Goal: Task Accomplishment & Management: Manage account settings

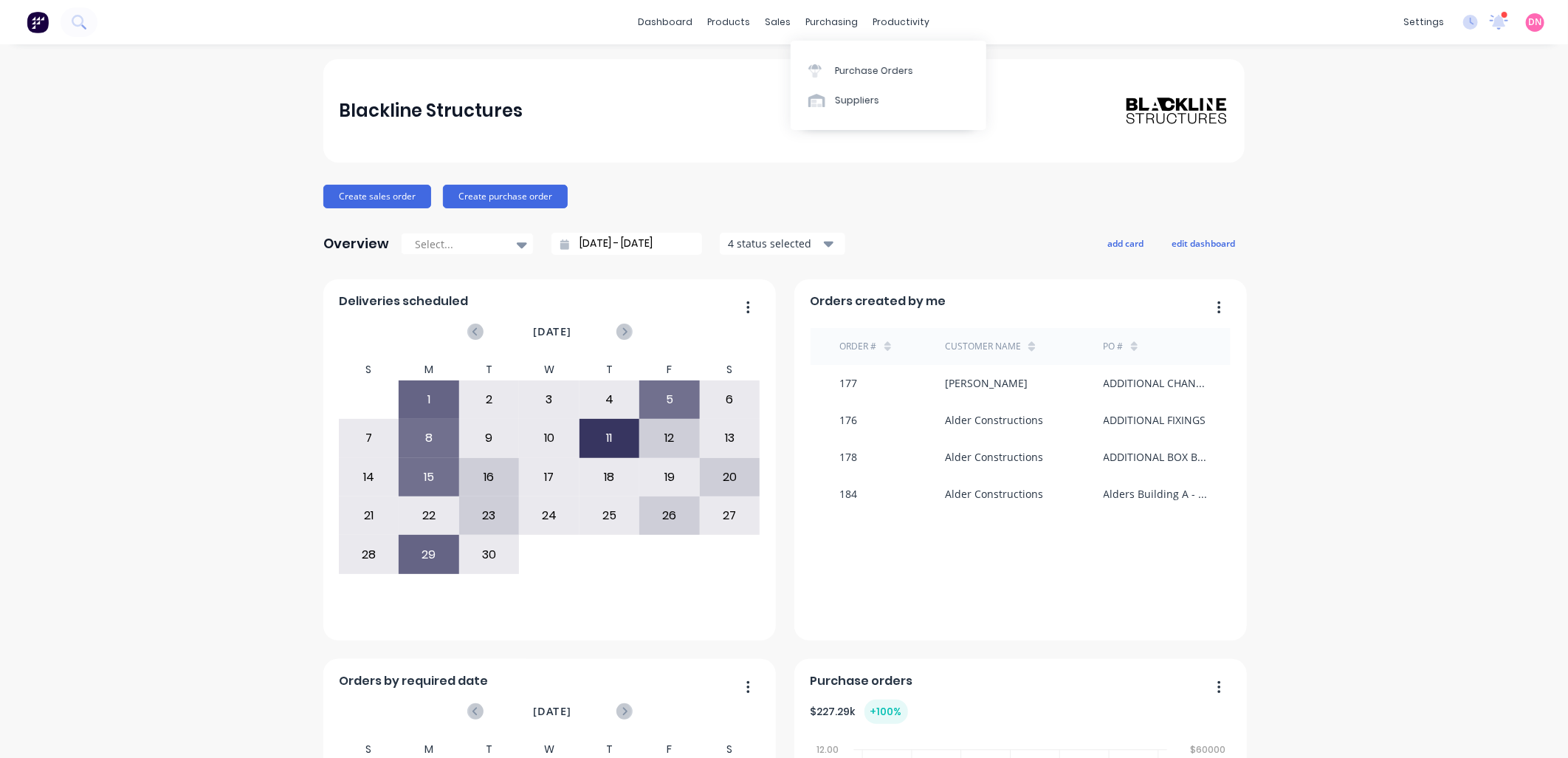
click at [792, 153] on div "Blackline Structures" at bounding box center [784, 111] width 921 height 104
click at [906, 129] on div "Delivery Scheduling" at bounding box center [945, 129] width 92 height 13
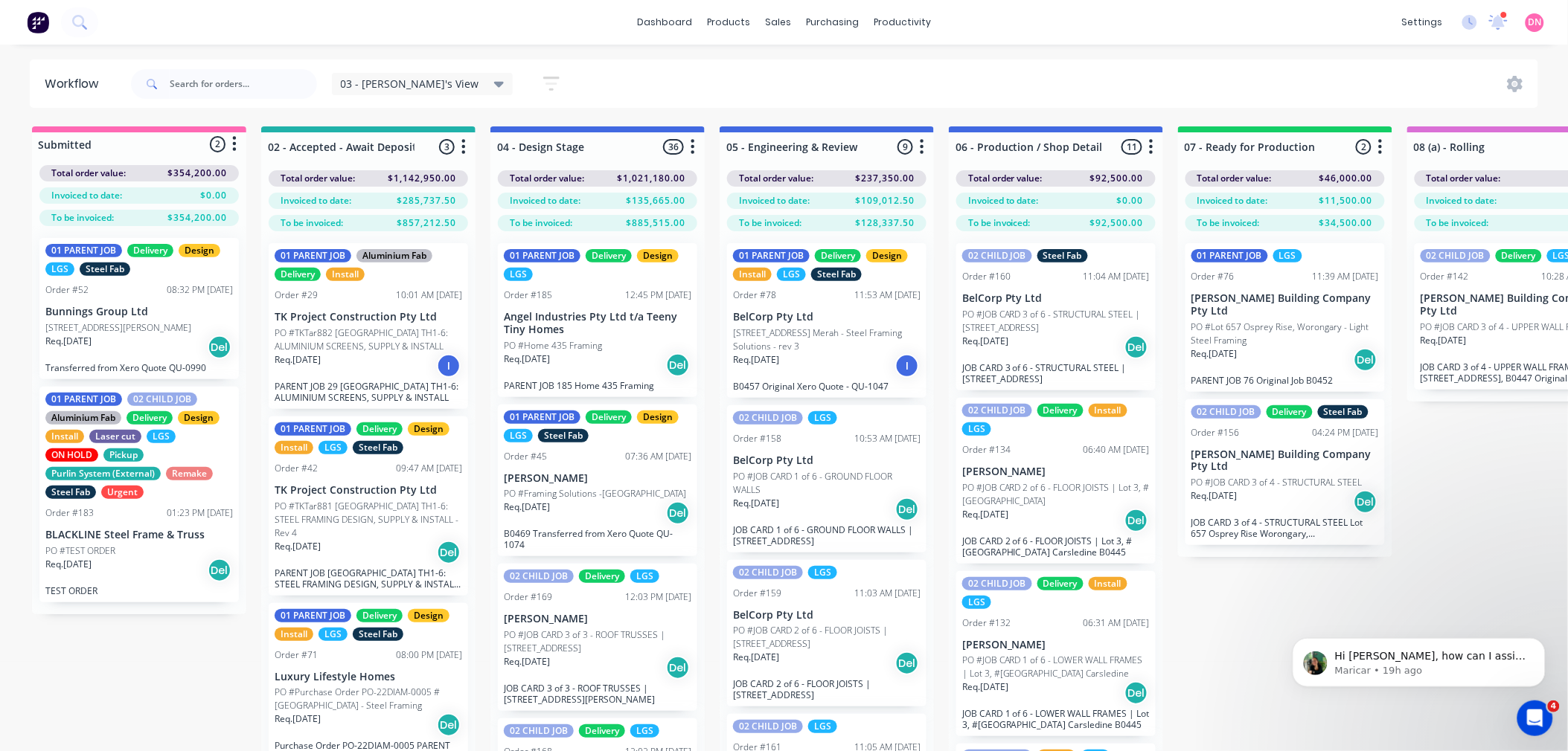
drag, startPoint x: 593, startPoint y: 13, endPoint x: 1427, endPoint y: 515, distance: 973.4
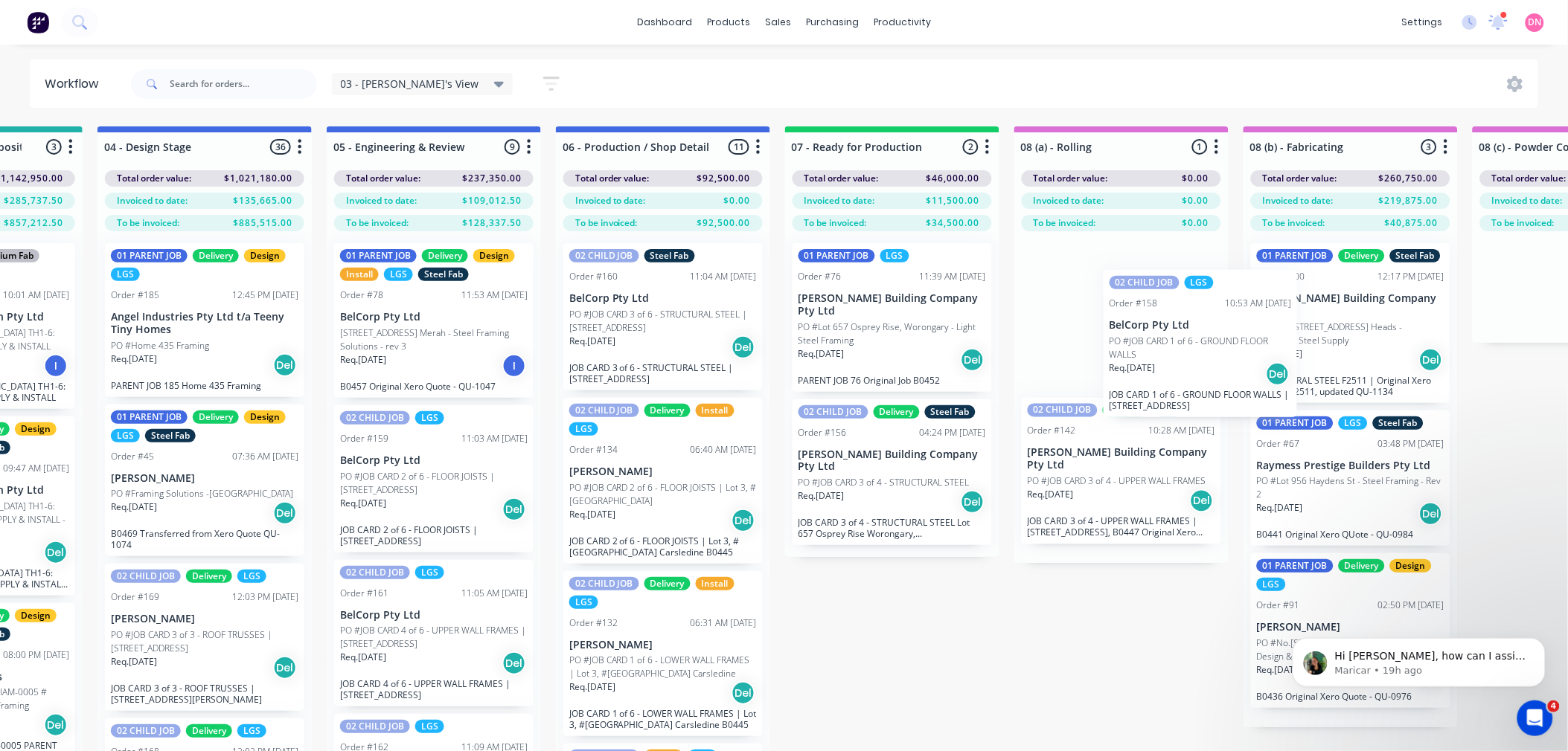
scroll to position [0, 396]
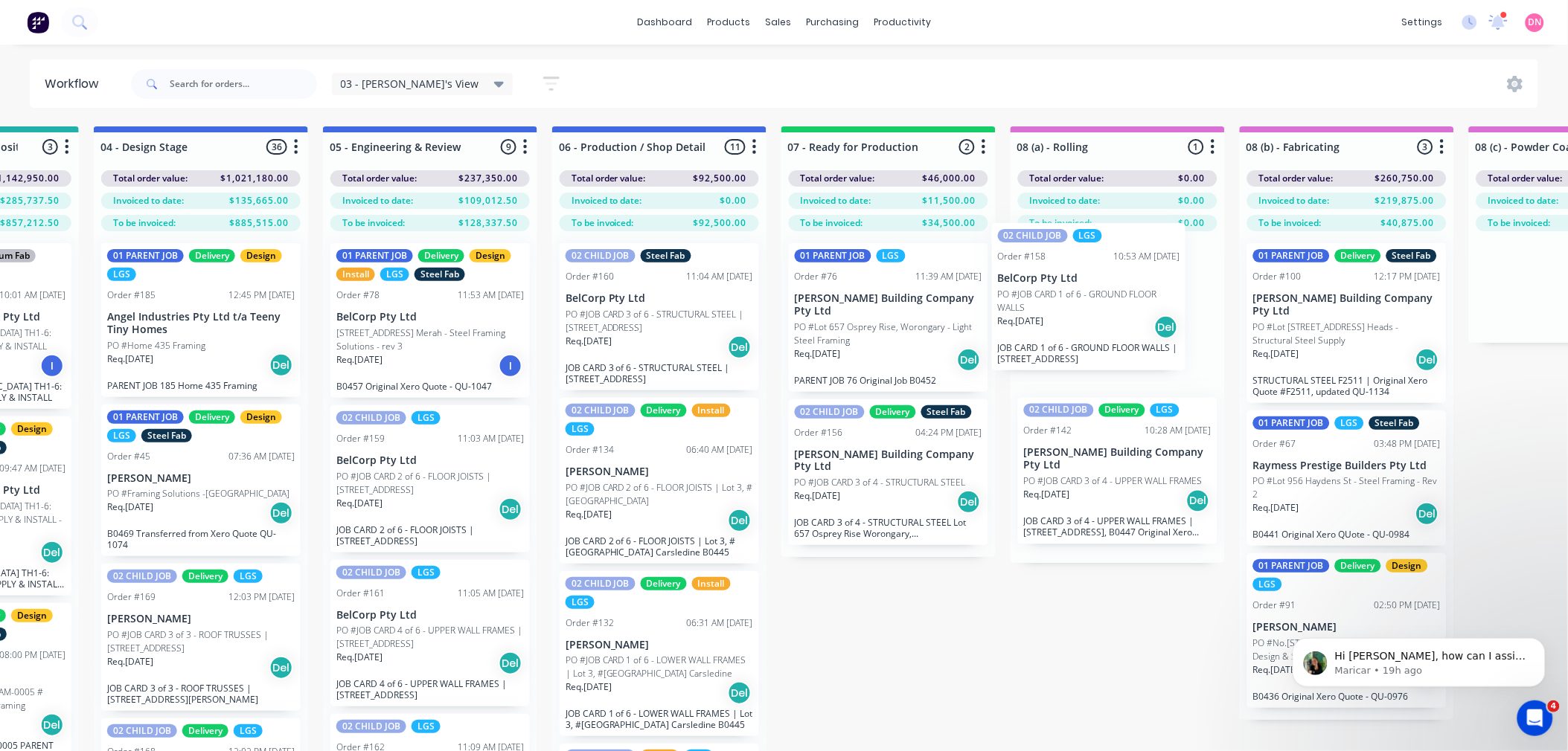
drag, startPoint x: 850, startPoint y: 515, endPoint x: 1128, endPoint y: 328, distance: 335.0
click at [1128, 328] on div "Submitted 2 Status colour #FF69B4 hex #FF69B4 Save Cancel Summaries Total order…" at bounding box center [1480, 465] width 3776 height 678
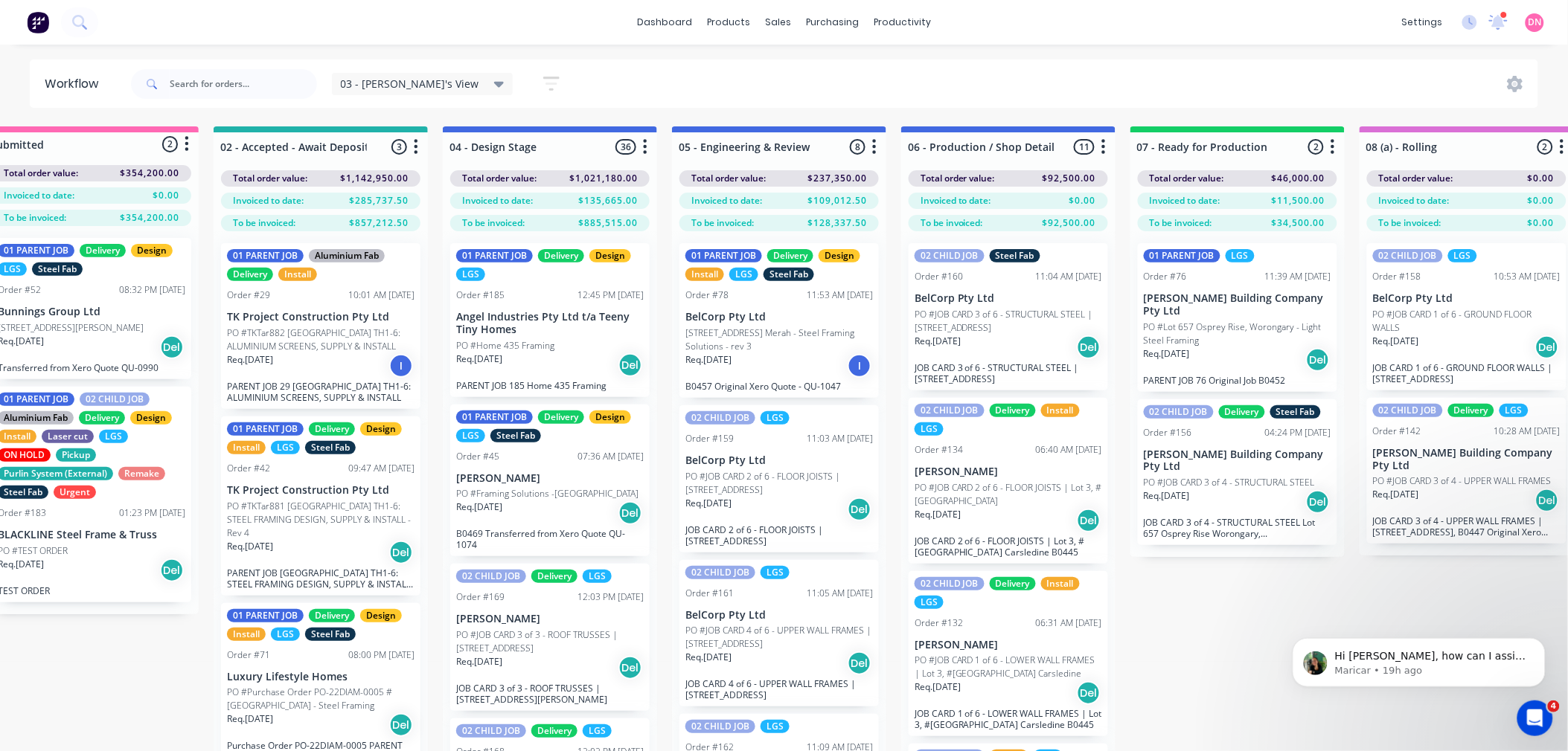
scroll to position [0, 45]
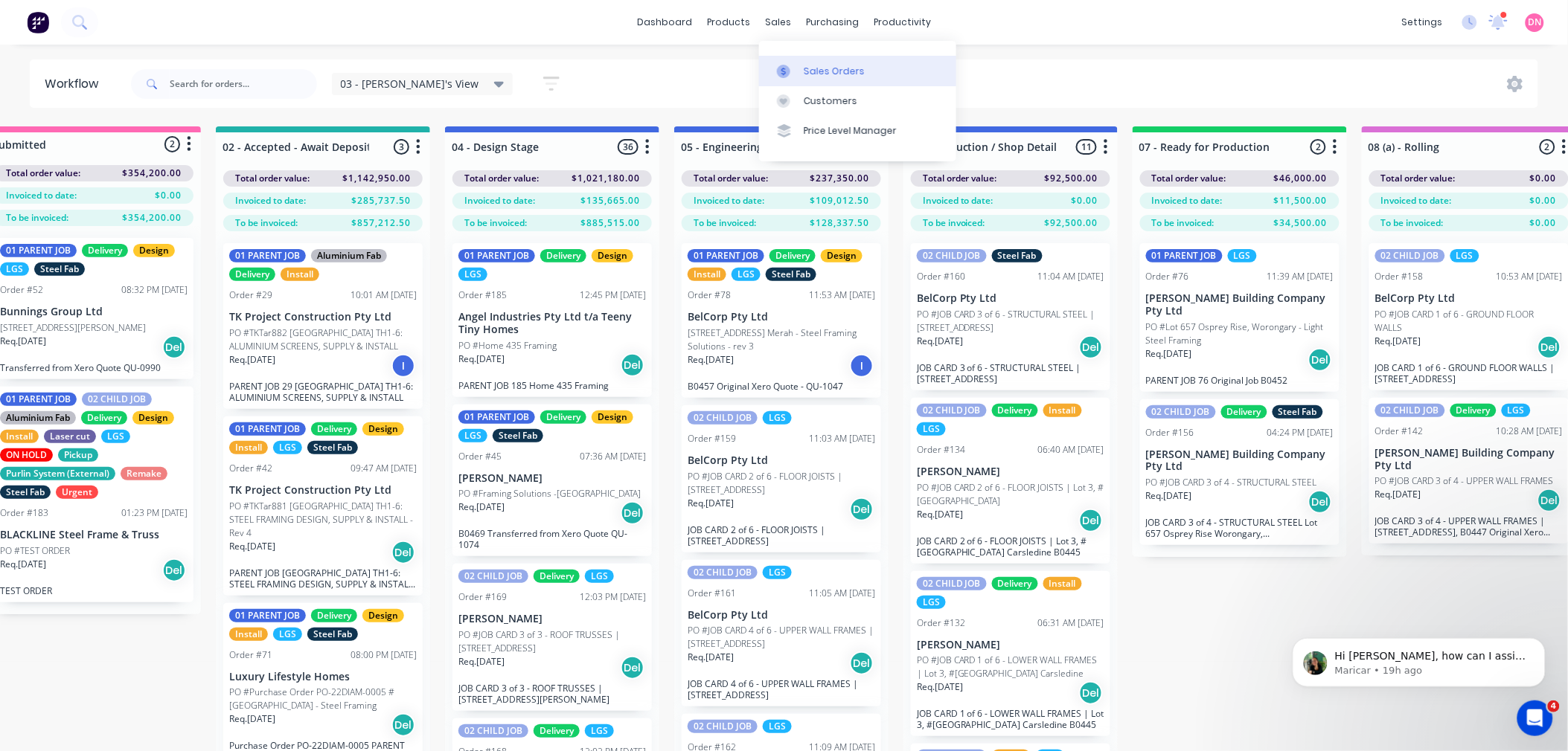
click at [808, 62] on link "Sales Orders" at bounding box center [857, 71] width 197 height 30
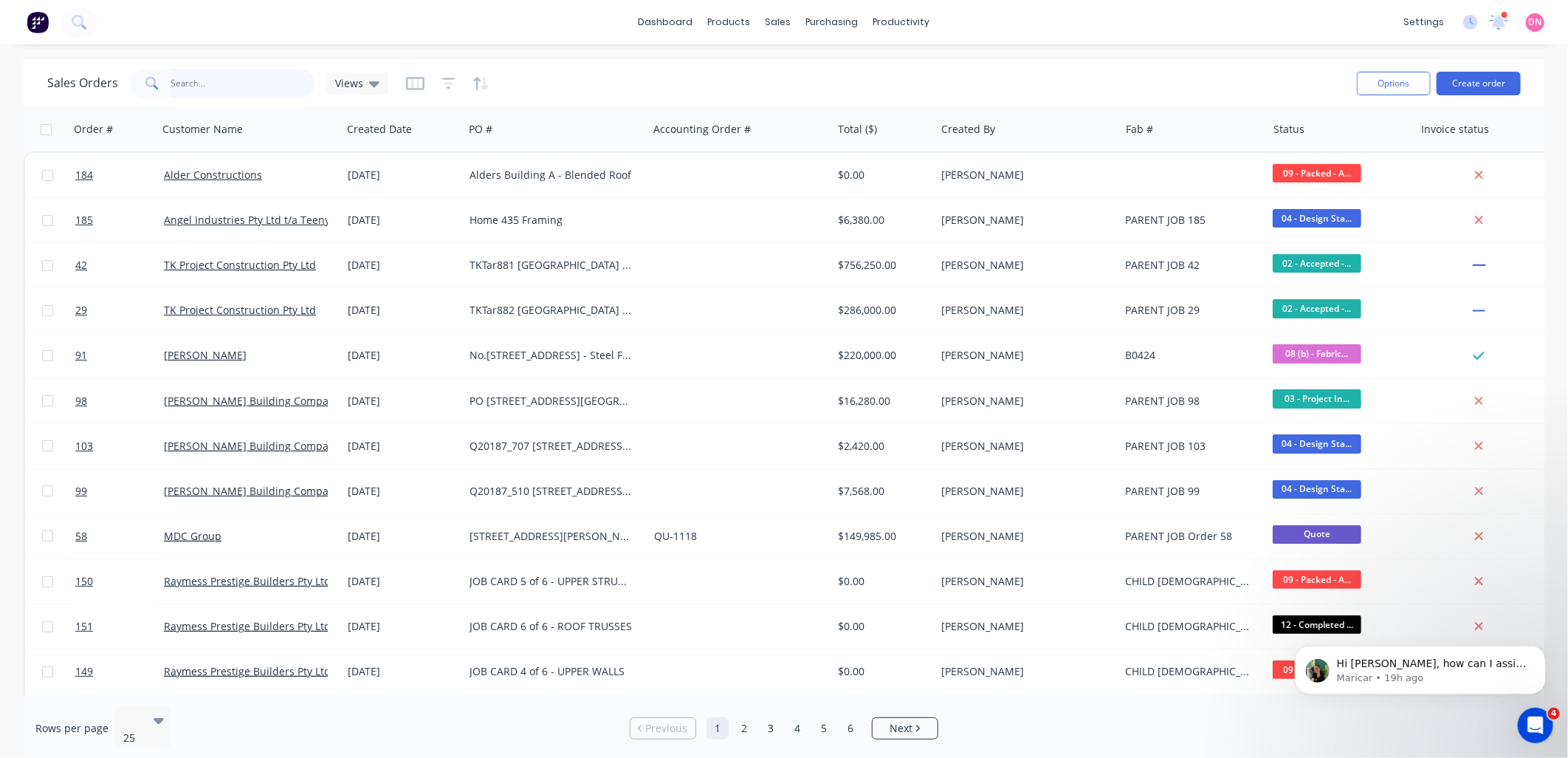
click at [279, 85] on input "text" at bounding box center [243, 84] width 144 height 29
type input "raymess"
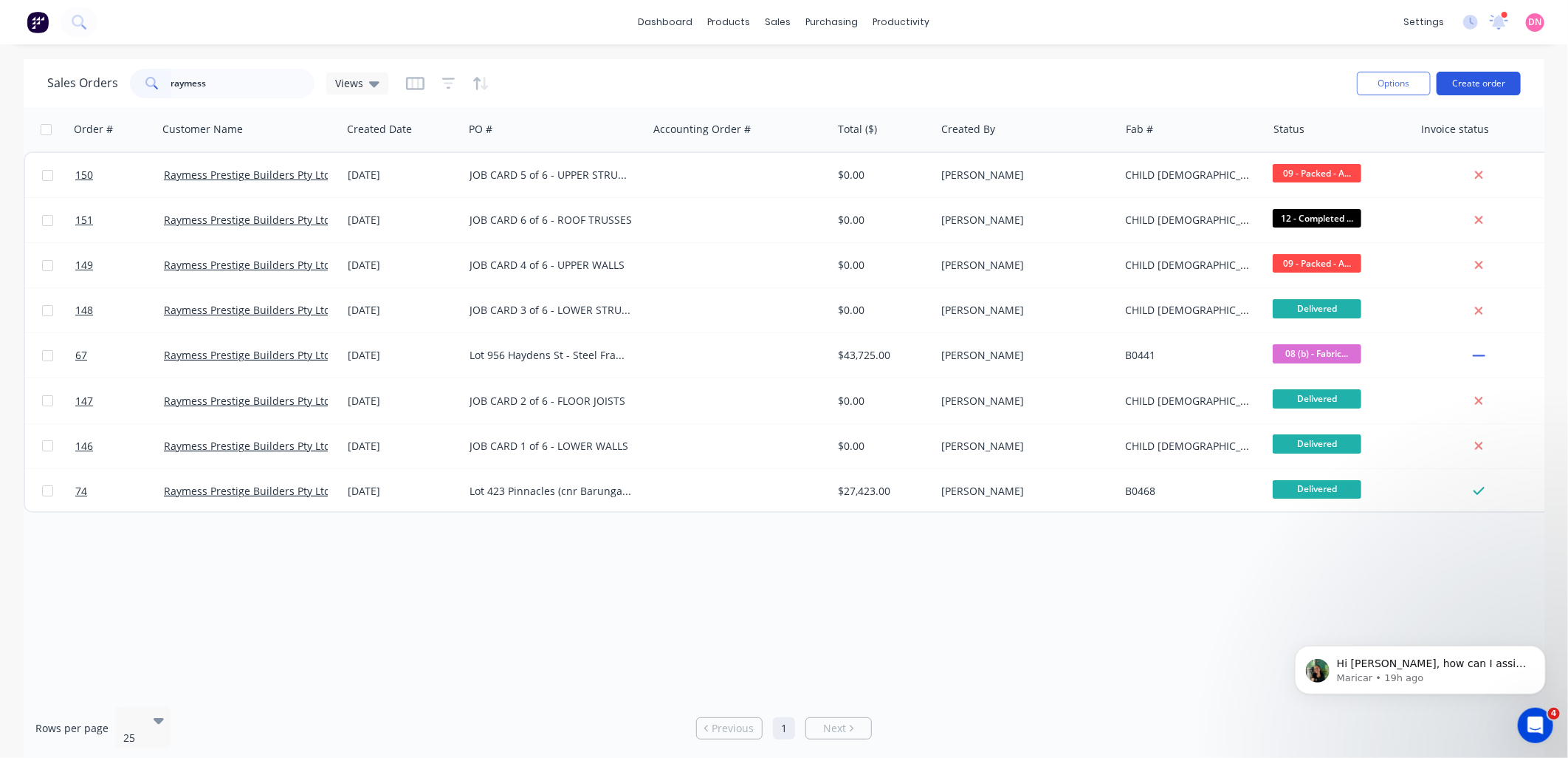
click at [1466, 77] on button "Create order" at bounding box center [1478, 84] width 84 height 24
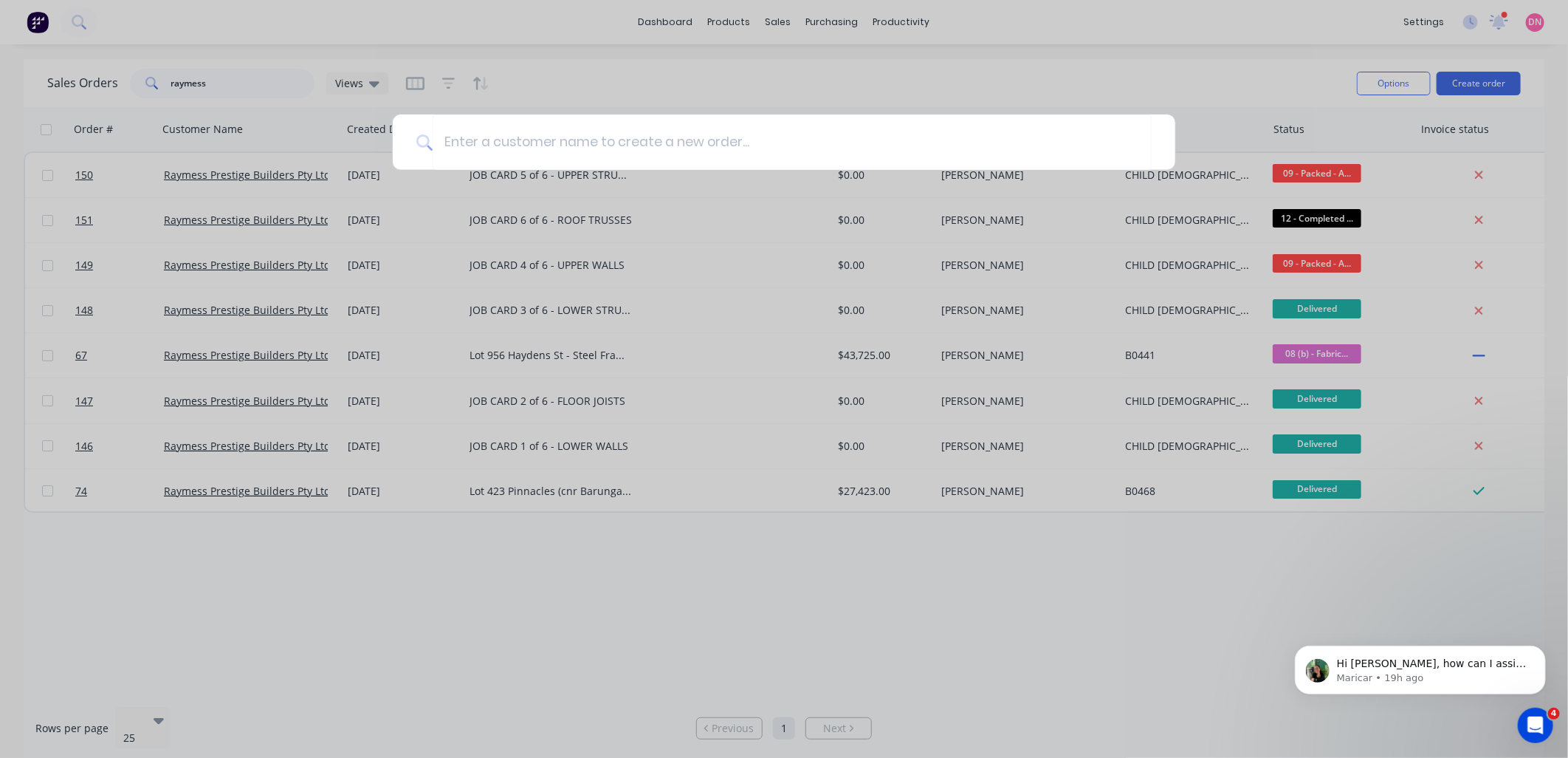
click at [743, 200] on div at bounding box center [784, 379] width 1568 height 758
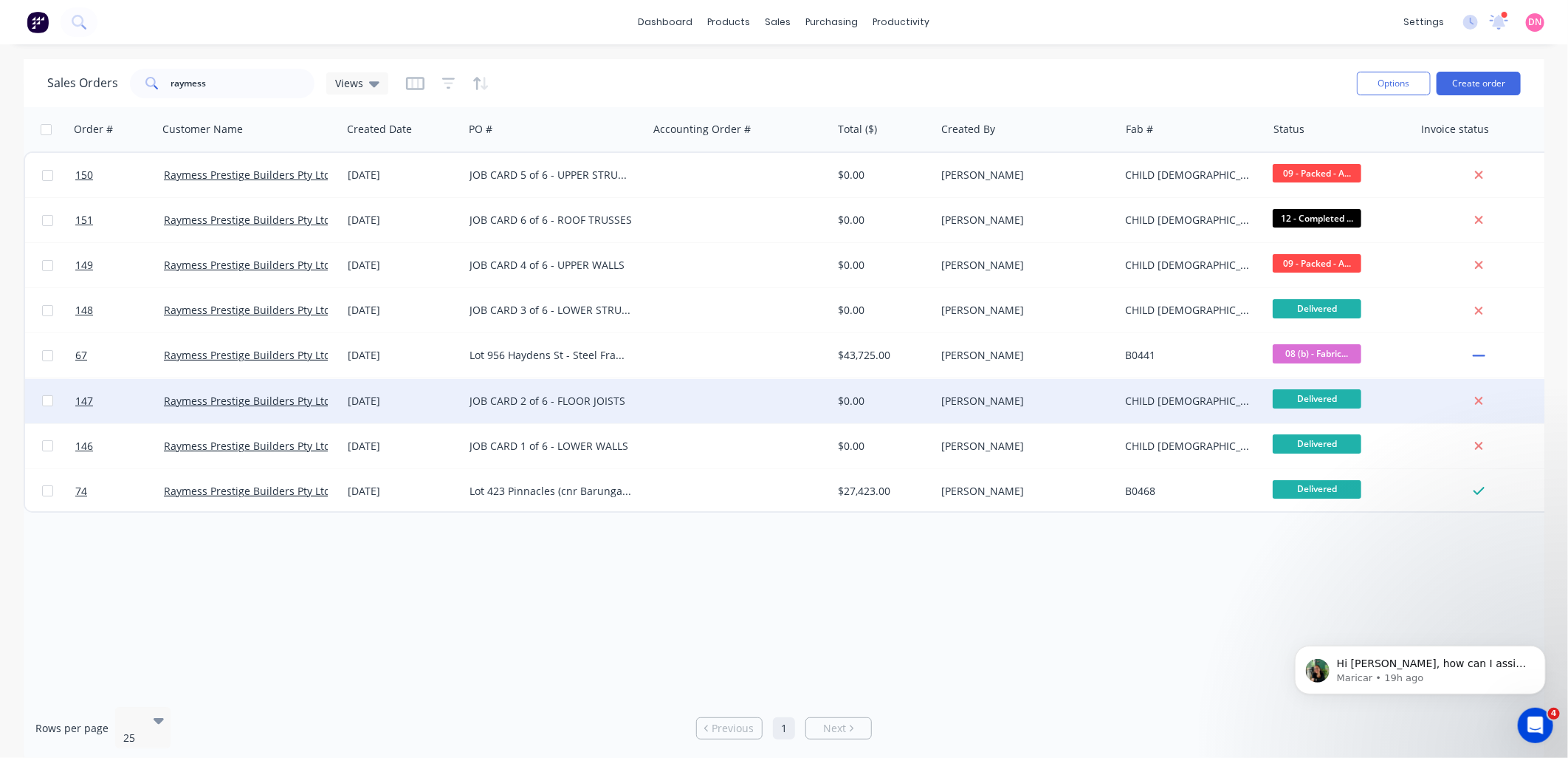
click at [48, 400] on input "checkbox" at bounding box center [47, 400] width 11 height 11
checkbox input "true"
drag, startPoint x: 91, startPoint y: 403, endPoint x: 217, endPoint y: 397, distance: 126.1
click at [217, 397] on link "Raymess Prestige Builders Pty Ltd" at bounding box center [248, 400] width 167 height 14
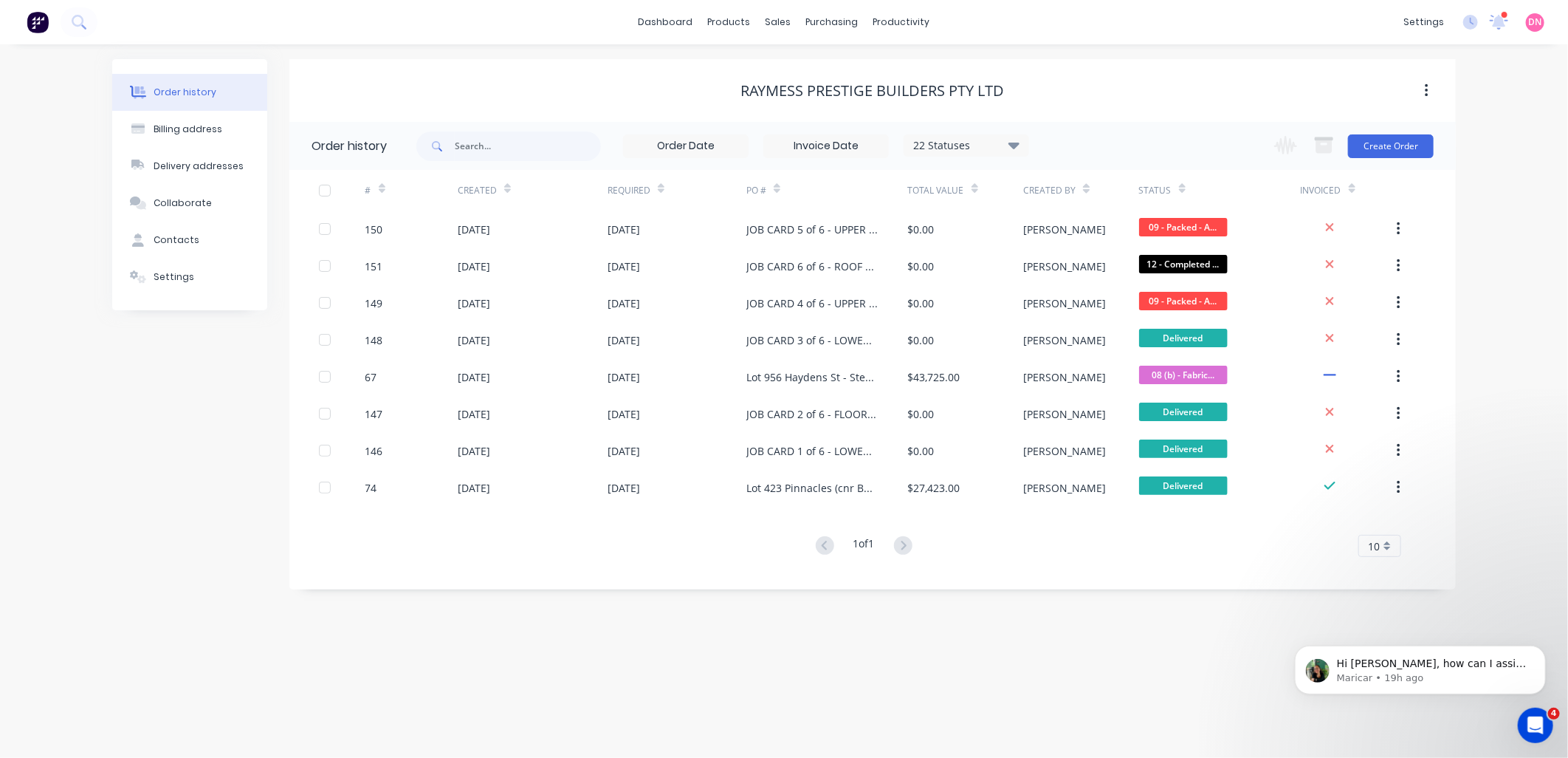
drag, startPoint x: 909, startPoint y: 197, endPoint x: 929, endPoint y: 197, distance: 20.0
click at [910, 197] on div "Total Value" at bounding box center [943, 190] width 70 height 26
click at [926, 196] on div "Total Value" at bounding box center [943, 190] width 70 height 26
click at [926, 190] on div "Total Value" at bounding box center [936, 190] width 56 height 13
click at [949, 186] on div "Total Value" at bounding box center [936, 190] width 56 height 13
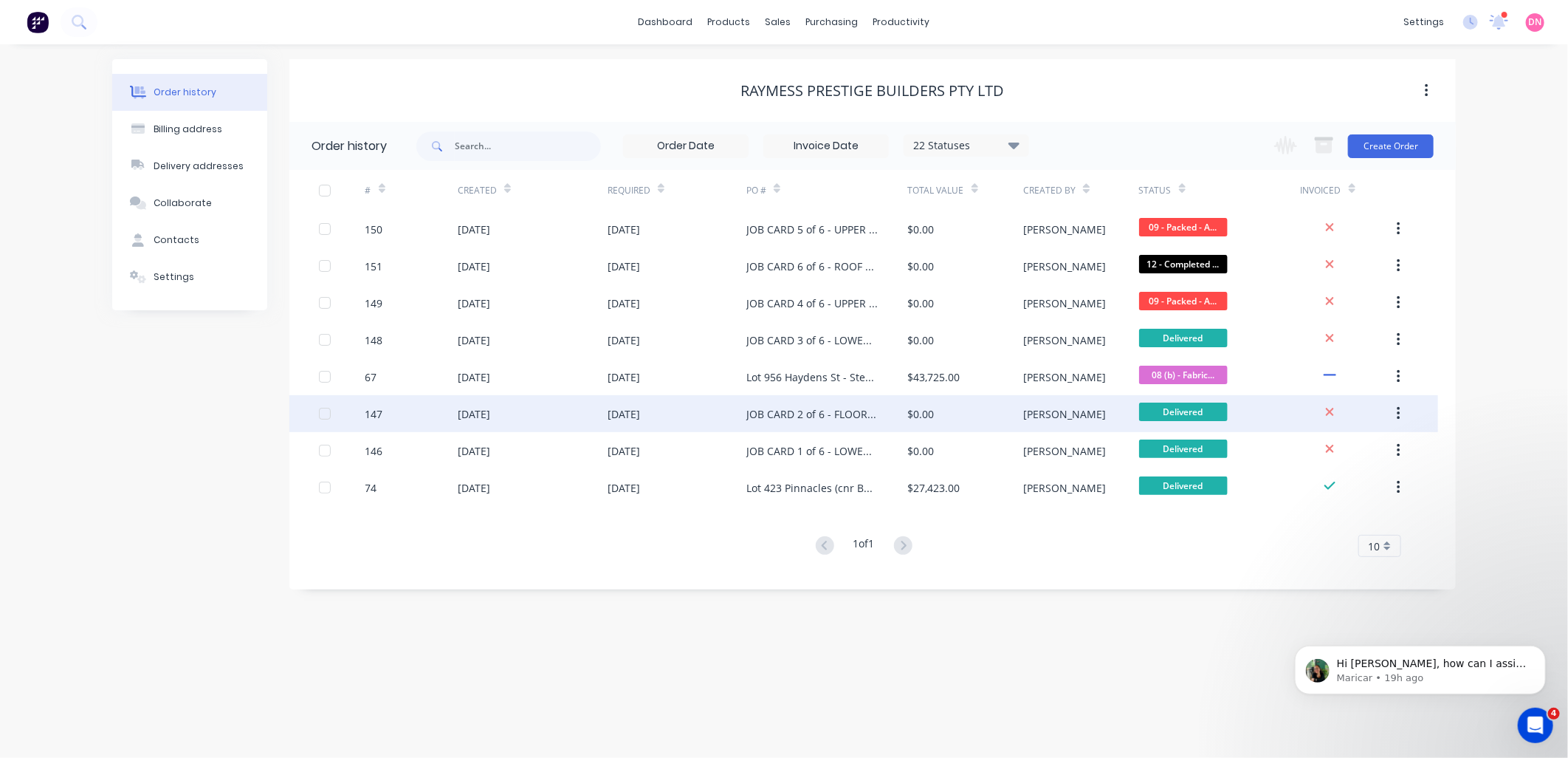
click at [833, 421] on div "JOB CARD 2 of 6 - FLOOR JOISTS" at bounding box center [812, 414] width 132 height 15
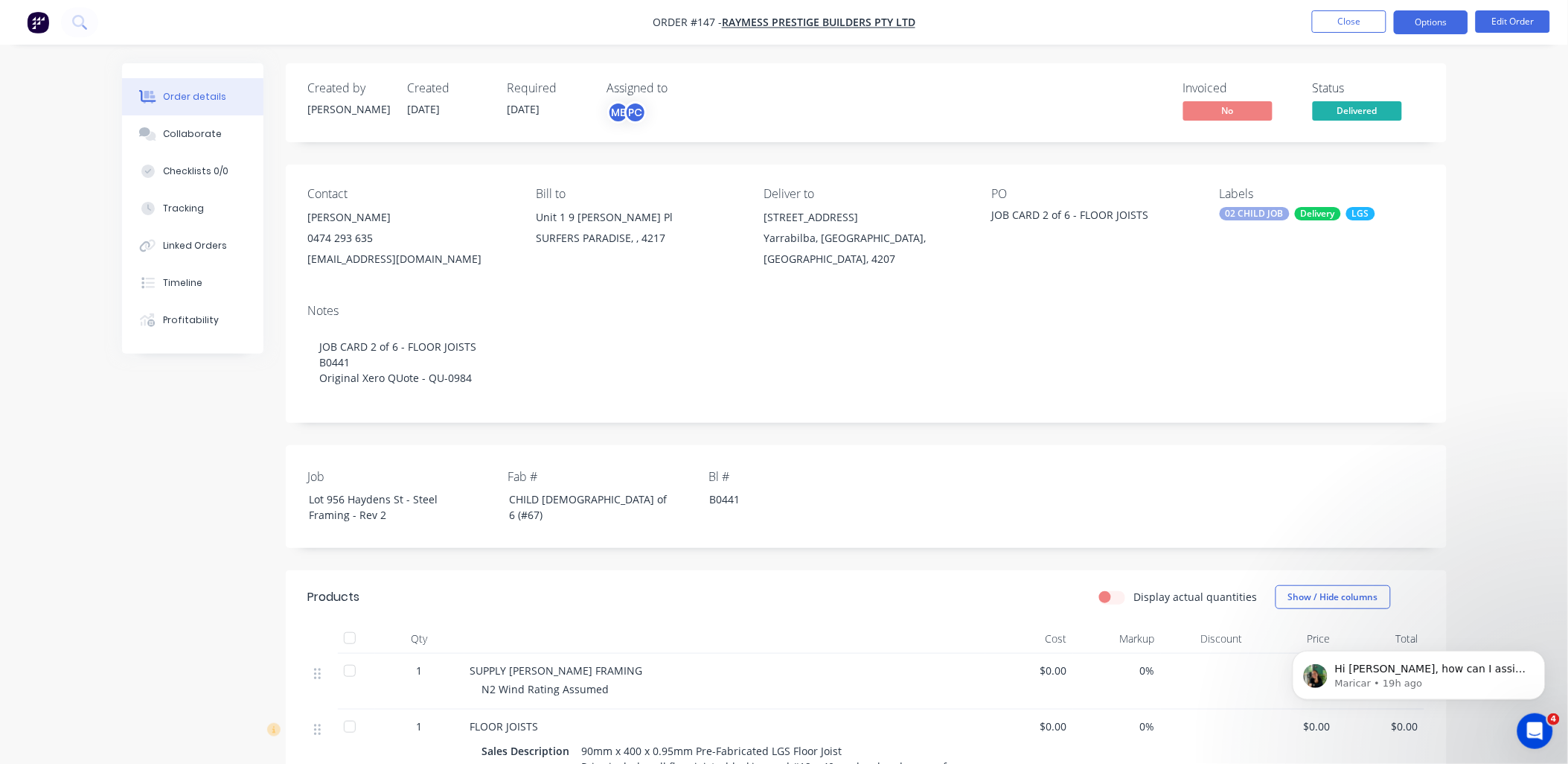
click at [1417, 18] on button "Options" at bounding box center [1431, 22] width 74 height 24
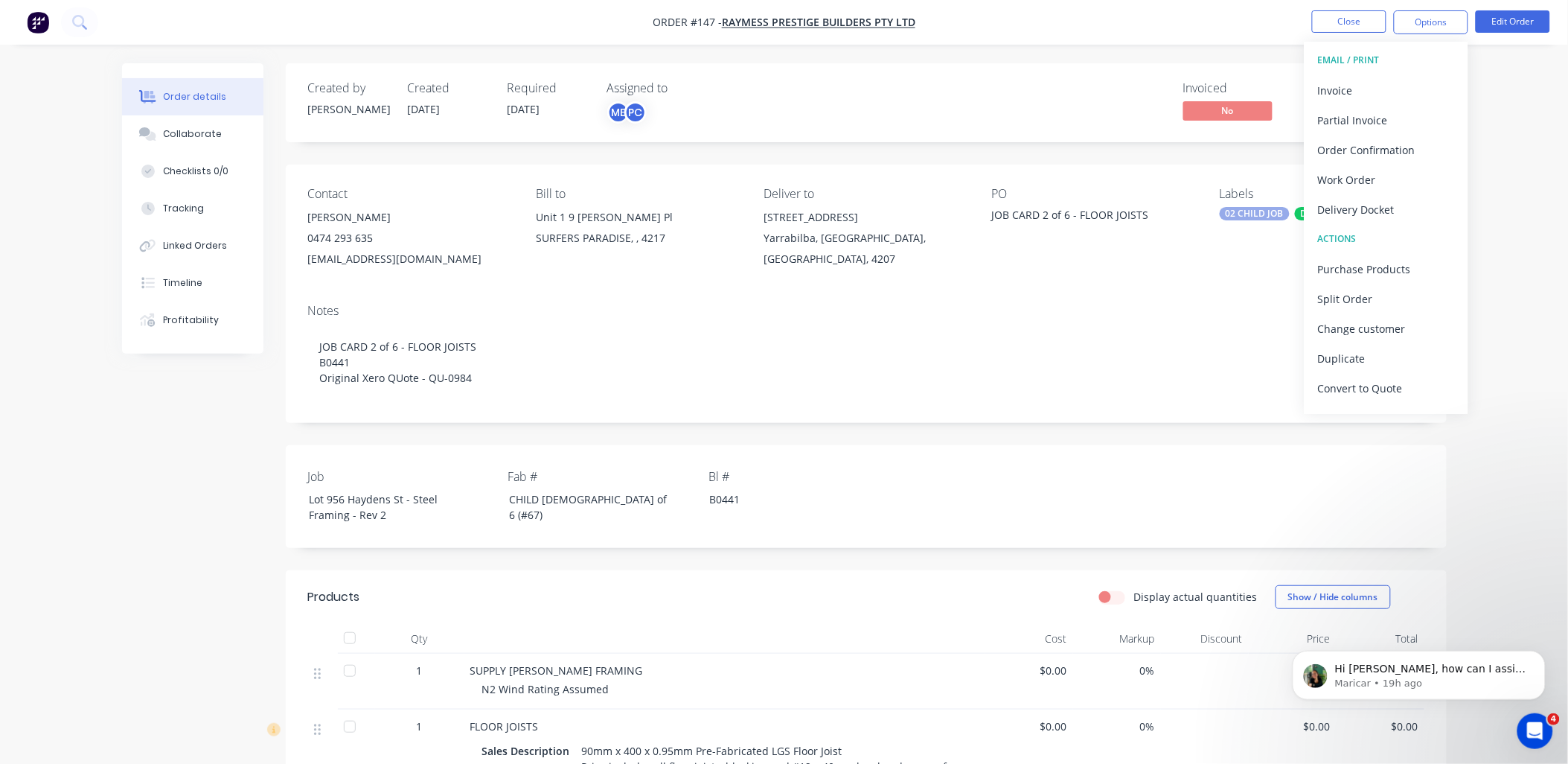
scroll to position [23, 0]
click at [1268, 257] on div "Labels 02 CHILD JOB Delivery LGS" at bounding box center [1321, 228] width 204 height 83
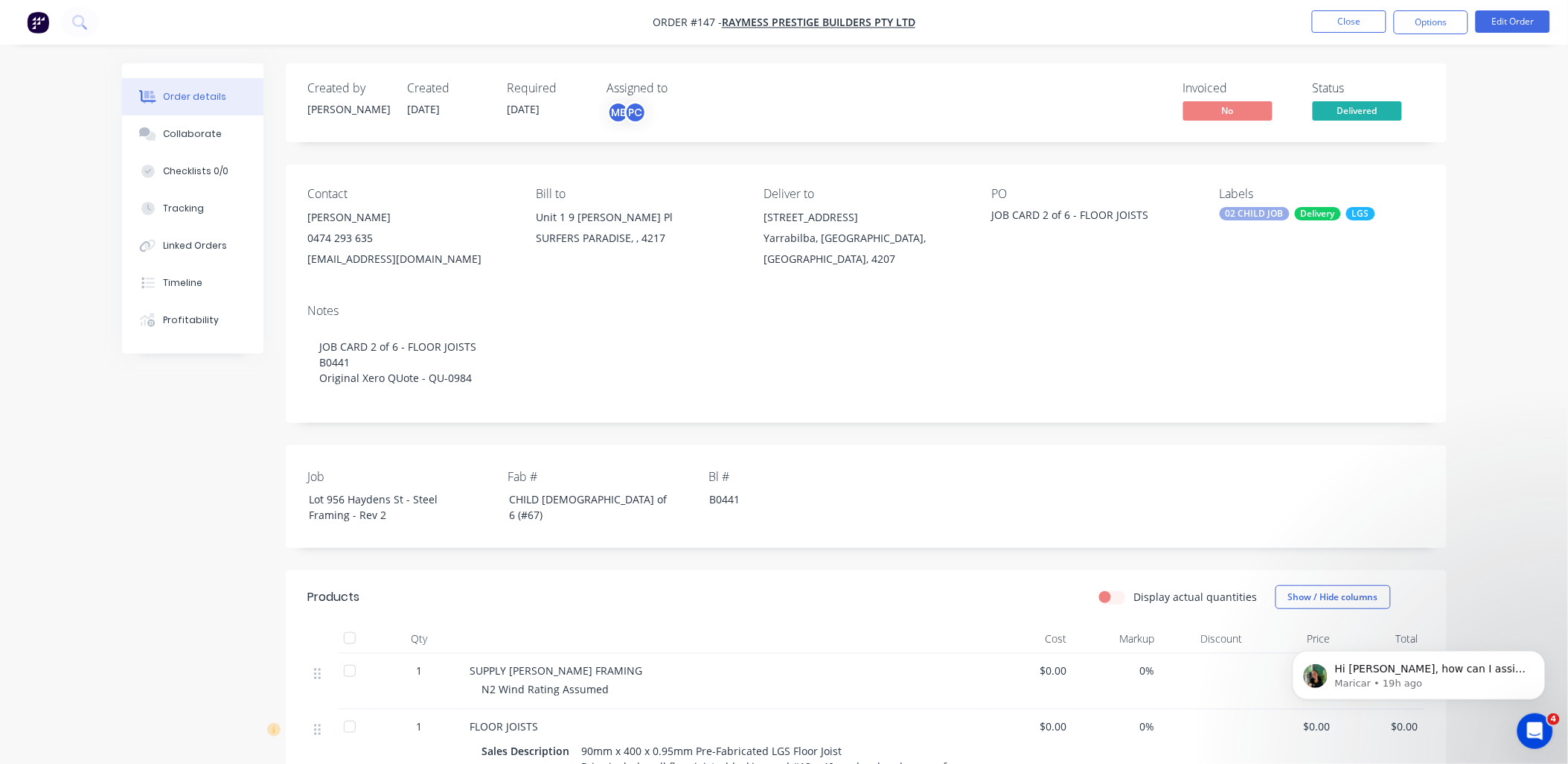
drag, startPoint x: 1268, startPoint y: 257, endPoint x: 1343, endPoint y: 130, distance: 147.5
click at [1243, 266] on div "Labels 02 CHILD JOB Delivery LGS" at bounding box center [1321, 228] width 204 height 83
click at [1443, 20] on button "Options" at bounding box center [1431, 22] width 74 height 24
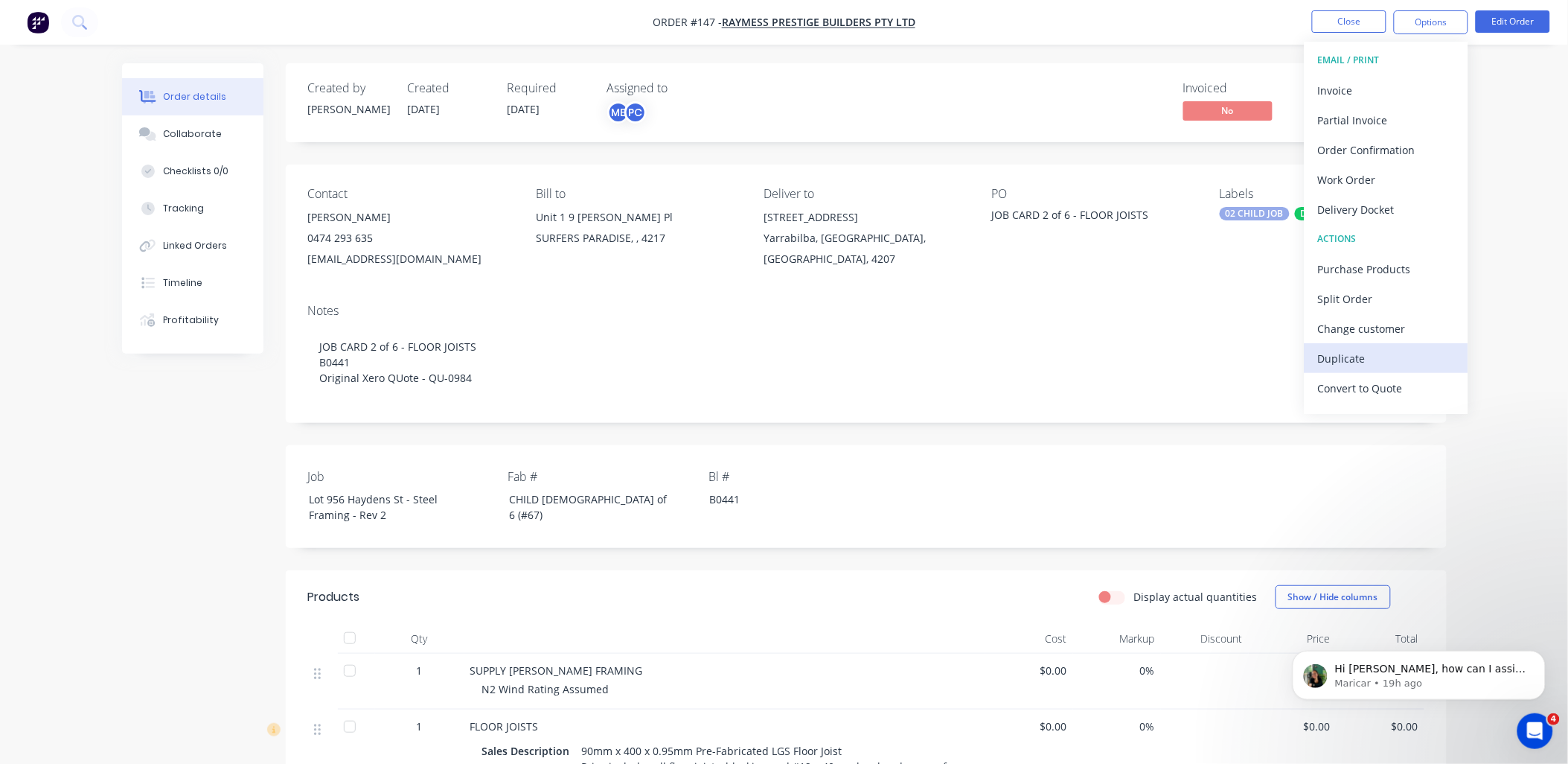
click at [1400, 354] on div "Duplicate" at bounding box center [1386, 358] width 137 height 22
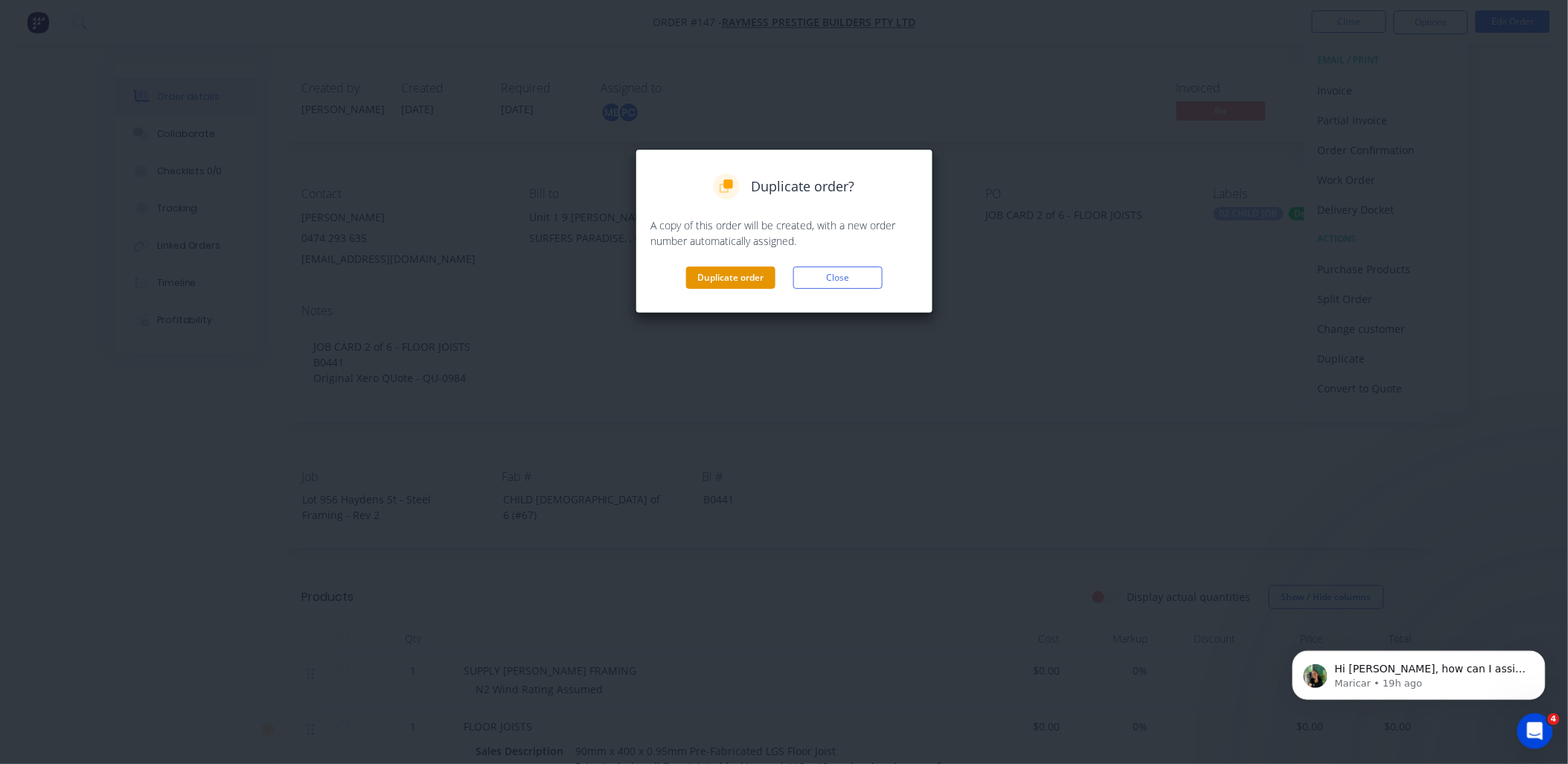
click at [713, 285] on button "Duplicate order" at bounding box center [730, 277] width 89 height 23
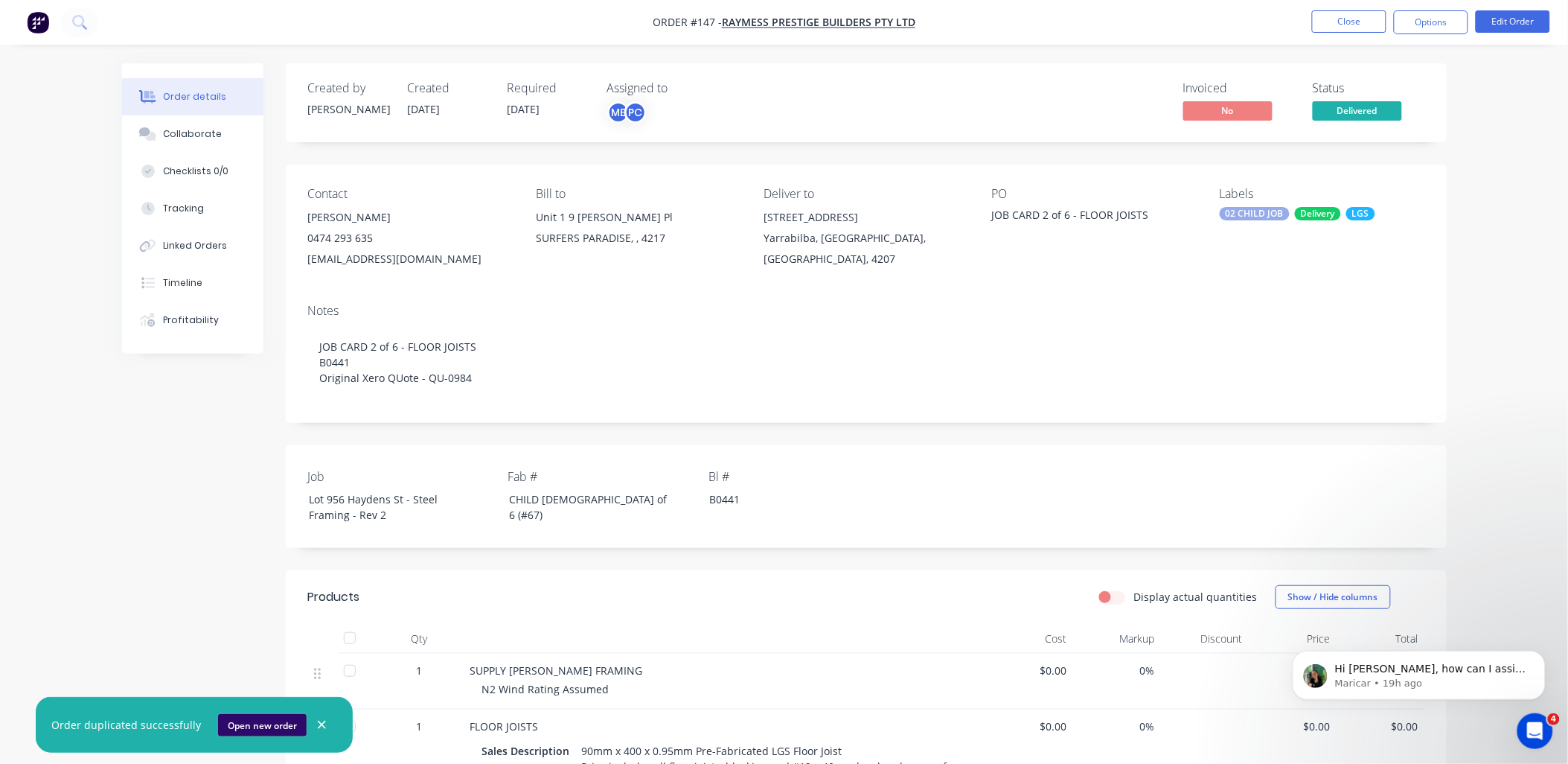
click at [242, 731] on button "Open new order" at bounding box center [262, 725] width 89 height 23
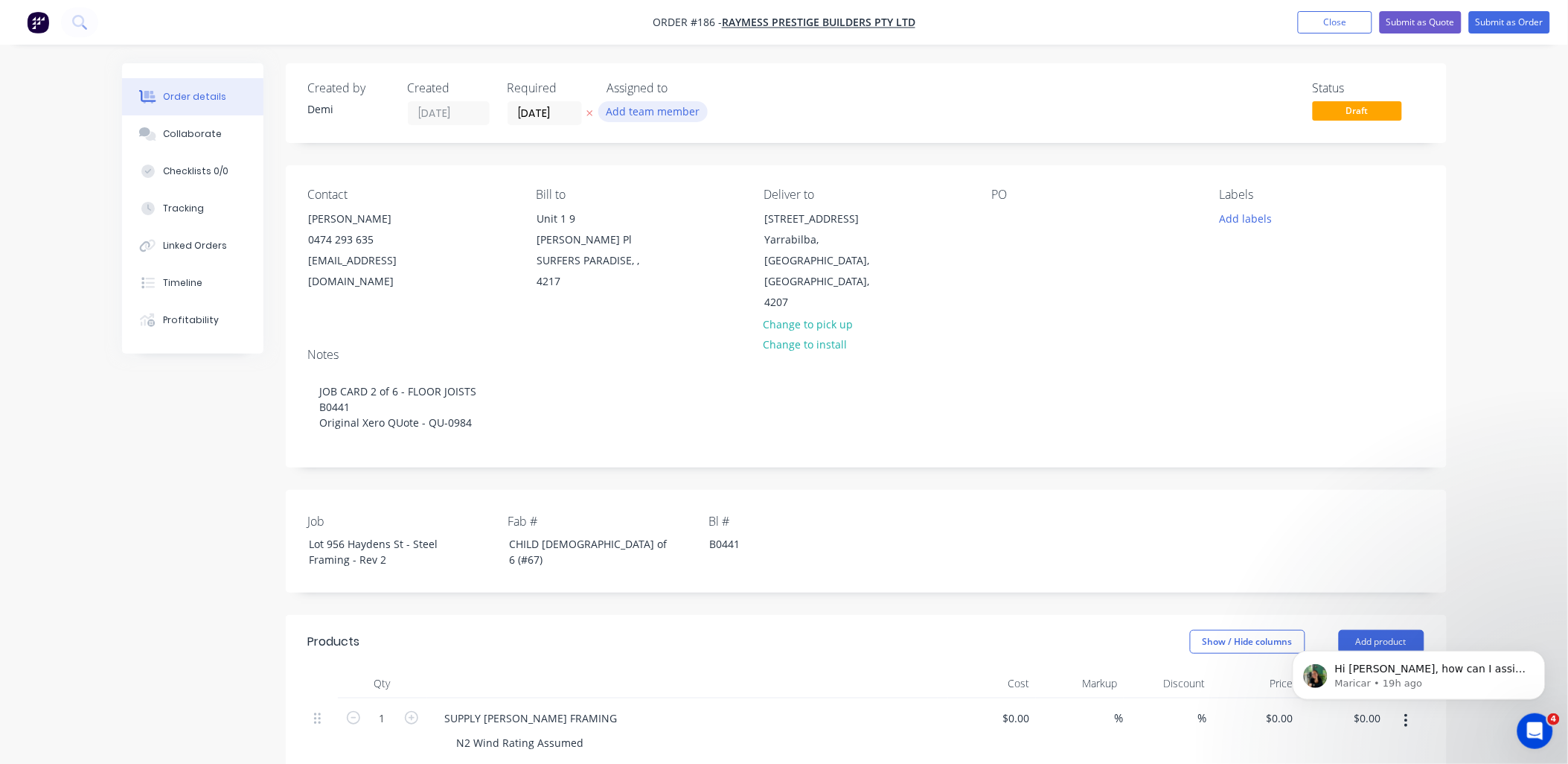
click at [618, 107] on button "Add team member" at bounding box center [653, 112] width 109 height 20
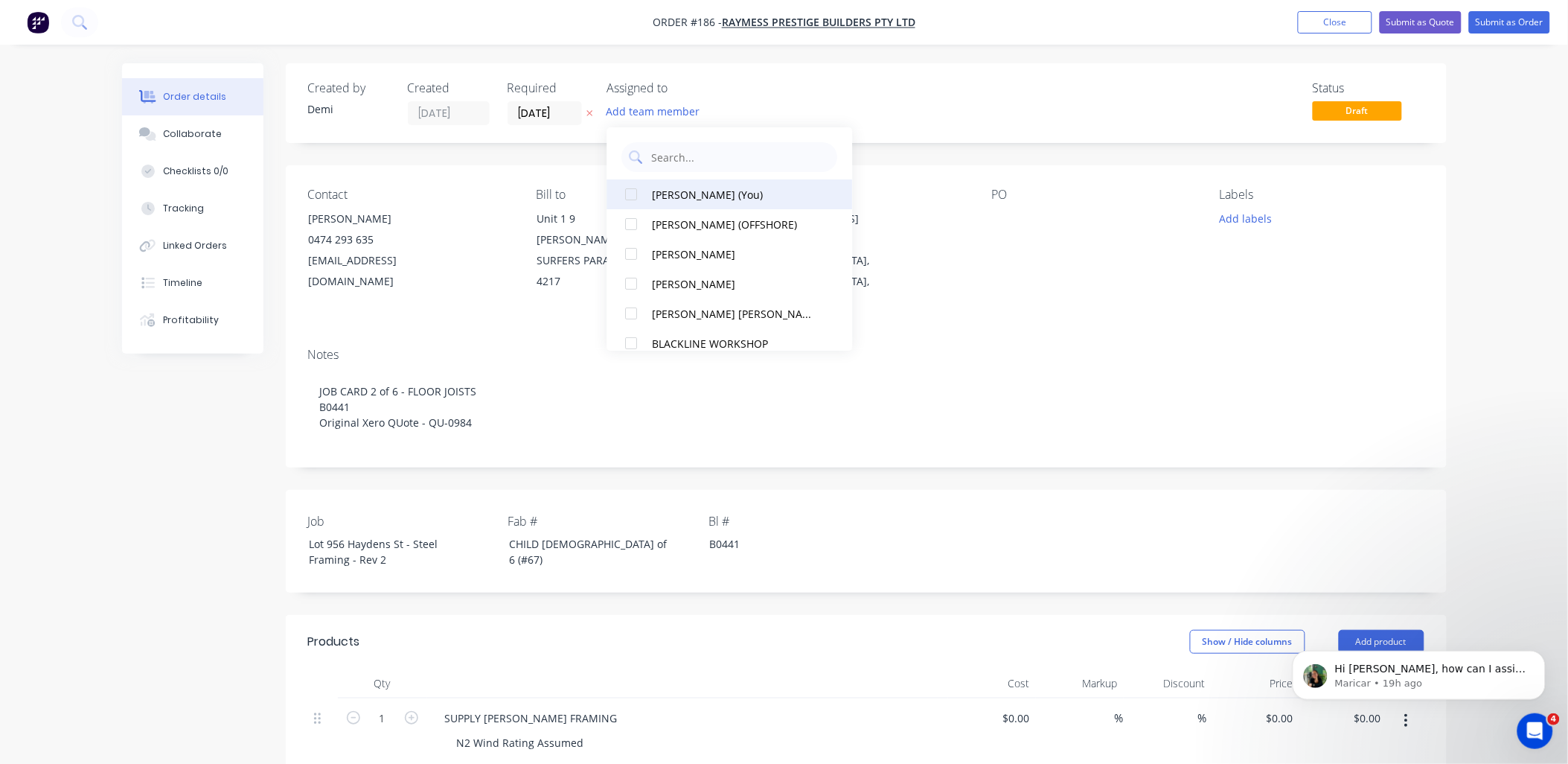
click at [633, 192] on div at bounding box center [632, 194] width 30 height 30
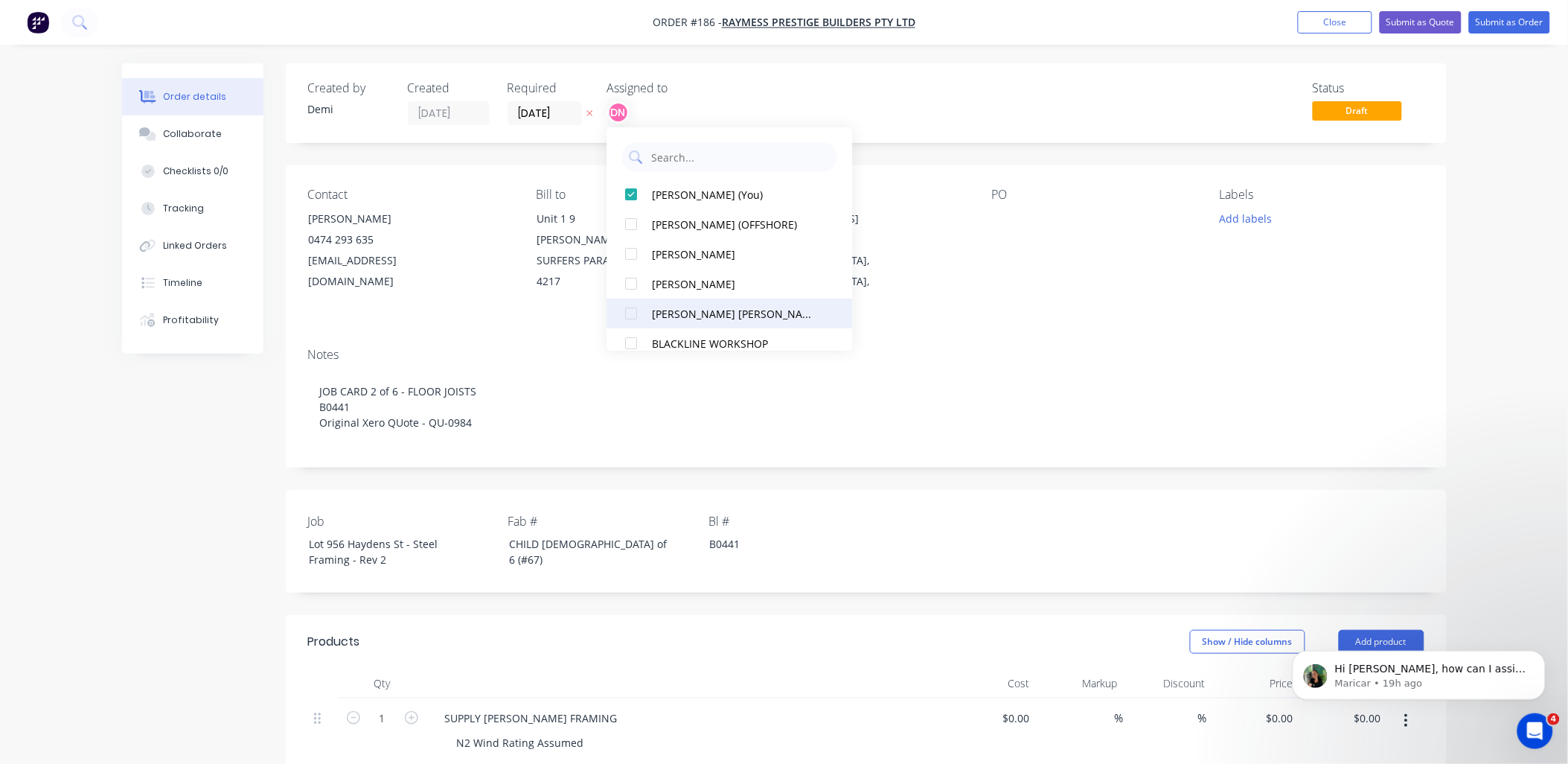
click at [634, 314] on div at bounding box center [632, 313] width 30 height 30
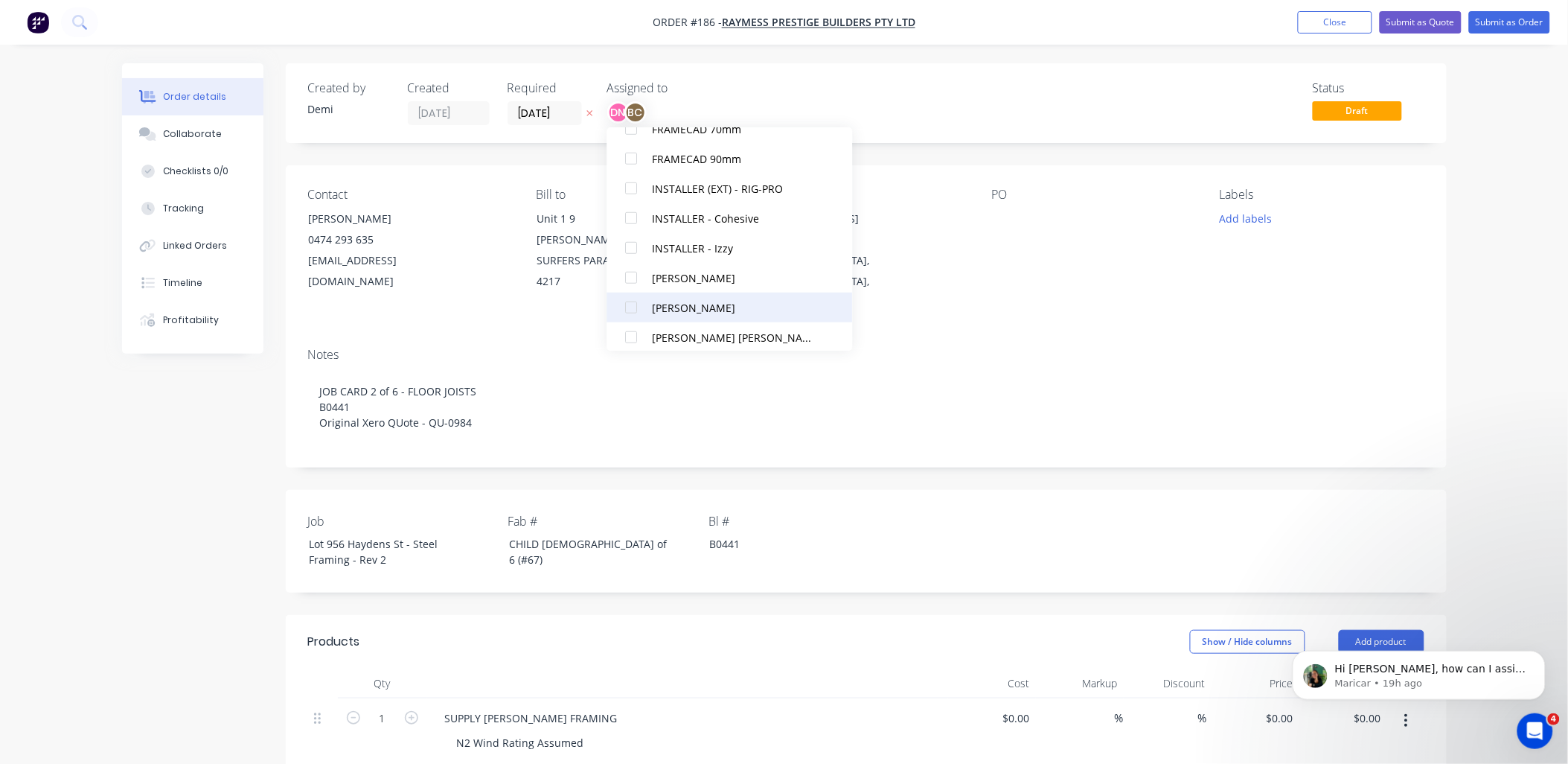
scroll to position [219, 0]
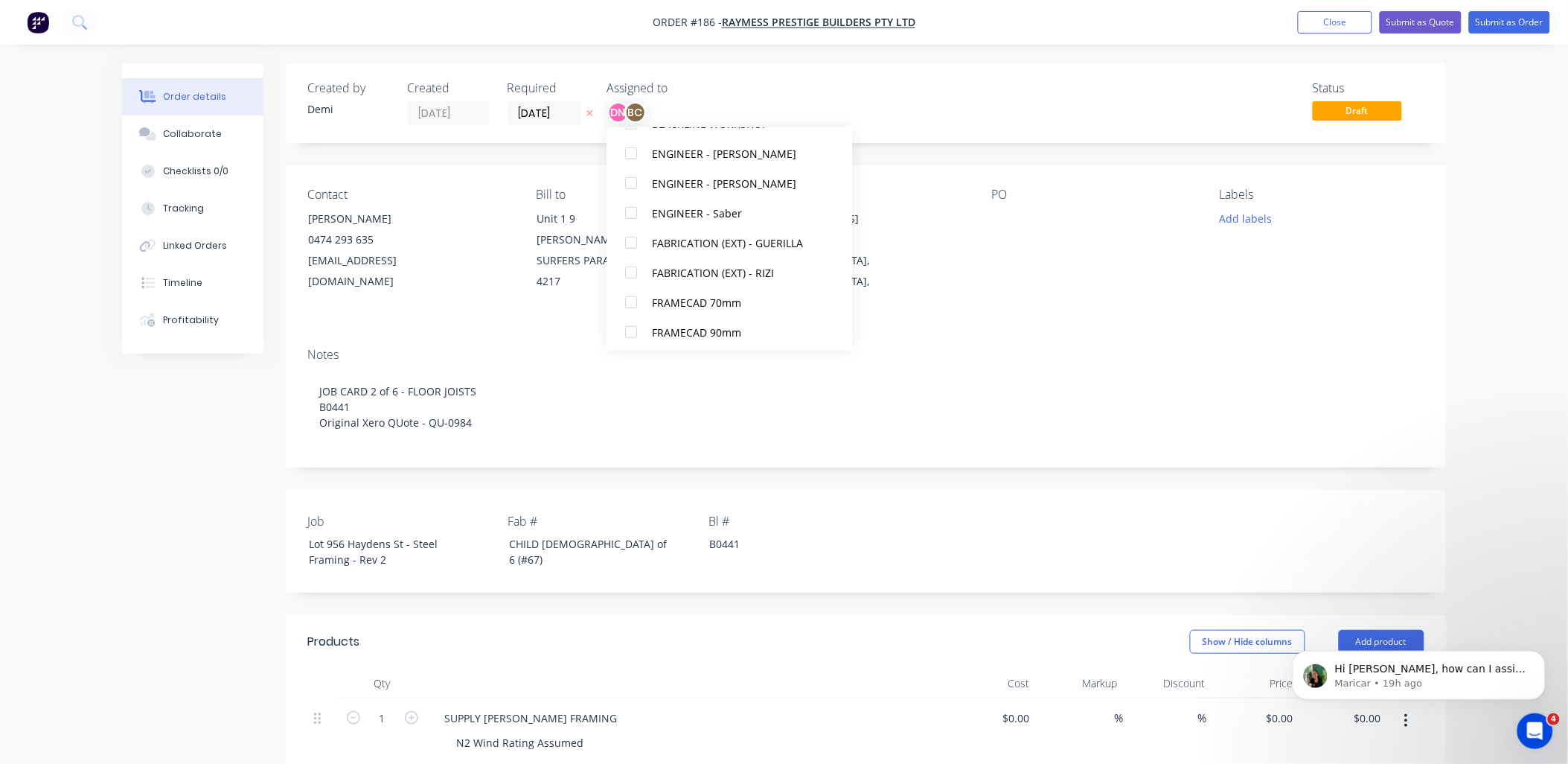
click at [630, 332] on div at bounding box center [632, 332] width 30 height 30
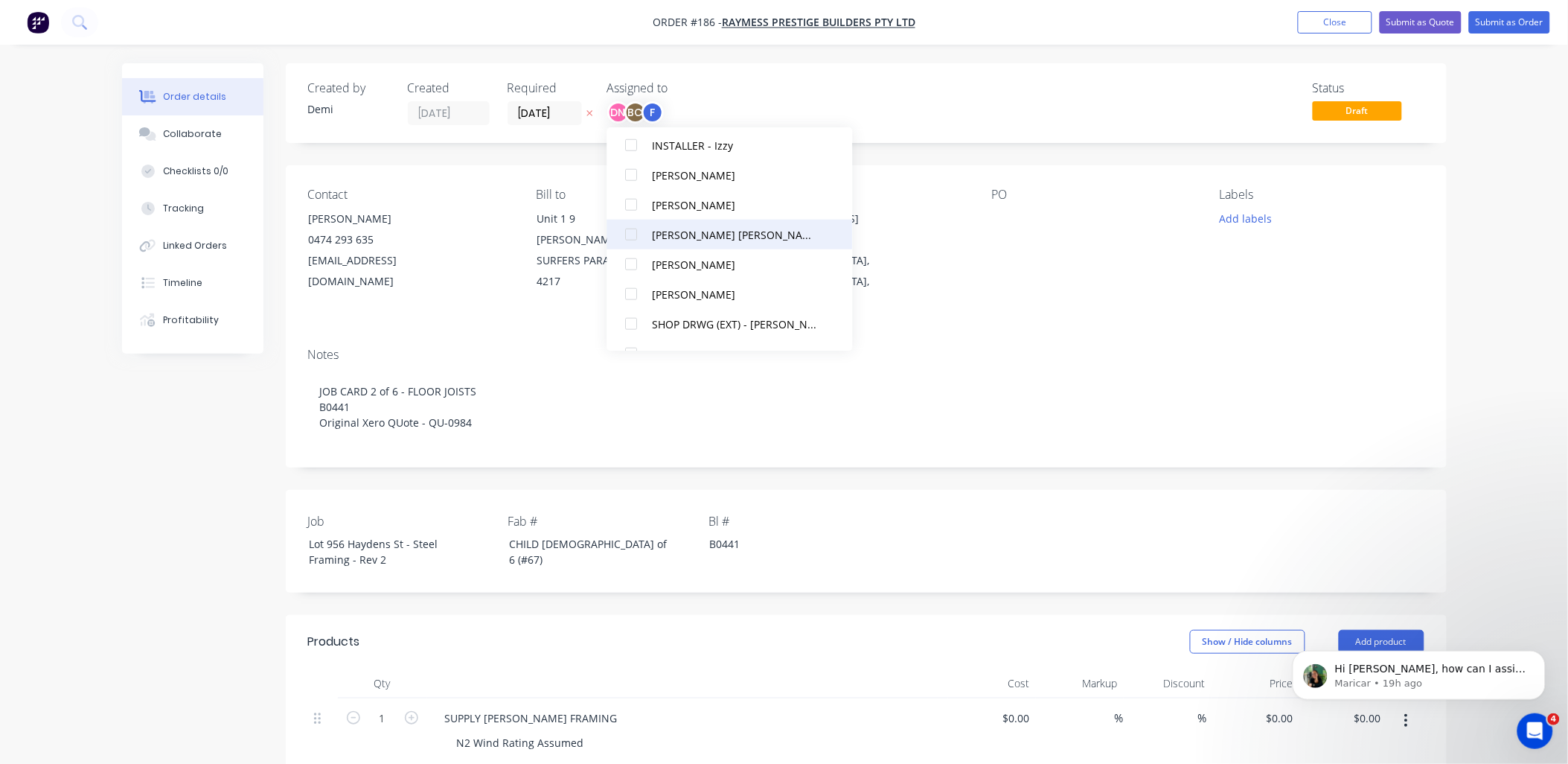
click at [633, 234] on div at bounding box center [632, 234] width 30 height 30
click at [1172, 115] on div "Status Draft" at bounding box center [1090, 103] width 669 height 44
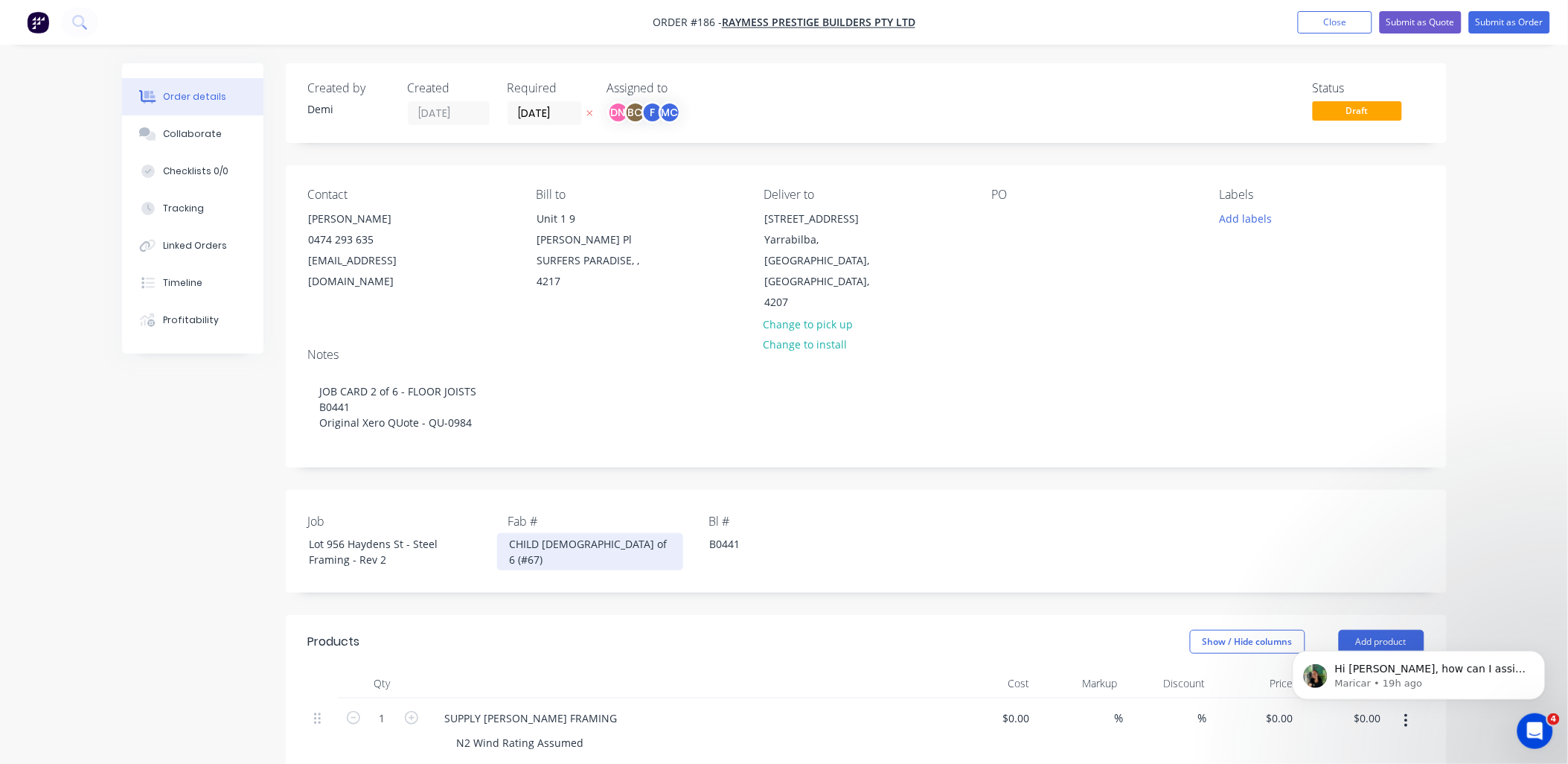
click at [548, 533] on div "CHILD 2 of 6 (#67)" at bounding box center [590, 552] width 186 height 37
click at [569, 533] on div "CHILD 2 of 6 (#67)" at bounding box center [590, 552] width 186 height 37
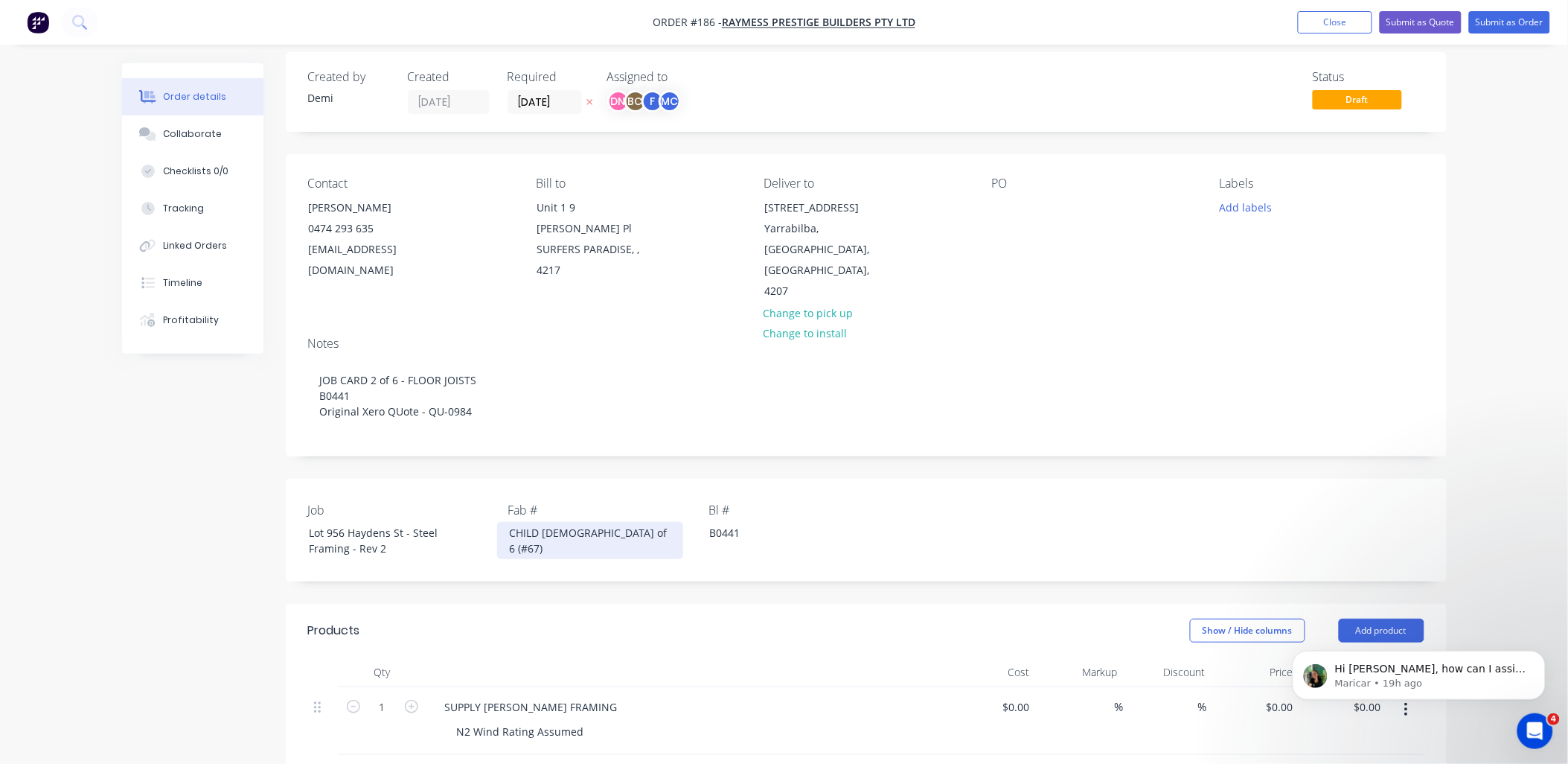
scroll to position [0, 0]
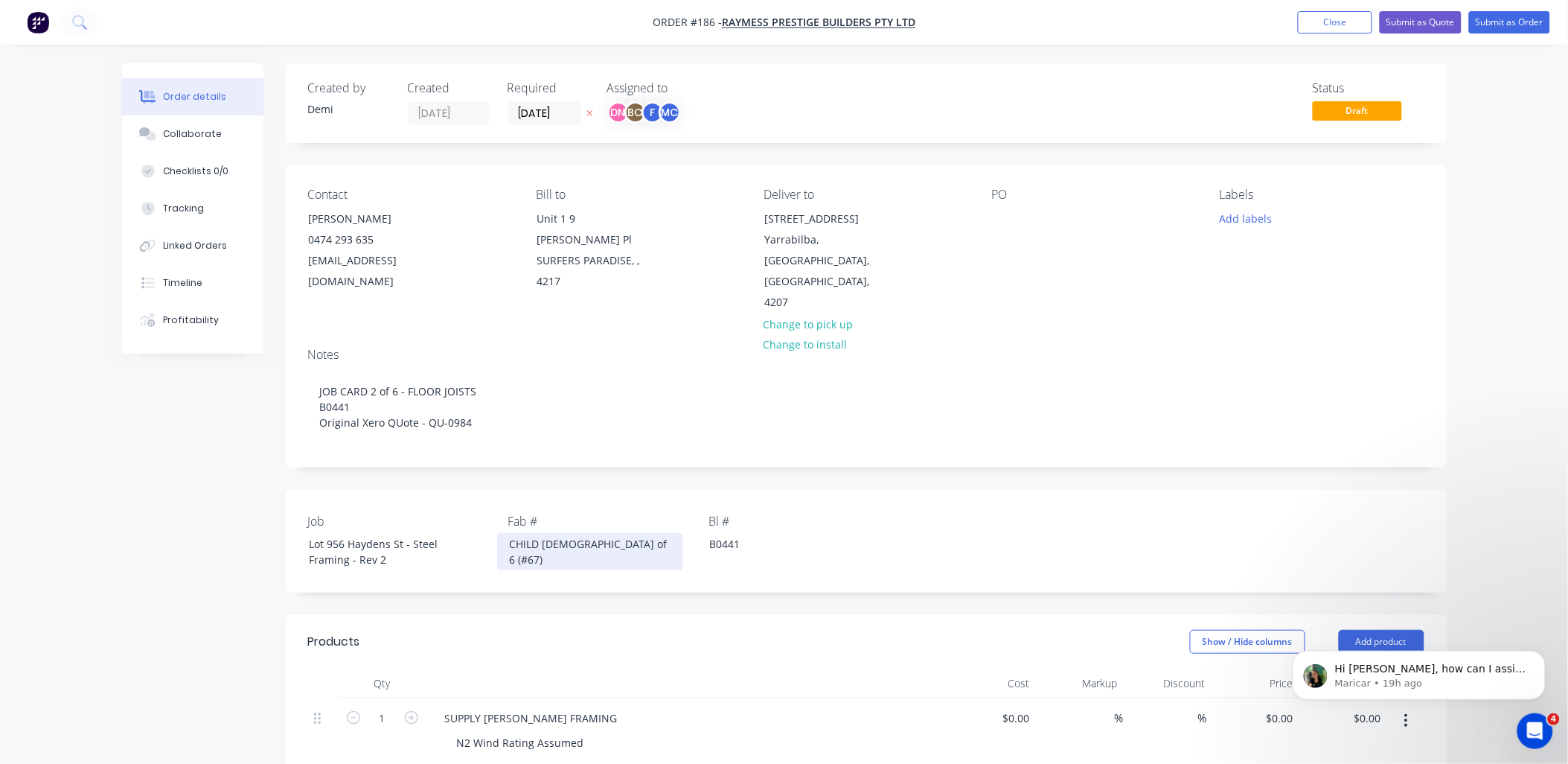
click at [569, 533] on div "CHILD 2 of 6 (#67)" at bounding box center [590, 552] width 186 height 37
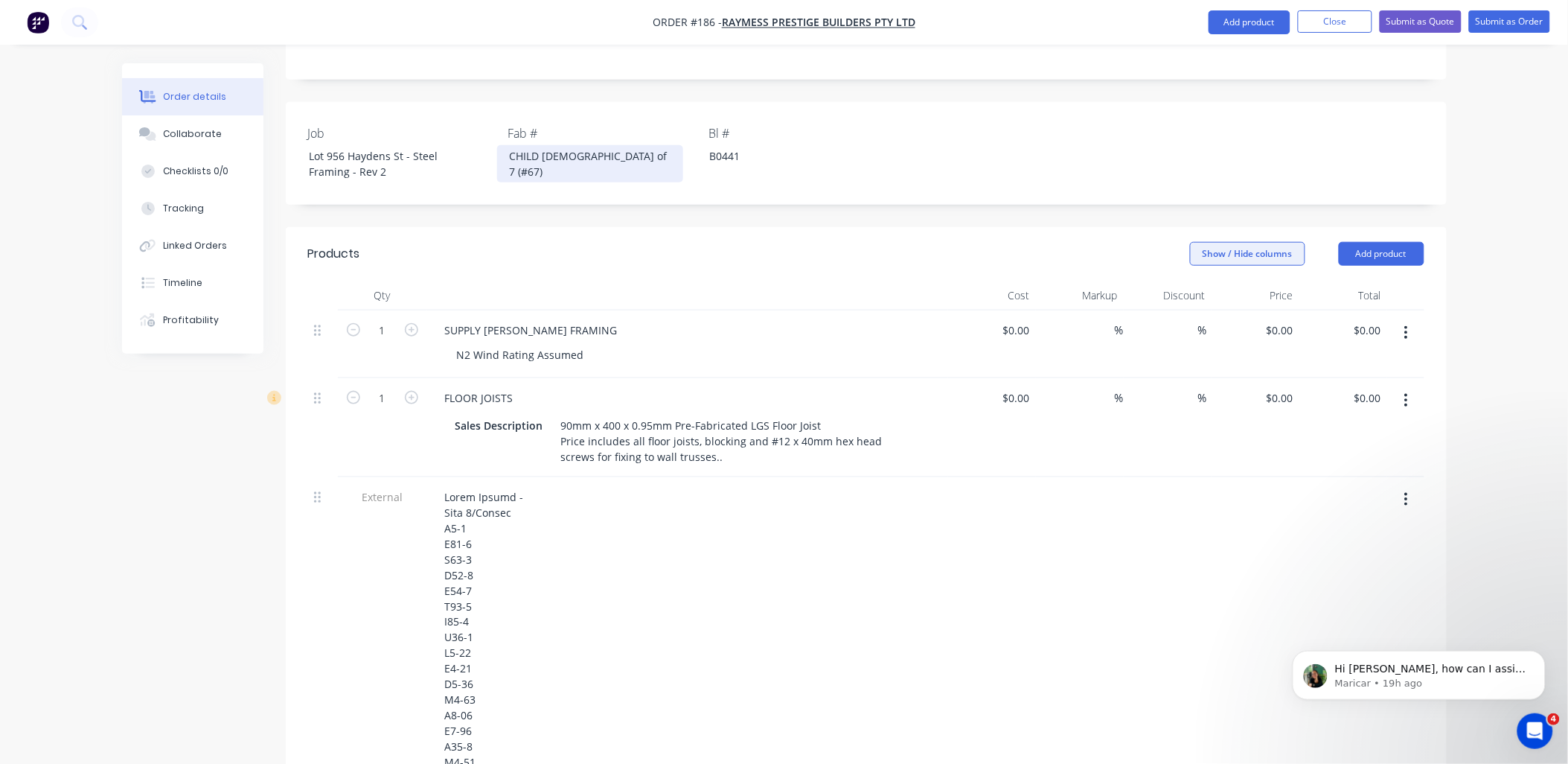
scroll to position [248, 0]
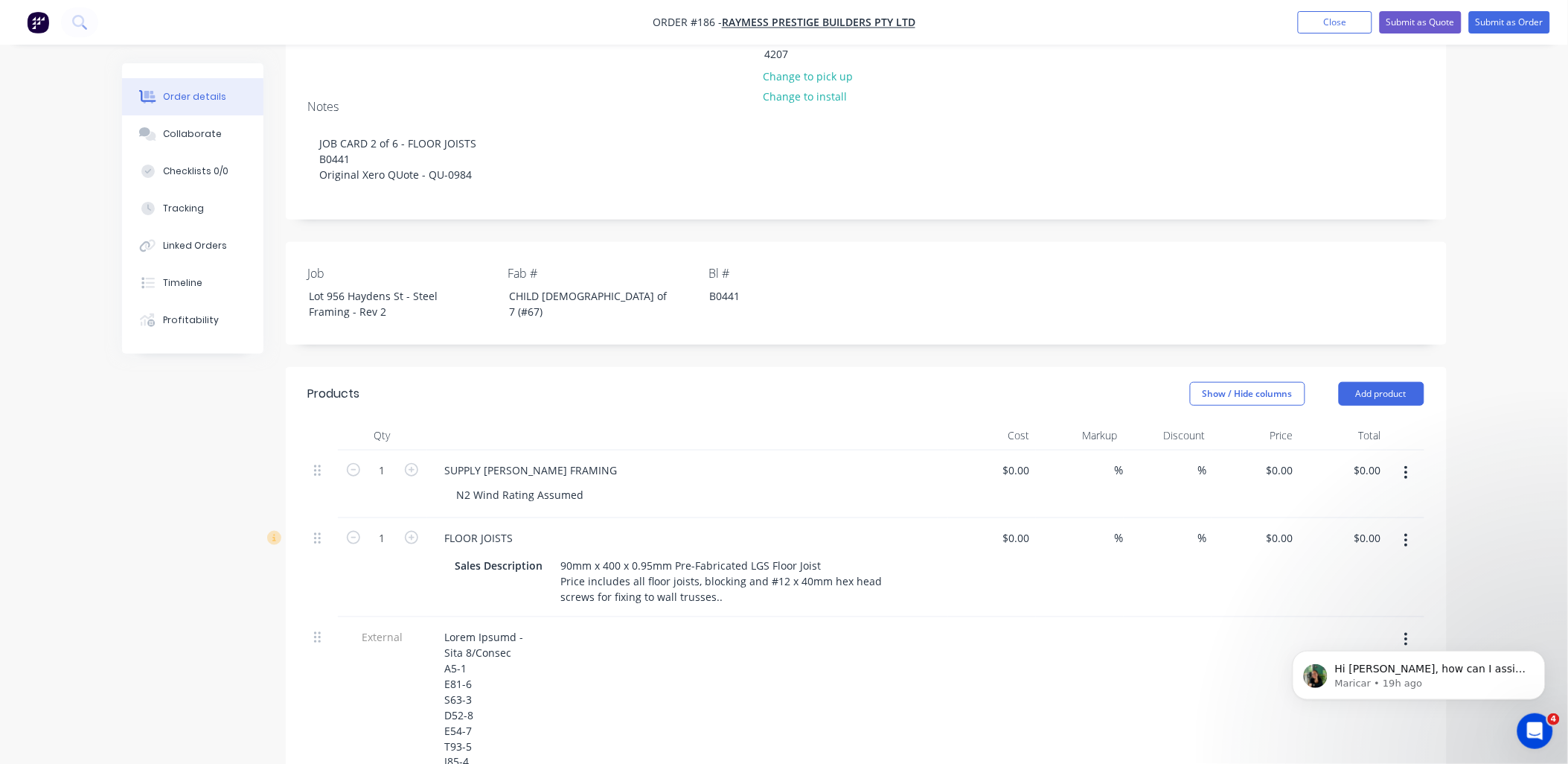
click at [1401, 626] on button "button" at bounding box center [1406, 639] width 35 height 27
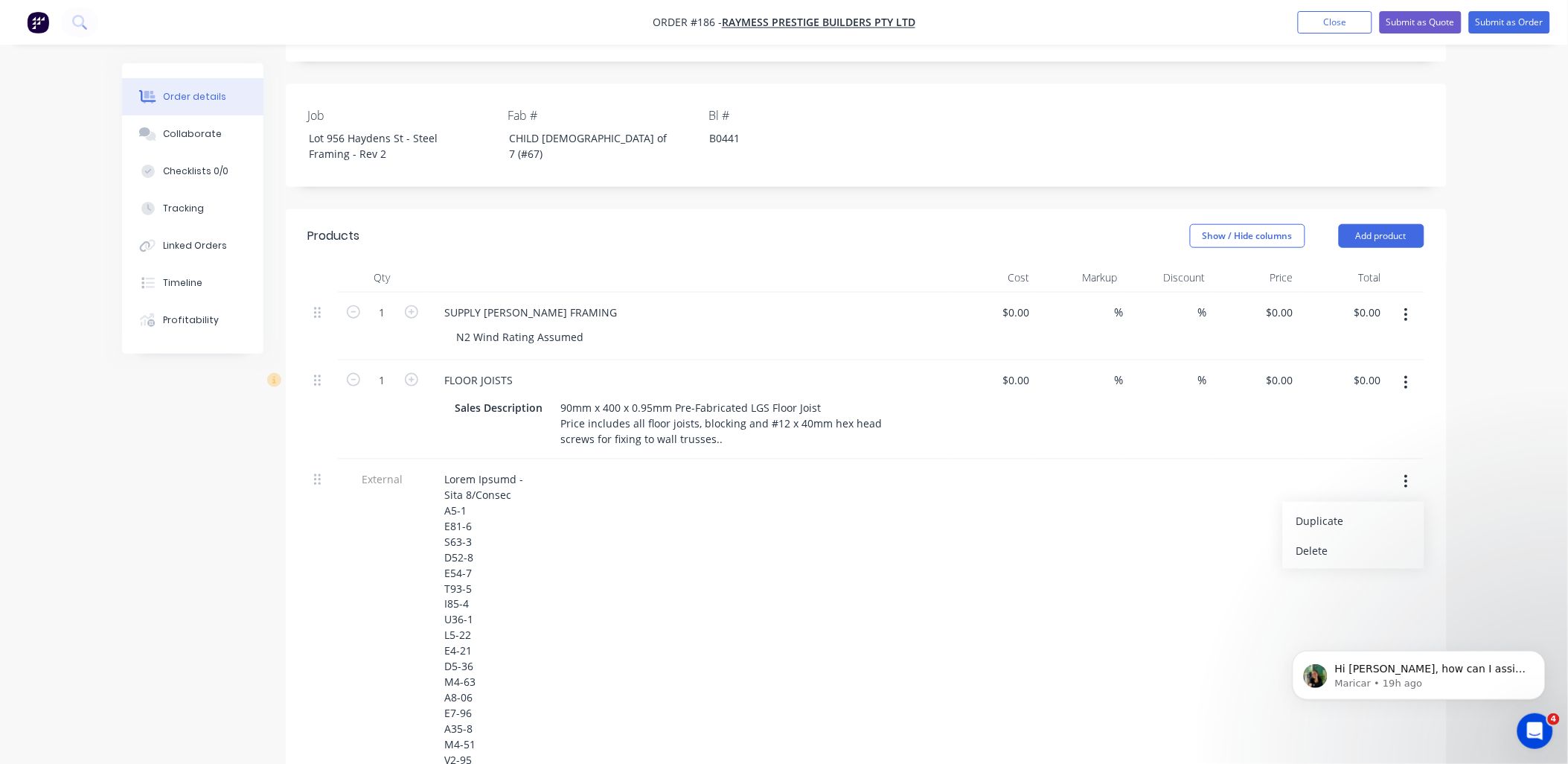
scroll to position [413, 0]
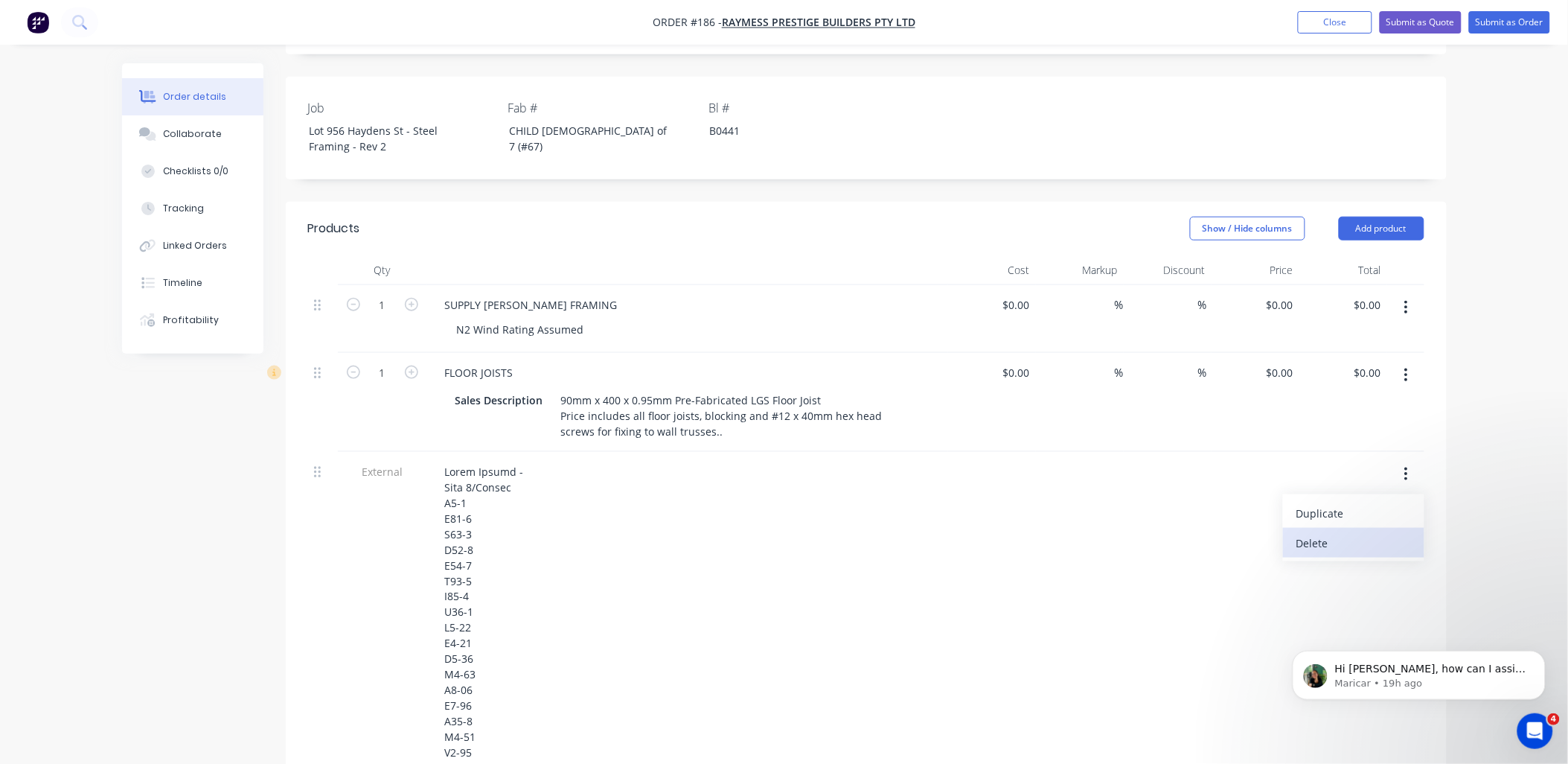
click at [1336, 532] on div "Delete" at bounding box center [1353, 543] width 115 height 22
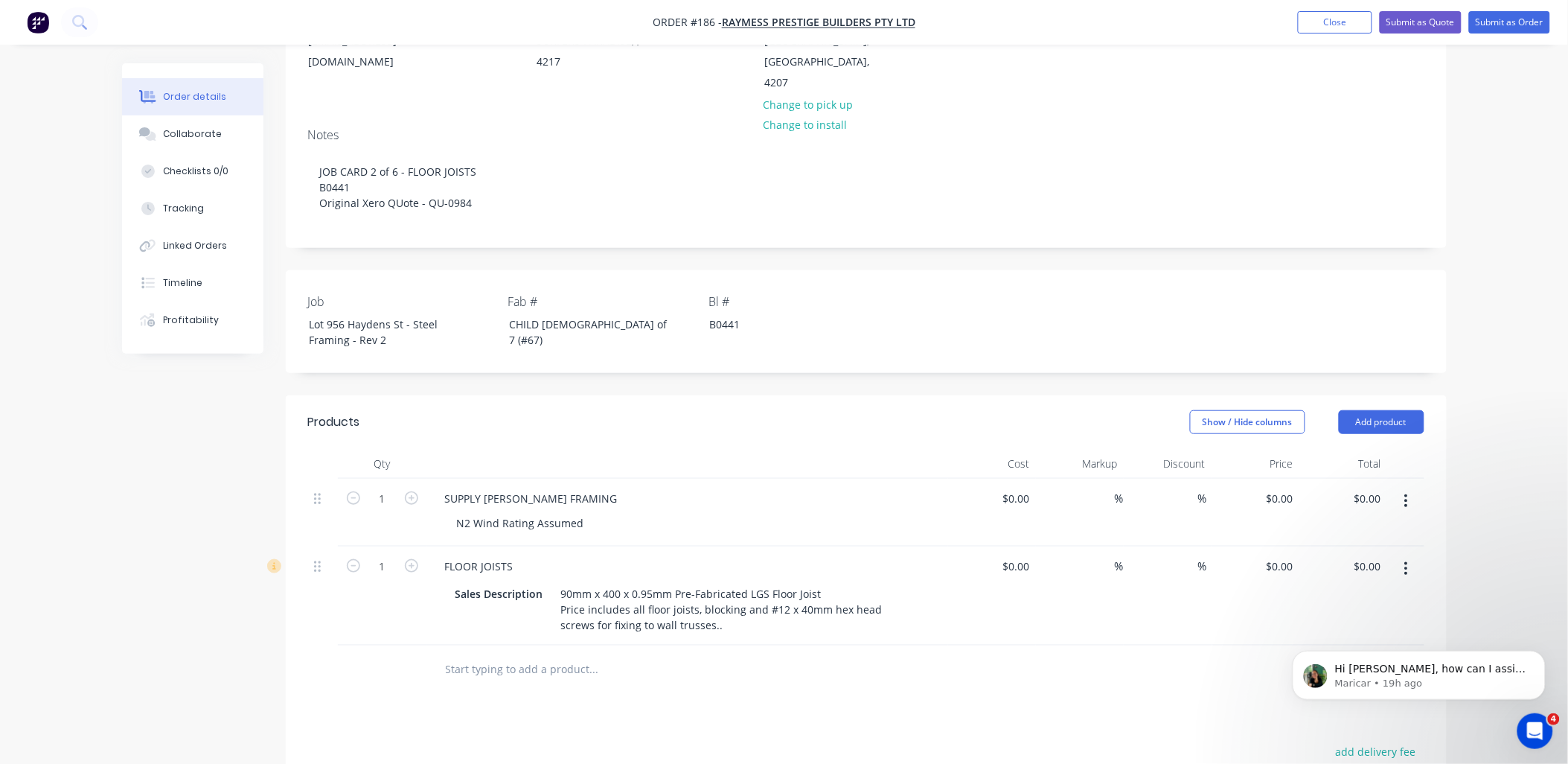
scroll to position [0, 0]
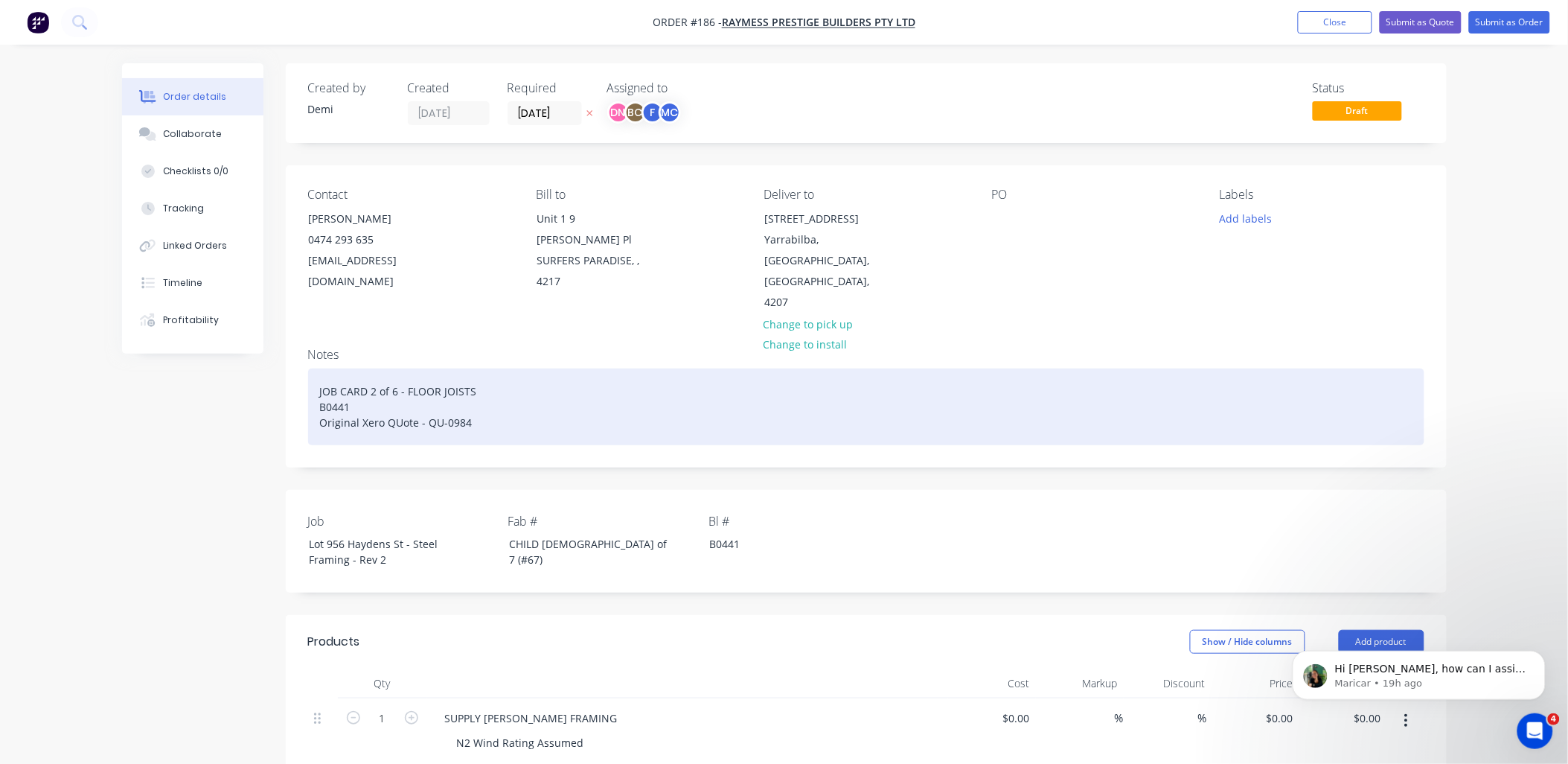
click at [396, 368] on div "JOB CARD 2 of 6 - FLOOR JOISTS B0441 Original Xero QUote - QU-0984" at bounding box center [866, 407] width 1116 height 76
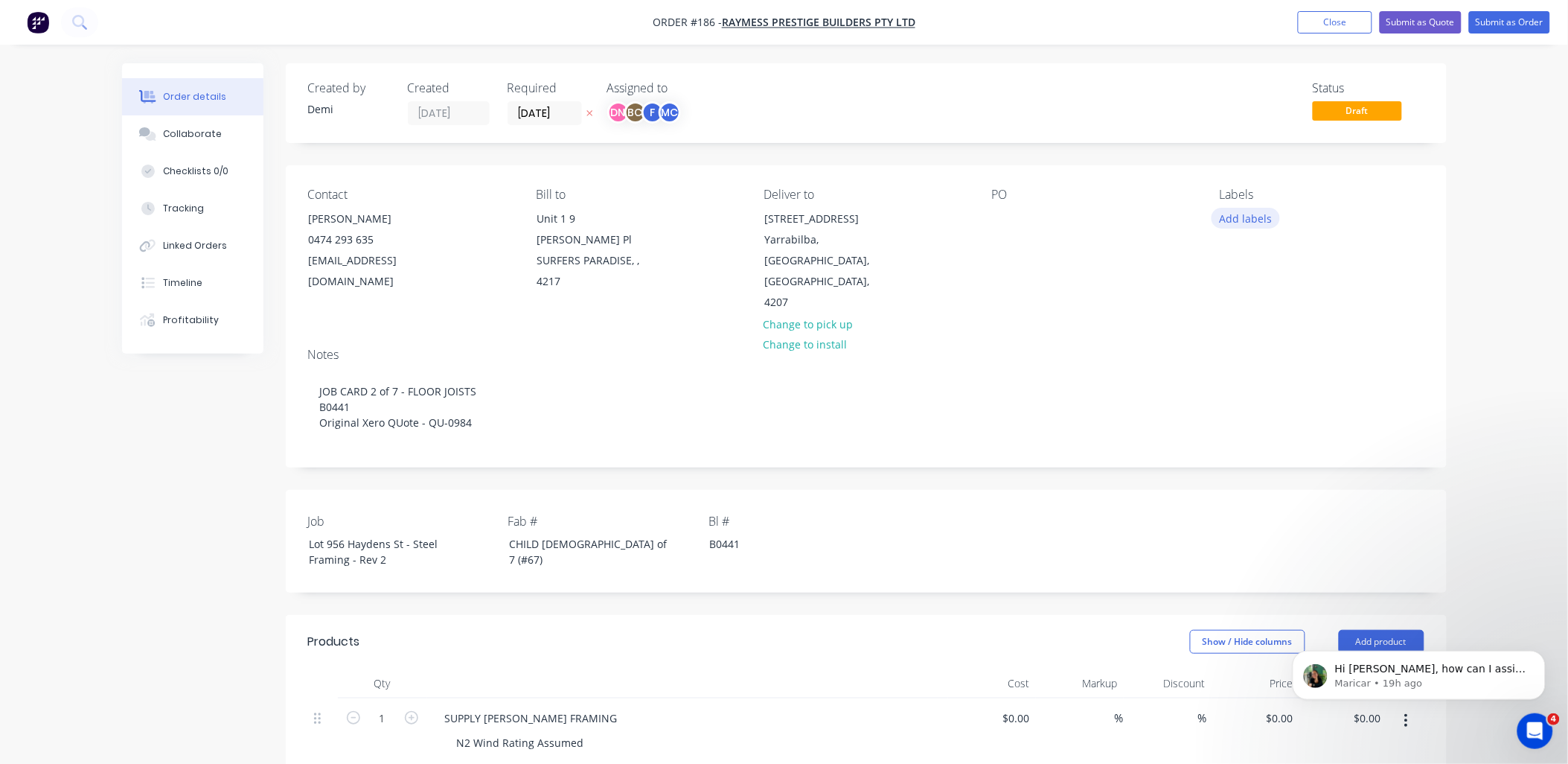
click at [1255, 220] on button "Add labels" at bounding box center [1246, 218] width 69 height 20
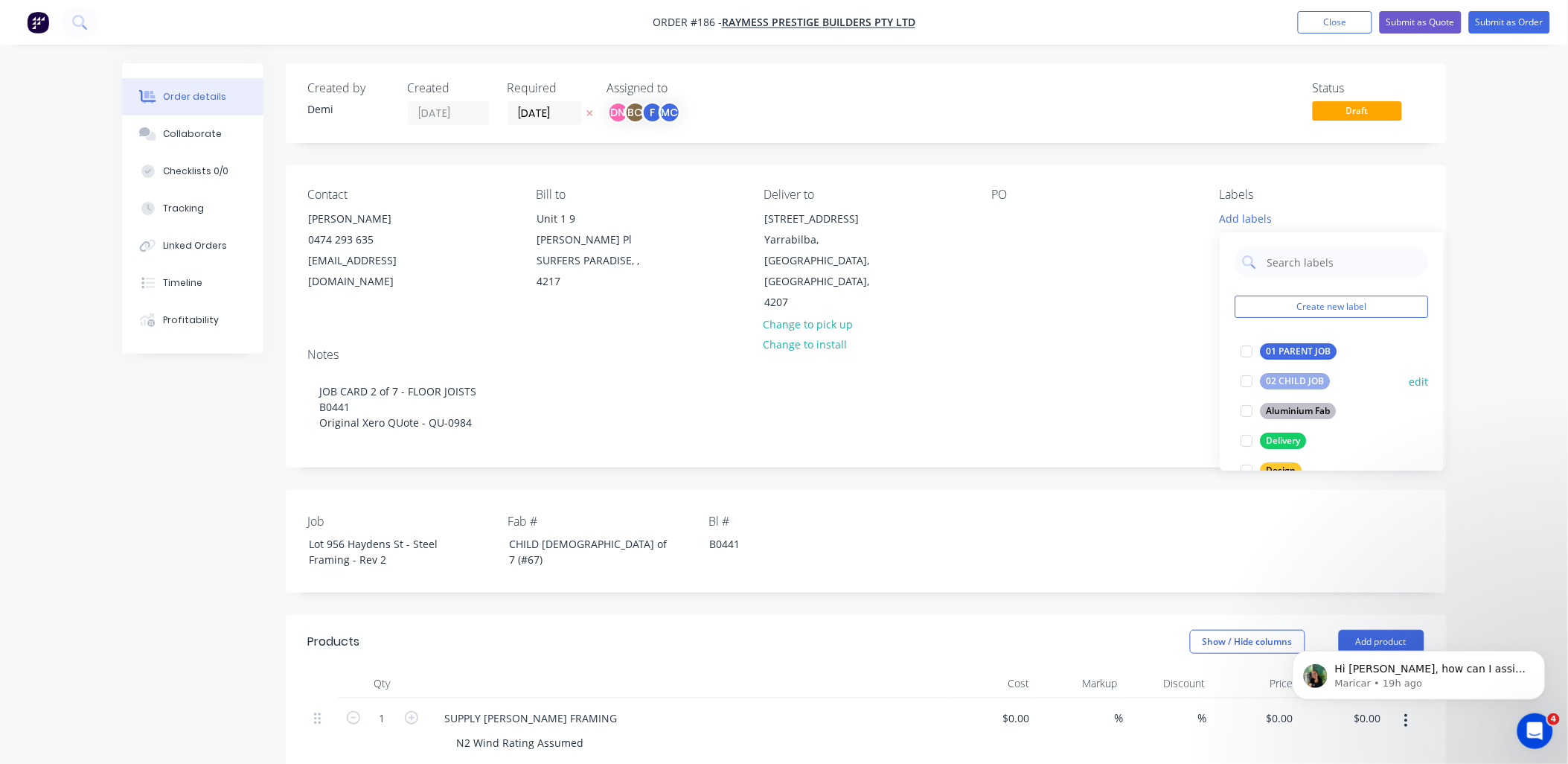
click at [1245, 376] on div at bounding box center [1247, 381] width 30 height 30
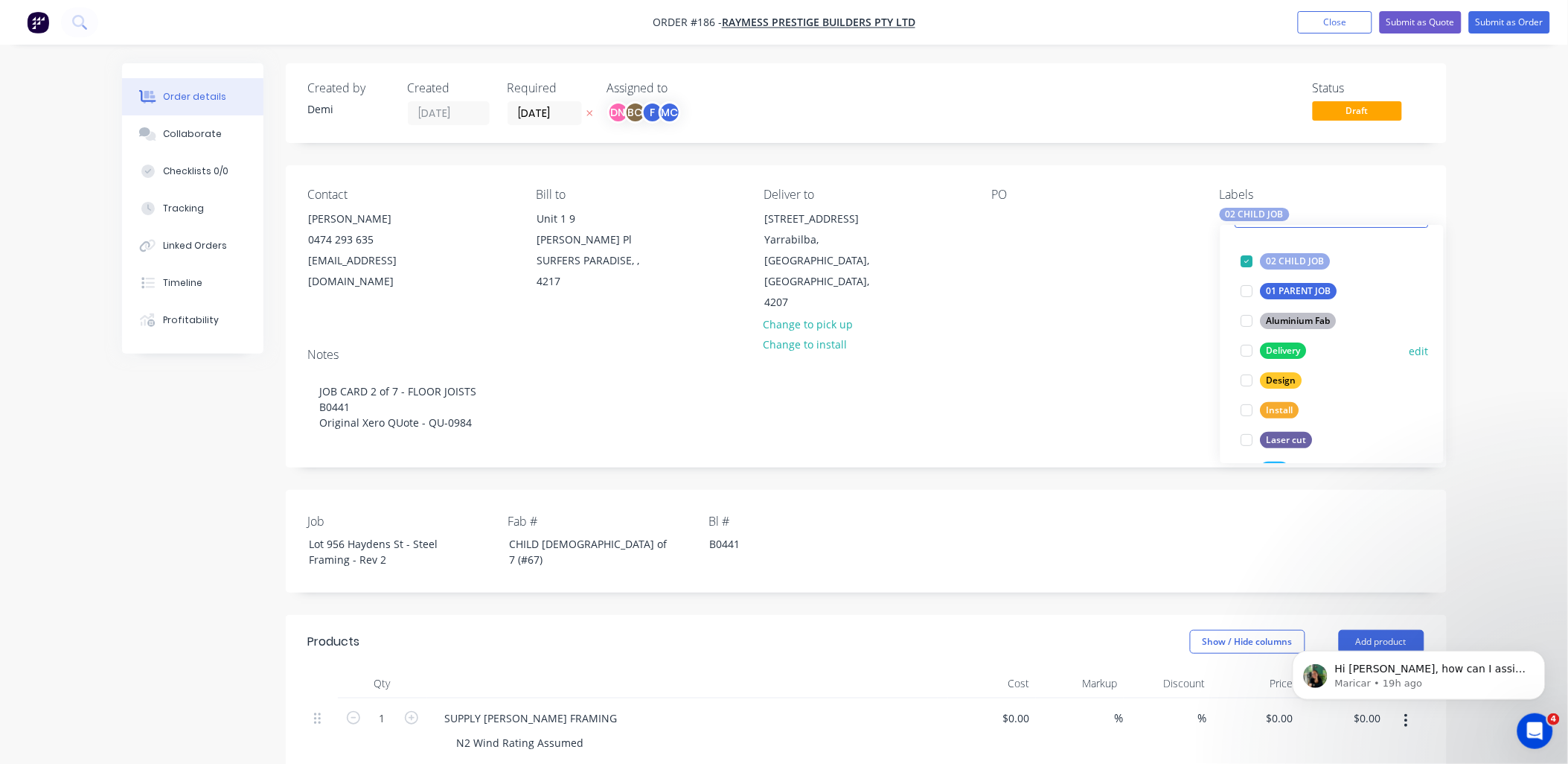
click at [1249, 346] on div at bounding box center [1247, 350] width 30 height 30
click at [1246, 386] on div at bounding box center [1247, 380] width 30 height 30
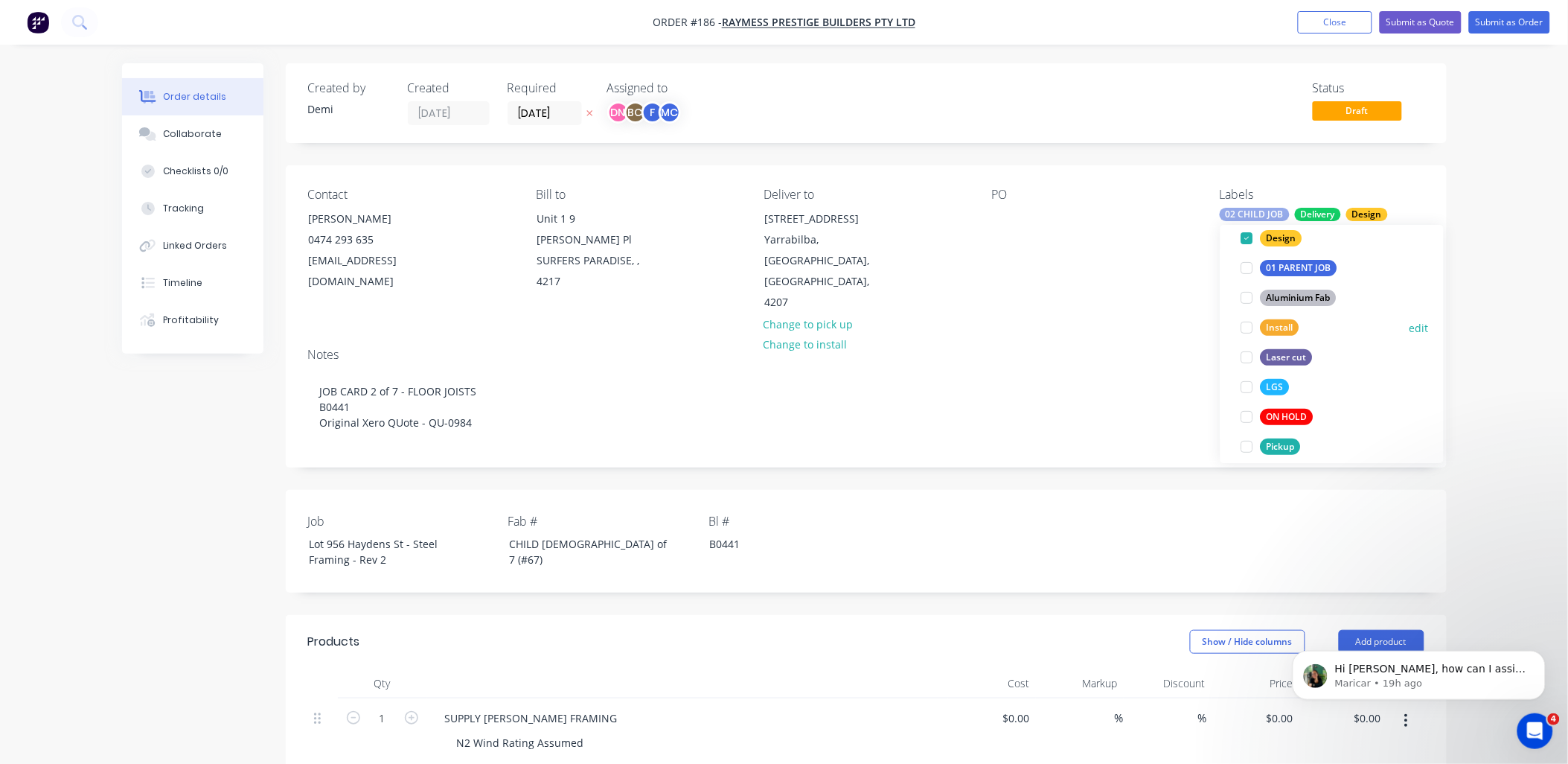
click at [1245, 386] on div at bounding box center [1247, 387] width 30 height 30
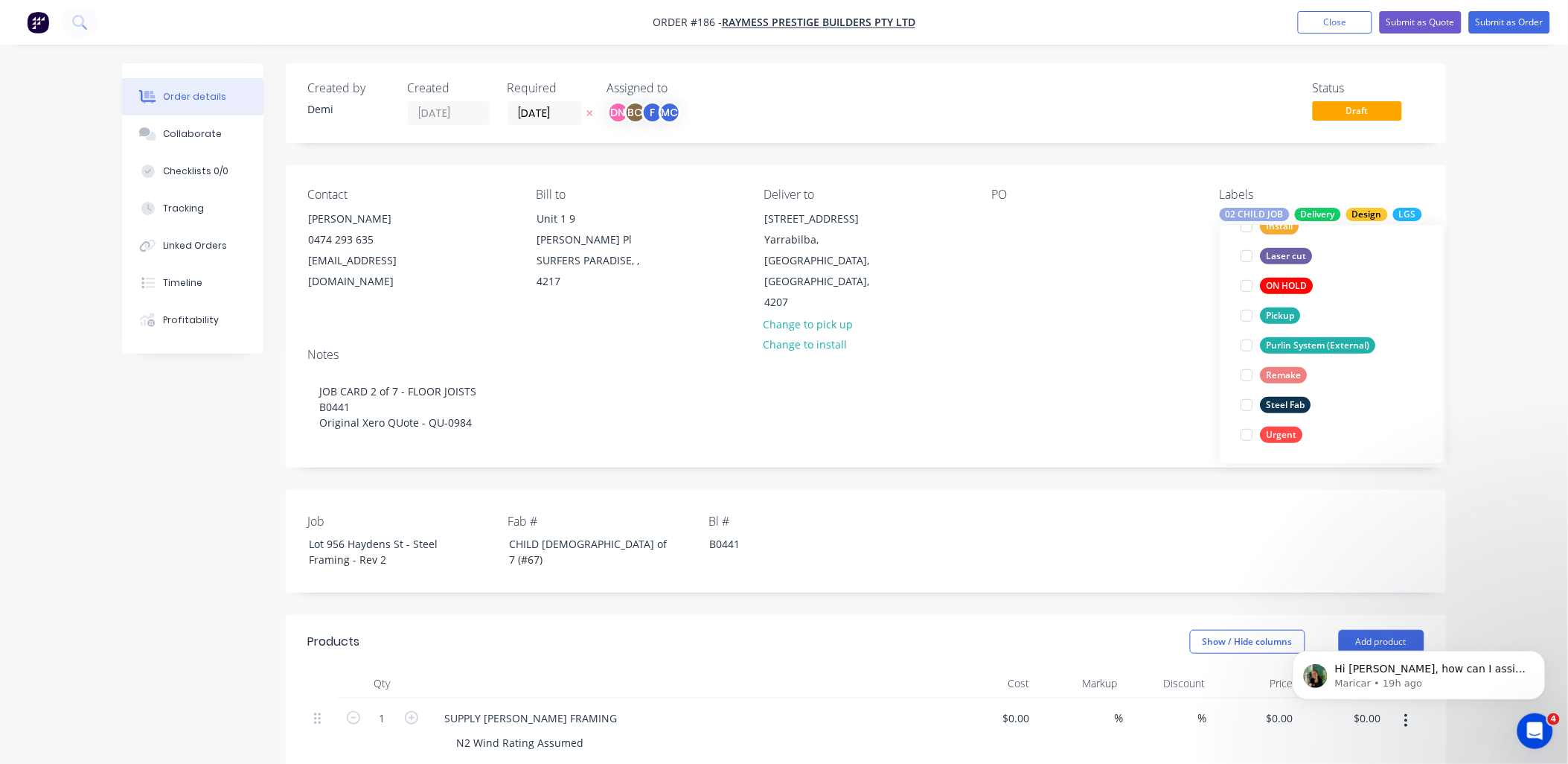
scroll to position [298, 0]
click at [1243, 435] on div at bounding box center [1247, 433] width 30 height 30
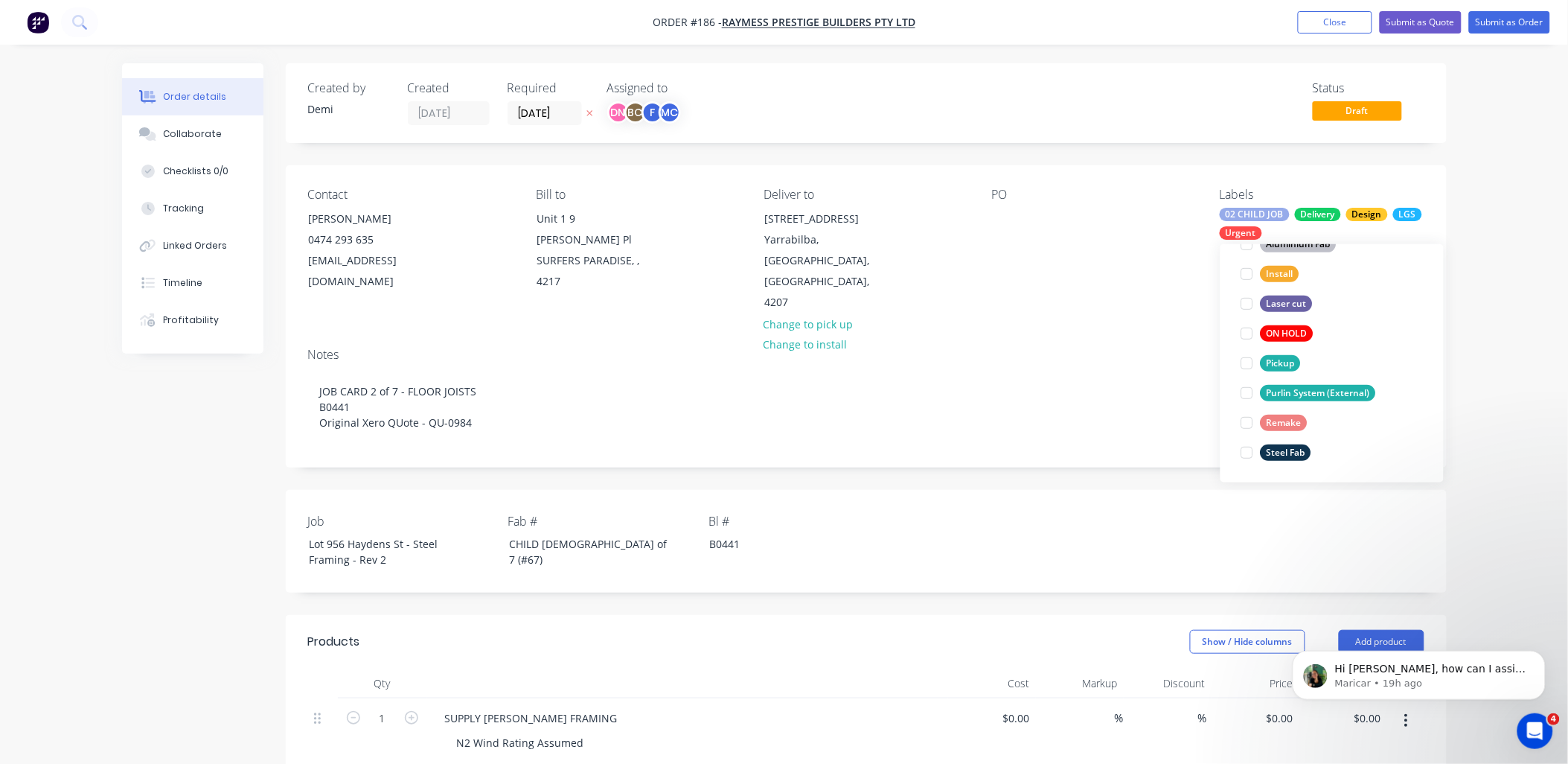
scroll to position [30, 0]
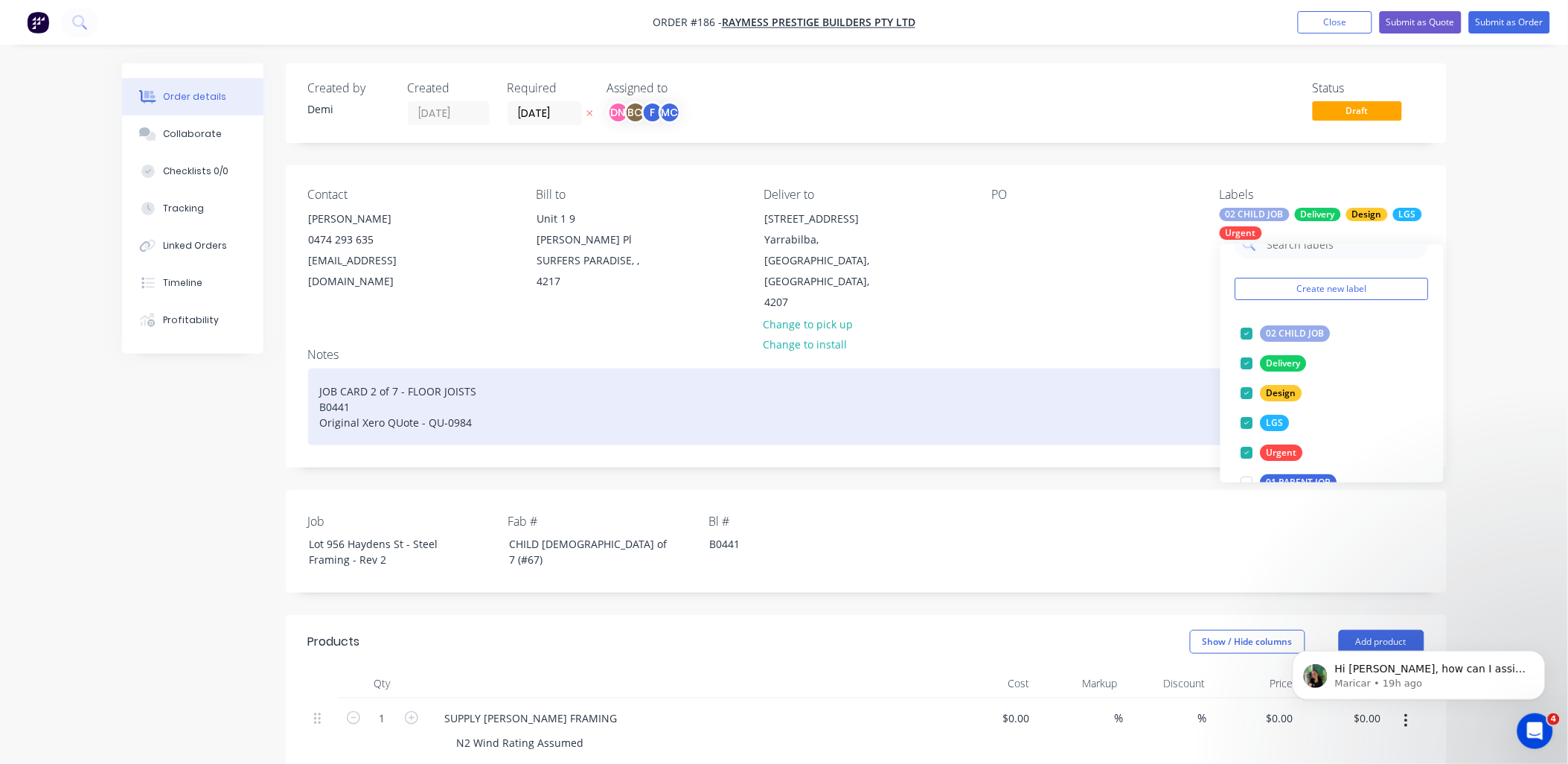
click at [1162, 368] on div "JOB CARD 2 of 7 - FLOOR JOISTS B0441 Original Xero QUote - QU-0984" at bounding box center [866, 407] width 1116 height 76
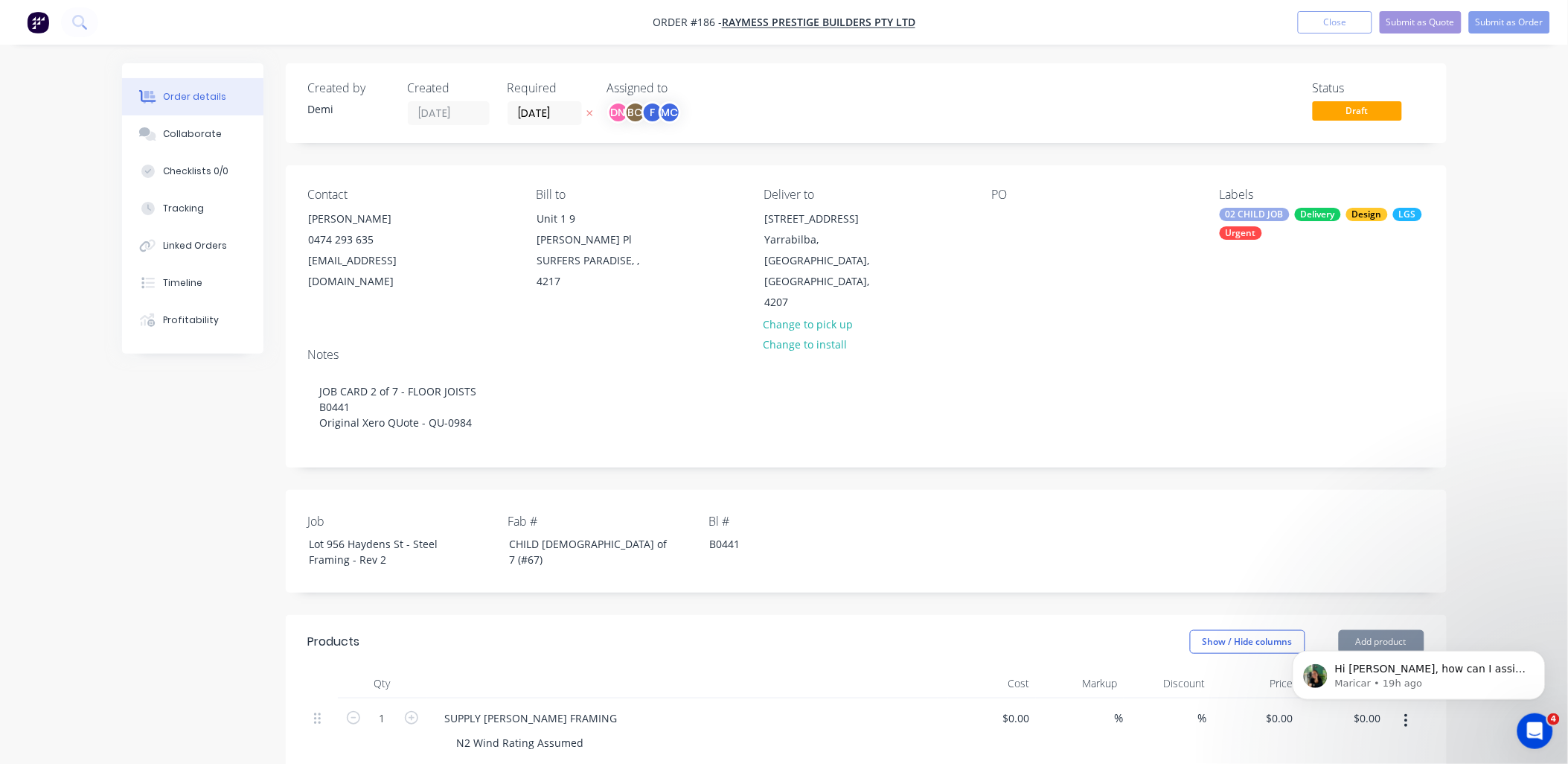
click at [1016, 227] on div "PO" at bounding box center [1093, 250] width 204 height 126
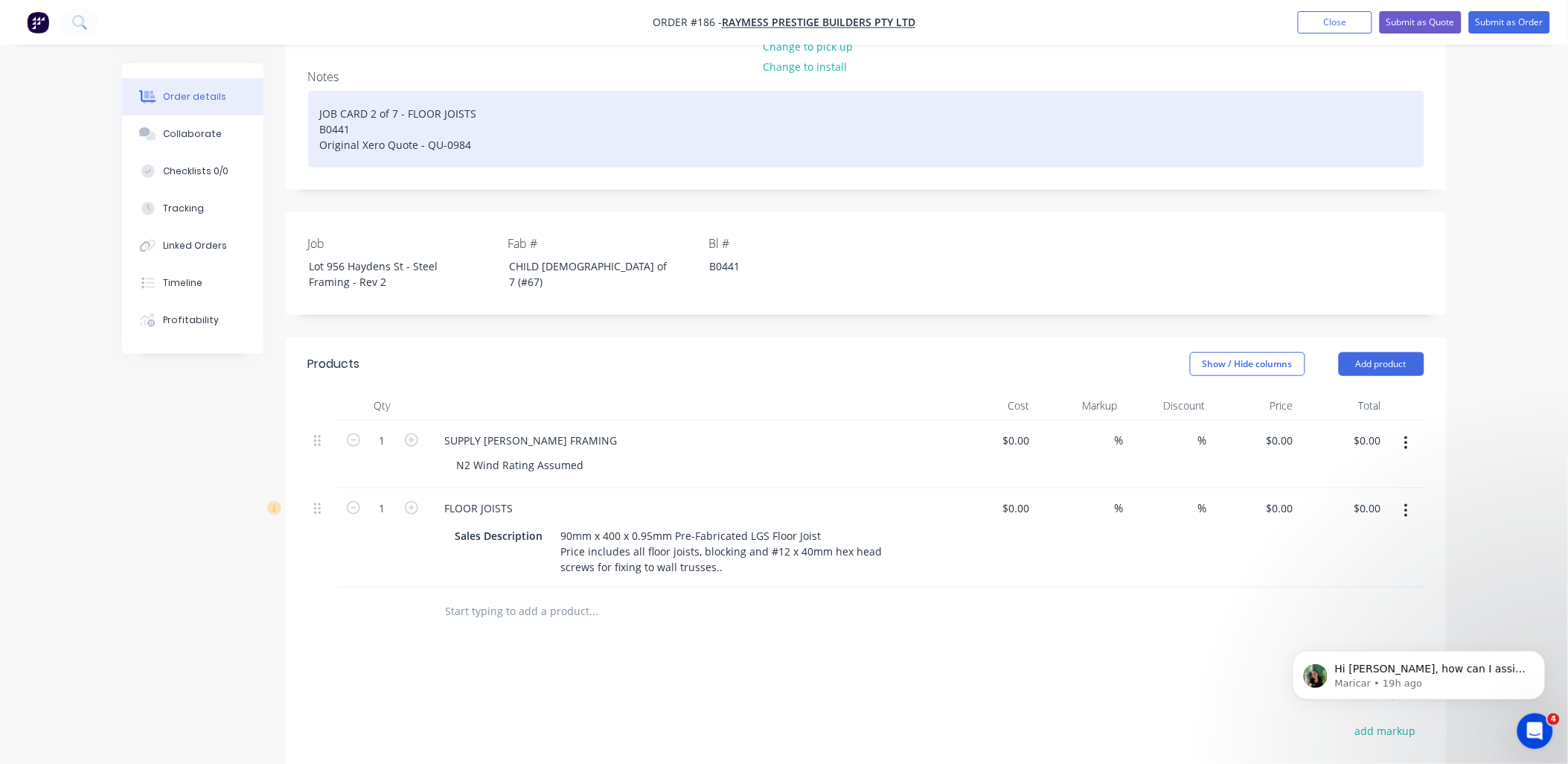
scroll to position [331, 0]
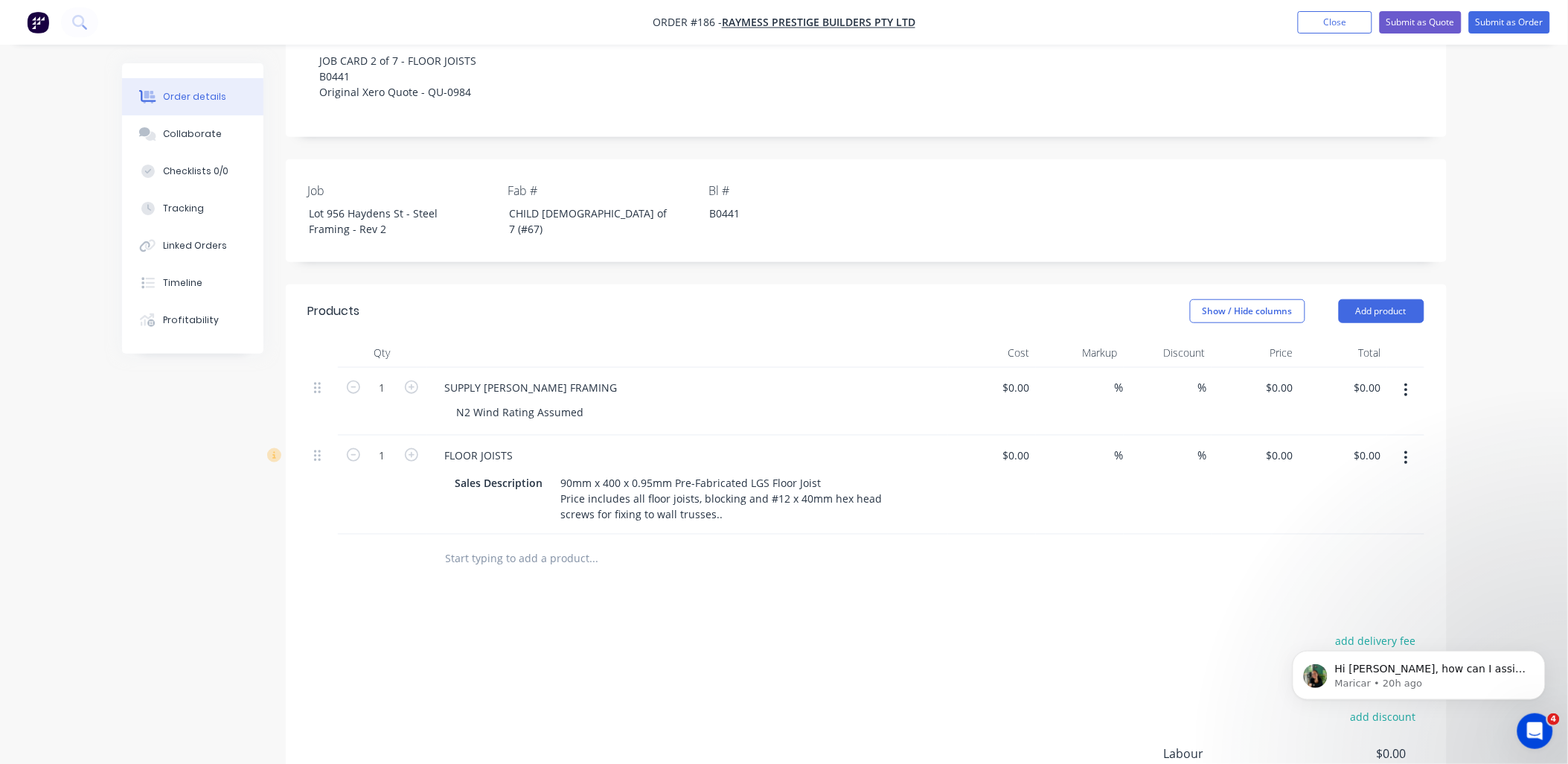
click at [559, 543] on input "text" at bounding box center [594, 558] width 298 height 30
paste input "E6-1 E11-1 E14-1 E15-1 E16-1 E17-1 E18-1 E19-1"
click at [469, 543] on input "E6-1 E11-1 E14-1 E15-1 E16-1 E17-1 E18-1 E19-1" at bounding box center [594, 558] width 298 height 30
drag, startPoint x: 676, startPoint y: 518, endPoint x: 420, endPoint y: 516, distance: 256.0
click at [420, 535] on div "E6-1 E11-1 E14-1 E15-1 E16-1 E17-1 E18-1 E19-1 Add E6-1 E11-1 E14-1 E15-1 E16-1…" at bounding box center [866, 559] width 1116 height 48
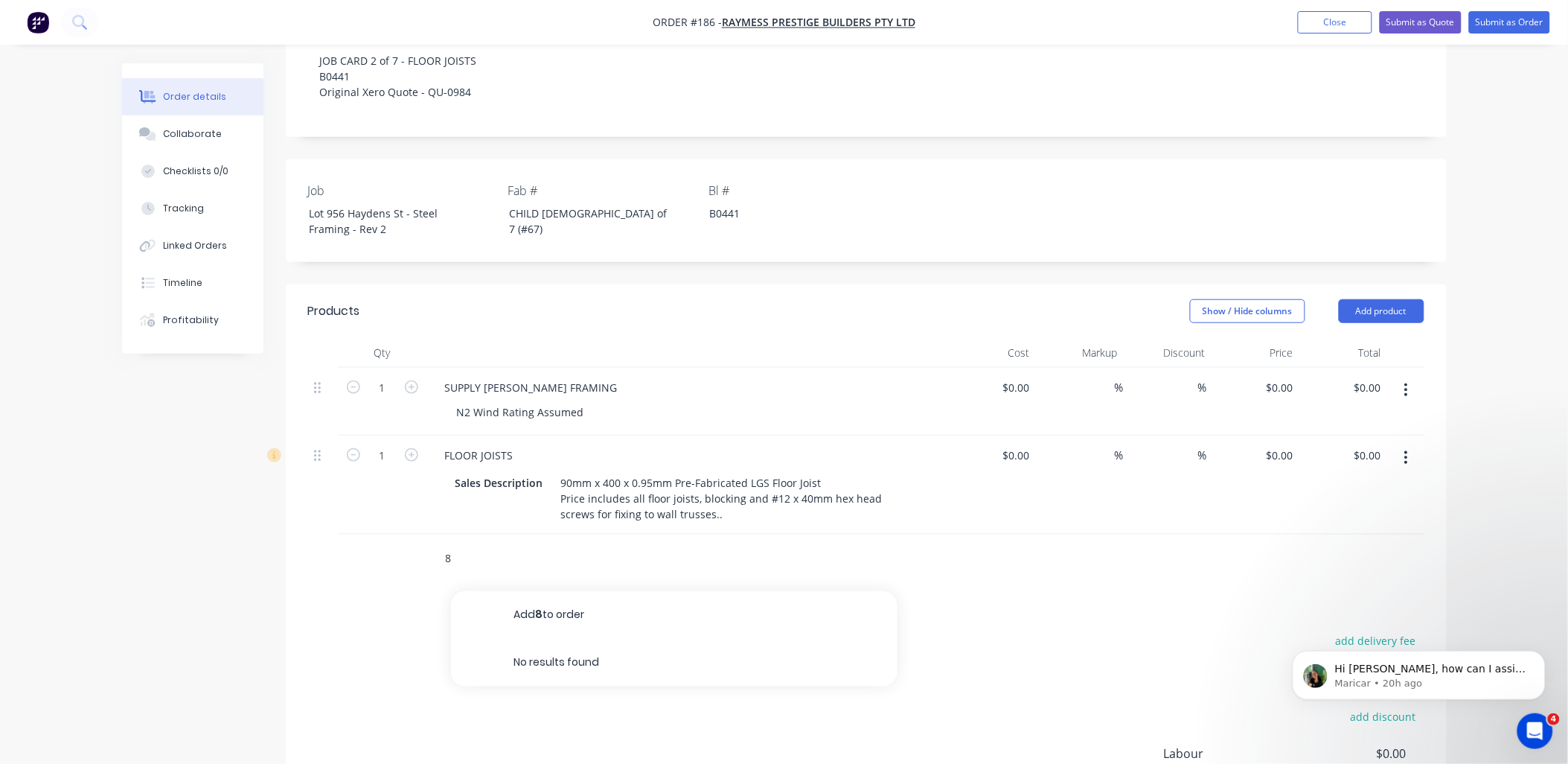
type input "8"
click at [467, 543] on input "text" at bounding box center [594, 558] width 298 height 30
type input "Floor Joist Packer"
click at [439, 543] on div "Floor Joist Packer Add Floor Joist Packer to order No results found" at bounding box center [656, 558] width 446 height 30
click at [584, 543] on input "Floor Joist Packer" at bounding box center [594, 558] width 298 height 30
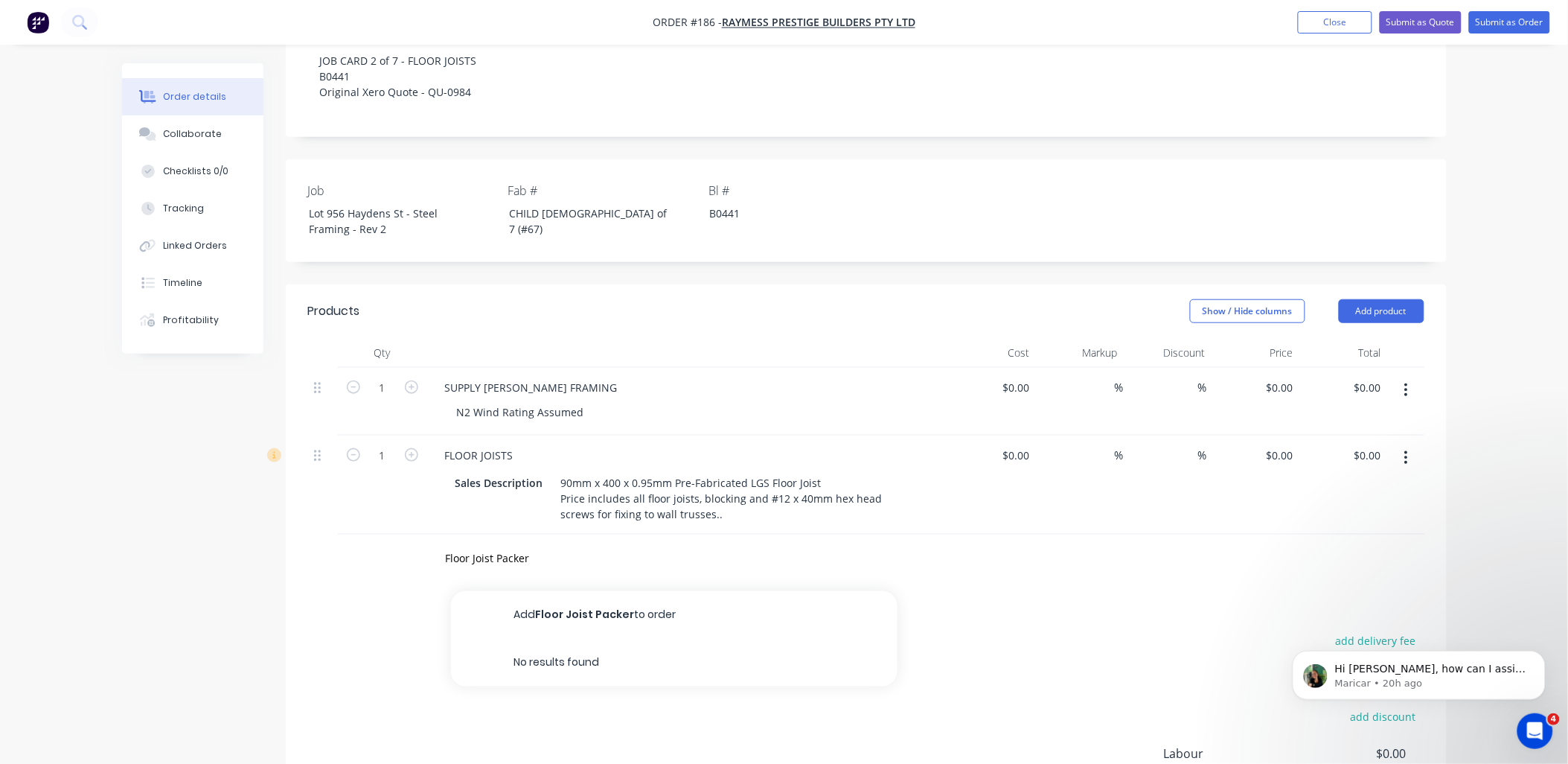
click at [1001, 551] on div "Products Show / Hide columns Add product Qty Cost Markup Discount Price Total 1…" at bounding box center [866, 612] width 1161 height 656
click at [511, 543] on input "Floor Joist Packer" at bounding box center [594, 558] width 298 height 30
click at [595, 591] on button "Add Floor Joist Packer to order" at bounding box center [674, 614] width 446 height 48
click at [415, 545] on button "button" at bounding box center [411, 553] width 20 height 16
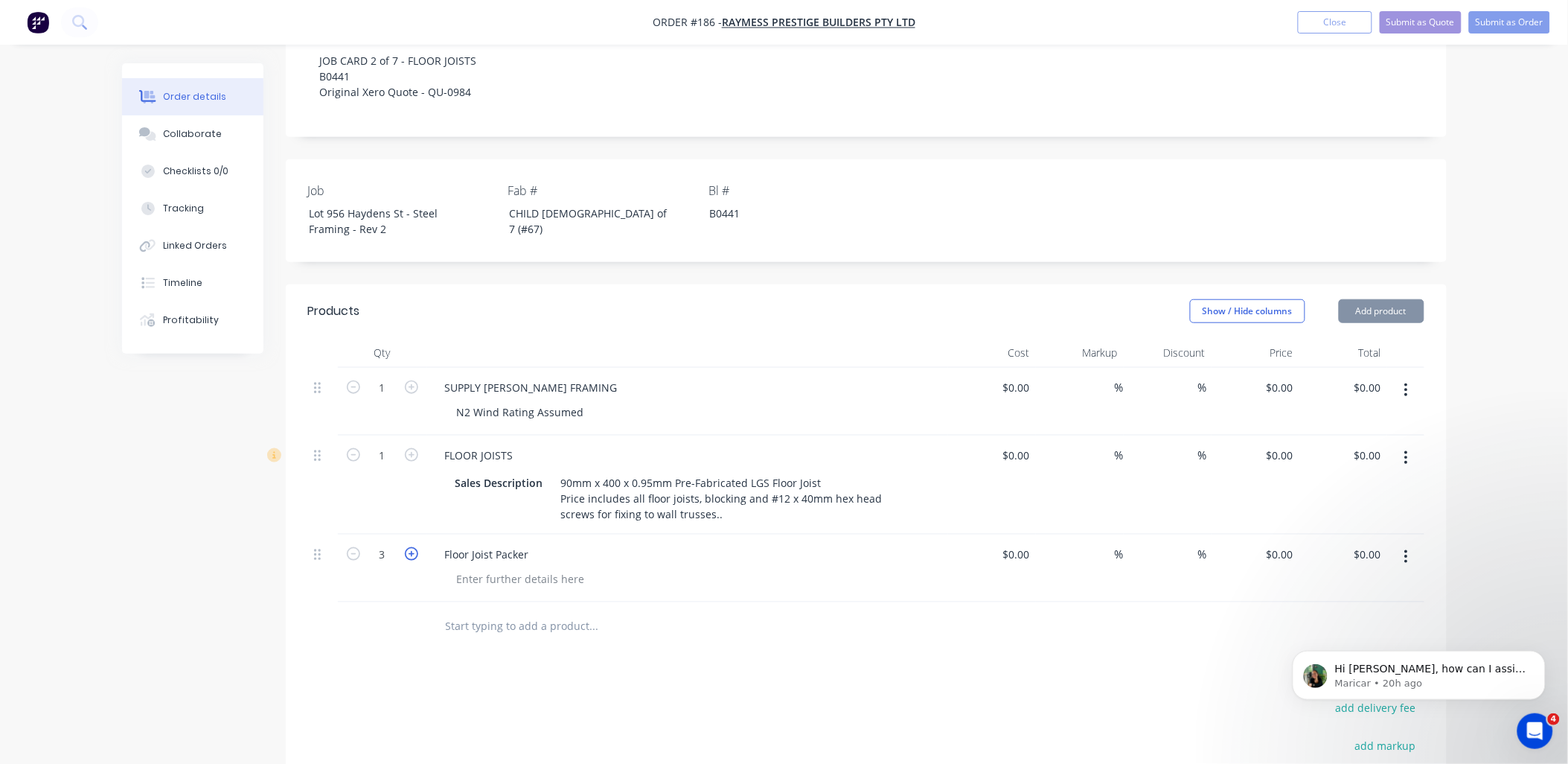
click at [414, 547] on icon "button" at bounding box center [411, 553] width 13 height 13
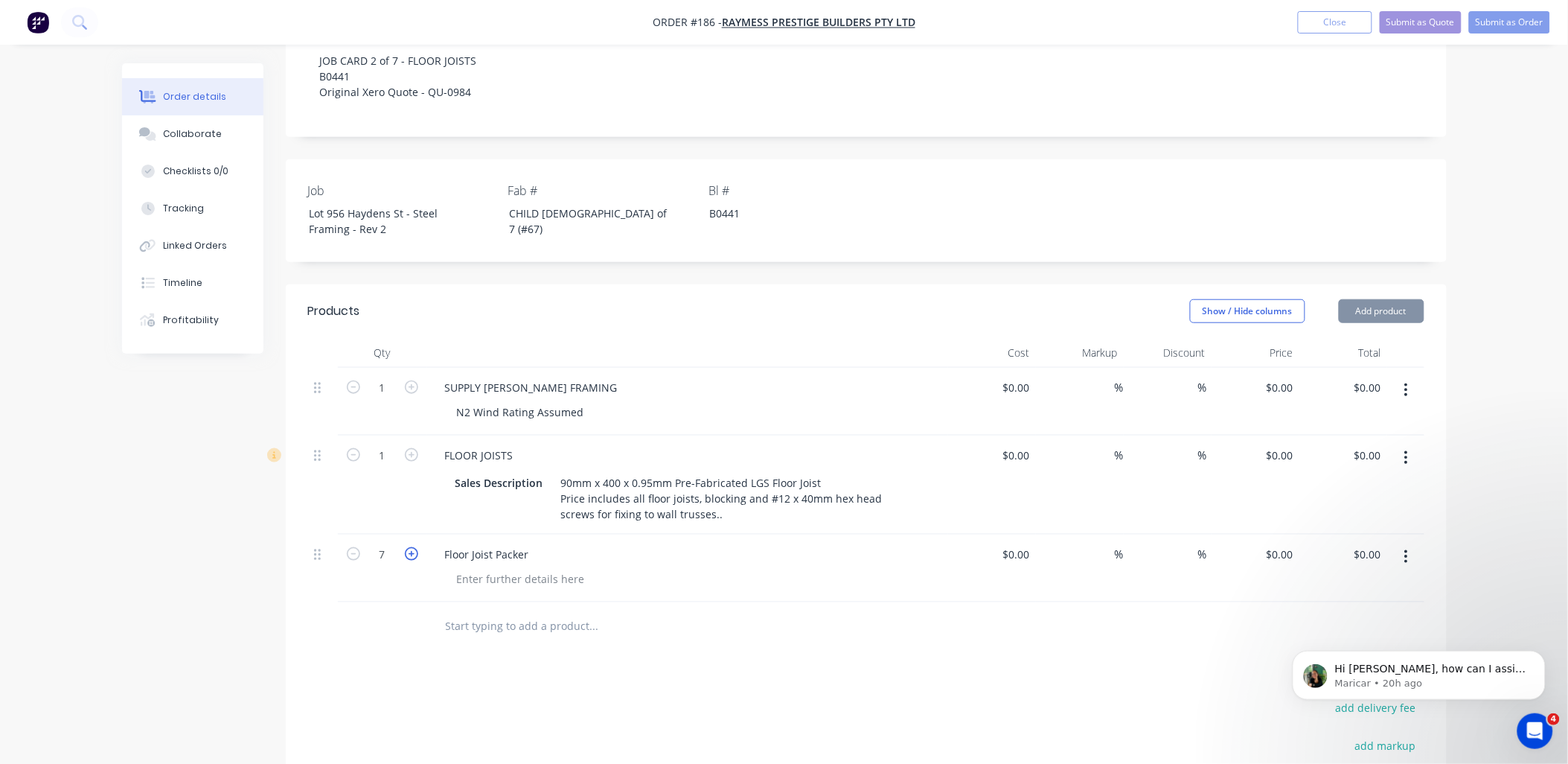
type input "8"
drag, startPoint x: 471, startPoint y: 627, endPoint x: 481, endPoint y: 609, distance: 20.6
click at [472, 627] on div "Products Show / Hide columns Add product Qty Cost Markup Discount Price Total 1…" at bounding box center [866, 645] width 1161 height 723
click at [498, 611] on input "text" at bounding box center [594, 626] width 298 height 30
type input "jOIST HANGER"
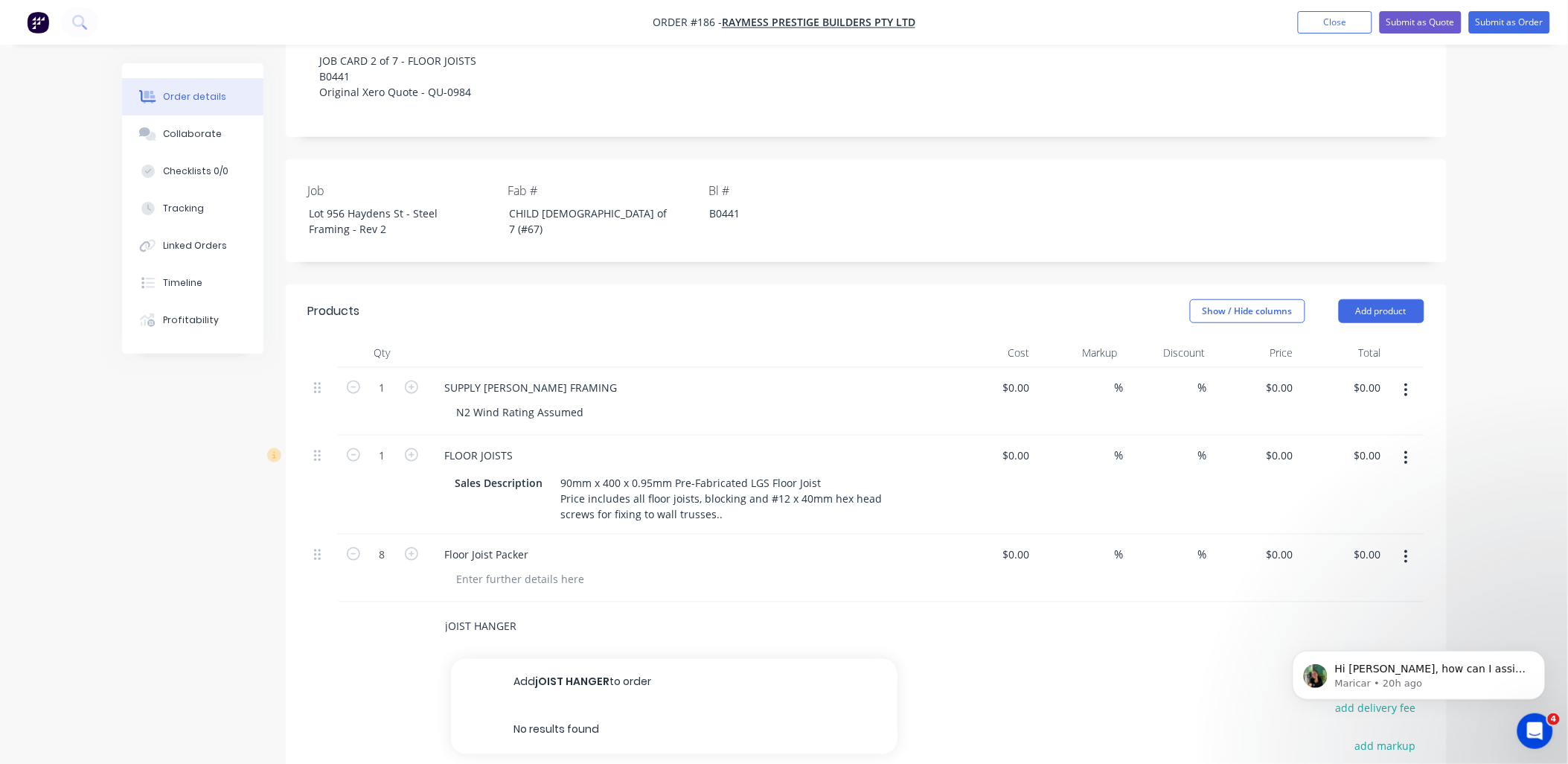
drag, startPoint x: 541, startPoint y: 590, endPoint x: 299, endPoint y: 577, distance: 242.3
click at [299, 577] on div "Qty Cost Markup Discount Price Total 1 SUPPLY SEEL FRAMING N2 Wind Rating Assum…" at bounding box center [866, 494] width 1161 height 313
paste input "JOIST HANGER HEAVY DUTY 90MM X 90MM"
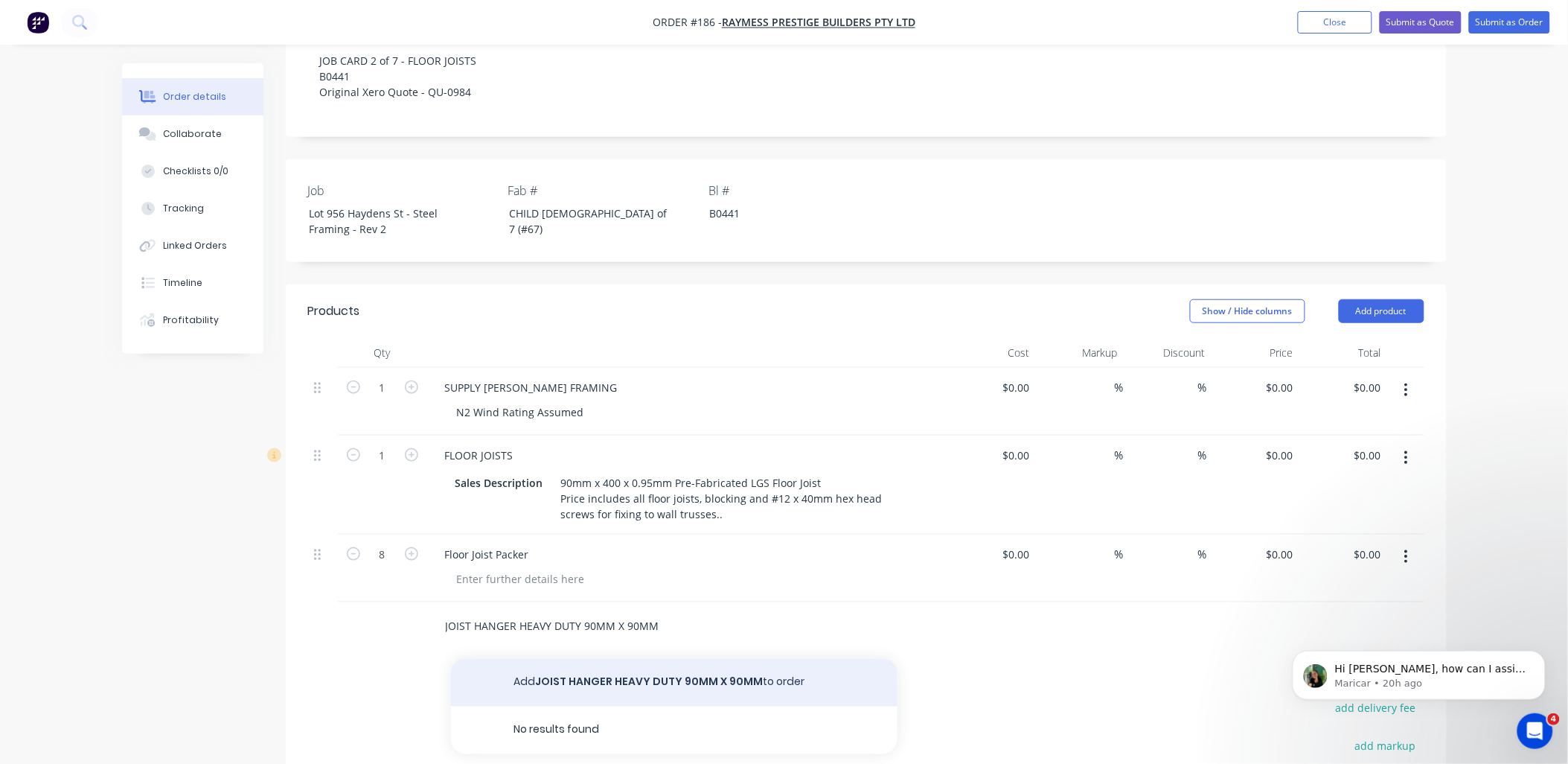
type input "JOIST HANGER HEAVY DUTY 90MM X 90MM"
click at [705, 659] on button "Add JOIST HANGER HEAVY DUTY 90MM X 90MM to order" at bounding box center [674, 682] width 446 height 48
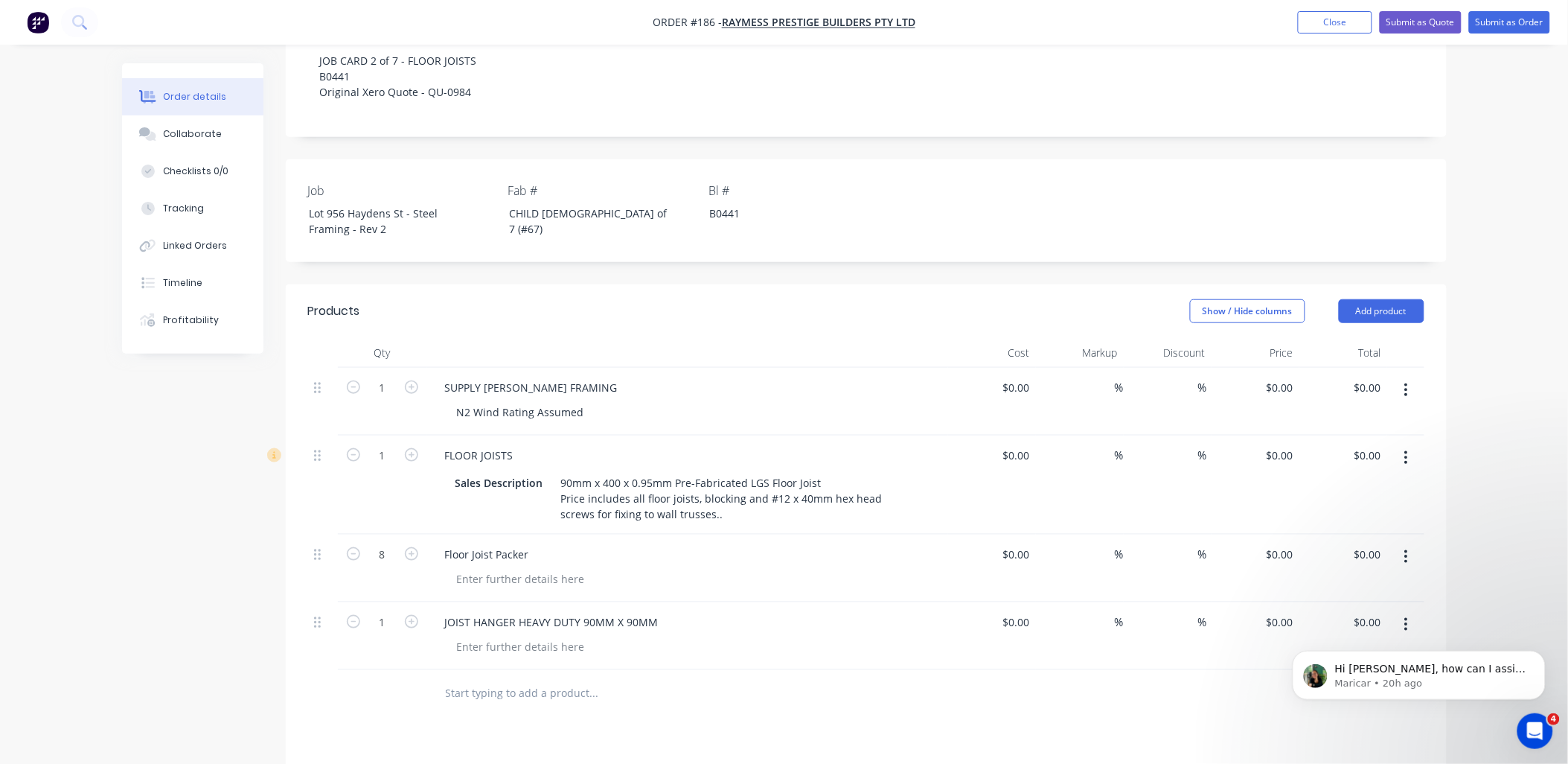
click at [1403, 611] on button "button" at bounding box center [1406, 624] width 35 height 27
click at [1384, 649] on button "Save to catalogue" at bounding box center [1353, 663] width 141 height 30
click at [1403, 444] on button "button" at bounding box center [1406, 457] width 35 height 27
click at [1356, 571] on button "Delete" at bounding box center [1353, 586] width 141 height 30
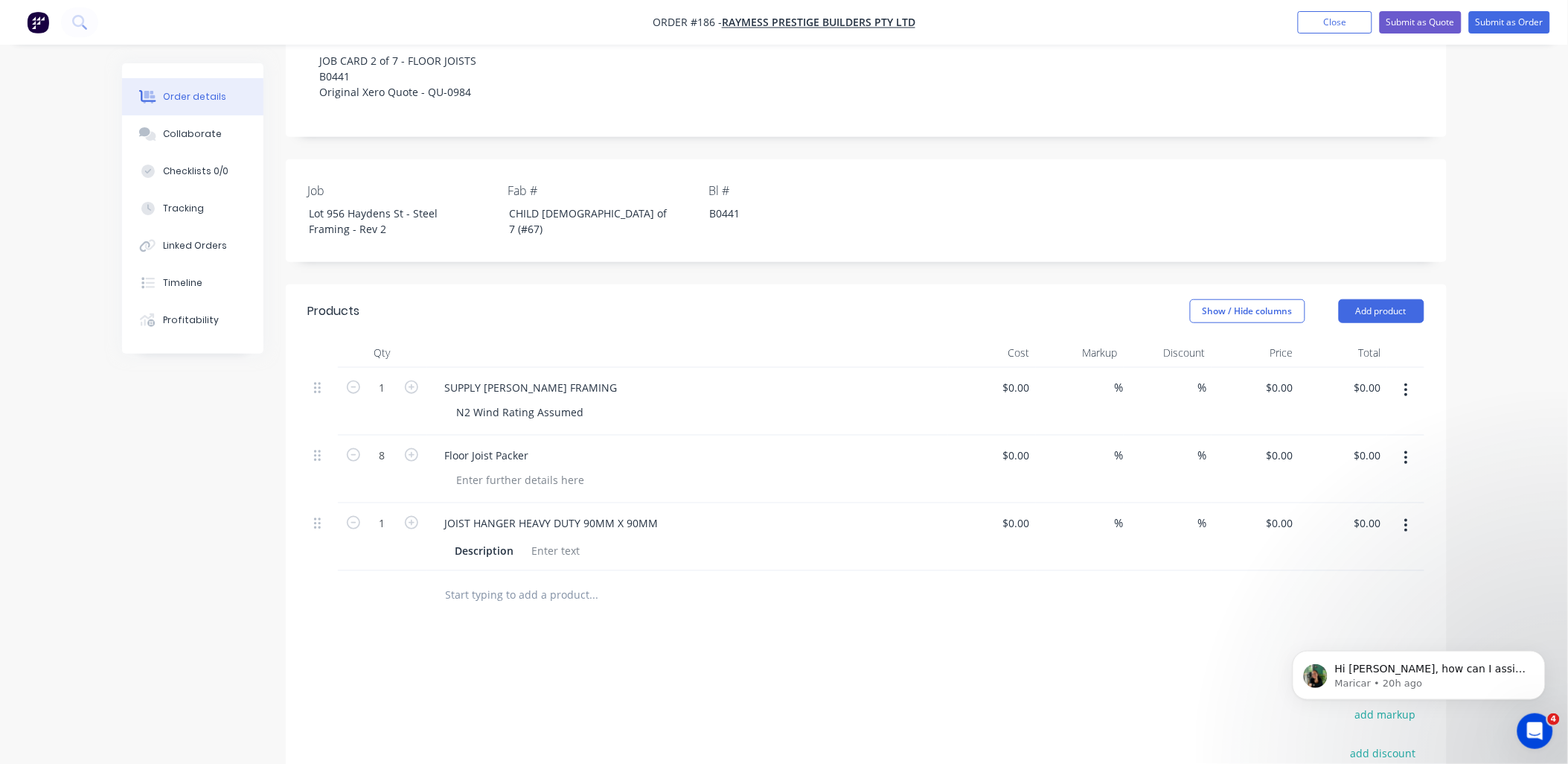
click at [1399, 377] on button "button" at bounding box center [1406, 390] width 35 height 27
click at [1369, 508] on div "Delete" at bounding box center [1353, 519] width 115 height 22
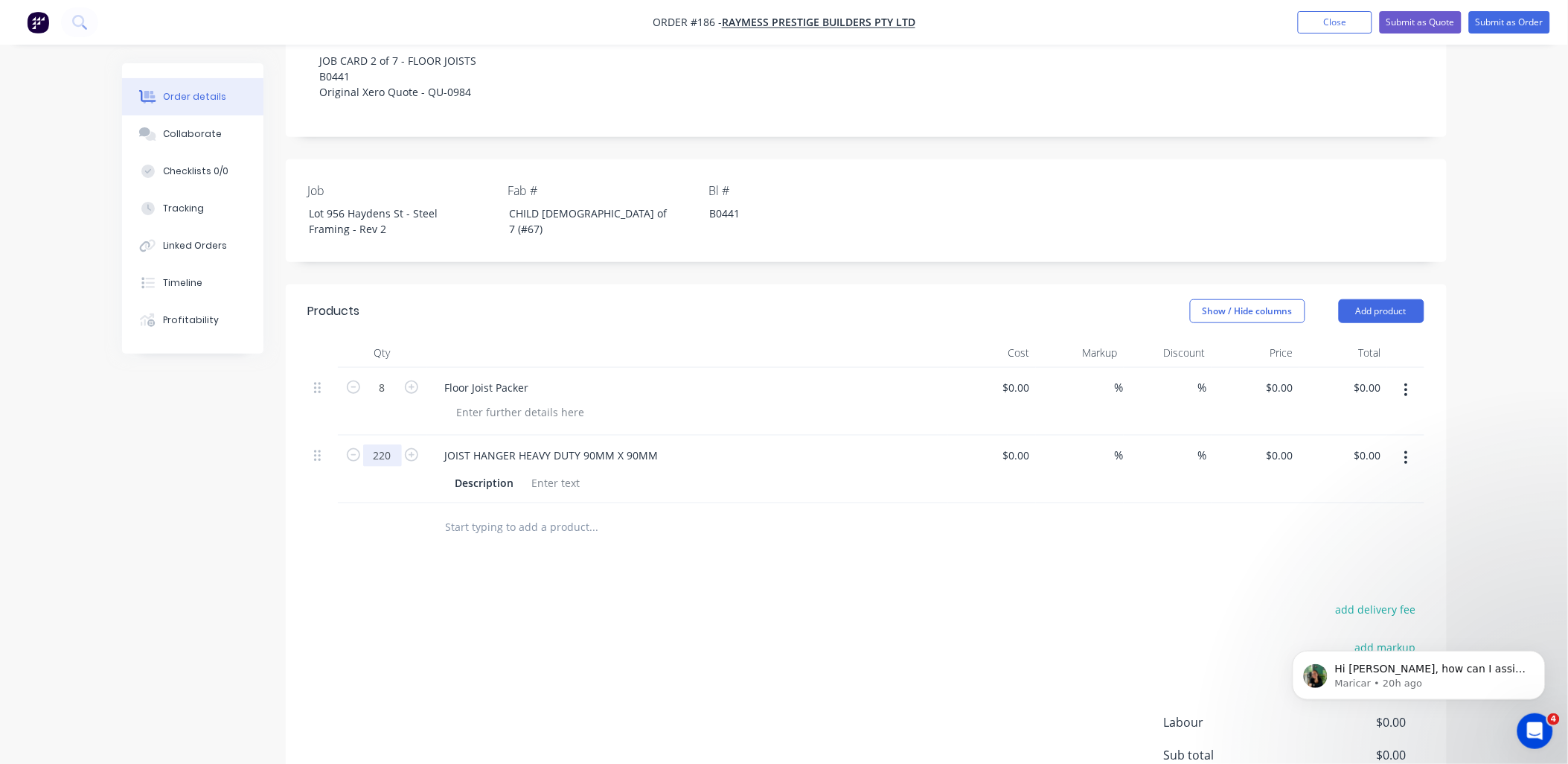
type input "220"
click at [579, 599] on div "add delivery fee add markup add discount Labour $0.00 Sub total $0.00 Margin $0…" at bounding box center [866, 743] width 1116 height 287
click at [464, 512] on input "text" at bounding box center [594, 527] width 298 height 30
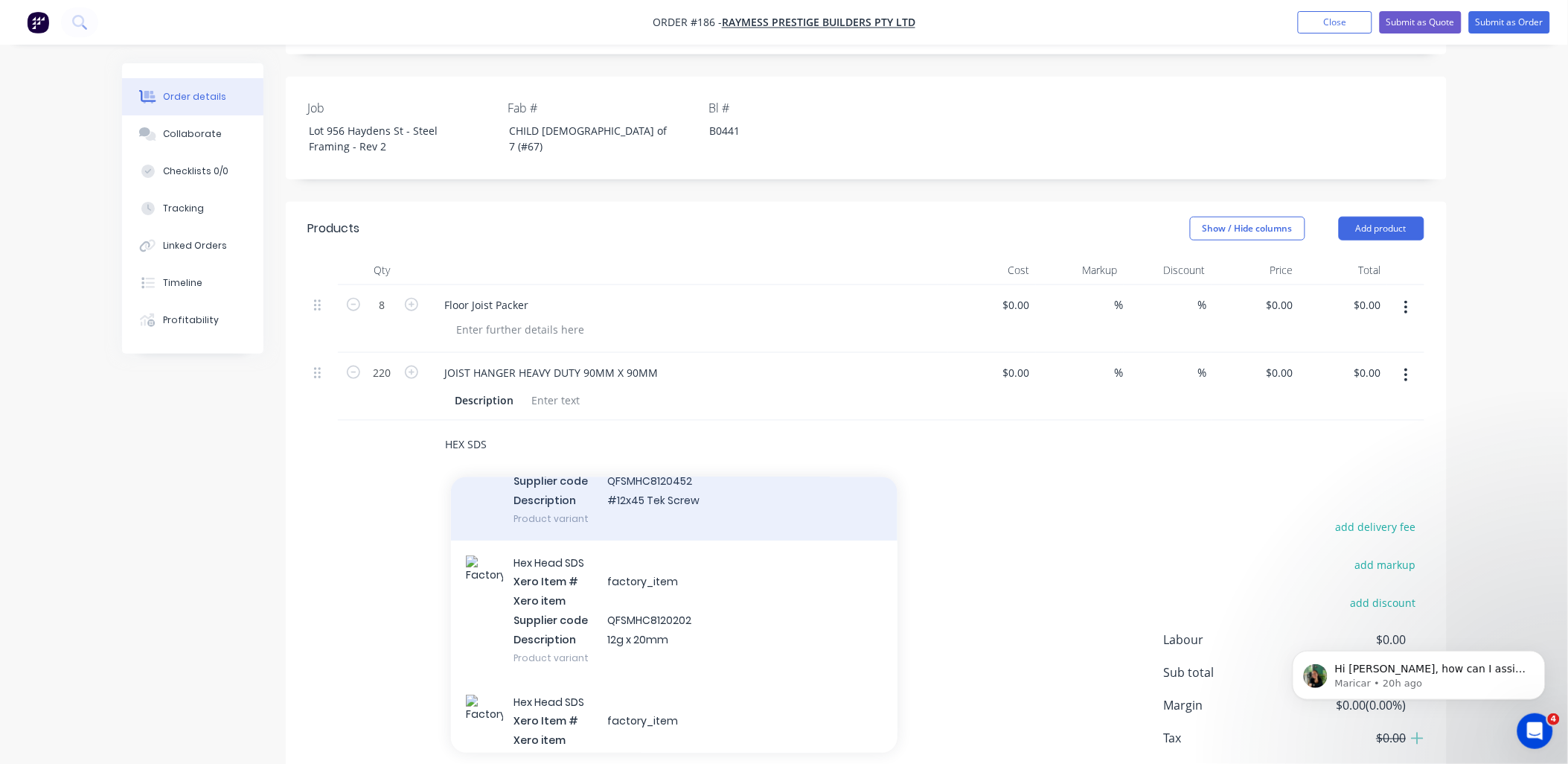
scroll to position [165, 0]
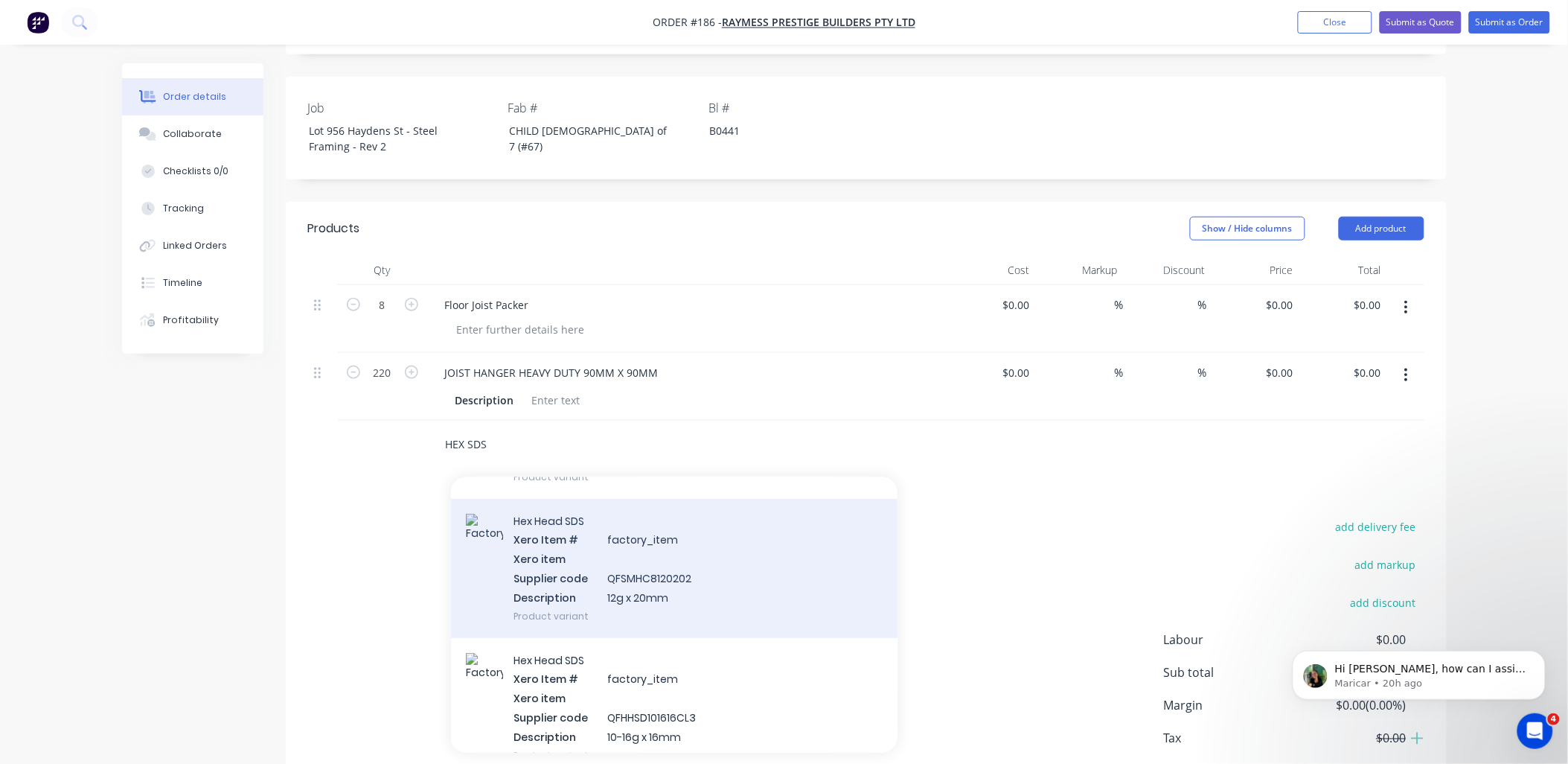
type input "HEX SDS"
click at [661, 528] on div "Hex Head SDS Xero Item # factory_item Xero item Supplier code QFSMHC8120202 Des…" at bounding box center [674, 568] width 446 height 139
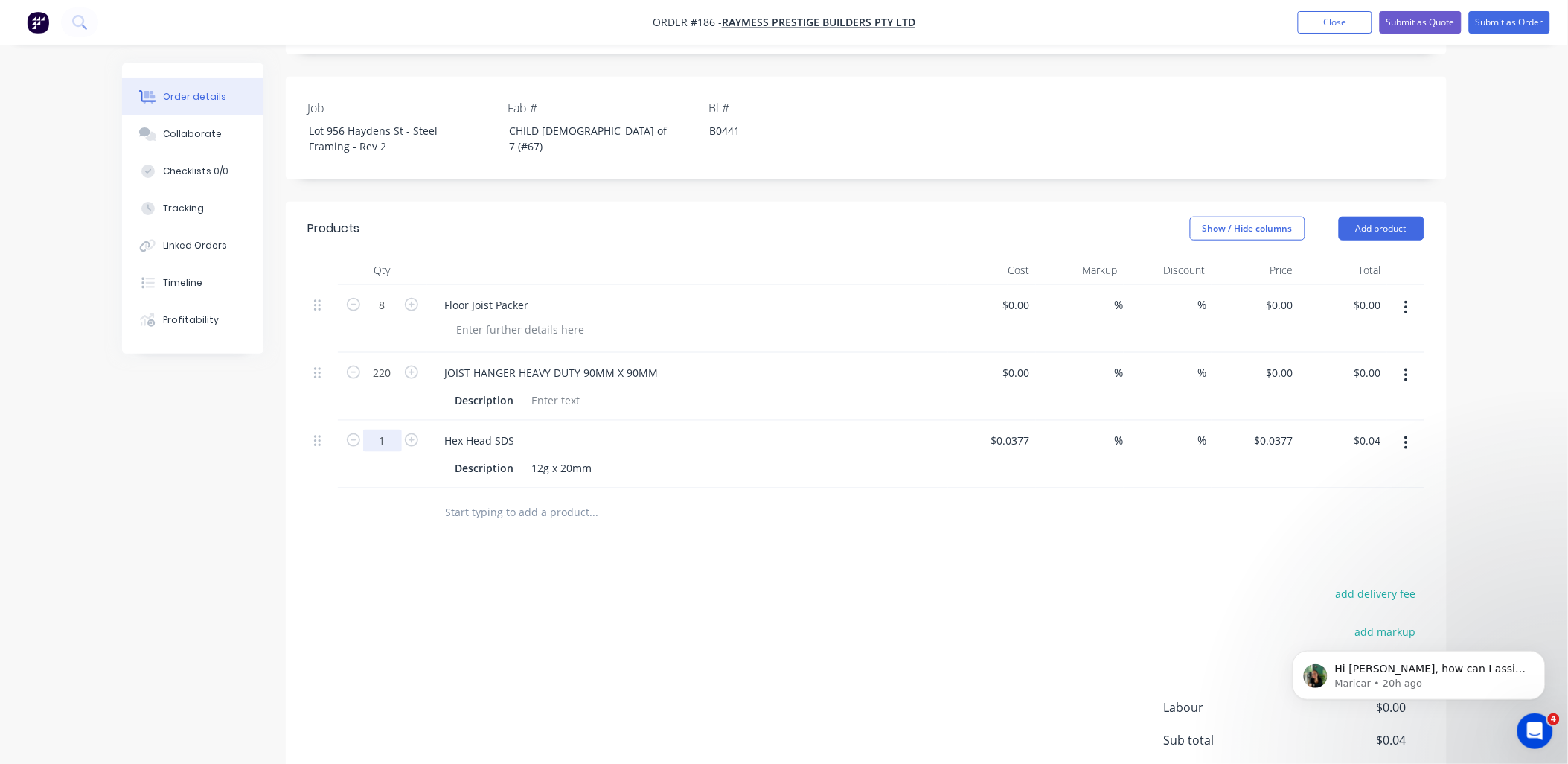
click at [393, 429] on input "1" at bounding box center [382, 440] width 39 height 23
type input "1500"
type input "$56.55"
click at [801, 623] on div "add delivery fee add markup add discount Labour $0.00 Sub total $0.04 Margin $0…" at bounding box center [866, 728] width 1116 height 287
click at [1291, 429] on input "0.0377" at bounding box center [1275, 440] width 46 height 22
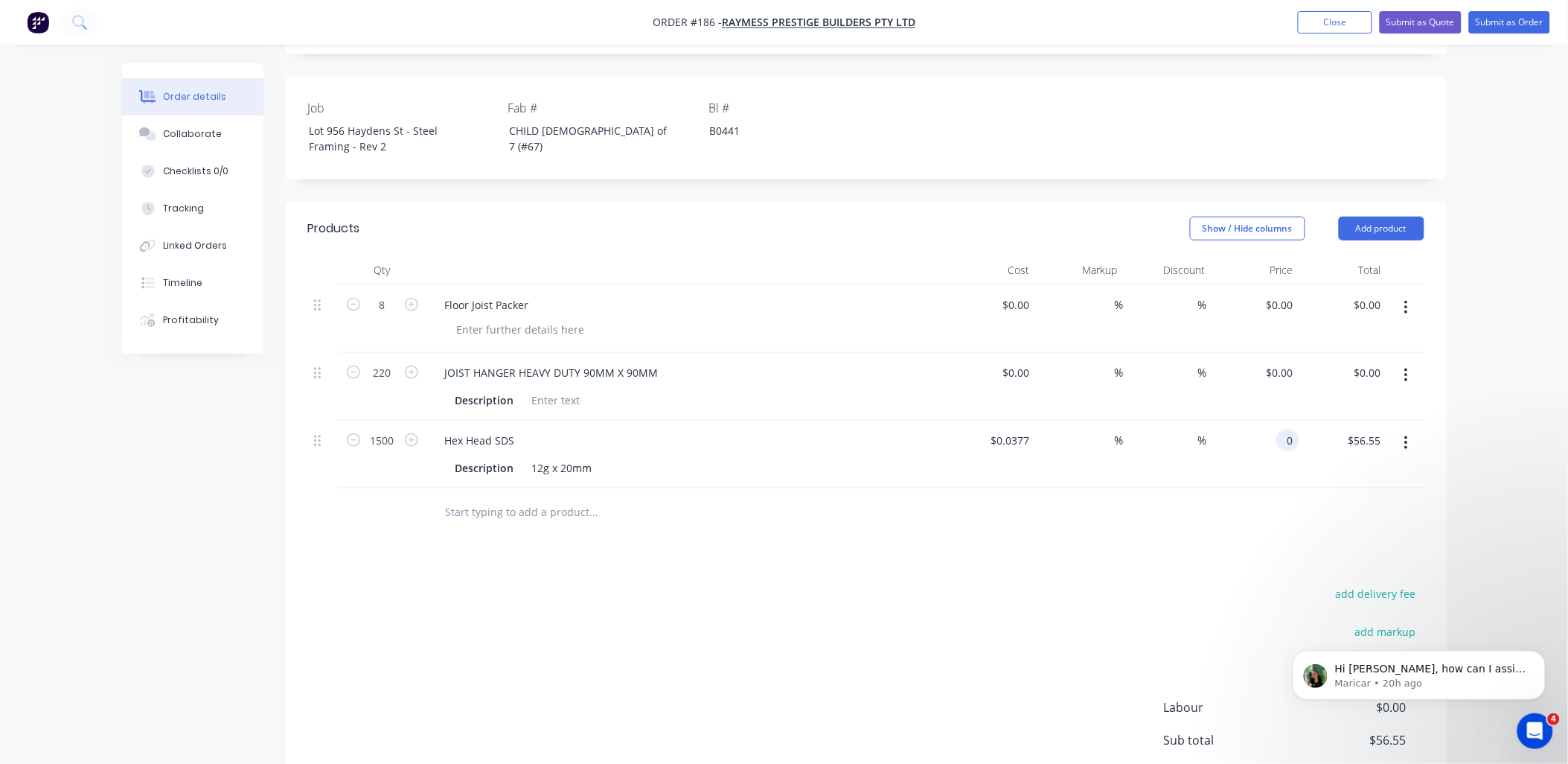
type input "0"
type input "-100"
type input "$0.00"
click at [1221, 494] on div at bounding box center [866, 513] width 1116 height 48
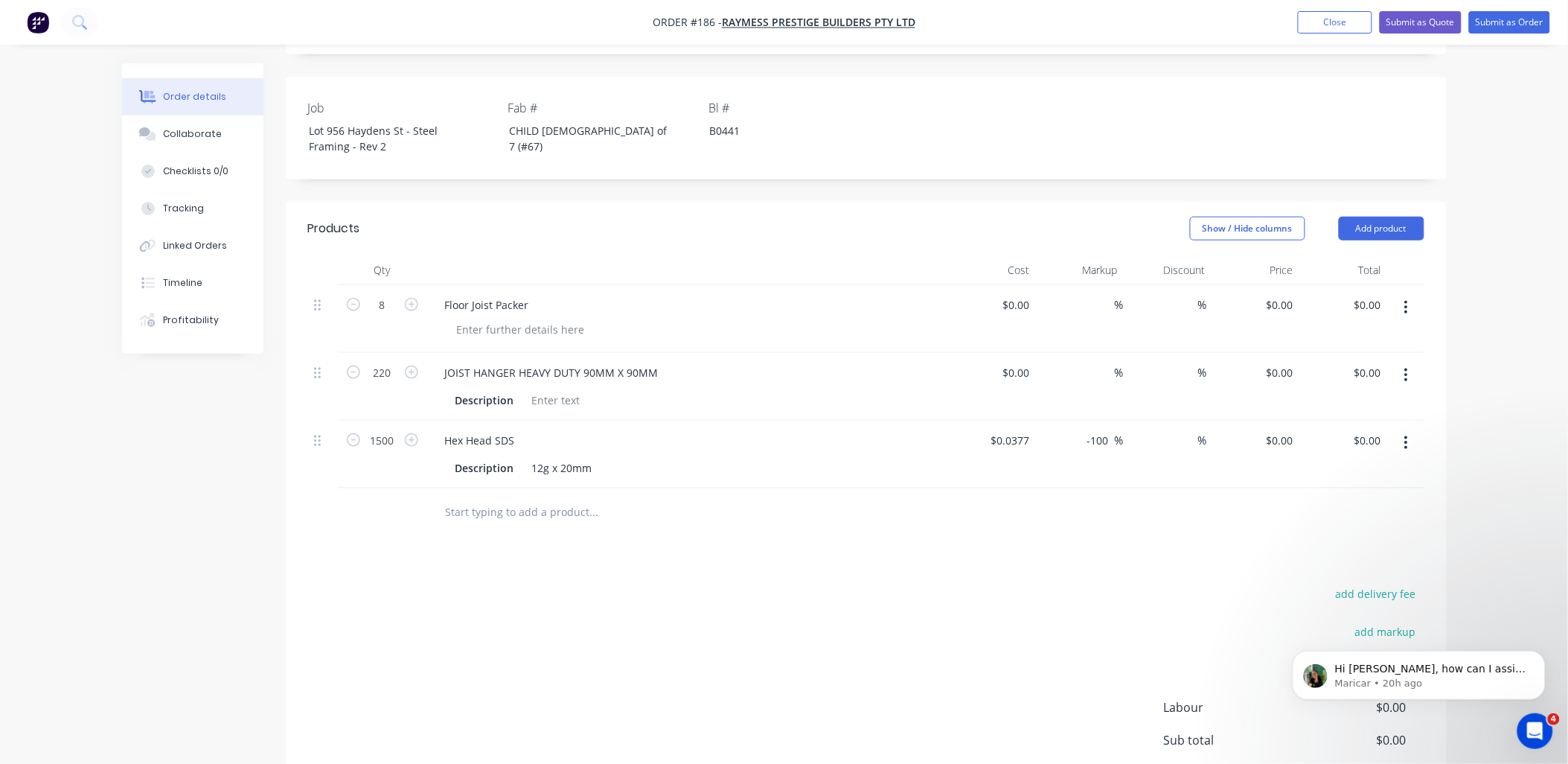
click at [547, 497] on input "text" at bounding box center [594, 512] width 298 height 30
click at [481, 318] on div at bounding box center [520, 329] width 152 height 22
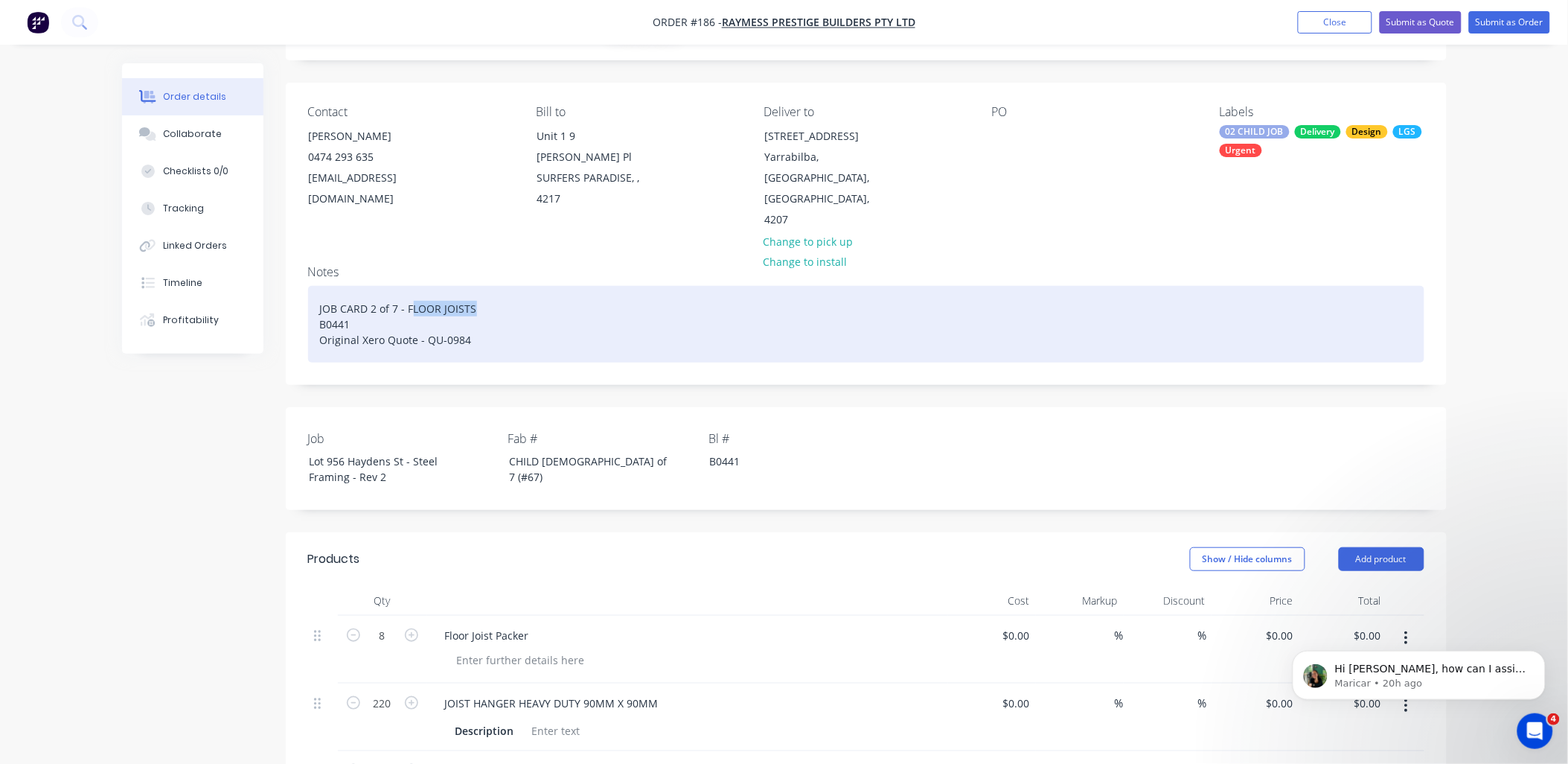
drag, startPoint x: 475, startPoint y: 266, endPoint x: 410, endPoint y: 266, distance: 65.0
click at [410, 286] on div "JOB CARD 2 of 7 - FLOOR JOISTS B0441 Original Xero Quote - QU-0984" at bounding box center [866, 324] width 1116 height 76
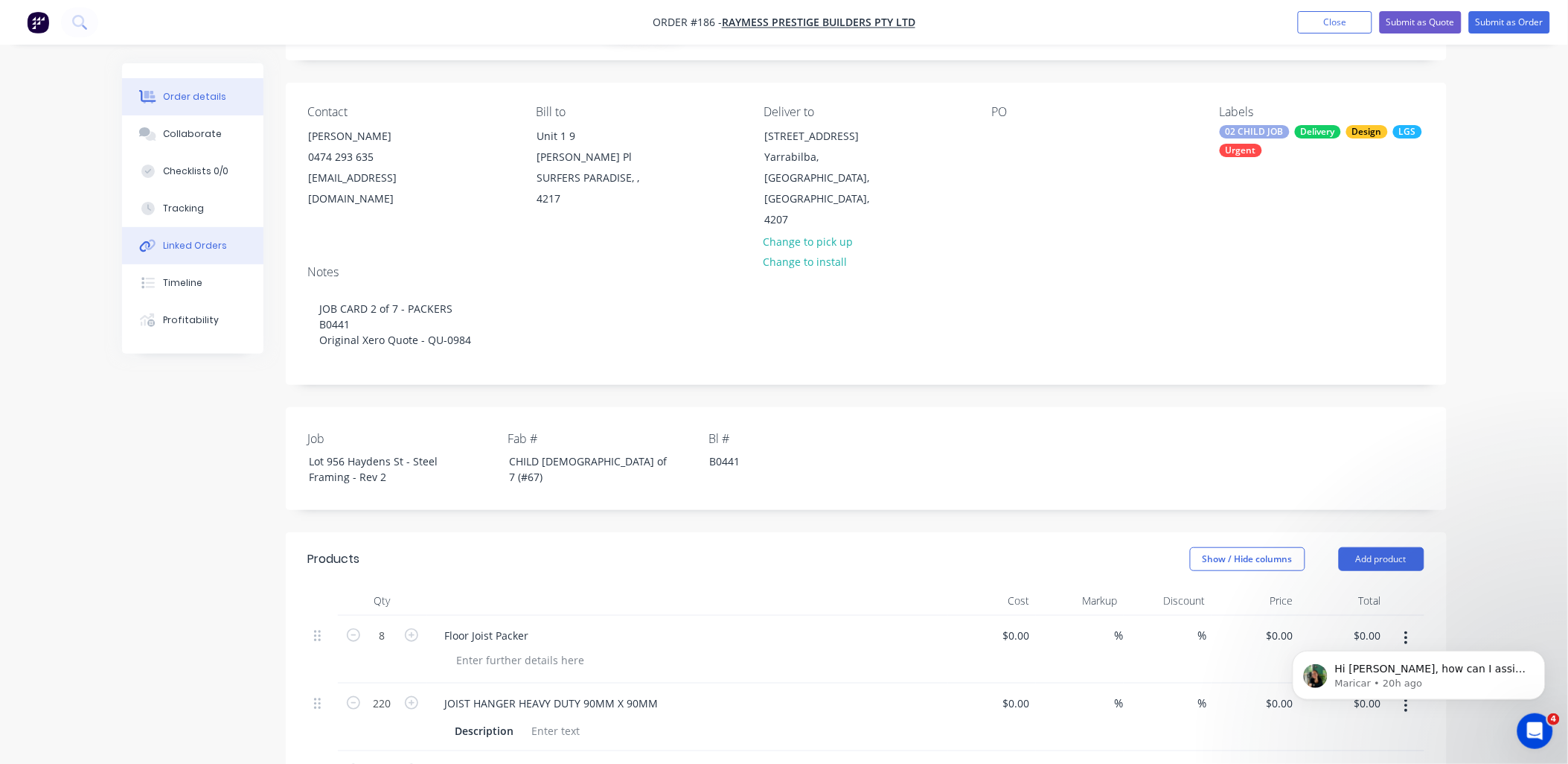
click at [202, 247] on div "Linked Orders" at bounding box center [195, 245] width 64 height 13
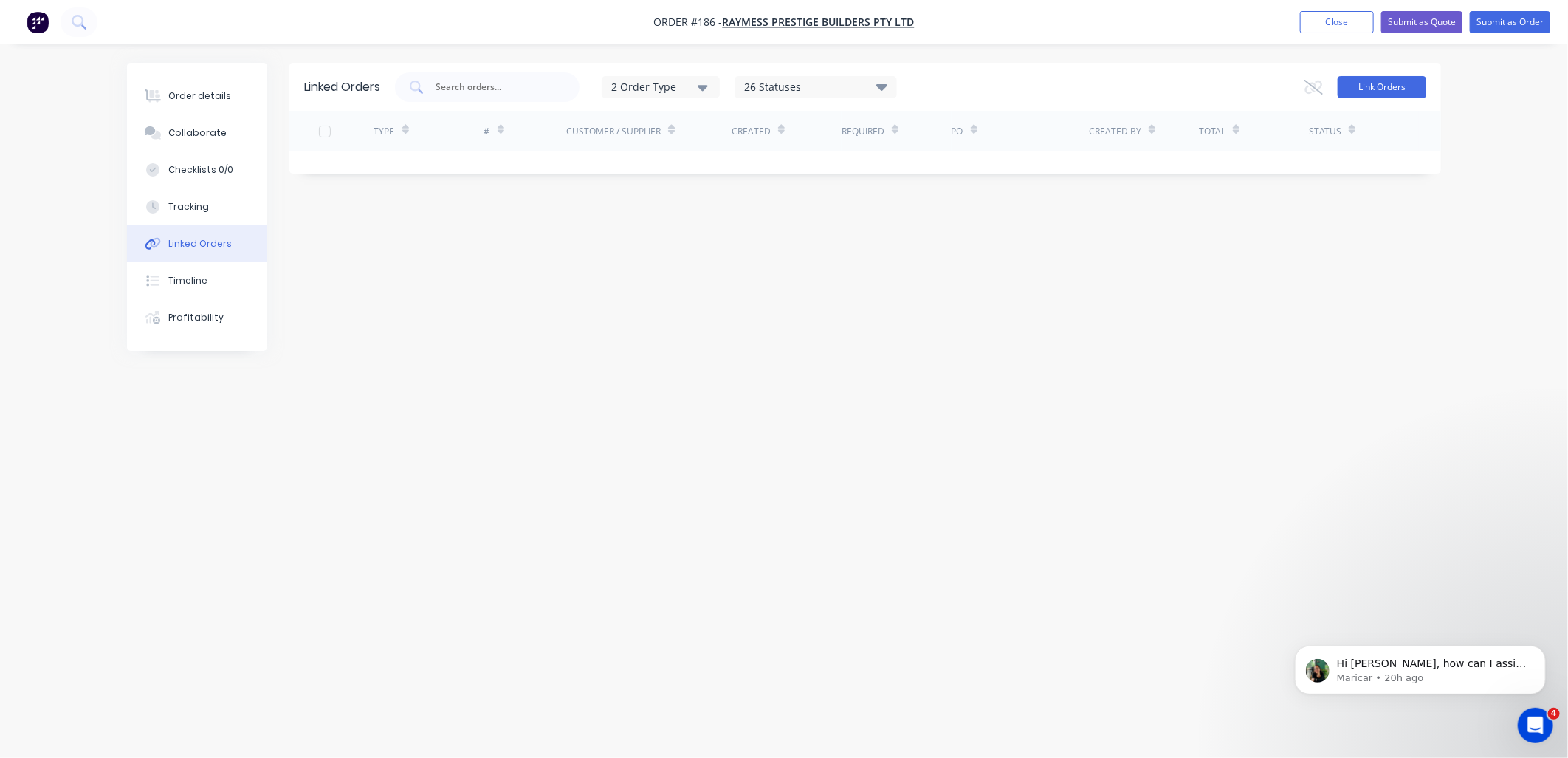
click at [1412, 84] on button "Link Orders" at bounding box center [1381, 87] width 88 height 22
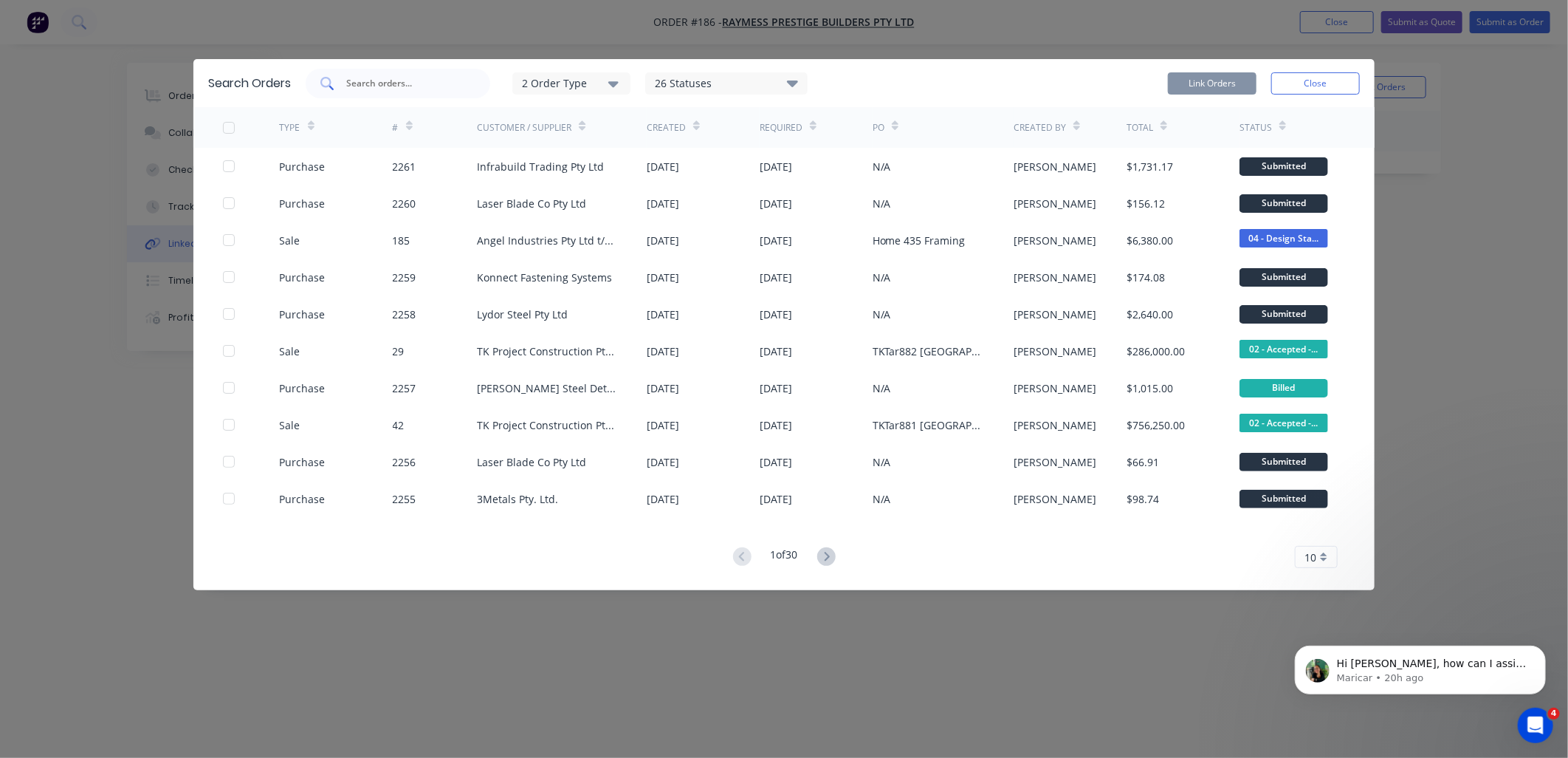
click at [418, 84] on input "text" at bounding box center [406, 83] width 122 height 15
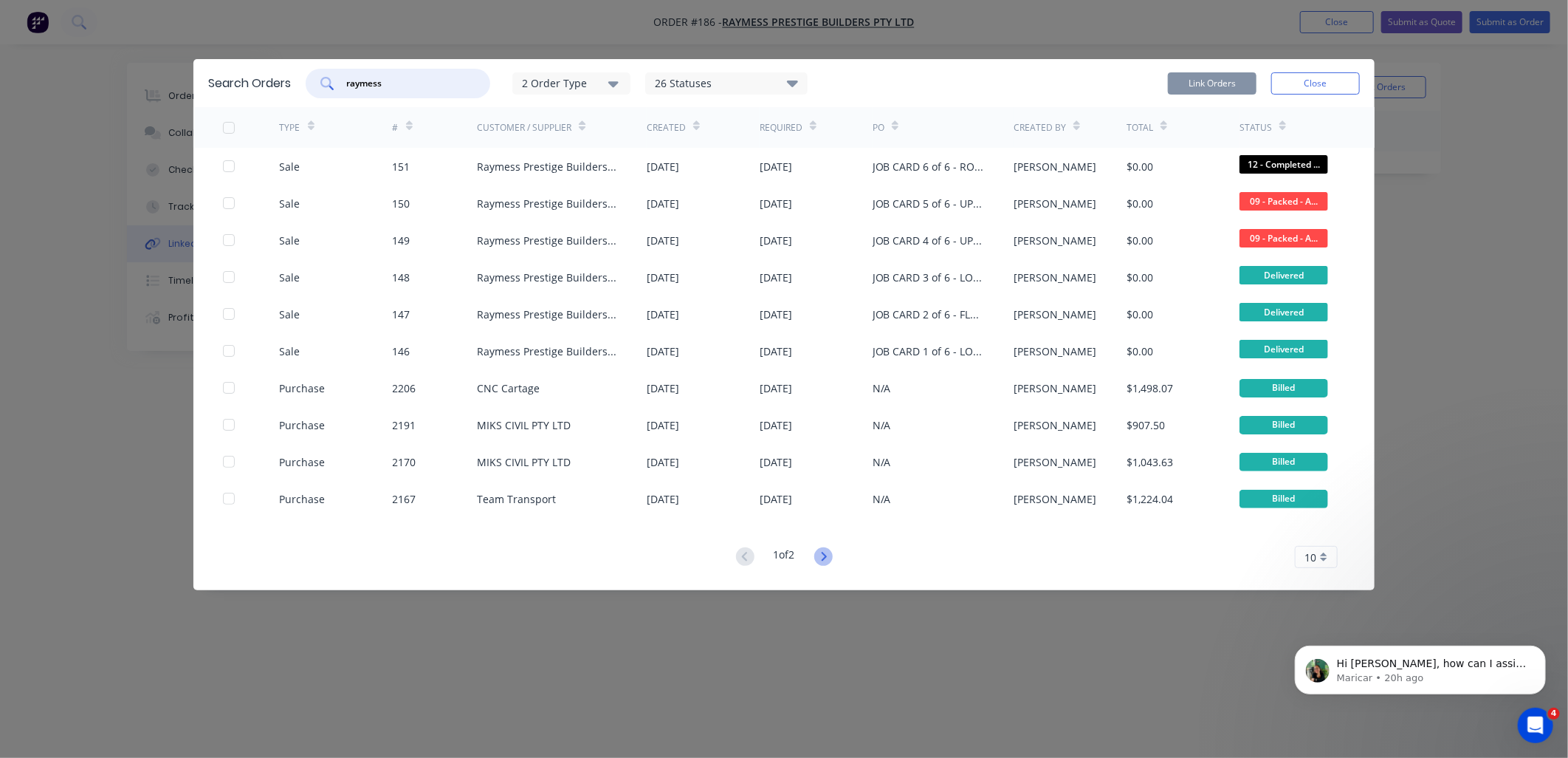
type input "raymess"
click at [831, 557] on icon at bounding box center [823, 557] width 19 height 19
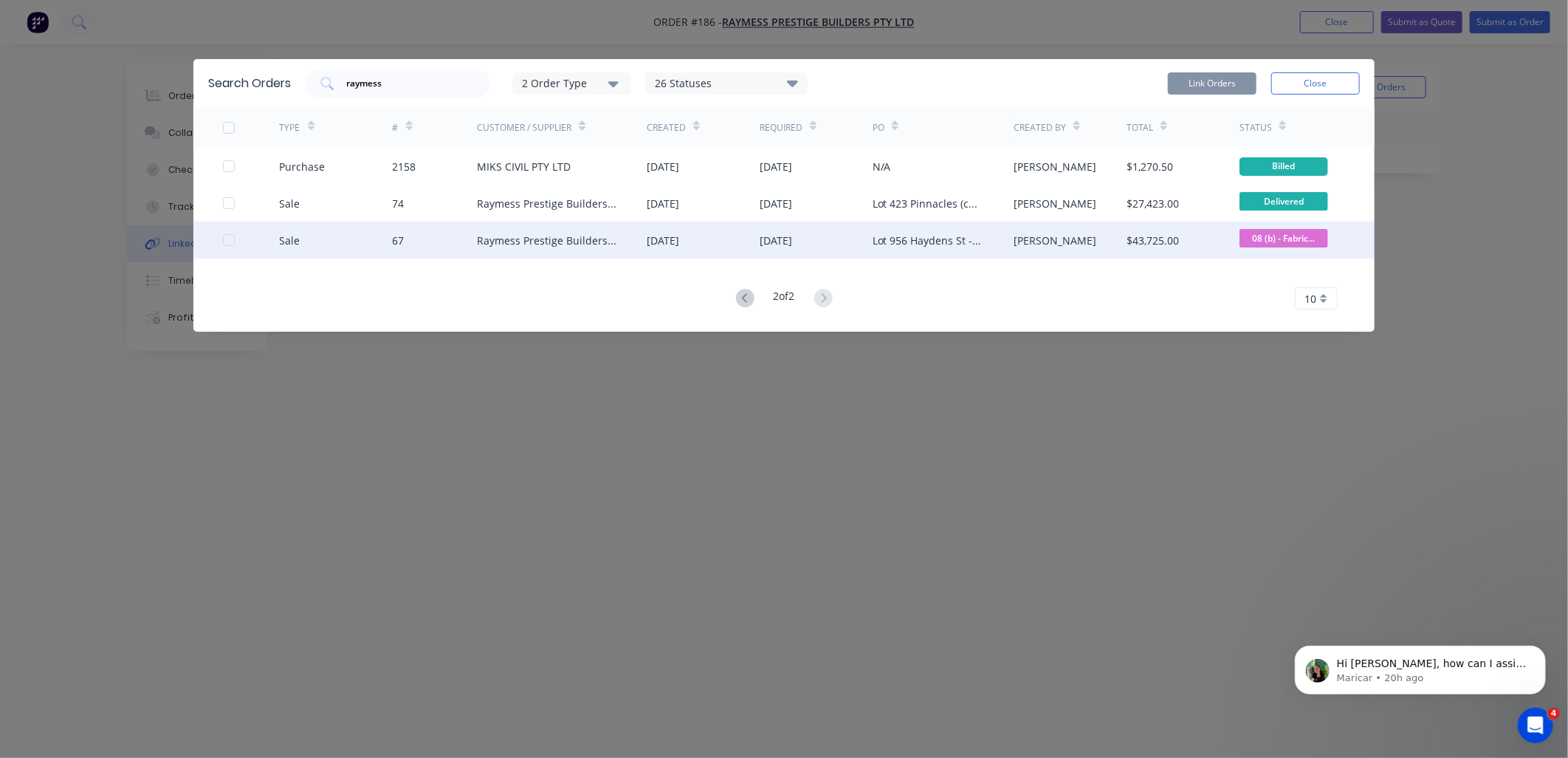
click at [224, 237] on div at bounding box center [229, 240] width 29 height 29
click at [1241, 81] on button "Link Orders" at bounding box center [1212, 83] width 88 height 22
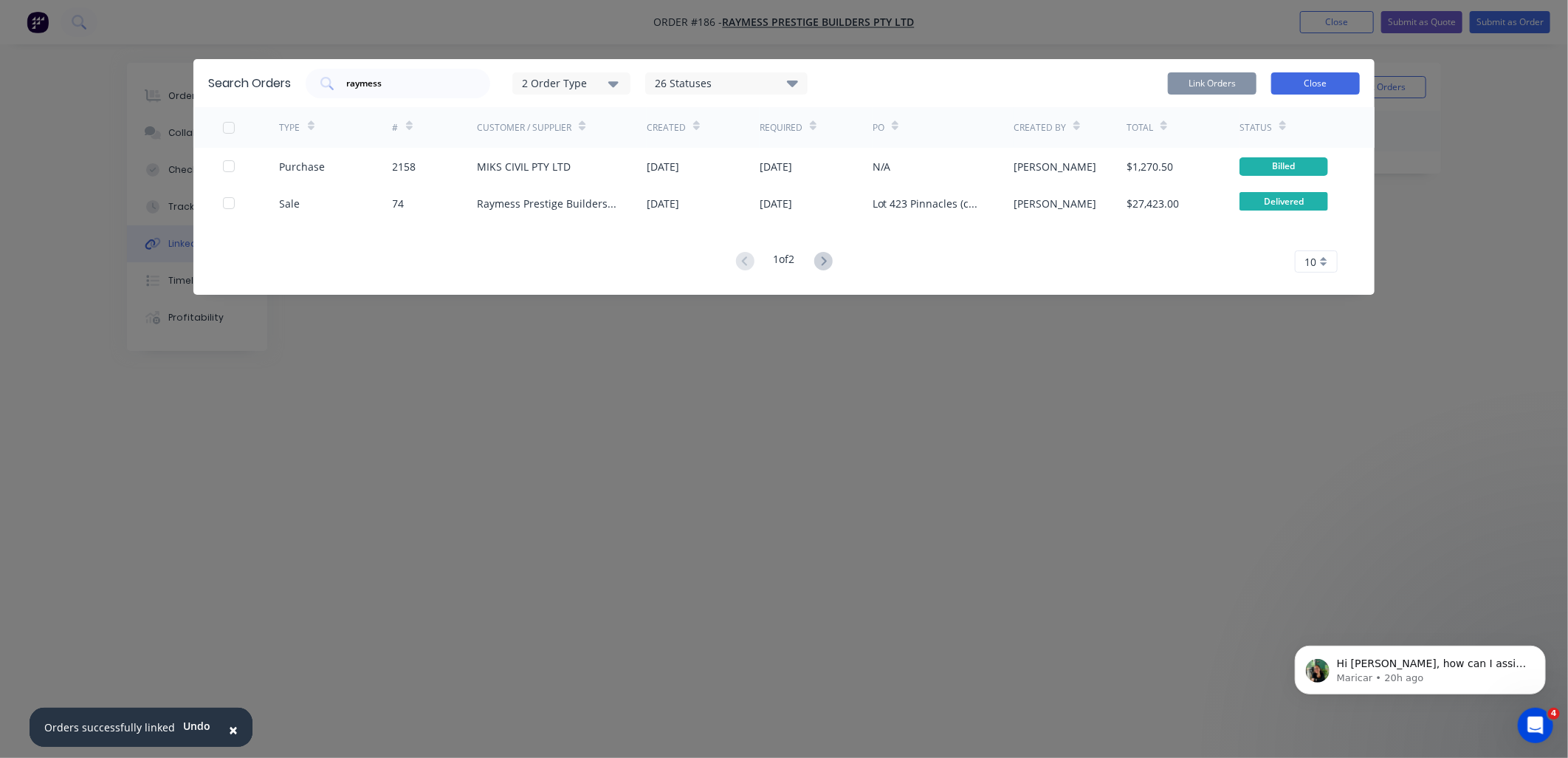
click at [1316, 78] on button "Close" at bounding box center [1316, 83] width 88 height 22
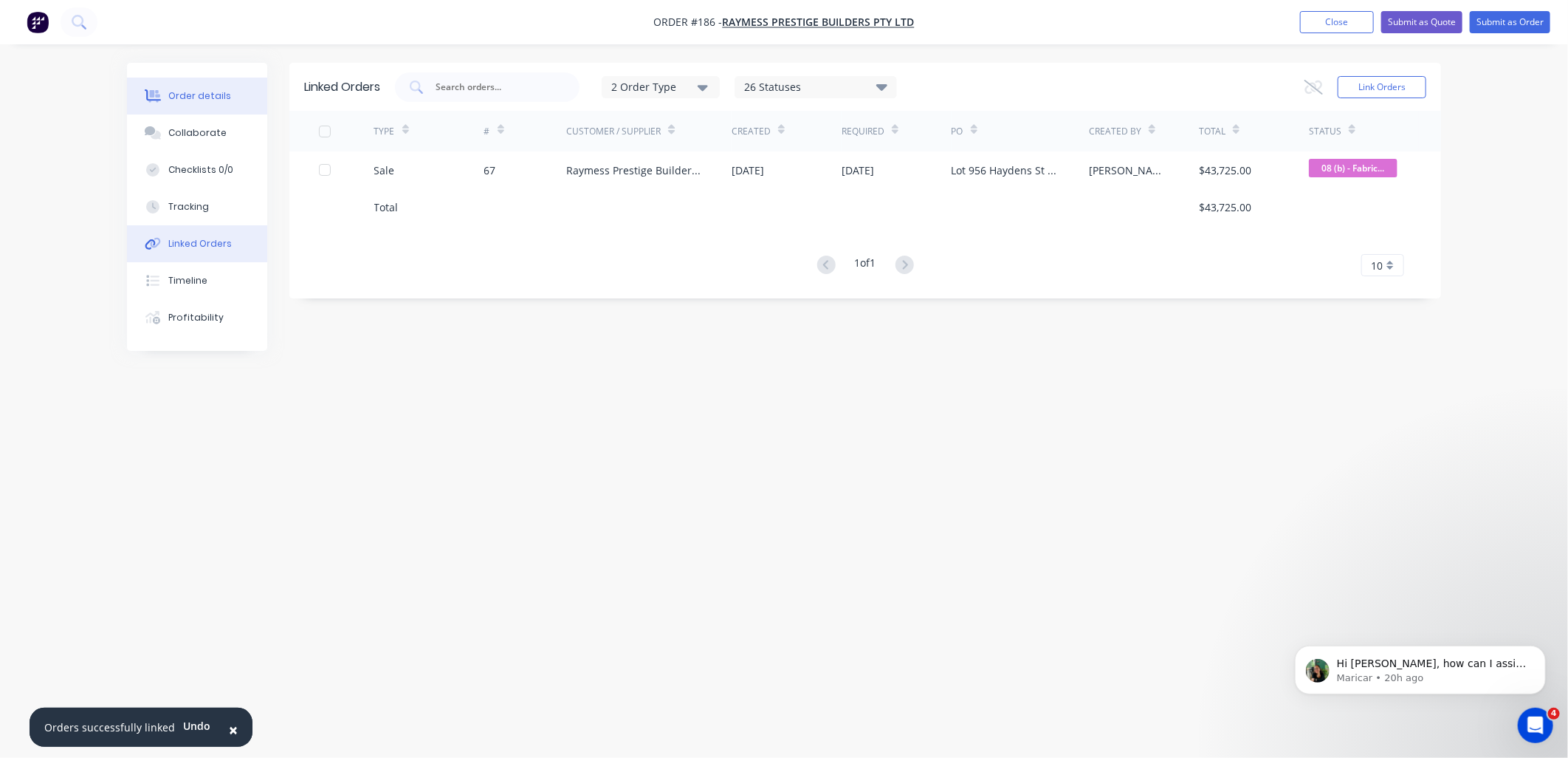
click at [216, 87] on button "Order details" at bounding box center [197, 96] width 140 height 37
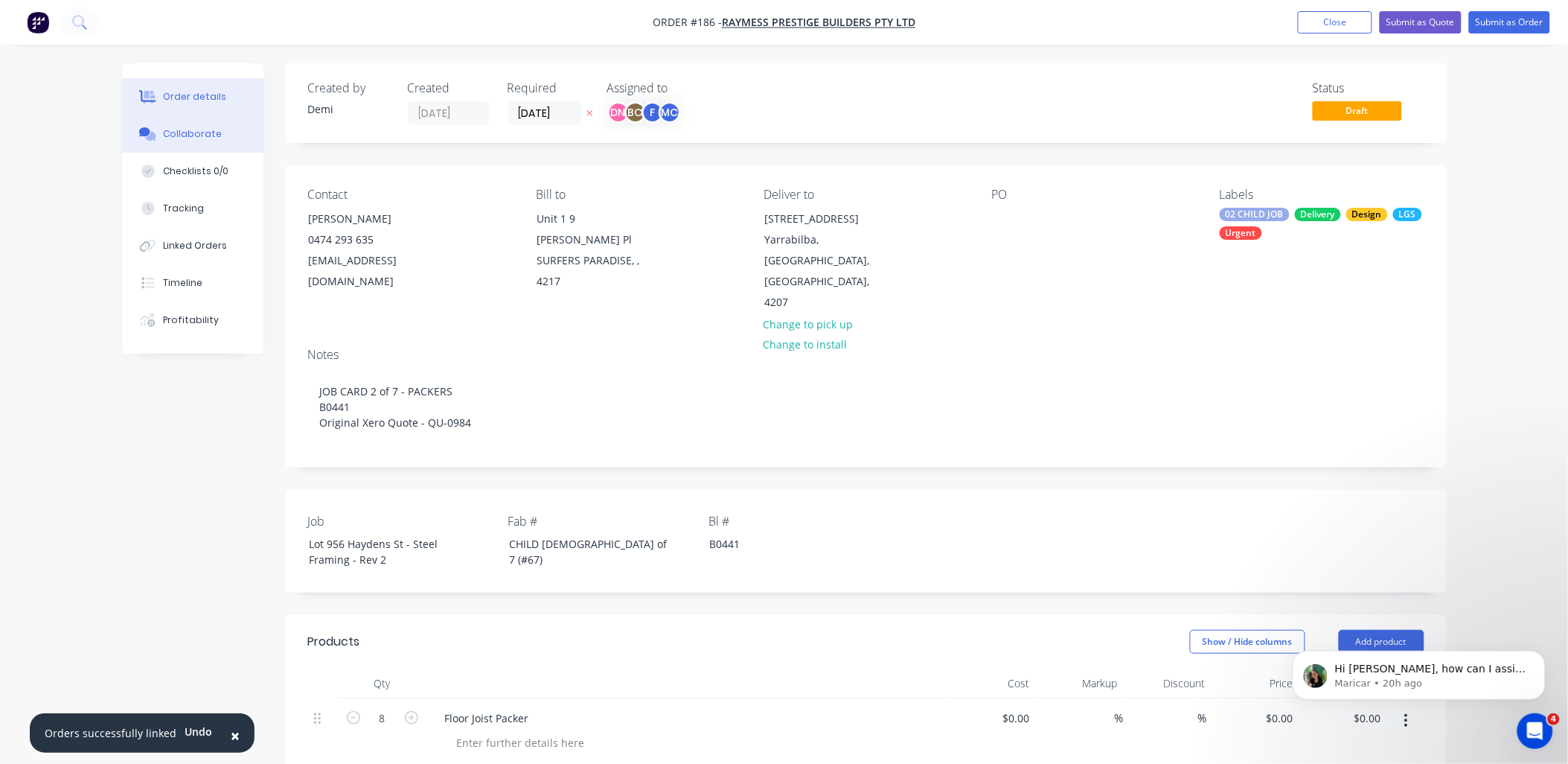
click at [209, 144] on button "Collaborate" at bounding box center [192, 134] width 141 height 37
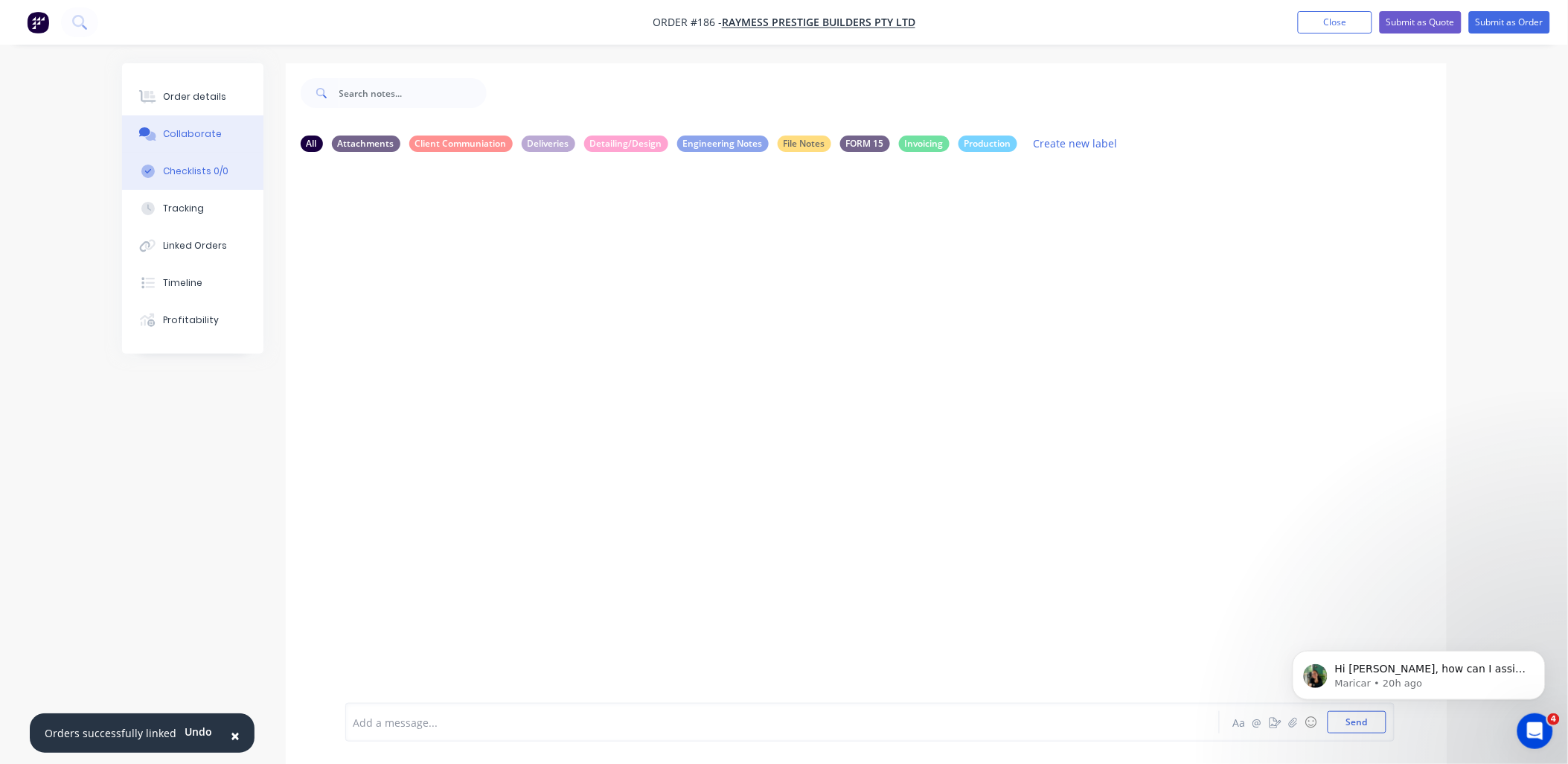
click at [166, 182] on button "Checklists 0/0" at bounding box center [192, 172] width 141 height 37
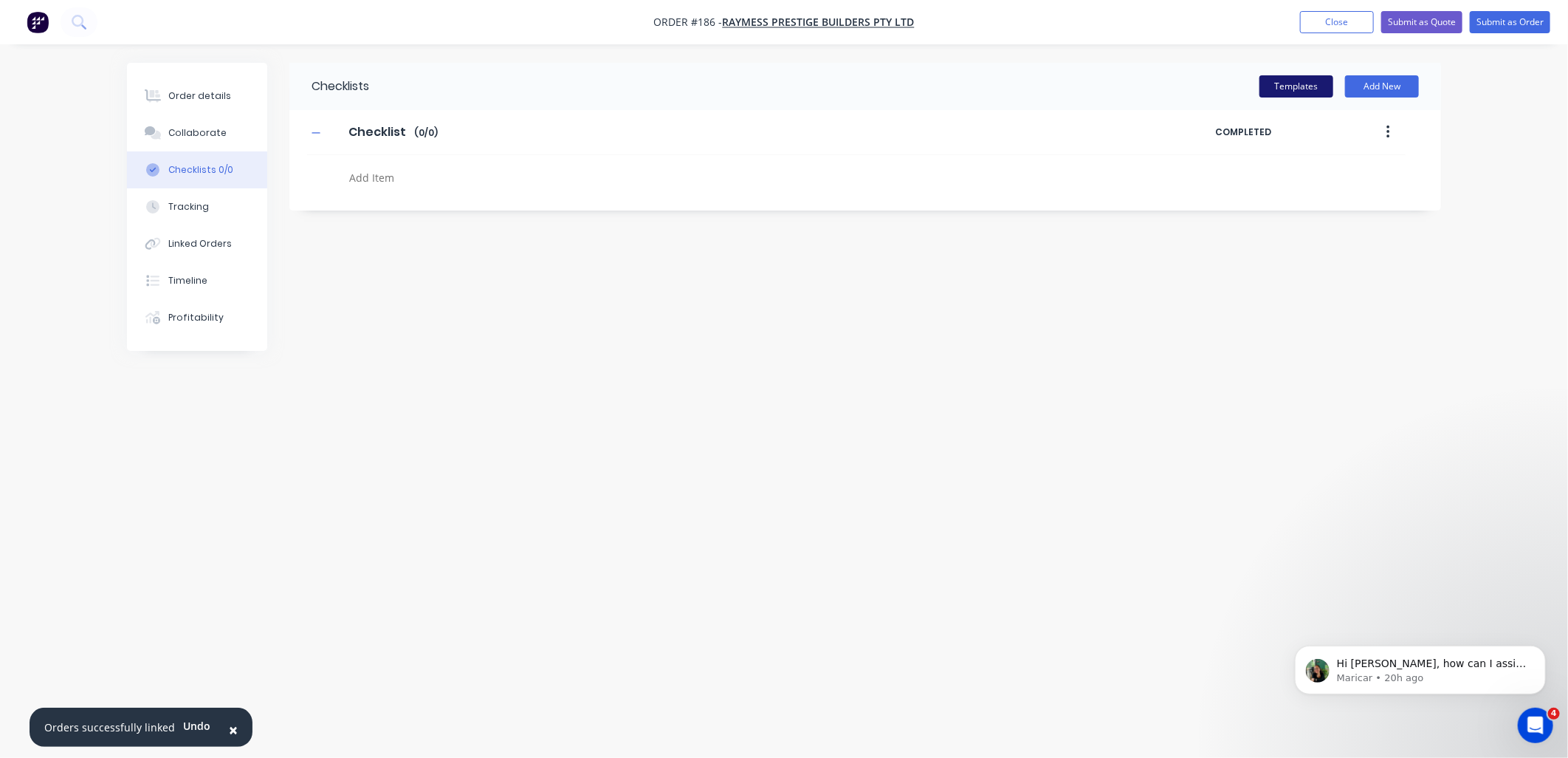
click at [1323, 91] on button "Templates" at bounding box center [1296, 86] width 74 height 22
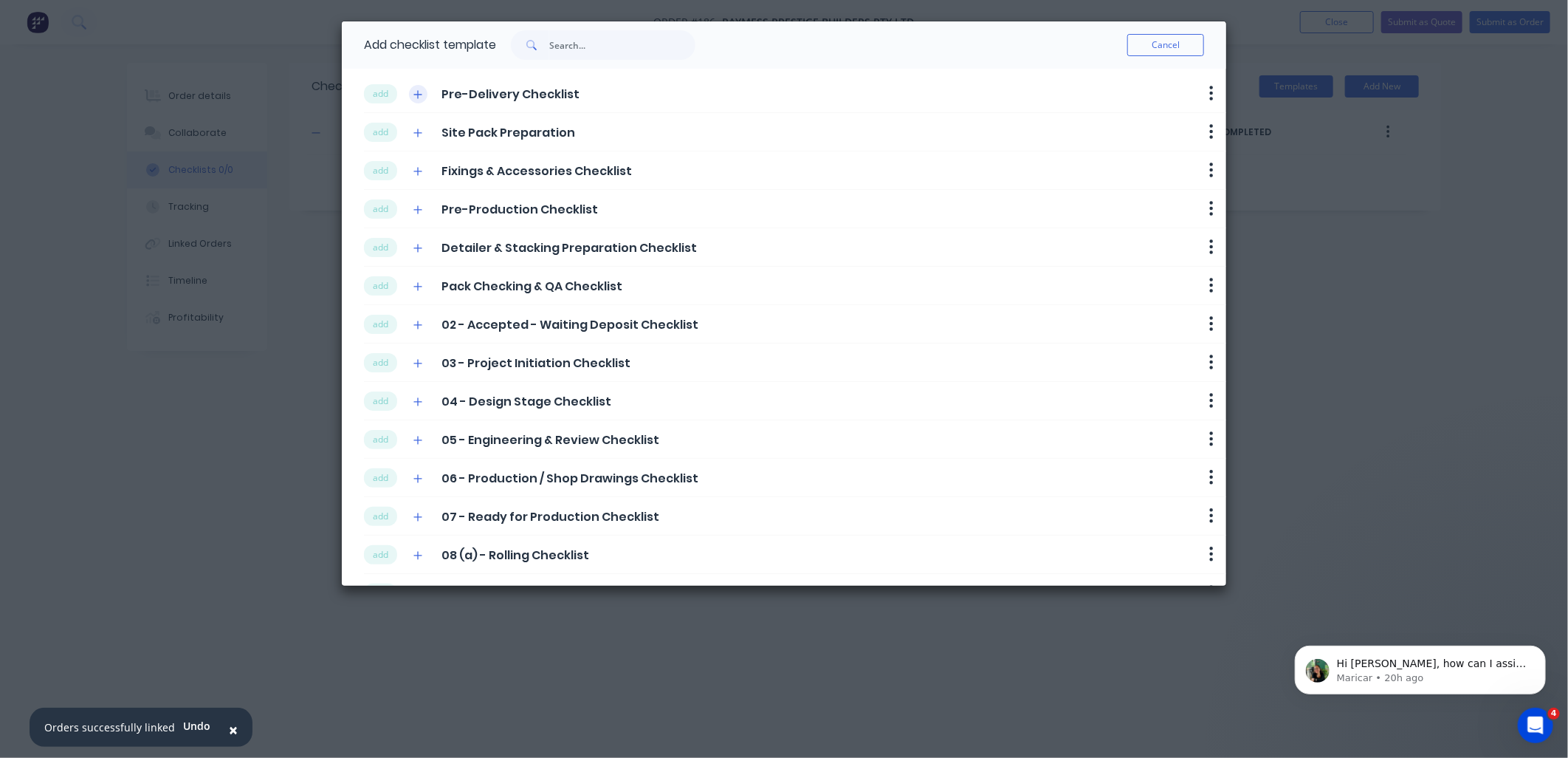
click at [422, 91] on icon "button" at bounding box center [417, 94] width 9 height 10
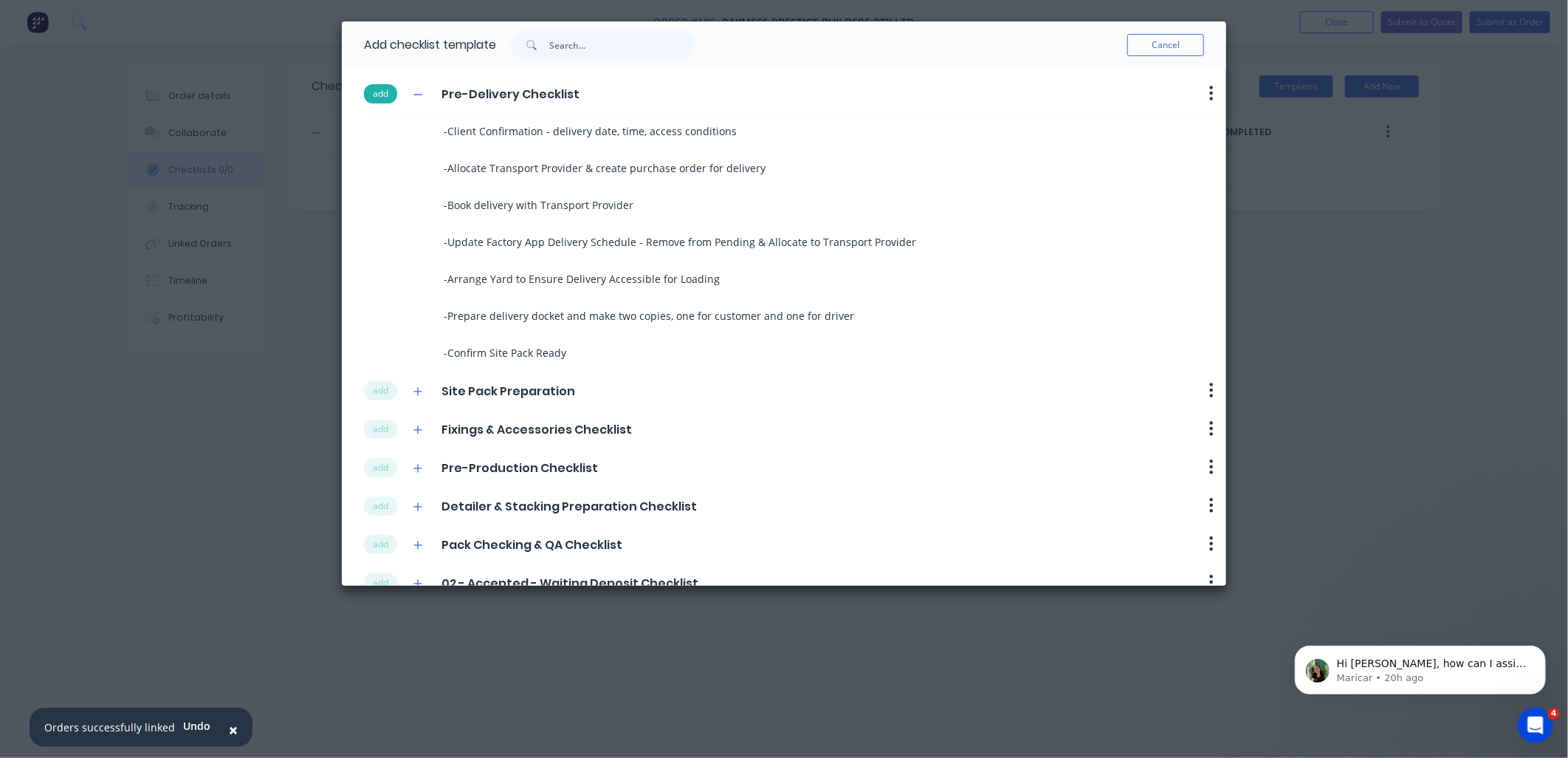
click at [378, 94] on button "add" at bounding box center [380, 94] width 33 height 19
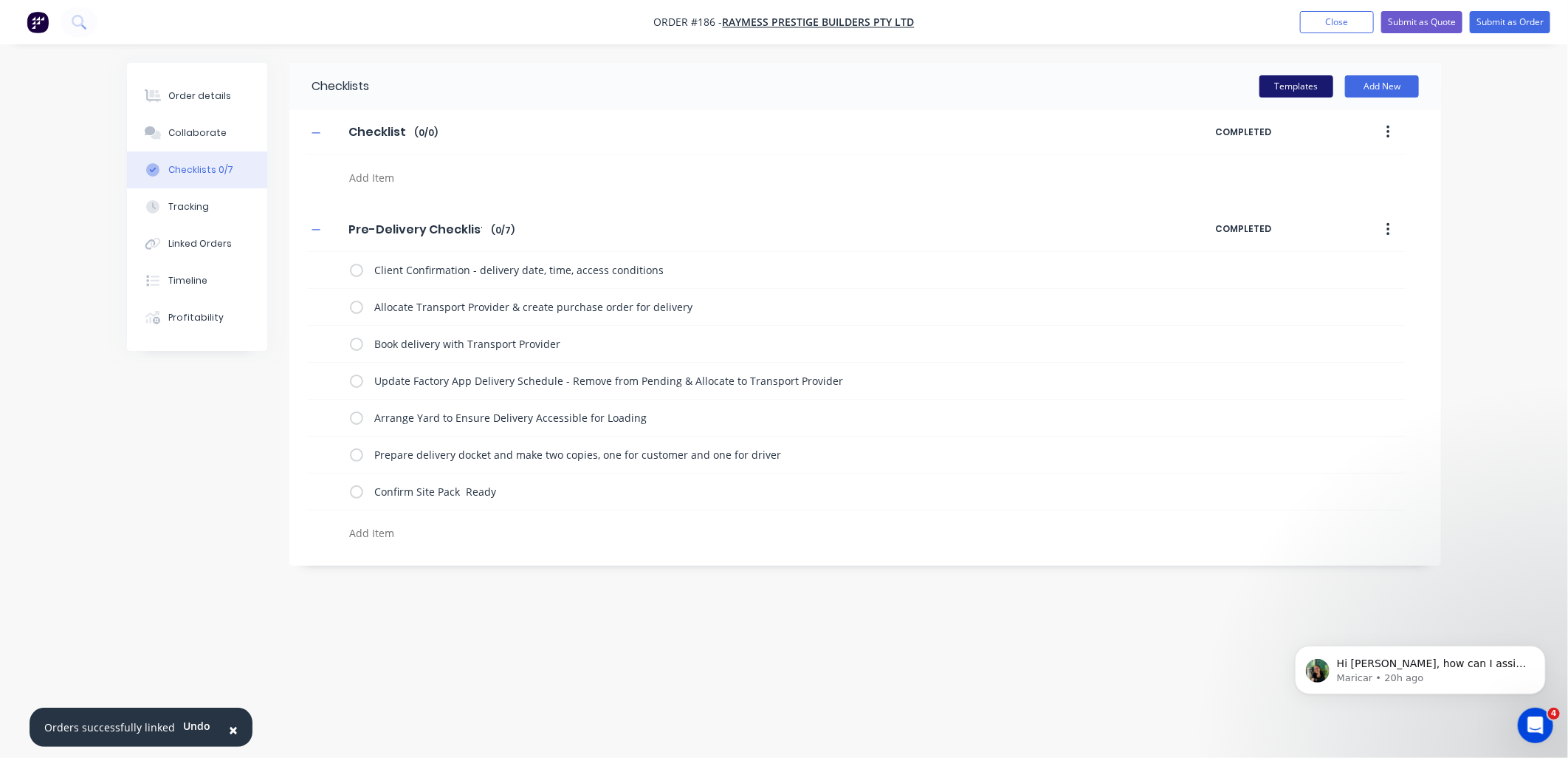
click at [1294, 88] on button "Templates" at bounding box center [1296, 86] width 74 height 22
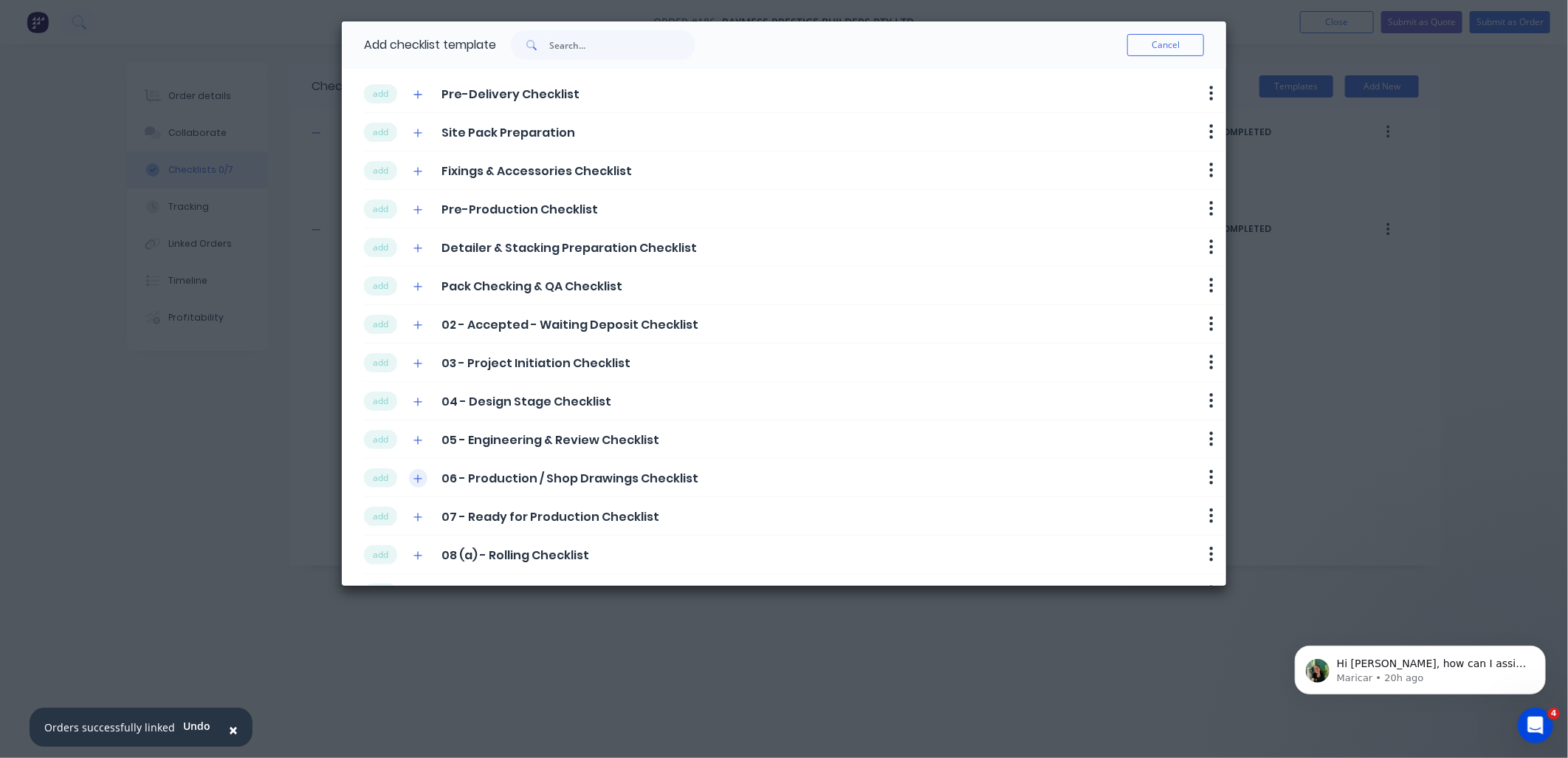
click at [419, 482] on icon "button" at bounding box center [417, 478] width 9 height 10
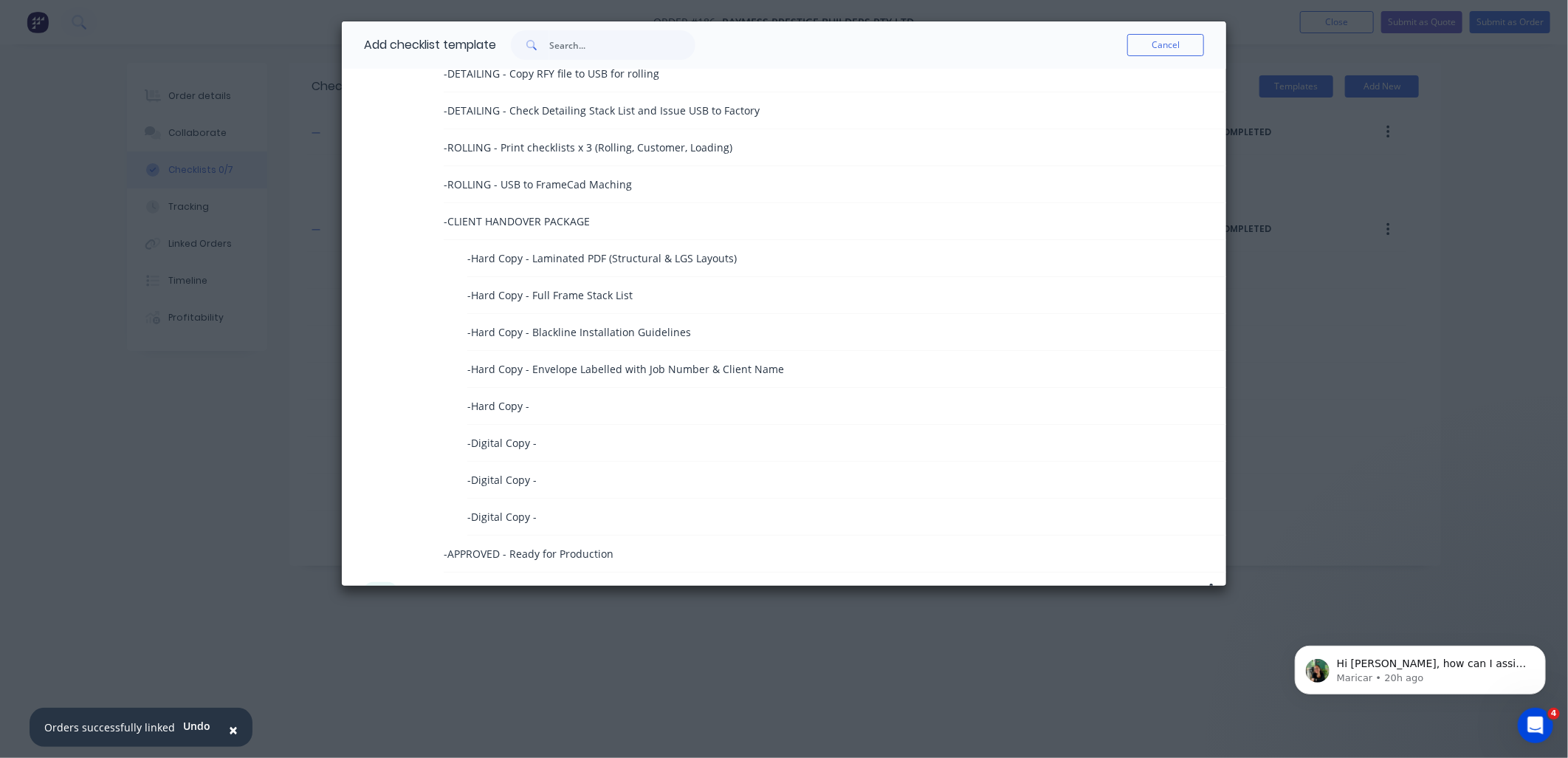
scroll to position [1302, 0]
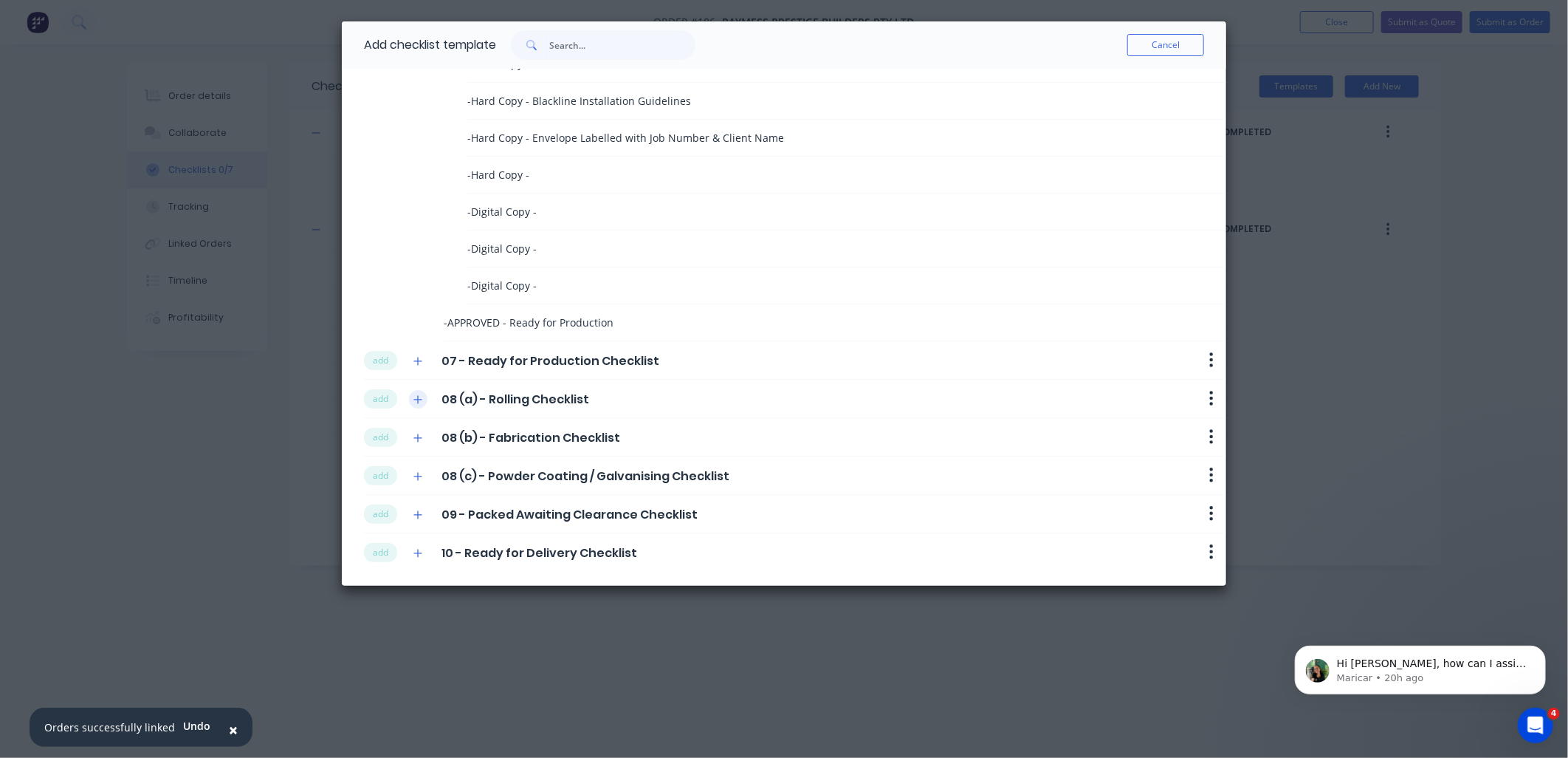
click at [424, 399] on button "button" at bounding box center [418, 400] width 19 height 19
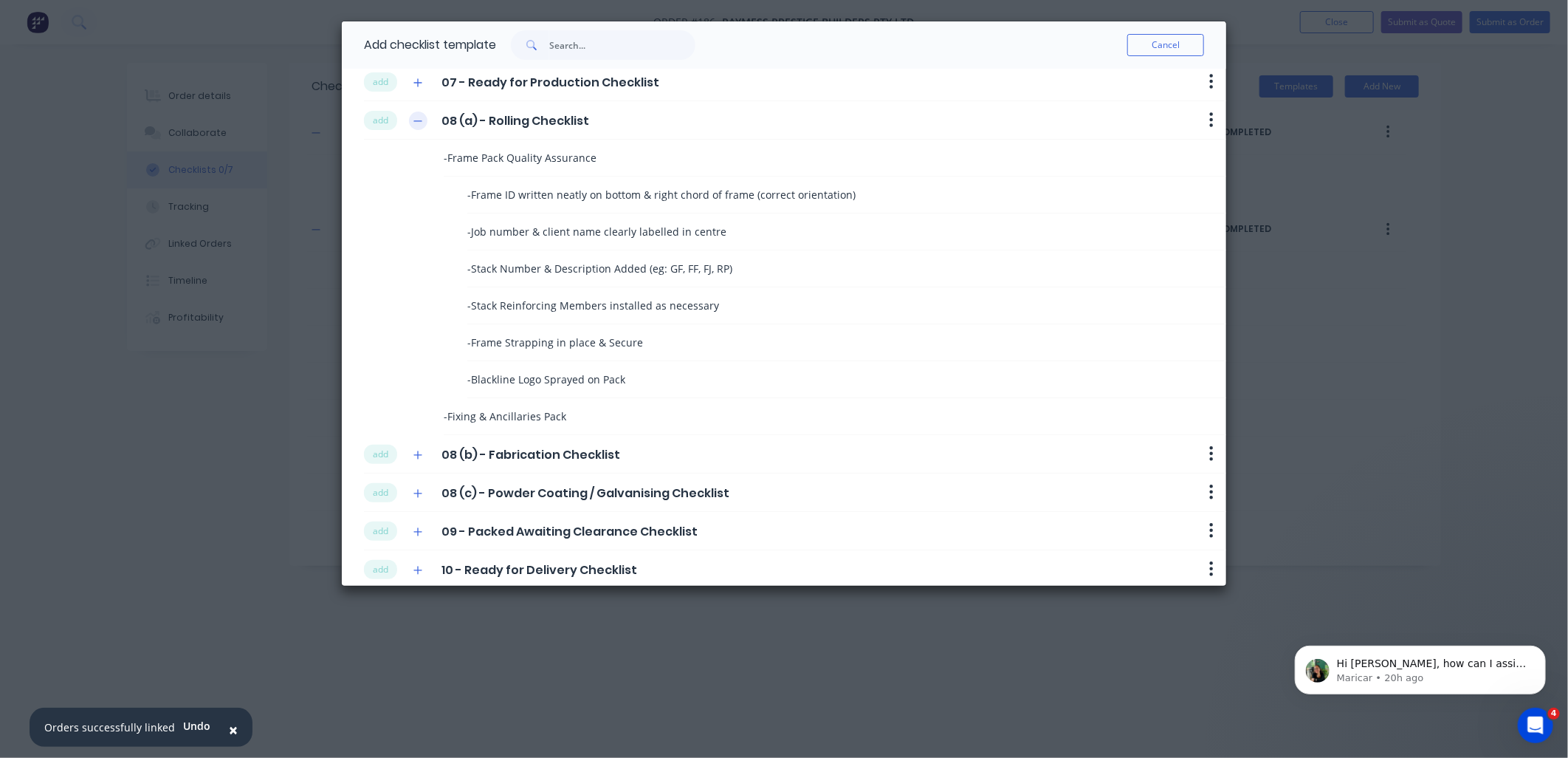
scroll to position [1597, 0]
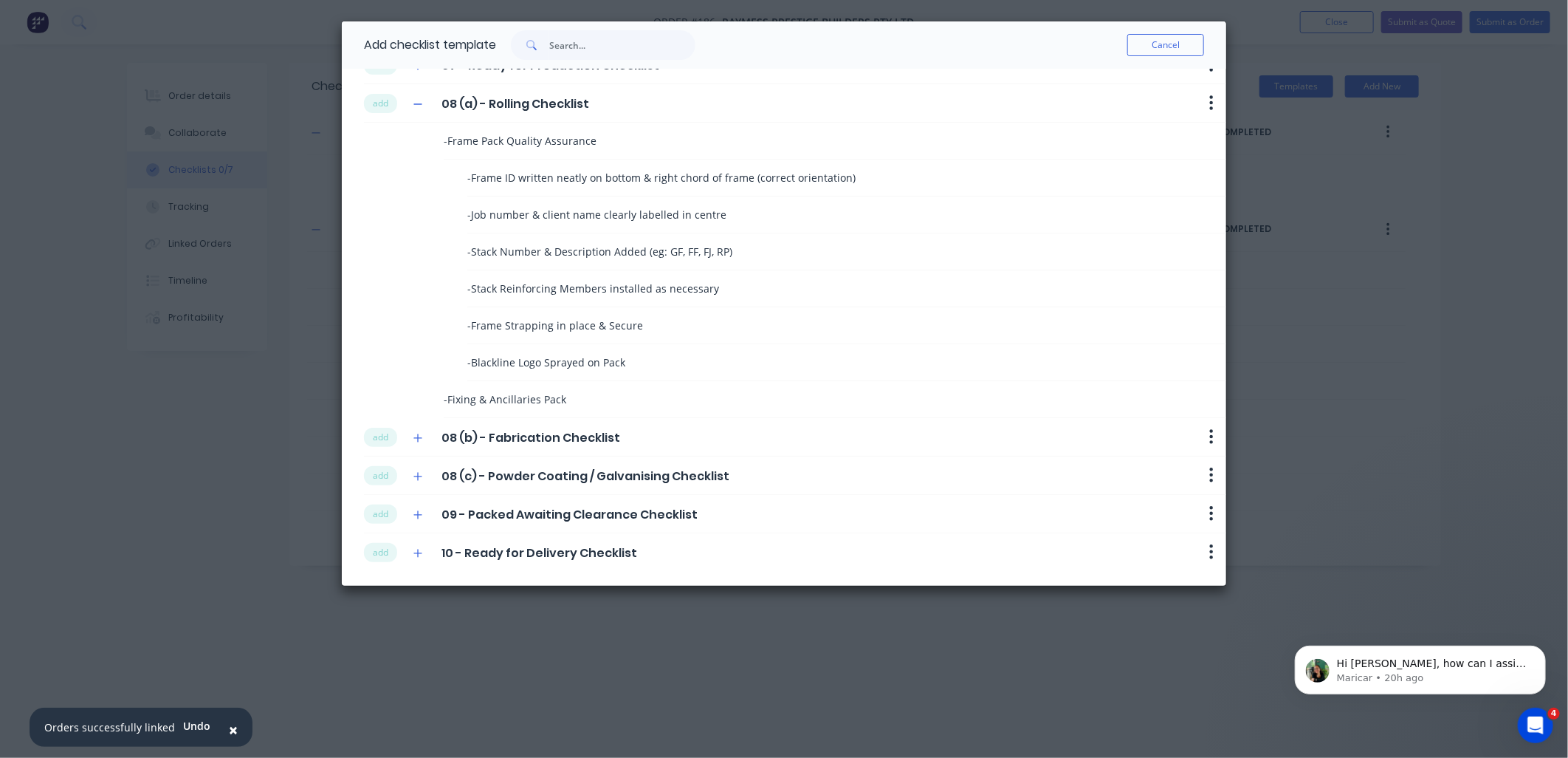
drag, startPoint x: 421, startPoint y: 551, endPoint x: 426, endPoint y: 542, distance: 10.3
click at [419, 551] on icon "button" at bounding box center [417, 553] width 9 height 10
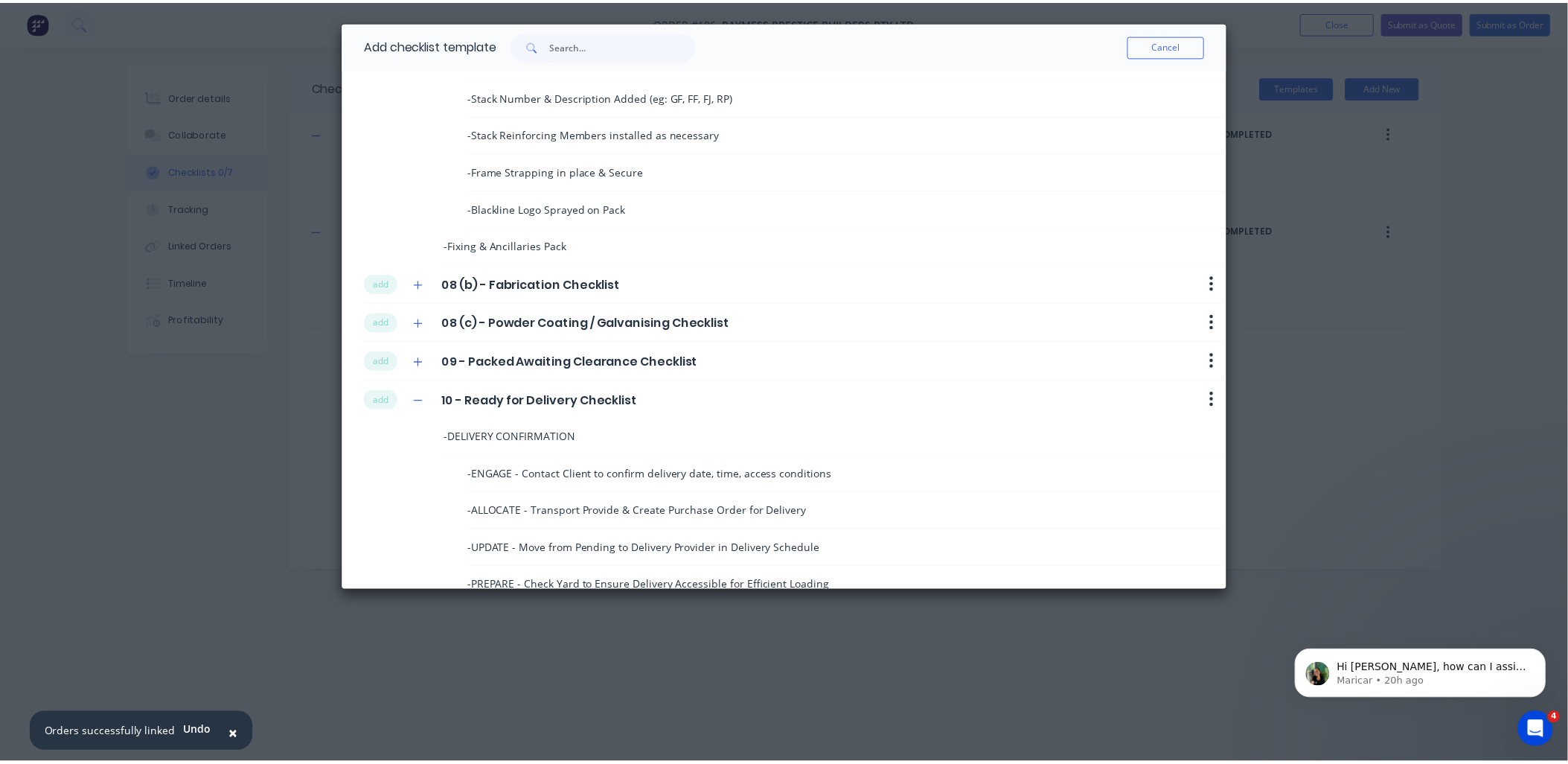
scroll to position [1944, 0]
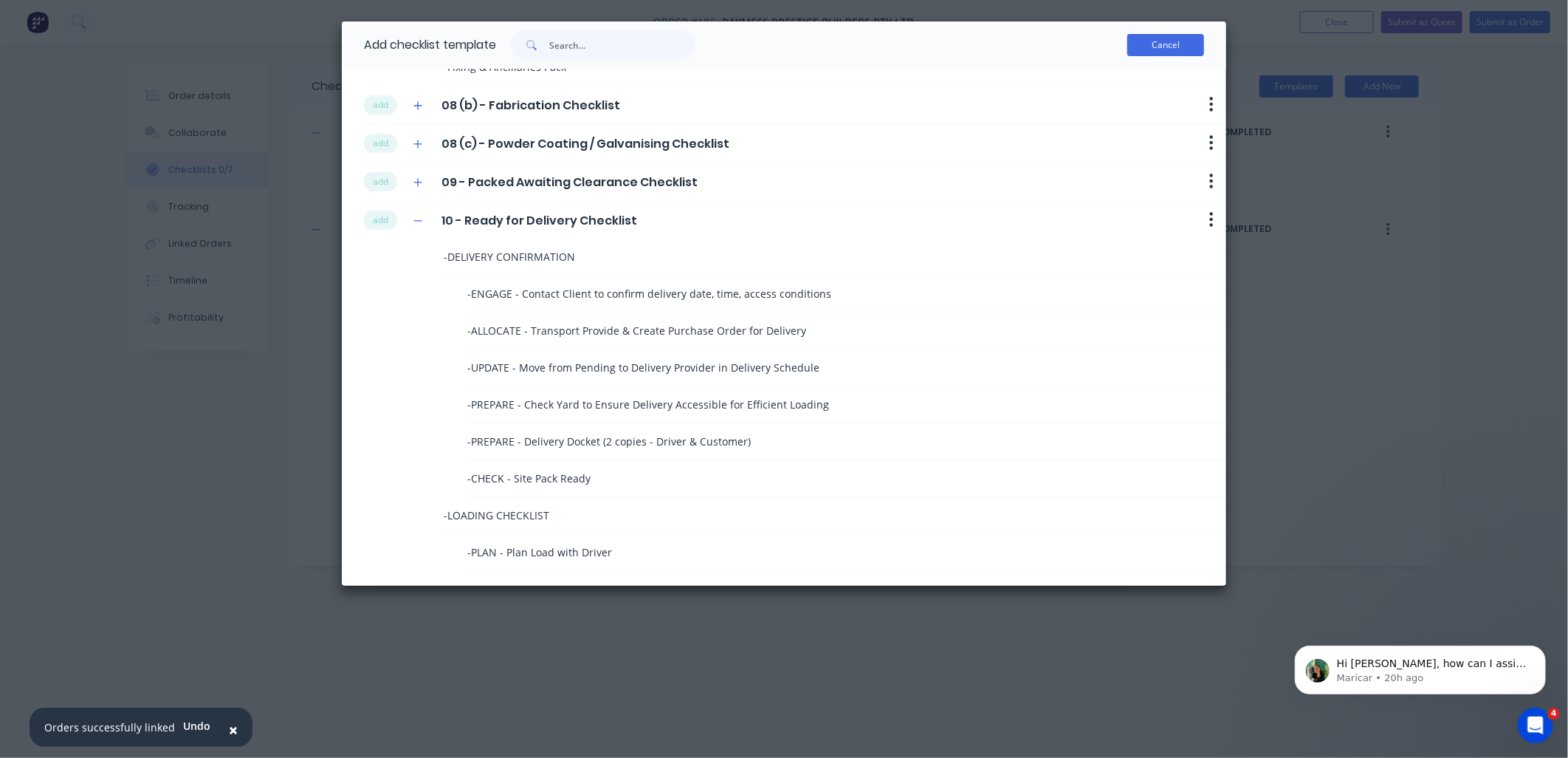
click at [1184, 50] on button "Cancel" at bounding box center [1166, 45] width 77 height 22
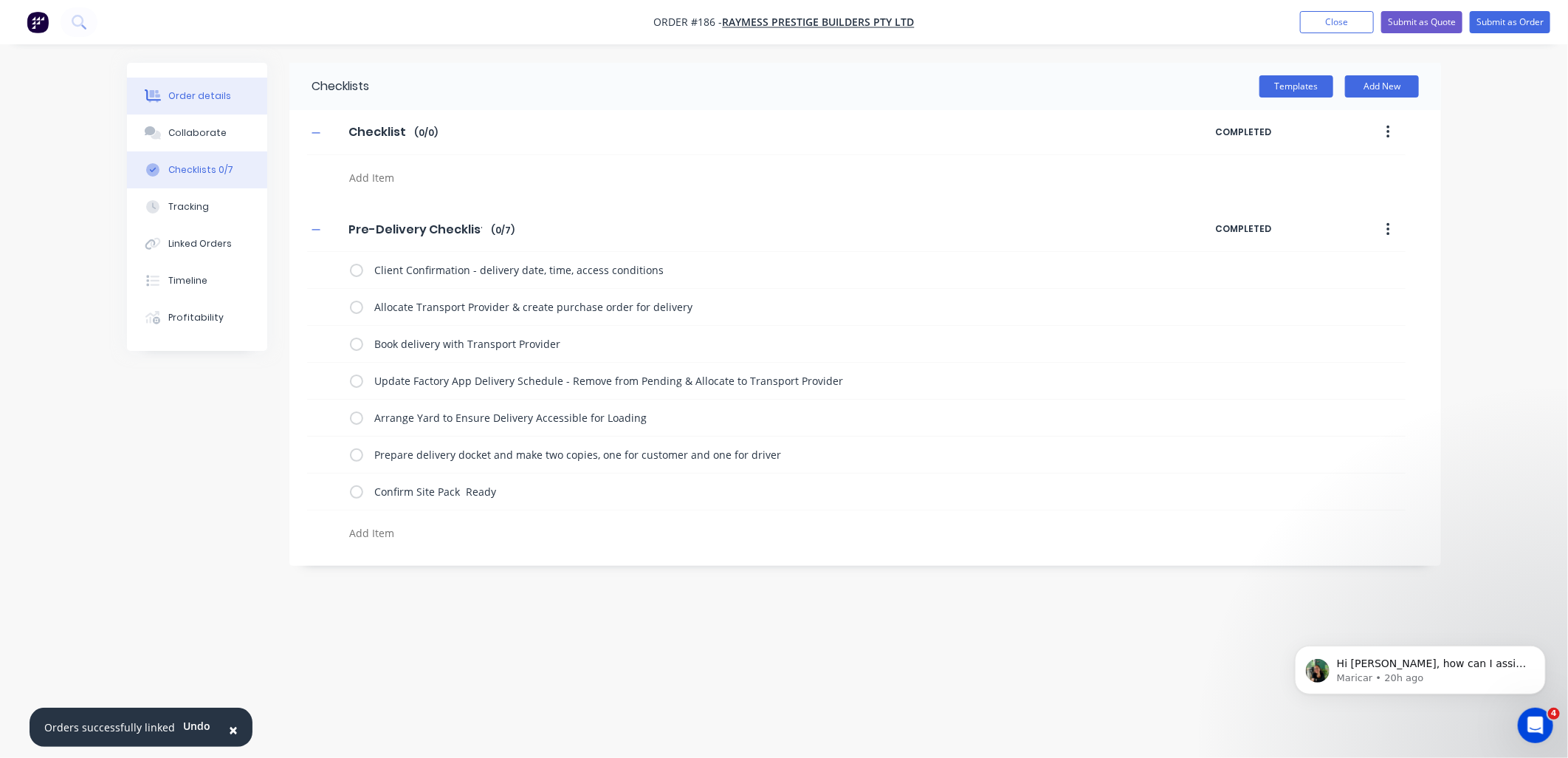
click at [220, 107] on button "Order details" at bounding box center [197, 96] width 140 height 37
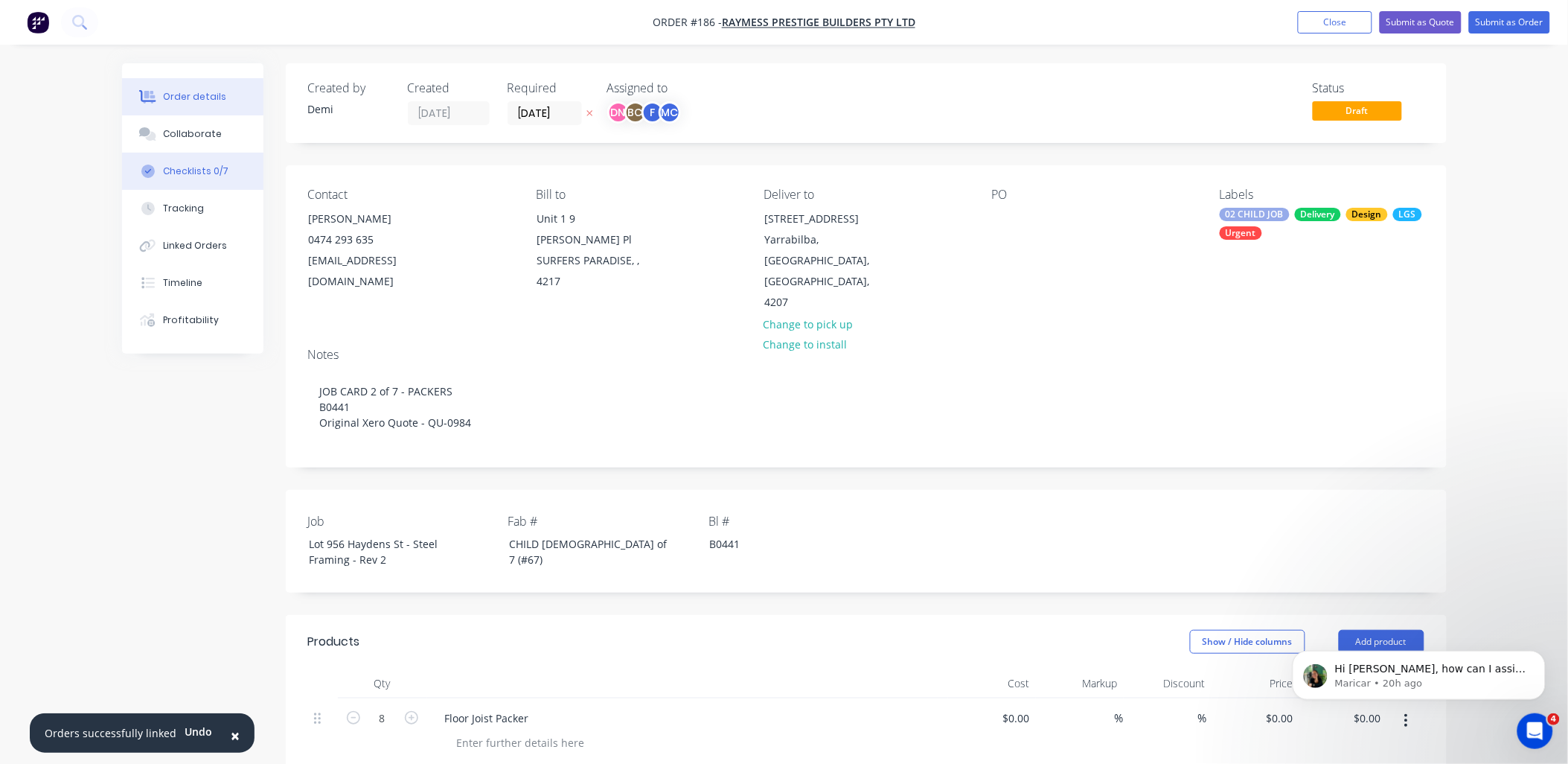
click at [204, 153] on button "Checklists 0/7" at bounding box center [192, 172] width 141 height 37
type textarea "x"
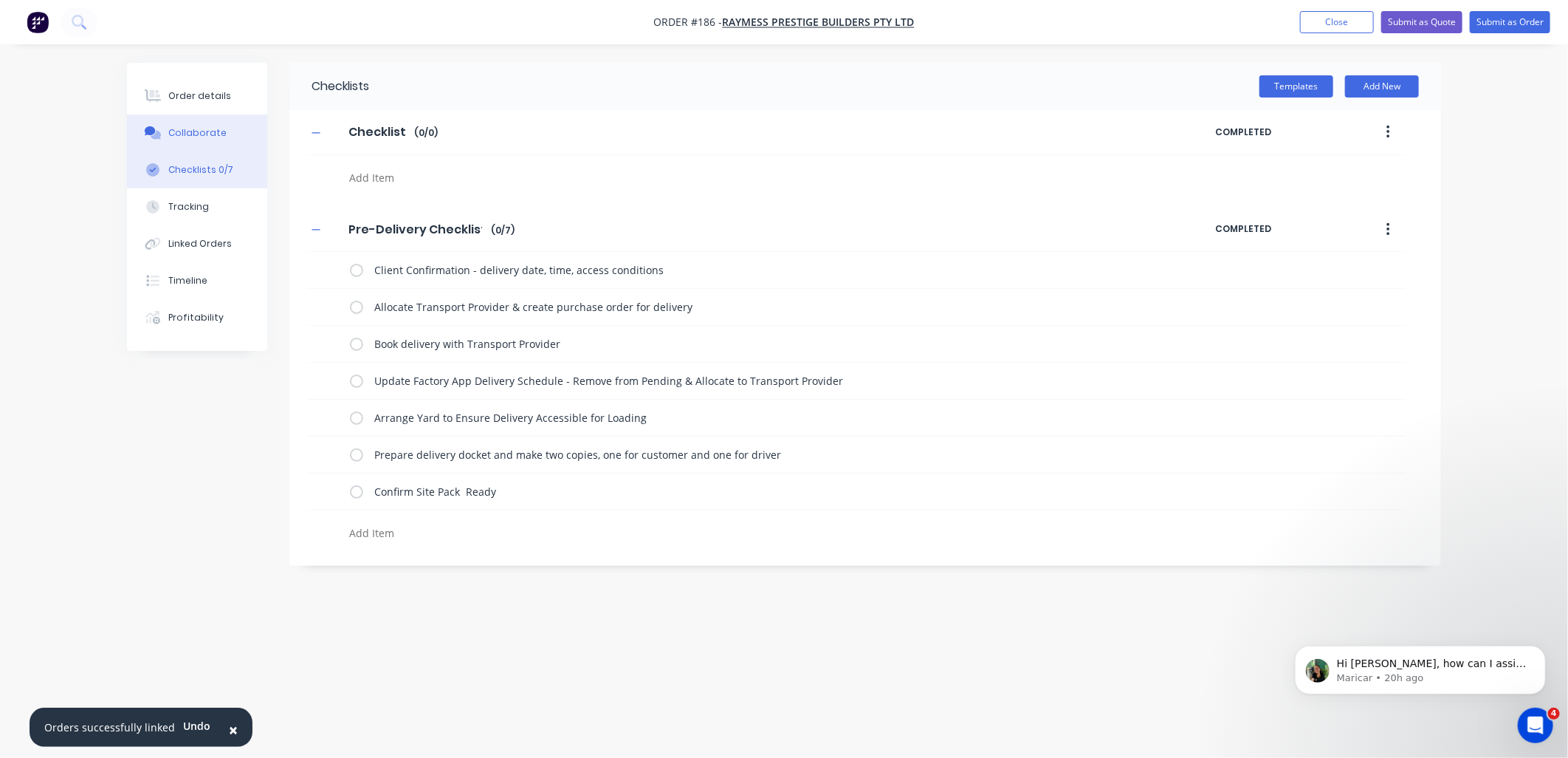
click at [215, 132] on div "Collaborate" at bounding box center [197, 132] width 58 height 13
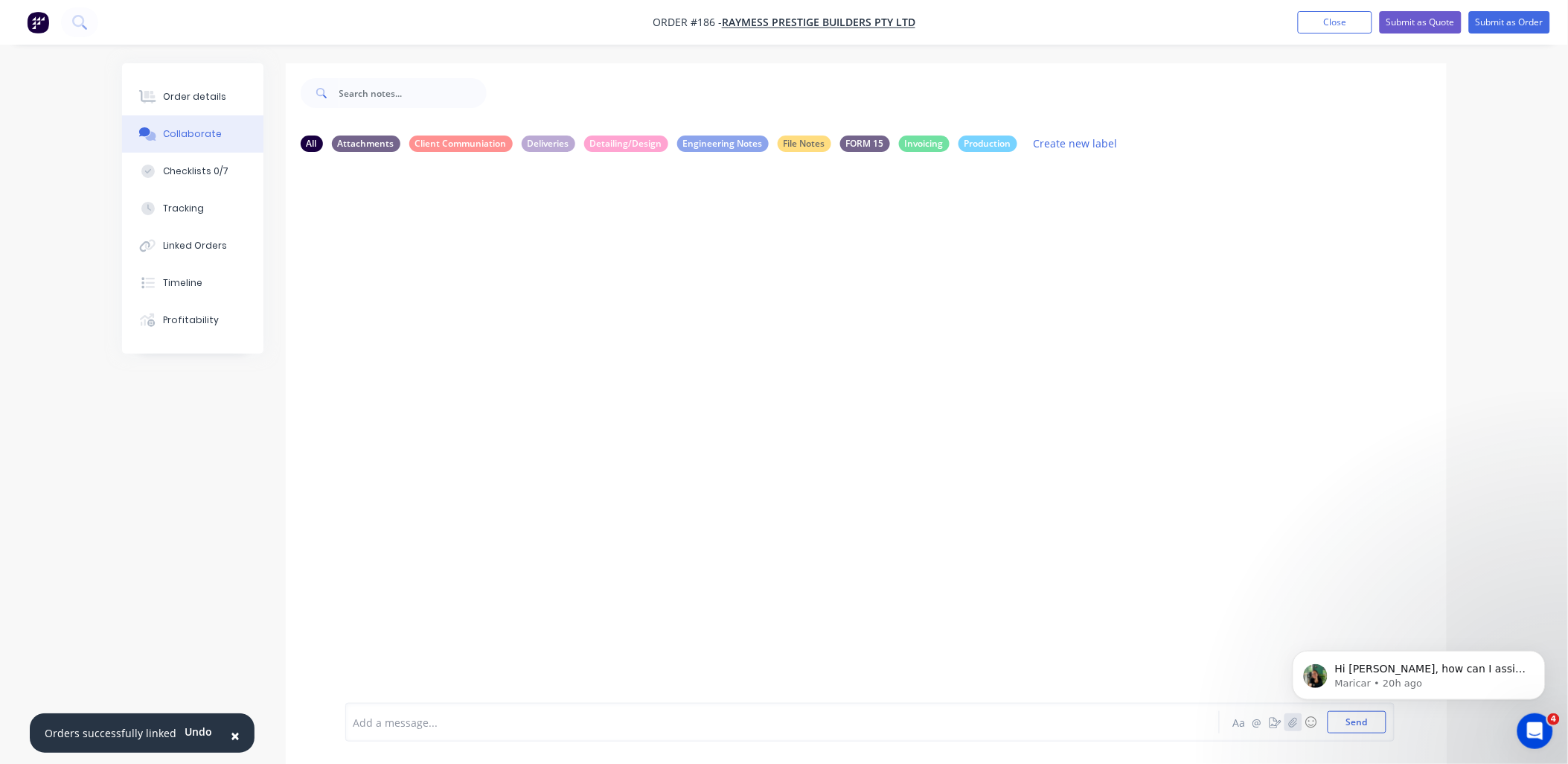
click at [1295, 725] on icon "button" at bounding box center [1293, 722] width 8 height 9
click at [1363, 721] on html "Hi Demi, how can I assist you today? Maricar • 20h ago" at bounding box center [1418, 671] width 298 height 105
click at [1363, 717] on body "Hi Demi, how can I assist you today? Maricar • 20h ago" at bounding box center [1418, 670] width 286 height 92
click at [1356, 720] on html "Hi Demi, how can I assist you today? Maricar • 20h ago" at bounding box center [1418, 671] width 298 height 105
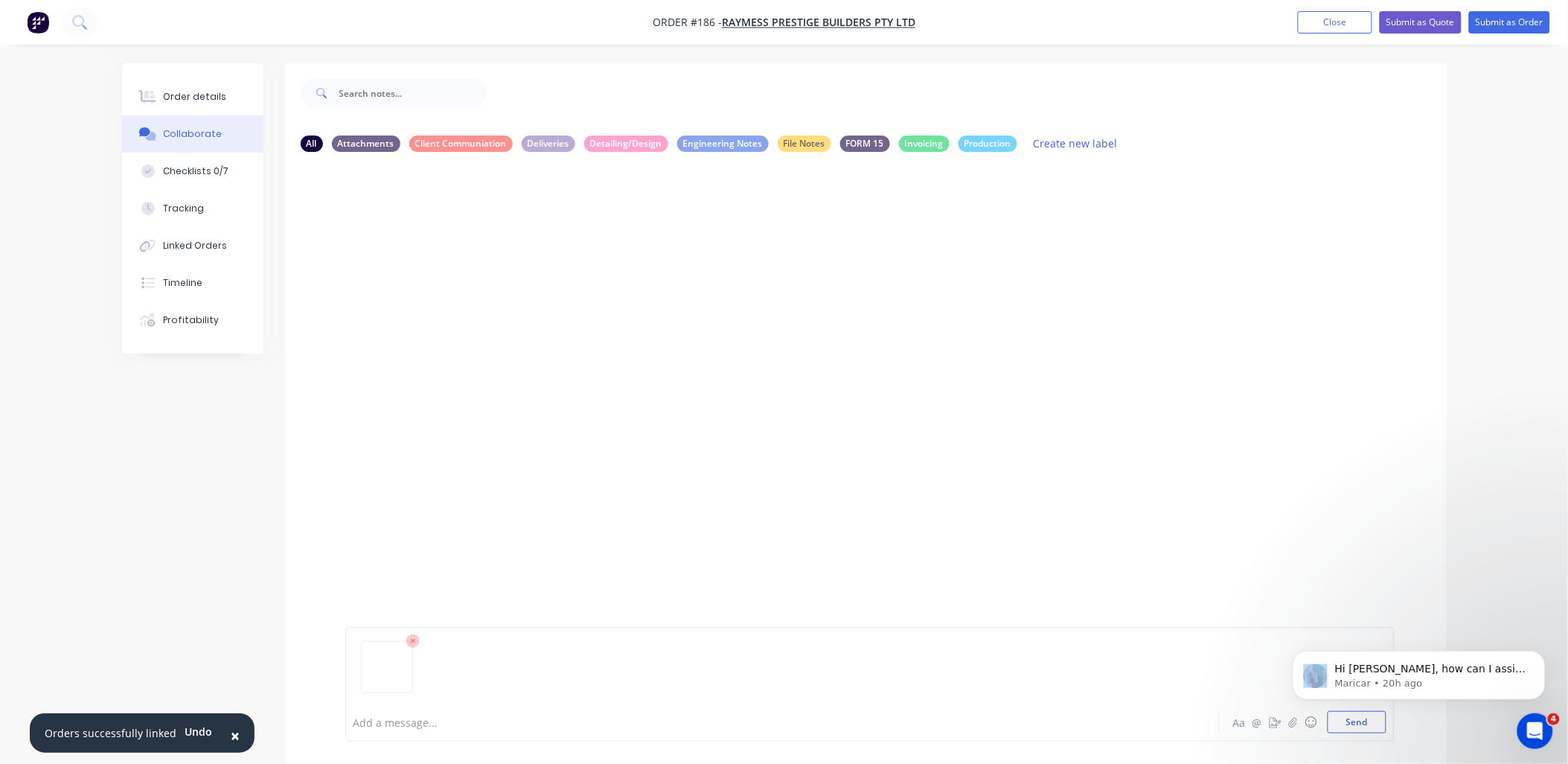
click at [1355, 720] on html "Hi Demi, how can I assist you today? Maricar • 20h ago" at bounding box center [1418, 671] width 298 height 105
click at [1353, 720] on html "Hi Demi, how can I assist you today? Maricar • 20h ago" at bounding box center [1418, 671] width 298 height 105
click at [1346, 722] on html "Hi Demi, how can I assist you today? Maricar • 20h ago" at bounding box center [1418, 671] width 298 height 105
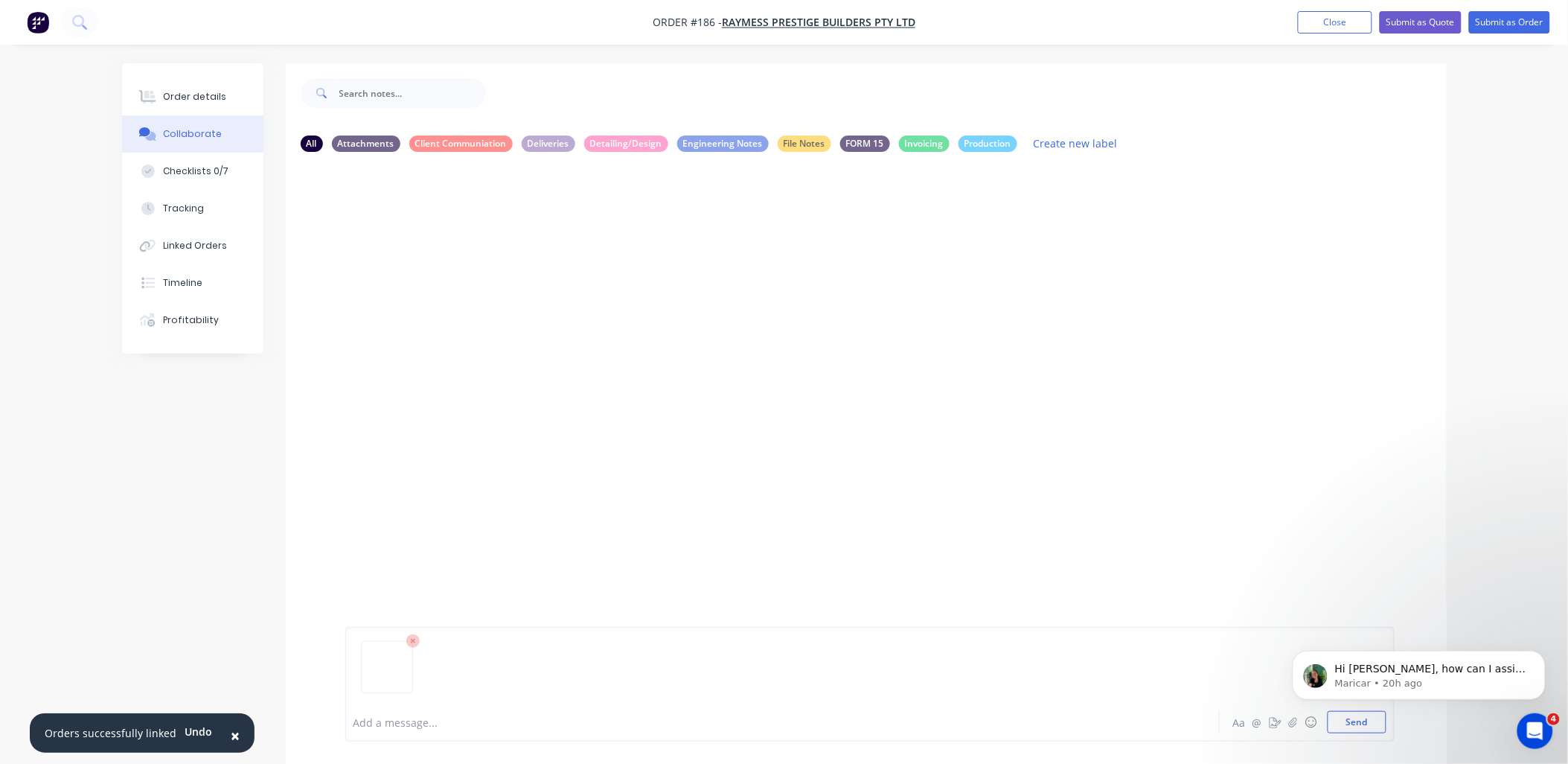
click at [868, 673] on div at bounding box center [870, 673] width 1033 height 76
click at [1338, 716] on body "Hi Demi, how can I assist you today? Maricar • 20h ago" at bounding box center [1418, 670] width 286 height 92
click at [1335, 717] on html "Hi Demi, how can I assist you today? Maricar • 20h ago" at bounding box center [1418, 671] width 298 height 105
click at [1334, 718] on html "Hi Demi, how can I assist you today? Maricar • 20h ago" at bounding box center [1418, 671] width 298 height 105
click at [612, 720] on div at bounding box center [741, 723] width 774 height 16
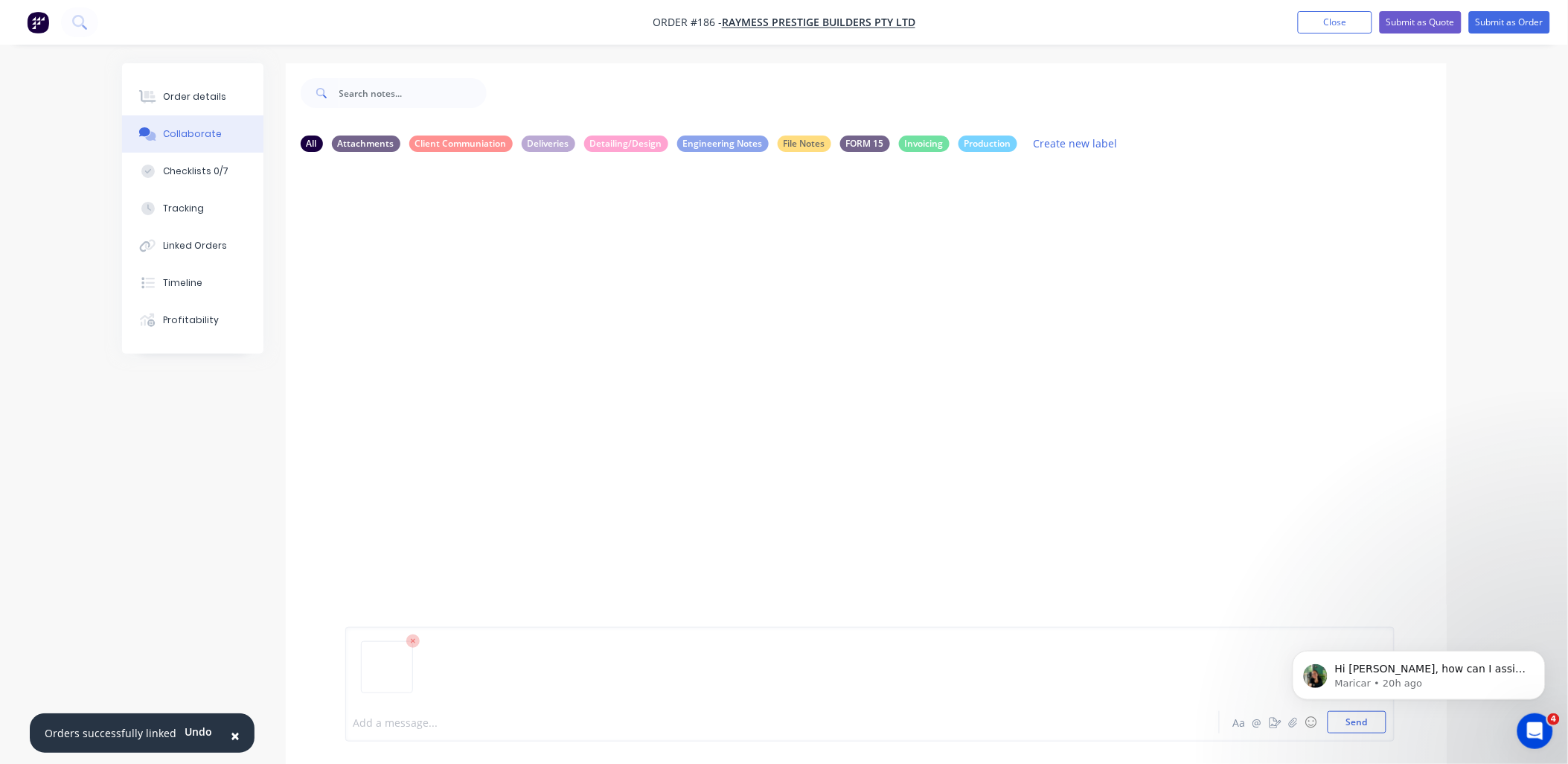
click at [1346, 734] on div "Add a message... Aa @ ☺ Send" at bounding box center [870, 684] width 1049 height 115
click at [1350, 727] on button "Send" at bounding box center [1357, 722] width 59 height 23
click at [1348, 727] on button "Send" at bounding box center [1357, 722] width 59 height 23
click at [1492, 23] on button "Submit as Order" at bounding box center [1509, 22] width 81 height 23
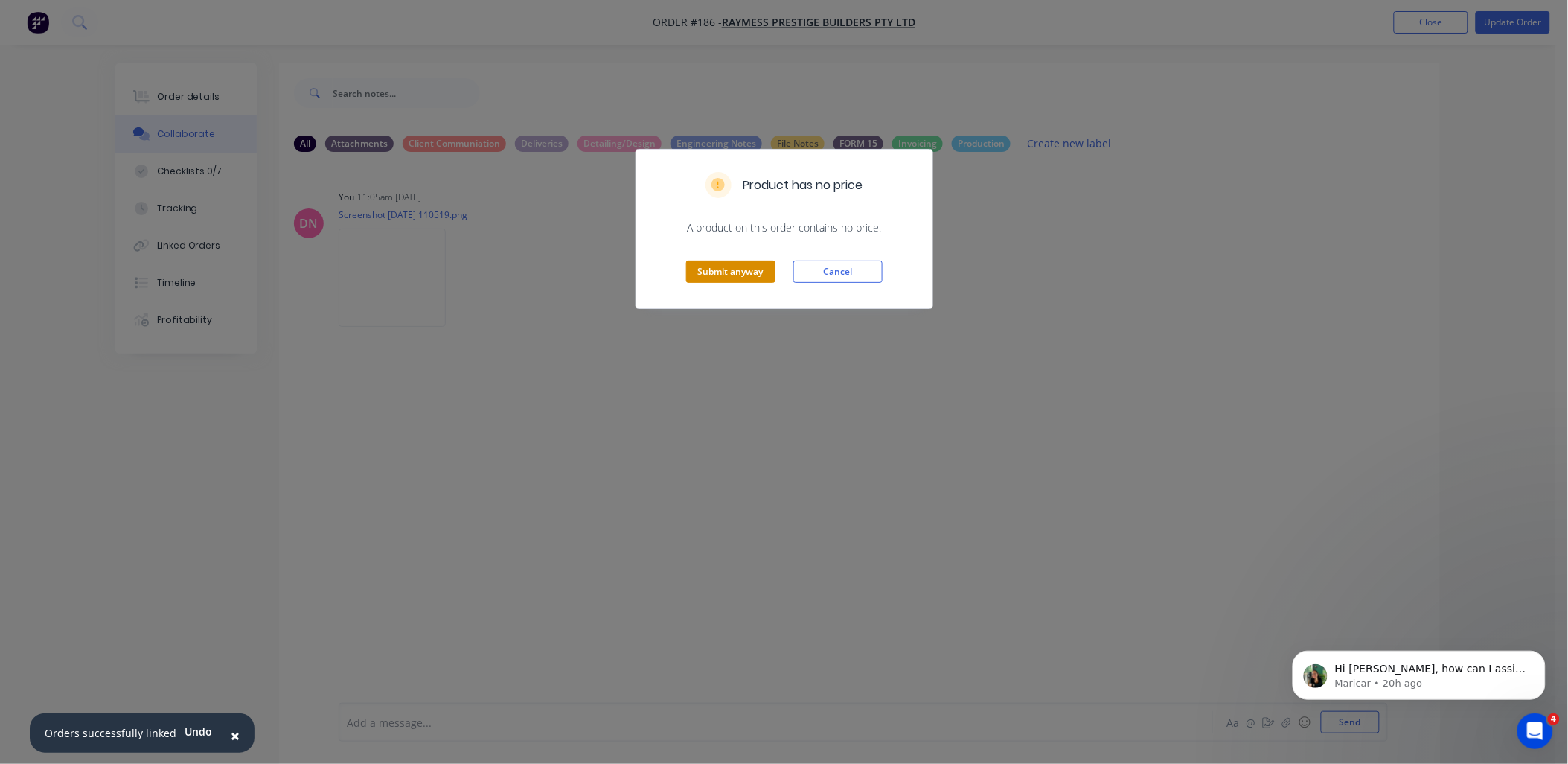
click at [736, 275] on button "Submit anyway" at bounding box center [730, 272] width 89 height 23
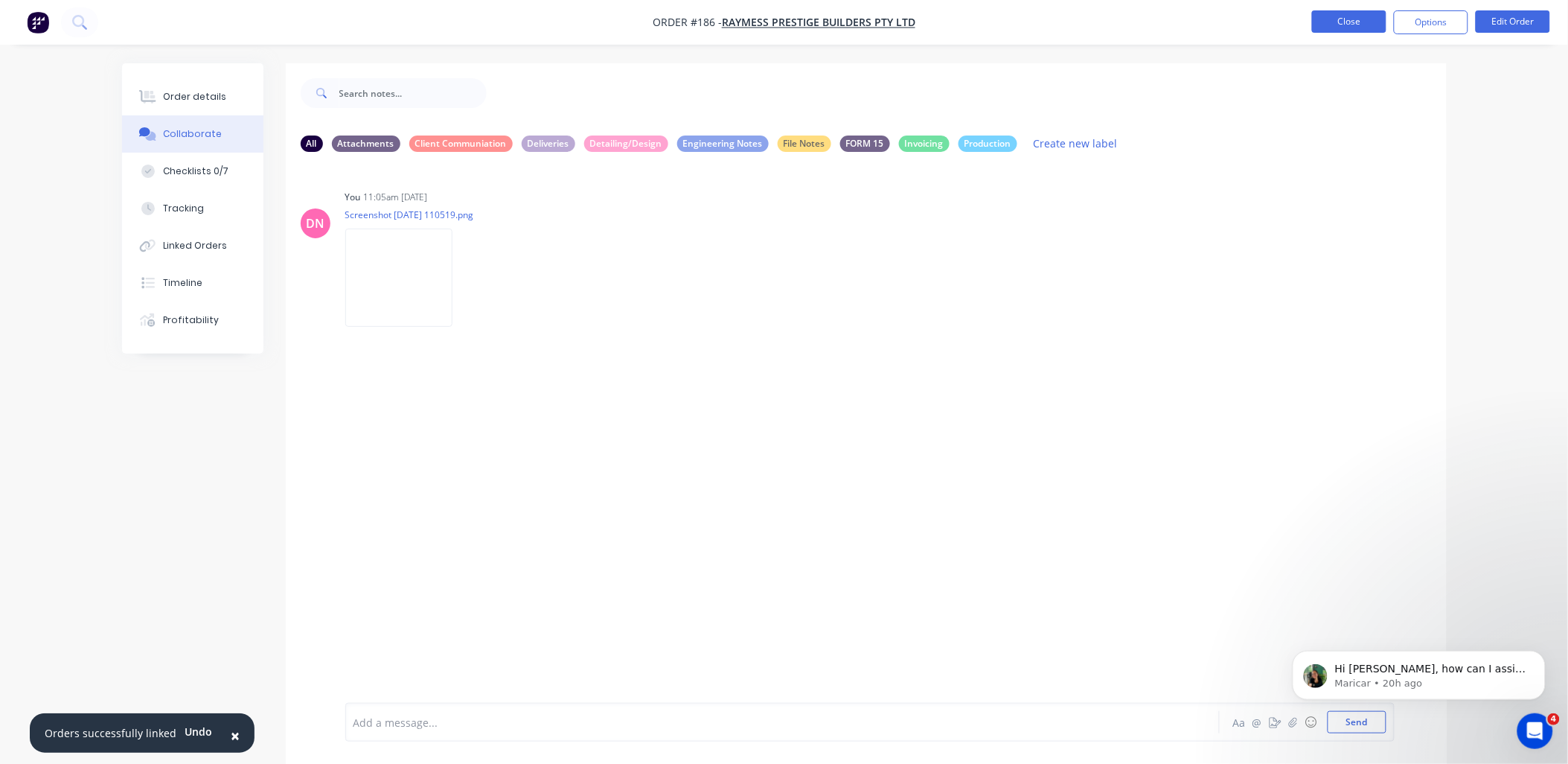
click at [1373, 23] on button "Close" at bounding box center [1349, 21] width 74 height 23
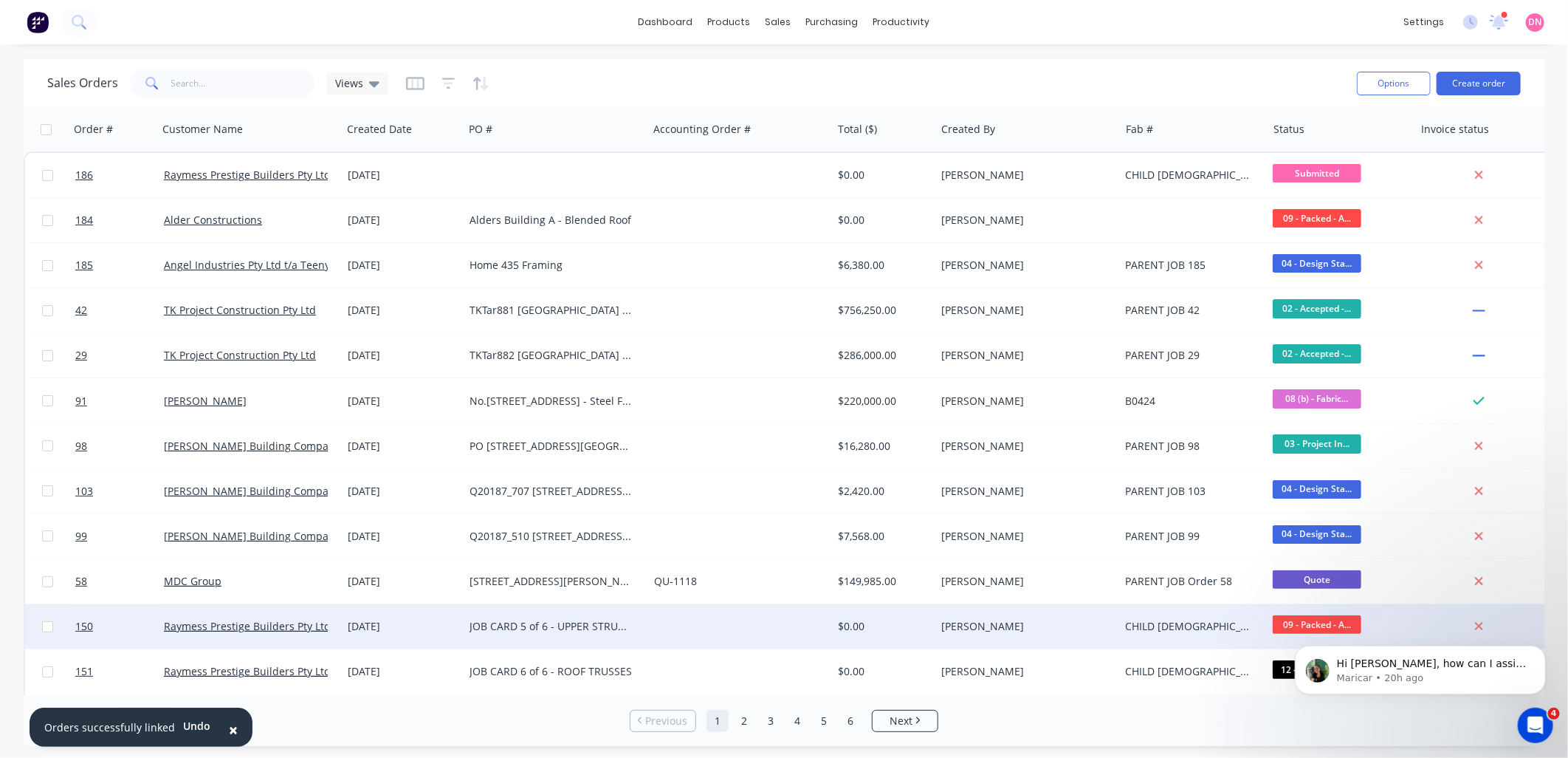
click at [558, 633] on div "JOB CARD 5 of 6 - UPPER STRUCTURAL STEEL" at bounding box center [556, 626] width 184 height 44
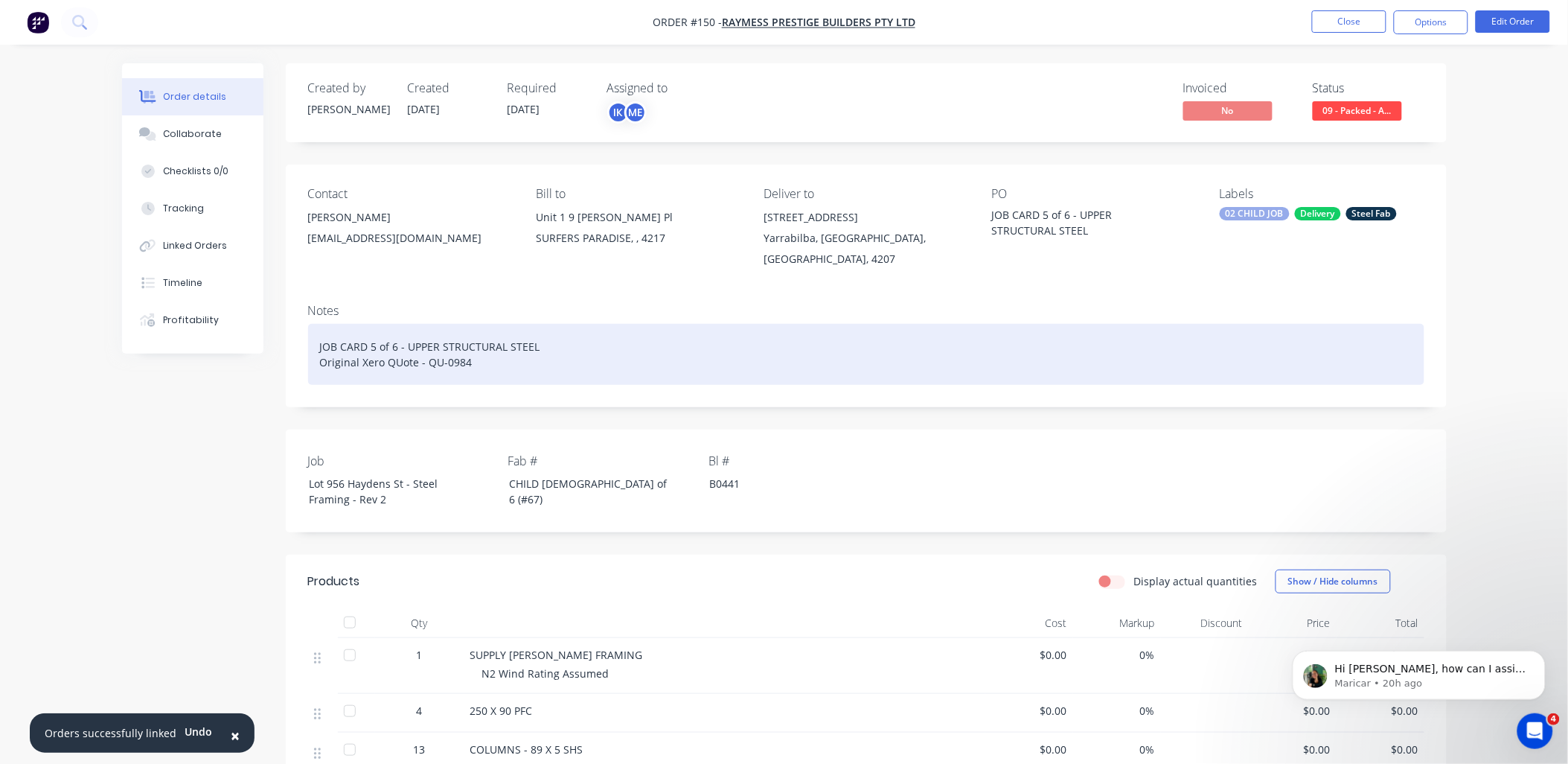
click at [505, 354] on div "JOB CARD 5 of 6 - UPPER STRUCTURAL STEEL Original Xero QUote - QU-0984" at bounding box center [866, 354] width 1116 height 61
drag, startPoint x: 516, startPoint y: 348, endPoint x: 236, endPoint y: 308, distance: 282.8
click at [236, 308] on div "Order details Collaborate Checklists 0/0 Tracking Linked Orders Timeline Profit…" at bounding box center [784, 549] width 1354 height 973
copy div "JOB CARD 5 of 6 - UPPER STRUCTURAL STEEL Original Xero QUote - QU-0984"
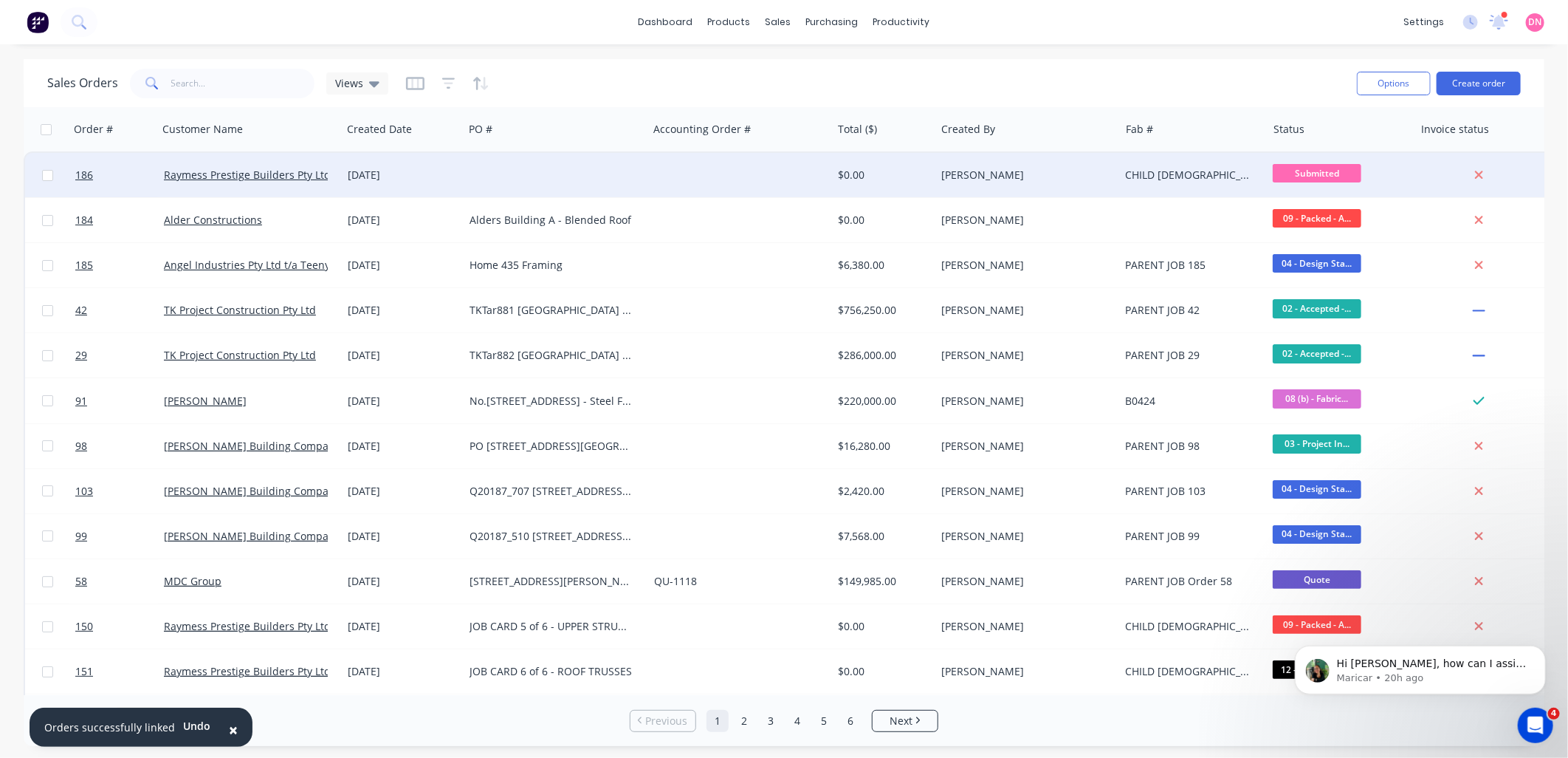
click at [520, 178] on div at bounding box center [556, 174] width 184 height 44
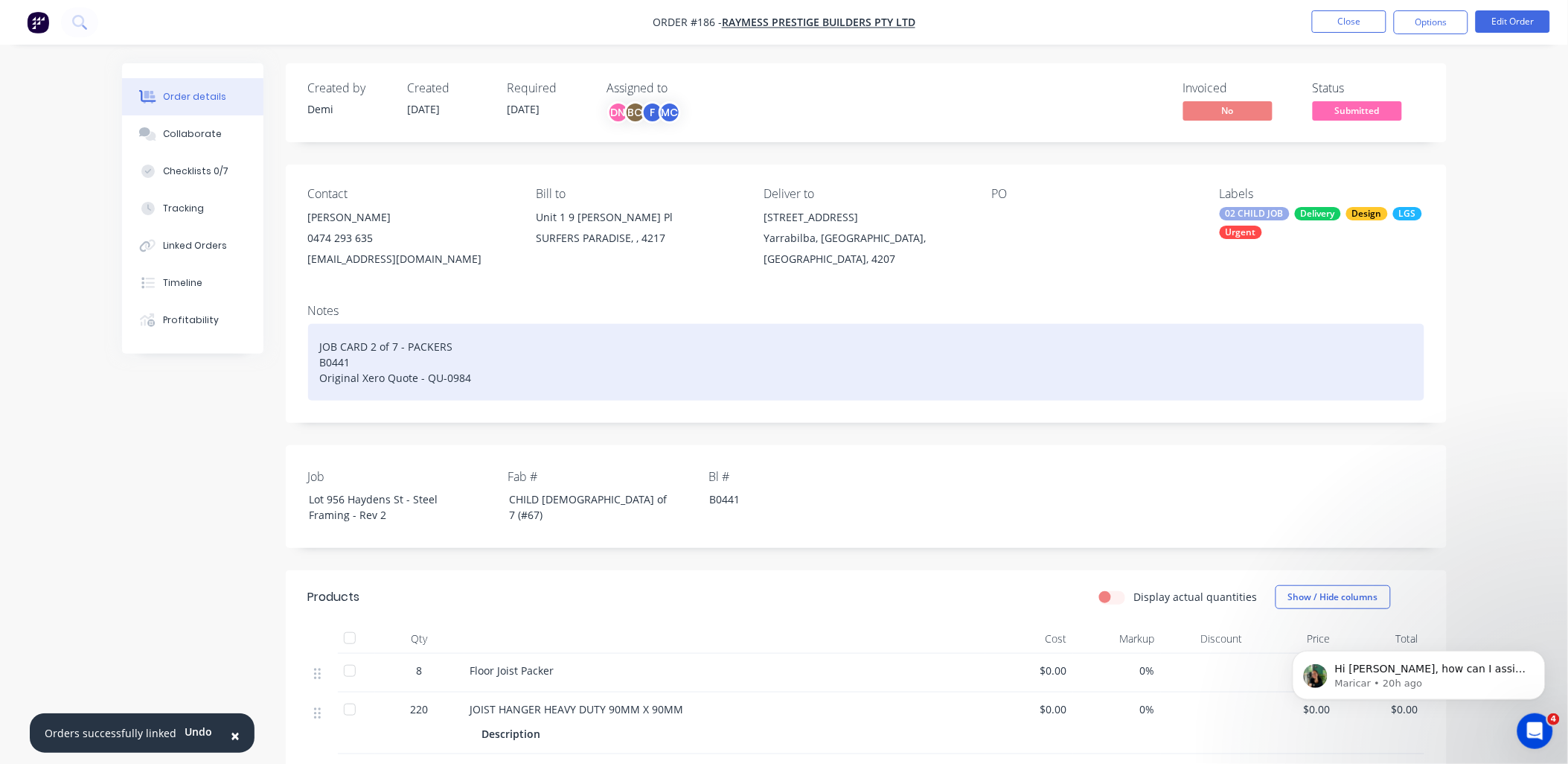
click at [488, 364] on div "JOB CARD 2 of 7 - PACKERS B0441 Original Xero Quote - QU-0984" at bounding box center [866, 362] width 1116 height 76
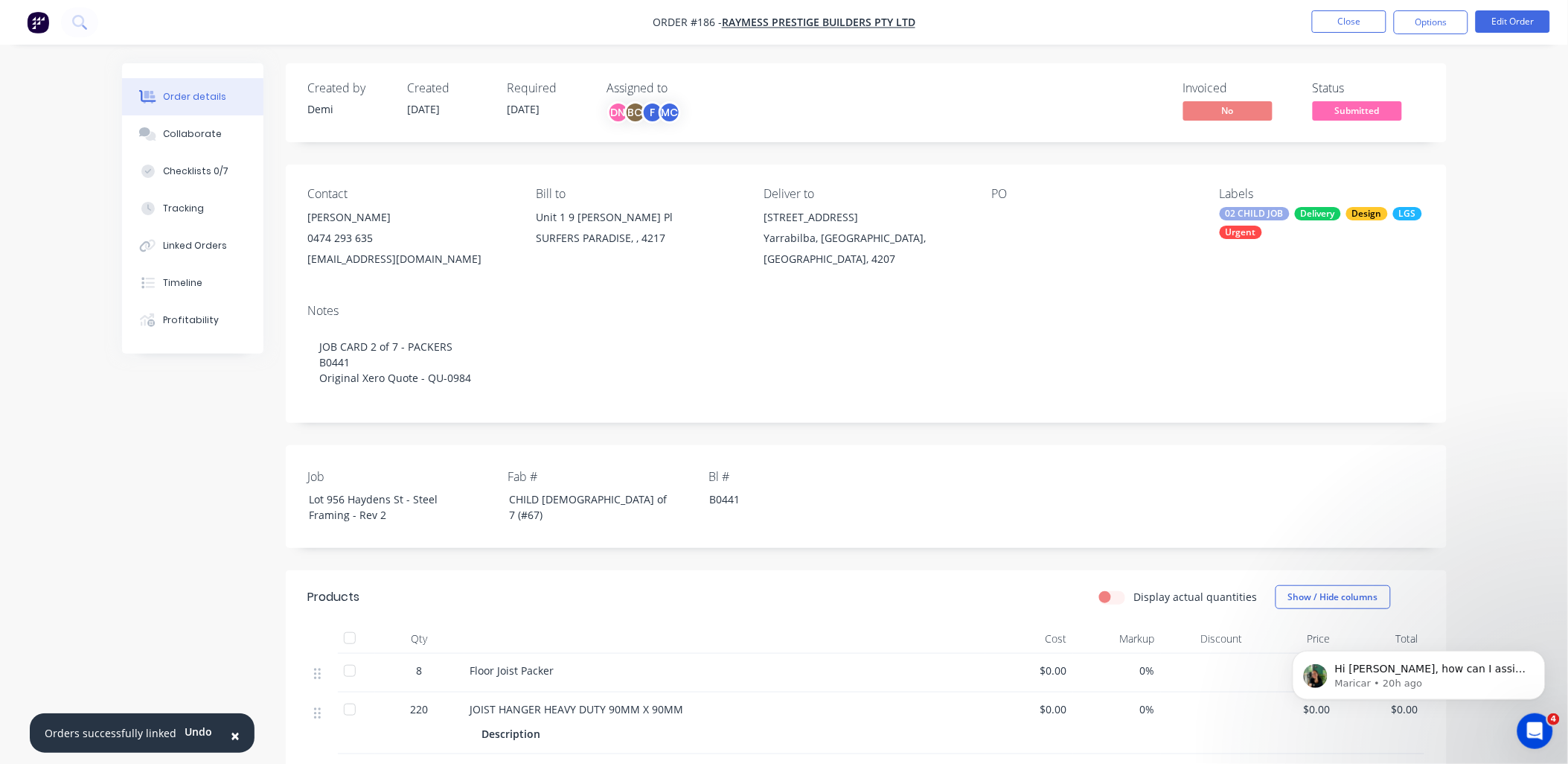
click at [1035, 213] on div at bounding box center [1084, 217] width 186 height 21
click at [1015, 218] on div at bounding box center [1084, 217] width 186 height 21
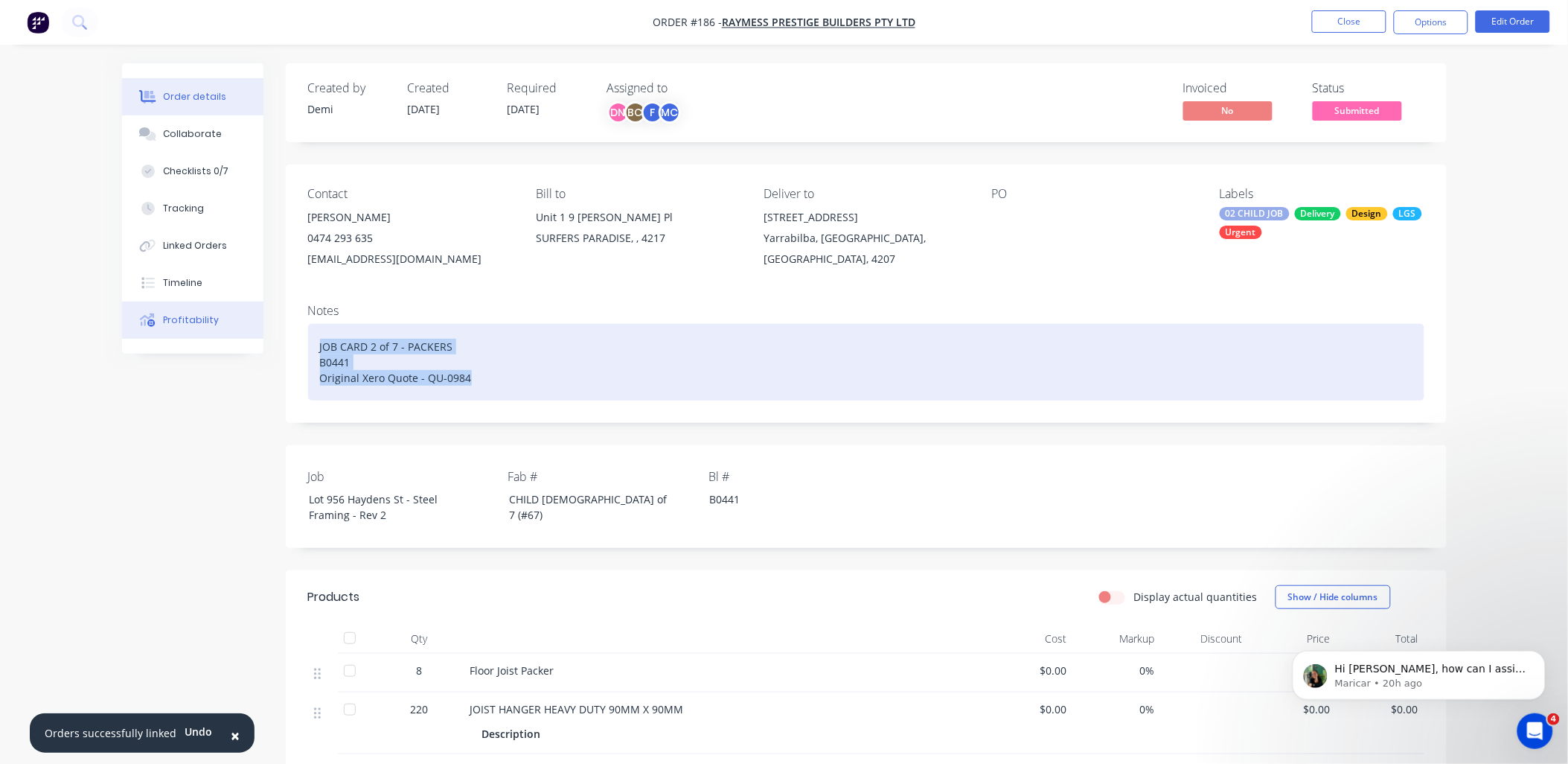
drag, startPoint x: 589, startPoint y: 392, endPoint x: 229, endPoint y: 315, distance: 368.1
click at [229, 315] on div "Order details Collaborate Checklists 0/7 Tracking Linked Orders Timeline Profit…" at bounding box center [784, 572] width 1354 height 1018
copy div "JOB CARD 2 of 7 - PACKERS B0441 Original Xero Quote - QU-0984"
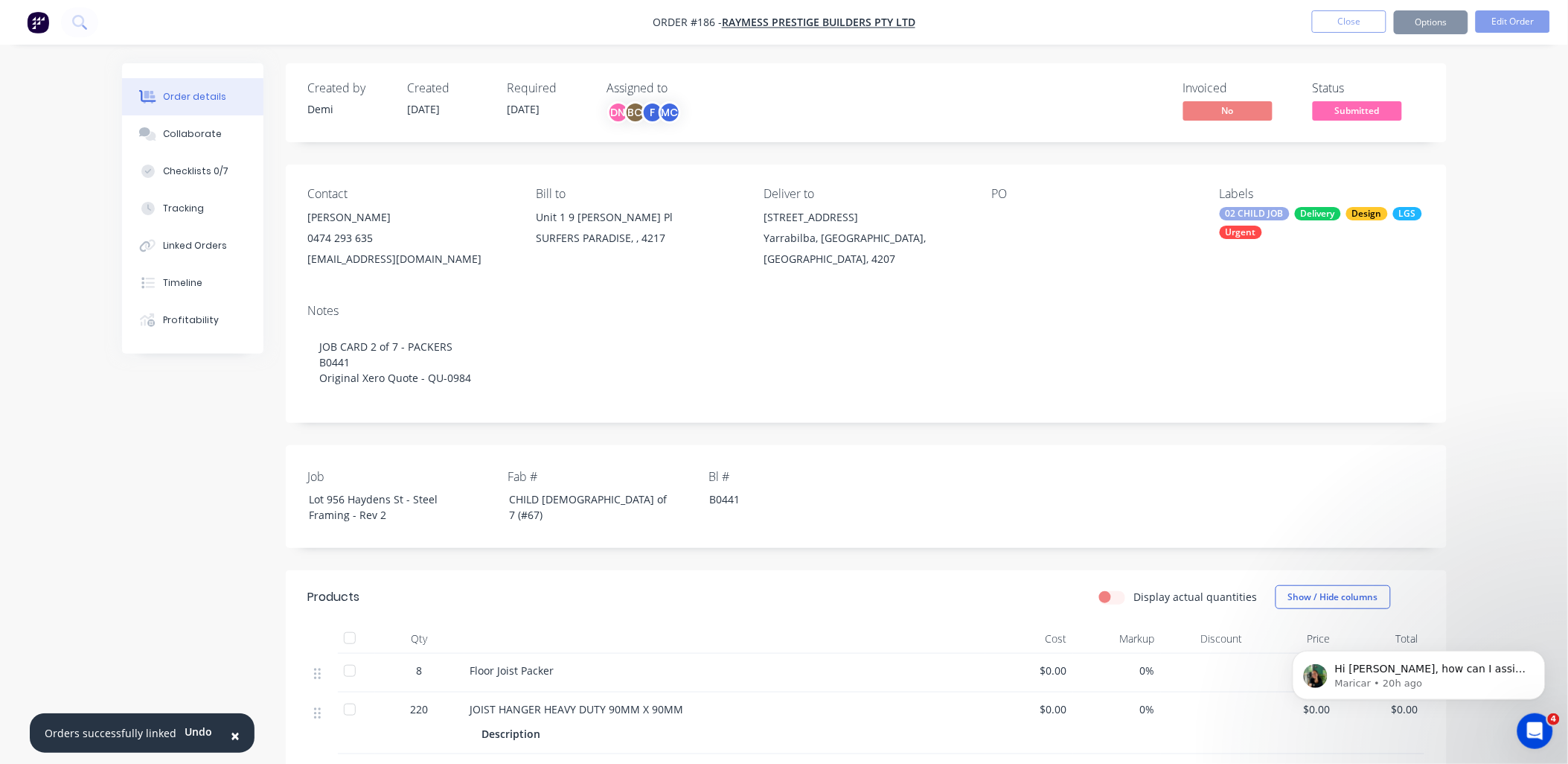
click at [1021, 218] on div at bounding box center [1084, 217] width 186 height 21
click at [1008, 218] on div at bounding box center [1084, 217] width 186 height 21
click at [1535, 11] on button "Edit Order" at bounding box center [1513, 21] width 74 height 23
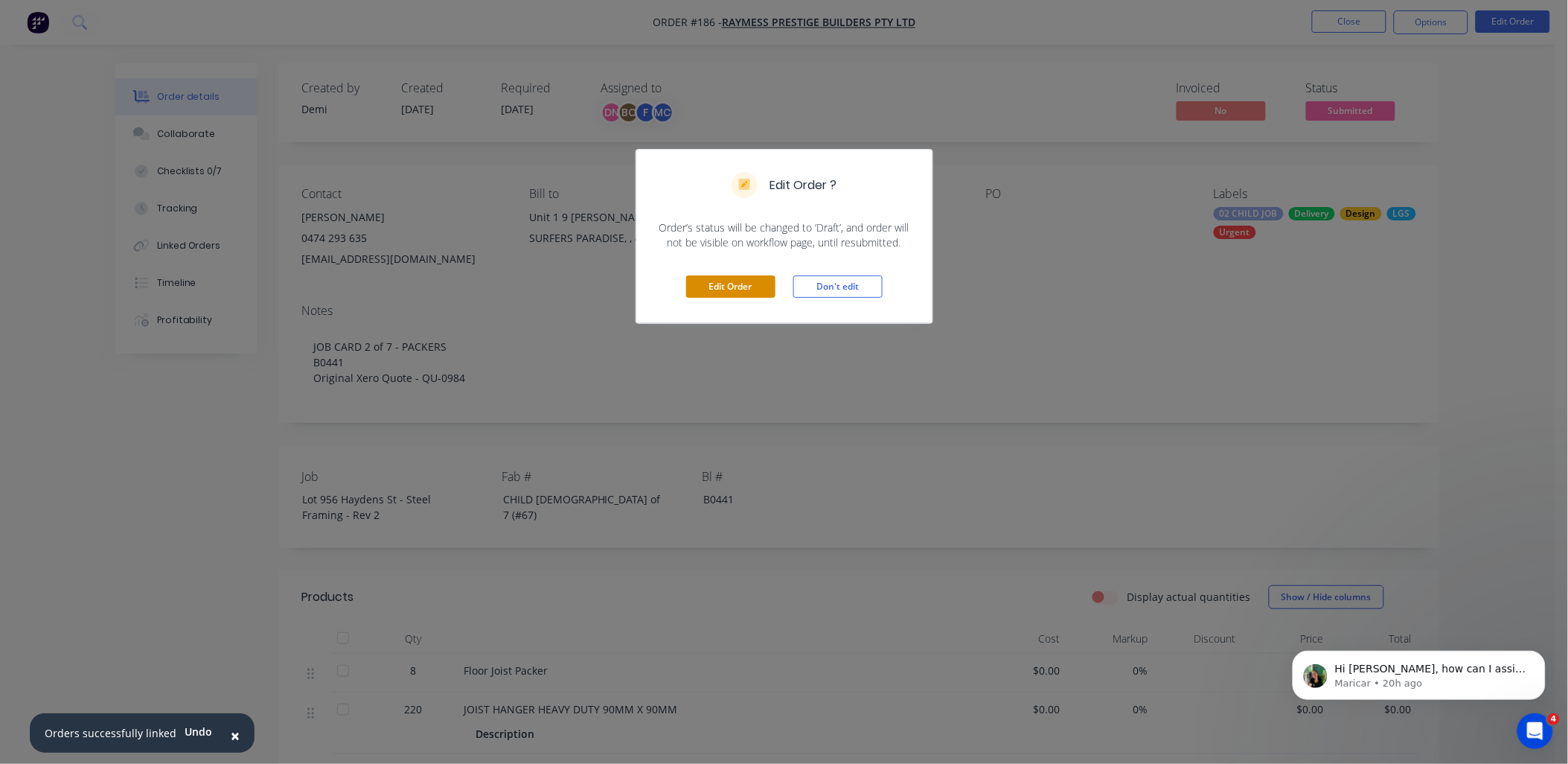
click at [764, 283] on button "Edit Order" at bounding box center [730, 286] width 89 height 23
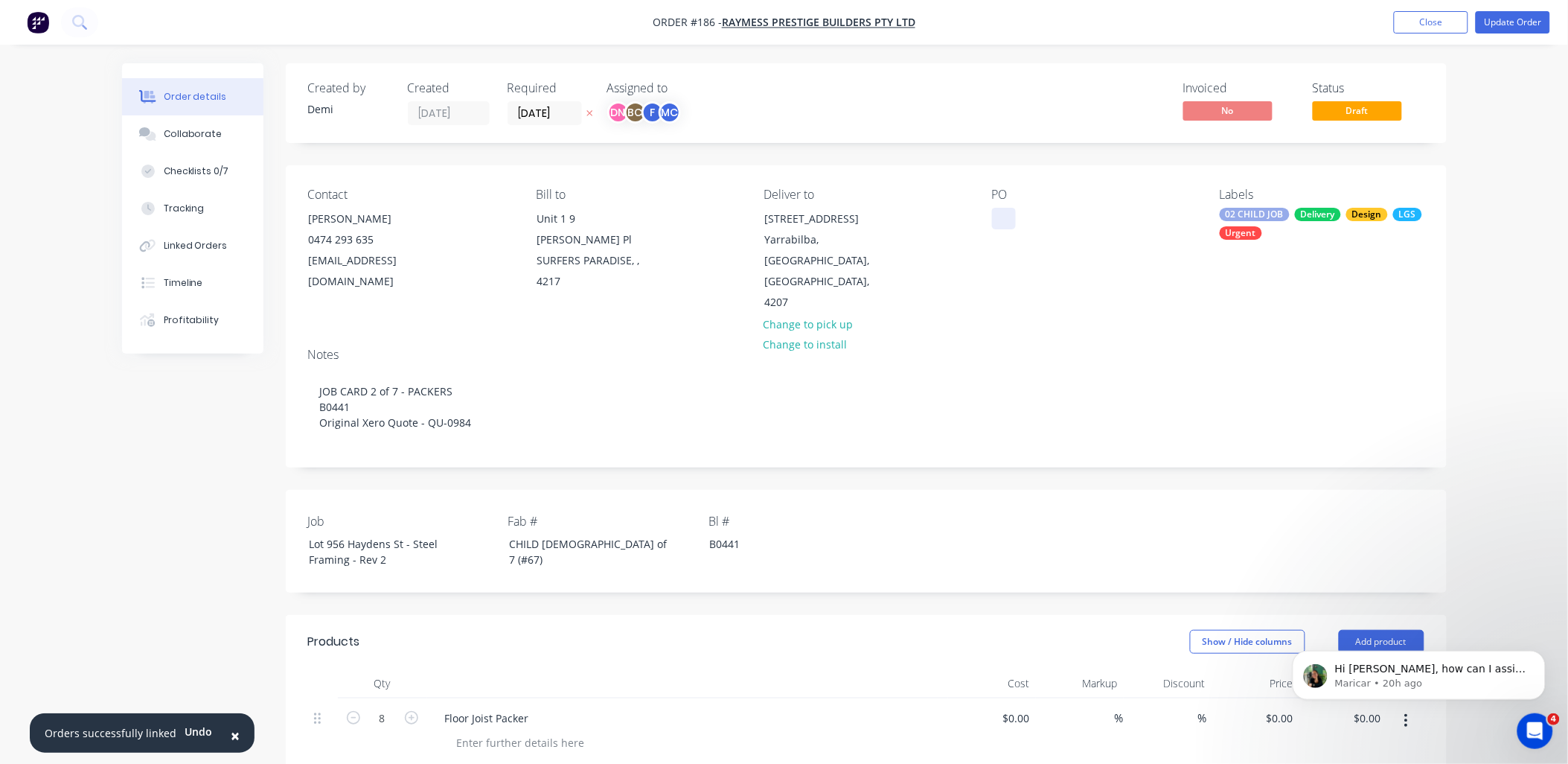
click at [1012, 219] on div at bounding box center [1003, 219] width 24 height 22
paste div
click at [1057, 218] on div "JOB CARD 2 of 7 - PACKERSB0441Original Xero Quote - QU-0984" at bounding box center [1084, 234] width 186 height 53
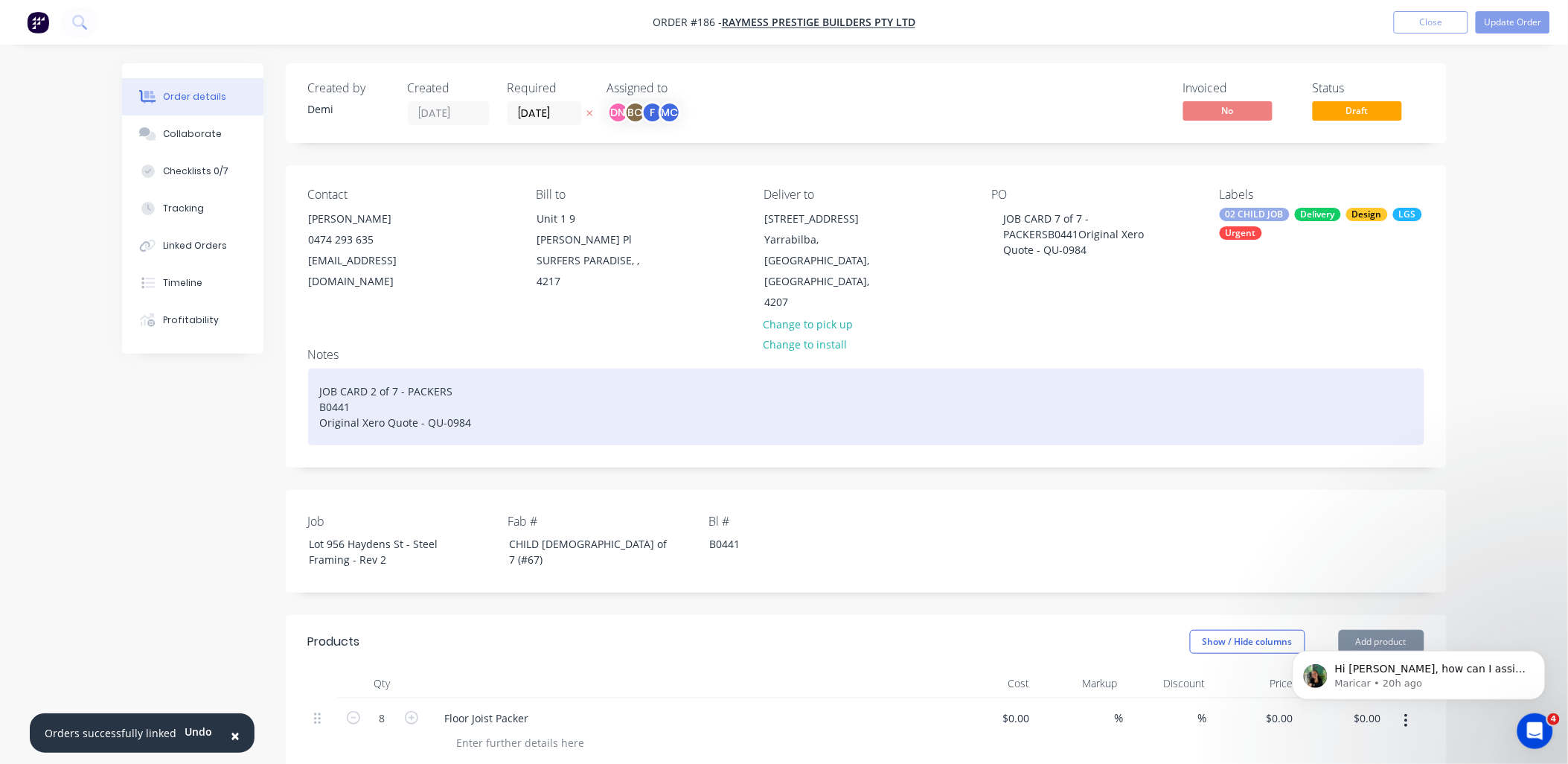
click at [377, 368] on div "JOB CARD 2 of 7 - PACKERS B0441 Original Xero Quote - QU-0984" at bounding box center [866, 407] width 1116 height 76
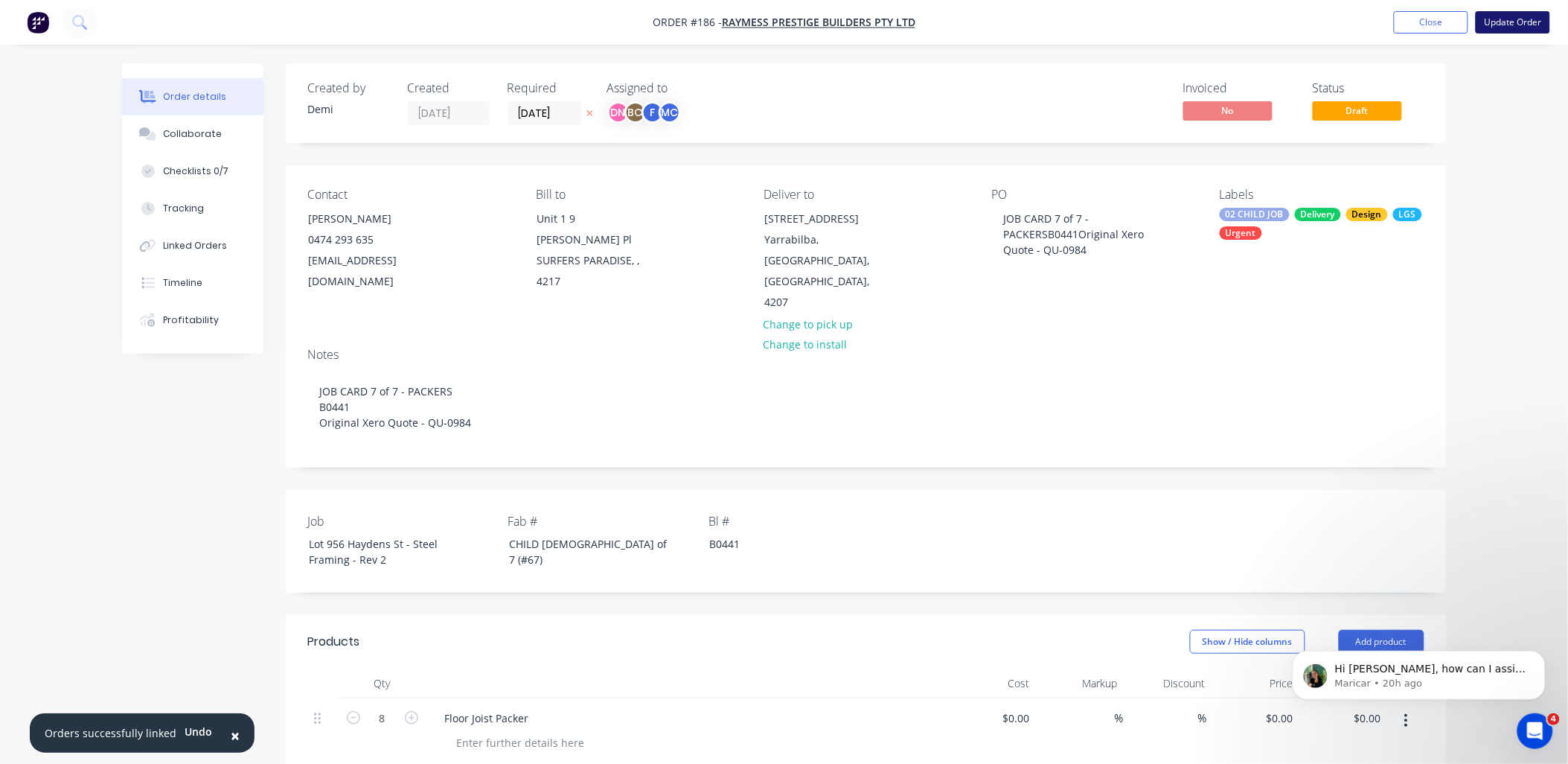
click at [1512, 21] on button "Update Order" at bounding box center [1513, 22] width 74 height 23
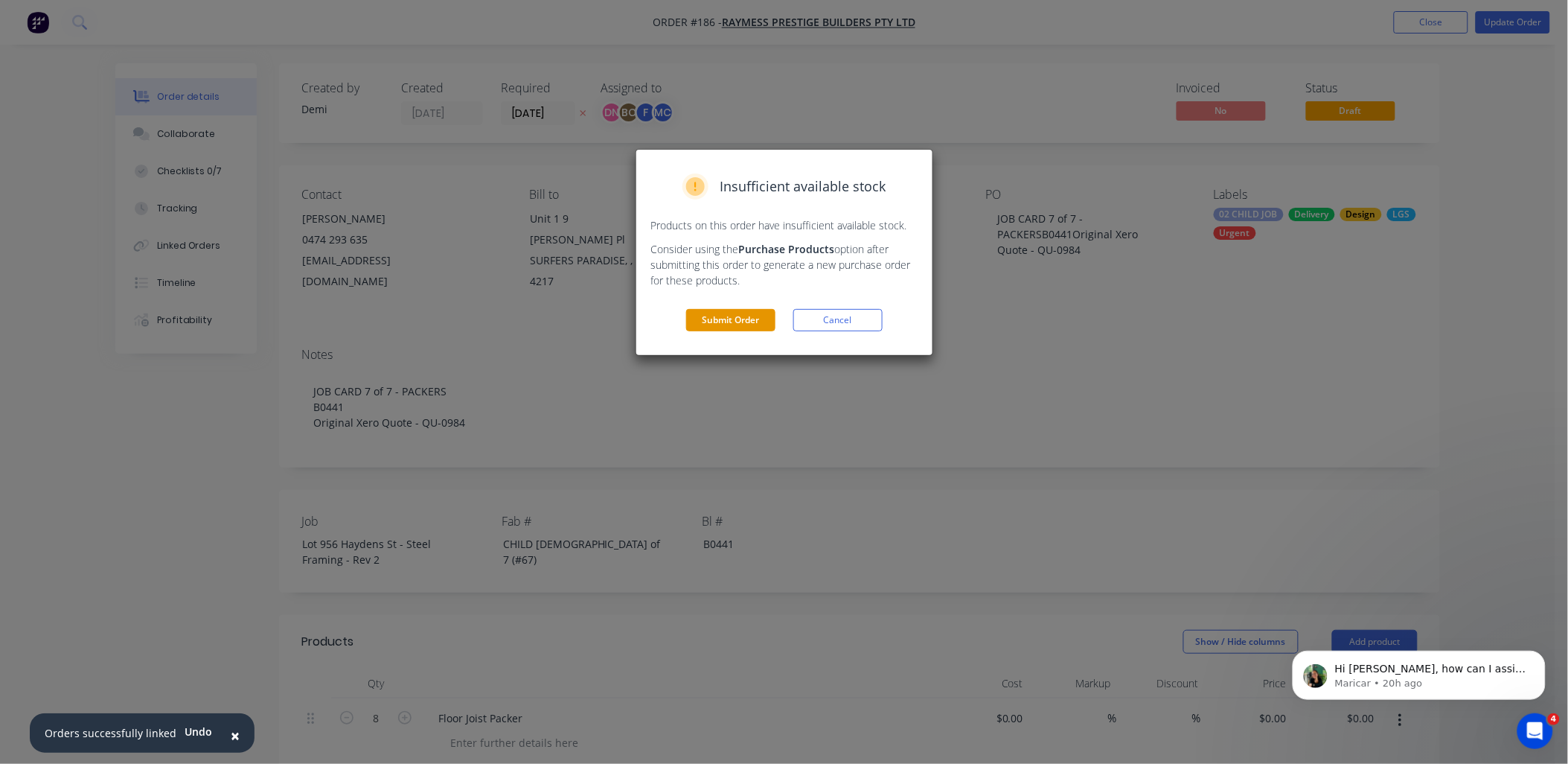
click at [767, 317] on button "Submit Order" at bounding box center [730, 320] width 89 height 23
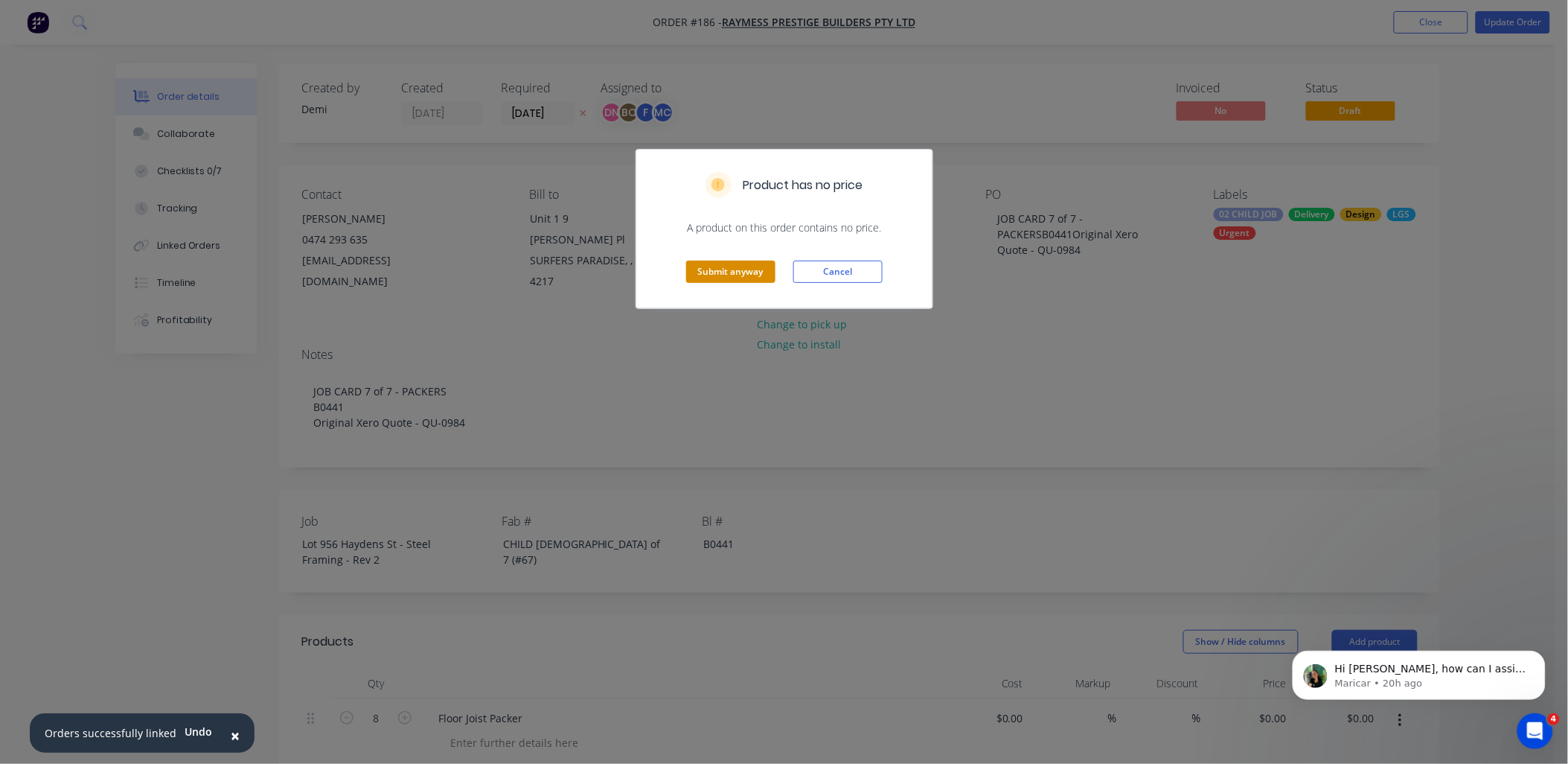
click at [756, 278] on button "Submit anyway" at bounding box center [730, 272] width 89 height 23
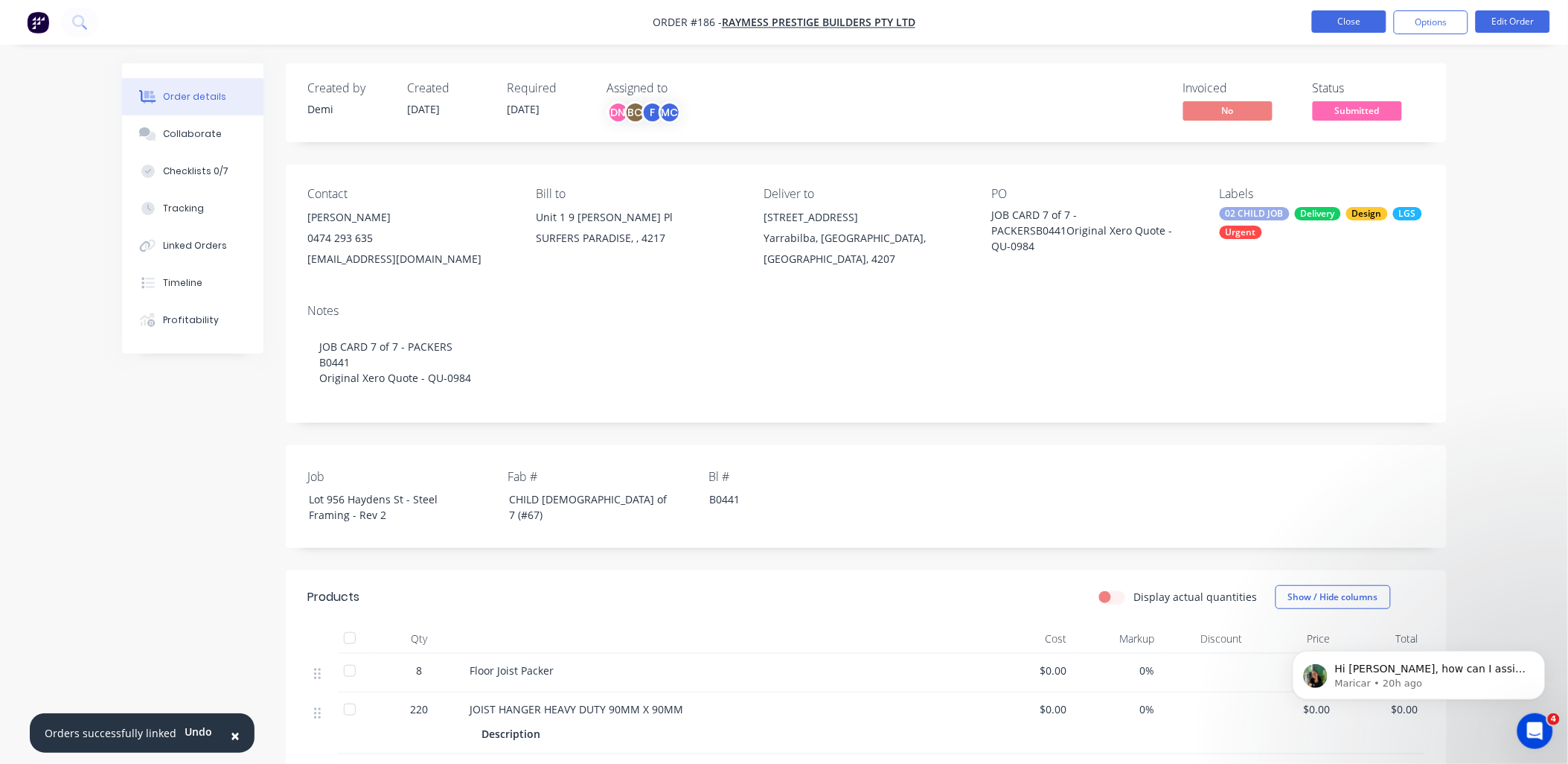
click at [1360, 18] on button "Close" at bounding box center [1349, 21] width 74 height 23
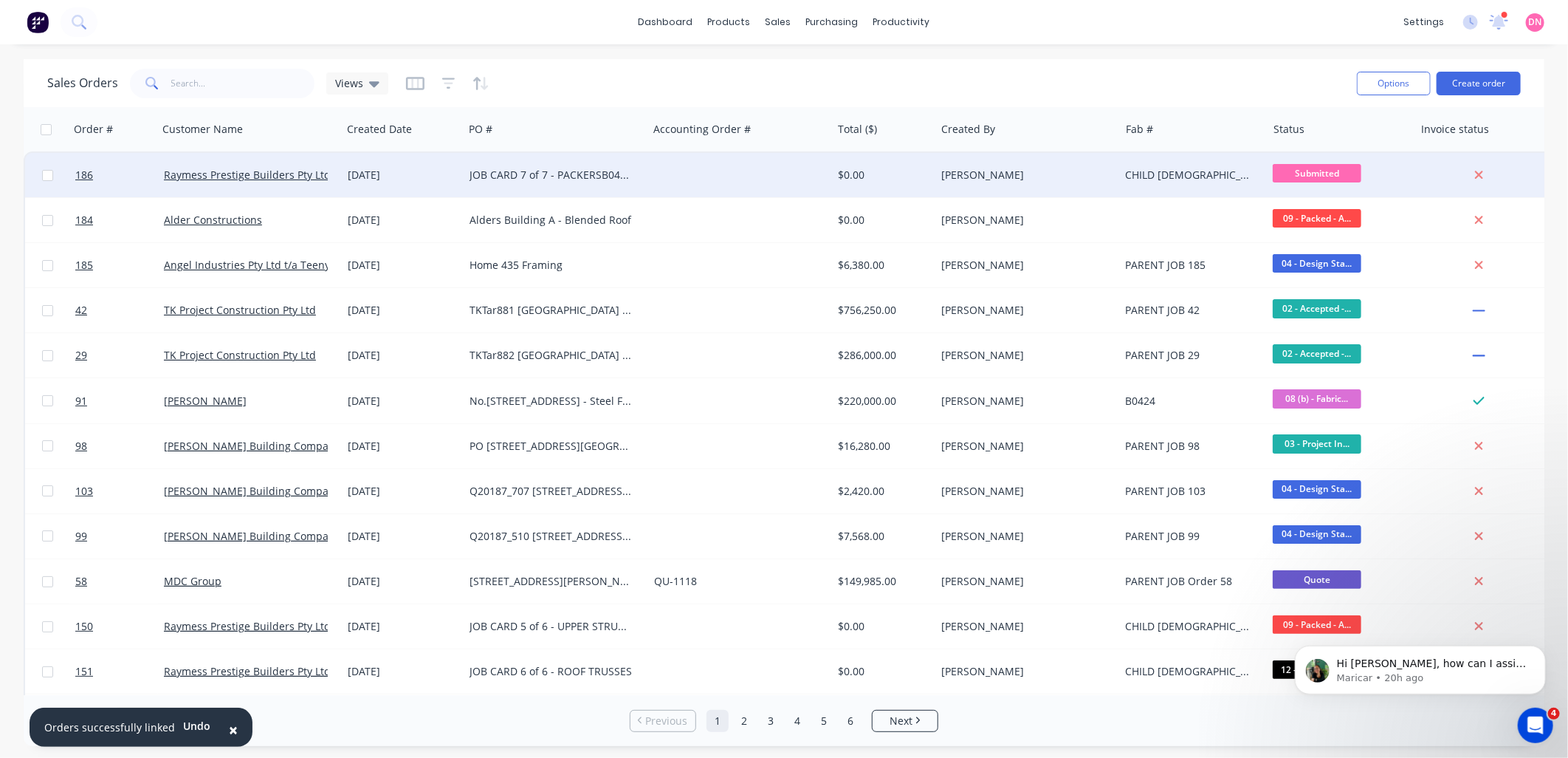
click at [1249, 183] on div "CHILD 2 of 7 (#67)" at bounding box center [1193, 174] width 148 height 44
click at [599, 173] on div "JOB CARD 7 of 7 - PACKERSB0441Original Xero Quote - QU-0984" at bounding box center [552, 175] width 164 height 15
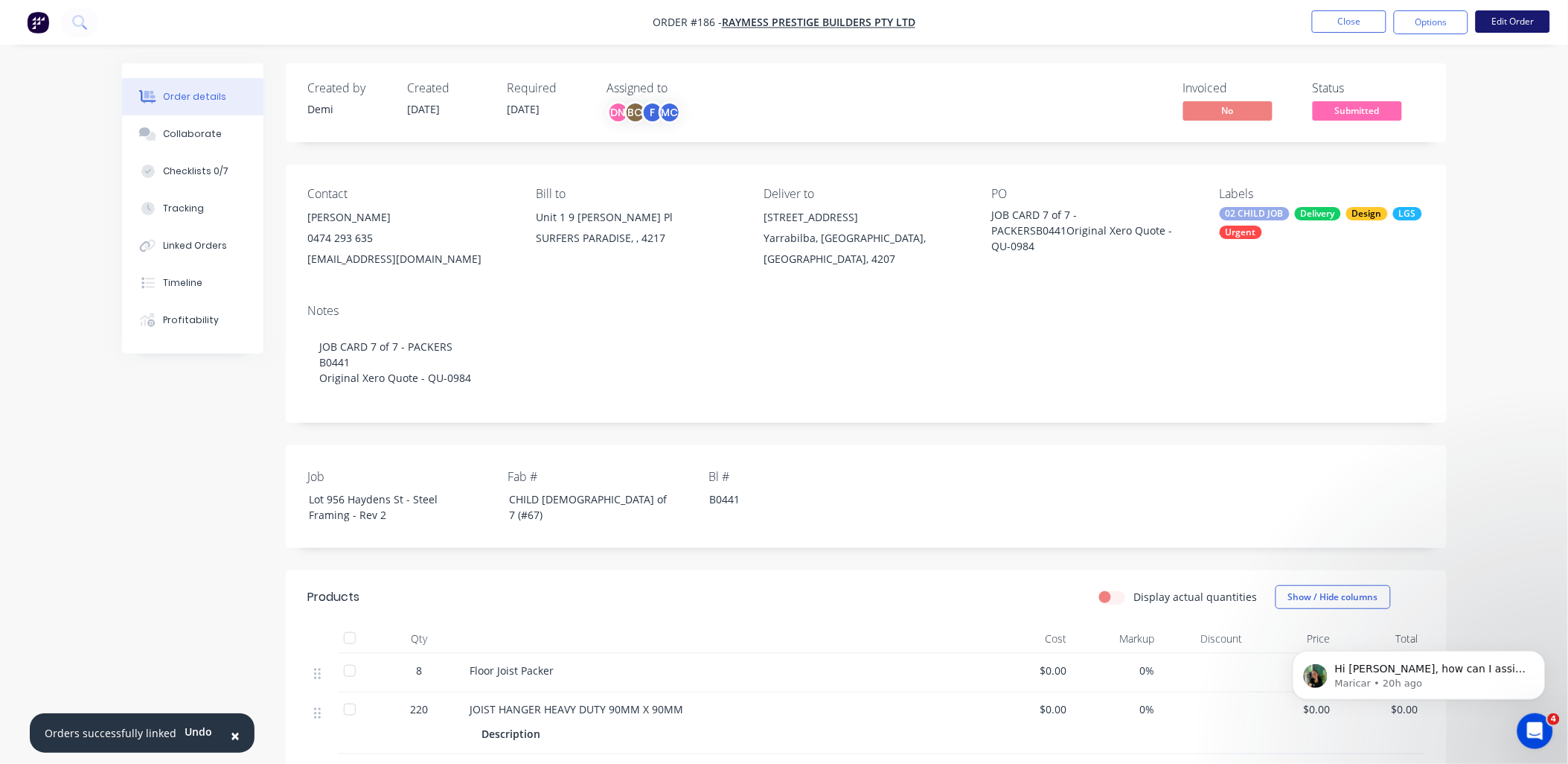
click at [1503, 11] on button "Edit Order" at bounding box center [1513, 21] width 74 height 23
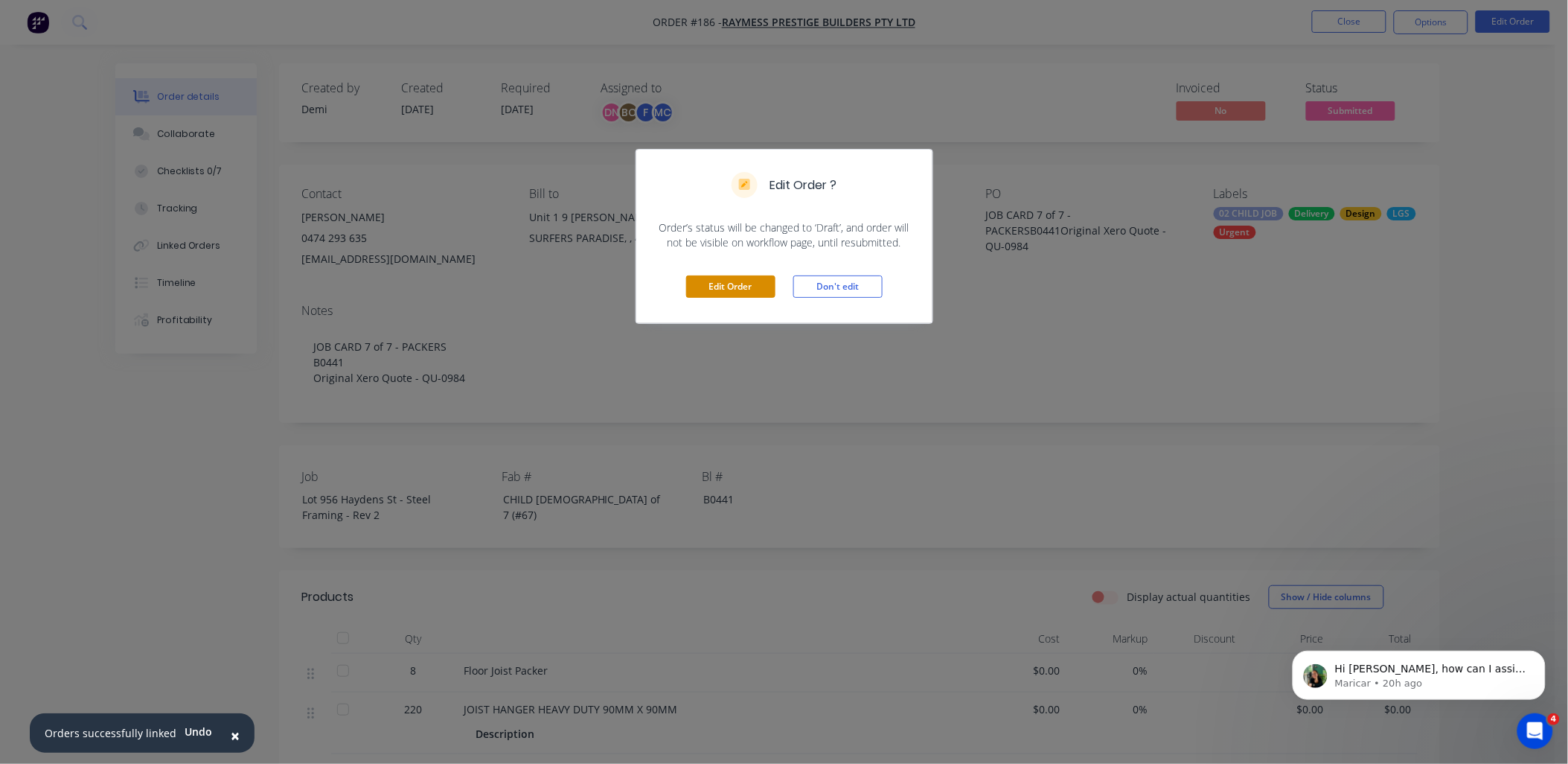
click at [738, 289] on button "Edit Order" at bounding box center [730, 286] width 89 height 23
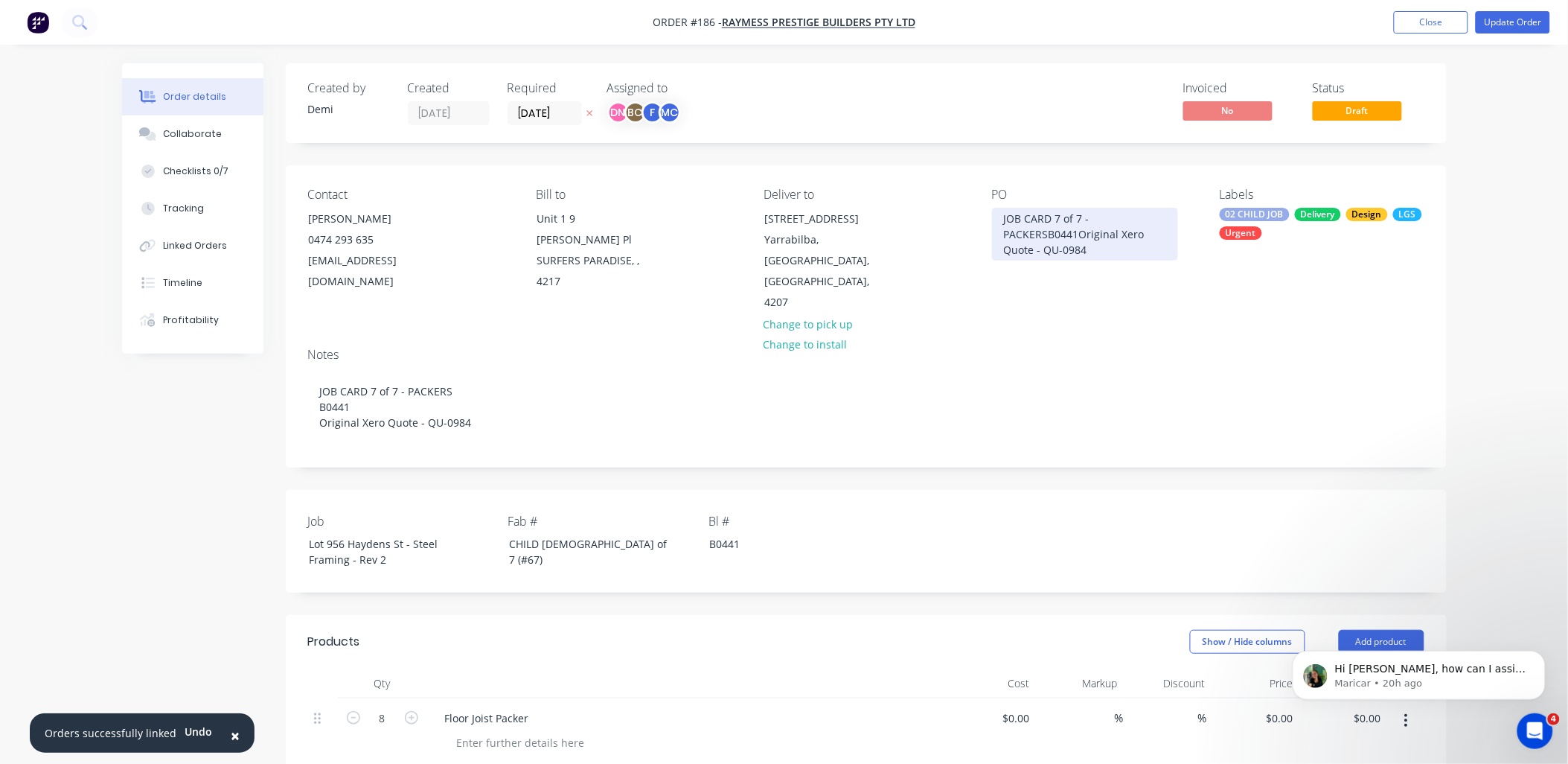
click at [1047, 233] on div "JOB CARD 7 of 7 - PACKERSB0441Original Xero Quote - QU-0984" at bounding box center [1084, 234] width 186 height 53
click at [1533, 19] on button "Update Order" at bounding box center [1513, 22] width 74 height 23
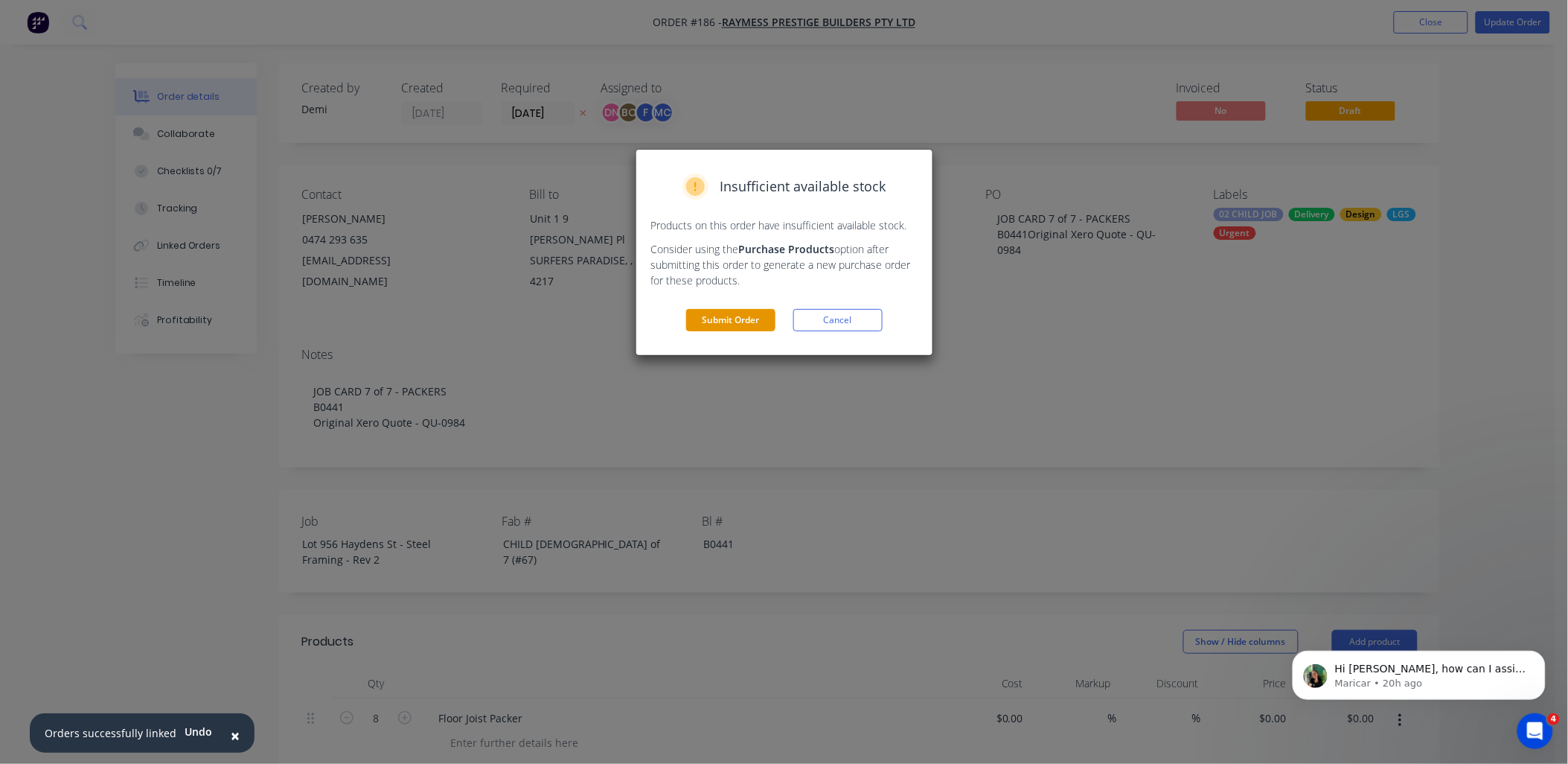
click at [735, 322] on button "Submit Order" at bounding box center [730, 320] width 89 height 23
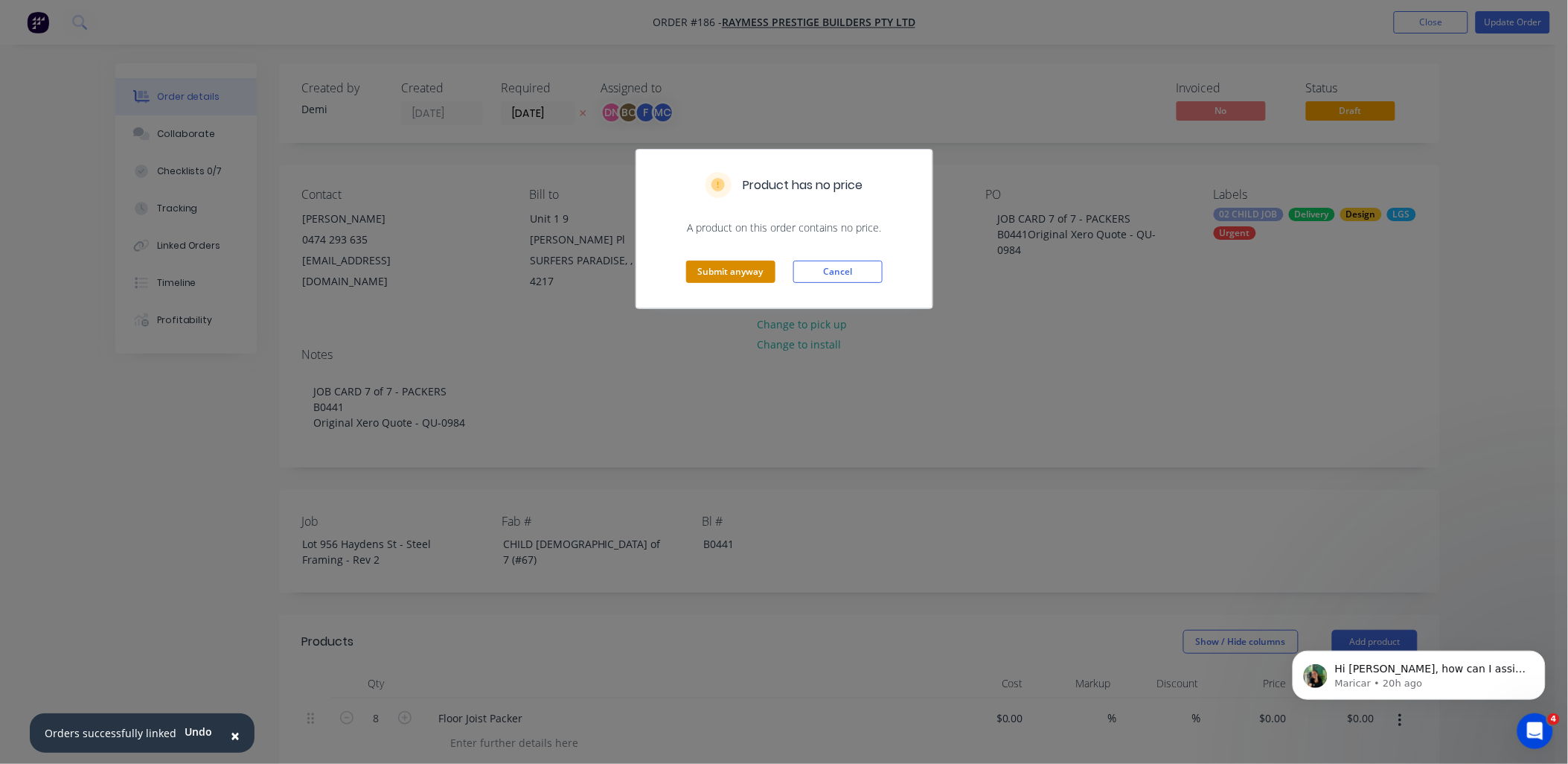
click at [755, 281] on button "Submit anyway" at bounding box center [730, 272] width 89 height 23
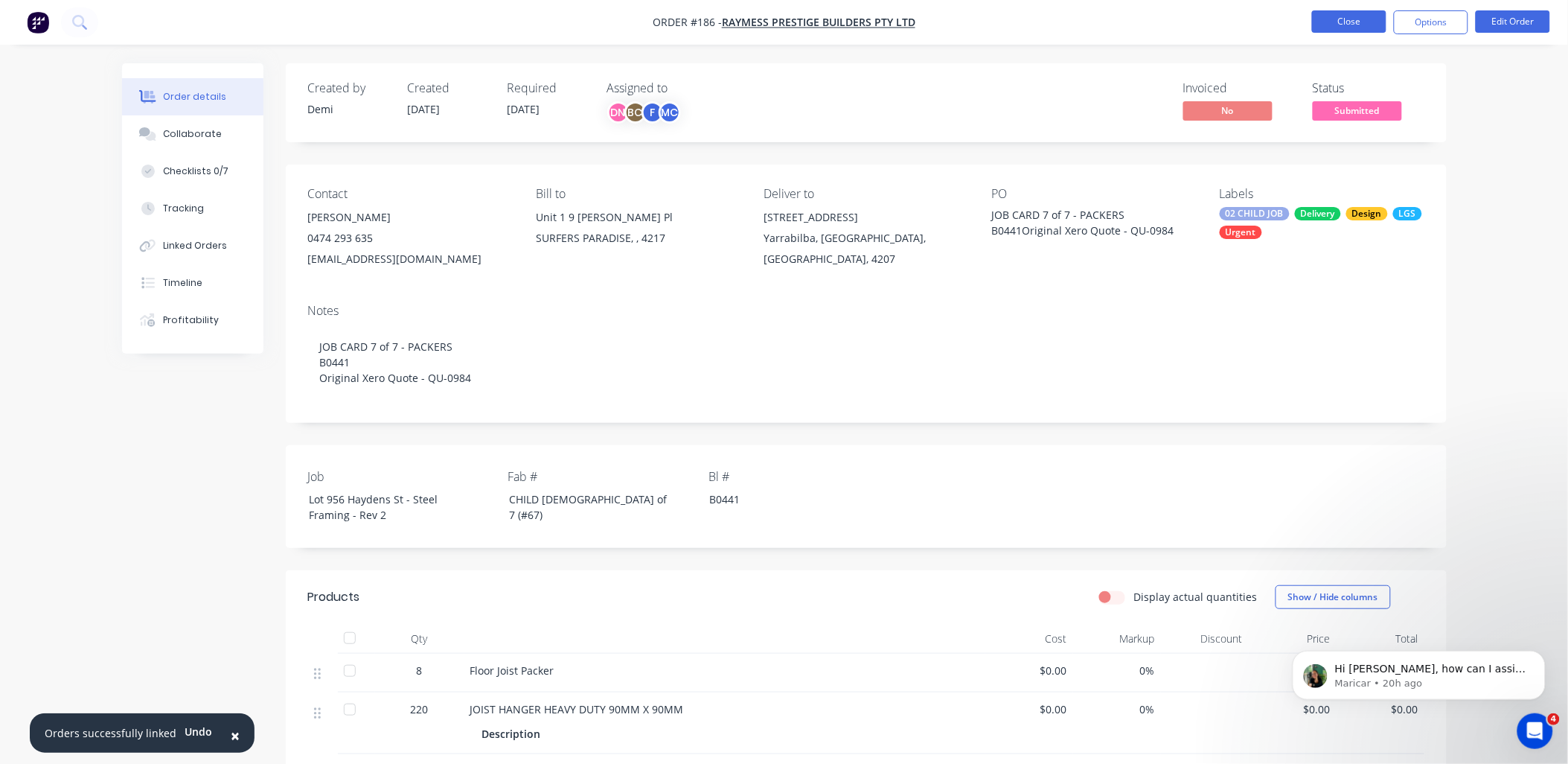
click at [1375, 18] on button "Close" at bounding box center [1349, 21] width 74 height 23
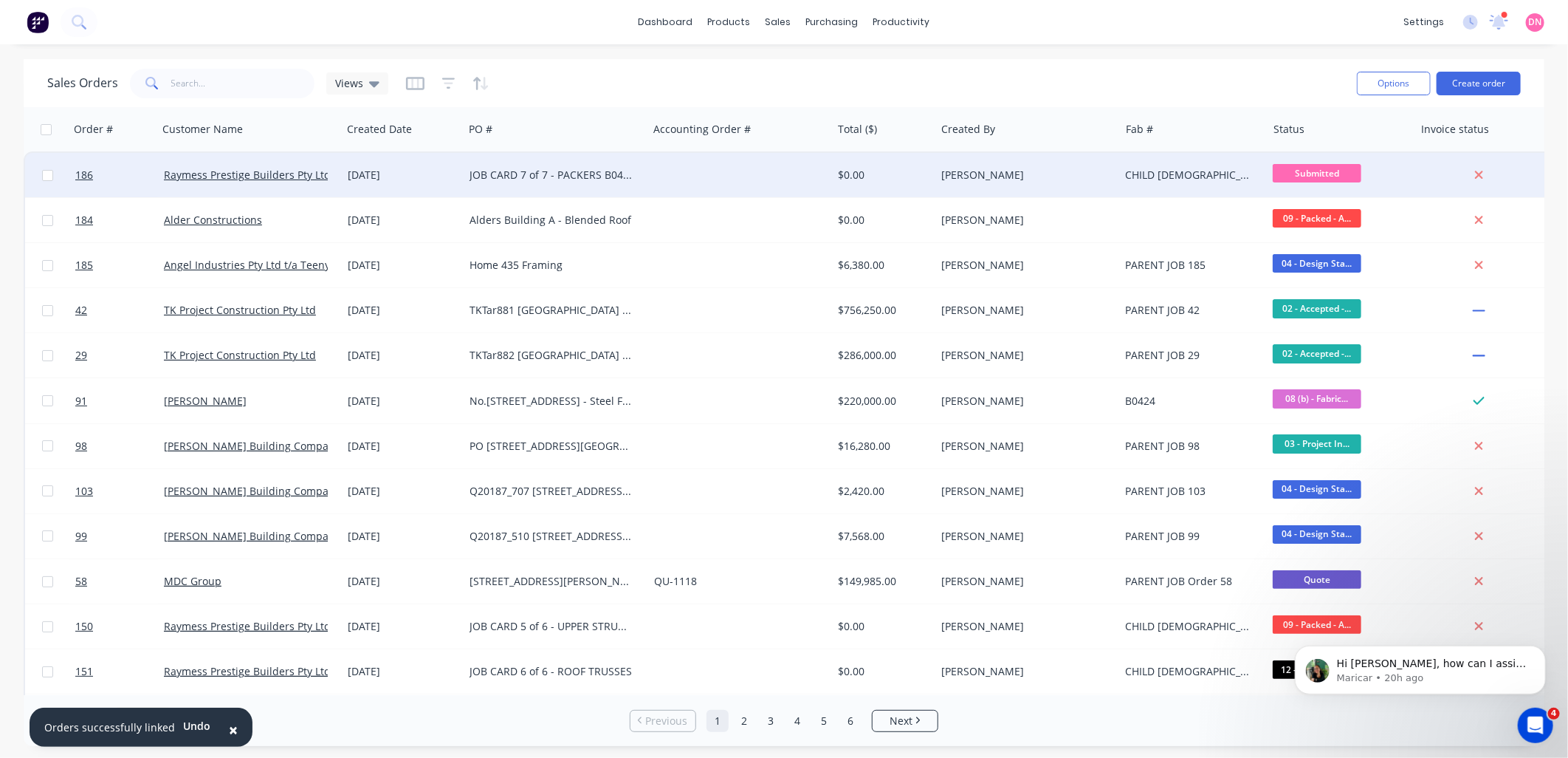
click at [1331, 176] on span "Submitted" at bounding box center [1316, 173] width 88 height 19
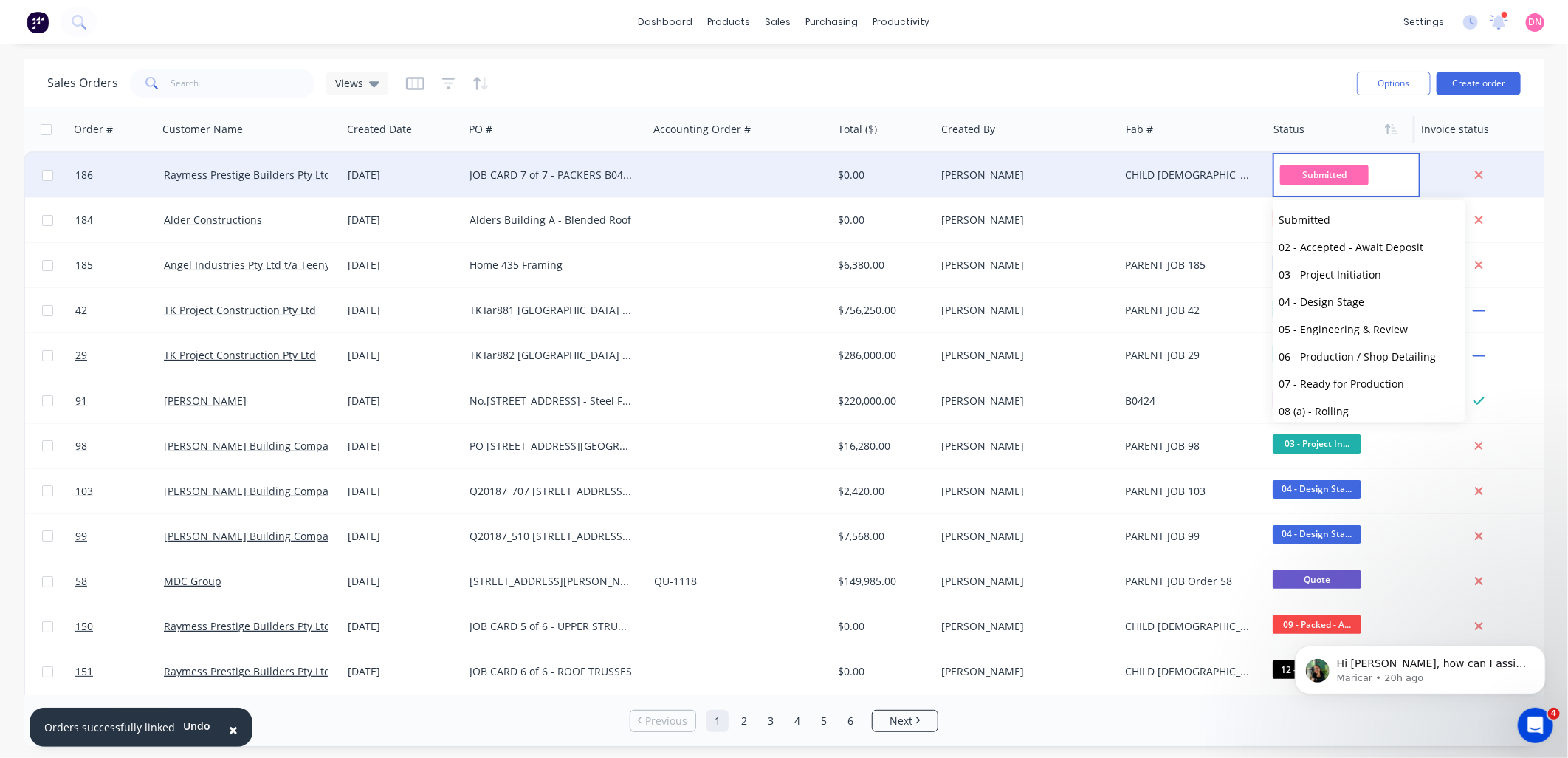
click at [1338, 119] on div at bounding box center [1337, 129] width 129 height 29
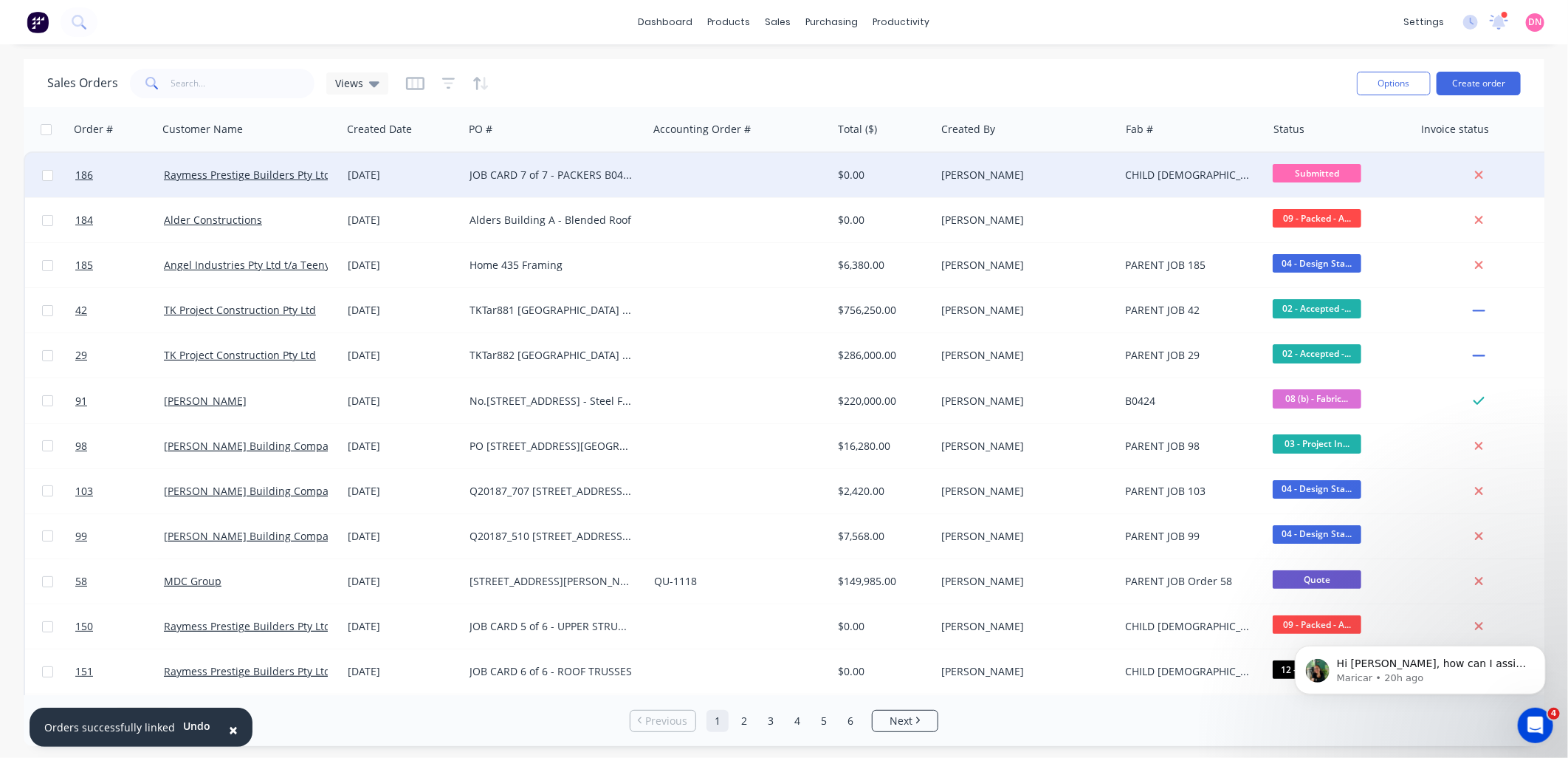
click at [1175, 180] on div "CHILD 2 of 7 (#67)" at bounding box center [1190, 175] width 128 height 15
click at [1164, 160] on div "CHILD 2 of 7 (#67)" at bounding box center [1193, 179] width 145 height 50
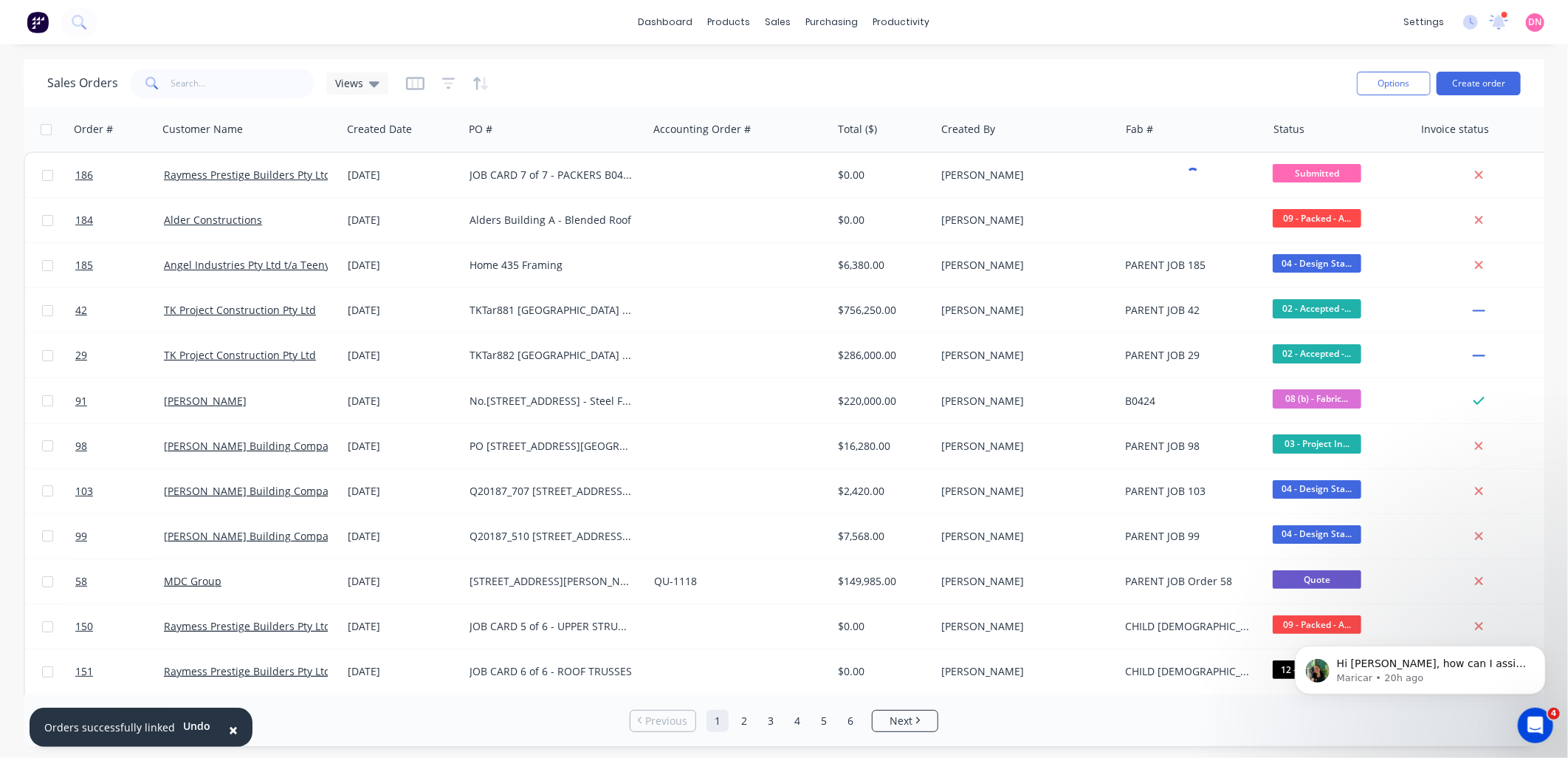
click at [1216, 89] on div "Sales Orders Views" at bounding box center [696, 83] width 1298 height 36
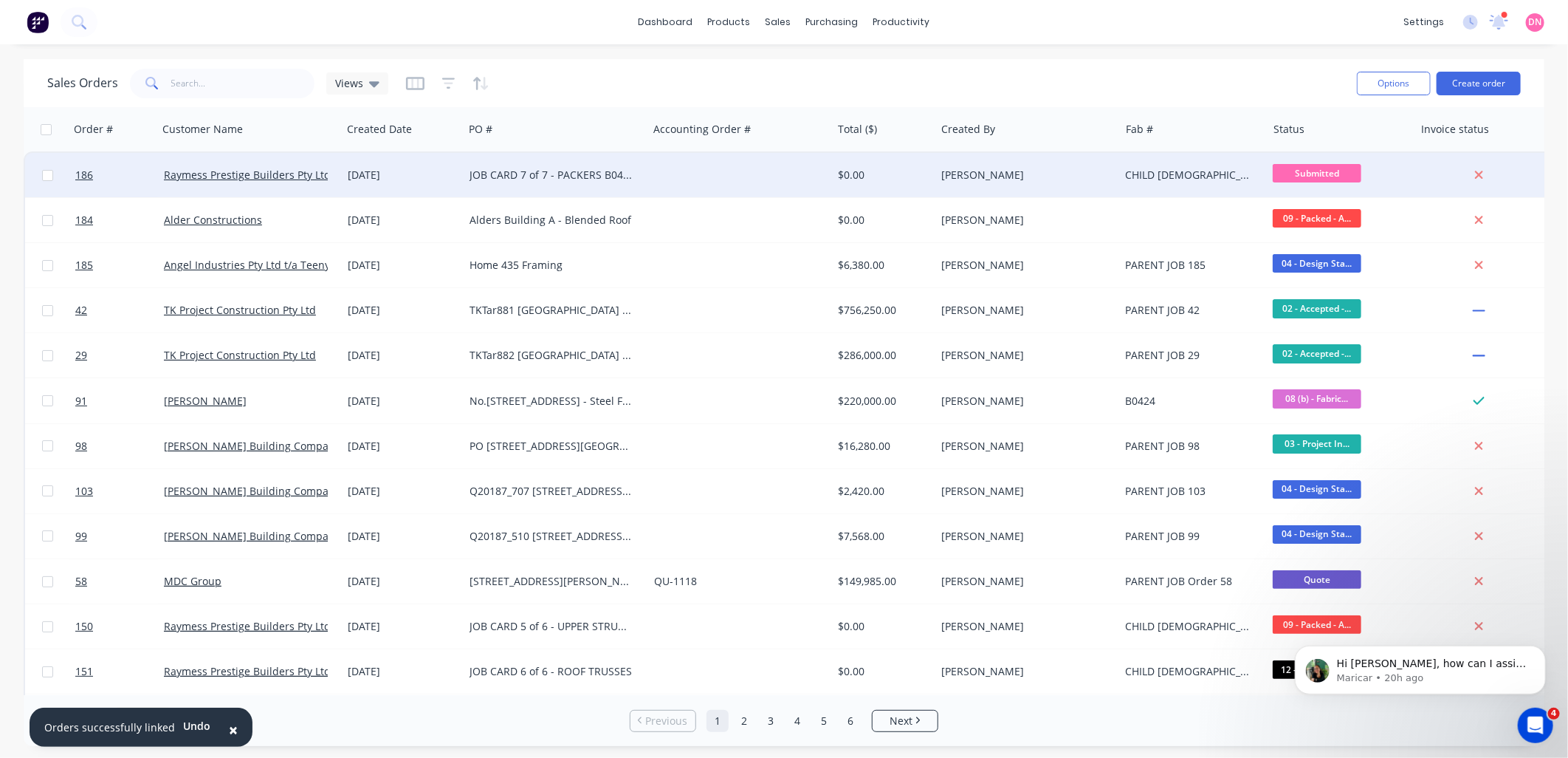
click at [496, 168] on div "JOB CARD 7 of 7 - PACKERS B0441Original Xero Quote - QU-0984" at bounding box center [552, 175] width 164 height 15
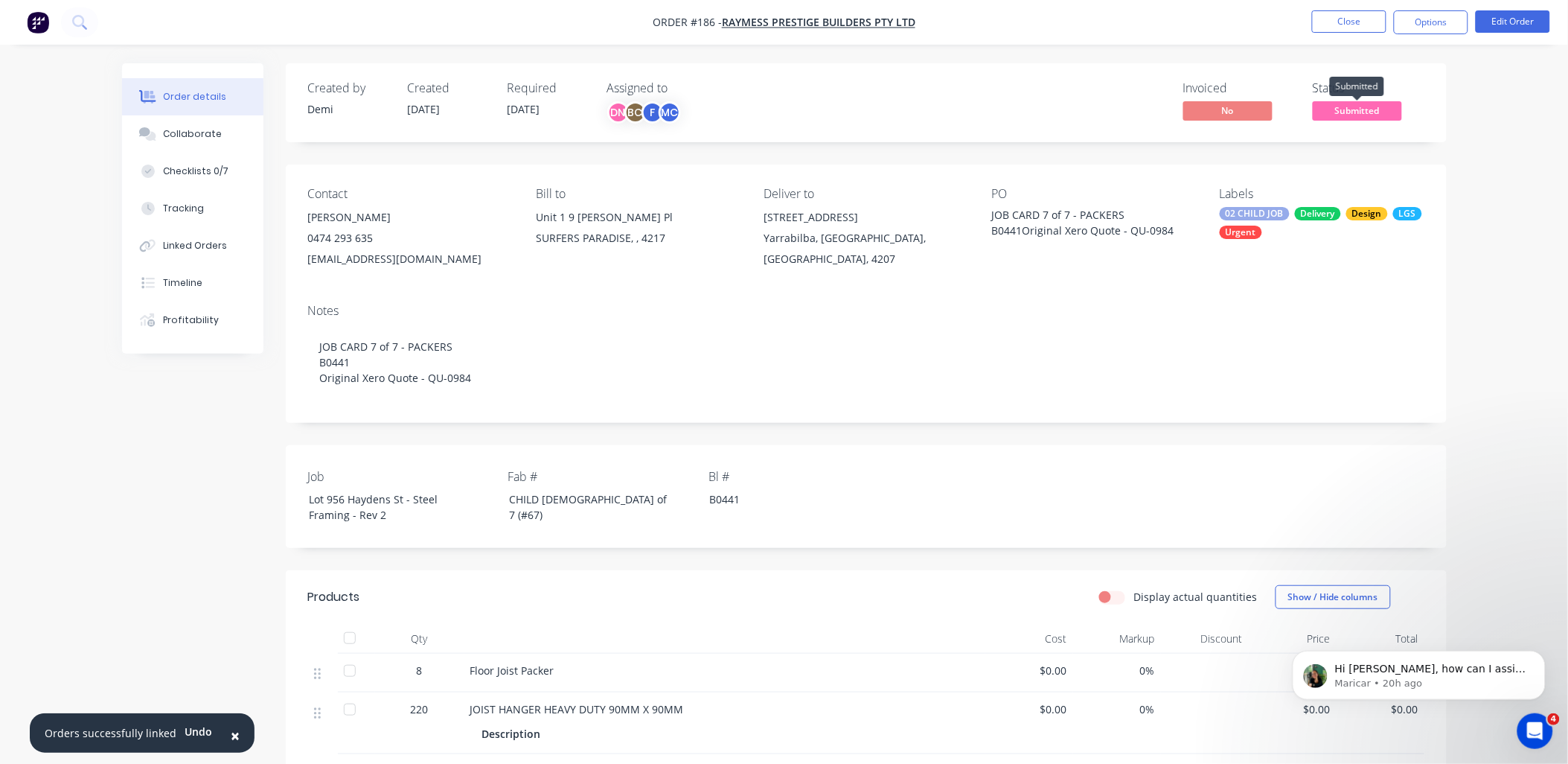
click at [1336, 110] on span "Submitted" at bounding box center [1357, 111] width 89 height 19
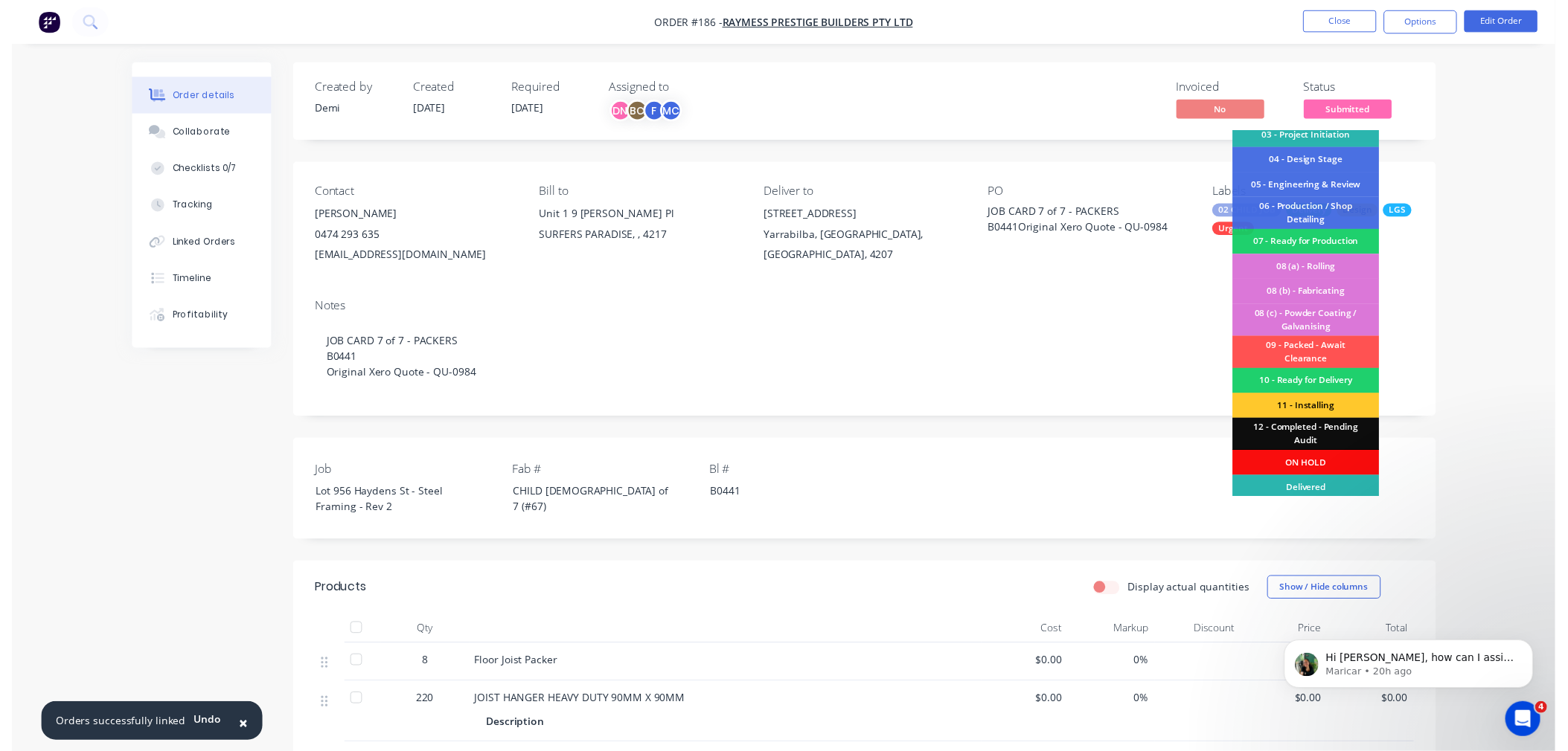
scroll to position [62, 0]
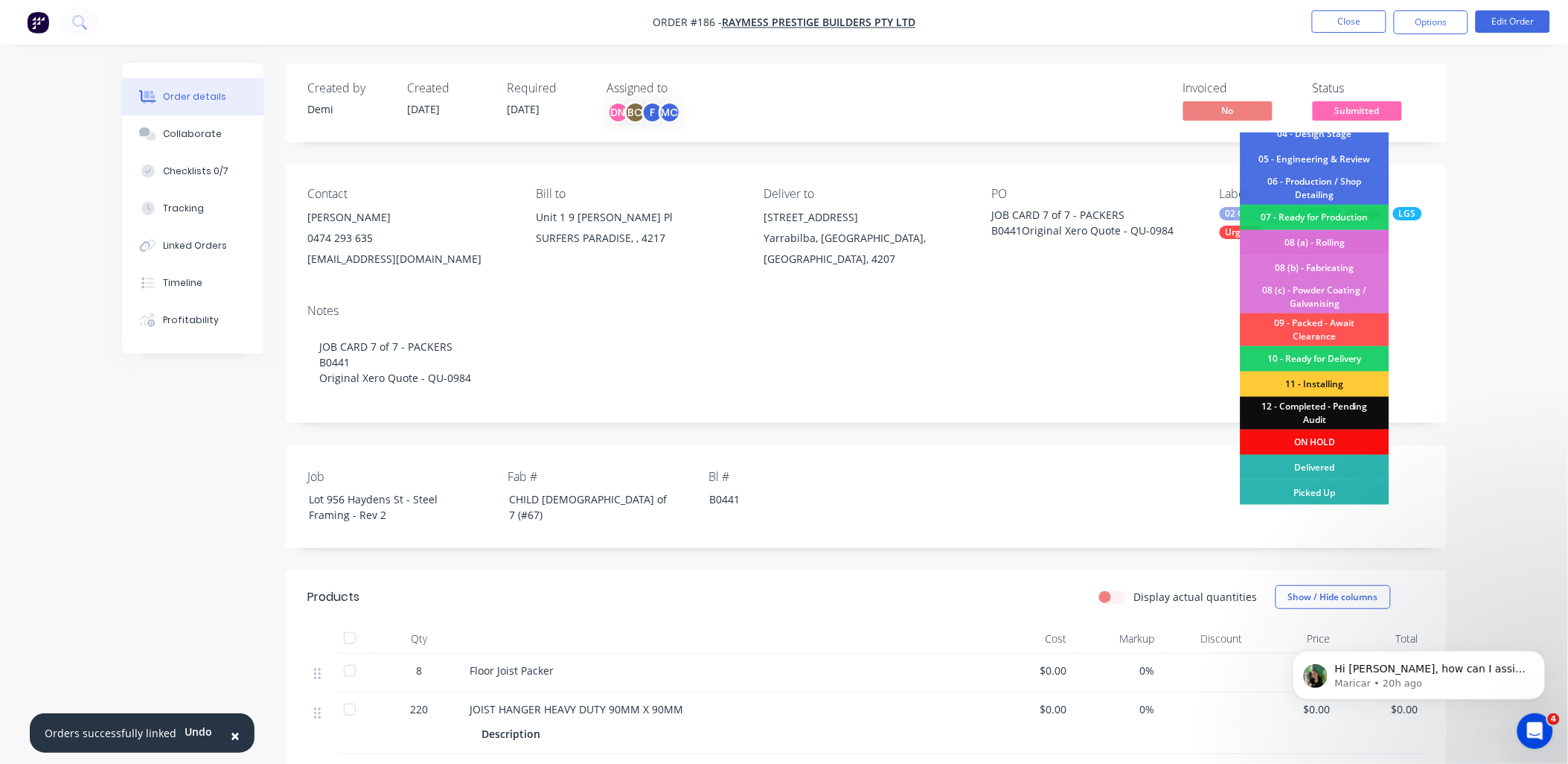
click at [1356, 248] on div "08 (a) - Rolling" at bounding box center [1314, 243] width 149 height 25
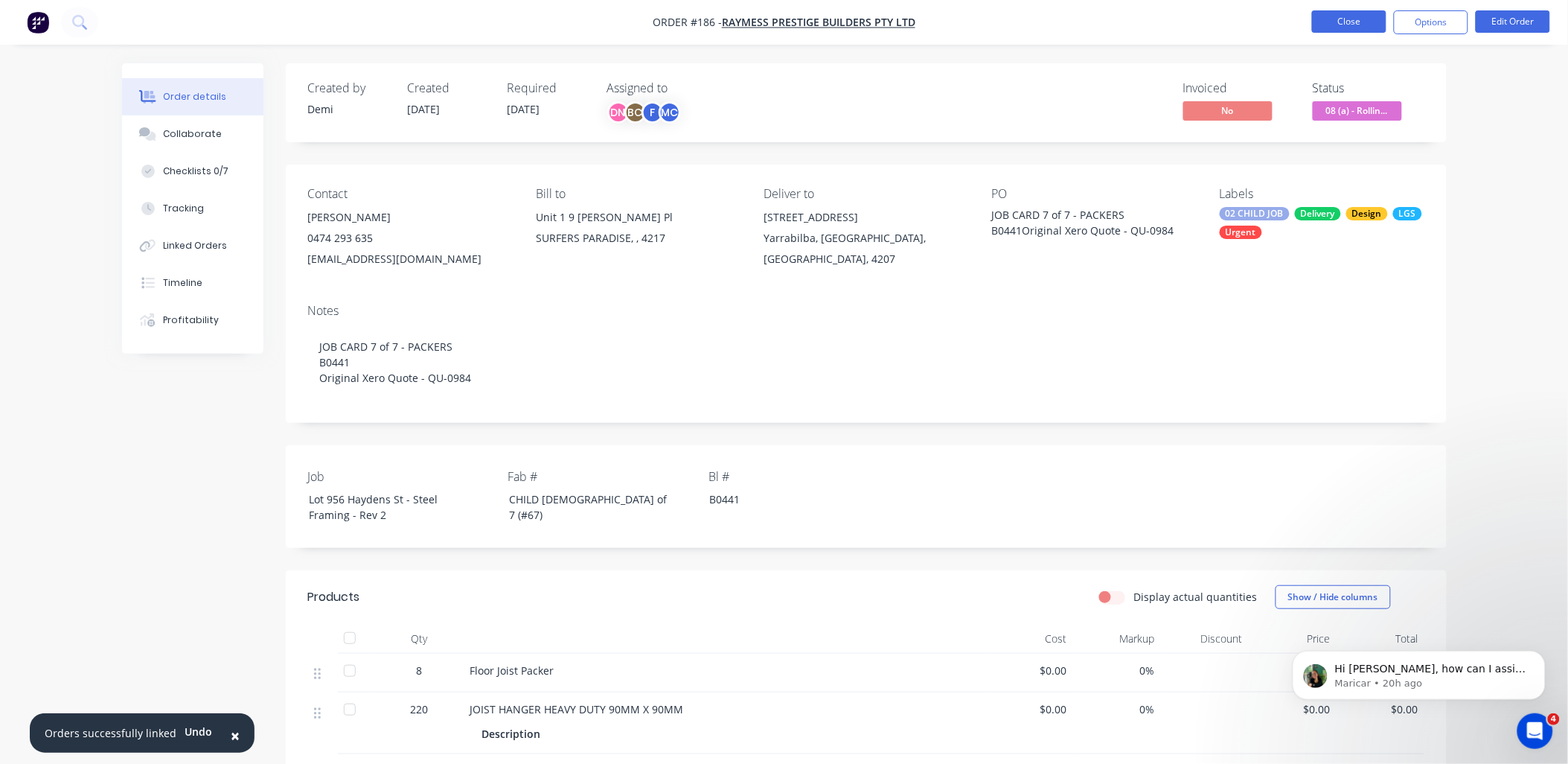
click at [1329, 20] on button "Close" at bounding box center [1349, 21] width 74 height 23
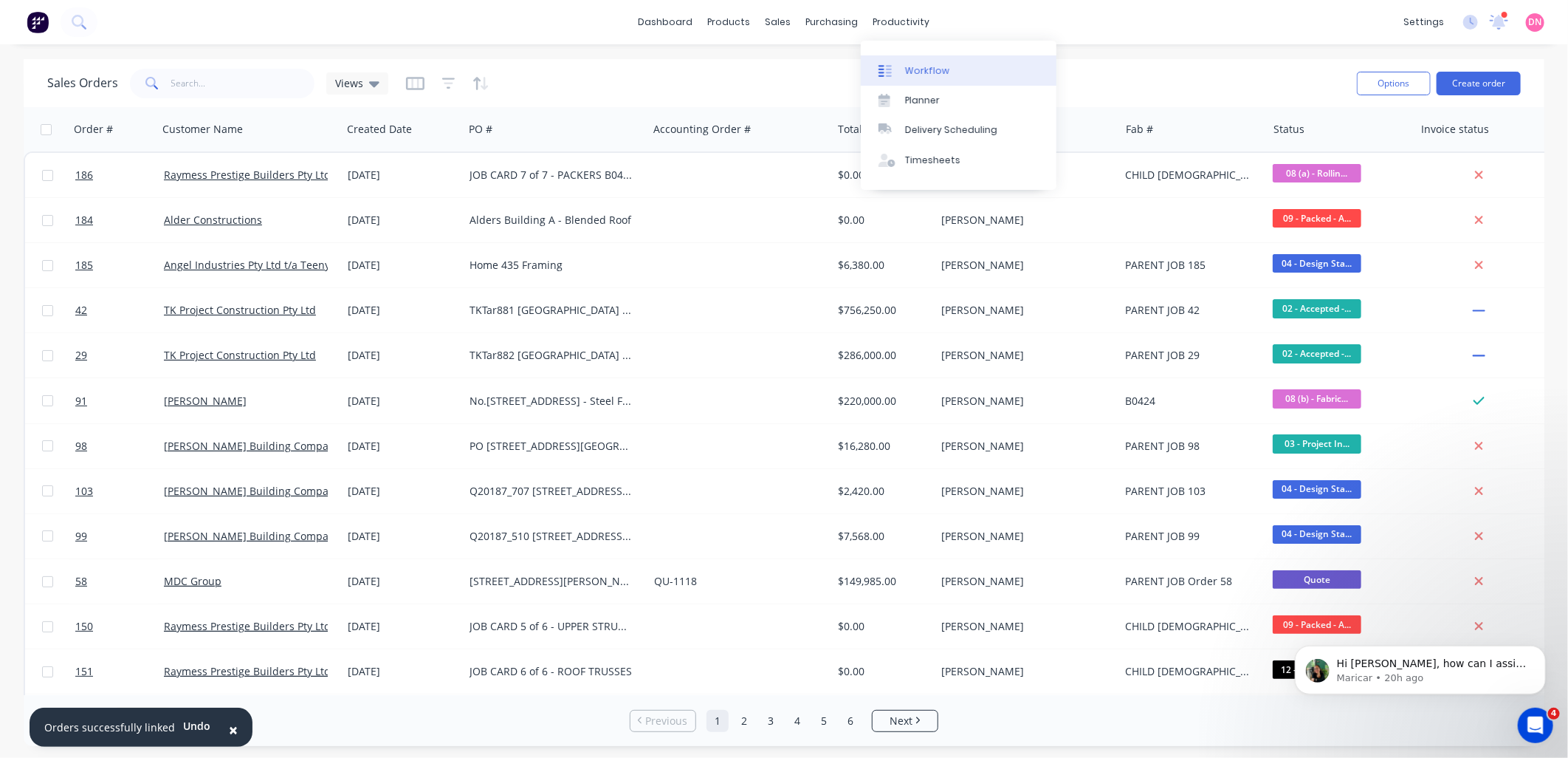
click at [923, 77] on link "Workflow" at bounding box center [958, 70] width 196 height 29
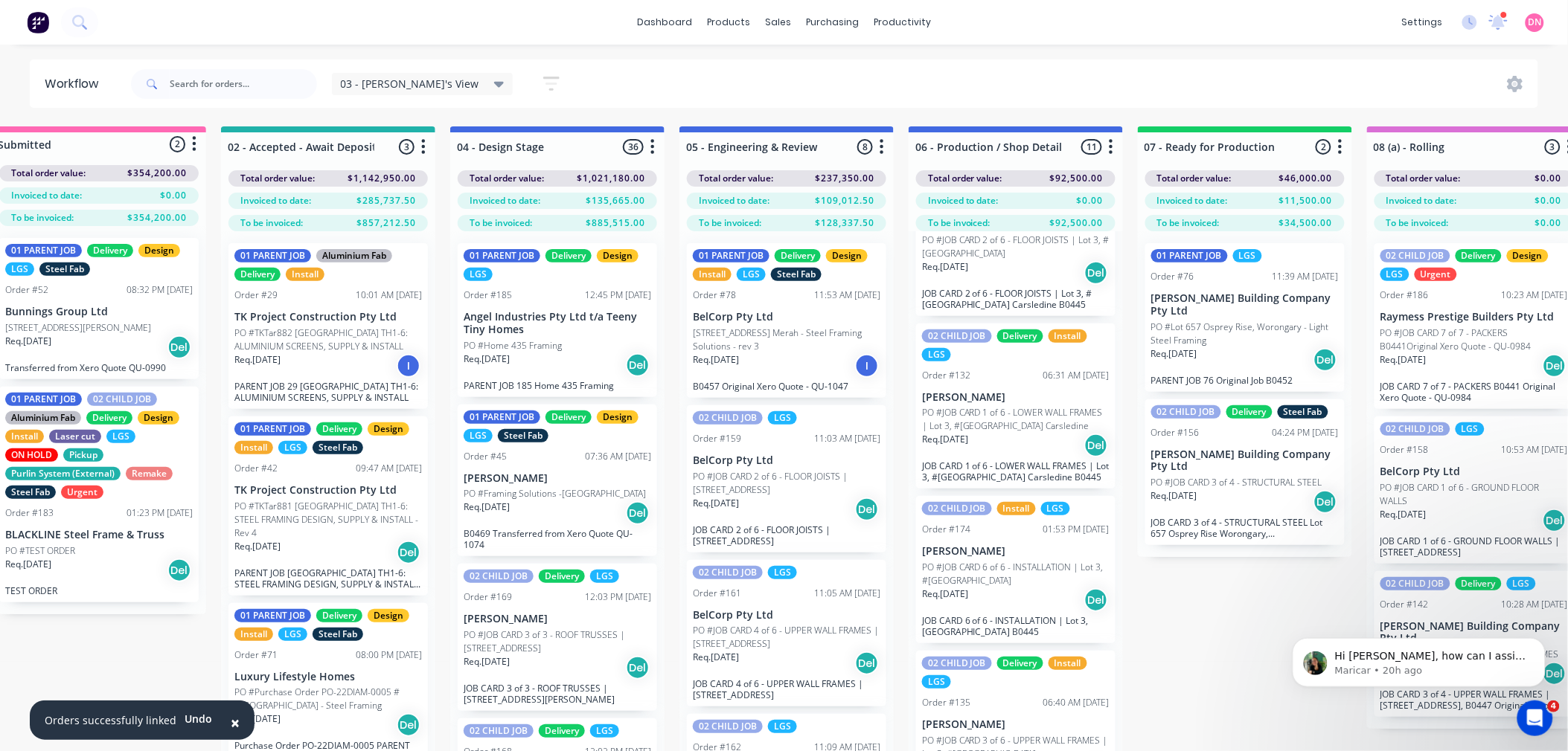
scroll to position [0, 165]
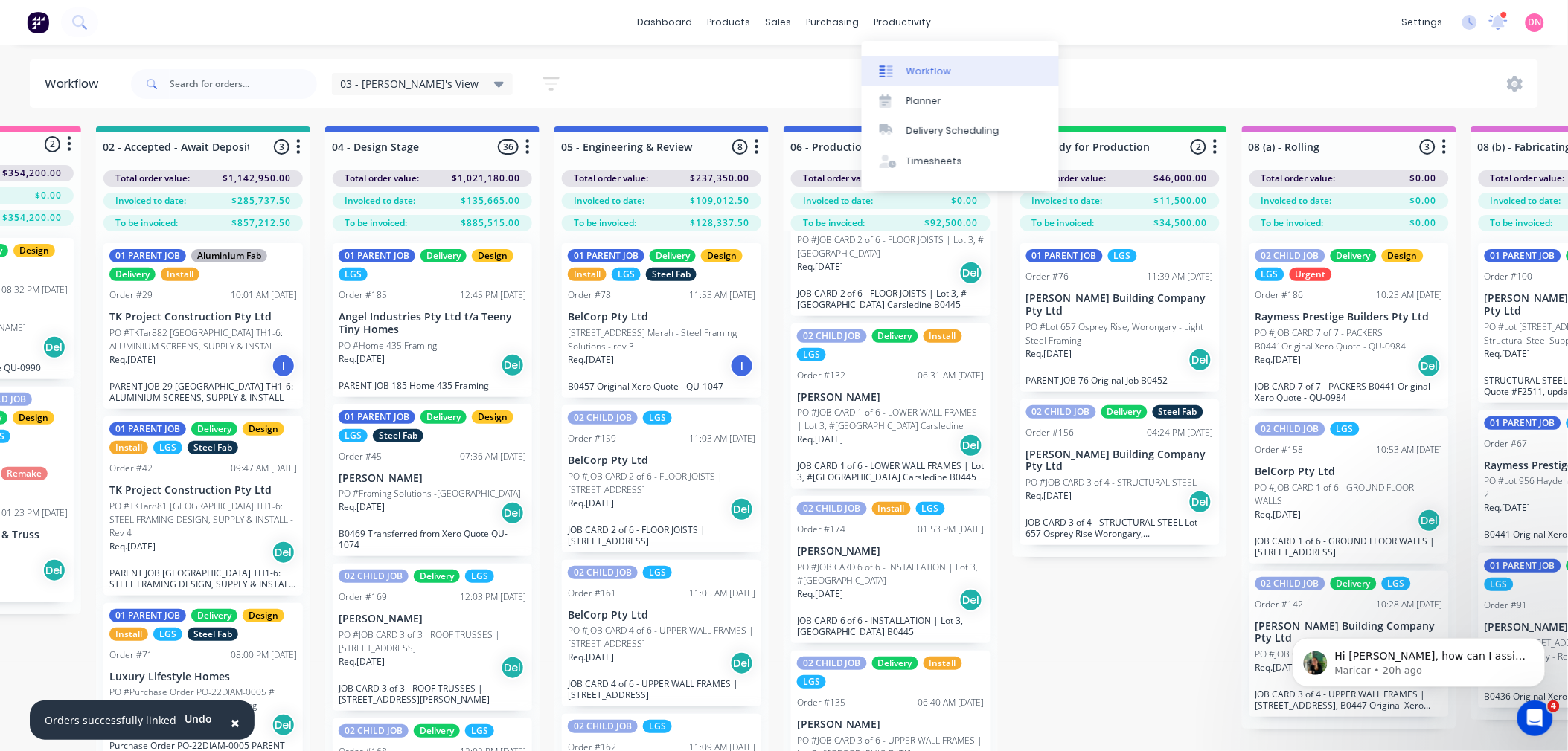
click at [1009, 83] on link "Workflow" at bounding box center [960, 71] width 197 height 30
click at [946, 93] on link "Planner" at bounding box center [960, 101] width 197 height 30
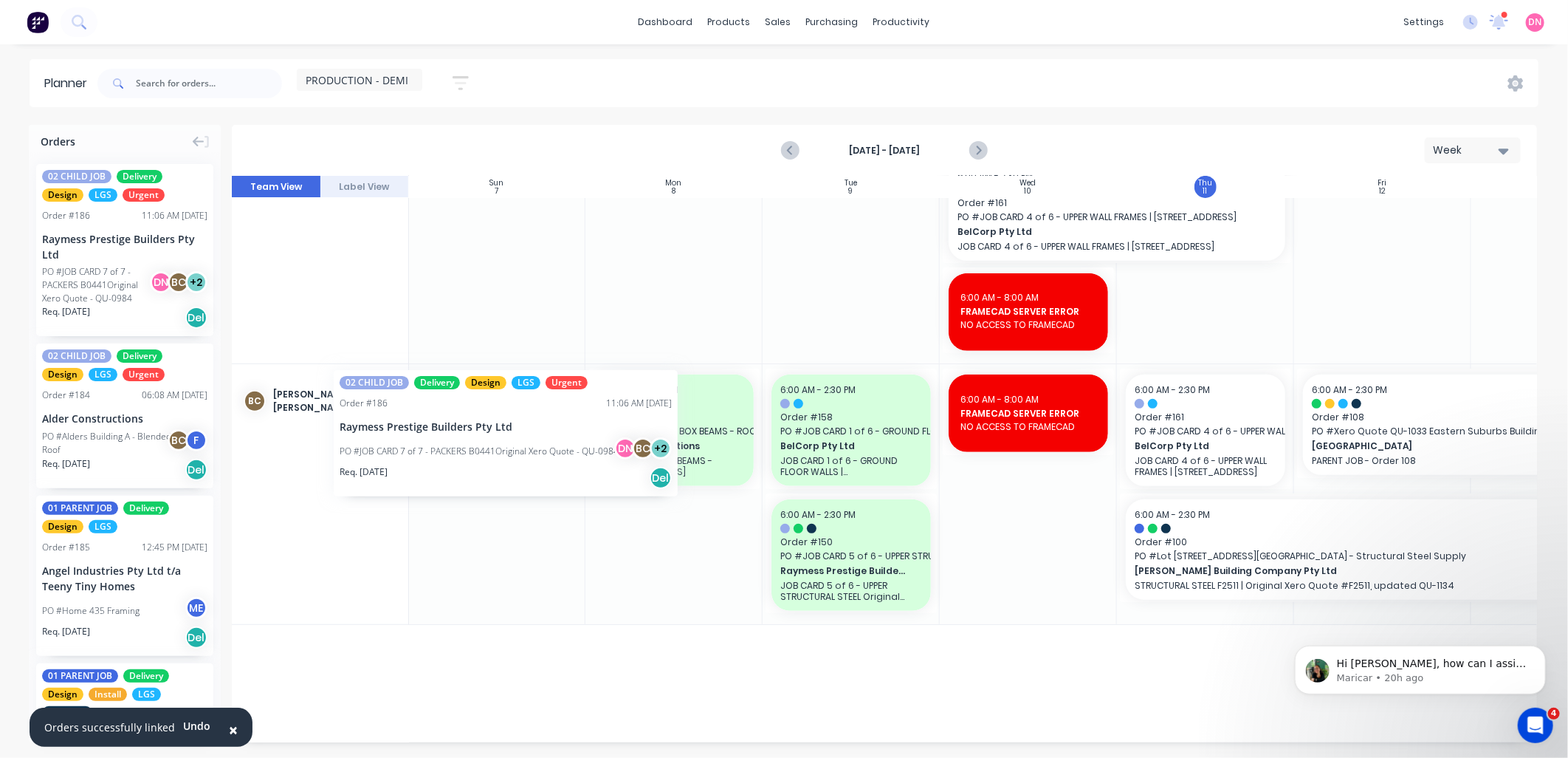
scroll to position [410, 0]
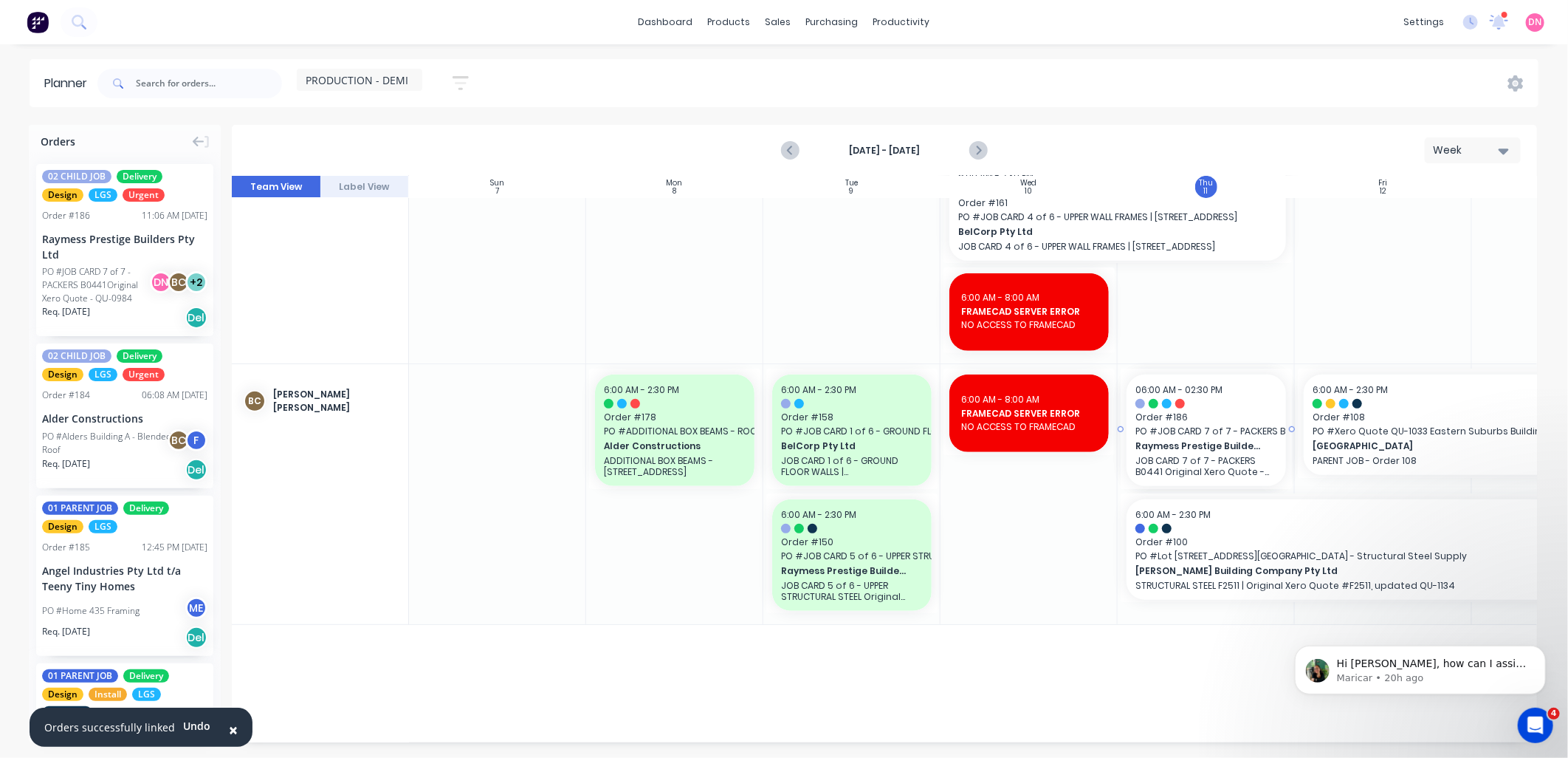
drag, startPoint x: 131, startPoint y: 276, endPoint x: 1222, endPoint y: 491, distance: 1112.0
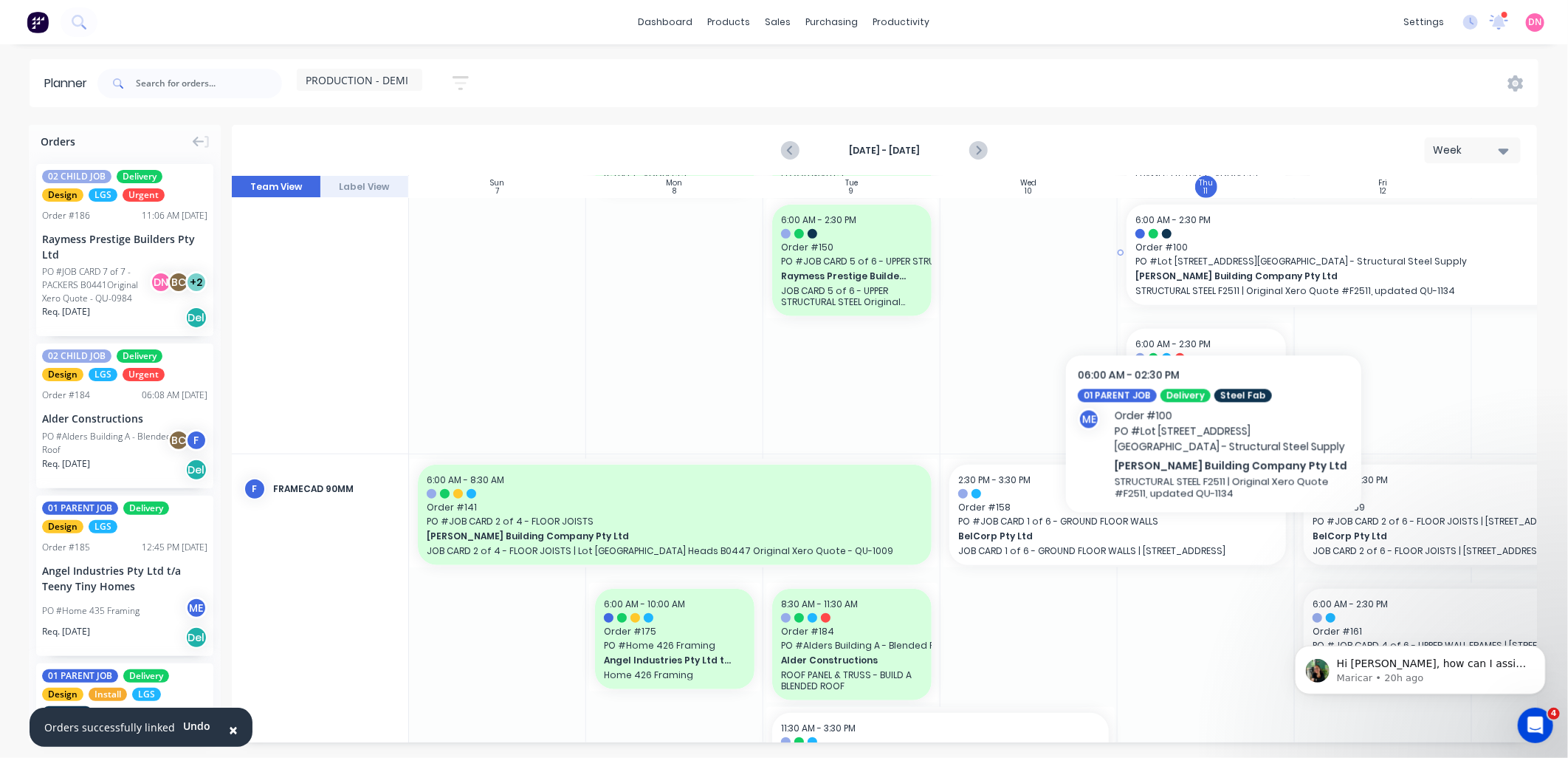
scroll to position [739, 0]
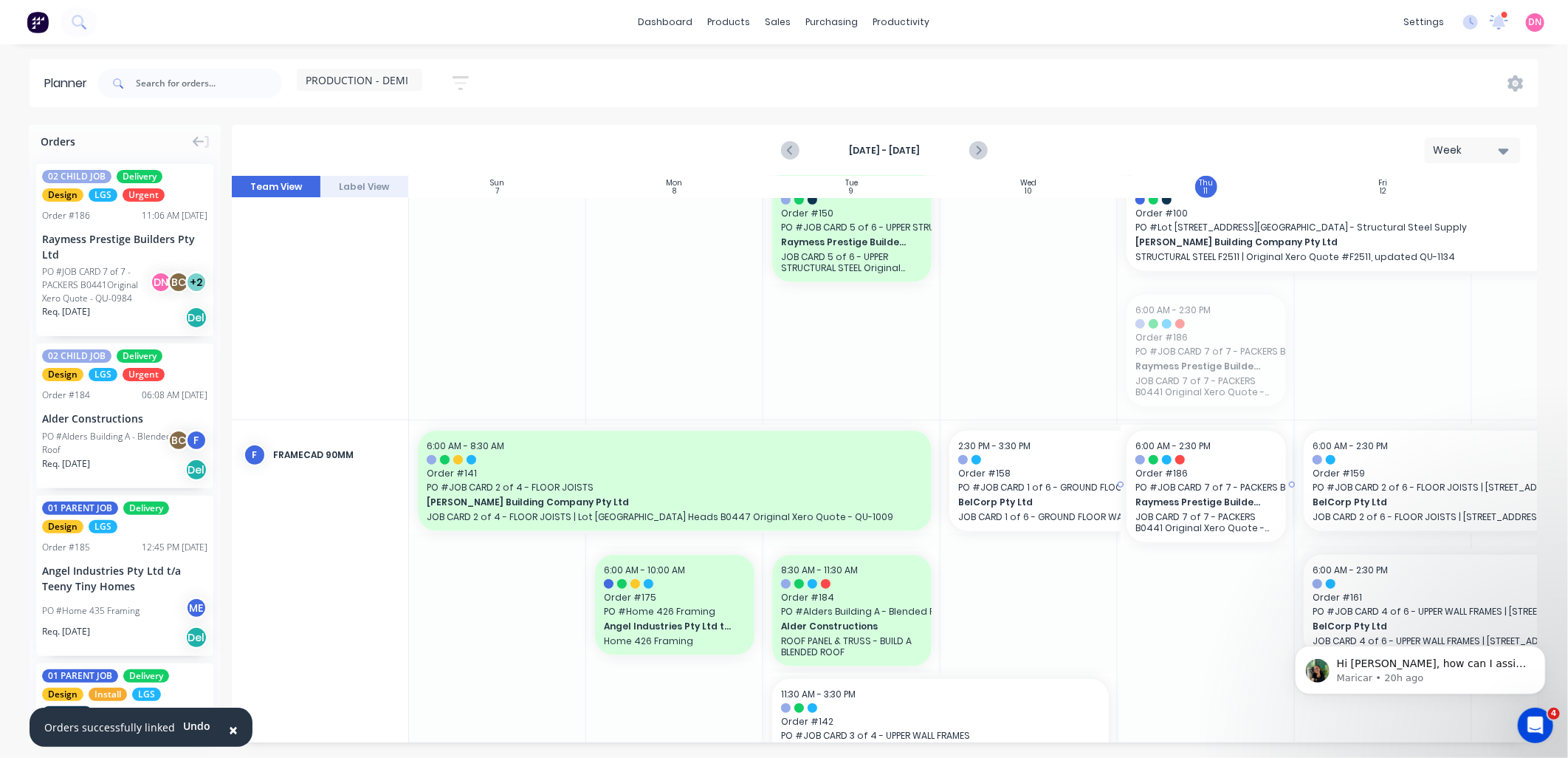
drag, startPoint x: 1229, startPoint y: 343, endPoint x: 1212, endPoint y: 408, distance: 67.2
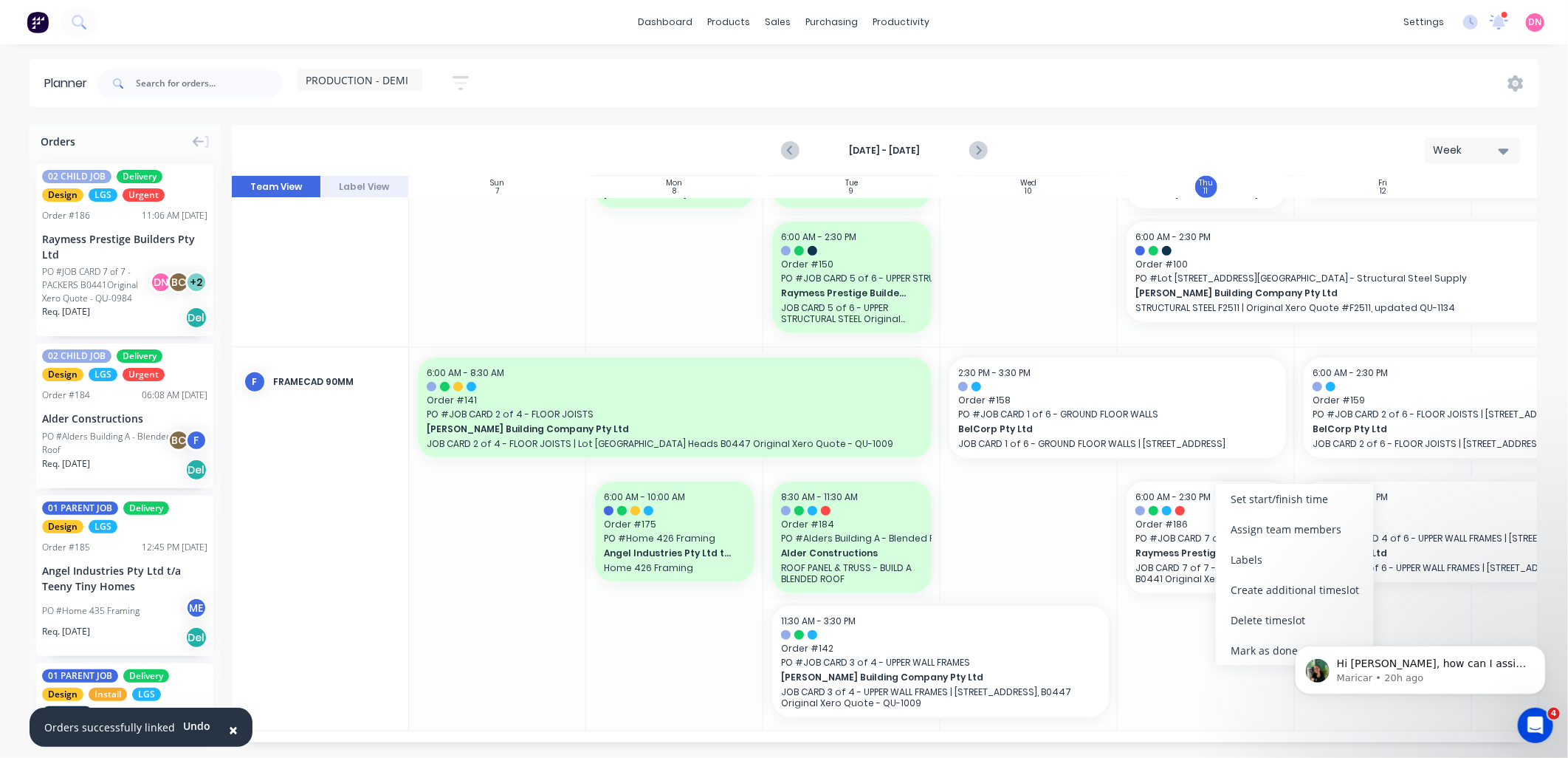
scroll to position [681, 0]
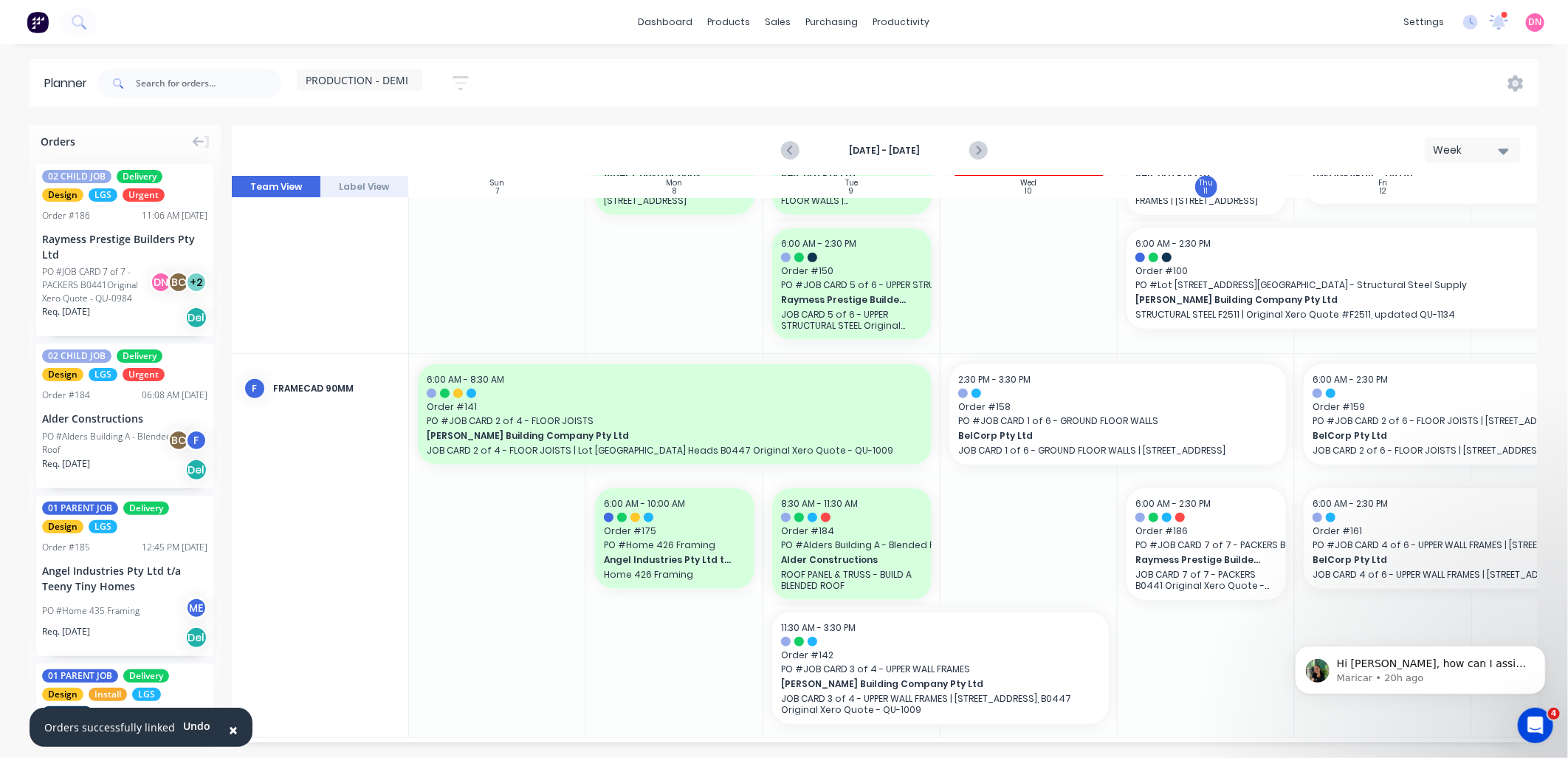
click at [1017, 537] on div at bounding box center [1029, 545] width 177 height 383
drag, startPoint x: 2388, startPoint y: 1215, endPoint x: 1373, endPoint y: 652, distance: 1160.7
drag, startPoint x: 2385, startPoint y: 1217, endPoint x: 1315, endPoint y: 662, distance: 1205.4
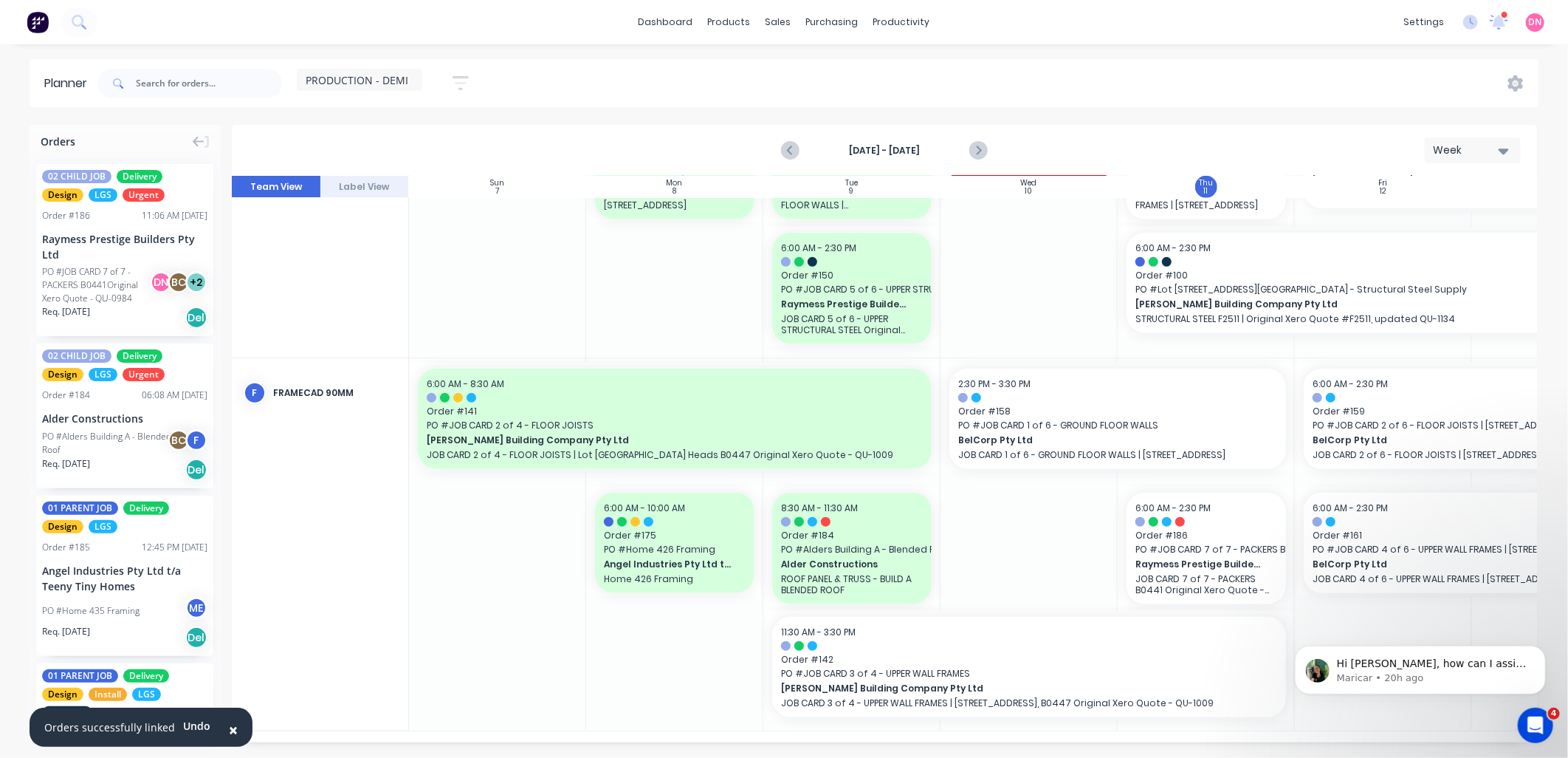
scroll to position [670, 0]
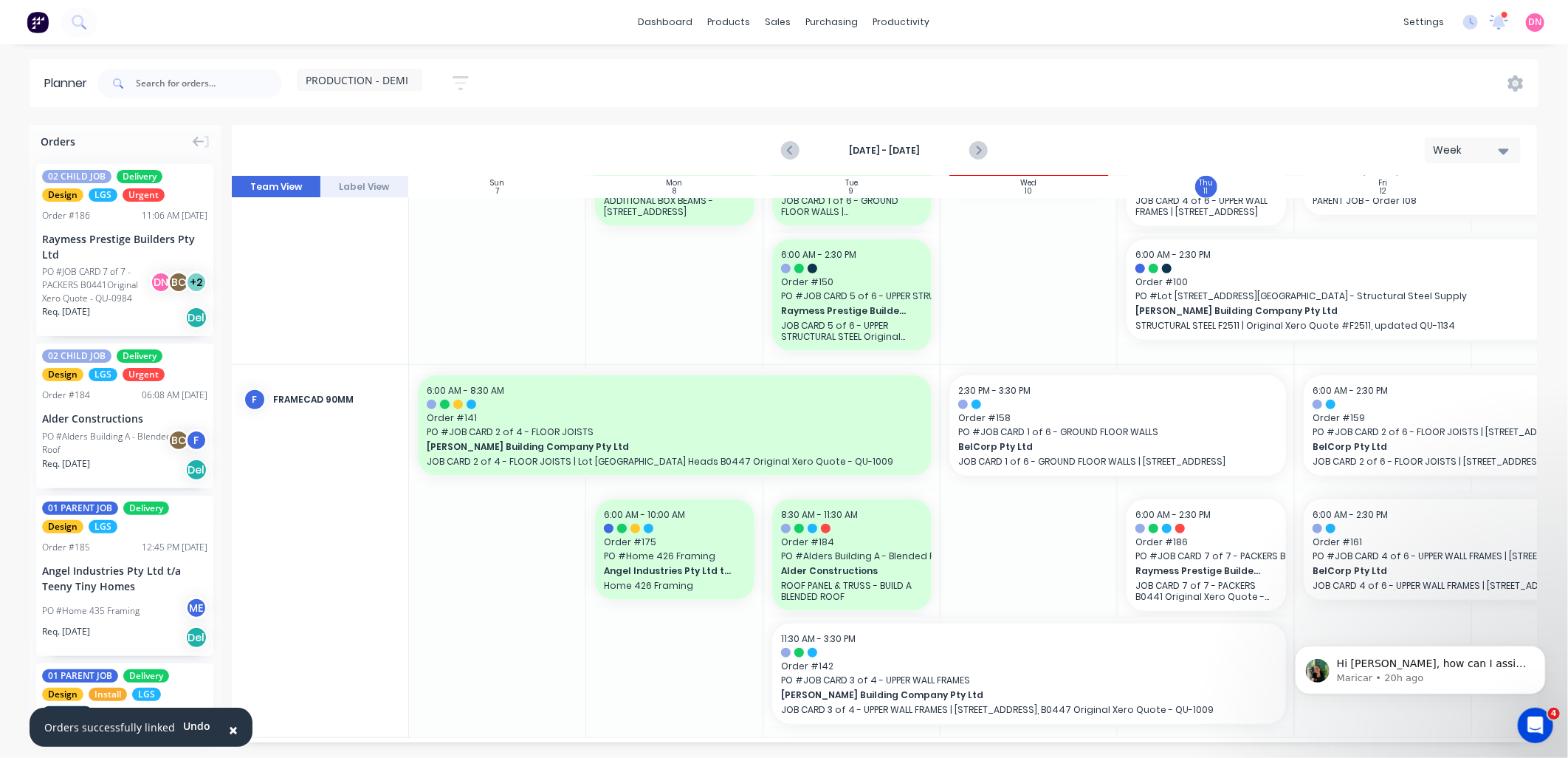
click at [1492, 149] on div "Week" at bounding box center [1467, 150] width 68 height 15
click at [931, 133] on div "Delivery Scheduling" at bounding box center [950, 129] width 92 height 13
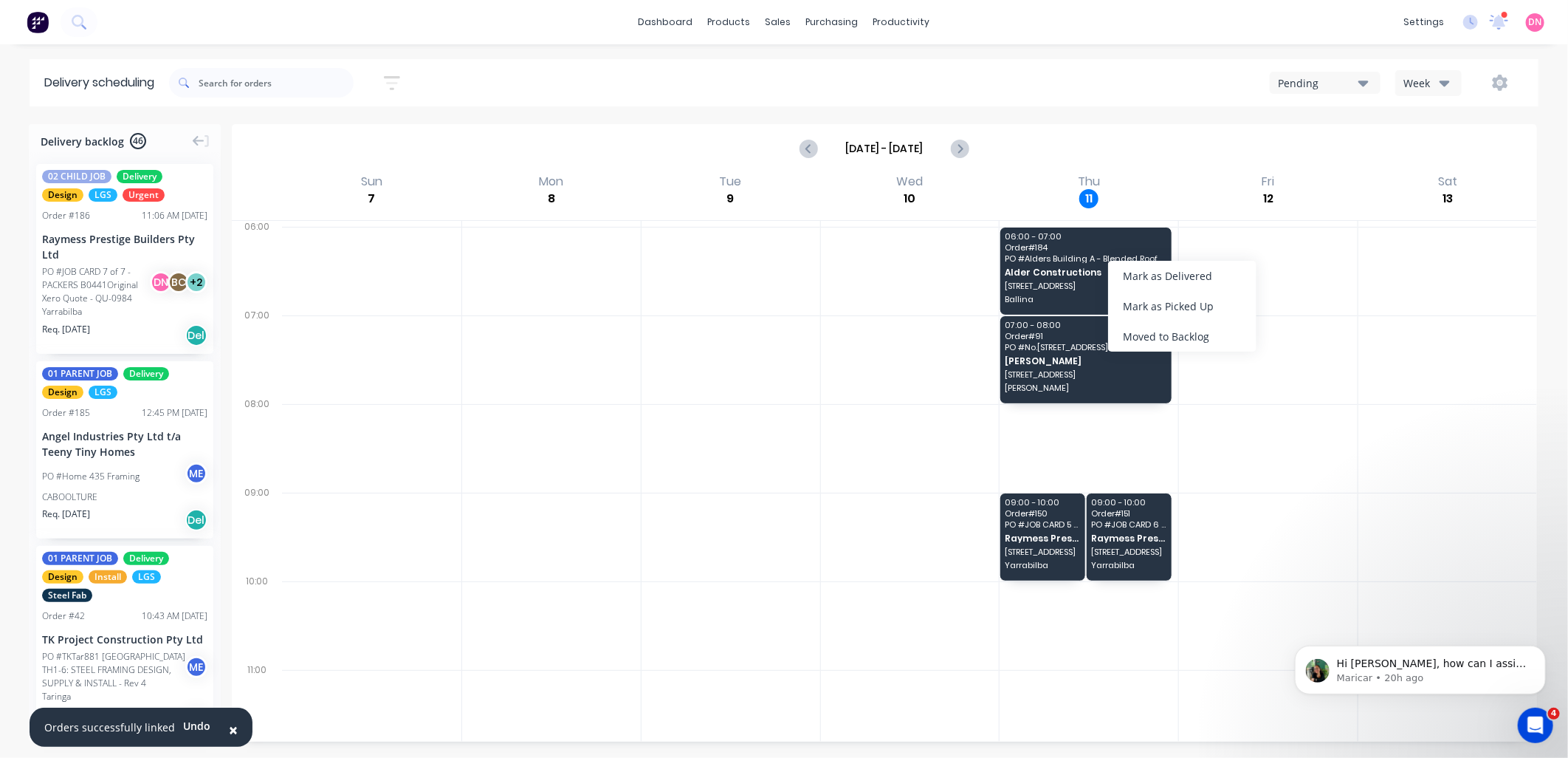
click at [1455, 79] on button "Week" at bounding box center [1429, 83] width 67 height 26
click at [1458, 156] on div "Vehicle" at bounding box center [1469, 151] width 146 height 29
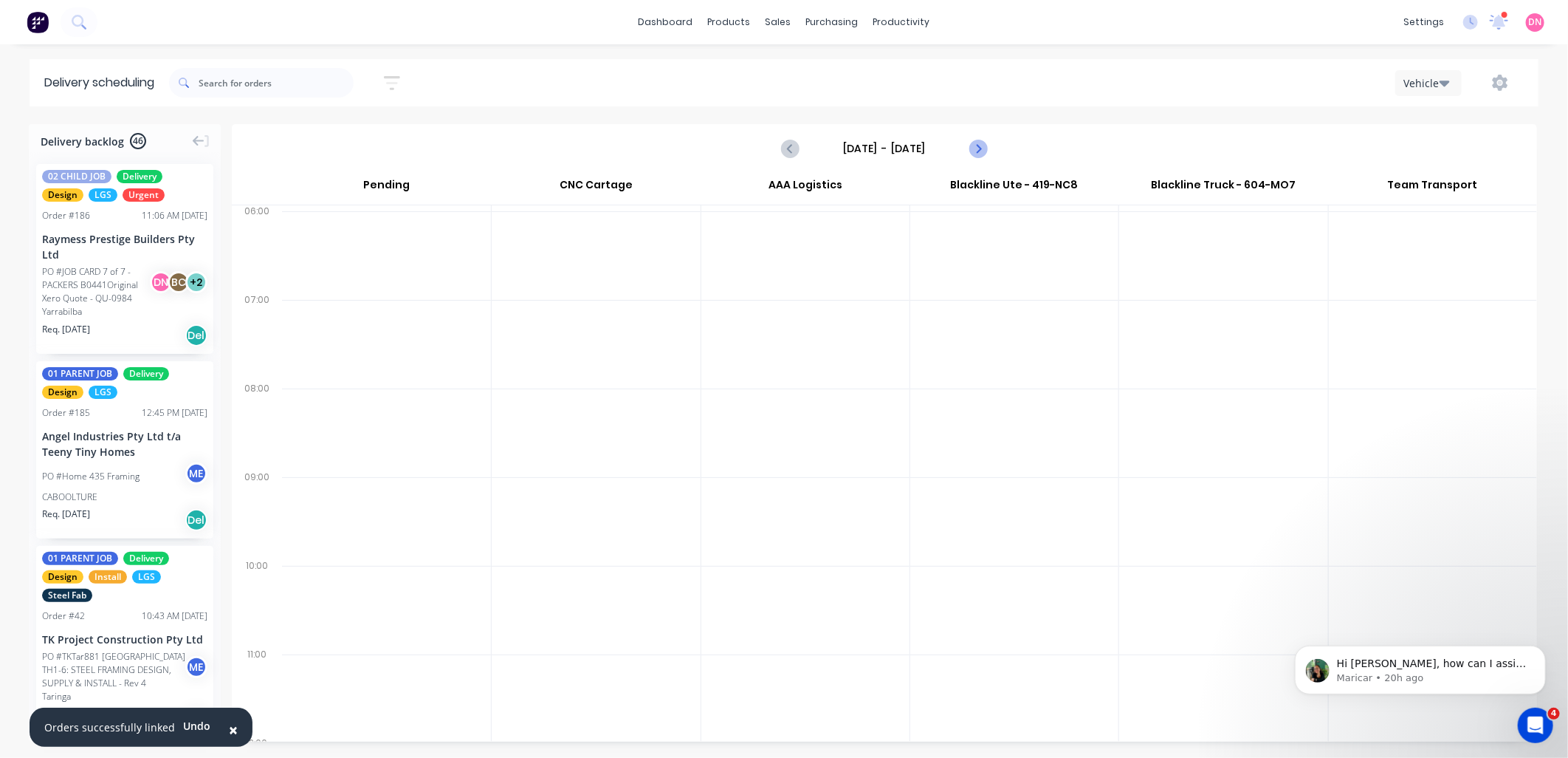
click at [991, 150] on button "Next page" at bounding box center [977, 149] width 29 height 29
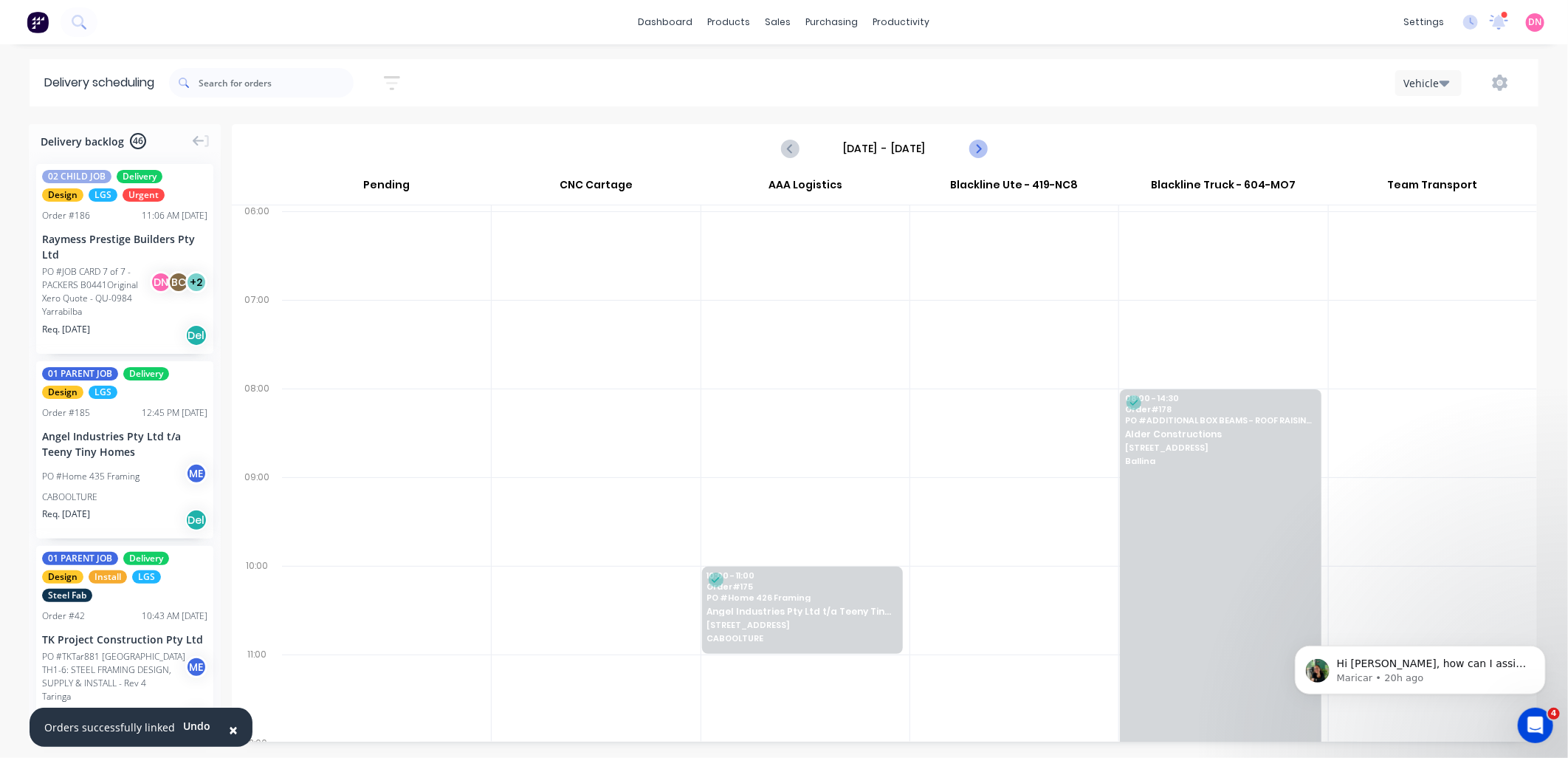
click at [991, 150] on button "Next page" at bounding box center [977, 149] width 29 height 29
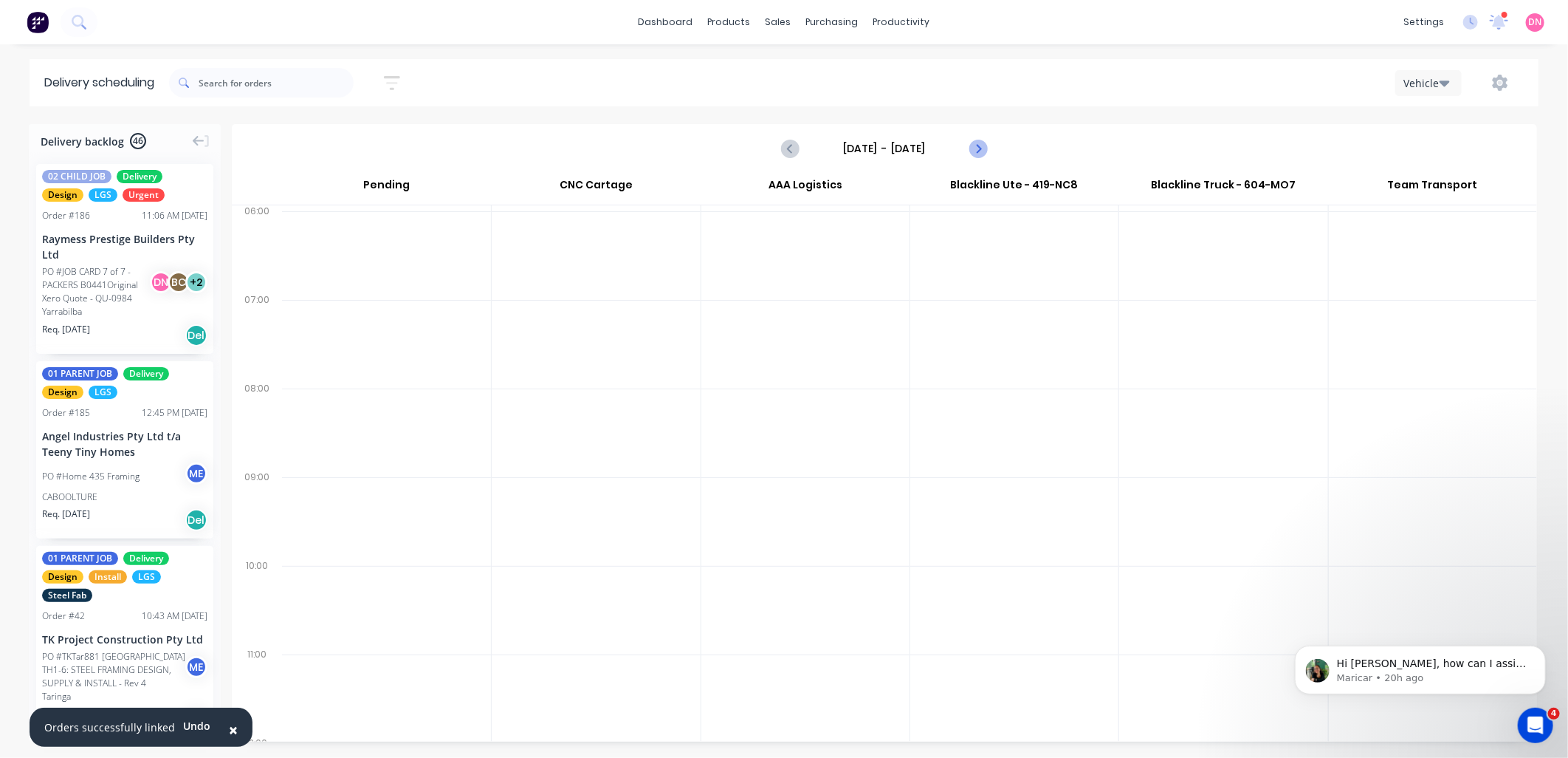
click at [991, 150] on button "Next page" at bounding box center [977, 149] width 29 height 29
type input "Thursday - 11/09/25"
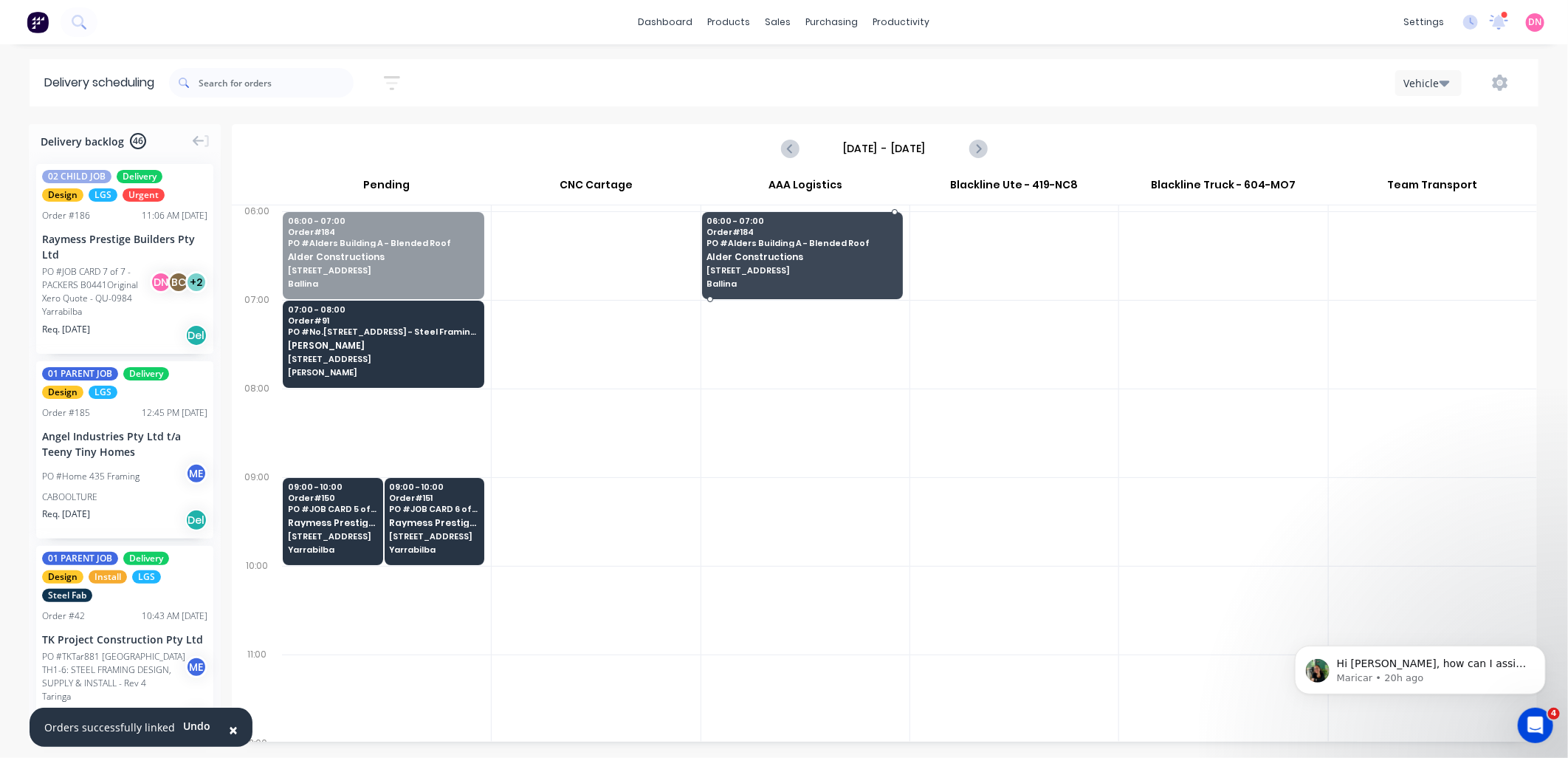
drag, startPoint x: 430, startPoint y: 247, endPoint x: 765, endPoint y: 245, distance: 335.0
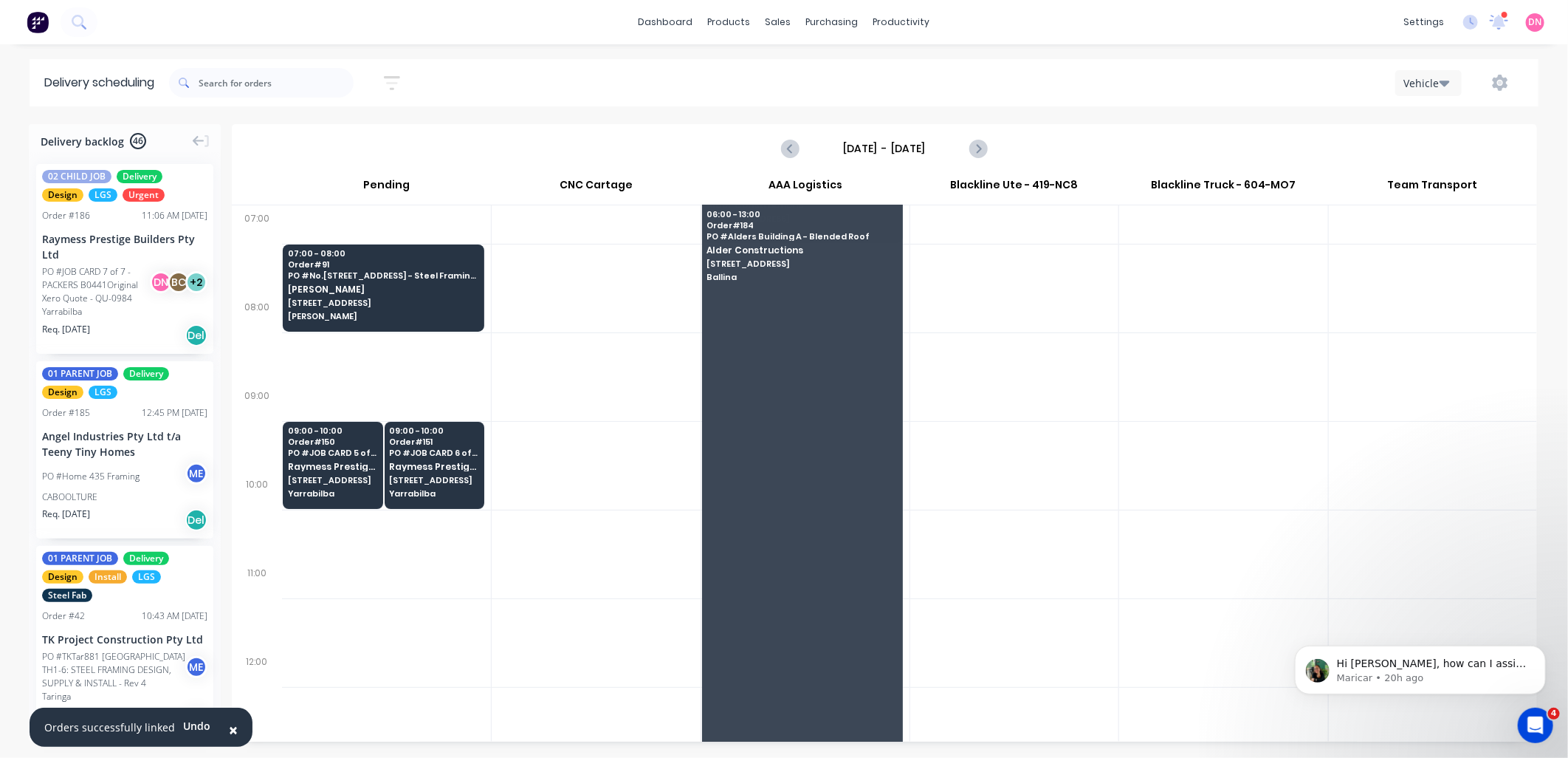
scroll to position [114, 0]
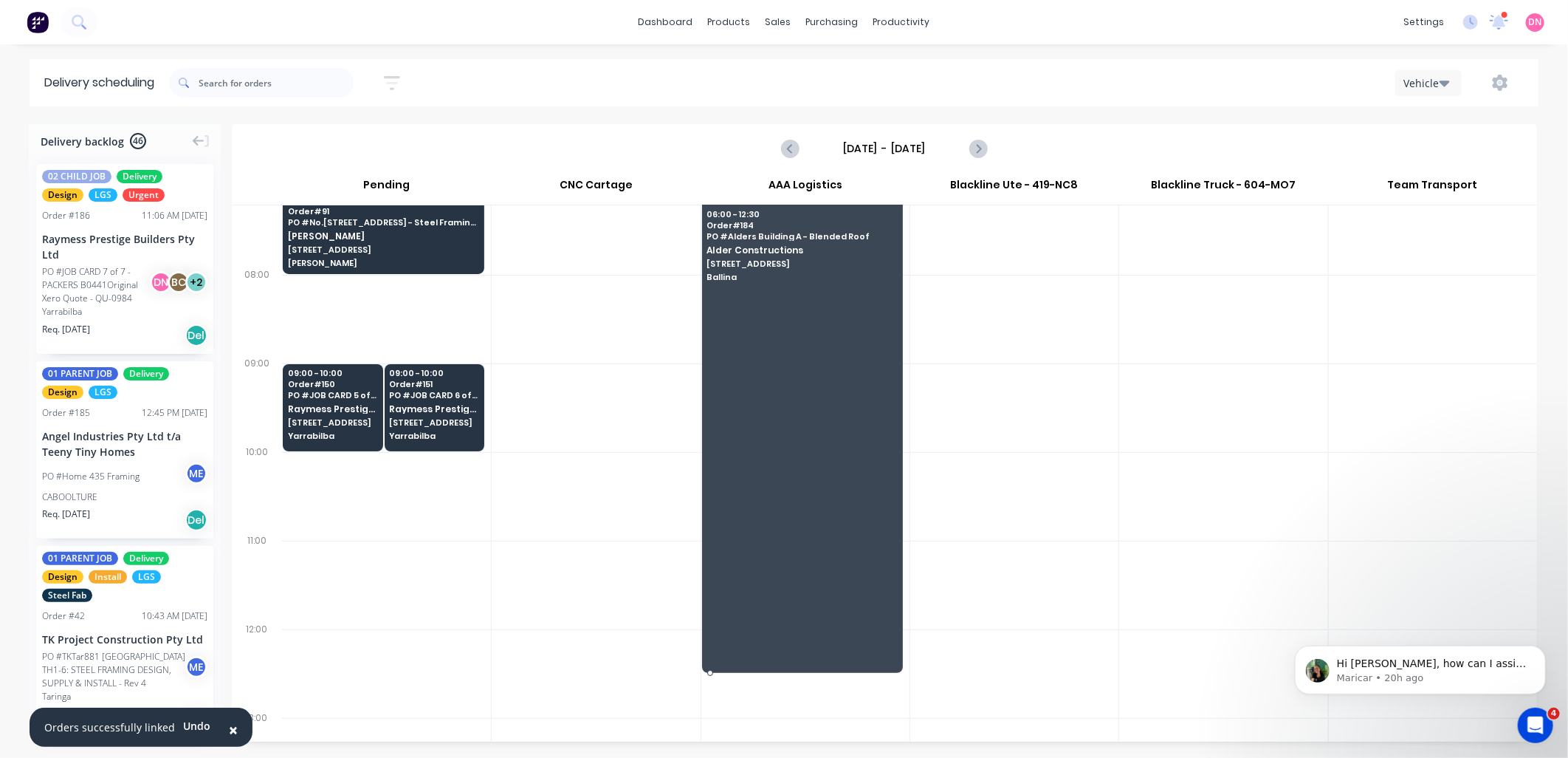
drag, startPoint x: 808, startPoint y: 297, endPoint x: 824, endPoint y: 697, distance: 400.3
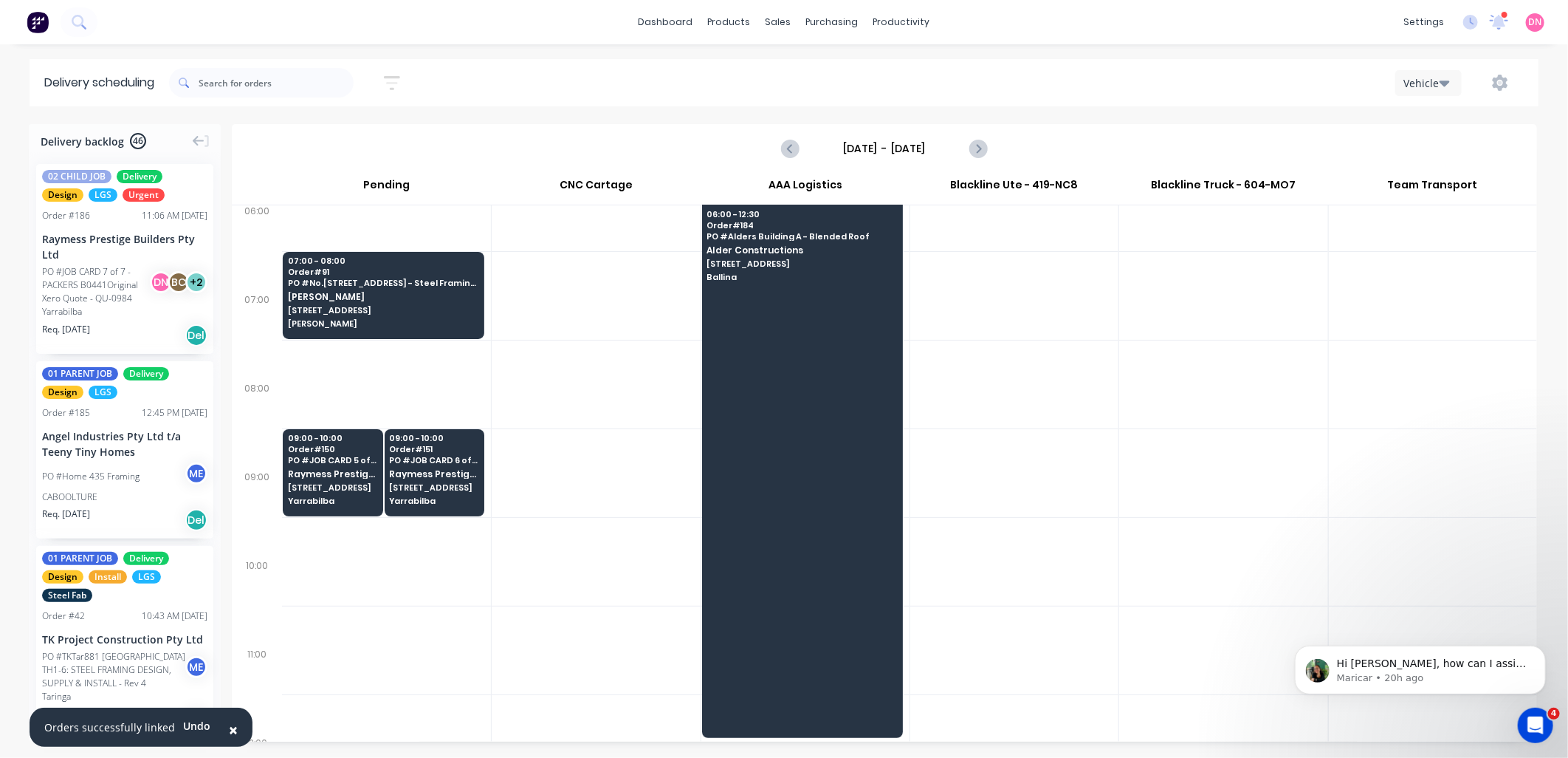
scroll to position [0, 0]
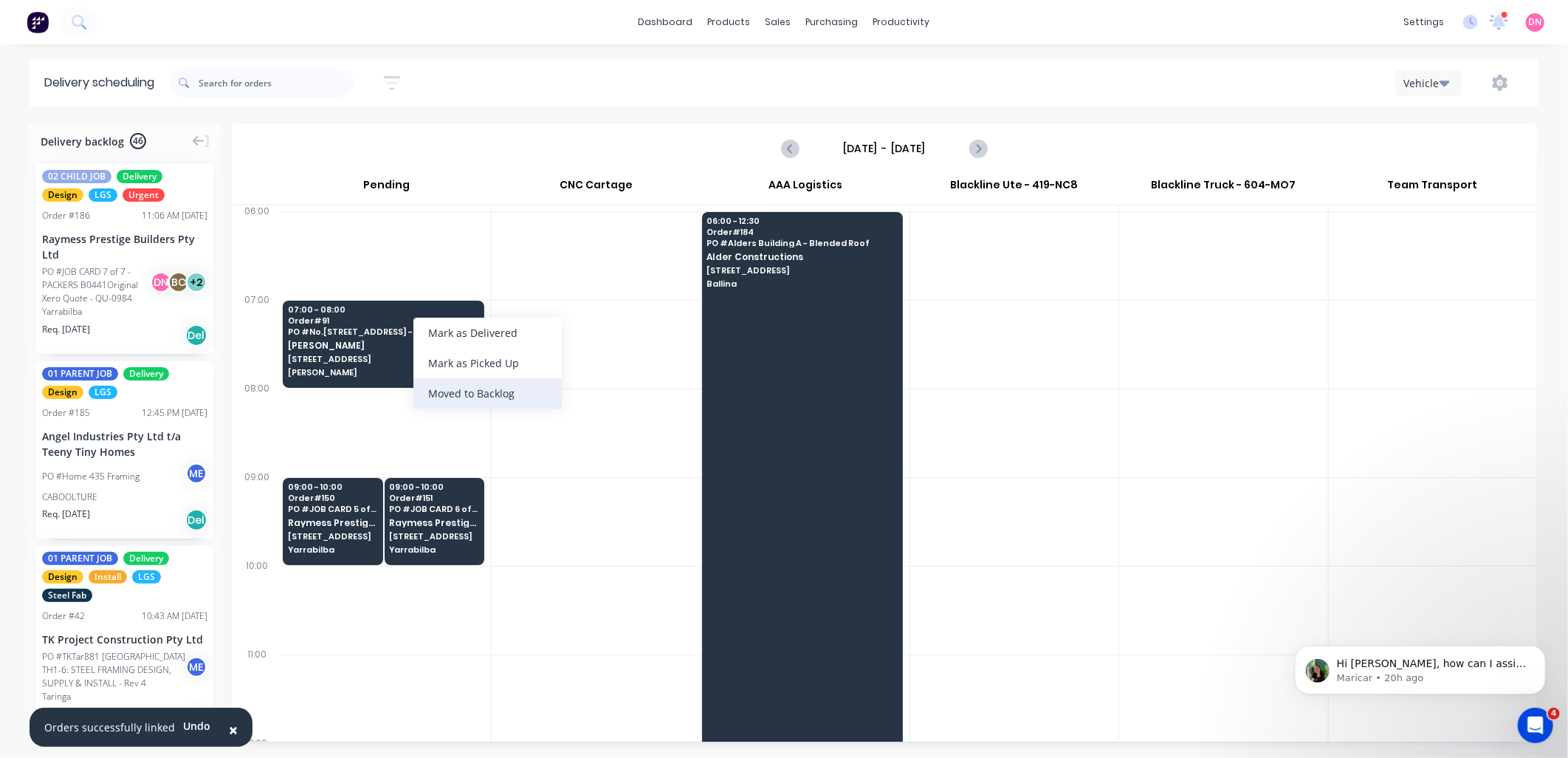
click at [464, 385] on div "Moved to Backlog" at bounding box center [488, 393] width 149 height 30
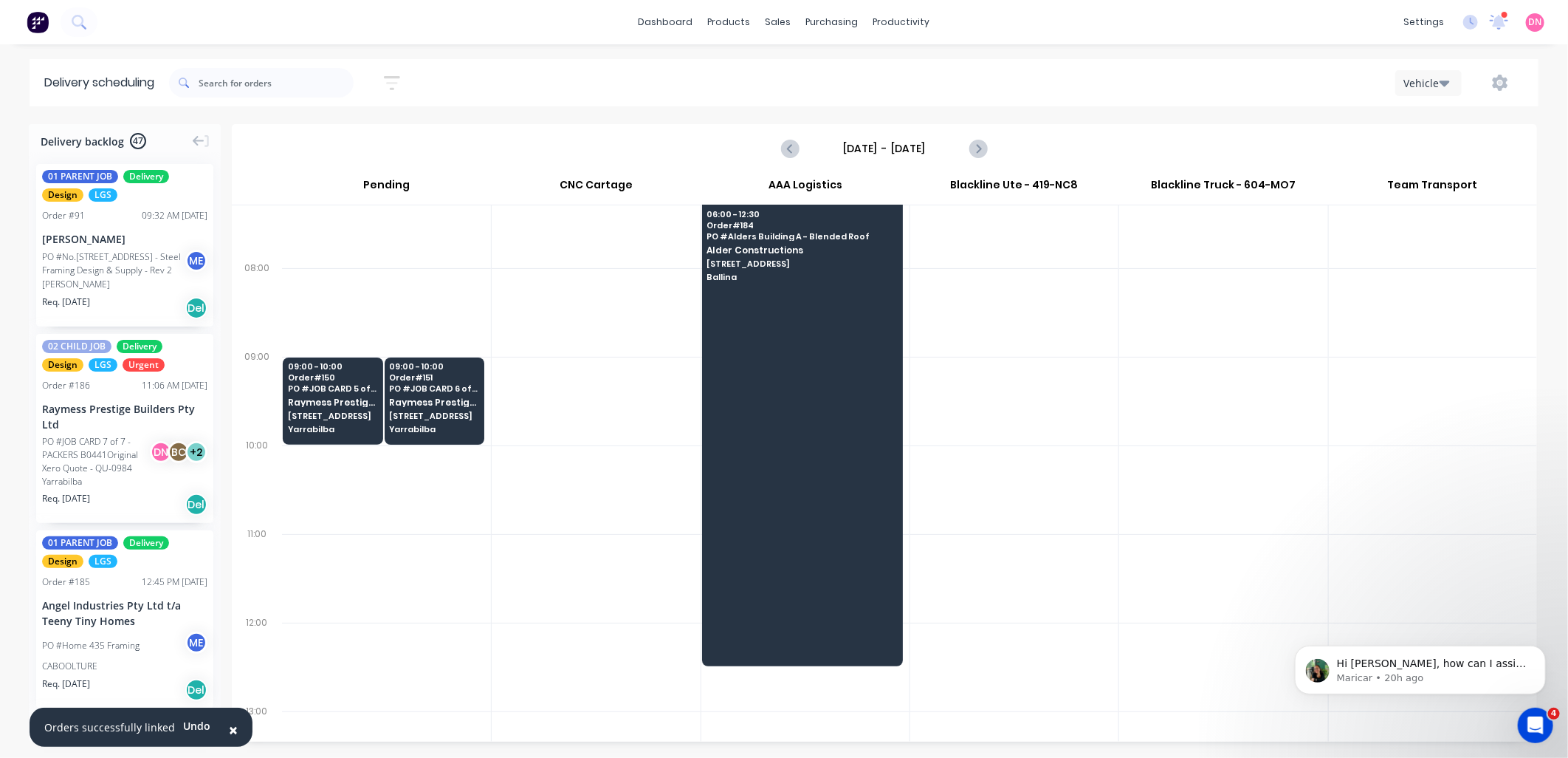
scroll to position [139, 0]
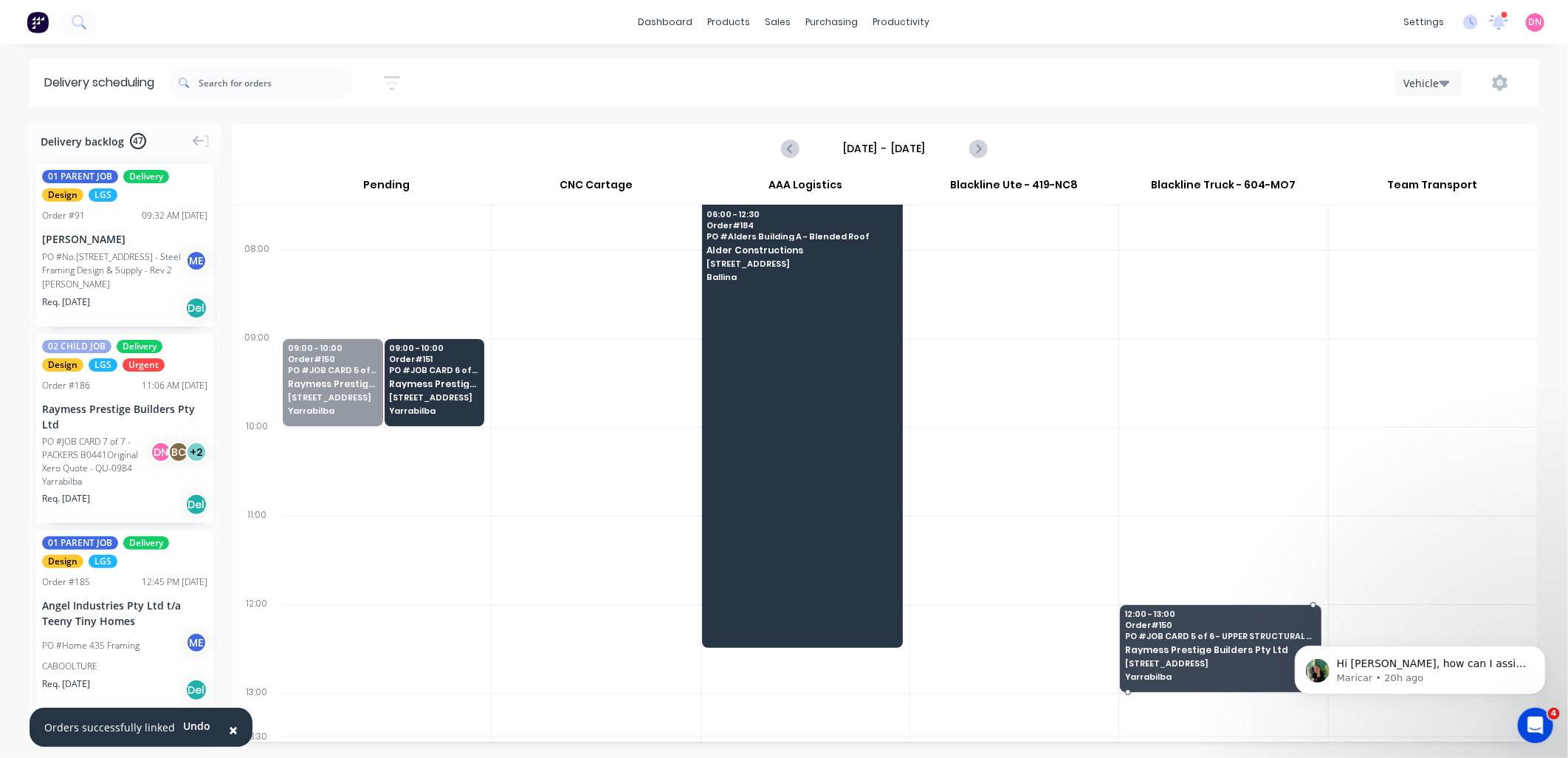
drag, startPoint x: 358, startPoint y: 382, endPoint x: 1175, endPoint y: 645, distance: 858.3
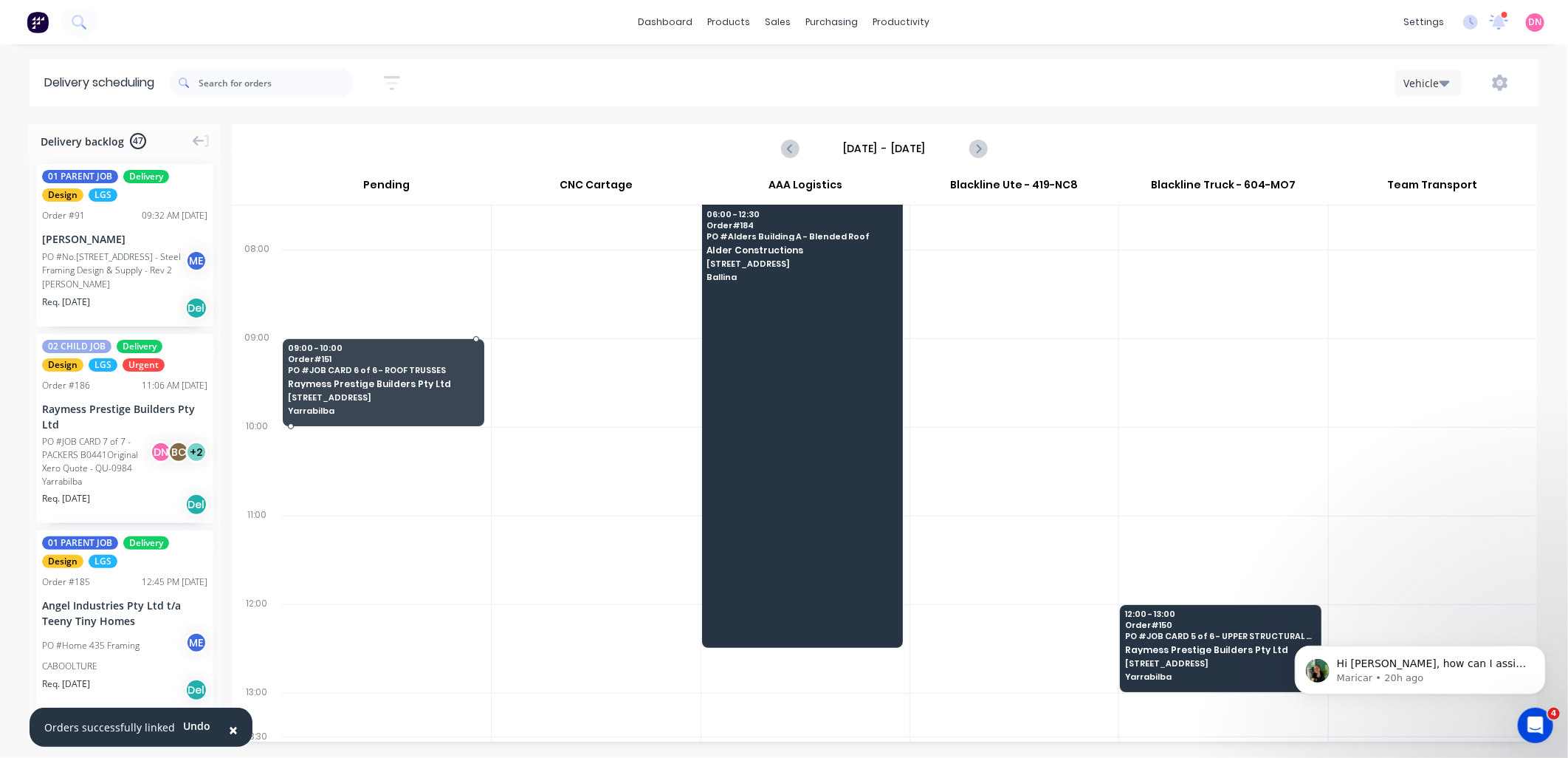
drag, startPoint x: 422, startPoint y: 367, endPoint x: 323, endPoint y: 356, distance: 99.6
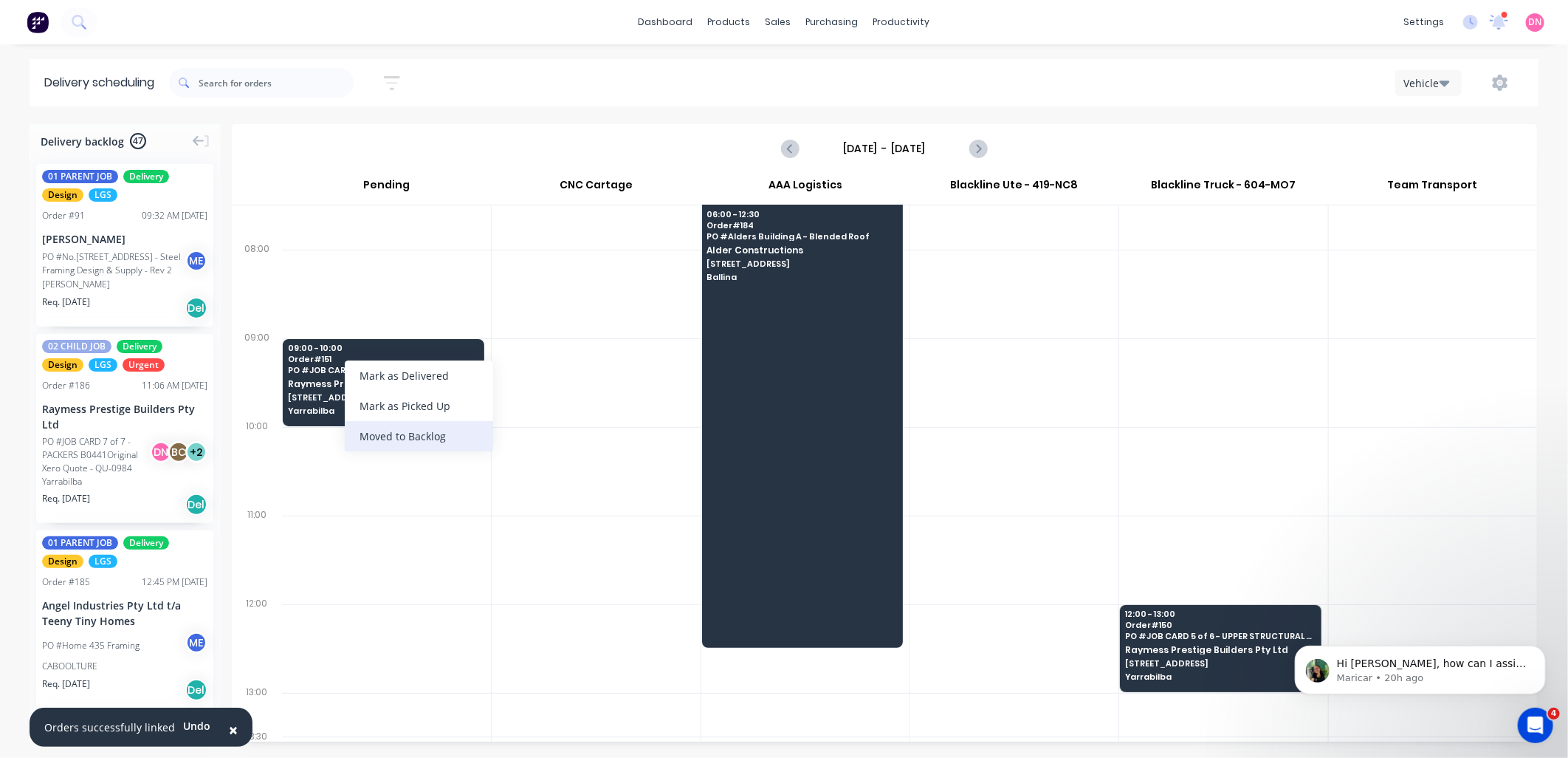
click at [414, 440] on div "Moved to Backlog" at bounding box center [419, 436] width 149 height 30
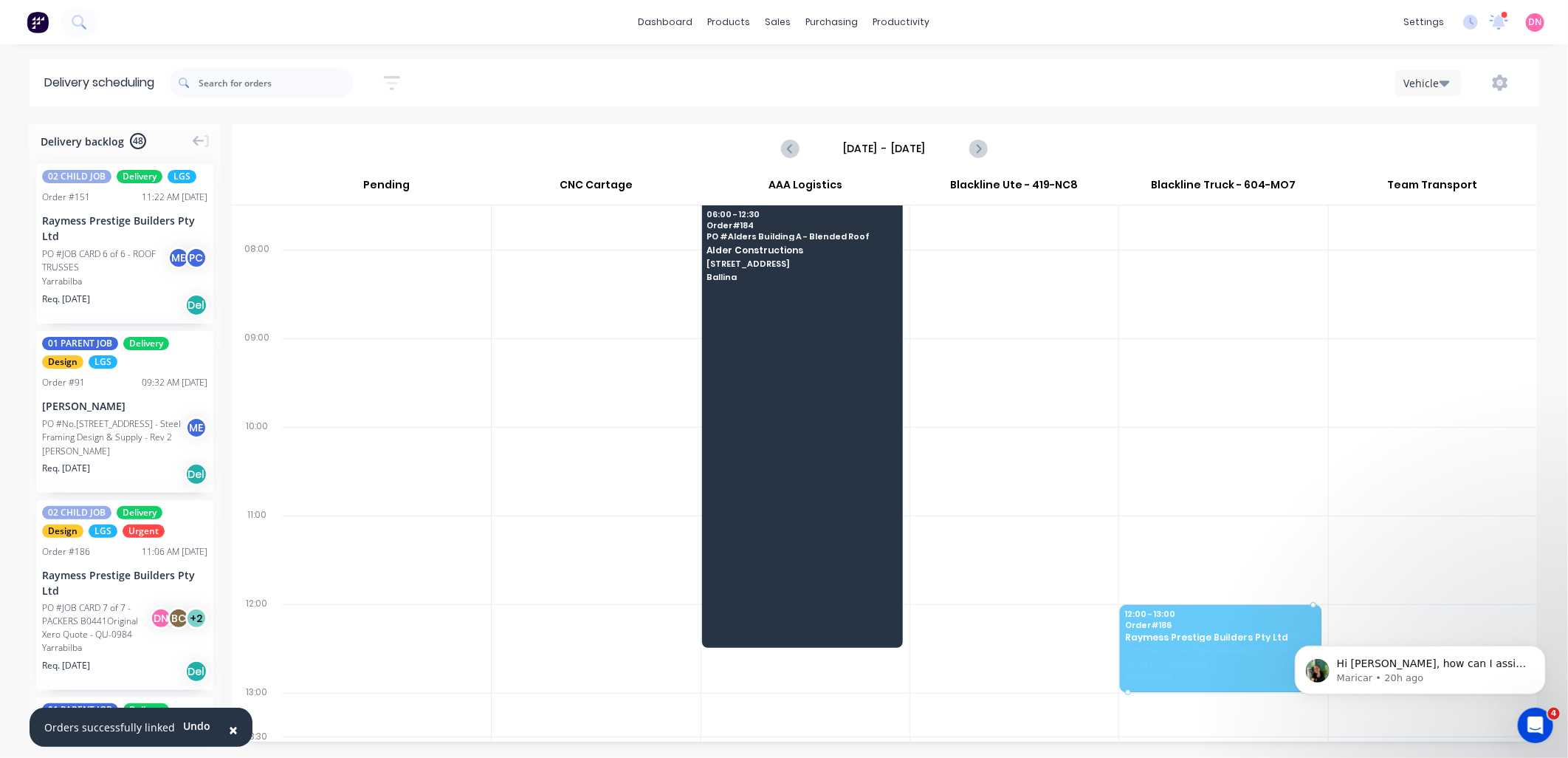
drag, startPoint x: 120, startPoint y: 557, endPoint x: 1181, endPoint y: 640, distance: 1064.2
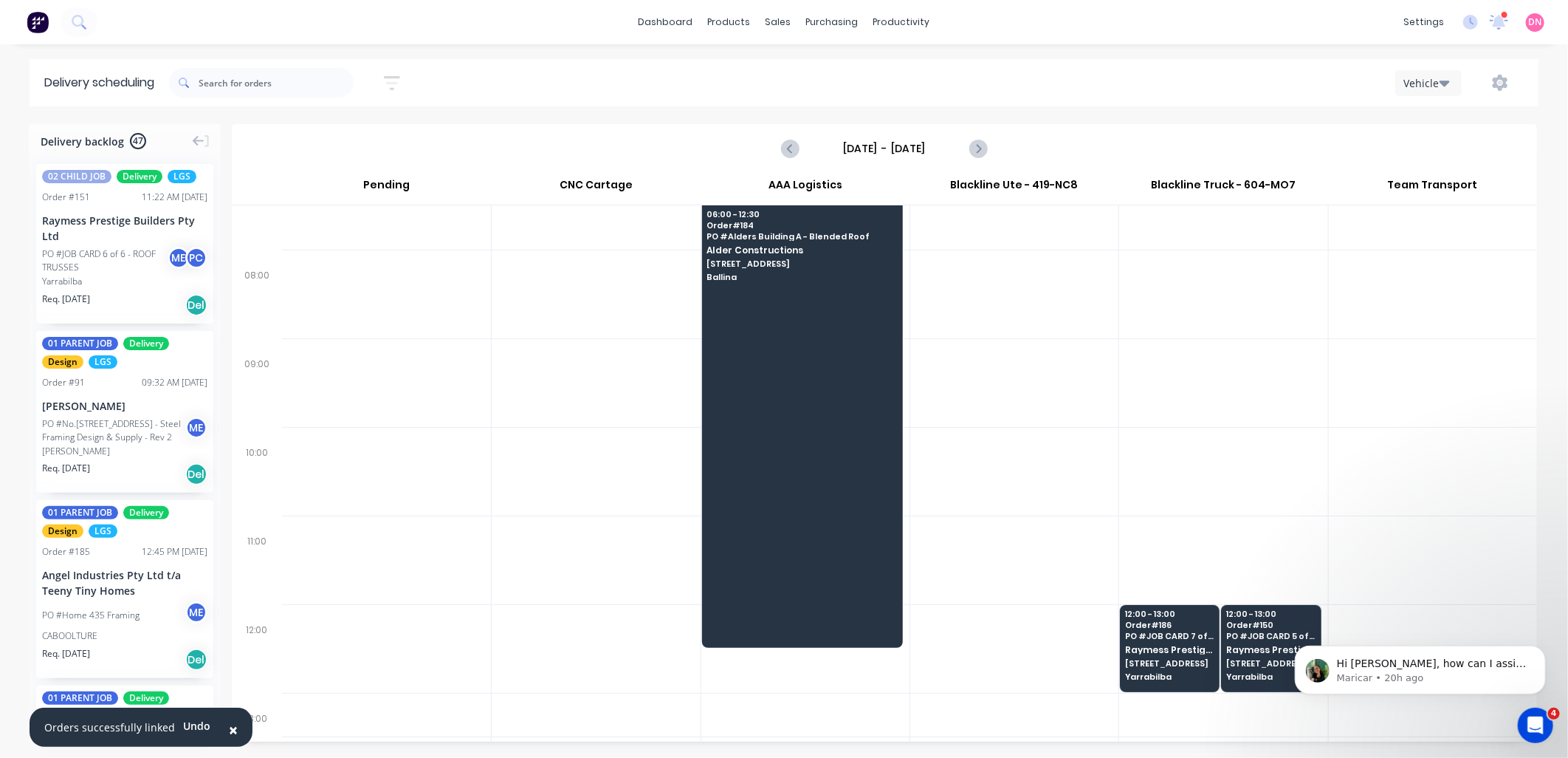
scroll to position [0, 0]
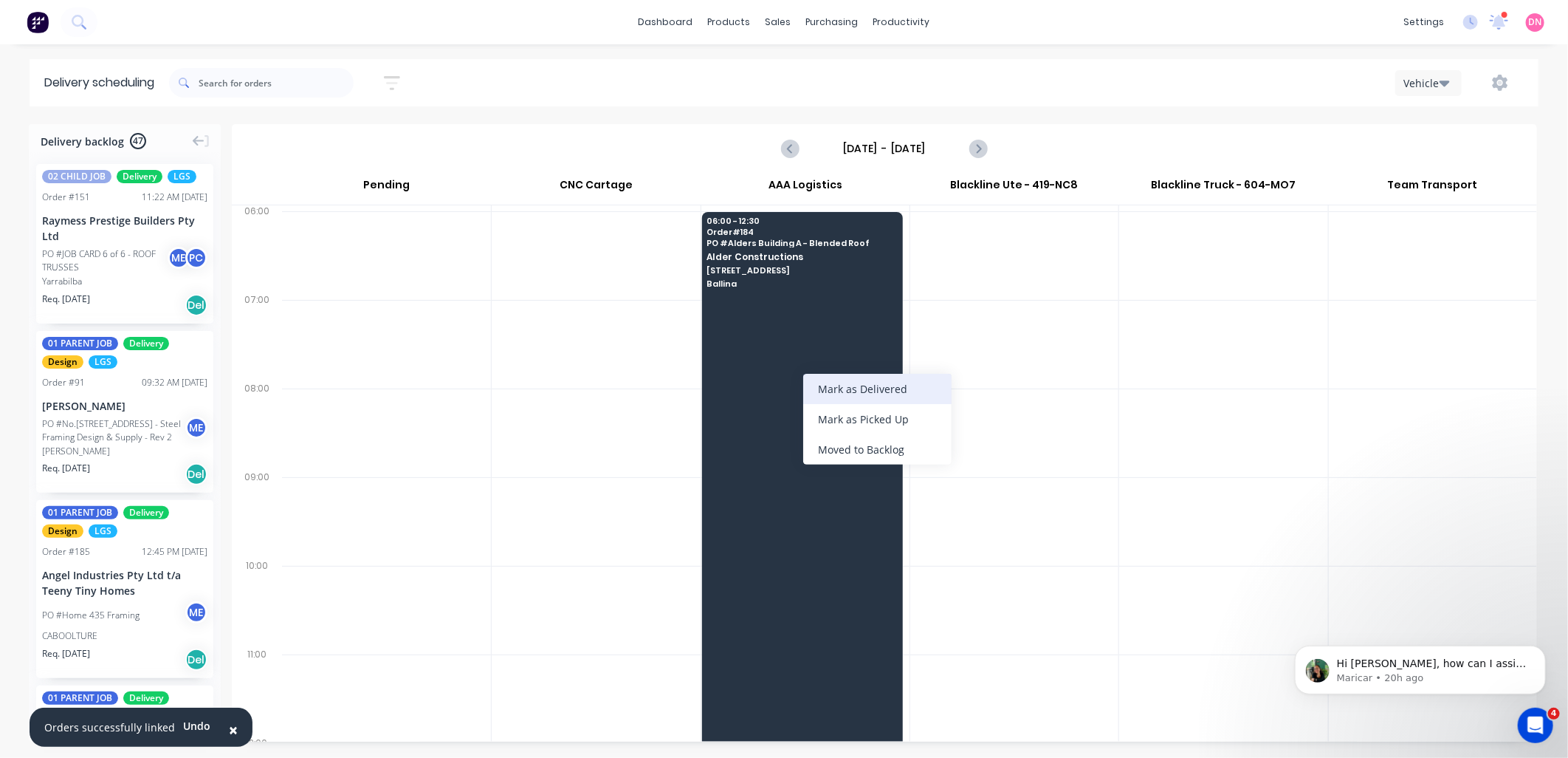
click at [818, 388] on div "Mark as Delivered" at bounding box center [878, 389] width 149 height 30
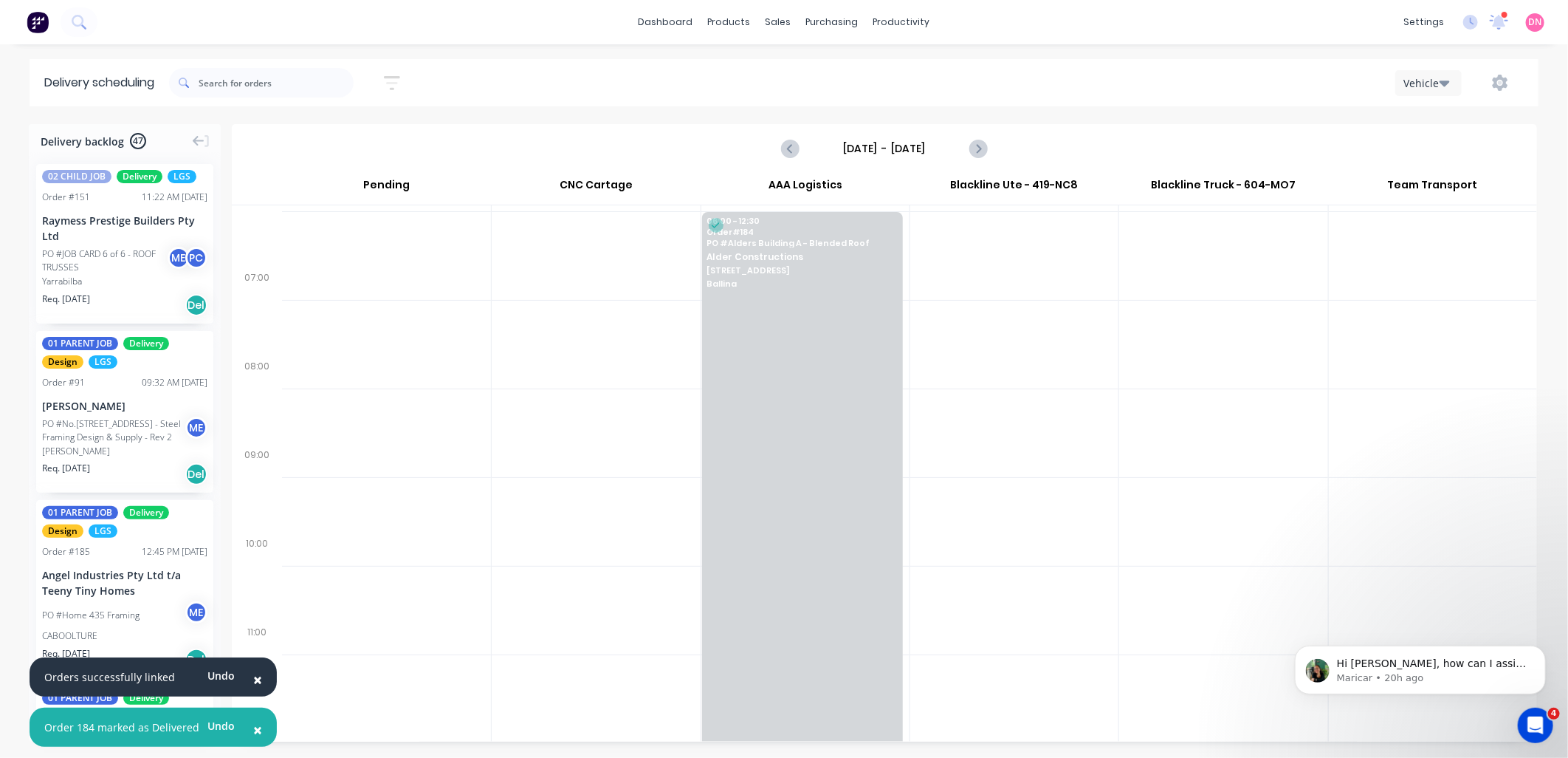
scroll to position [139, 0]
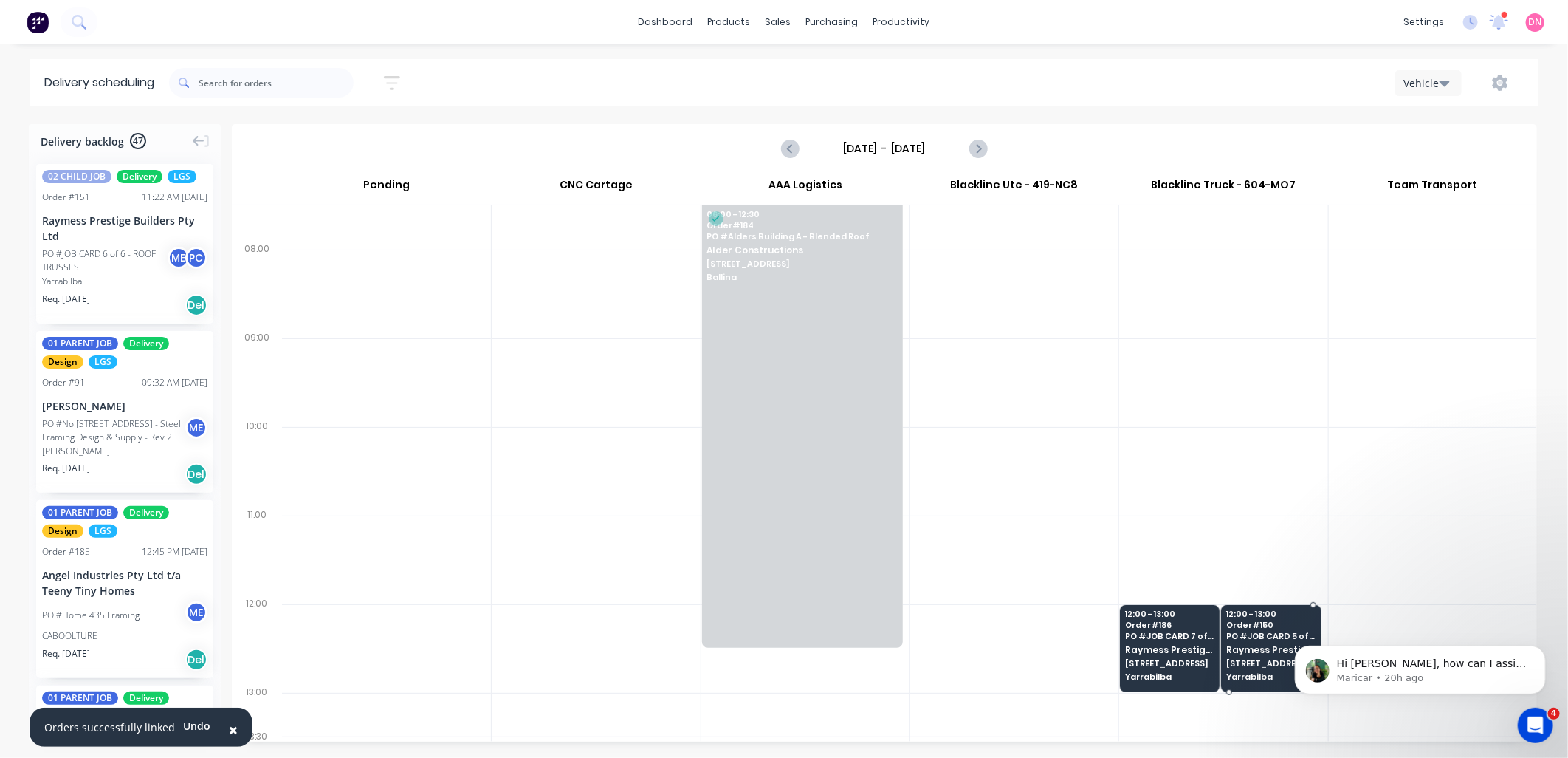
click at [1265, 659] on span "956 Haydens Street" at bounding box center [1270, 663] width 89 height 9
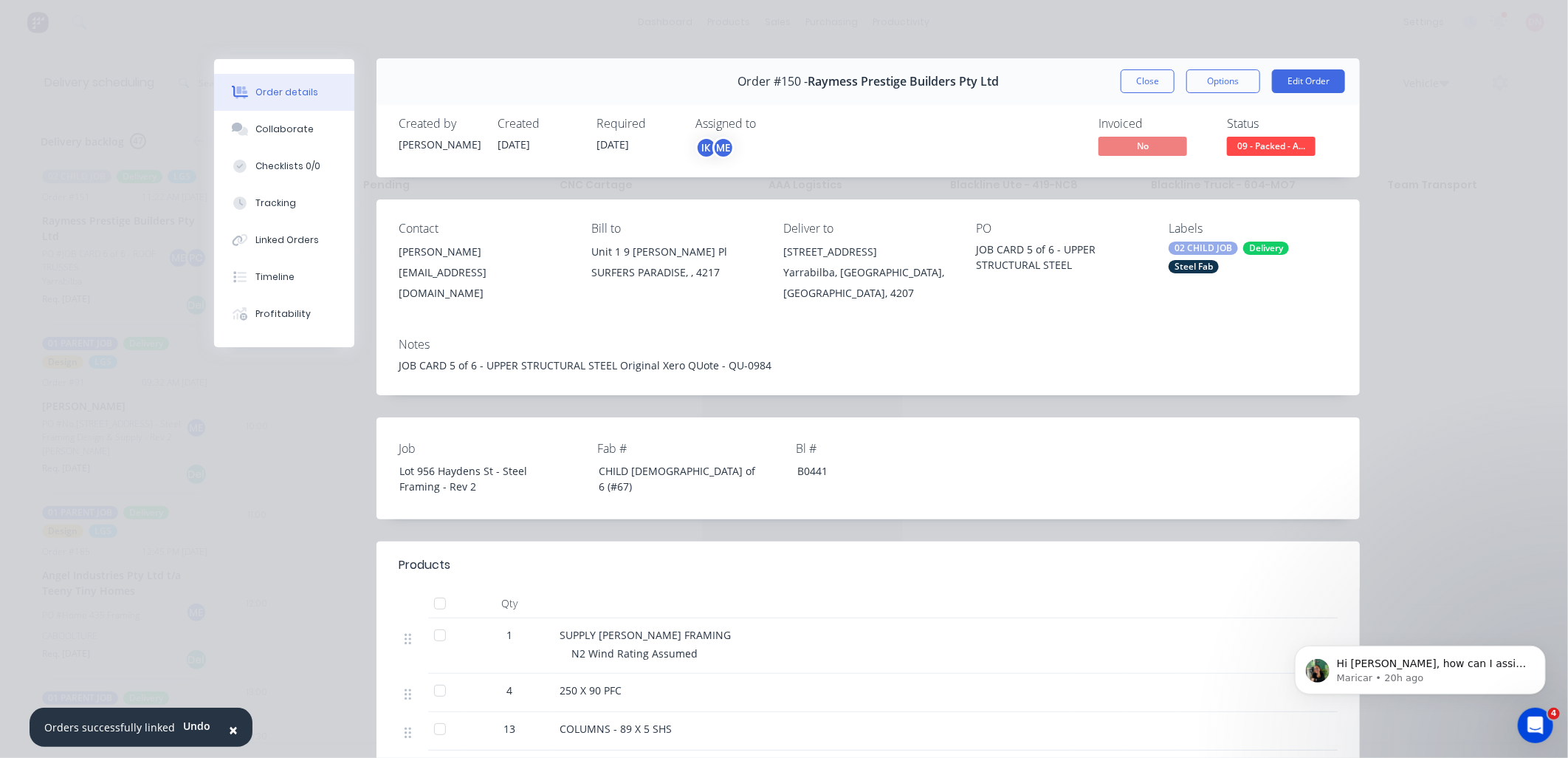
scroll to position [0, 0]
click at [1144, 88] on button "Close" at bounding box center [1148, 82] width 54 height 24
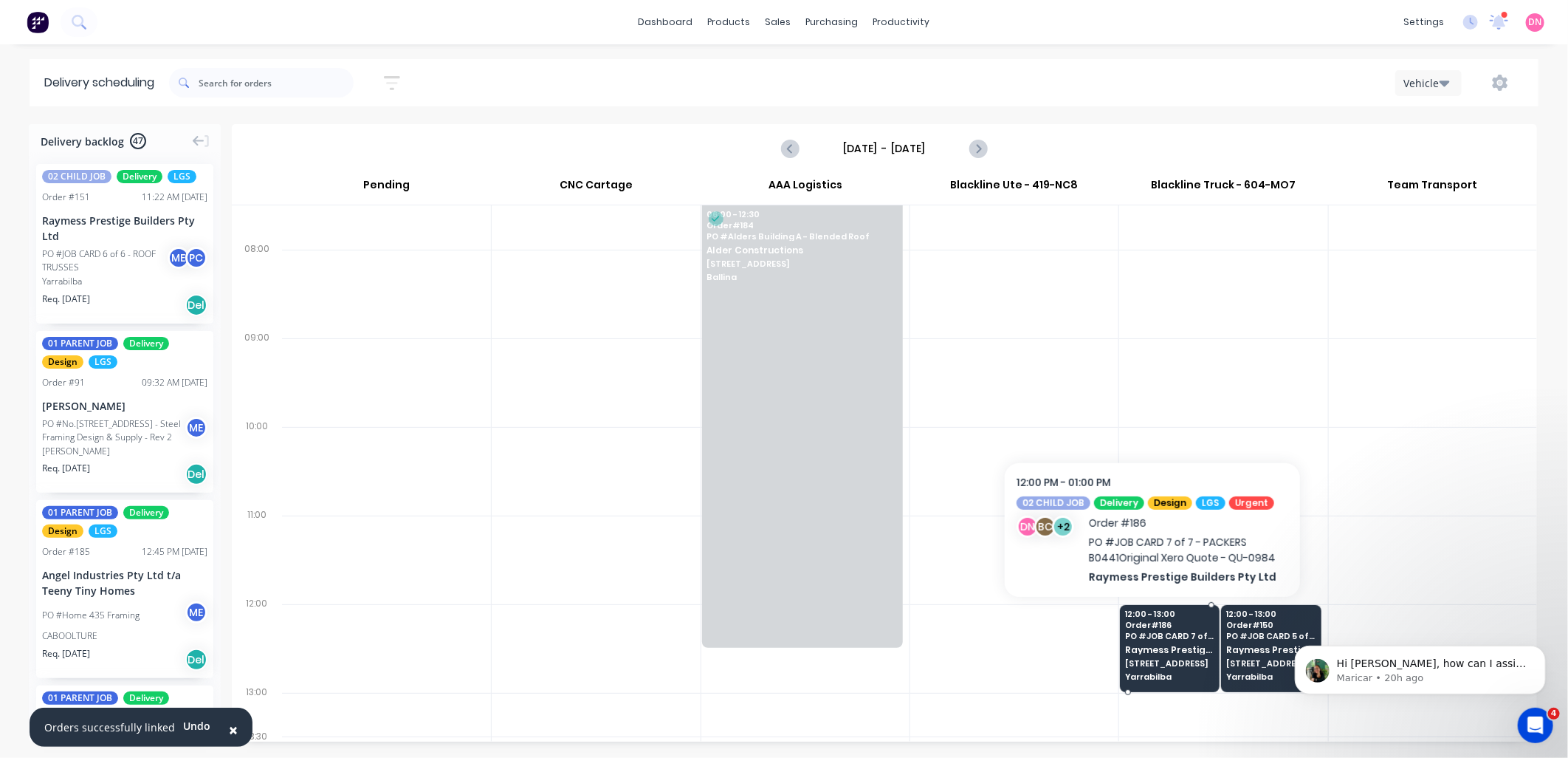
click at [1186, 640] on div "12:00 - 13:00 Order # 186 PO # JOB CARD 7 of 7 - PACKERS B0441Original Xero Quo…" at bounding box center [1169, 646] width 98 height 83
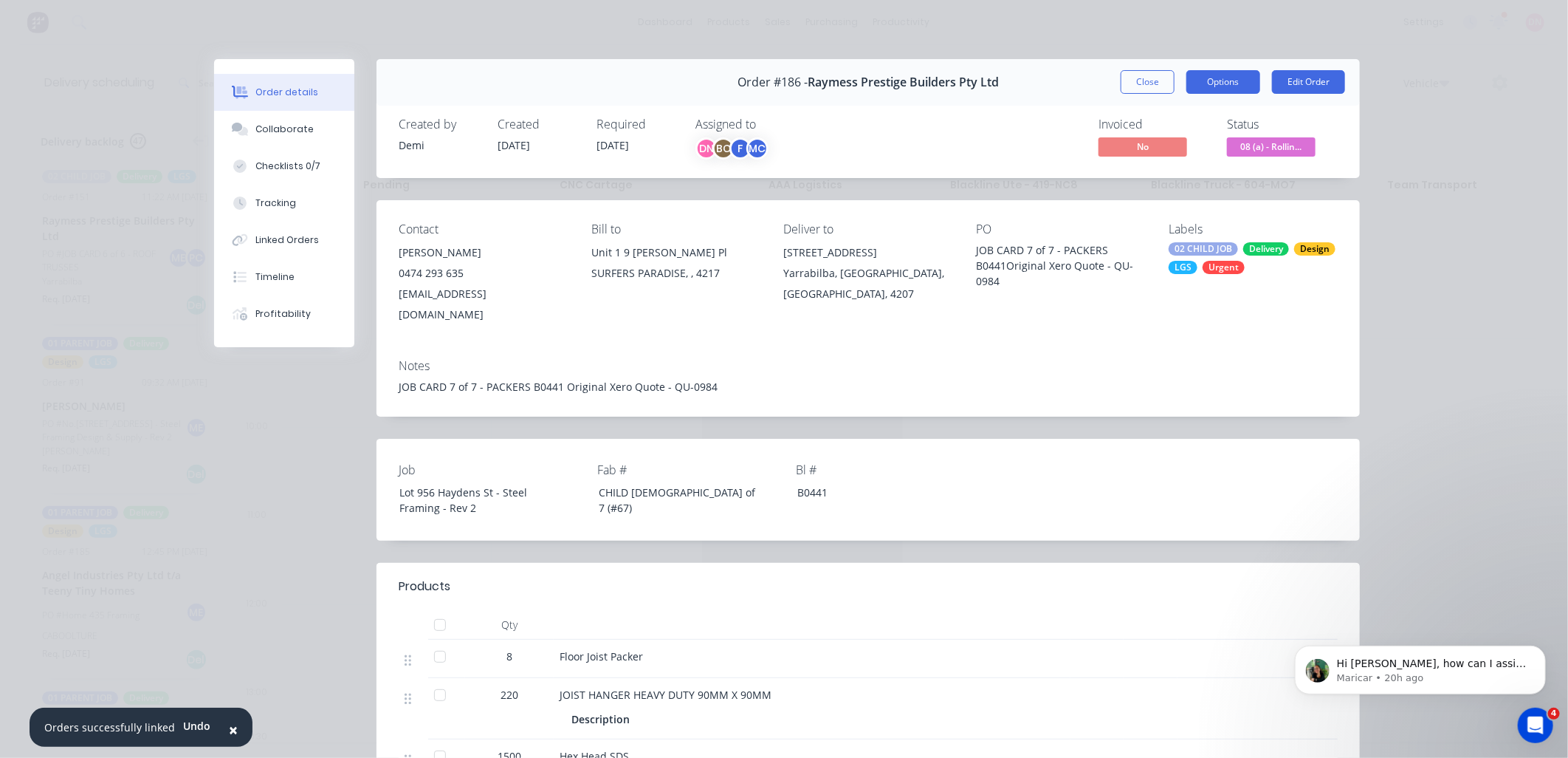
click at [1206, 82] on button "Options" at bounding box center [1223, 82] width 74 height 24
click at [1190, 175] on div "Delivery Docket" at bounding box center [1183, 179] width 128 height 22
click at [1190, 175] on div "Standard" at bounding box center [1183, 179] width 128 height 22
click at [1143, 83] on button "Close" at bounding box center [1148, 82] width 54 height 24
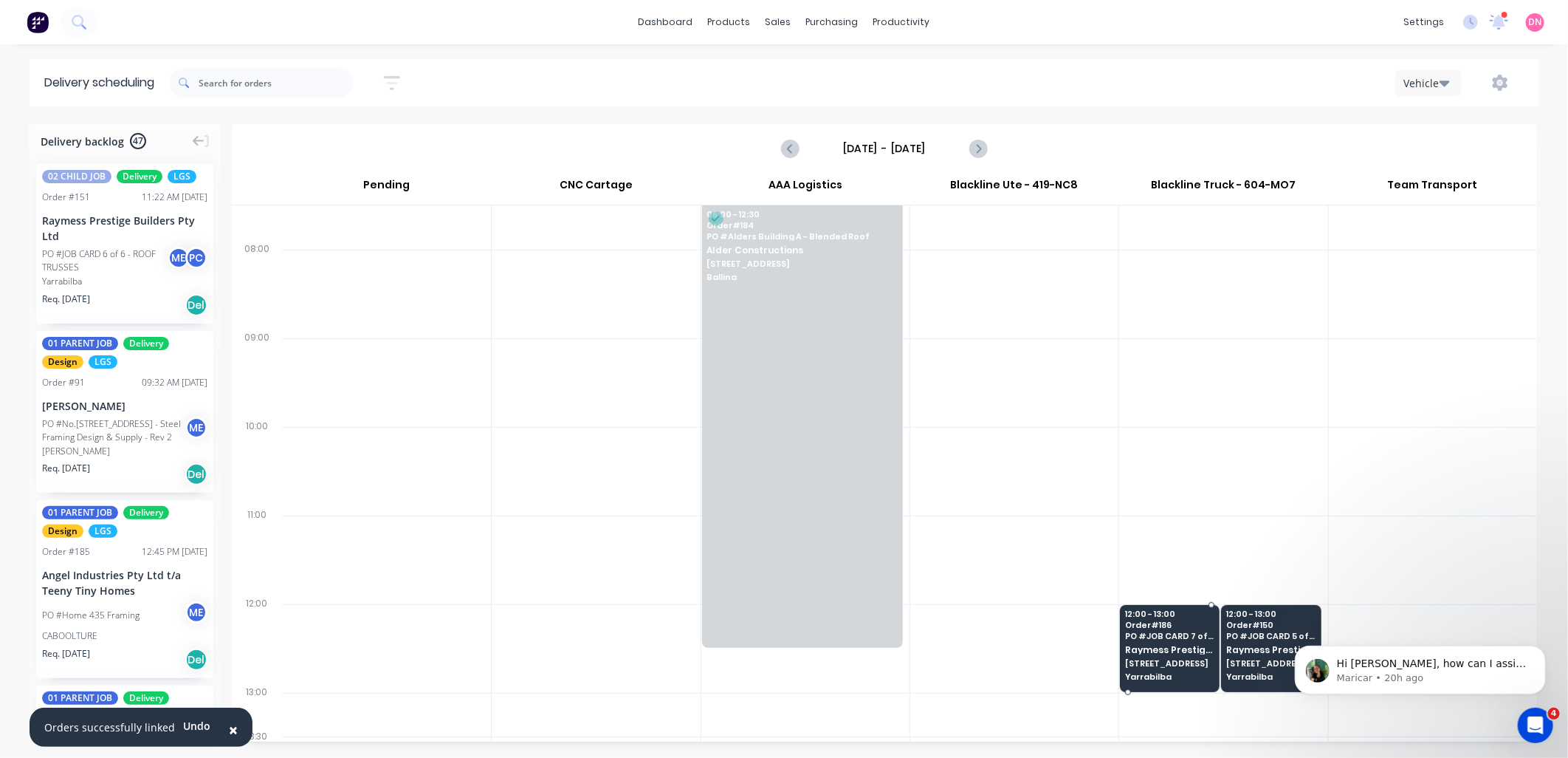
click at [1152, 650] on span "Raymess Prestige Builders Pty Ltd" at bounding box center [1169, 650] width 89 height 9
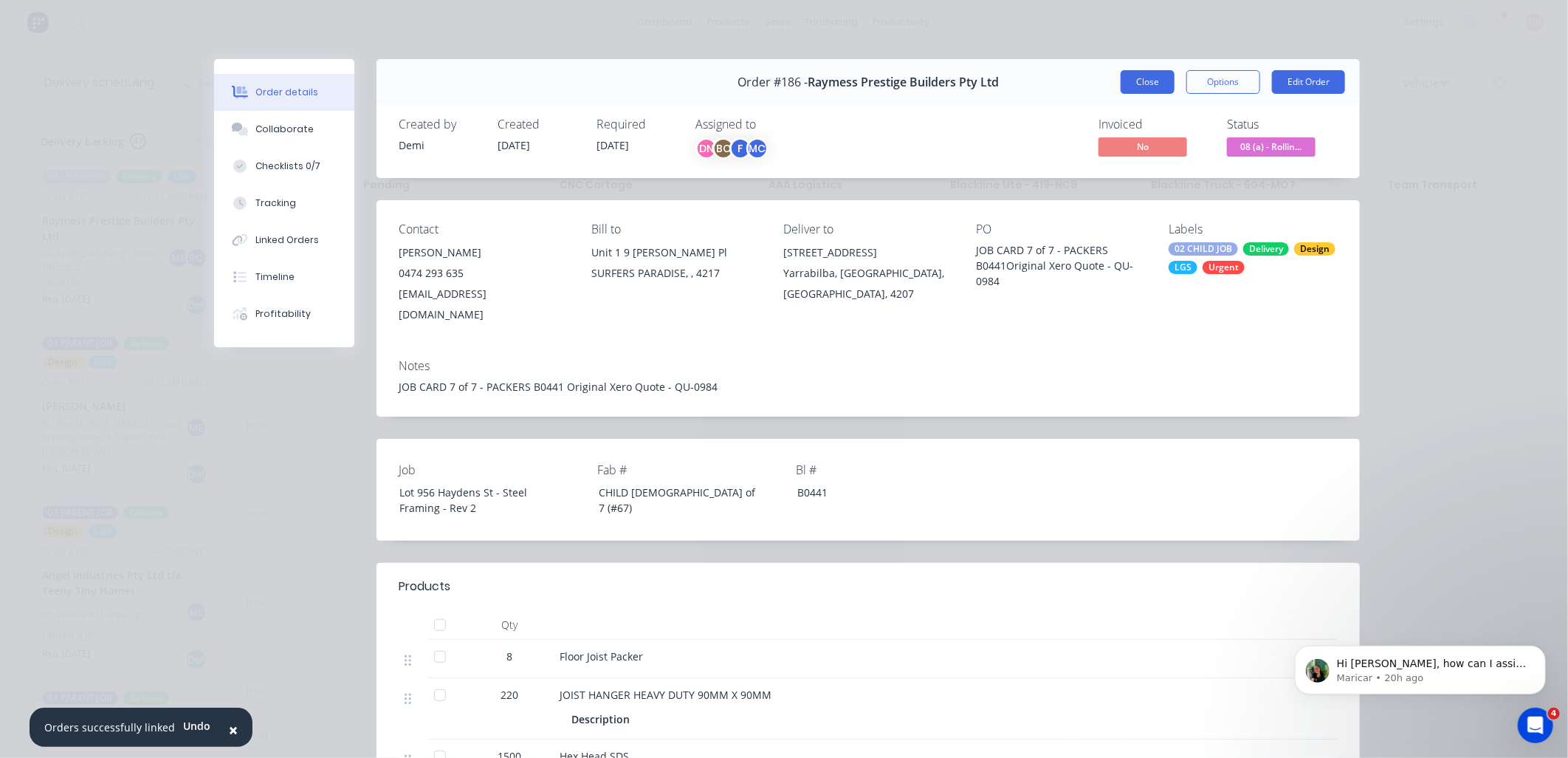
click at [1147, 78] on button "Close" at bounding box center [1148, 82] width 54 height 24
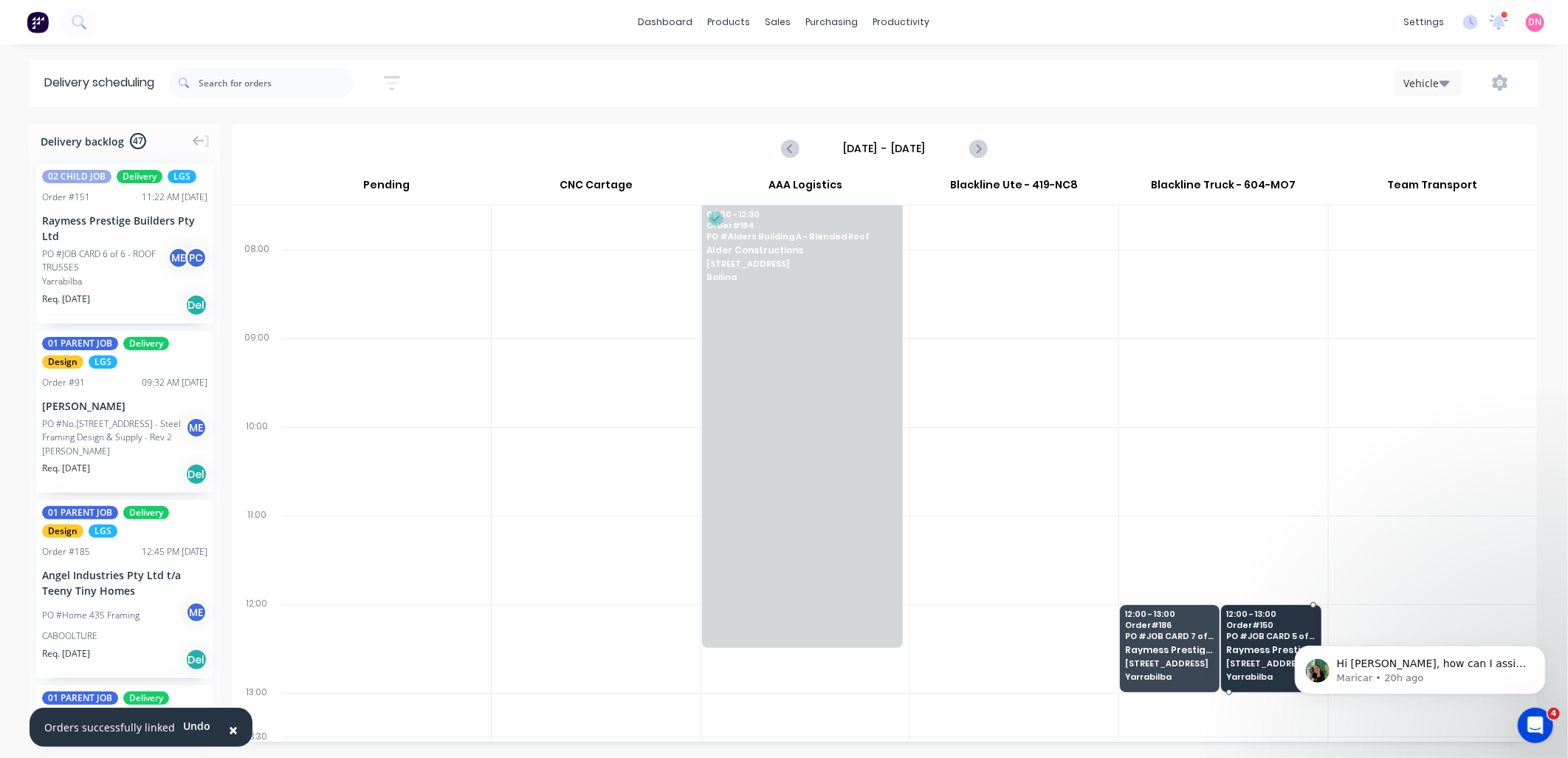
click at [1244, 661] on span "956 Haydens Street" at bounding box center [1270, 663] width 89 height 9
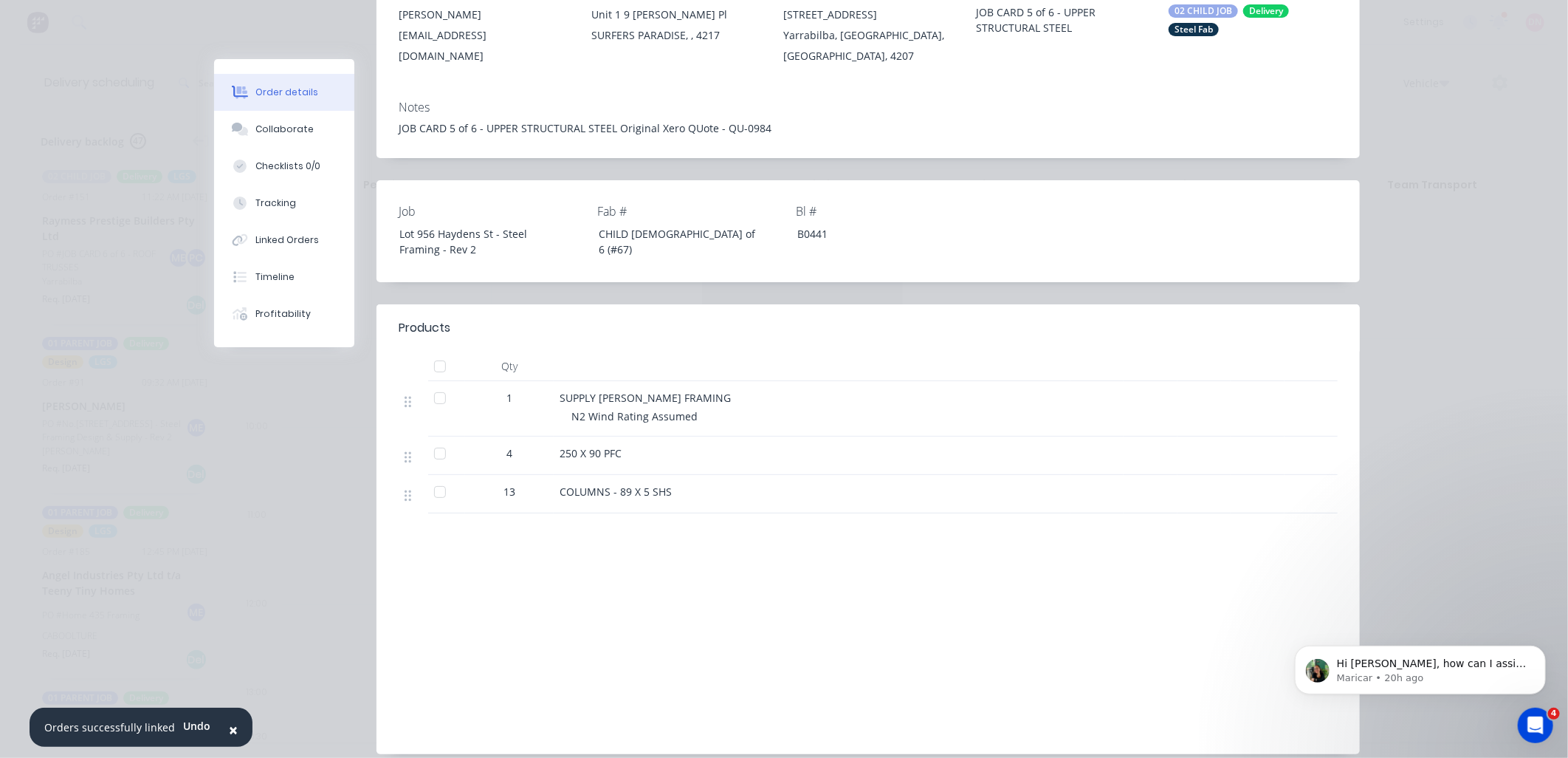
scroll to position [246, 0]
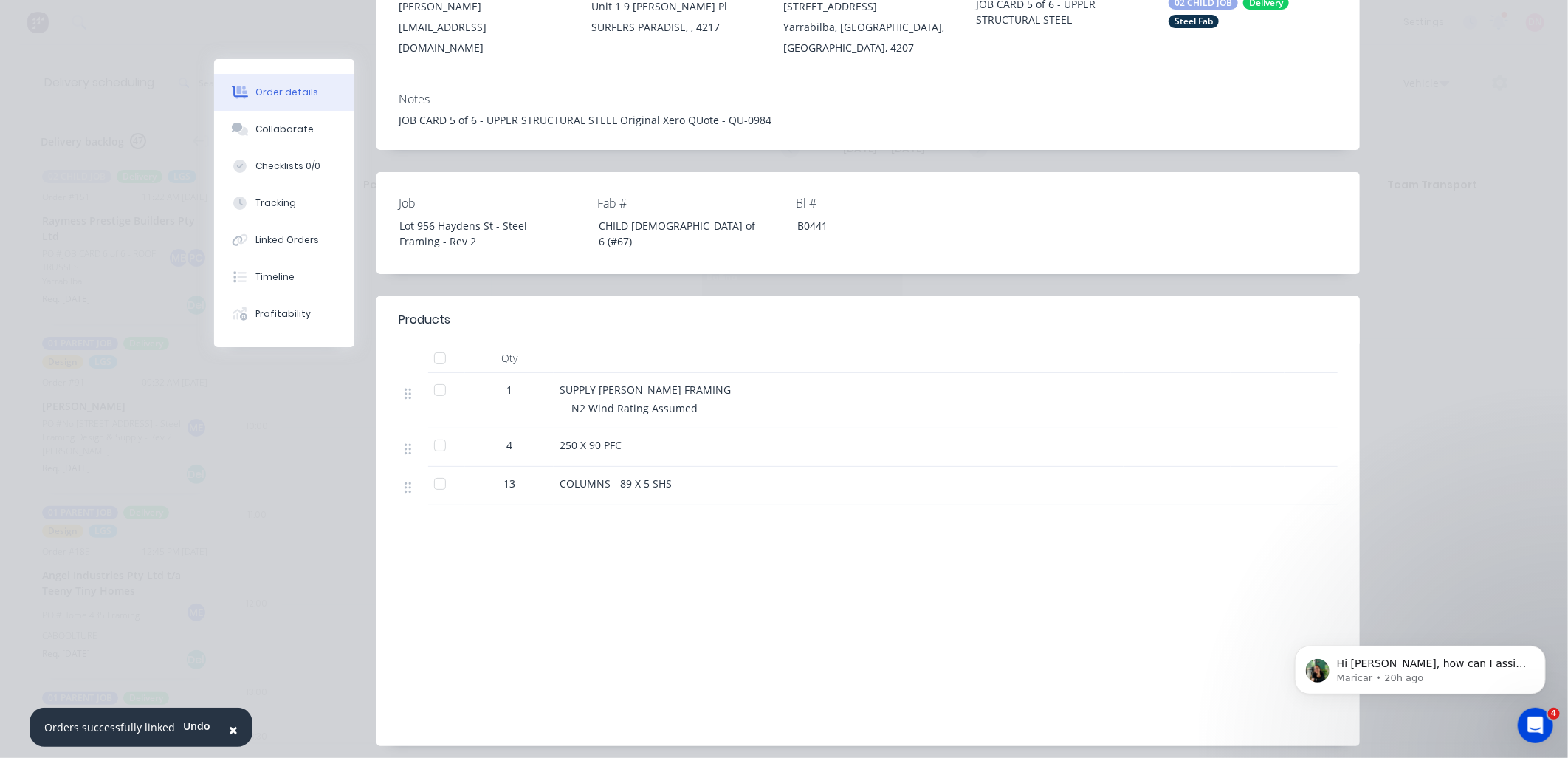
click at [432, 444] on div at bounding box center [440, 445] width 29 height 29
click at [437, 475] on div at bounding box center [440, 484] width 29 height 29
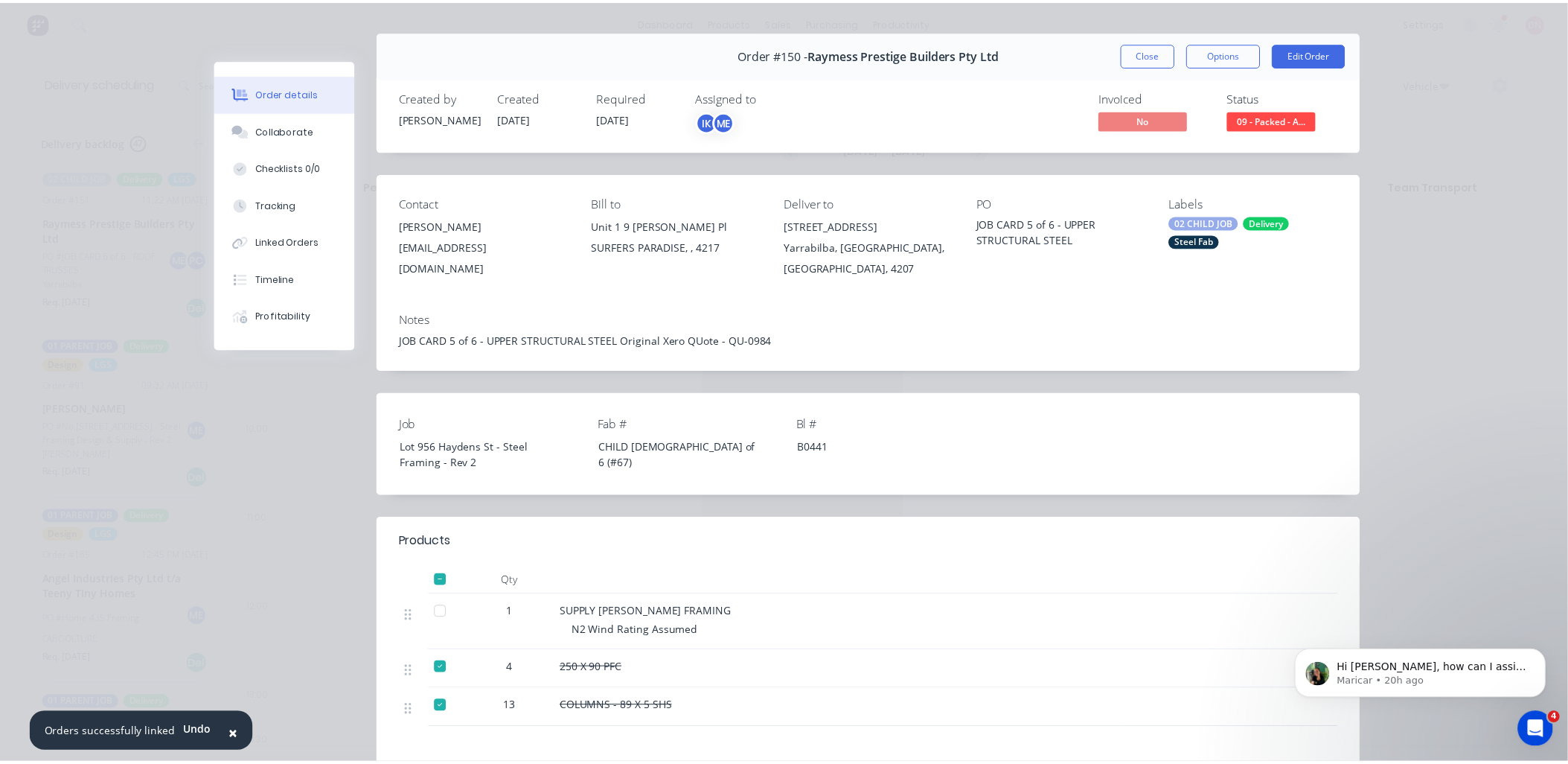
scroll to position [0, 0]
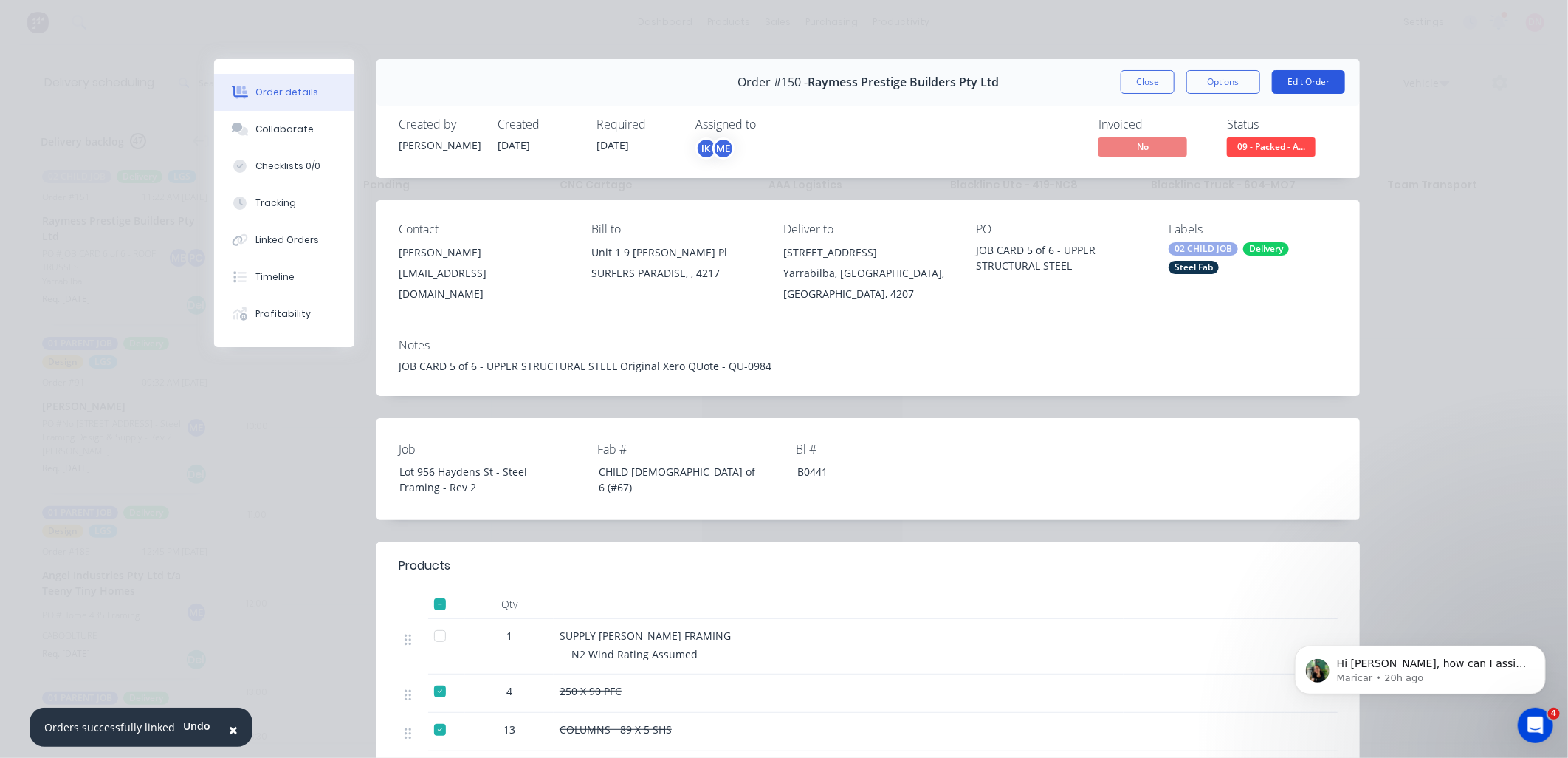
click at [1294, 79] on button "Edit Order" at bounding box center [1309, 82] width 73 height 24
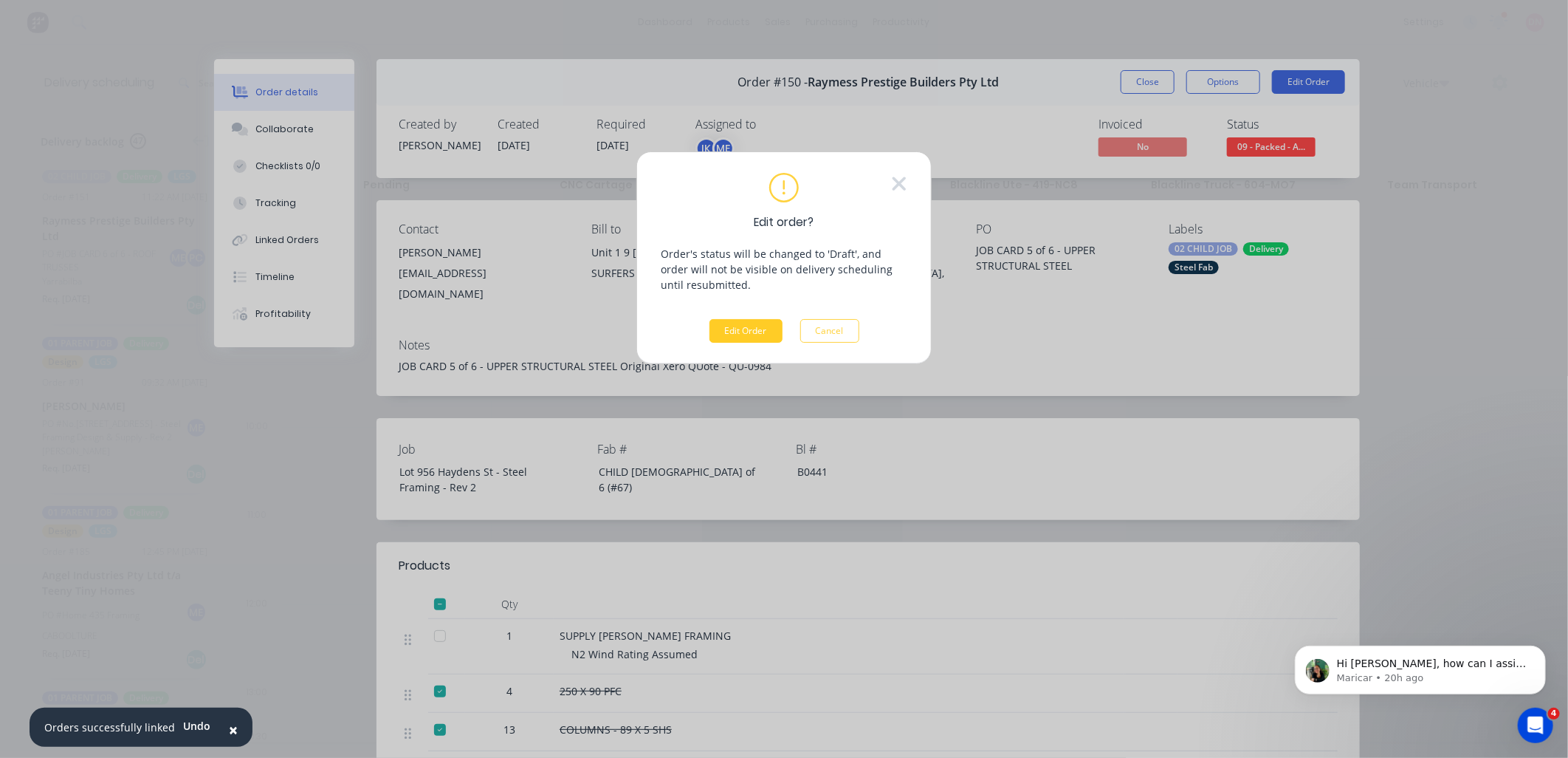
click at [761, 332] on button "Edit Order" at bounding box center [746, 331] width 73 height 24
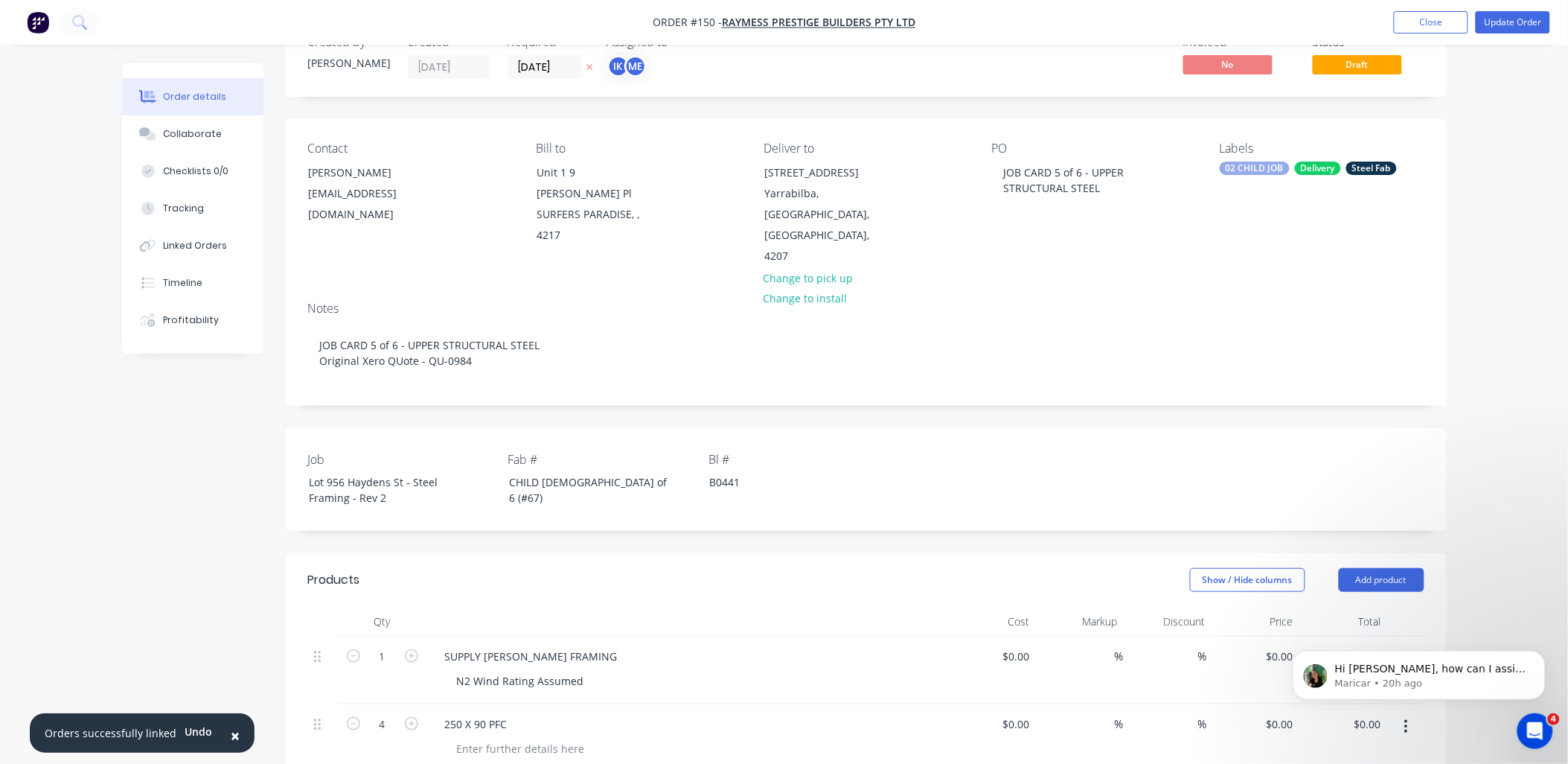
scroll to position [248, 0]
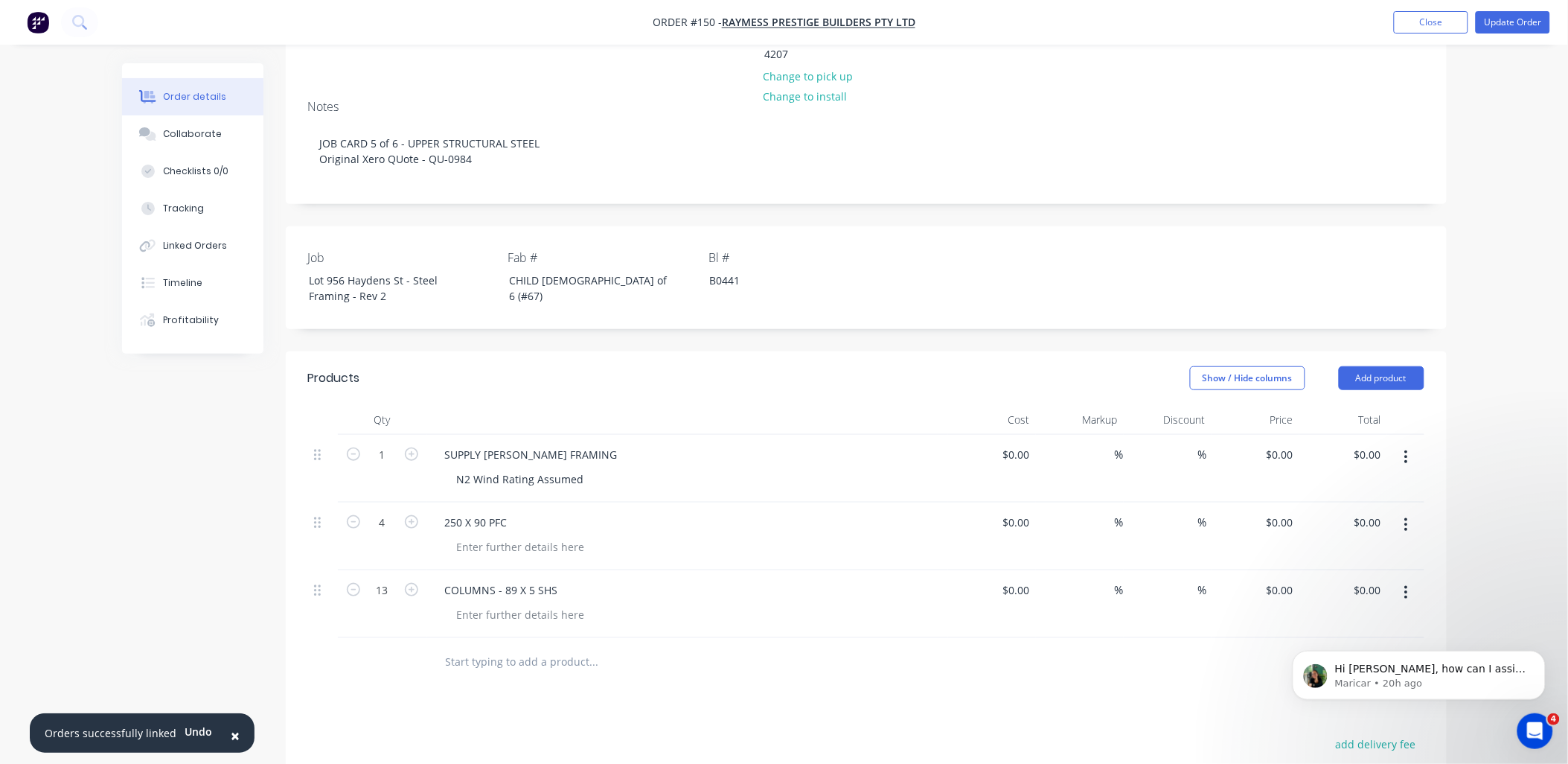
click at [477, 647] on input "text" at bounding box center [594, 662] width 298 height 30
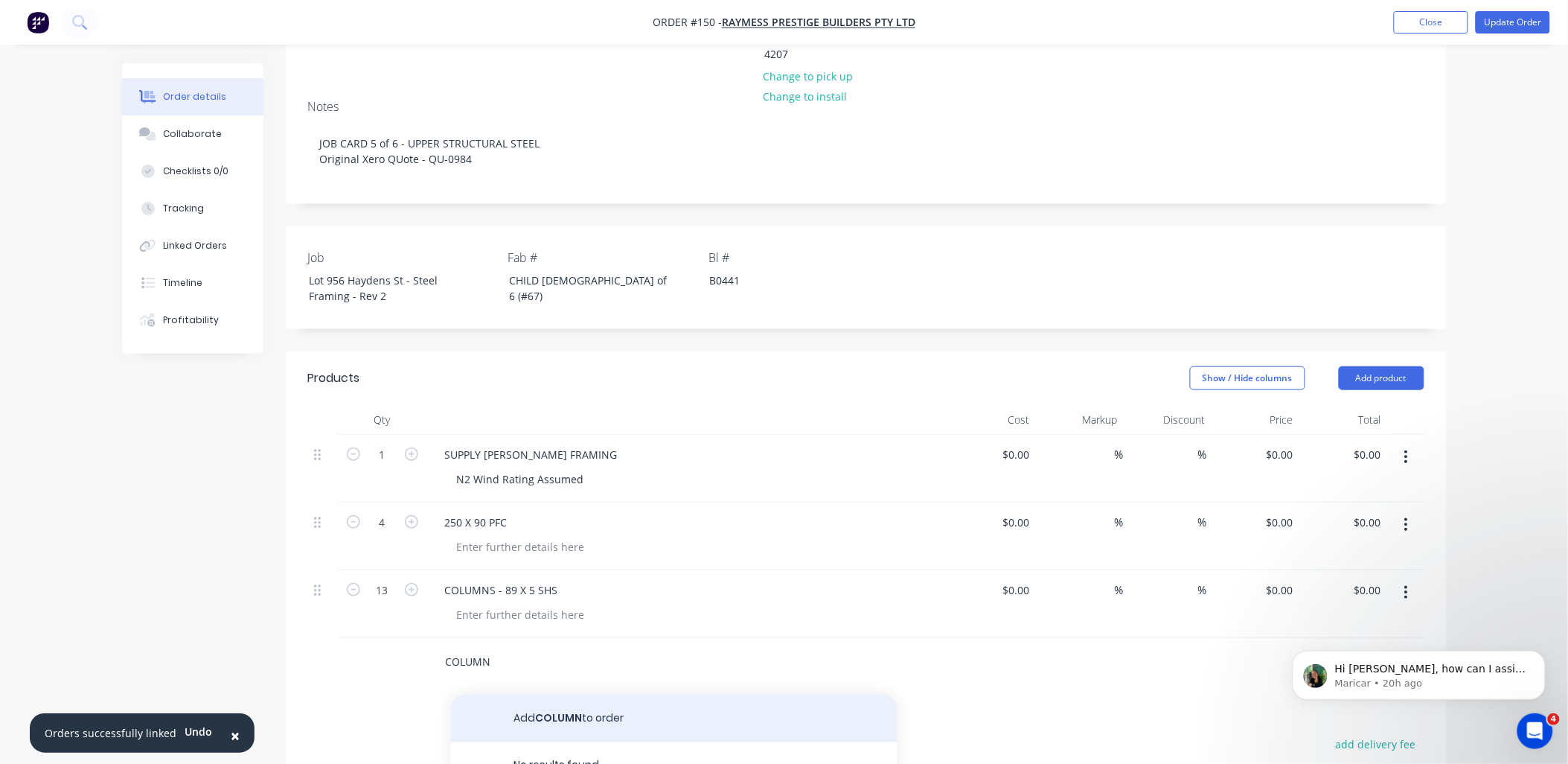
type input "COLUMN"
click at [555, 695] on button "Add COLUMN to order" at bounding box center [674, 718] width 446 height 48
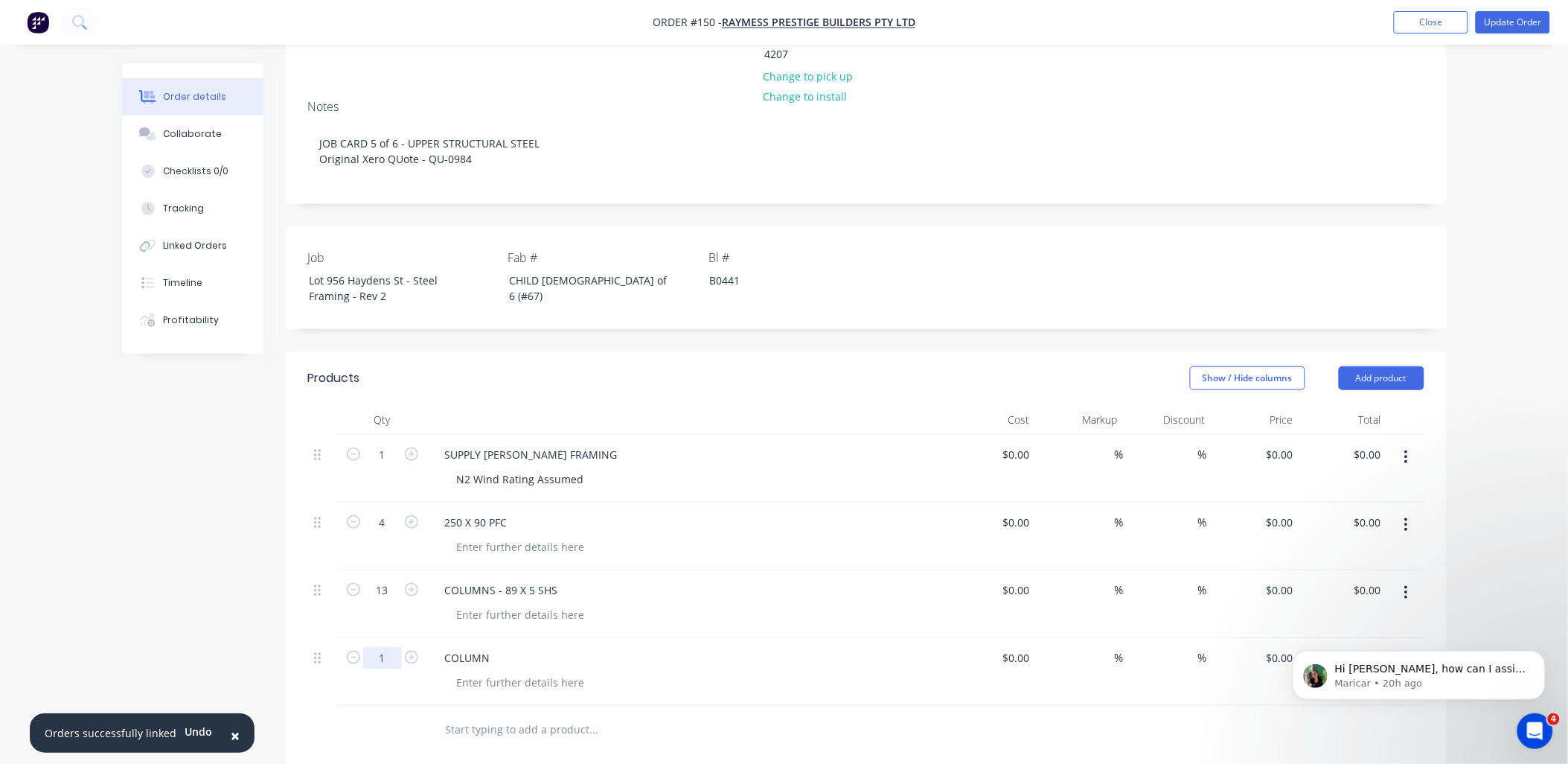
click at [399, 647] on input "1" at bounding box center [382, 658] width 39 height 23
type input "3"
click at [765, 715] on div at bounding box center [656, 730] width 446 height 30
click at [552, 715] on input "text" at bounding box center [594, 730] width 298 height 30
type input "1"
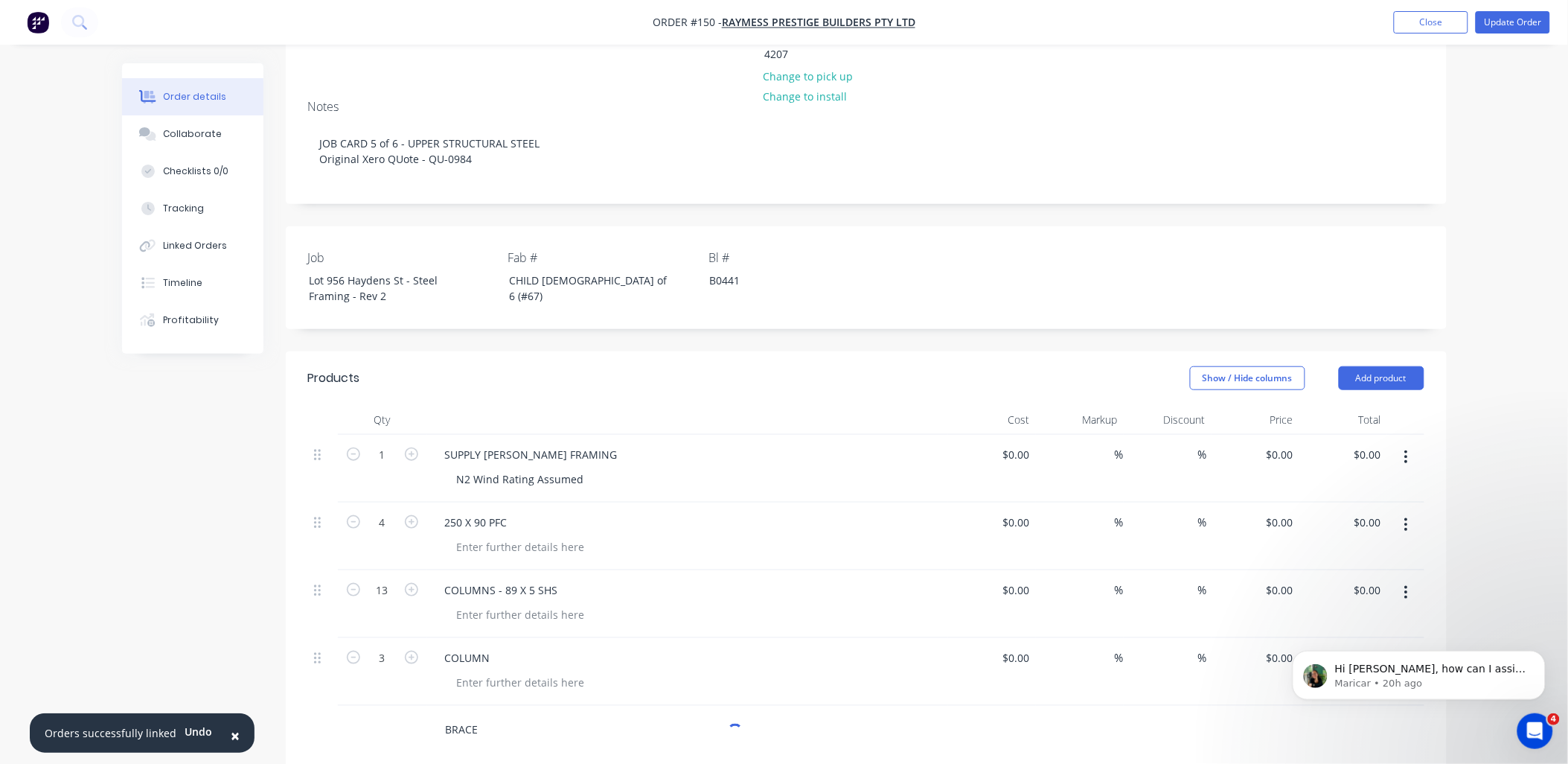
type input "BRACE"
click at [750, 647] on div "COLUMN" at bounding box center [687, 658] width 509 height 22
click at [397, 705] on div at bounding box center [382, 730] width 89 height 48
click at [508, 715] on input "BRACE" at bounding box center [594, 730] width 298 height 30
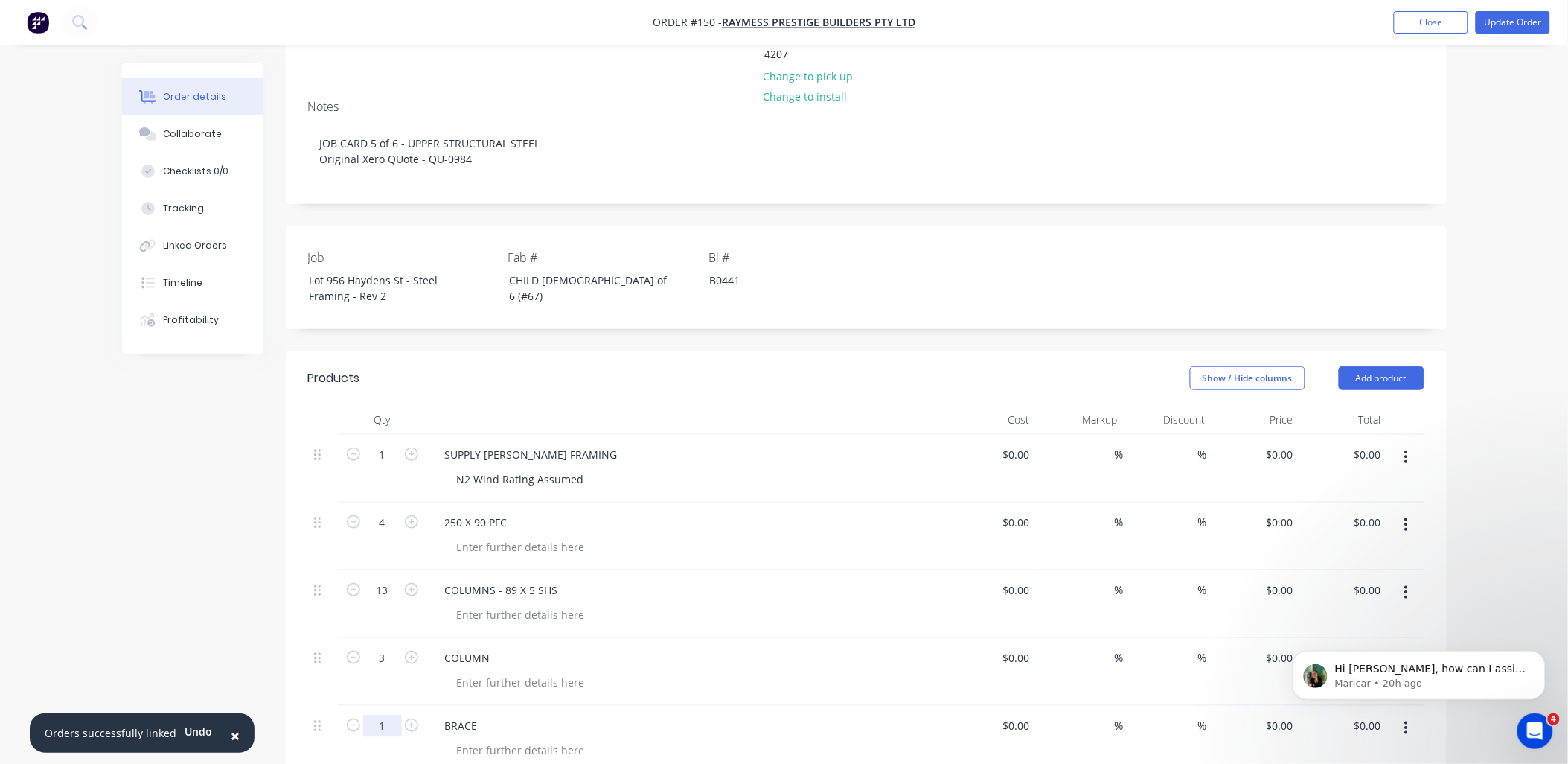
click at [389, 715] on input "1" at bounding box center [382, 726] width 39 height 23
type input "10"
click at [669, 647] on div "COLUMN" at bounding box center [687, 658] width 509 height 22
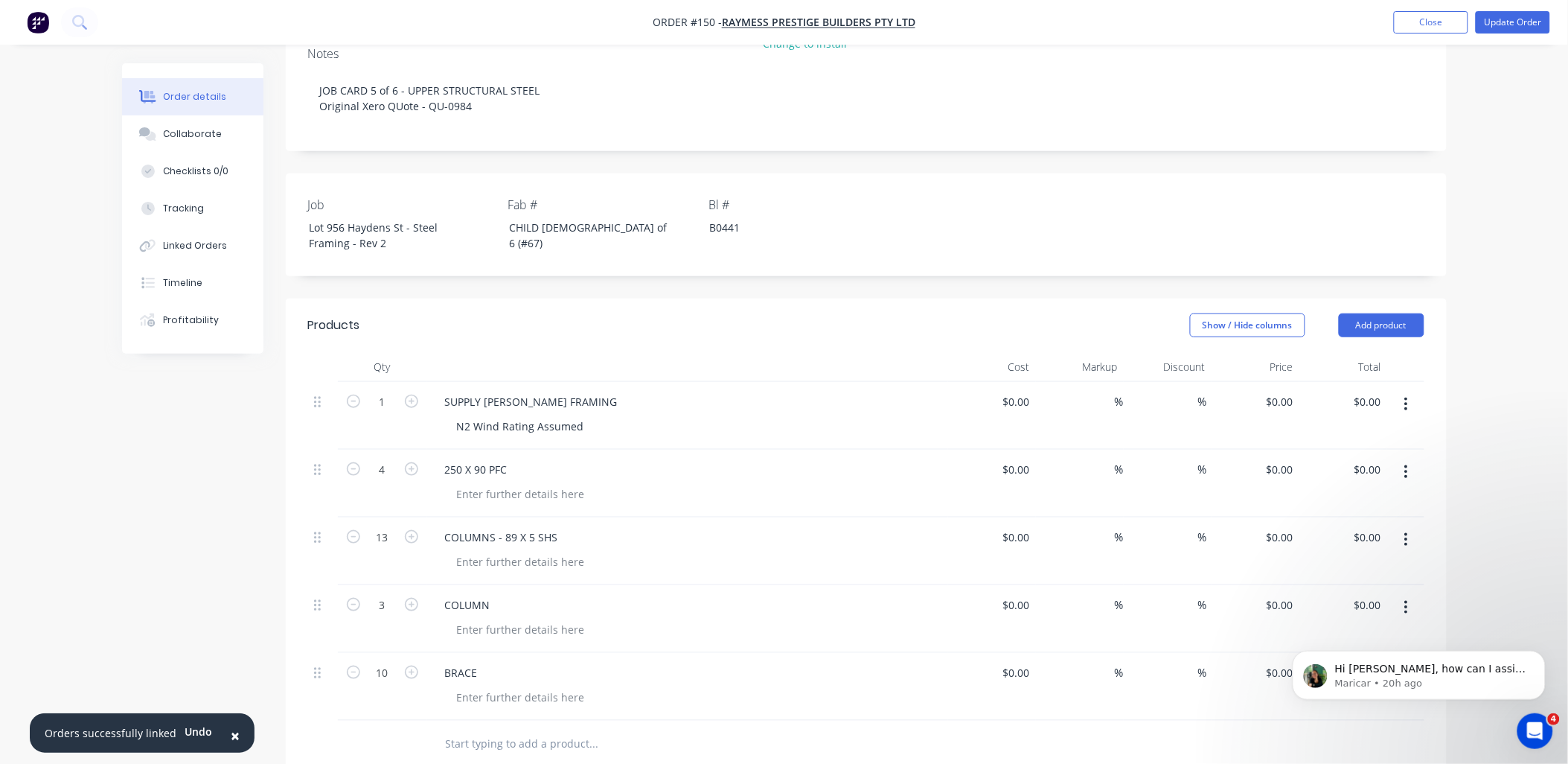
scroll to position [331, 0]
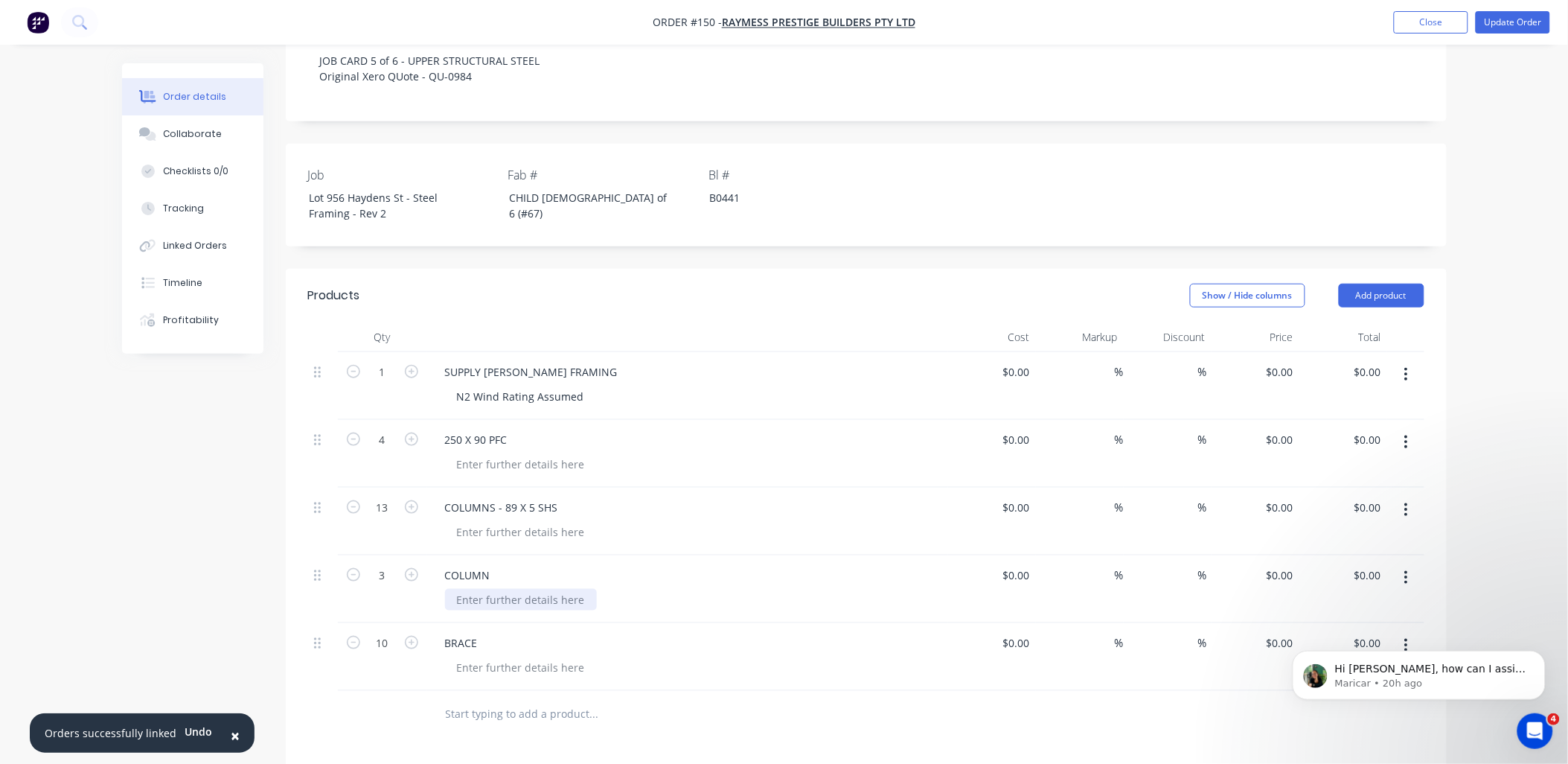
click at [511, 589] on div at bounding box center [520, 600] width 152 height 22
click at [486, 564] on div "COLUMN" at bounding box center [467, 575] width 69 height 22
click at [495, 564] on div "COLUMN" at bounding box center [467, 575] width 69 height 22
click at [516, 564] on div "COLUMN - 89X5.0SHS" at bounding box center [498, 575] width 131 height 22
click at [532, 564] on div "COLUMN - 89X 5.0SHS" at bounding box center [500, 575] width 134 height 22
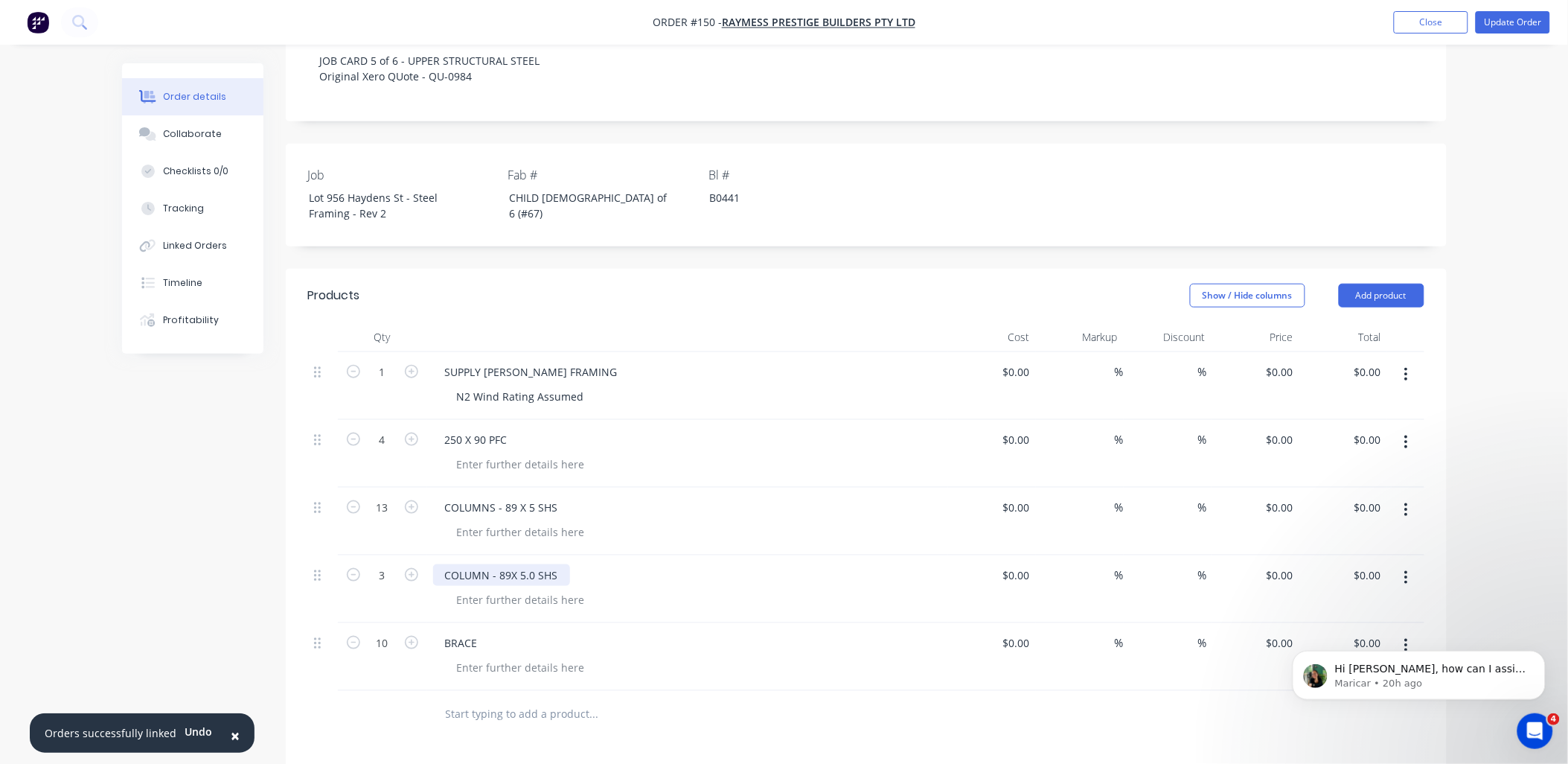
click at [509, 564] on div "COLUMN - 89X 5.0 SHS" at bounding box center [502, 575] width 137 height 22
click at [527, 564] on div "COLUMN - 89 X 5.0 SHS" at bounding box center [502, 575] width 140 height 22
click at [533, 496] on div "COLUMNS - 89 X 5 SHS" at bounding box center [502, 507] width 137 height 22
click at [531, 496] on div "COLUMNS - 89 X 5 SHS" at bounding box center [502, 507] width 137 height 22
click at [564, 564] on div "COLUMN - 89 X 5.0 SHS" at bounding box center [502, 575] width 140 height 22
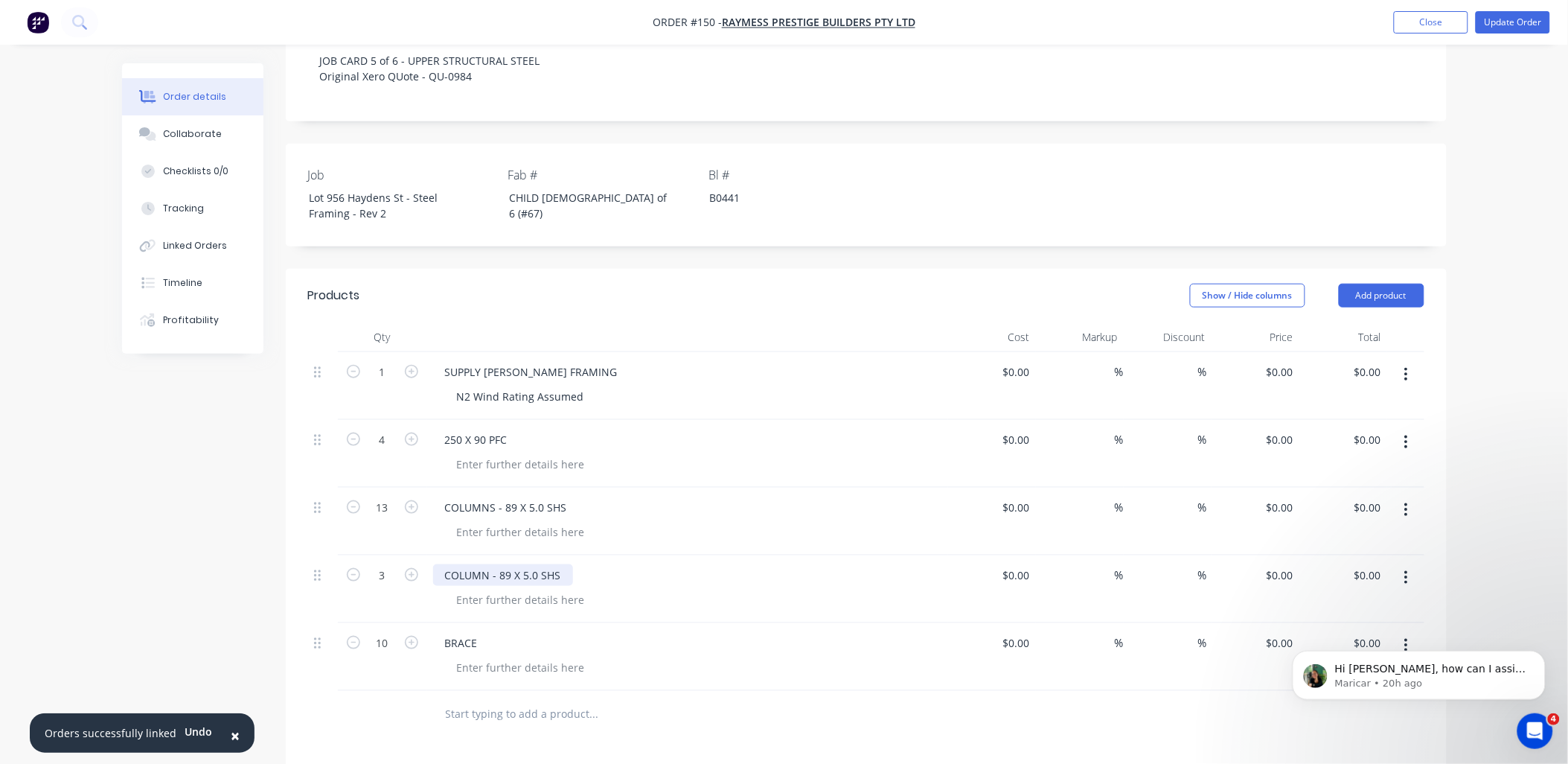
click at [566, 564] on div "COLUMN - 89 X 5.0 SHS" at bounding box center [502, 575] width 140 height 22
click at [494, 496] on div "COLUMNS - 89 X 5.0 SHS" at bounding box center [506, 507] width 146 height 22
click at [493, 496] on div "COLUMNS - 89 X 5.0 SHS" at bounding box center [506, 507] width 146 height 22
click at [496, 496] on div "COLUMNS - 89 X 5.0 SHS" at bounding box center [506, 507] width 146 height 22
click at [492, 496] on div "COLUMNS - 89 X 5.0 SHS" at bounding box center [506, 507] width 146 height 22
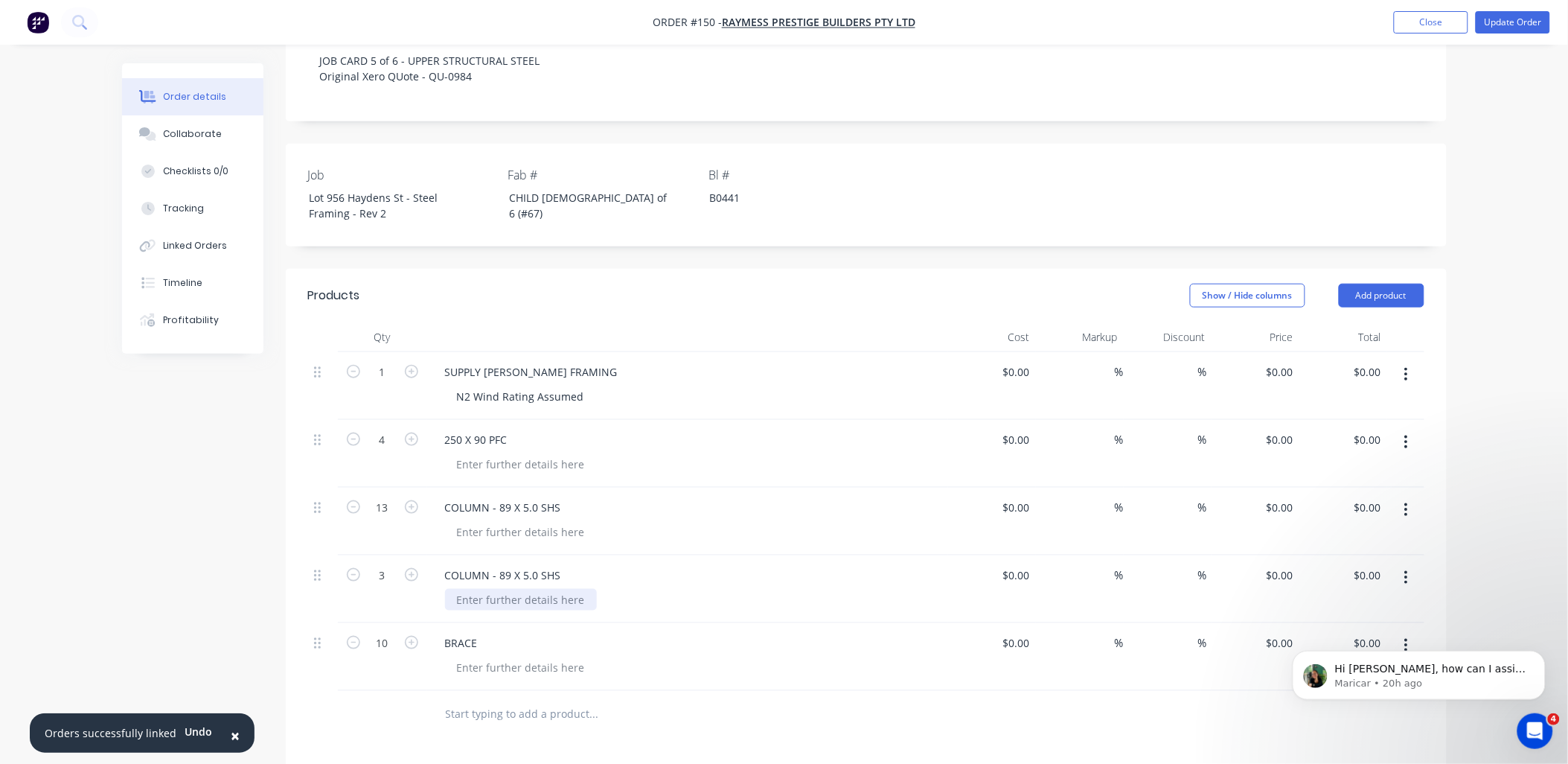
click at [524, 589] on div at bounding box center [520, 600] width 152 height 22
click at [527, 589] on div at bounding box center [520, 600] width 152 height 22
drag, startPoint x: 449, startPoint y: 597, endPoint x: 474, endPoint y: 597, distance: 25.0
click at [451, 632] on div "BRACE" at bounding box center [461, 643] width 56 height 22
drag, startPoint x: 478, startPoint y: 598, endPoint x: 385, endPoint y: 592, distance: 93.2
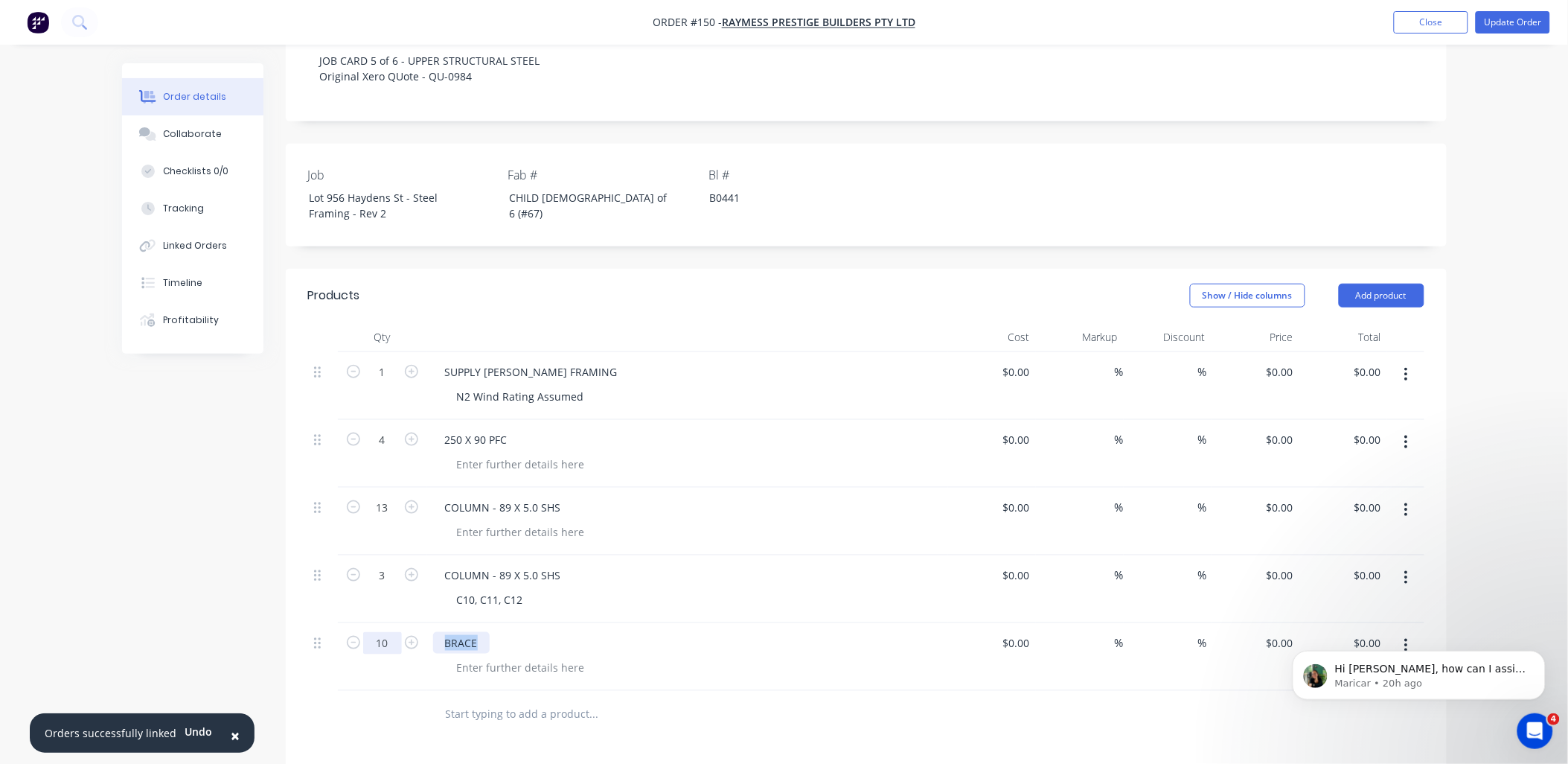
click at [385, 623] on div "10 BRACE $0.00 $0.00 % % $0.00 $0.00 $0.00 $0.00" at bounding box center [866, 656] width 1116 height 68
type input "2"
click at [754, 700] on div at bounding box center [656, 715] width 446 height 30
drag, startPoint x: 564, startPoint y: 623, endPoint x: 712, endPoint y: 672, distance: 155.9
click at [712, 700] on input "text" at bounding box center [594, 715] width 298 height 30
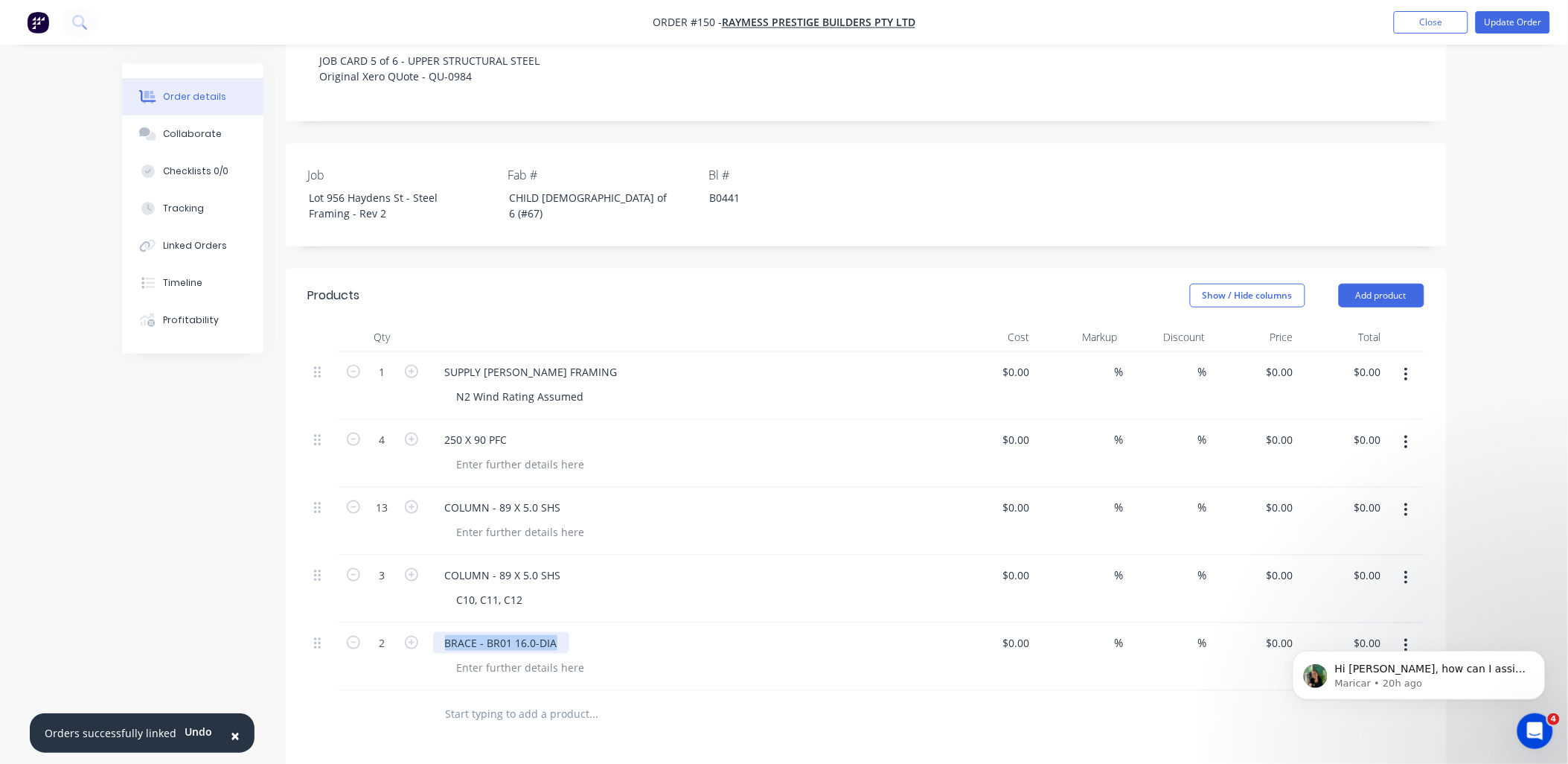
drag, startPoint x: 444, startPoint y: 603, endPoint x: 589, endPoint y: 600, distance: 145.0
click at [588, 632] on div "BRACE - BR01 16.0-DIA" at bounding box center [687, 643] width 509 height 22
copy div "BRACE - BR01 16.0-DIA"
click at [526, 700] on input "text" at bounding box center [594, 715] width 298 height 30
paste input "BRACE - BR01 16.0-DIA"
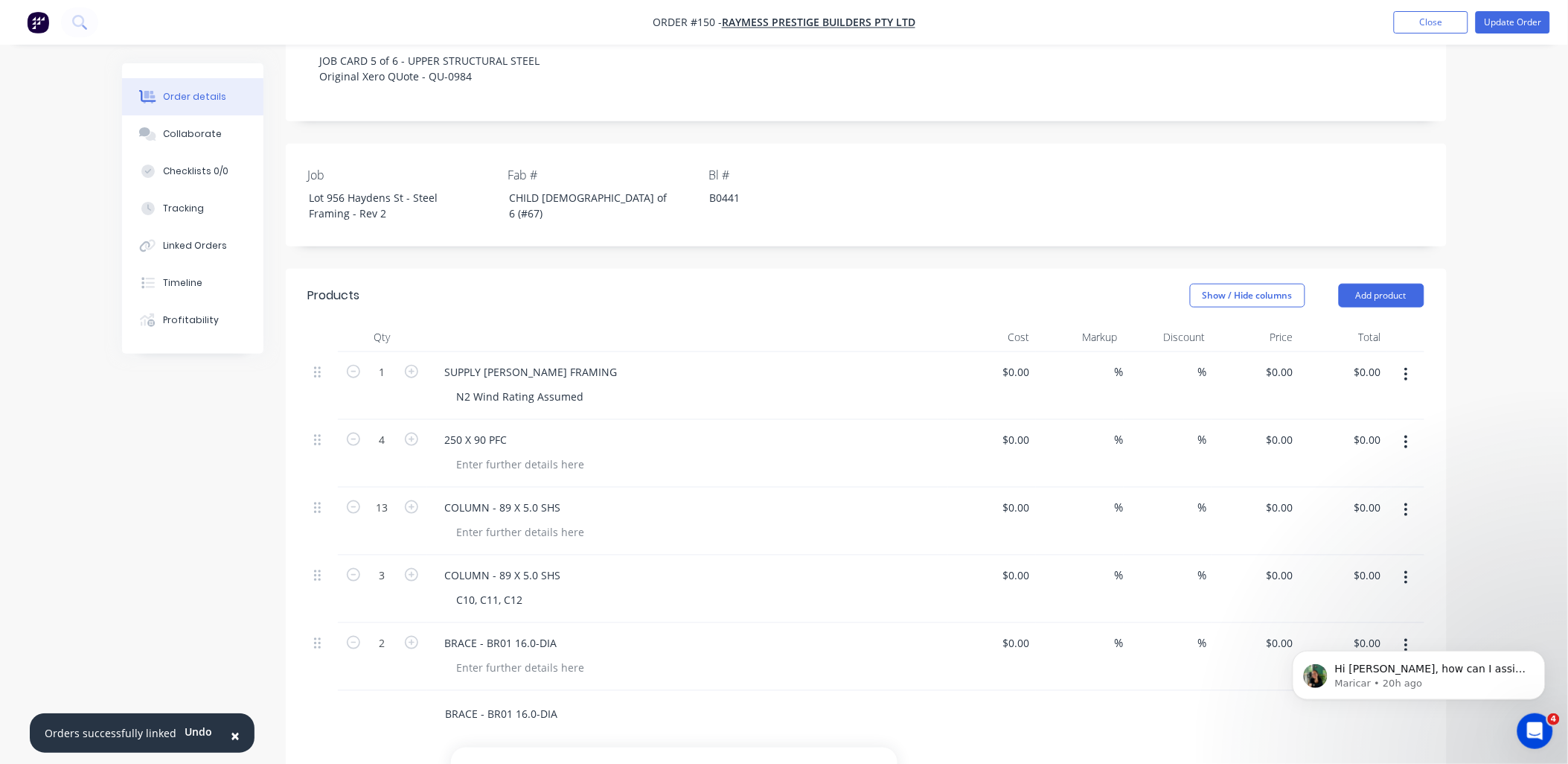
click at [508, 700] on input "BRACE - BR01 16.0-DIA" at bounding box center [594, 715] width 298 height 30
type input "BRACE - BR02 16.0-DIA"
click at [385, 691] on div at bounding box center [382, 715] width 89 height 48
click at [589, 700] on input "BRACE - BR02 16.0-DIA" at bounding box center [594, 715] width 298 height 30
click at [589, 748] on button "Add BRACE - BR02 16.0-DIA to order" at bounding box center [674, 771] width 446 height 48
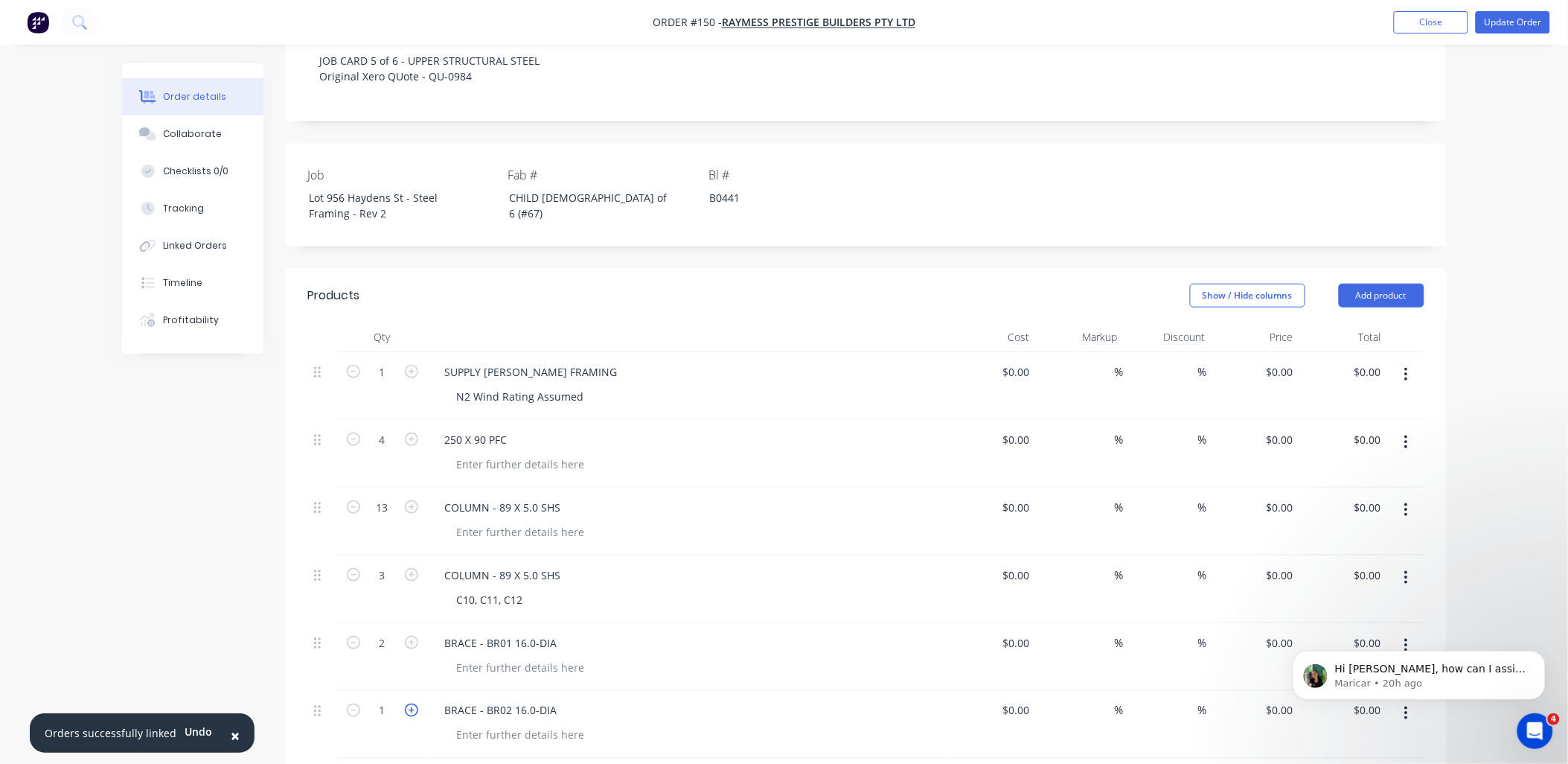
click at [406, 703] on icon "button" at bounding box center [411, 709] width 13 height 13
type input "2"
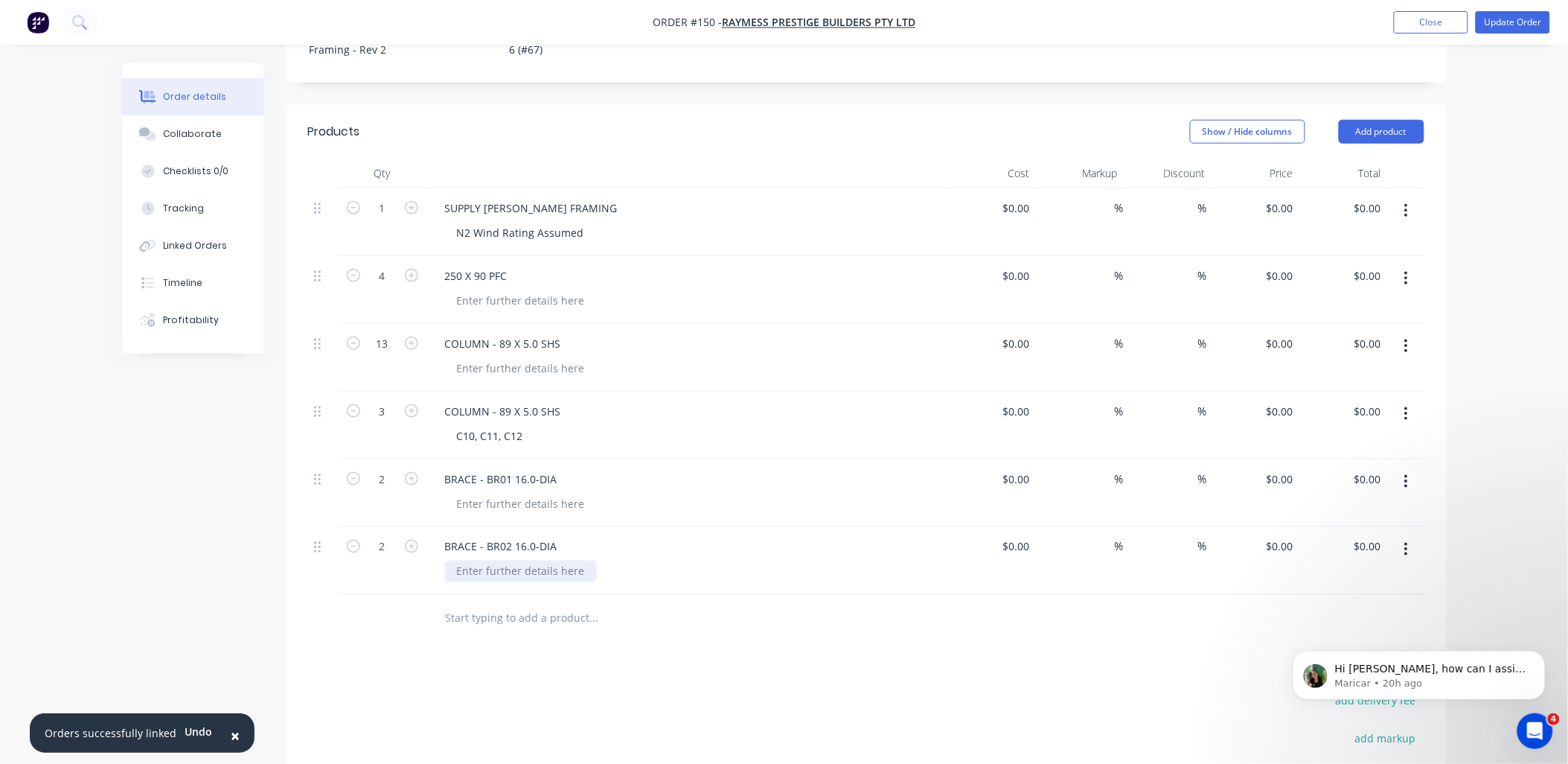
scroll to position [496, 0]
drag, startPoint x: 560, startPoint y: 503, endPoint x: 438, endPoint y: 509, distance: 122.1
click at [438, 535] on div "BRACE - BR02 16.0-DIA" at bounding box center [501, 545] width 137 height 22
copy div "BRACE - BR02 16.0-DIA"
click at [497, 602] on input "text" at bounding box center [594, 617] width 298 height 30
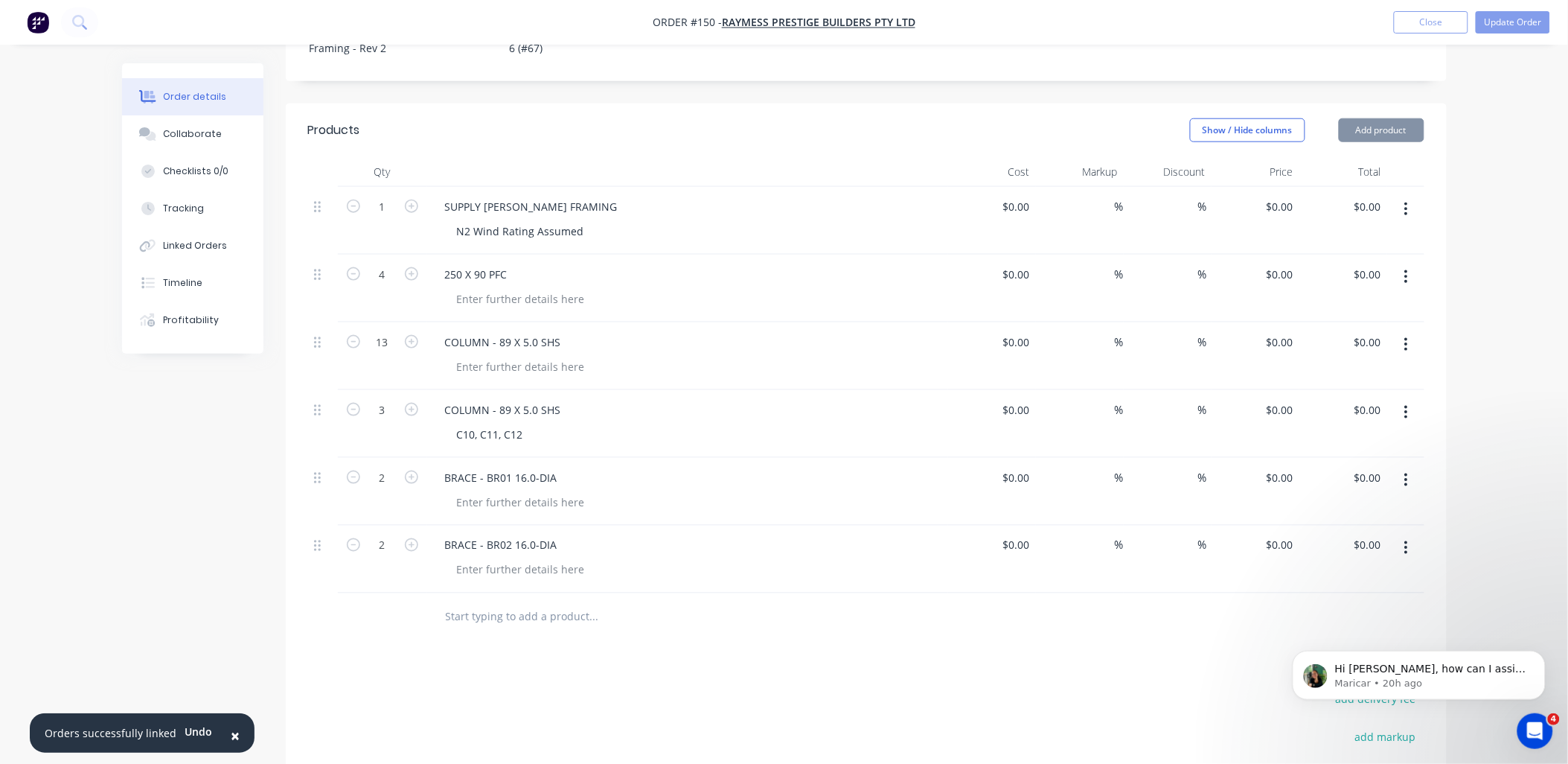
paste input "BRACE - BR02 16.0-DIA"
click at [513, 602] on input "BRACE - BR02 16.0-DIA" at bounding box center [594, 617] width 298 height 30
type input "BRACE - BR03 16.0-DIA"
click at [646, 630] on div "Products Show / Hide columns Add product Qty Cost Markup Discount Price Total 1…" at bounding box center [866, 551] width 1161 height 895
click at [560, 602] on input "BRACE - BR03 16.0-DIA" at bounding box center [594, 617] width 298 height 30
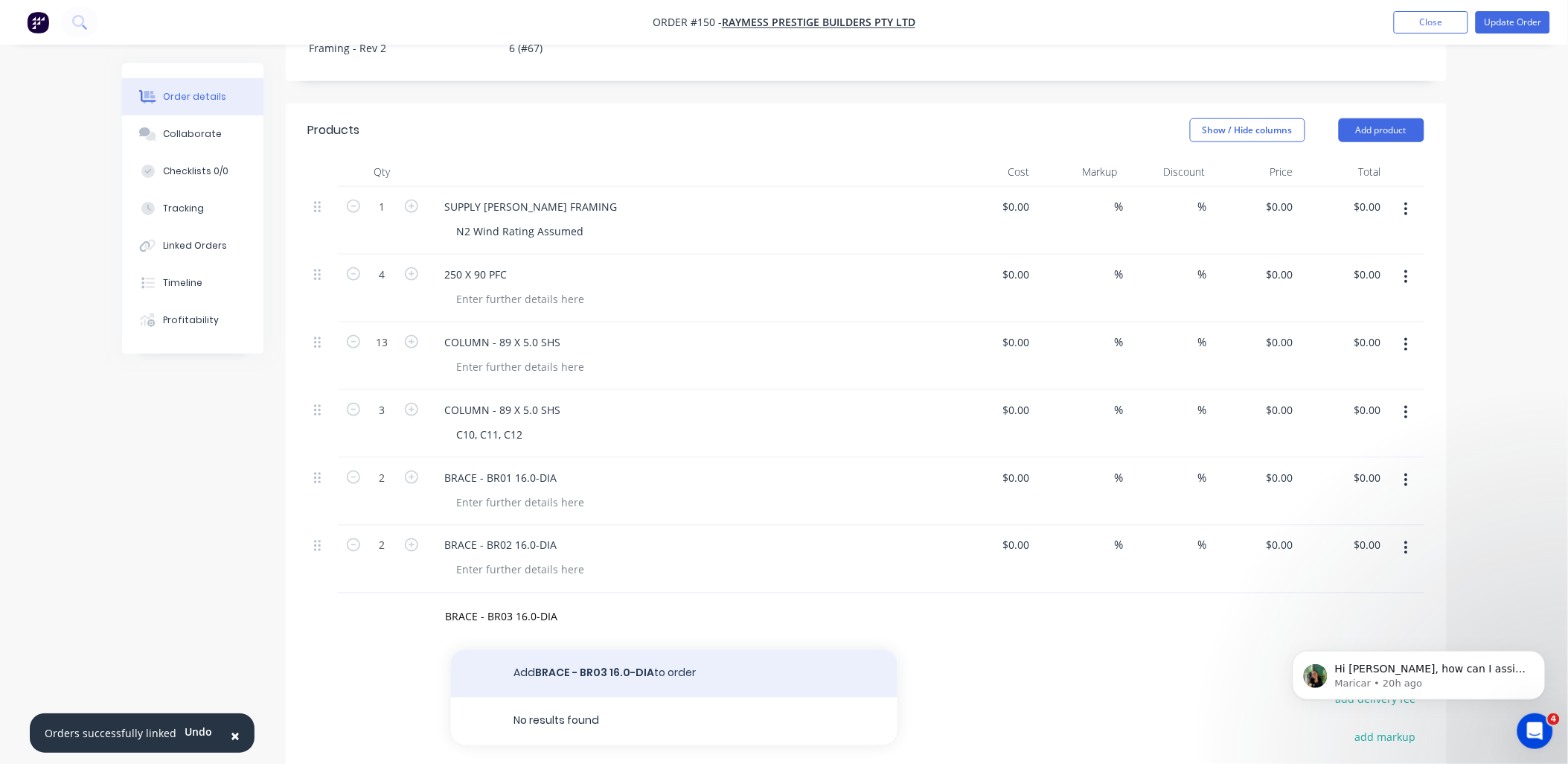
click at [569, 650] on button "Add BRACE - BR03 16.0-DIA to order" at bounding box center [674, 673] width 446 height 48
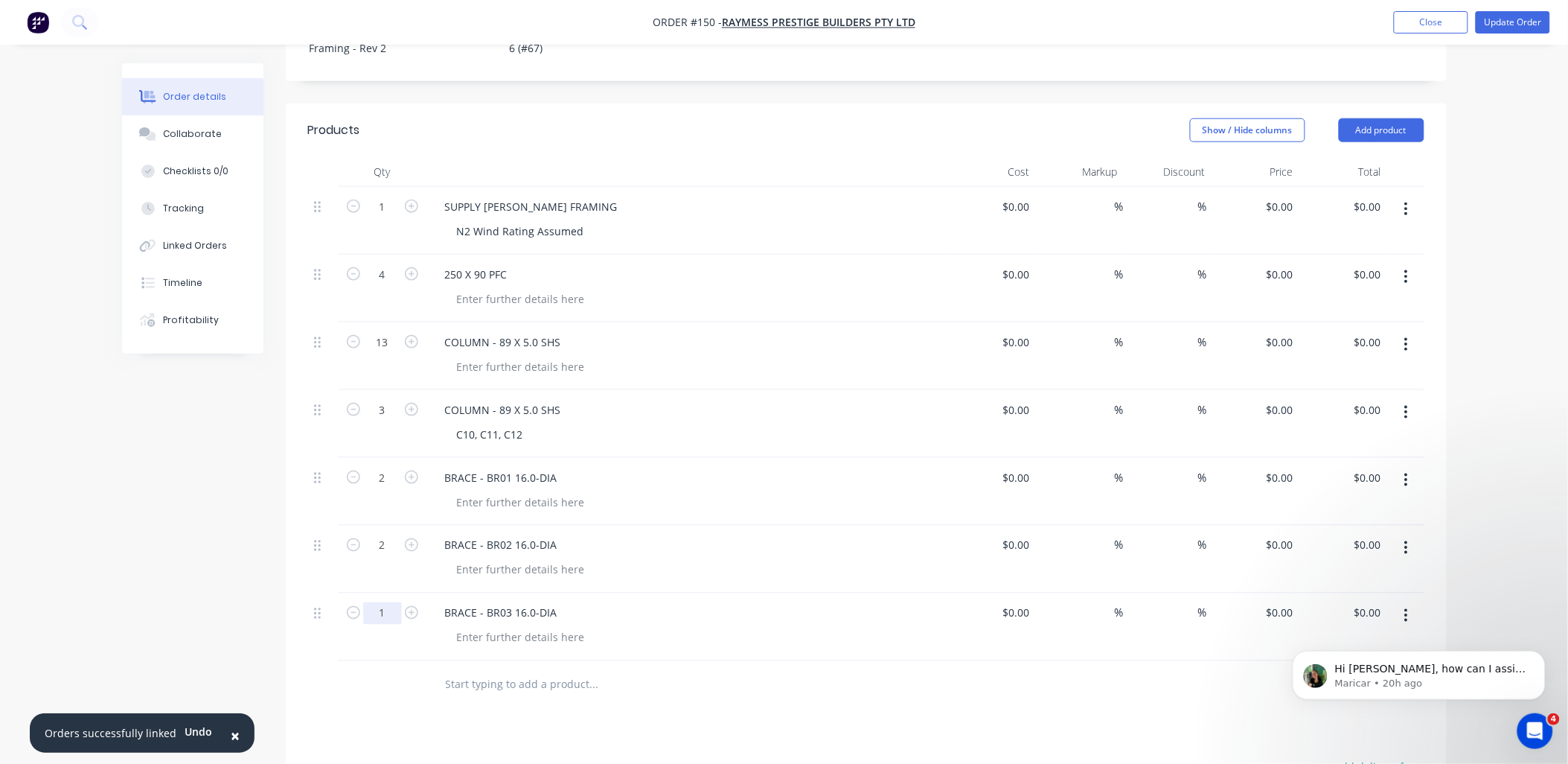
click at [399, 602] on input "1" at bounding box center [382, 613] width 39 height 23
click at [413, 606] on icon "button" at bounding box center [411, 612] width 13 height 13
type input "2"
click at [566, 602] on div "BRACE - BR03 16.0-DIA" at bounding box center [501, 613] width 137 height 22
drag, startPoint x: 559, startPoint y: 570, endPoint x: 329, endPoint y: 573, distance: 230.0
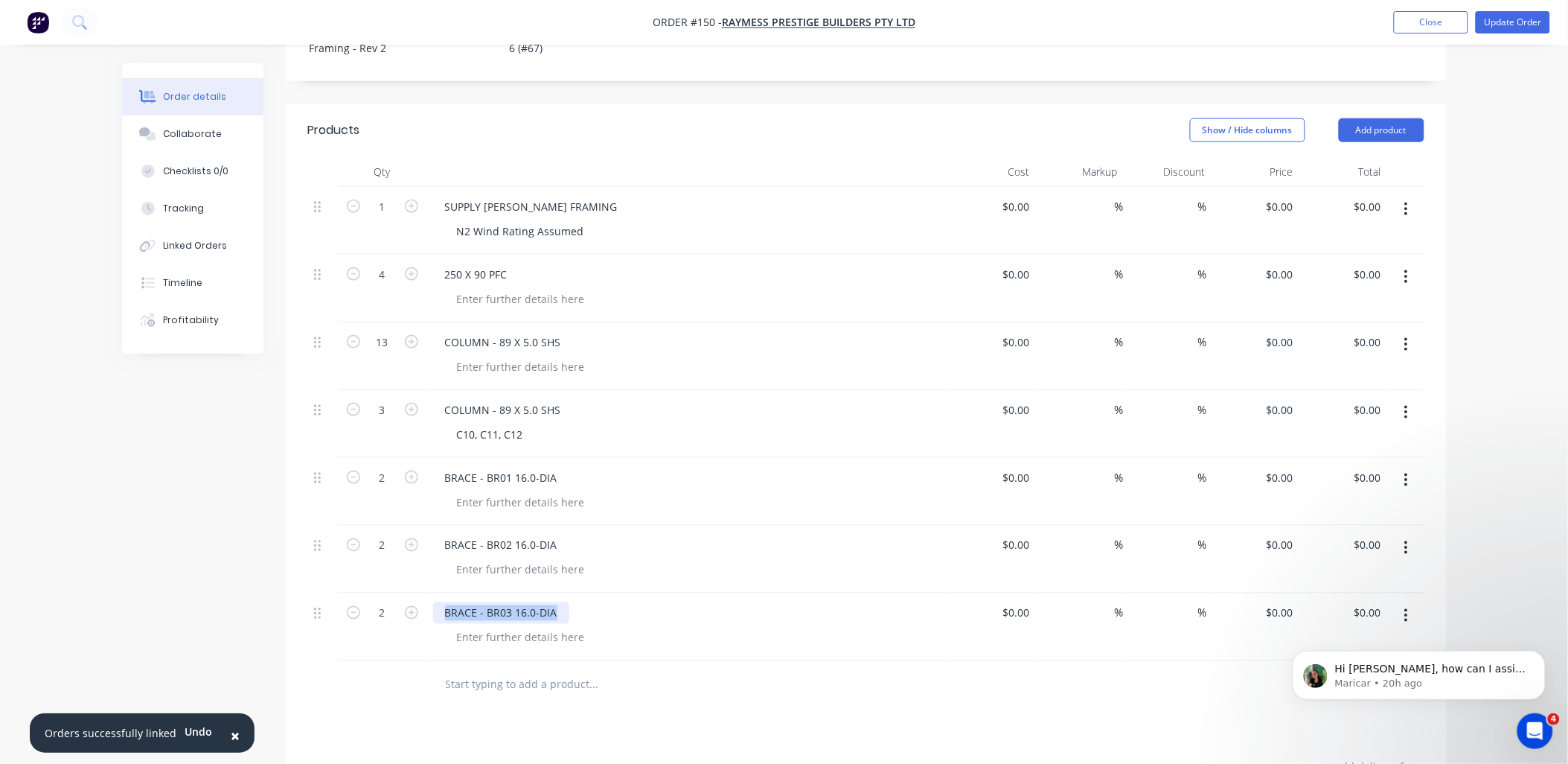
click at [329, 593] on div "2 BRACE - BR03 16.0-DIA $0.00 $0.00 % % $0.00 $0.00 $0.00 $0.00" at bounding box center [866, 627] width 1116 height 68
copy div "BRACE - BR03 16.0-DIA"
click at [545, 670] on input "text" at bounding box center [594, 684] width 298 height 30
paste input "BRACE - BR03 16.0-DIA"
click at [512, 670] on input "BRACE - BR03 16.0-DIA" at bounding box center [594, 684] width 298 height 30
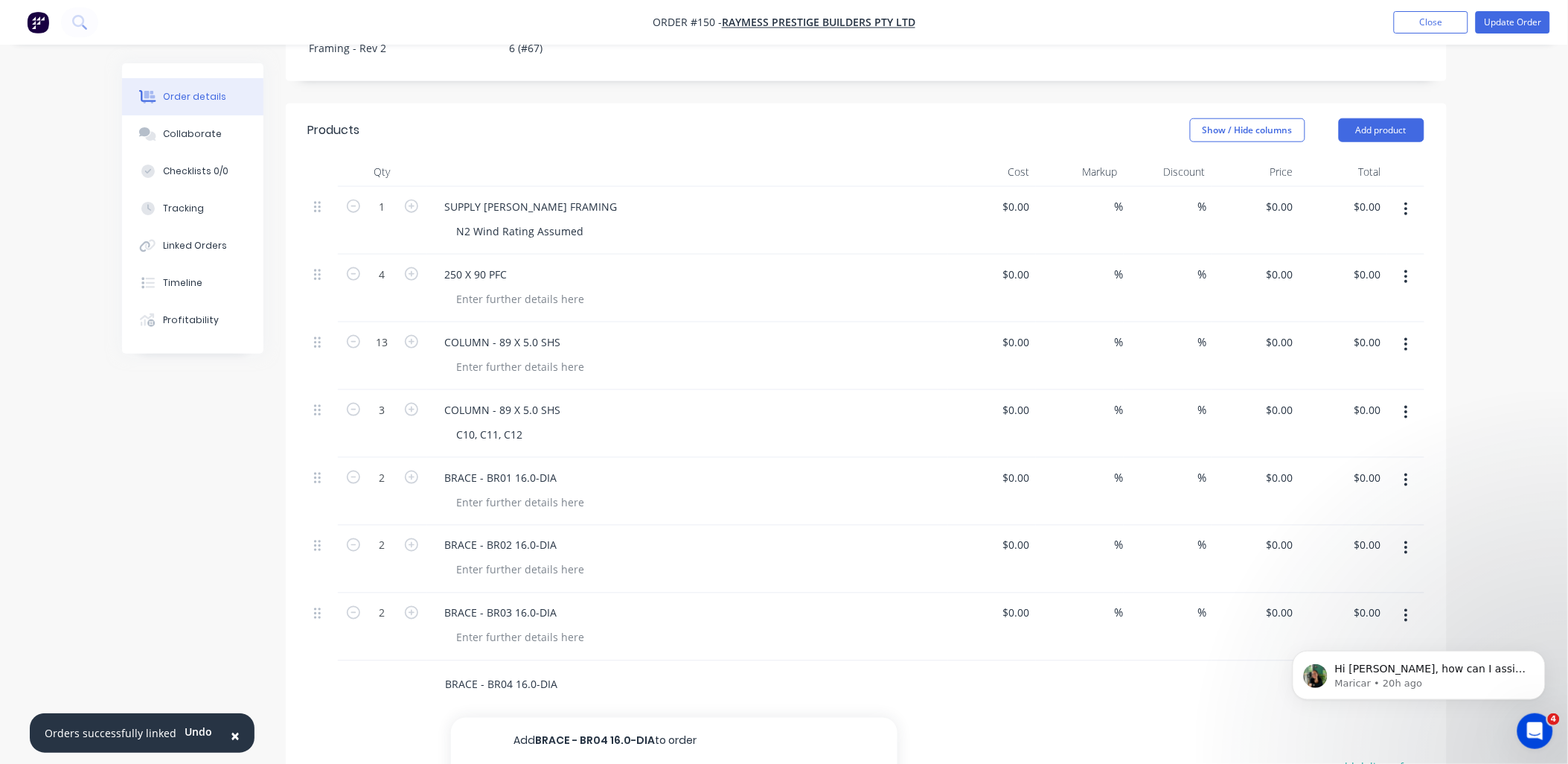
type input "BRACE - BR04 16.0-DIA"
drag, startPoint x: 365, startPoint y: 660, endPoint x: 442, endPoint y: 651, distance: 77.5
click at [442, 661] on div "BRACE - BR04 16.0-DIA Add BRACE - BR04 16.0-DIA to order No results found" at bounding box center [866, 685] width 1116 height 48
click at [552, 672] on div "Products Show / Hide columns Add product Qty Cost Markup Discount Price Total 1…" at bounding box center [866, 585] width 1161 height 963
click at [552, 670] on input "BRACE - BR04 16.0-DIA" at bounding box center [594, 684] width 298 height 30
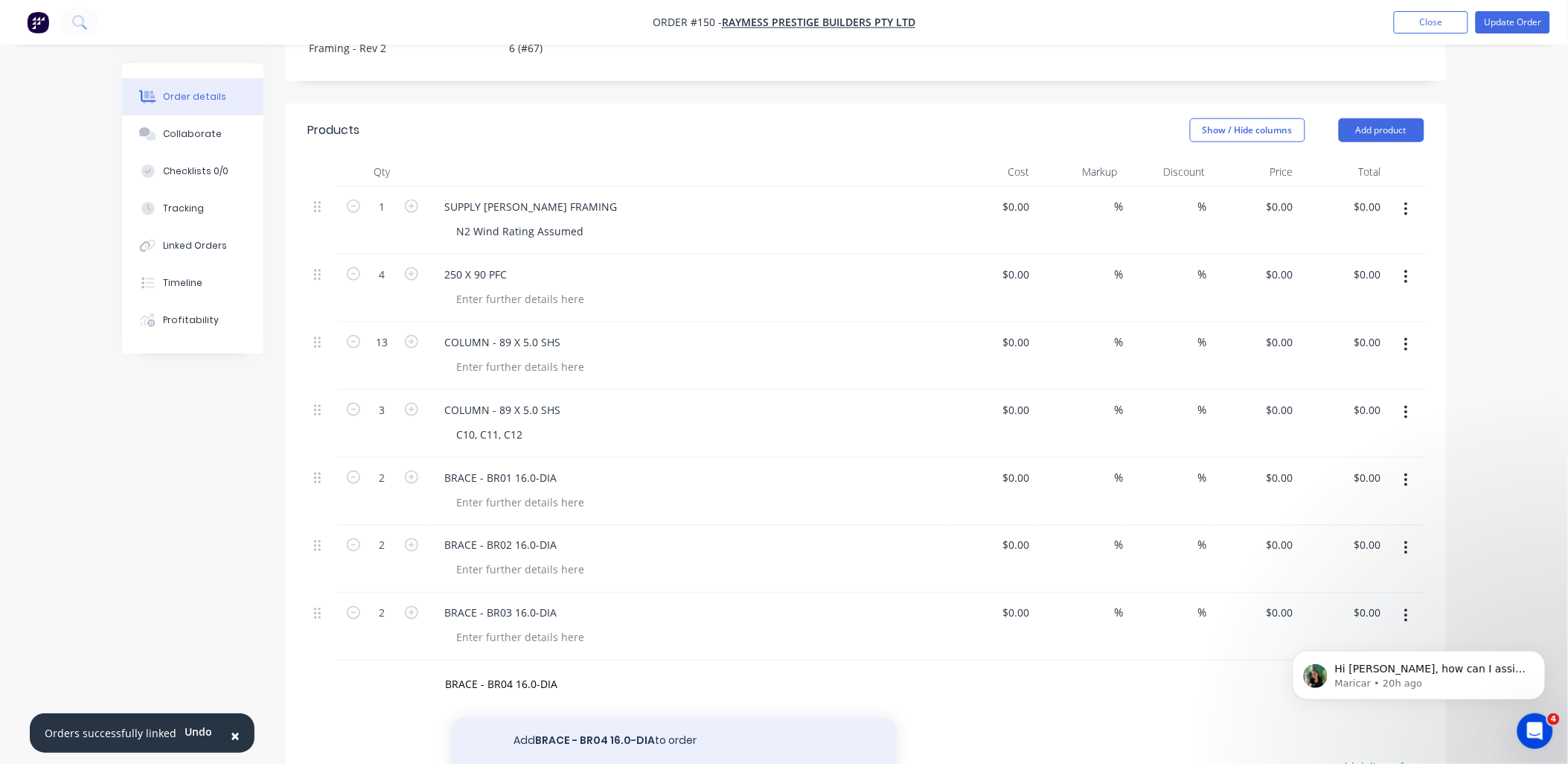
click at [600, 718] on button "Add BRACE - BR04 16.0-DIA to order" at bounding box center [674, 741] width 446 height 48
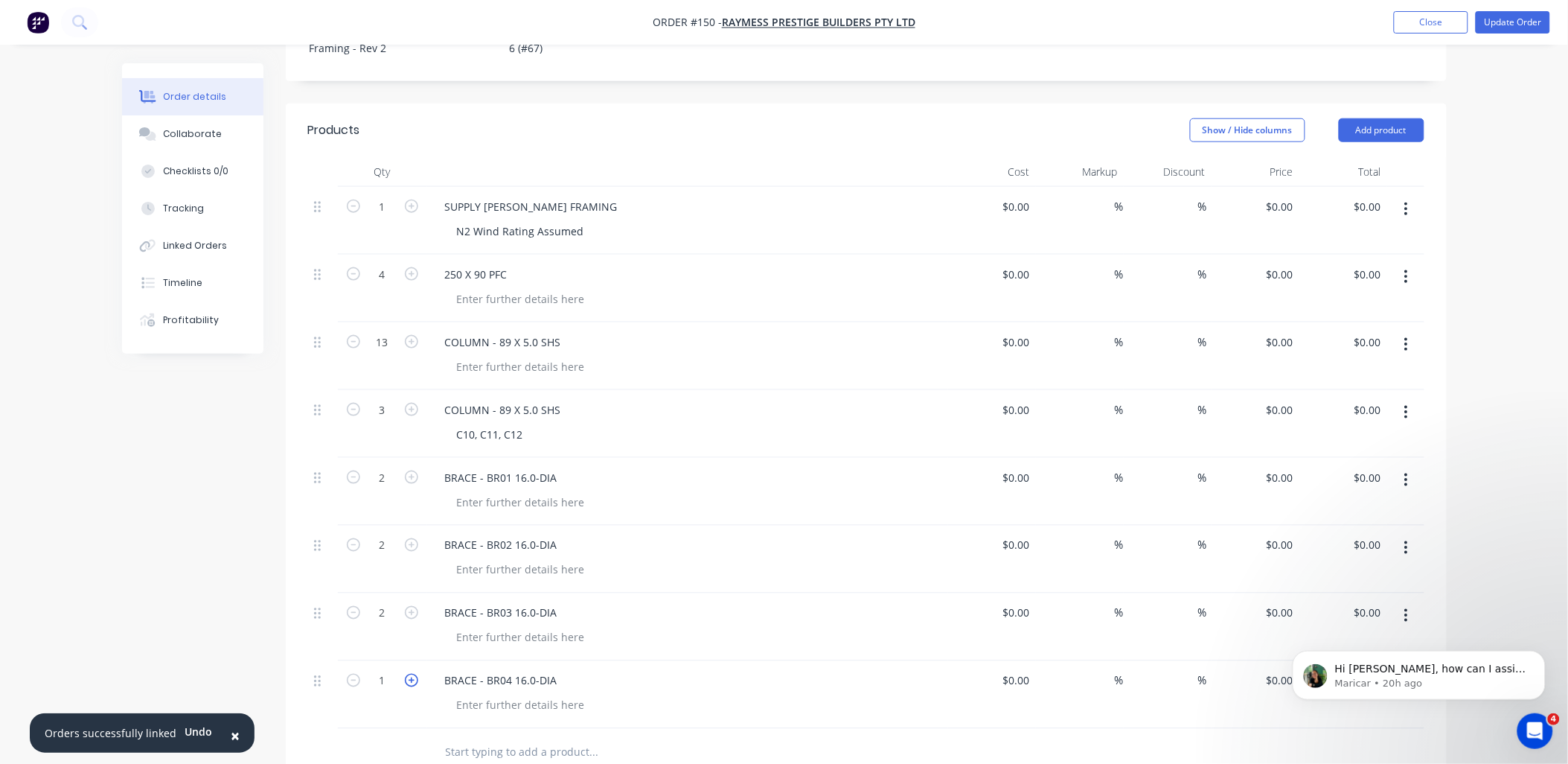
click at [413, 673] on icon "button" at bounding box center [411, 680] width 13 height 13
type input "2"
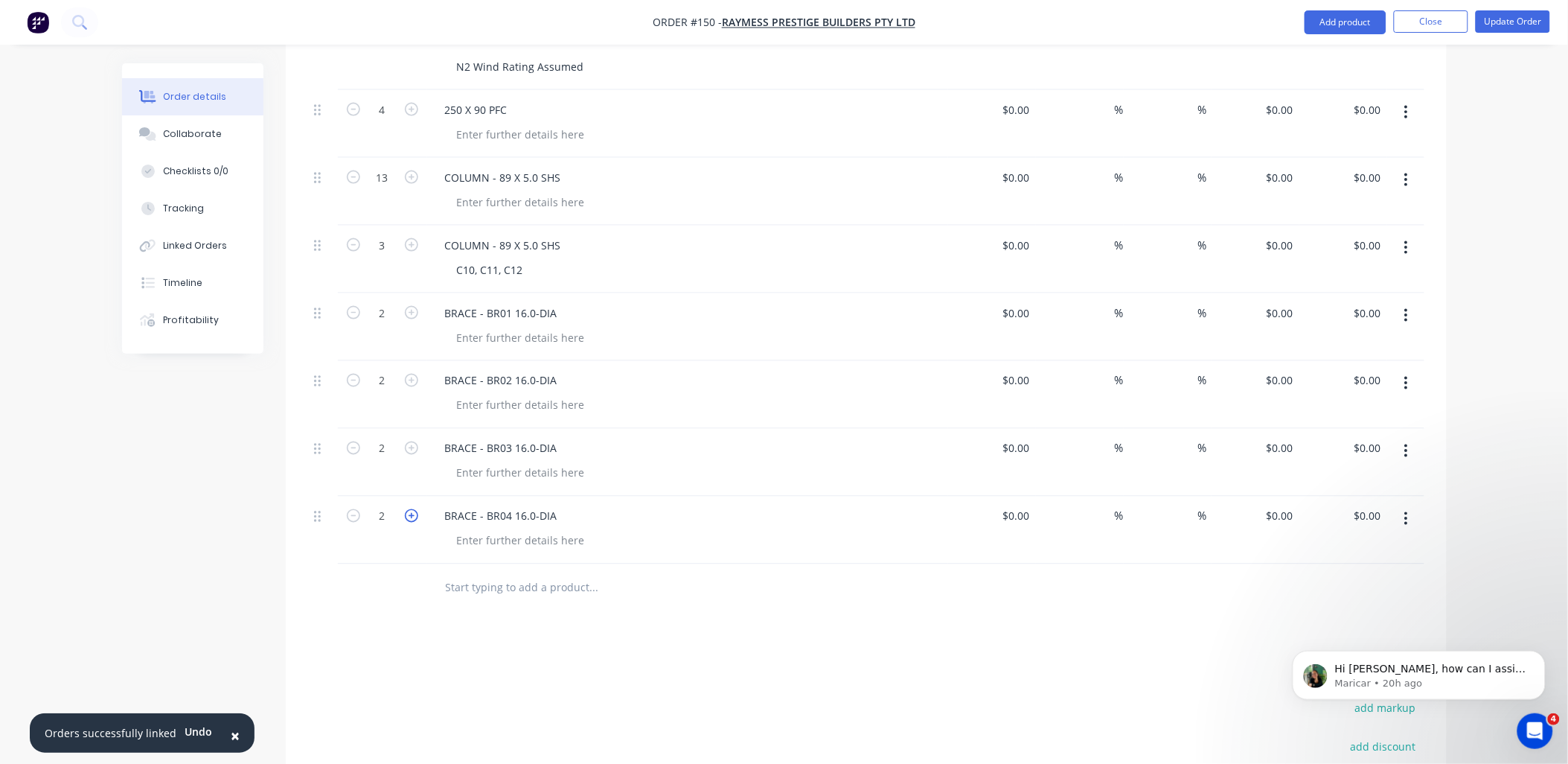
scroll to position [661, 0]
click at [552, 505] on div "BRACE - BR04 16.0-DIA" at bounding box center [501, 516] width 137 height 22
drag, startPoint x: 558, startPoint y: 476, endPoint x: 347, endPoint y: 478, distance: 211.0
click at [347, 496] on div "2 BRACE - BR04 16.0-DIA $0.00 $0.00 % % $0.00 $0.00 $0.00 $0.00" at bounding box center [866, 529] width 1116 height 68
copy div "BRACE - BR04 16.0-DIA"
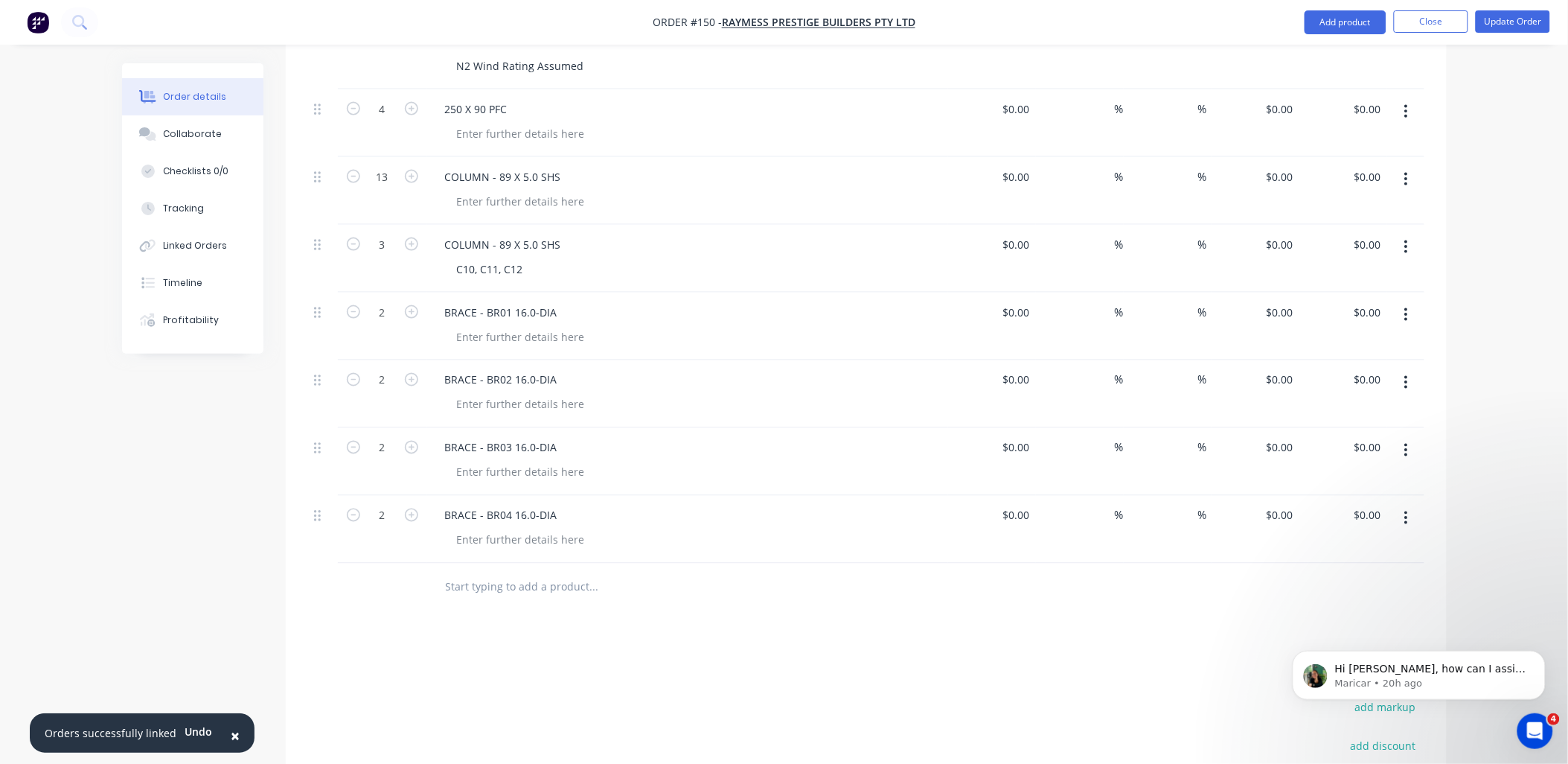
click at [488, 573] on input "text" at bounding box center [594, 588] width 298 height 30
paste input "BRACE - BR04 16.0-DIA"
click at [510, 573] on input "BRACE - BR04 16.0-DIA" at bounding box center [594, 588] width 298 height 30
type input "BRACE - BR05 16.0-DIA"
click at [509, 505] on div "BRACE - BR04 16.0-DIA" at bounding box center [501, 516] width 137 height 22
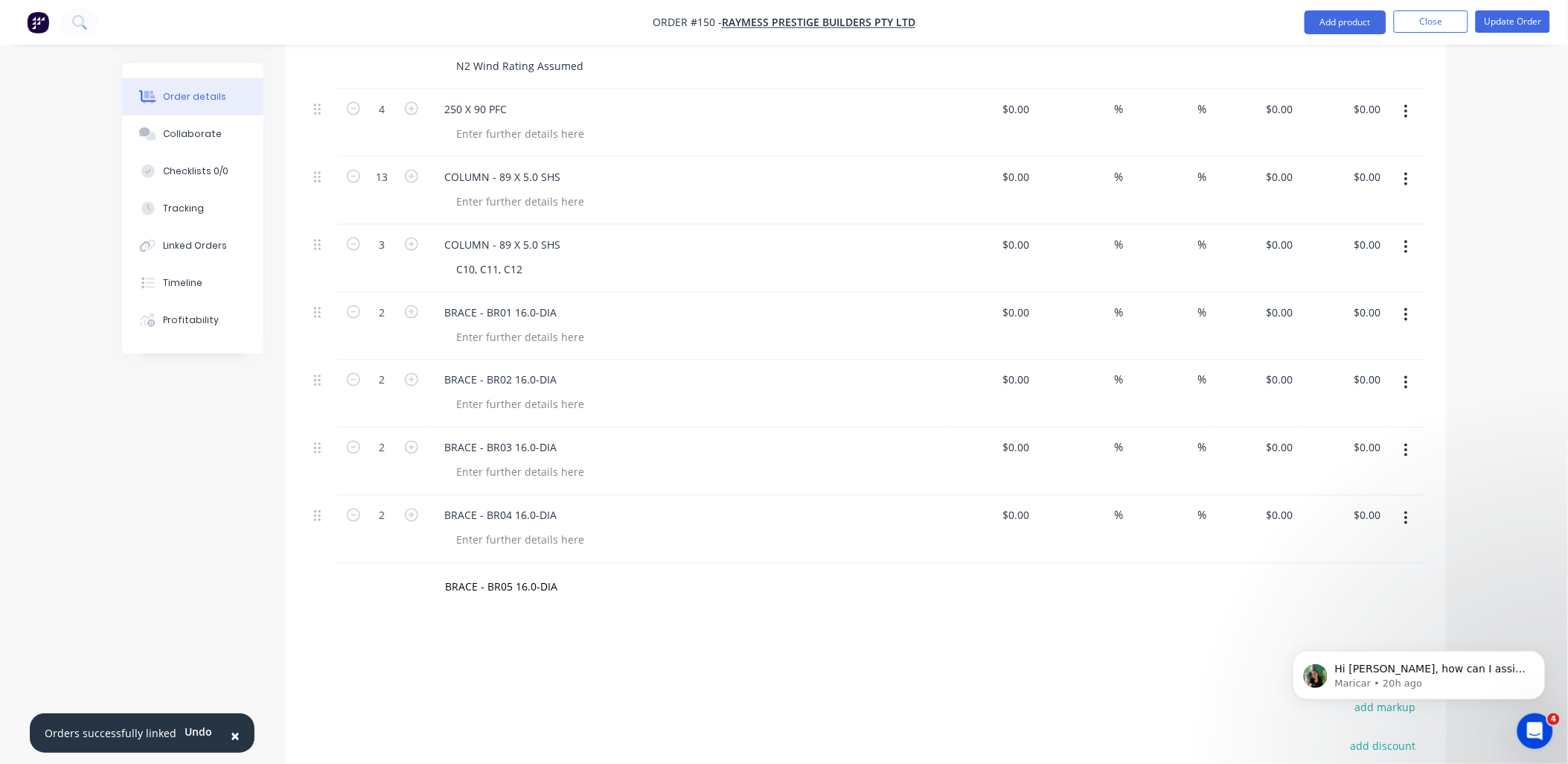
click at [477, 563] on div "BRACE - BR05 16.0-DIA" at bounding box center [695, 588] width 536 height 48
drag, startPoint x: 531, startPoint y: 656, endPoint x: 538, endPoint y: 599, distance: 57.4
click at [551, 573] on input "BRACE - BR05 16.0-DIA" at bounding box center [594, 588] width 298 height 30
click at [649, 564] on div "BRACE - BR05 16.0-DIA Add BRACE - BR05 16.0-DIA to order No results found" at bounding box center [695, 588] width 536 height 48
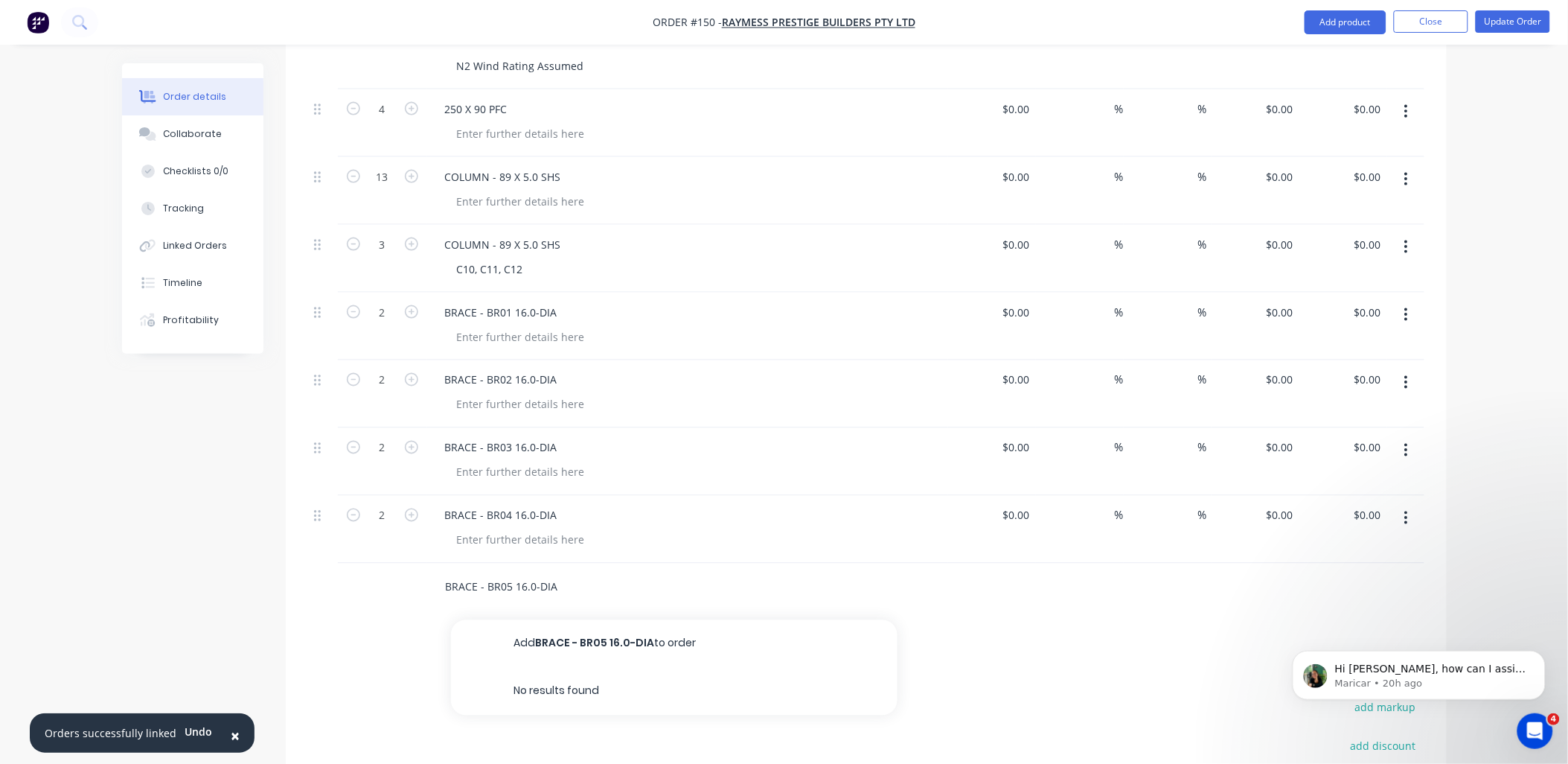
drag, startPoint x: 533, startPoint y: 547, endPoint x: 547, endPoint y: 576, distance: 32.2
click at [537, 573] on input "BRACE - BR05 16.0-DIA" at bounding box center [594, 588] width 298 height 30
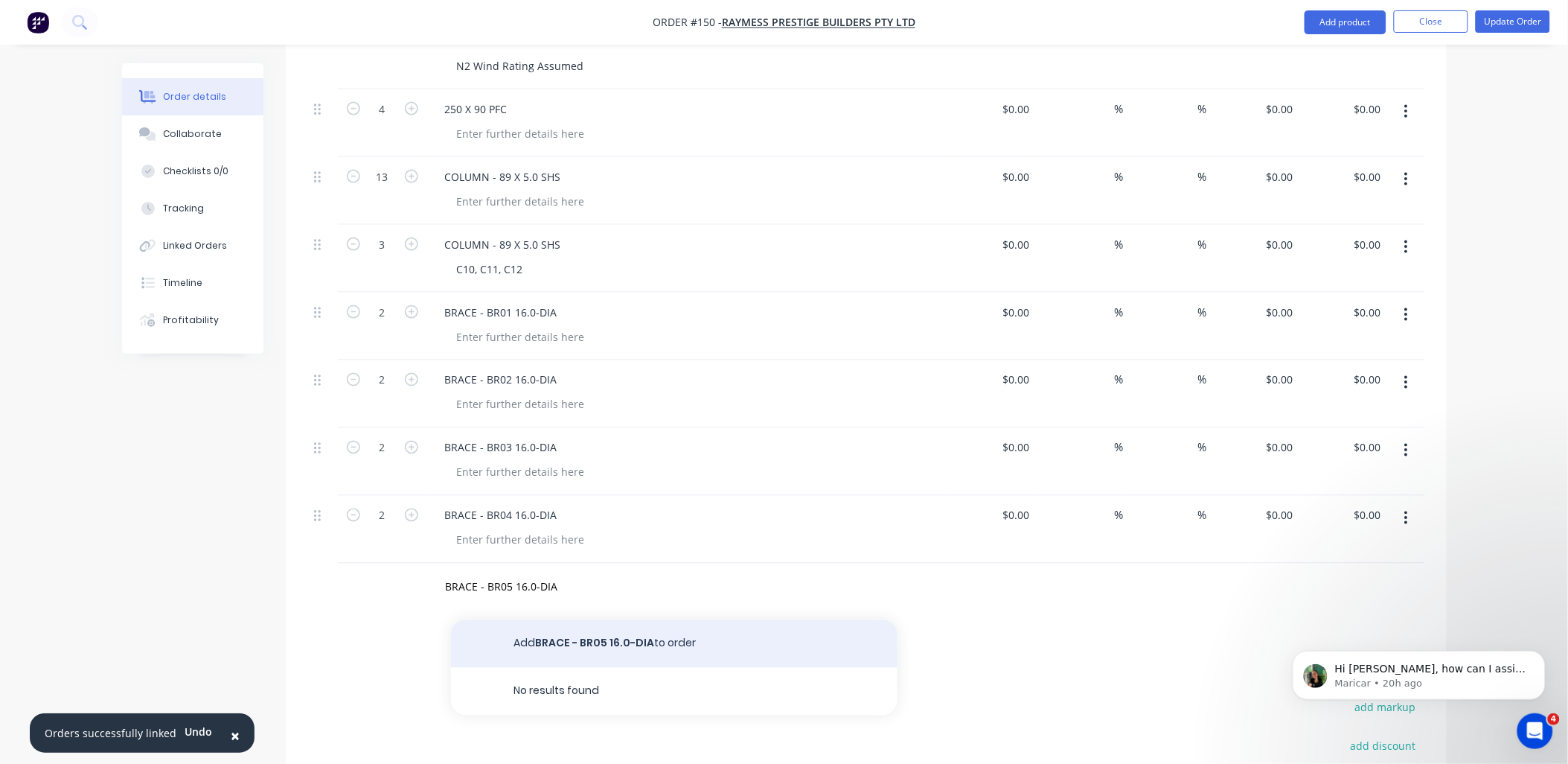
click at [548, 620] on button "Add BRACE - BR05 16.0-DIA to order" at bounding box center [674, 644] width 446 height 48
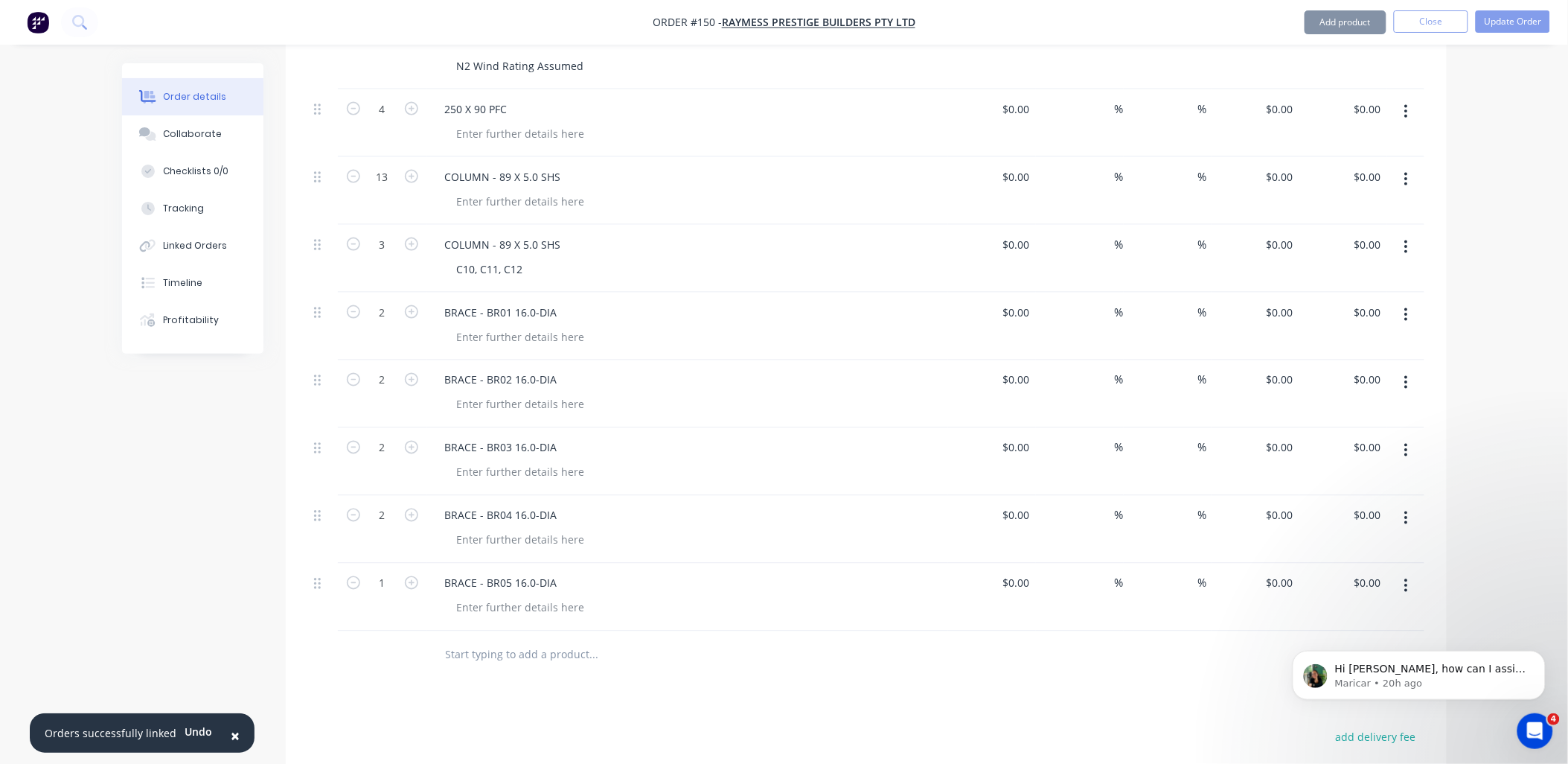
click at [410, 574] on button "button" at bounding box center [411, 581] width 20 height 16
type input "2"
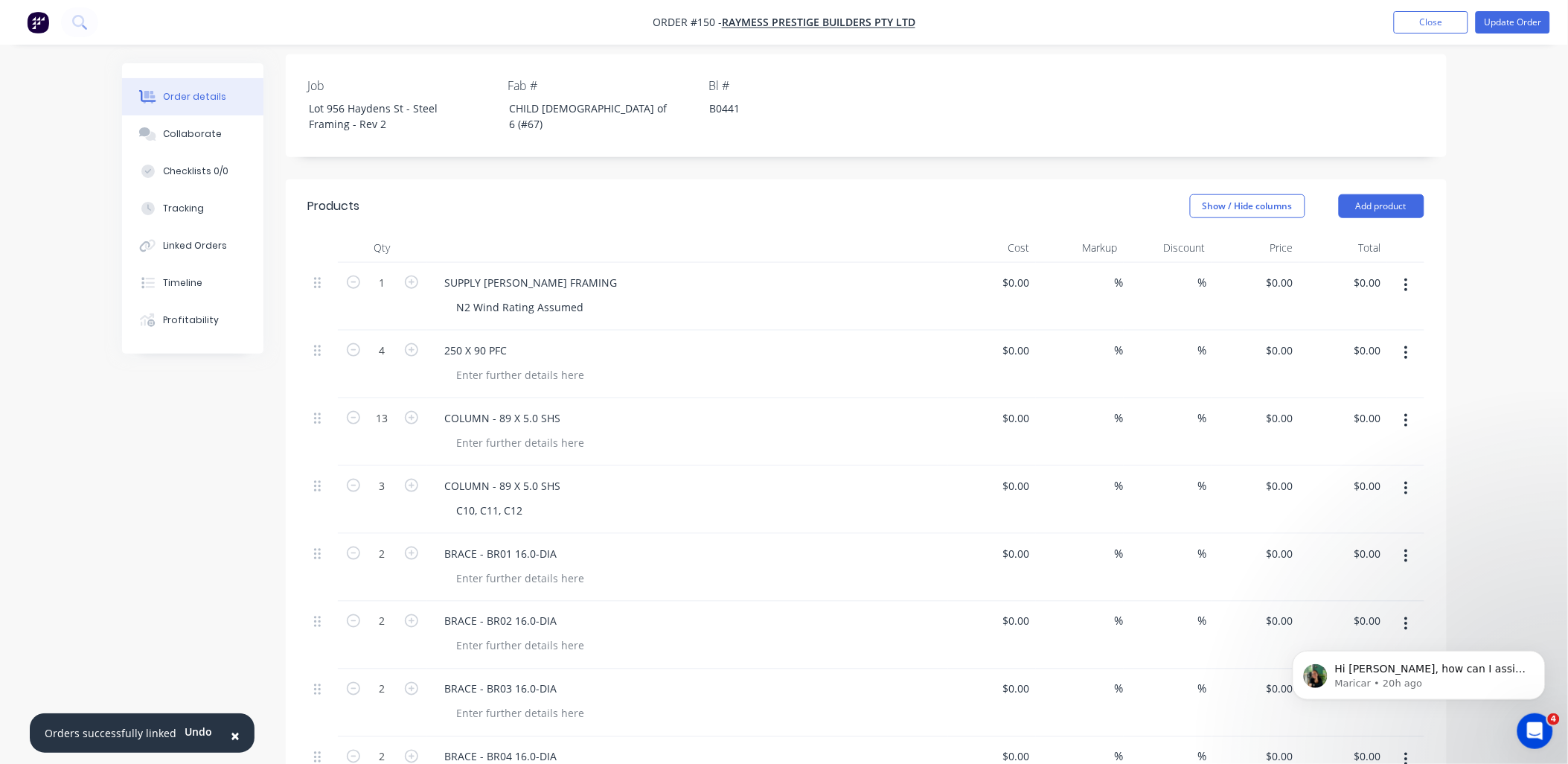
scroll to position [413, 0]
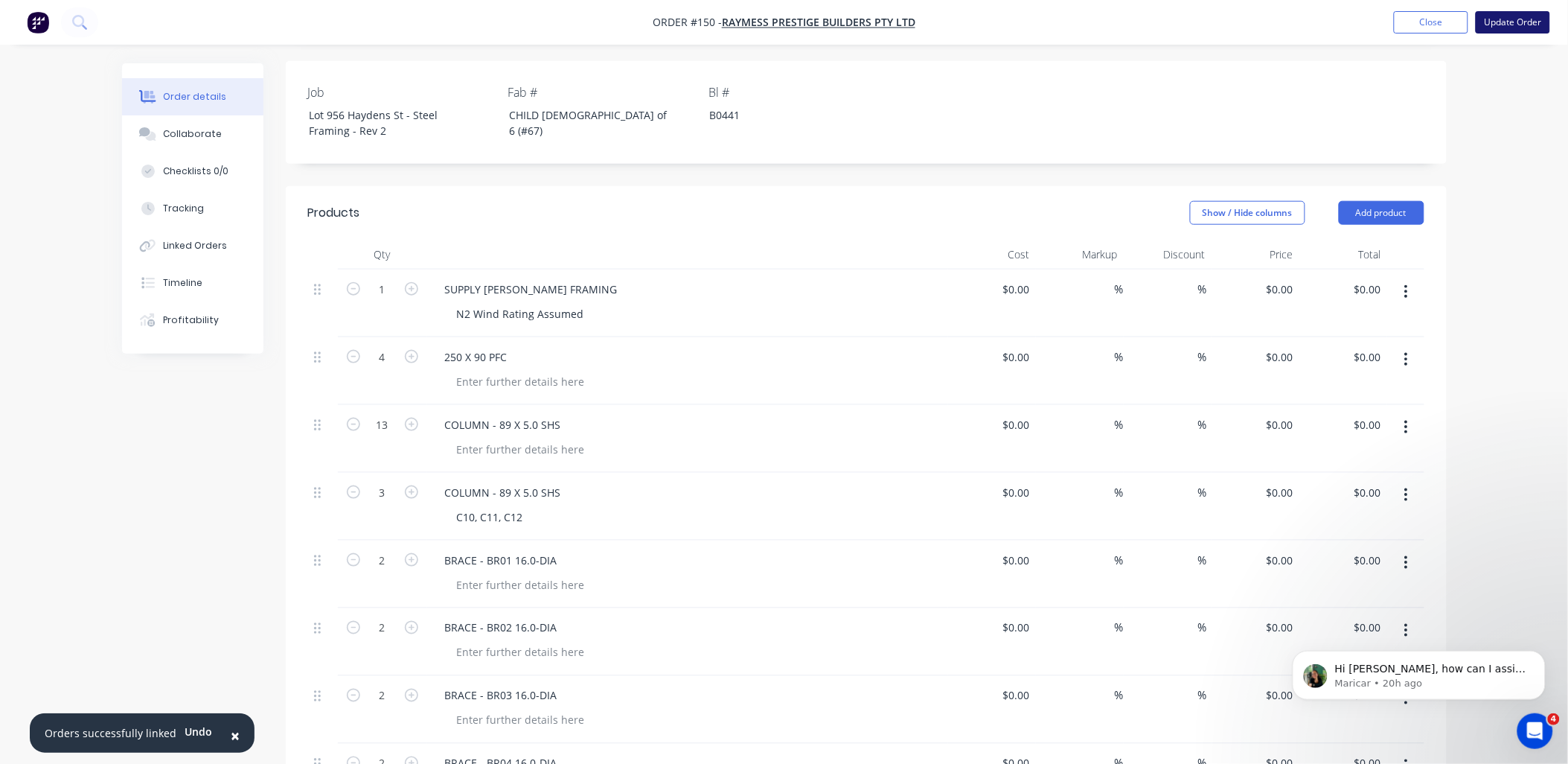
click at [1506, 18] on button "Update Order" at bounding box center [1513, 22] width 74 height 23
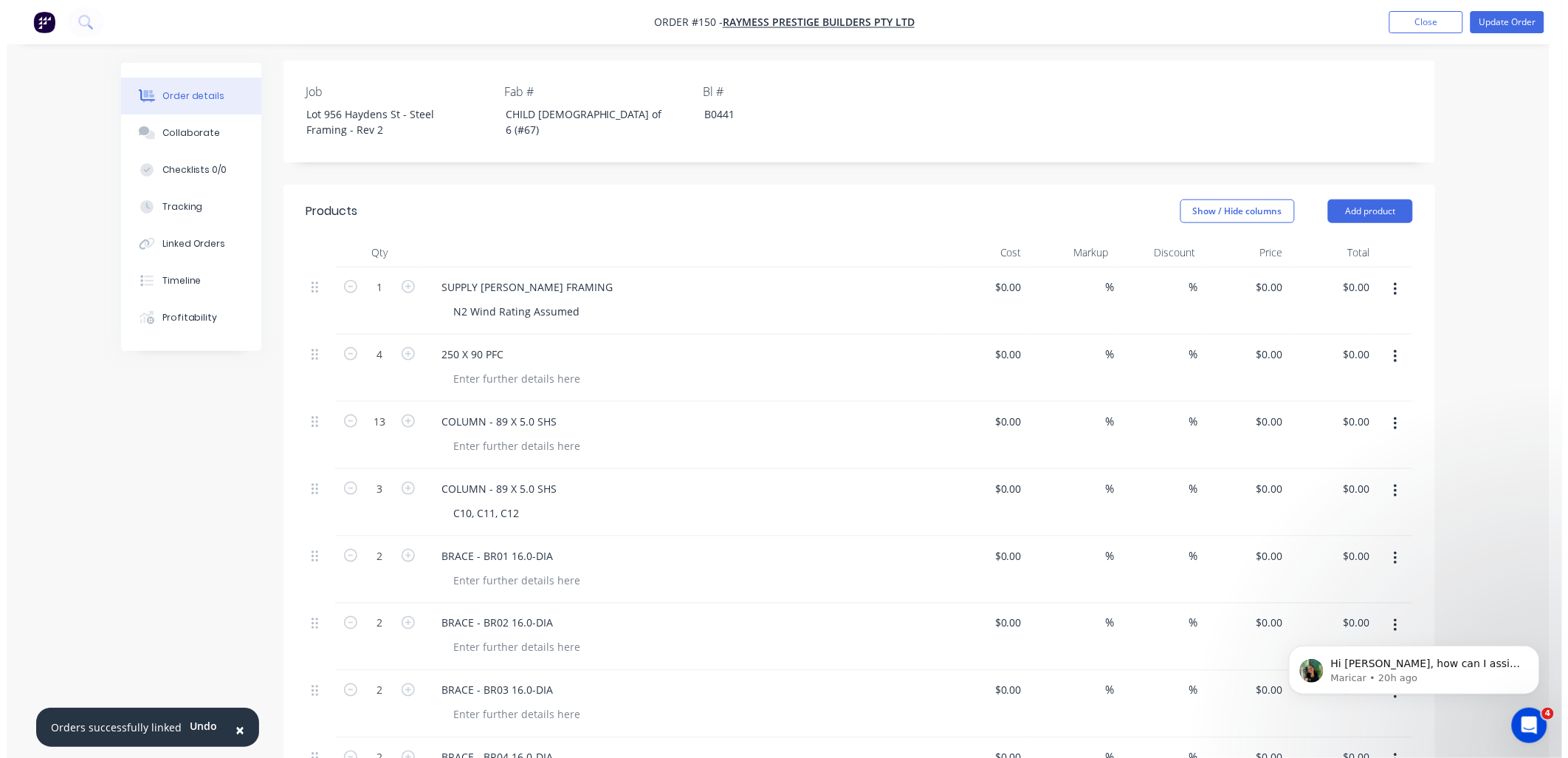
scroll to position [0, 0]
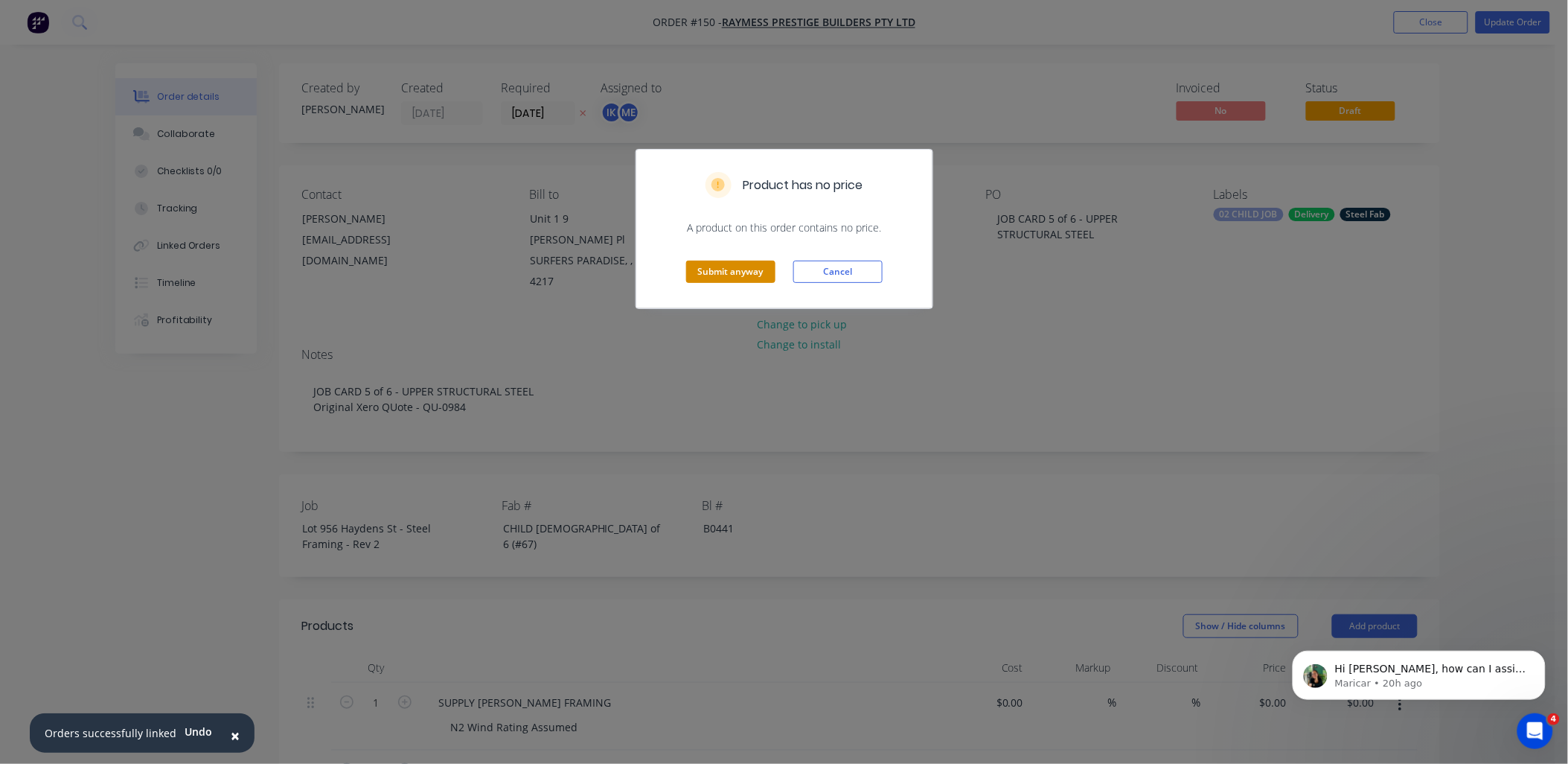
click at [752, 268] on button "Submit anyway" at bounding box center [730, 272] width 89 height 23
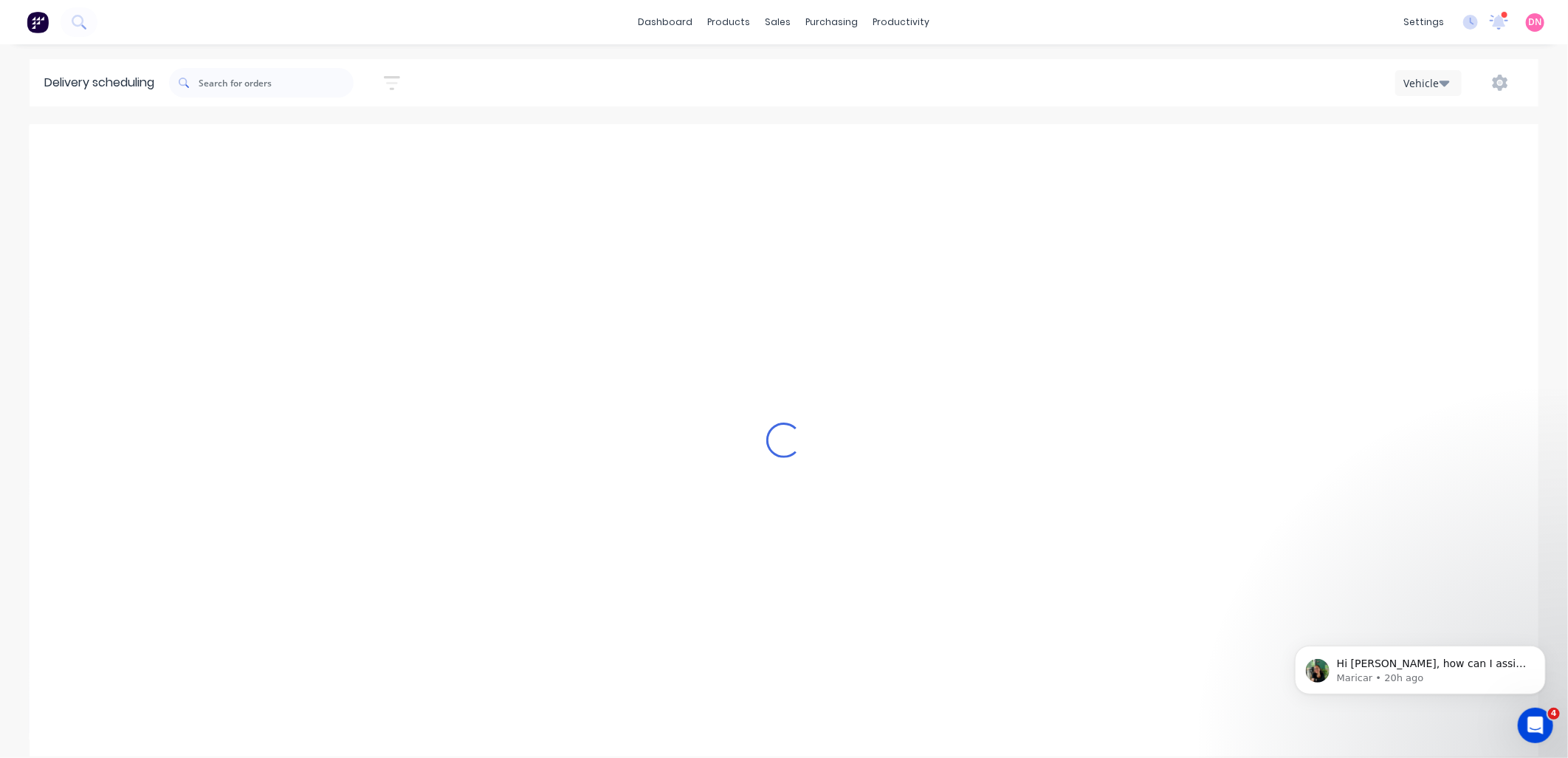
type input "Thursday - 11/09/25"
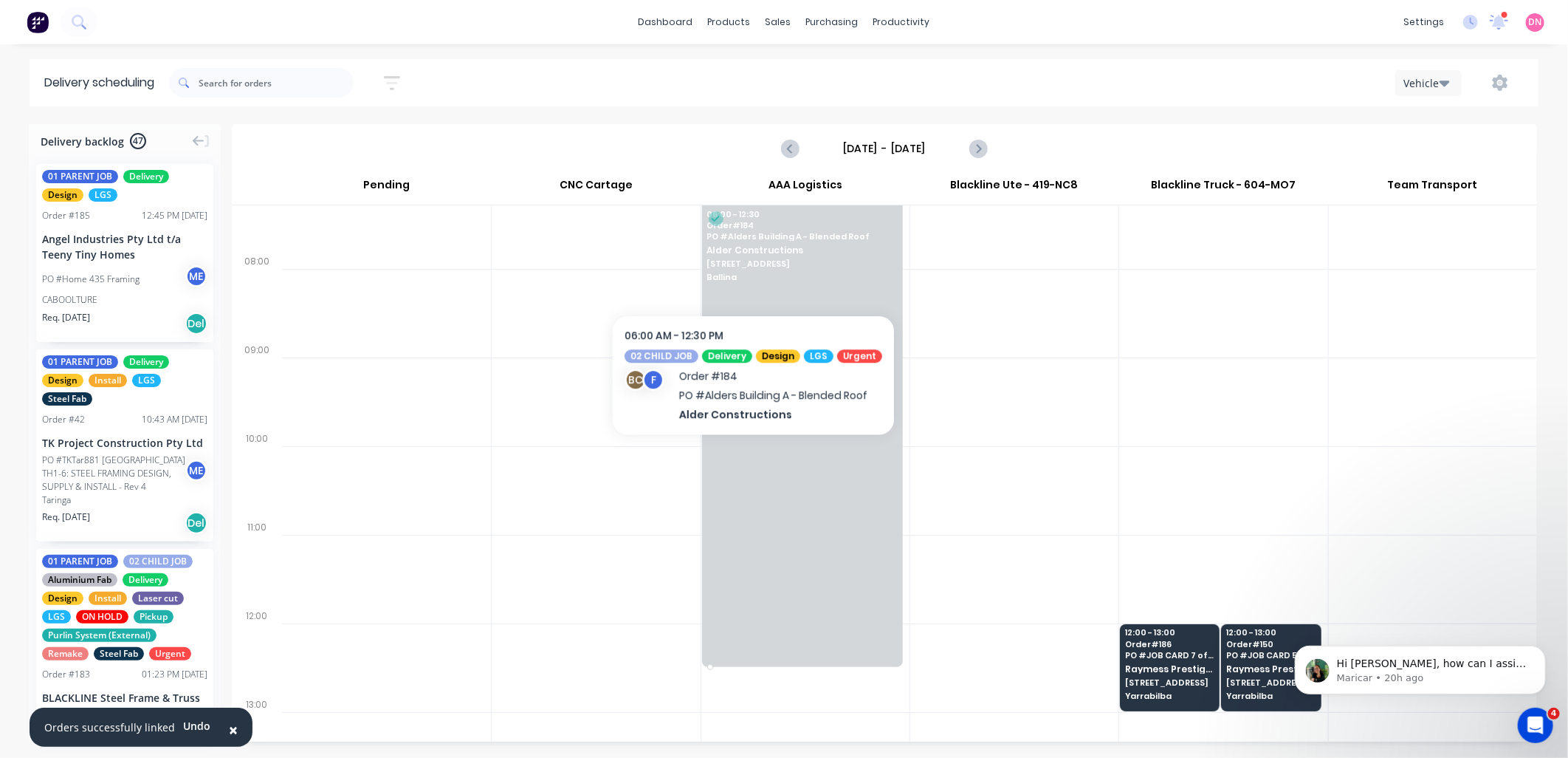
scroll to position [139, 0]
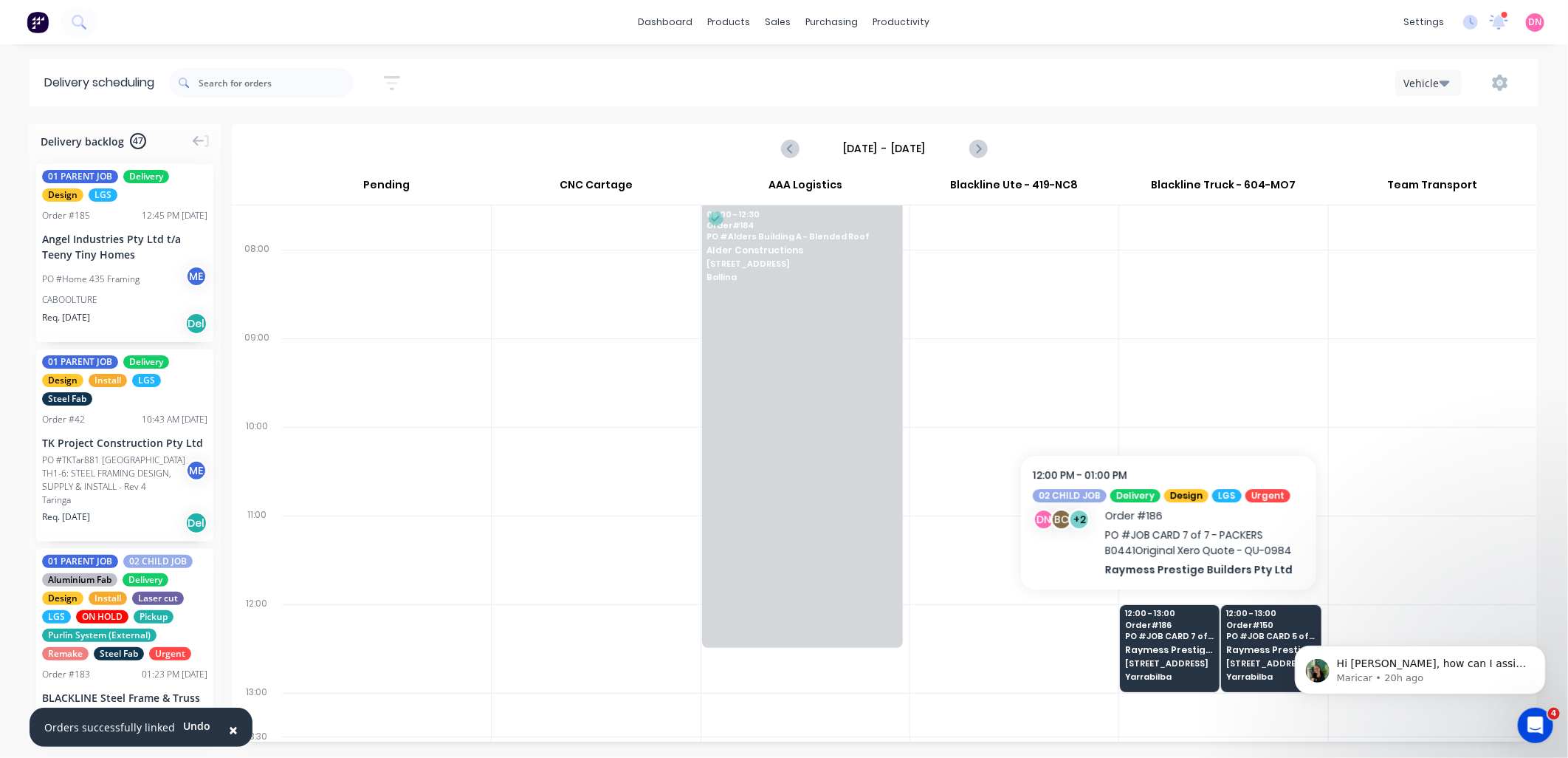
click at [1179, 554] on div at bounding box center [1223, 560] width 208 height 88
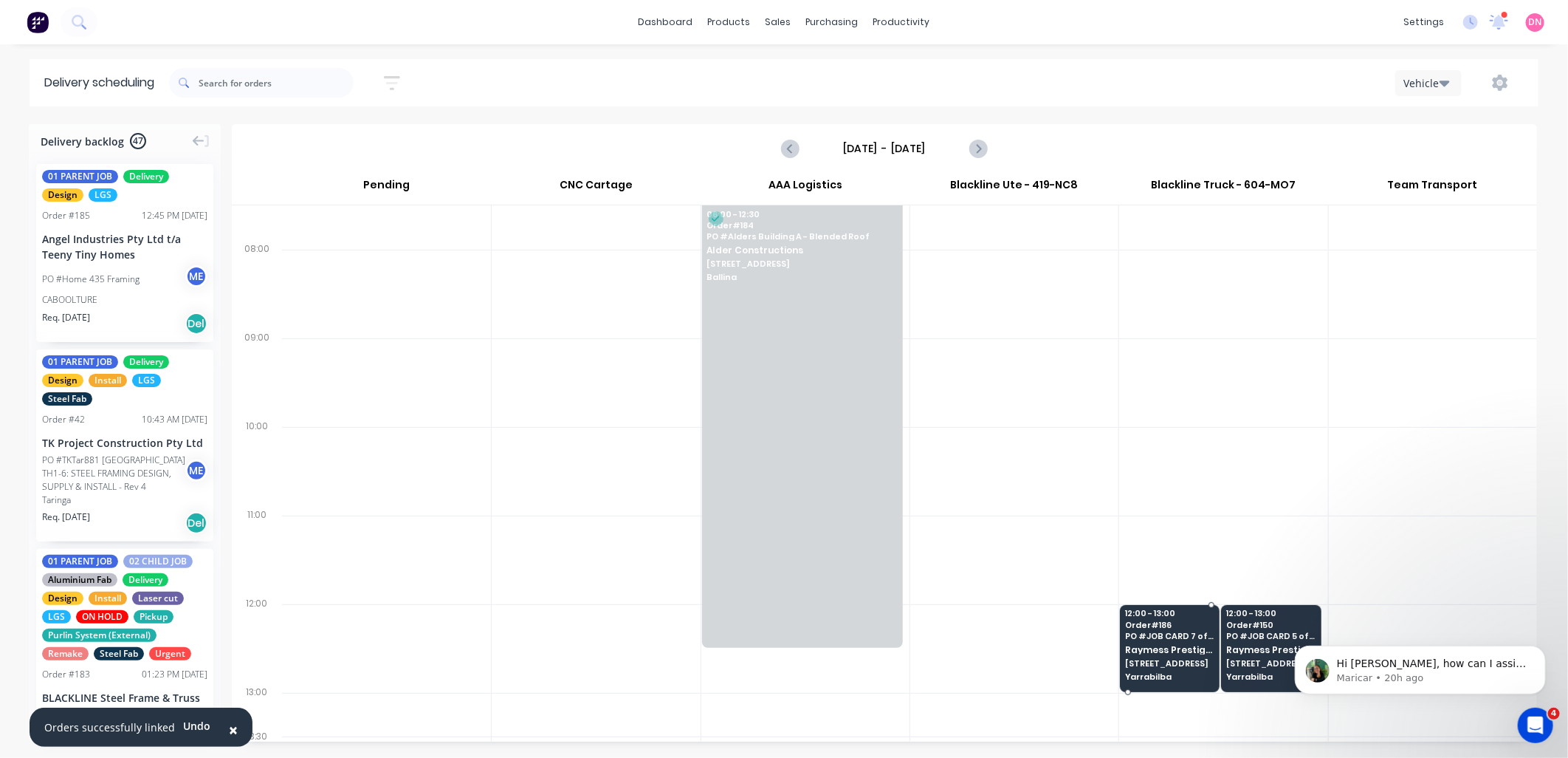
click at [1166, 643] on div "12:00 - 13:00 Order # 186 PO # JOB CARD 7 of 7 - PACKERS B0441Original Xero Quo…" at bounding box center [1169, 646] width 98 height 83
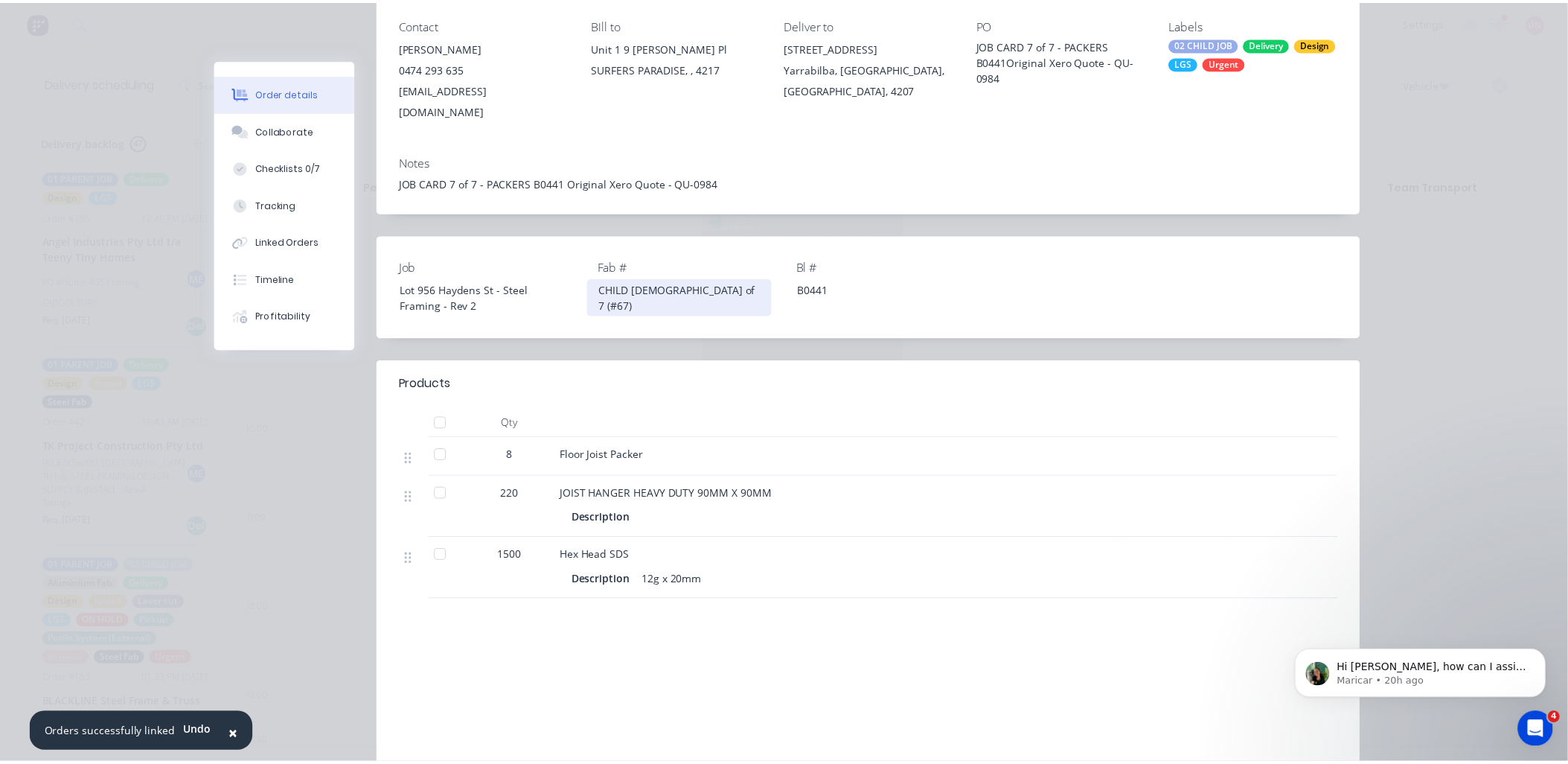
scroll to position [336, 0]
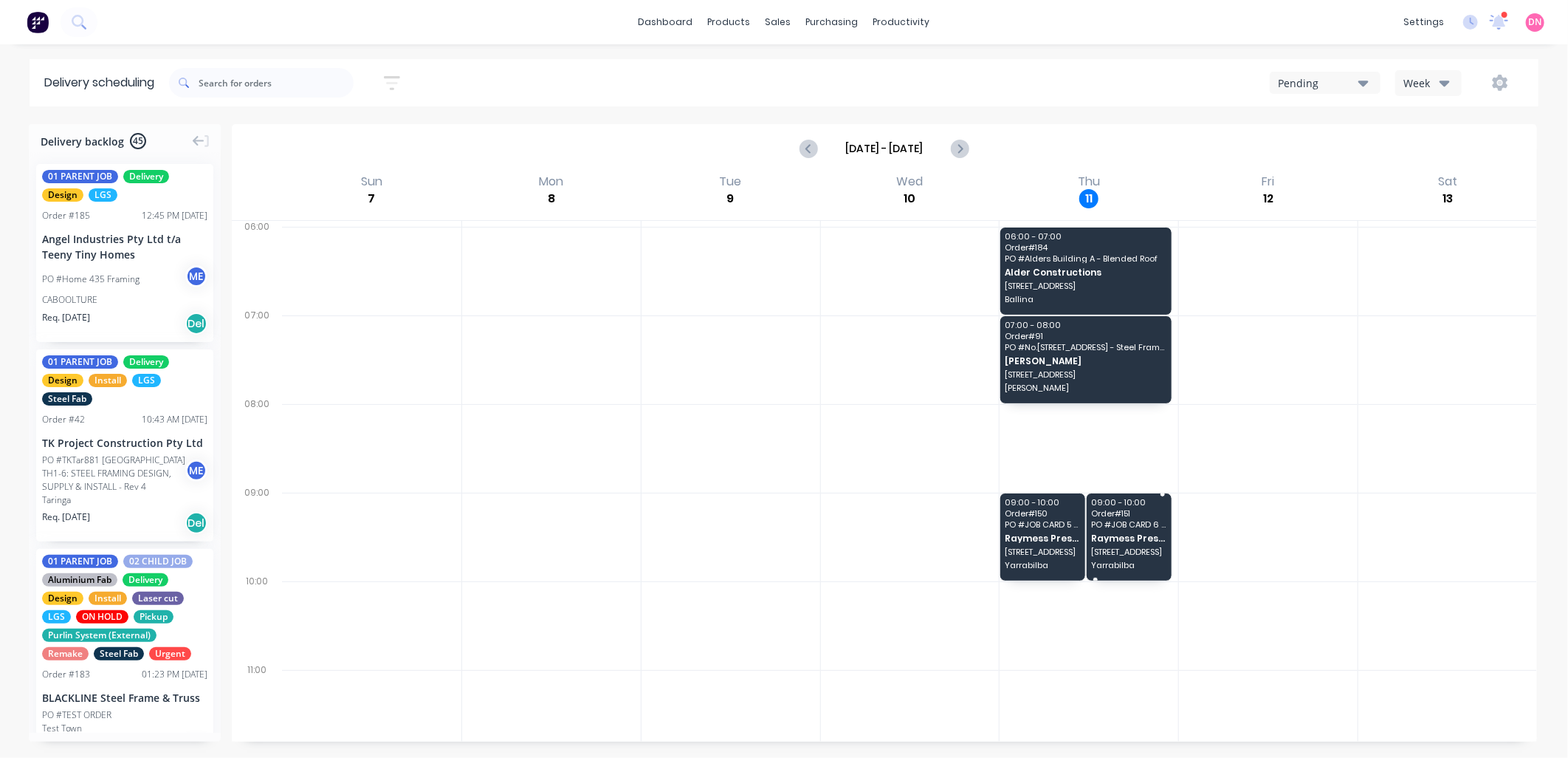
click at [1128, 533] on span "Raymess Prestige Builders Pty Ltd" at bounding box center [1129, 538] width 76 height 9
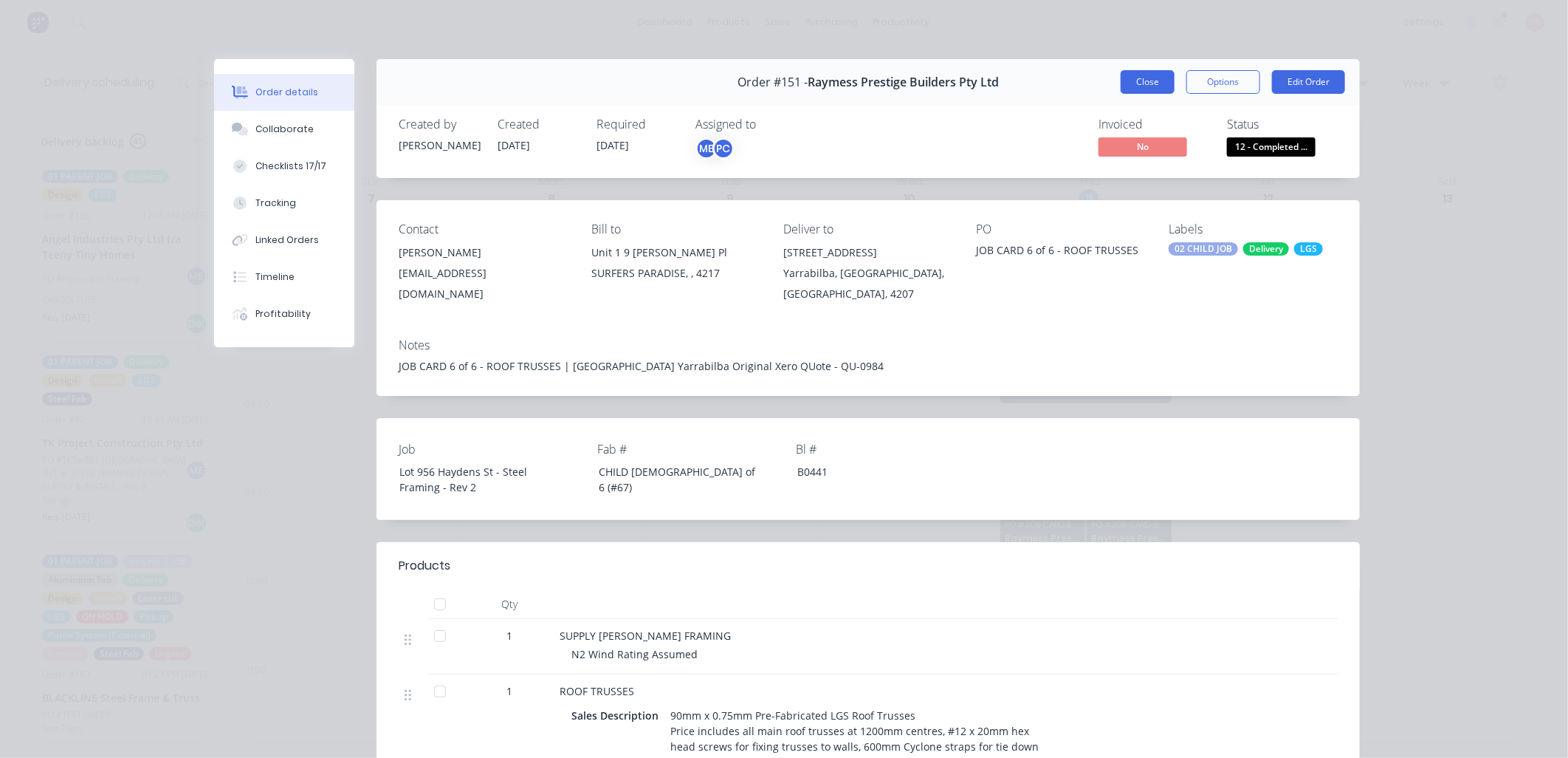
click at [1137, 70] on button "Close" at bounding box center [1148, 82] width 54 height 24
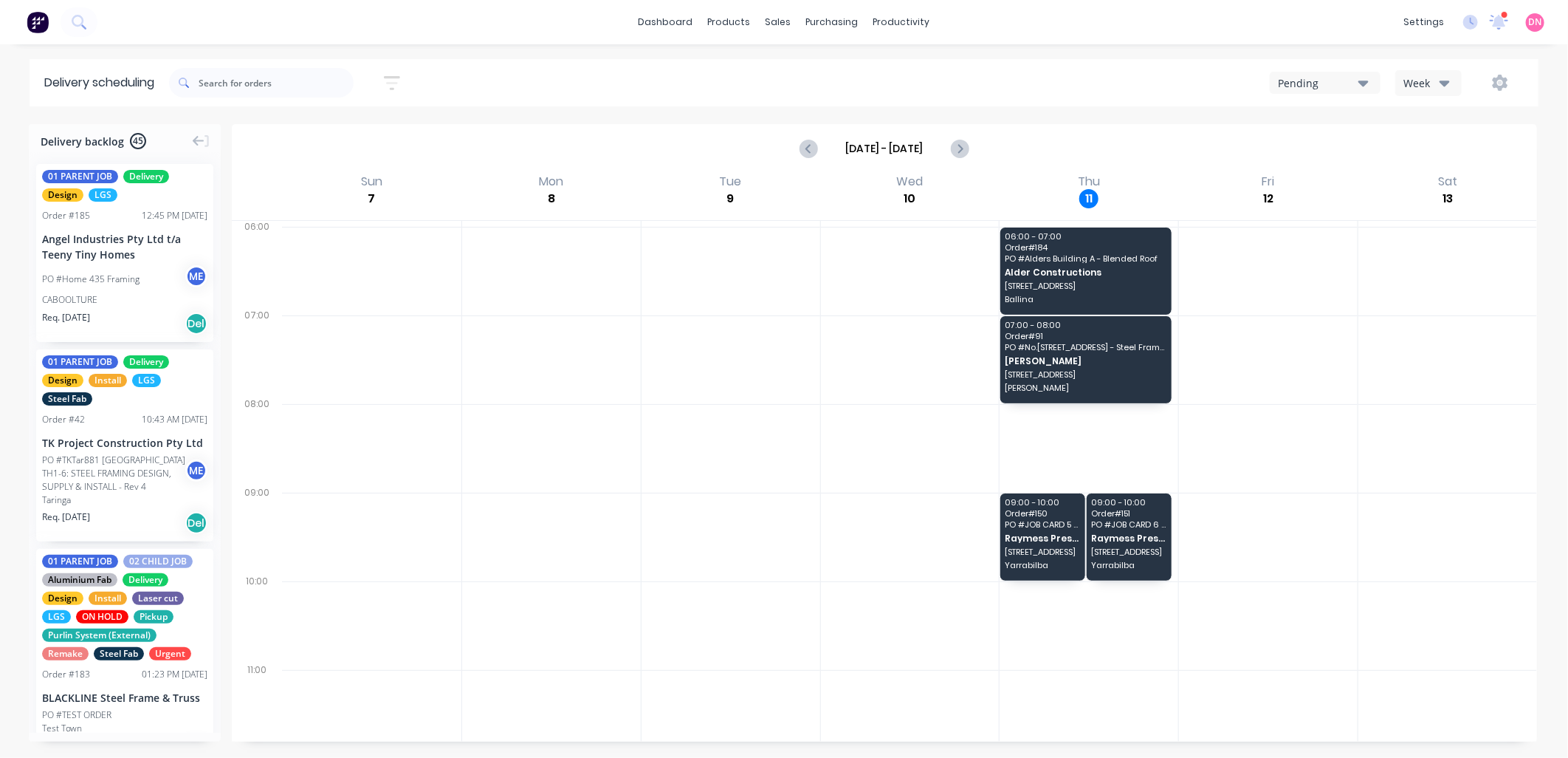
click at [1428, 85] on div "Week" at bounding box center [1424, 83] width 43 height 15
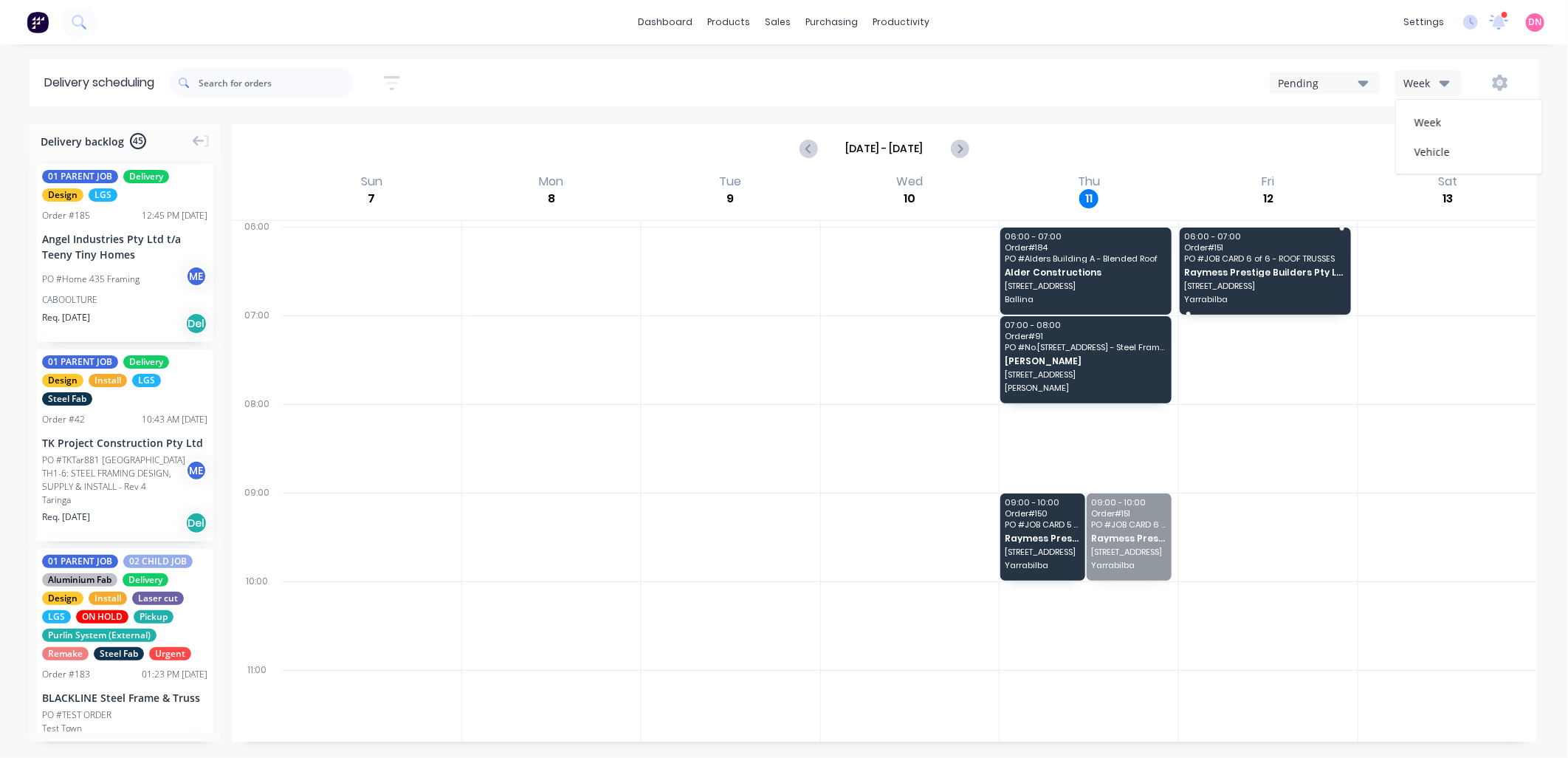
drag, startPoint x: 1110, startPoint y: 544, endPoint x: 1244, endPoint y: 281, distance: 295.2
click at [1409, 146] on div "Vehicle" at bounding box center [1469, 151] width 146 height 29
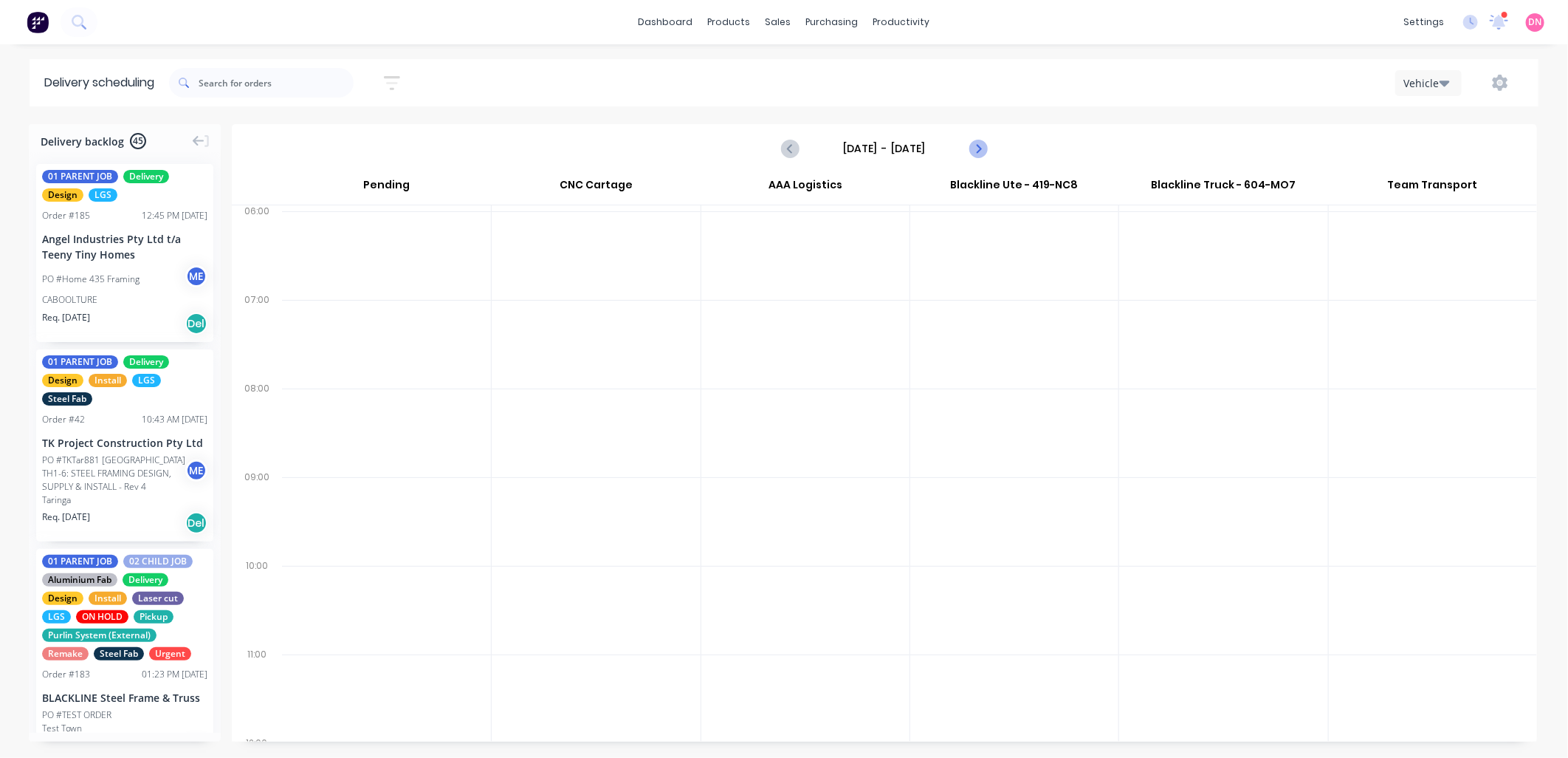
click at [979, 152] on icon "Next page" at bounding box center [977, 148] width 18 height 18
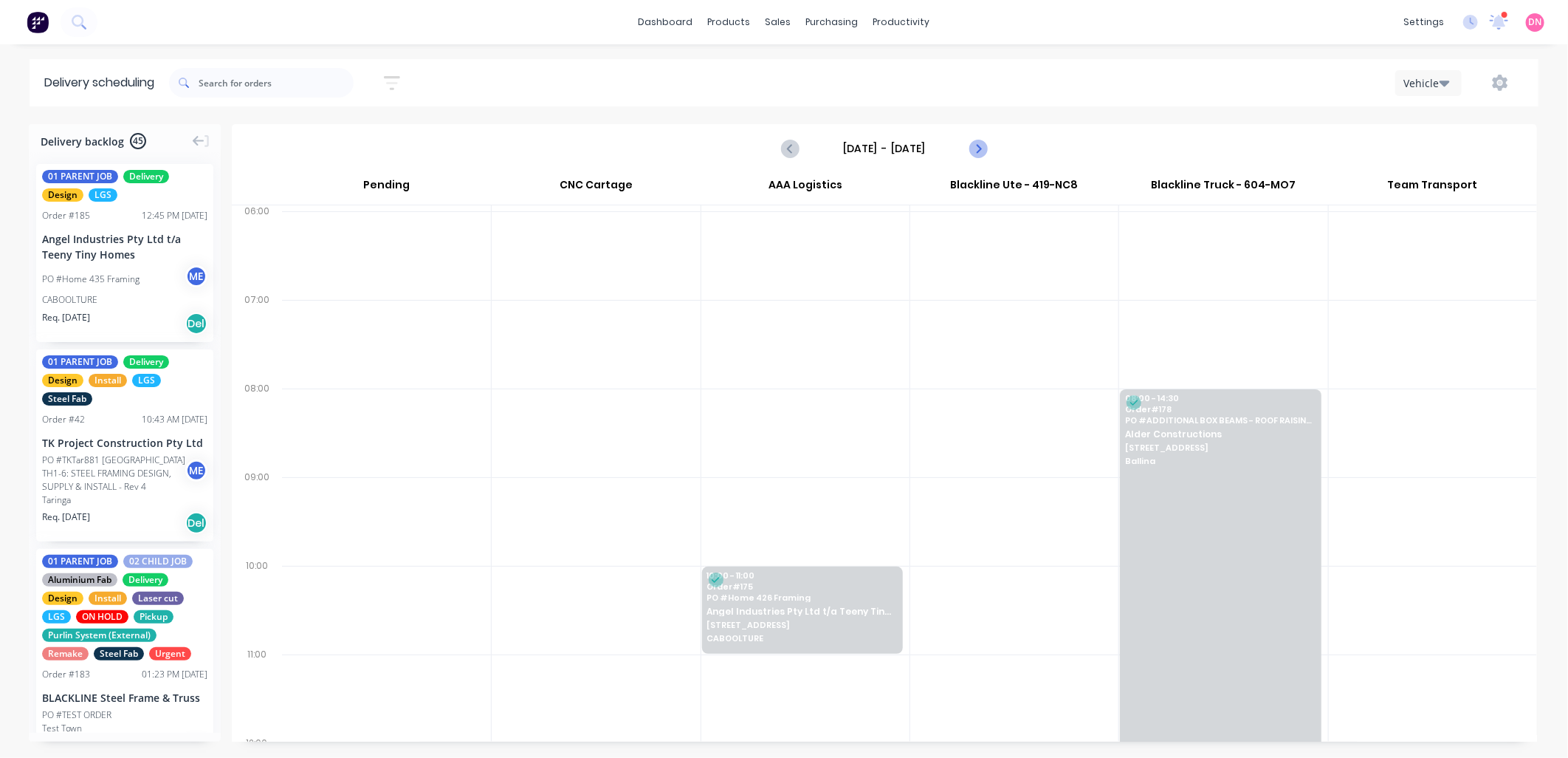
click at [979, 152] on icon "Next page" at bounding box center [977, 148] width 18 height 18
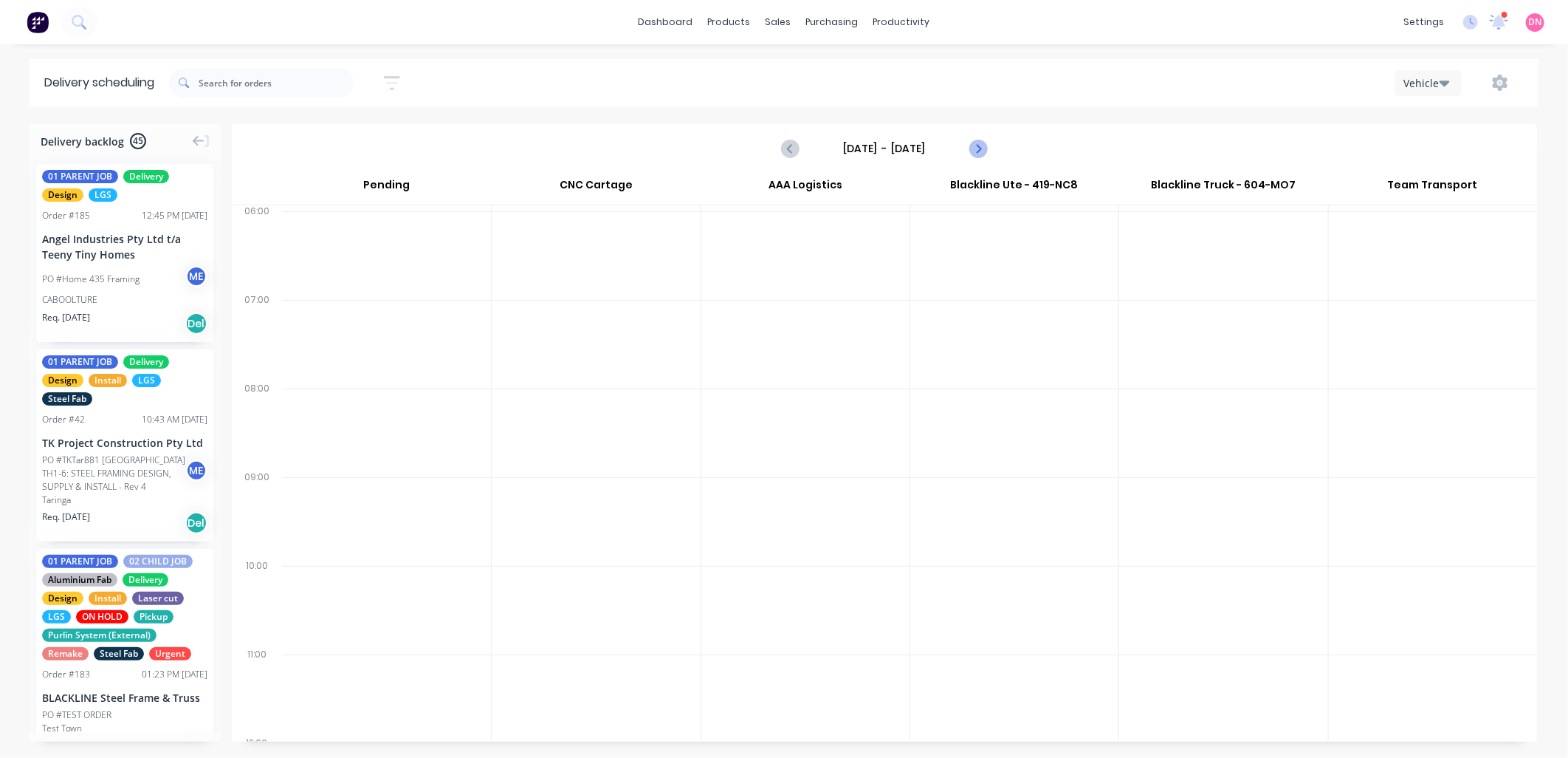
click at [979, 152] on icon "Next page" at bounding box center [977, 148] width 18 height 18
type input "Thursday - 11/09/25"
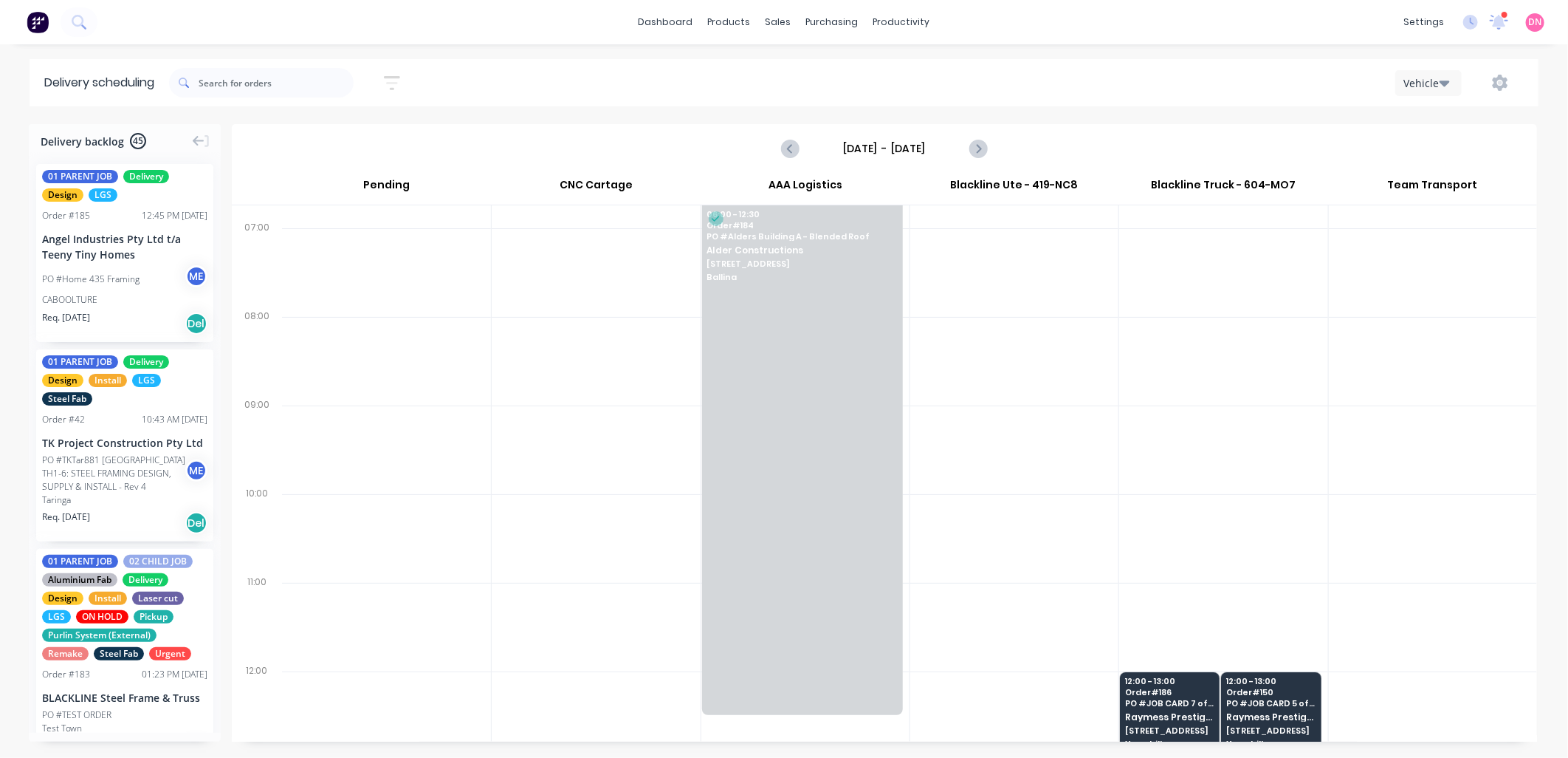
scroll to position [139, 0]
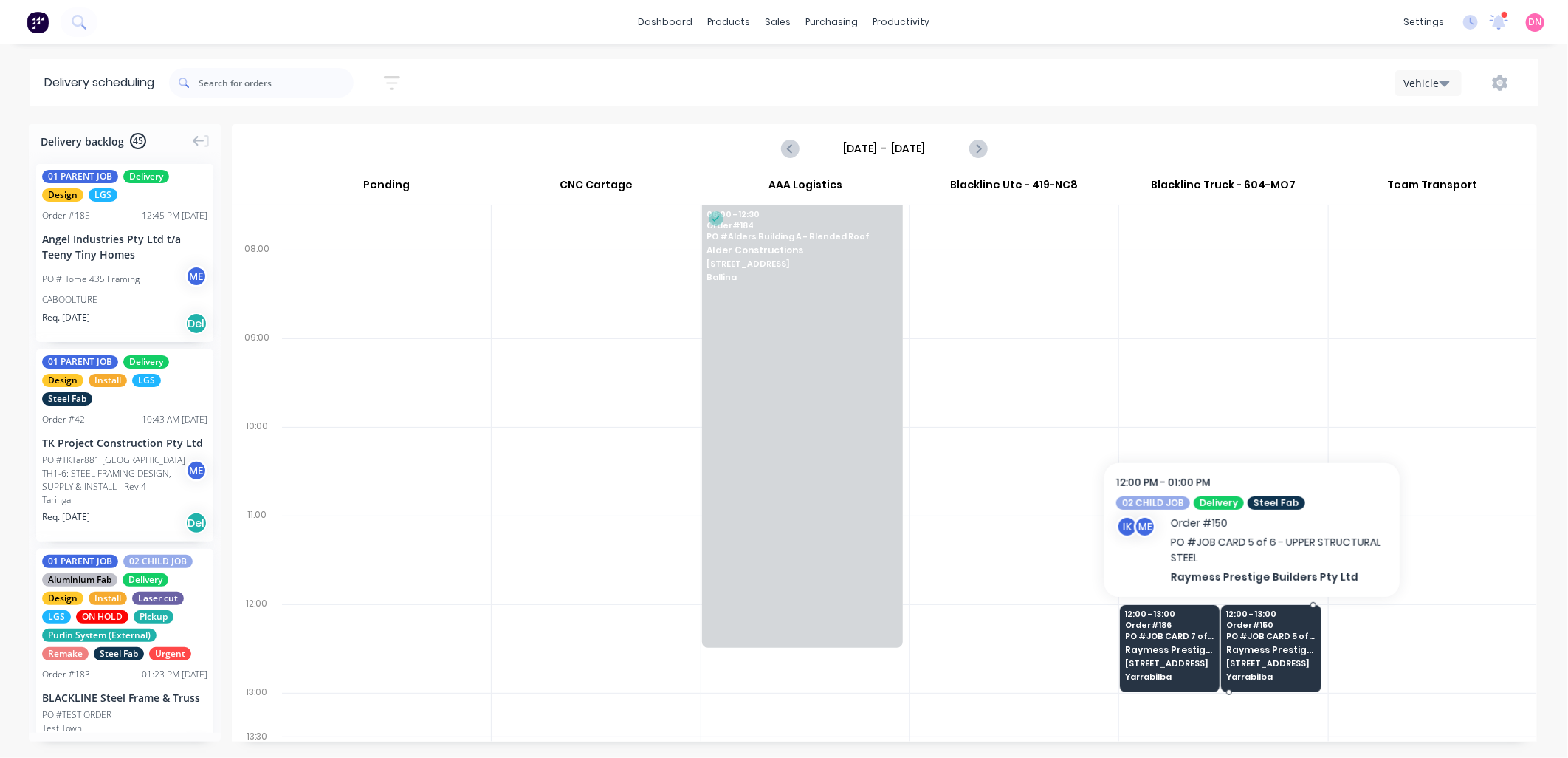
click at [1263, 633] on span "PO # JOB CARD 5 of 6 - UPPER STRUCTURAL STEEL" at bounding box center [1270, 636] width 89 height 9
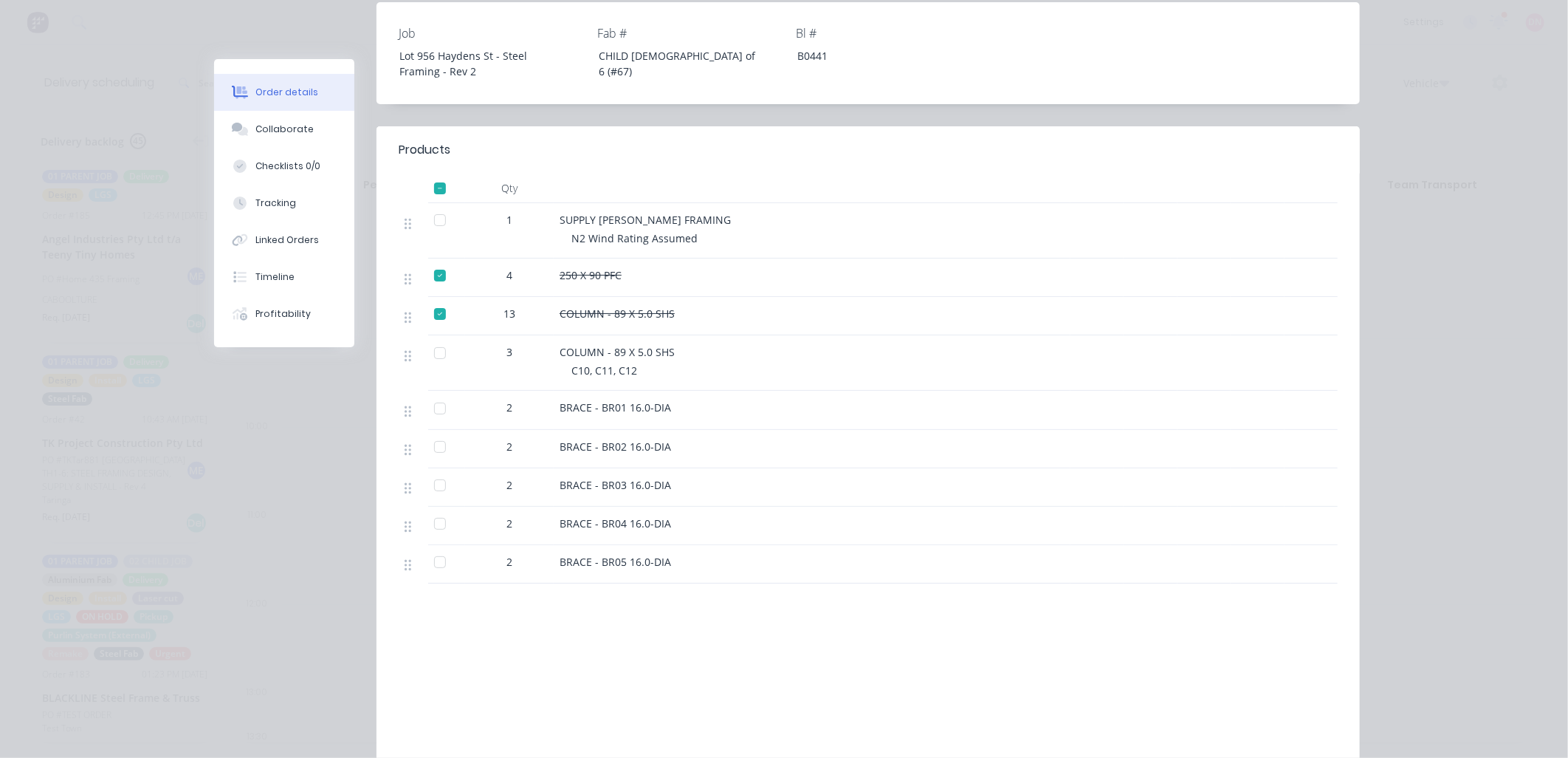
scroll to position [560, 0]
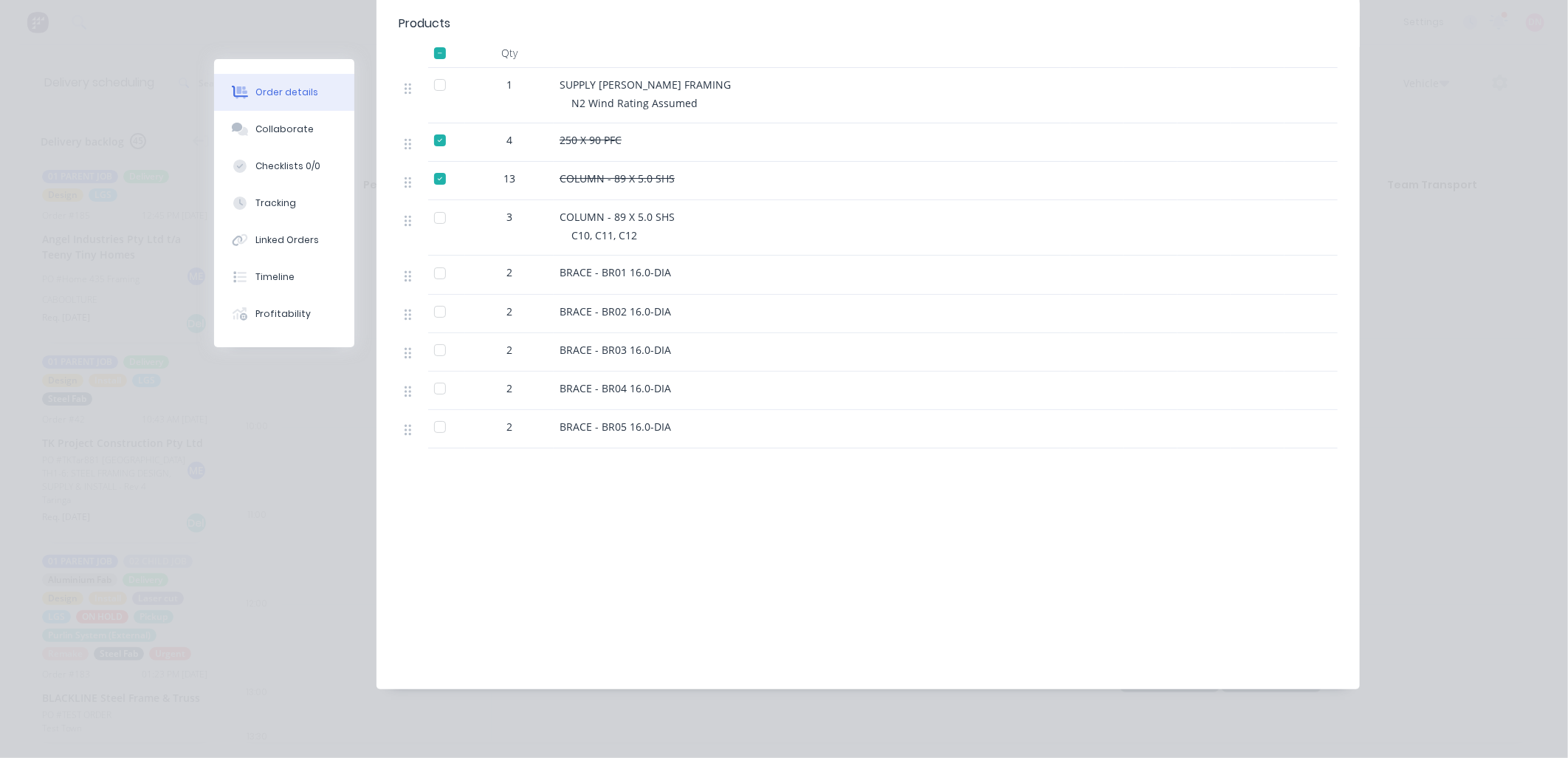
drag, startPoint x: 912, startPoint y: 550, endPoint x: 779, endPoint y: 549, distance: 133.0
click at [779, 549] on div "Labour $0.00 Sub total $0.00 Margin $0.00 ( 0.00 %) Tax $0.00 Total $0.00" at bounding box center [868, 581] width 939 height 171
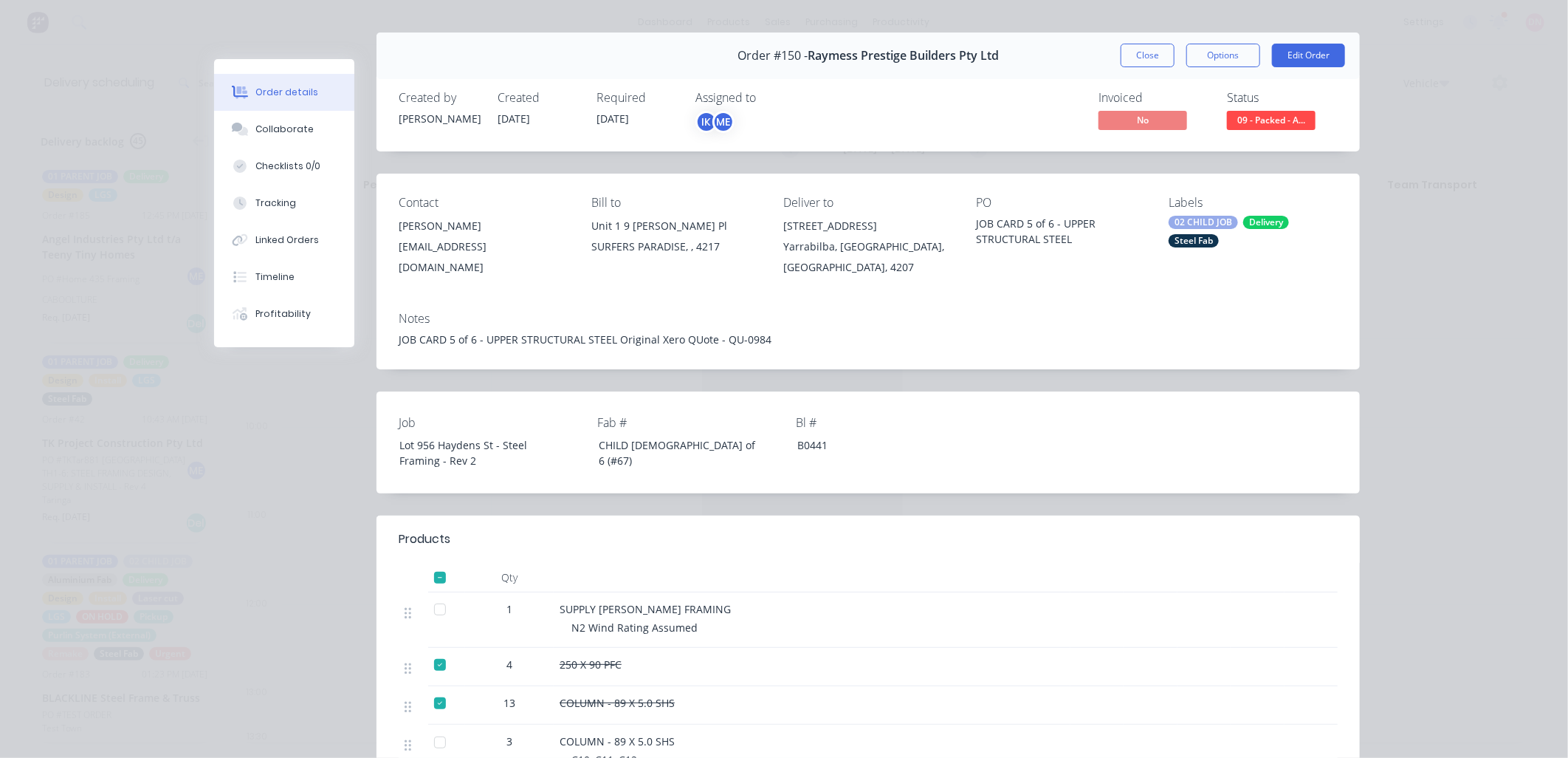
scroll to position [0, 0]
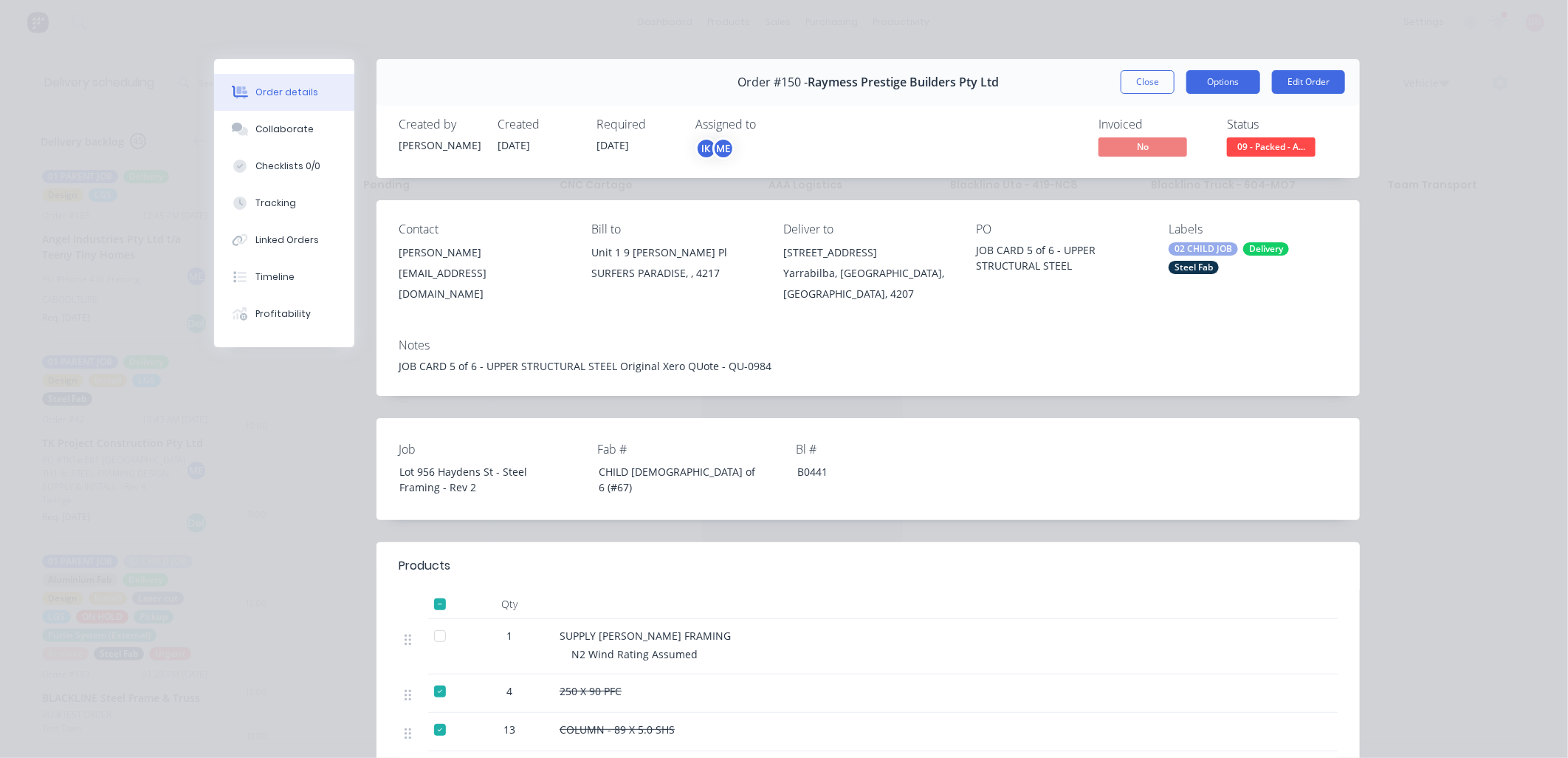
click at [1239, 84] on button "Options" at bounding box center [1223, 82] width 74 height 24
click at [1207, 175] on div "Delivery Docket" at bounding box center [1183, 179] width 128 height 22
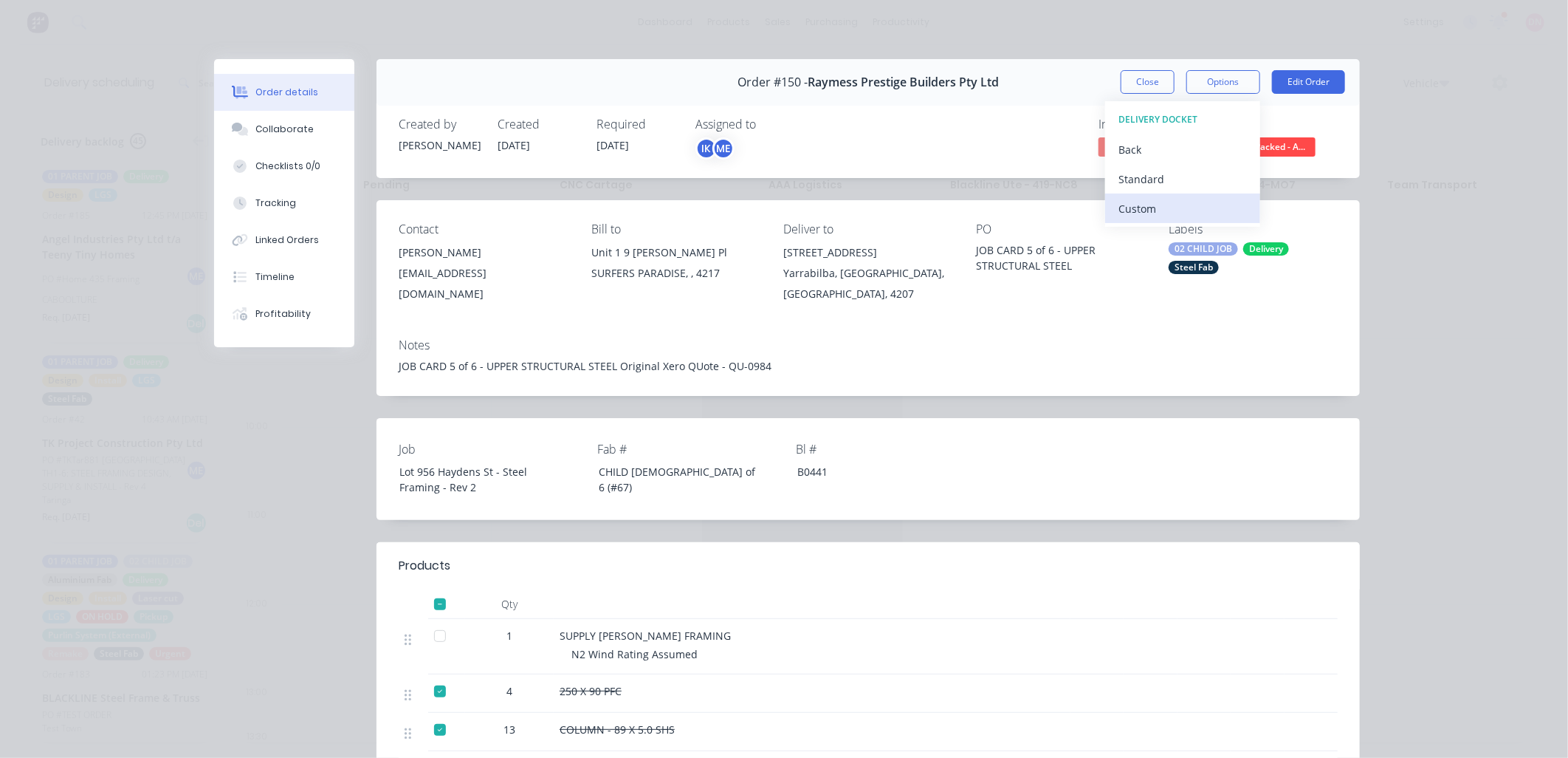
click at [1194, 208] on div "Custom" at bounding box center [1183, 209] width 128 height 22
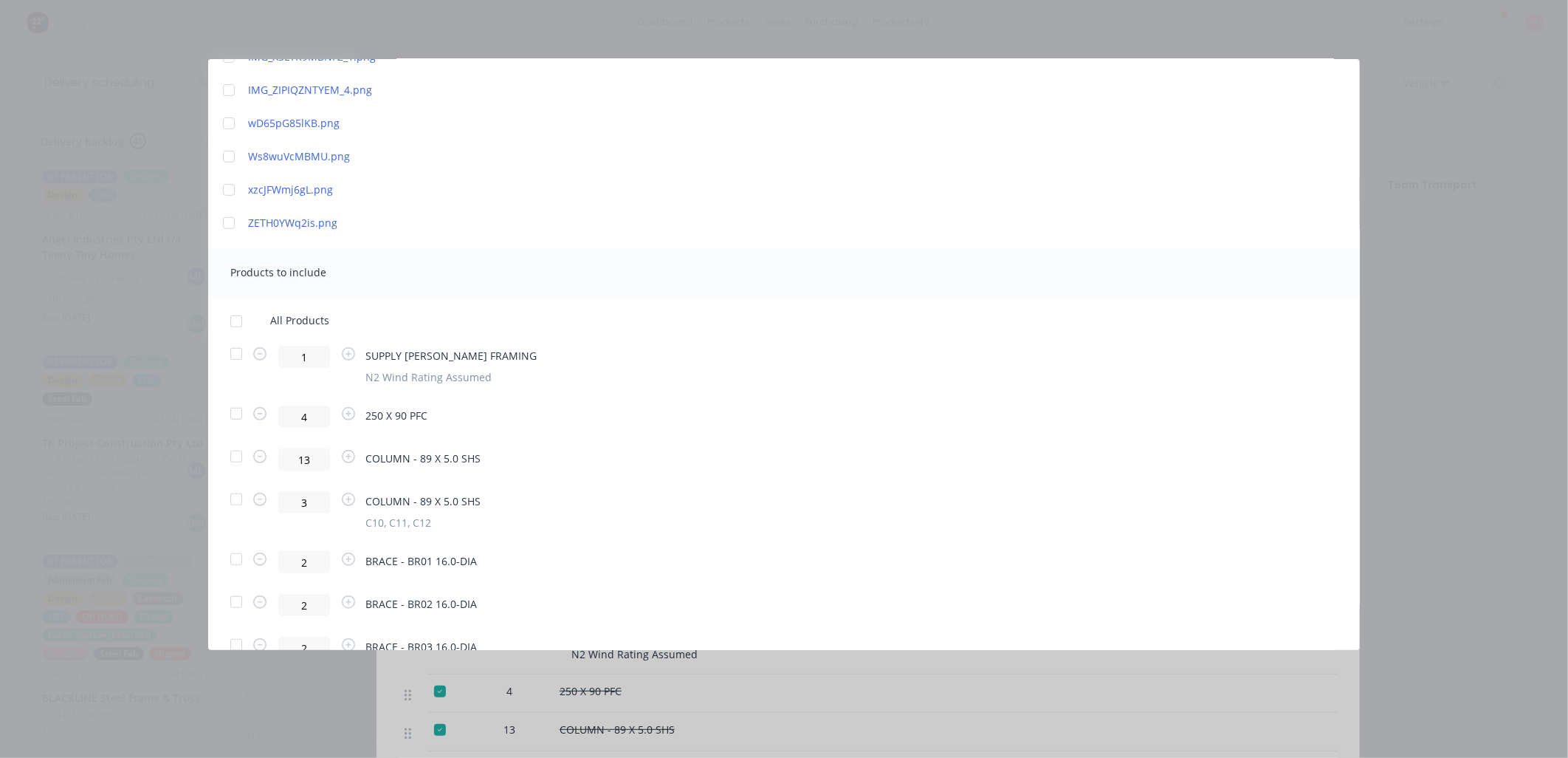
scroll to position [510, 0]
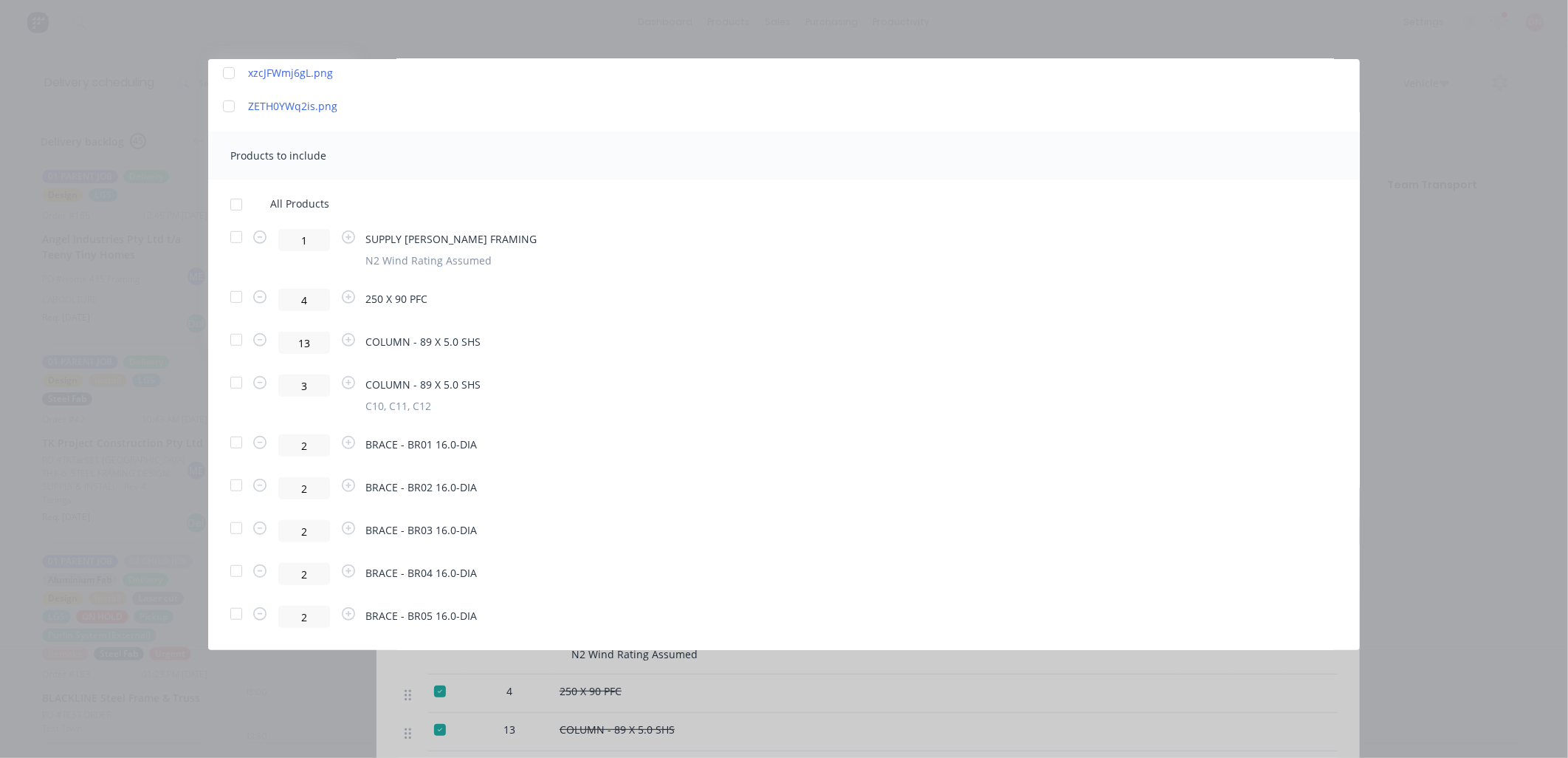
click at [233, 381] on div at bounding box center [236, 382] width 29 height 29
click at [238, 447] on div at bounding box center [236, 442] width 29 height 29
click at [234, 490] on div at bounding box center [236, 485] width 29 height 29
drag, startPoint x: 238, startPoint y: 528, endPoint x: 235, endPoint y: 556, distance: 28.2
click at [237, 530] on div at bounding box center [236, 528] width 29 height 29
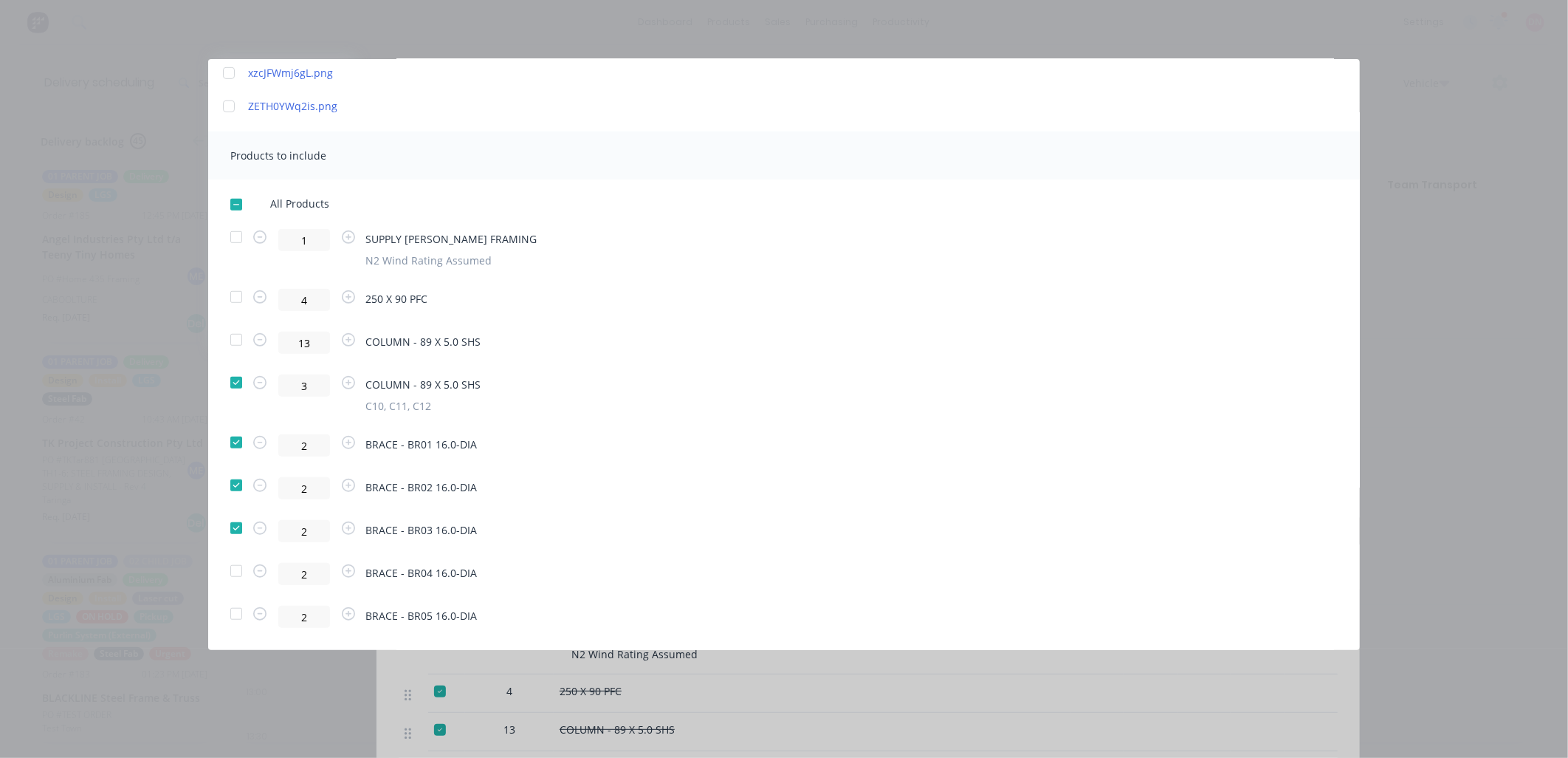
click at [237, 571] on div at bounding box center [236, 571] width 29 height 29
click at [235, 613] on div at bounding box center [236, 614] width 29 height 29
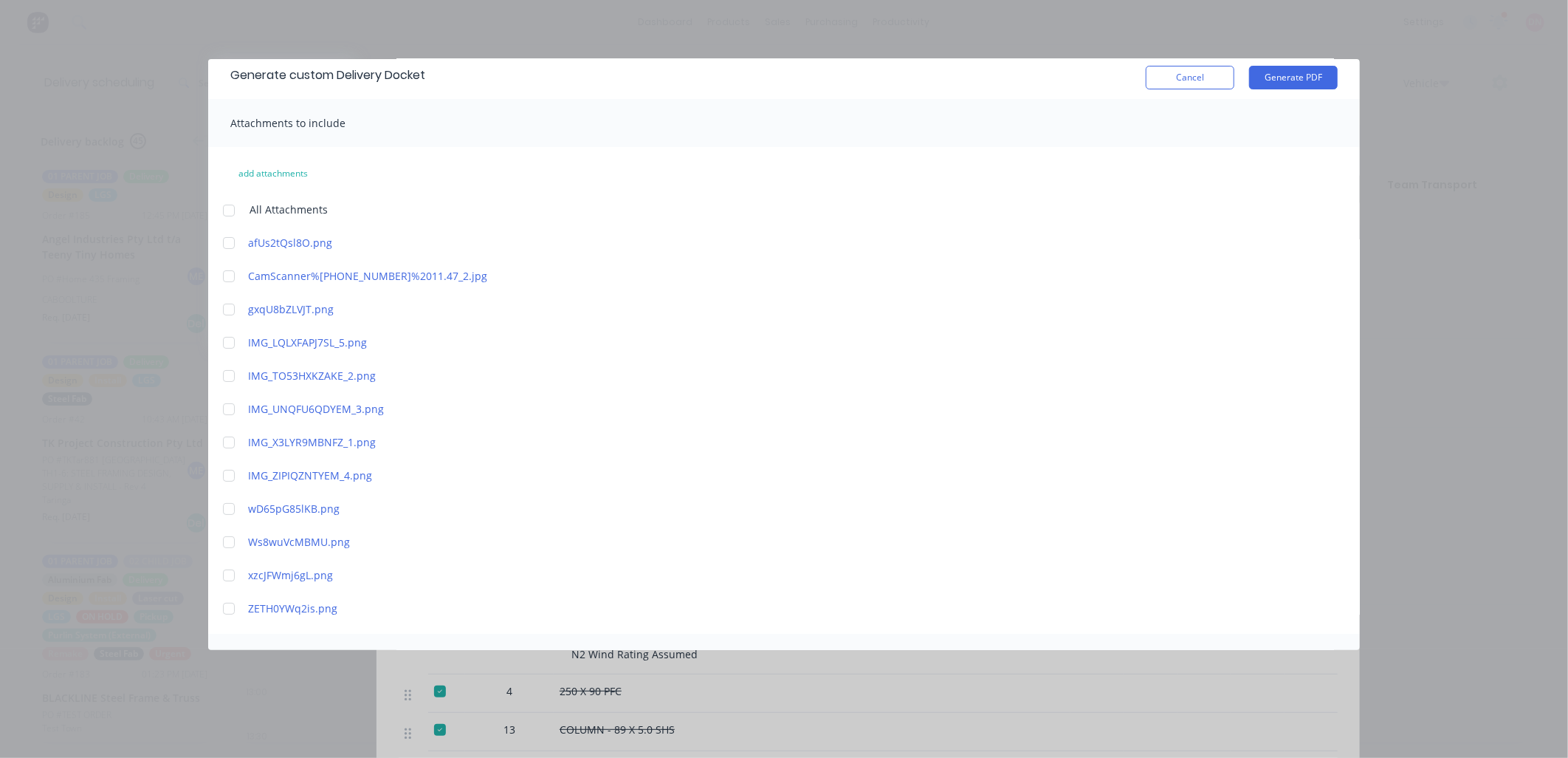
scroll to position [0, 0]
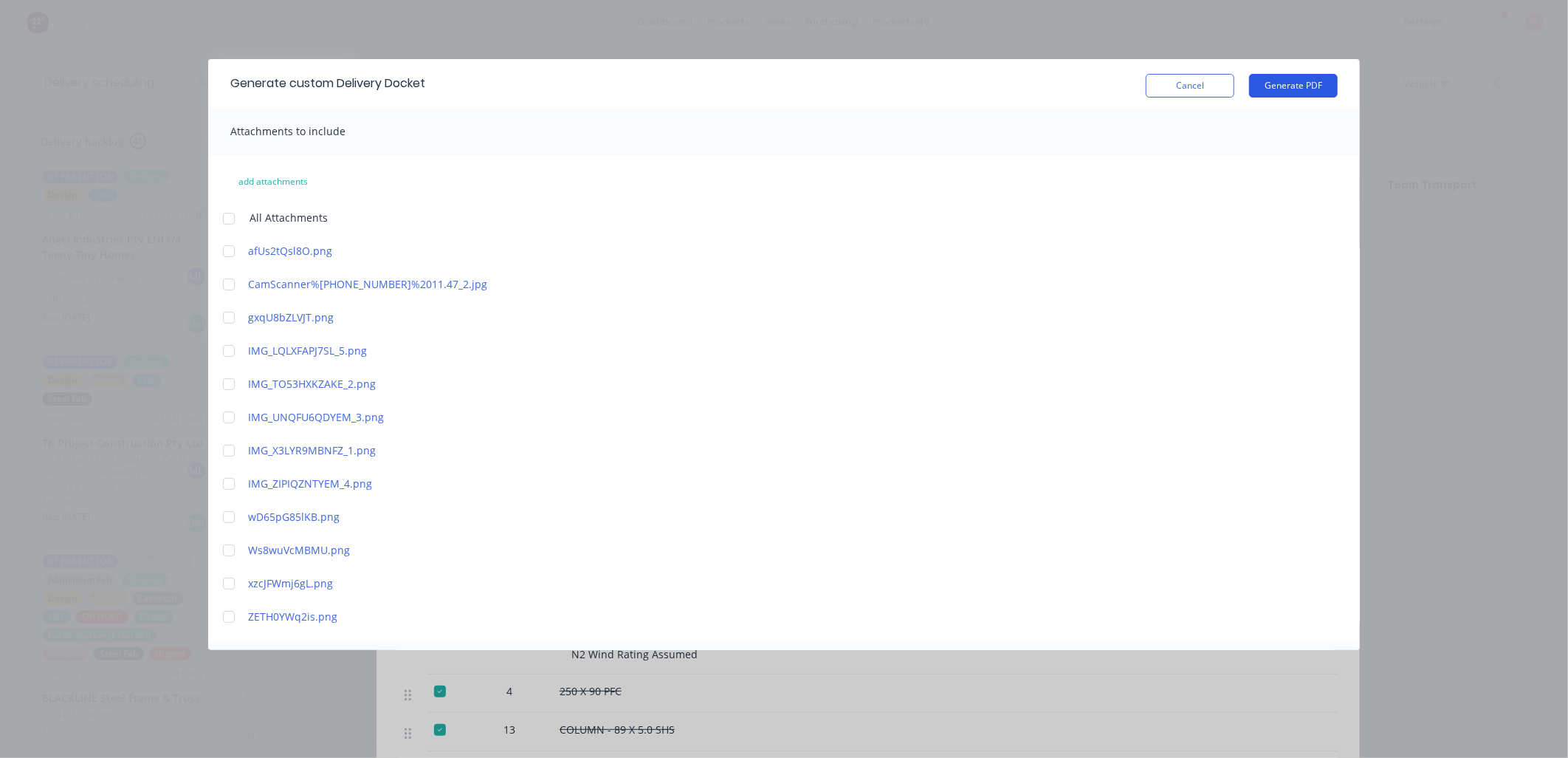
click at [1277, 92] on button "Generate PDF" at bounding box center [1293, 85] width 88 height 24
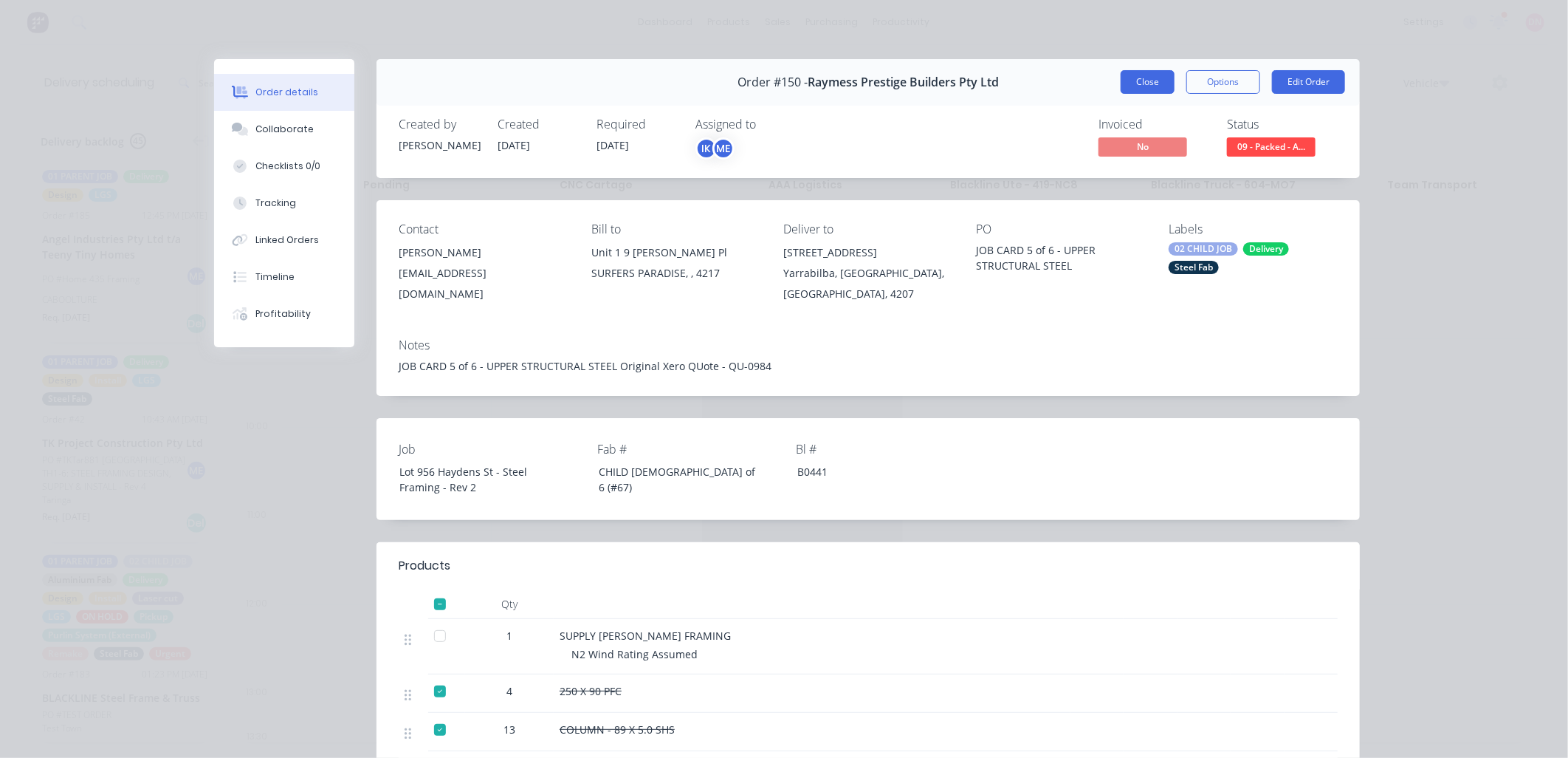
click at [1146, 84] on button "Close" at bounding box center [1148, 82] width 54 height 24
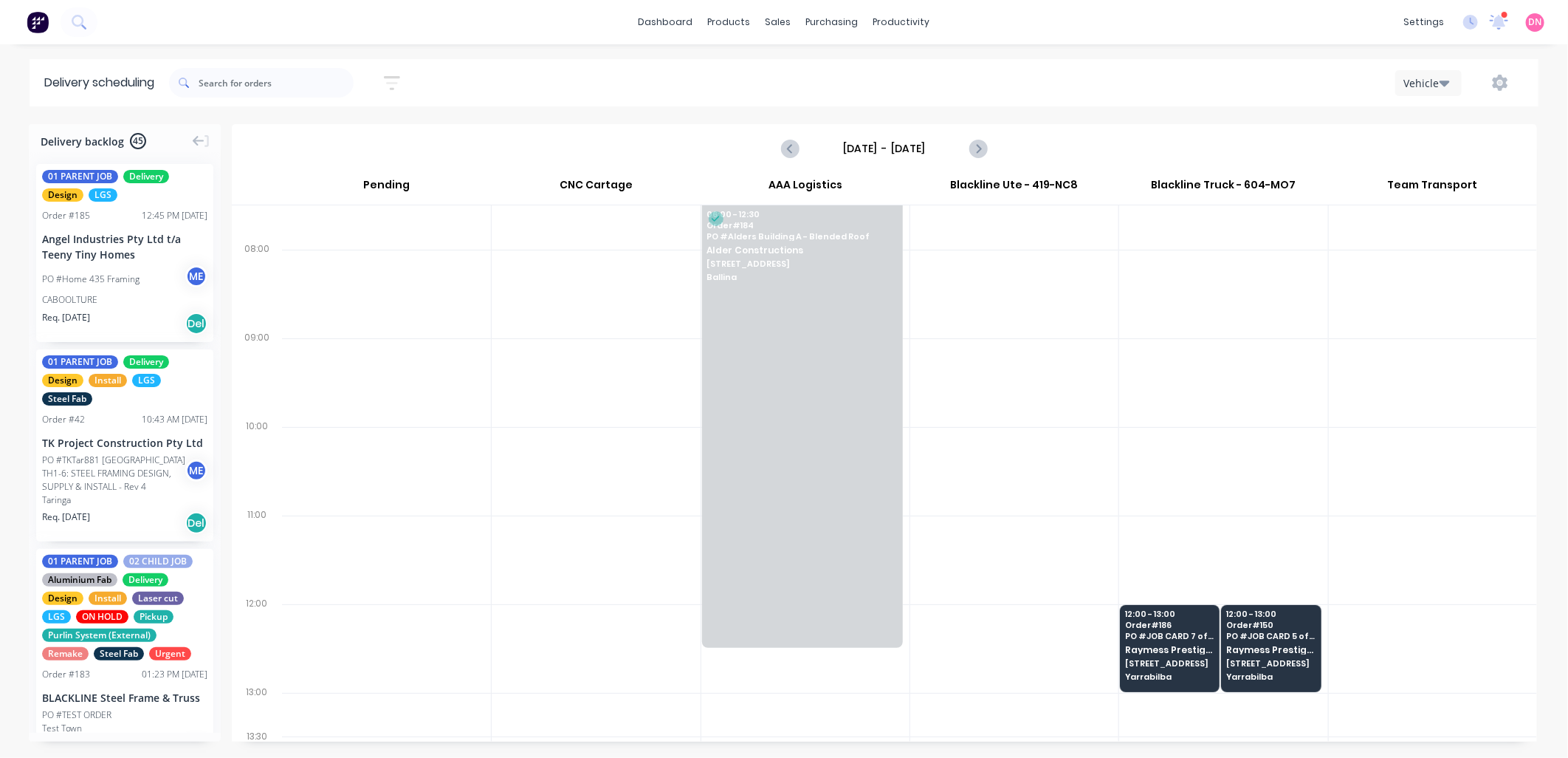
click at [351, 142] on div "Thursday - 11/09/25" at bounding box center [884, 148] width 1303 height 46
click at [141, 227] on div "01 PARENT JOB Delivery Design LGS Order # 185 12:45 PM 10/09/25 Angel Industrie…" at bounding box center [125, 253] width 177 height 178
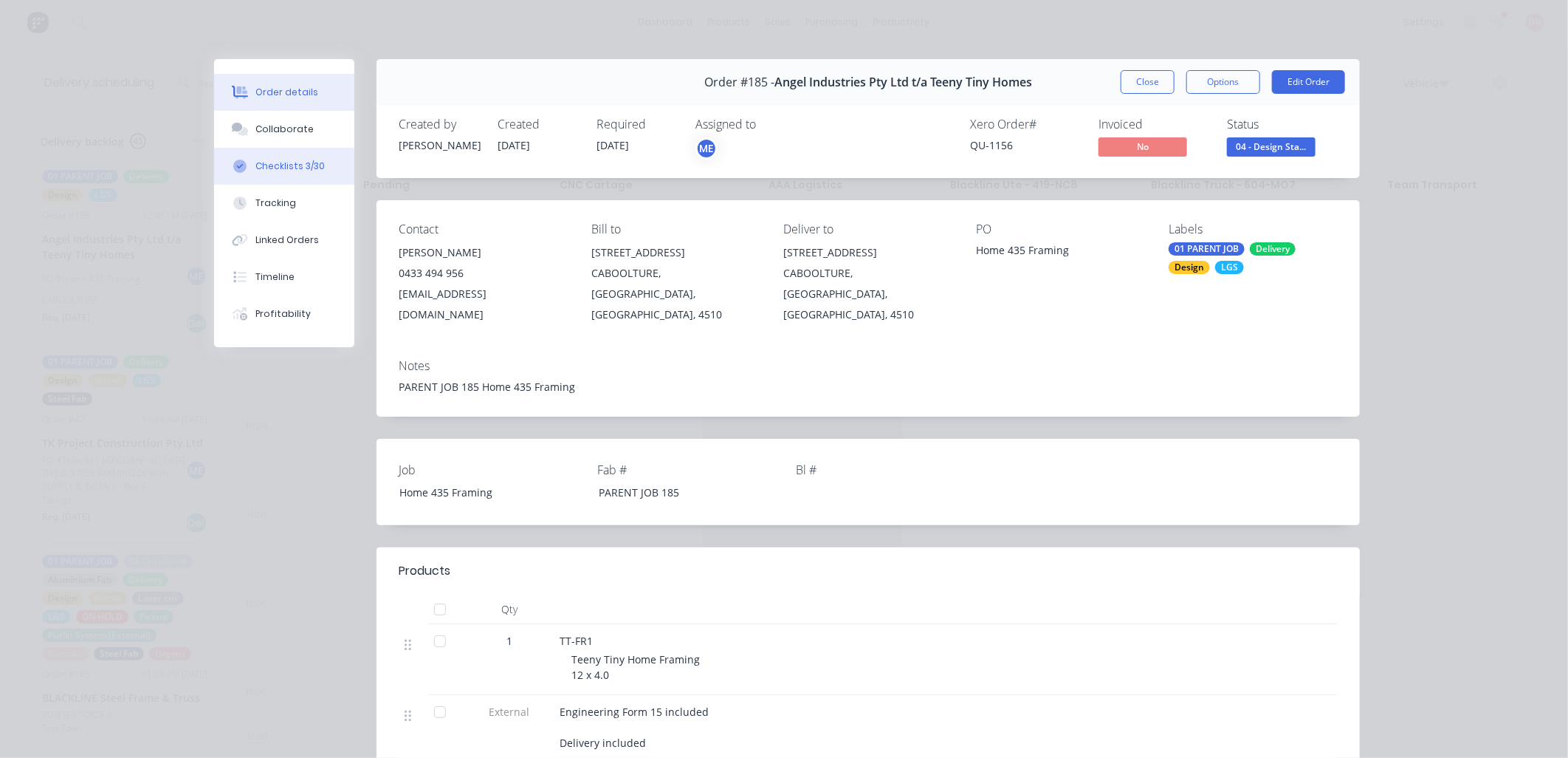
click at [262, 170] on div "Checklists 3/30" at bounding box center [290, 166] width 70 height 13
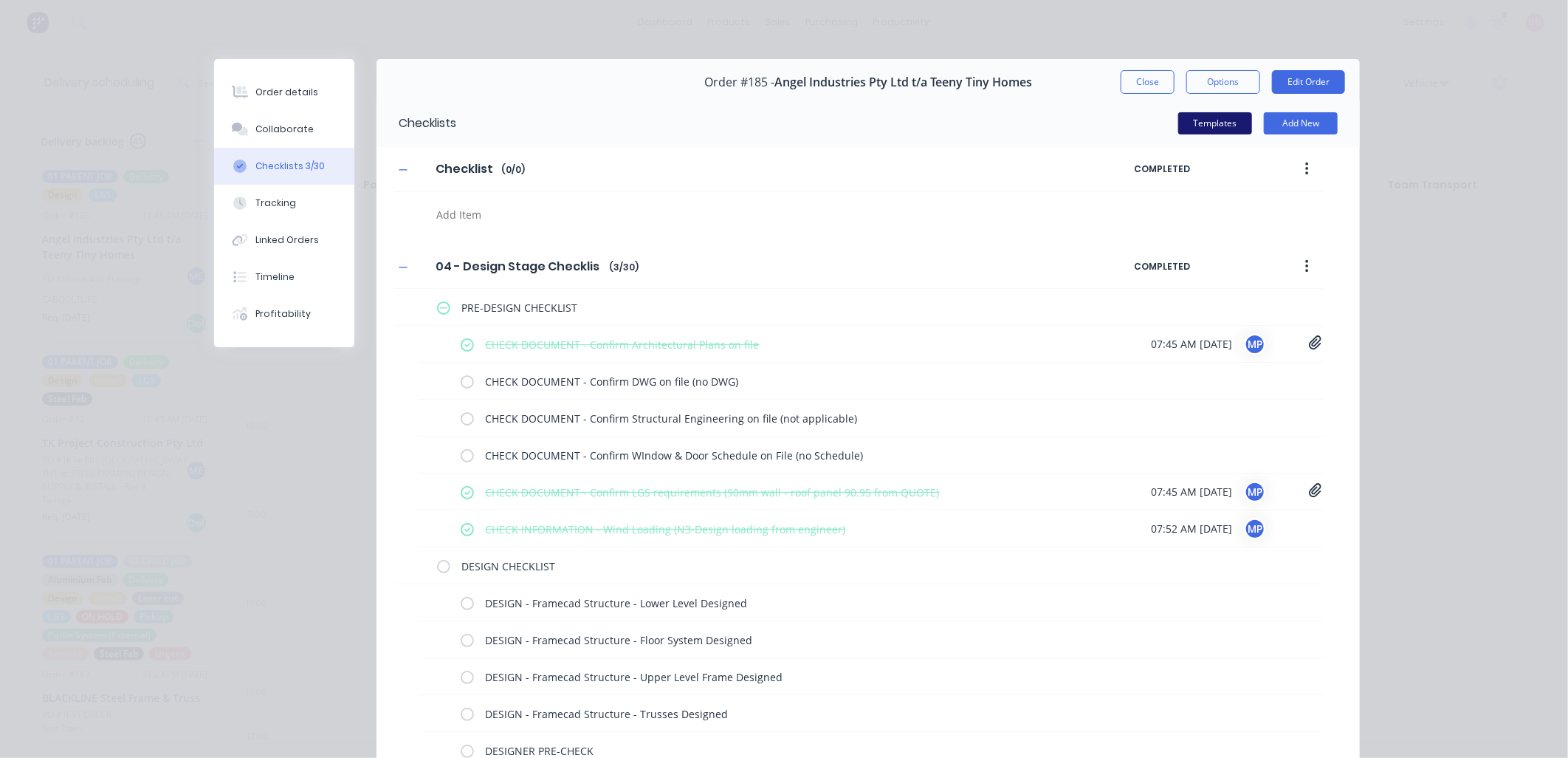
click at [1209, 122] on button "Templates" at bounding box center [1214, 123] width 74 height 22
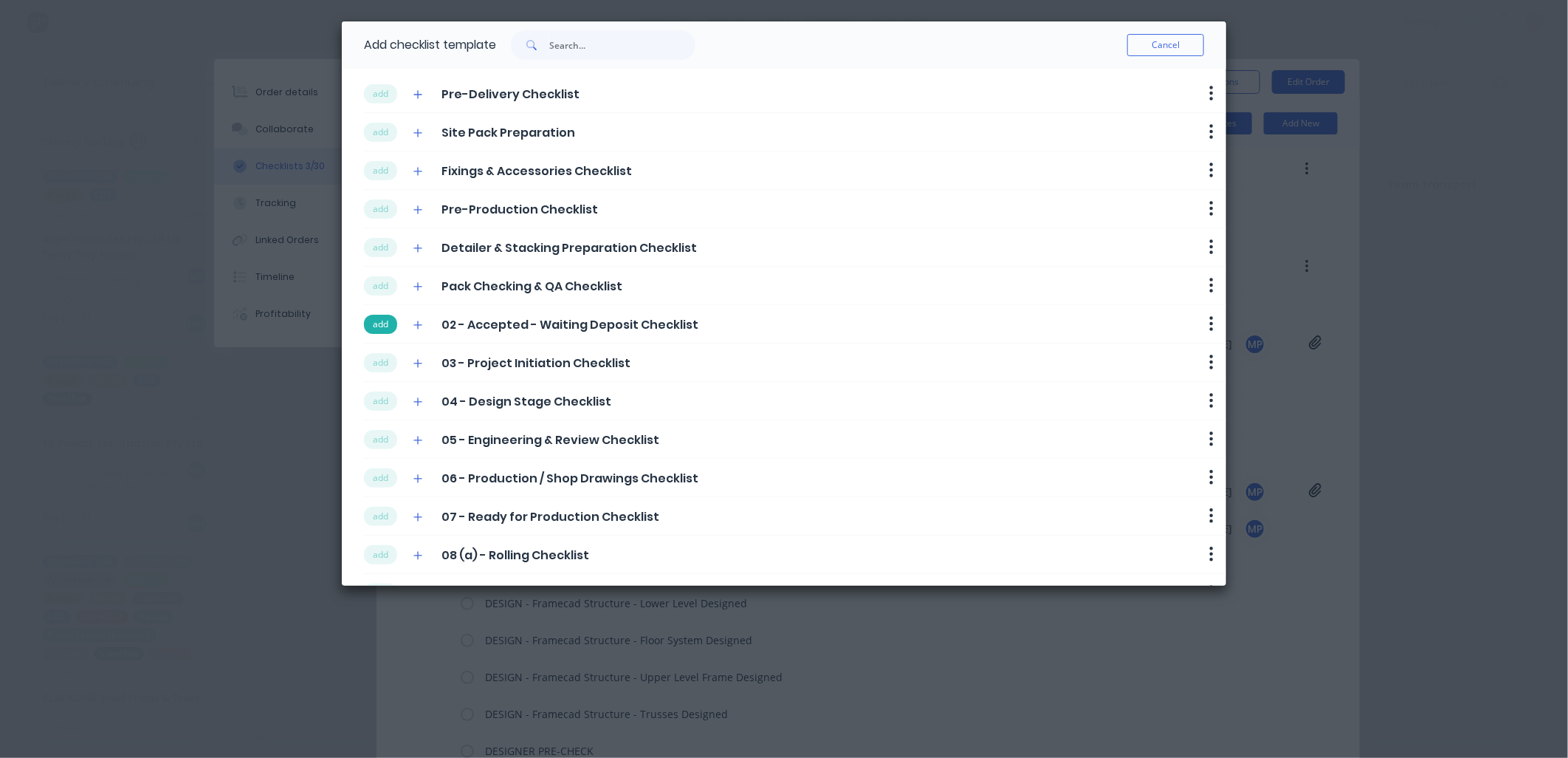
click at [384, 325] on button "add" at bounding box center [380, 324] width 33 height 19
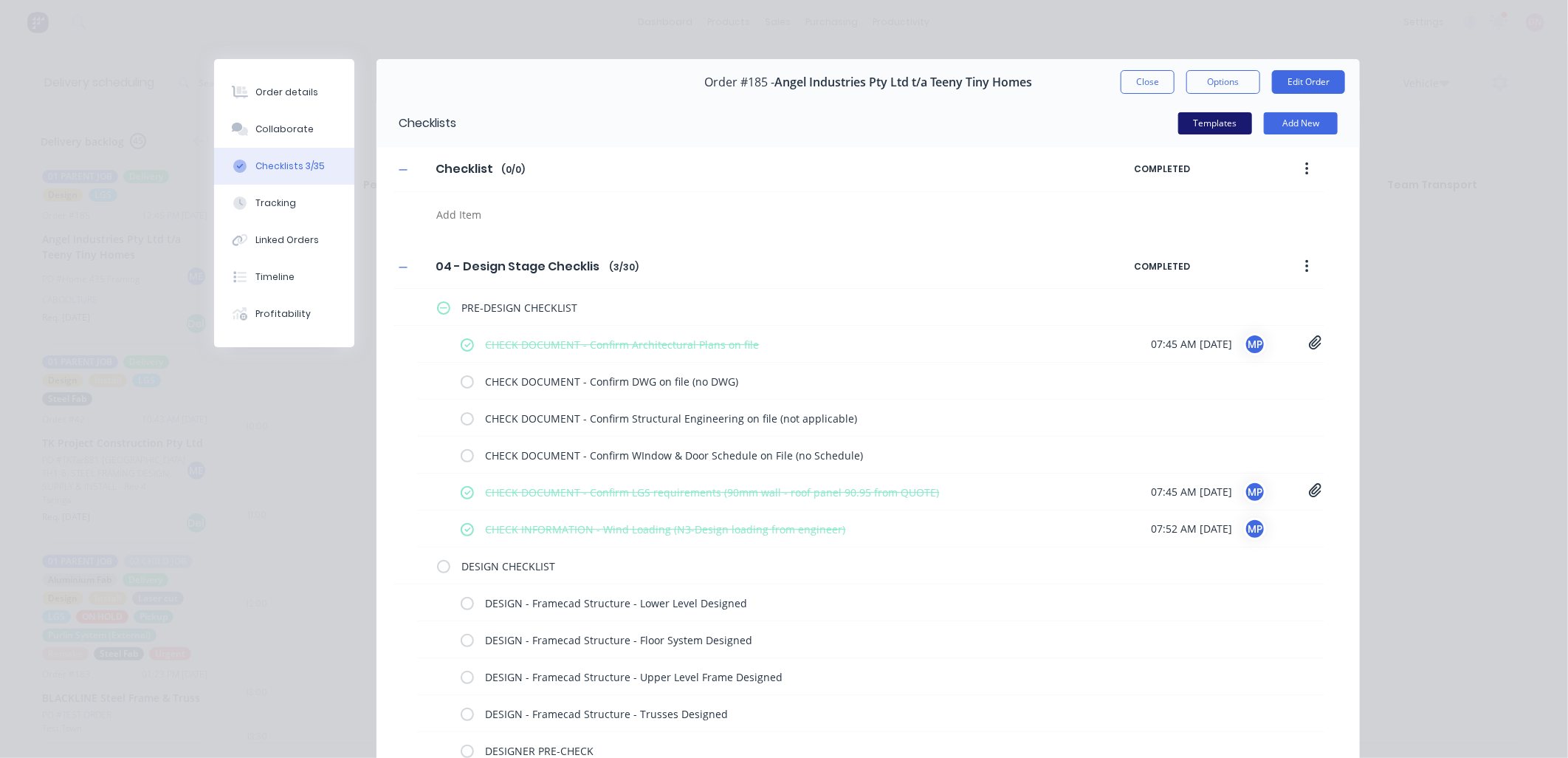
click at [1216, 122] on button "Templates" at bounding box center [1214, 123] width 74 height 22
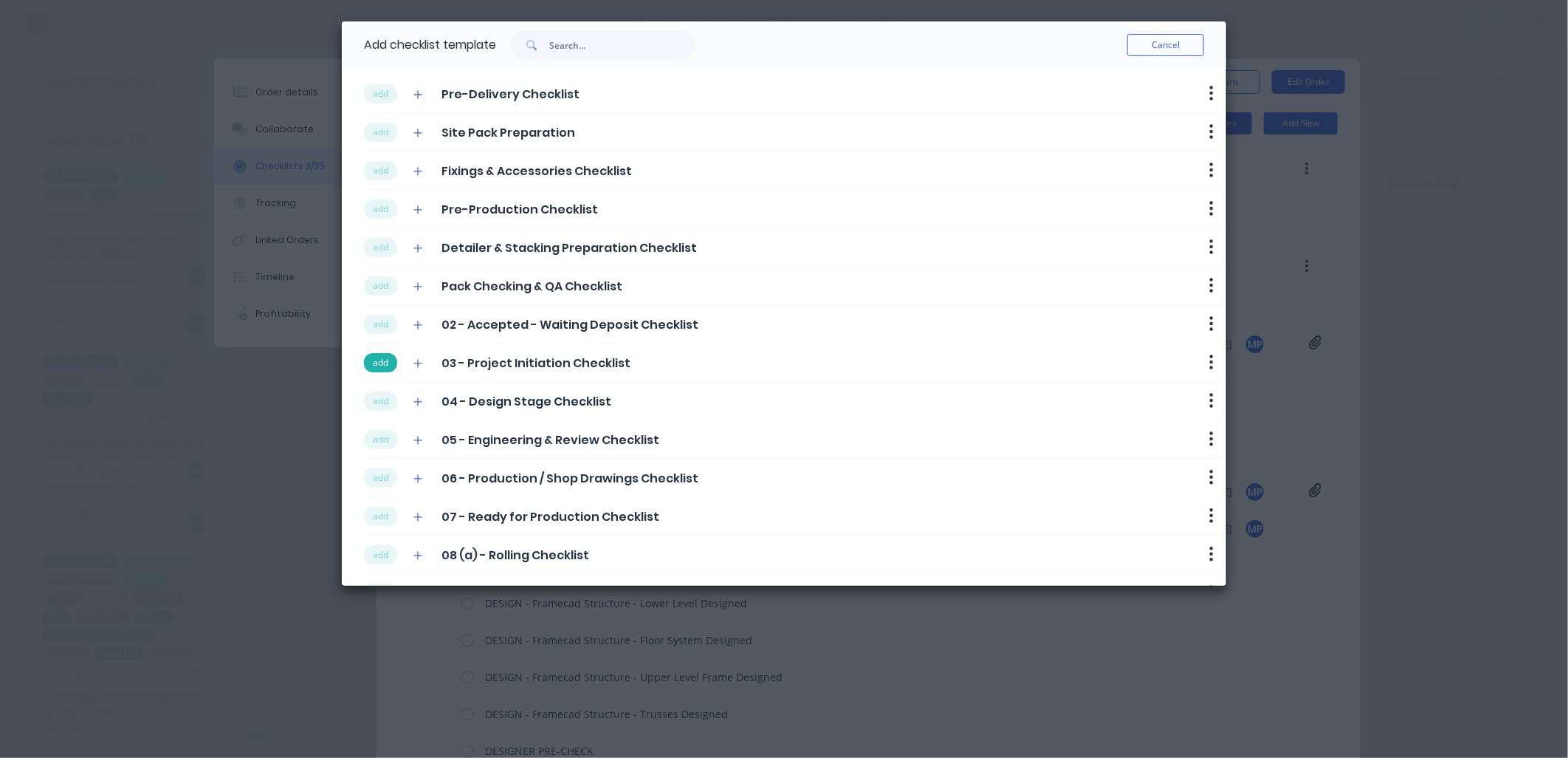
click at [390, 362] on button "add" at bounding box center [380, 362] width 33 height 19
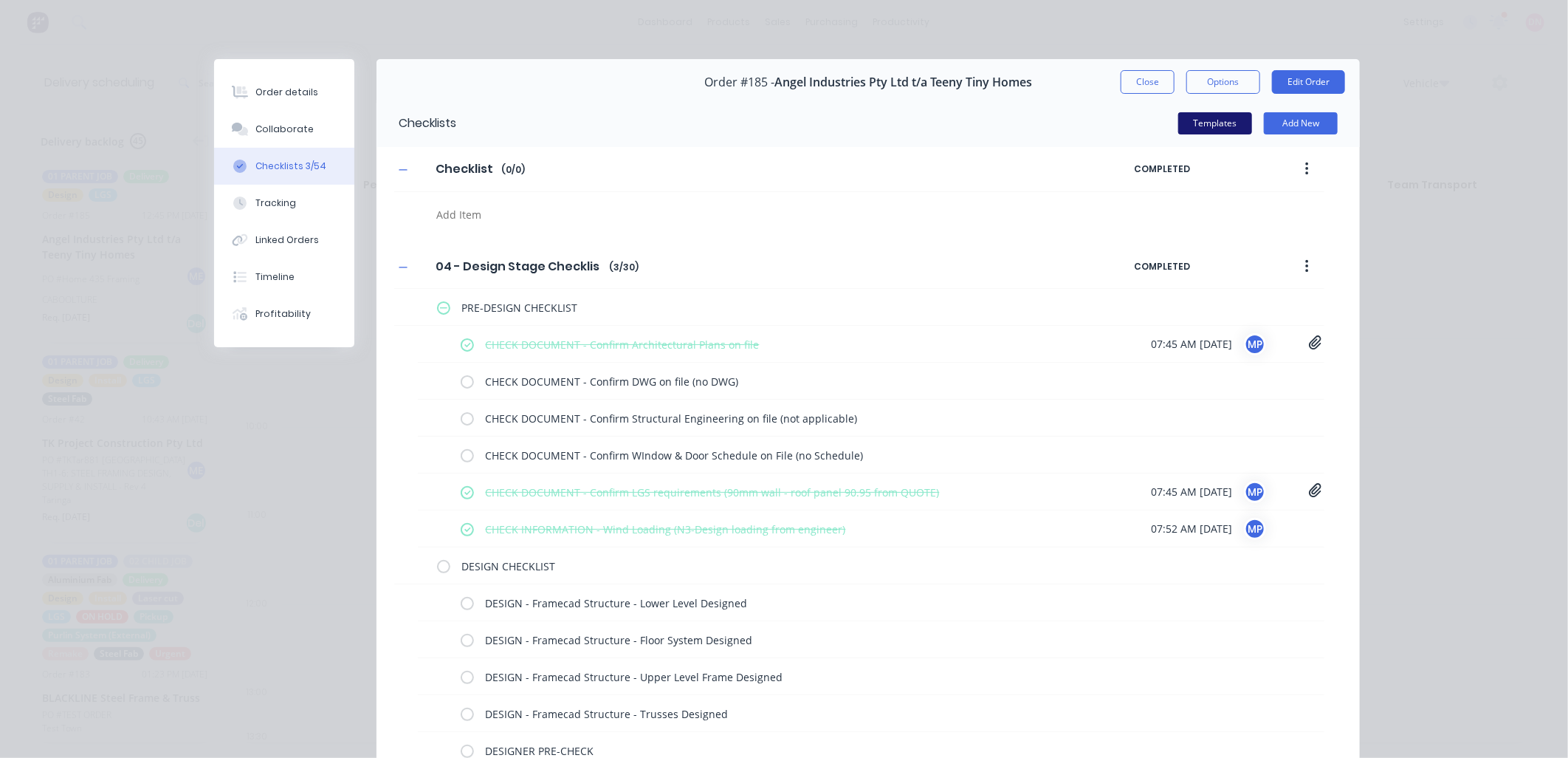
click at [1224, 129] on button "Templates" at bounding box center [1214, 123] width 74 height 22
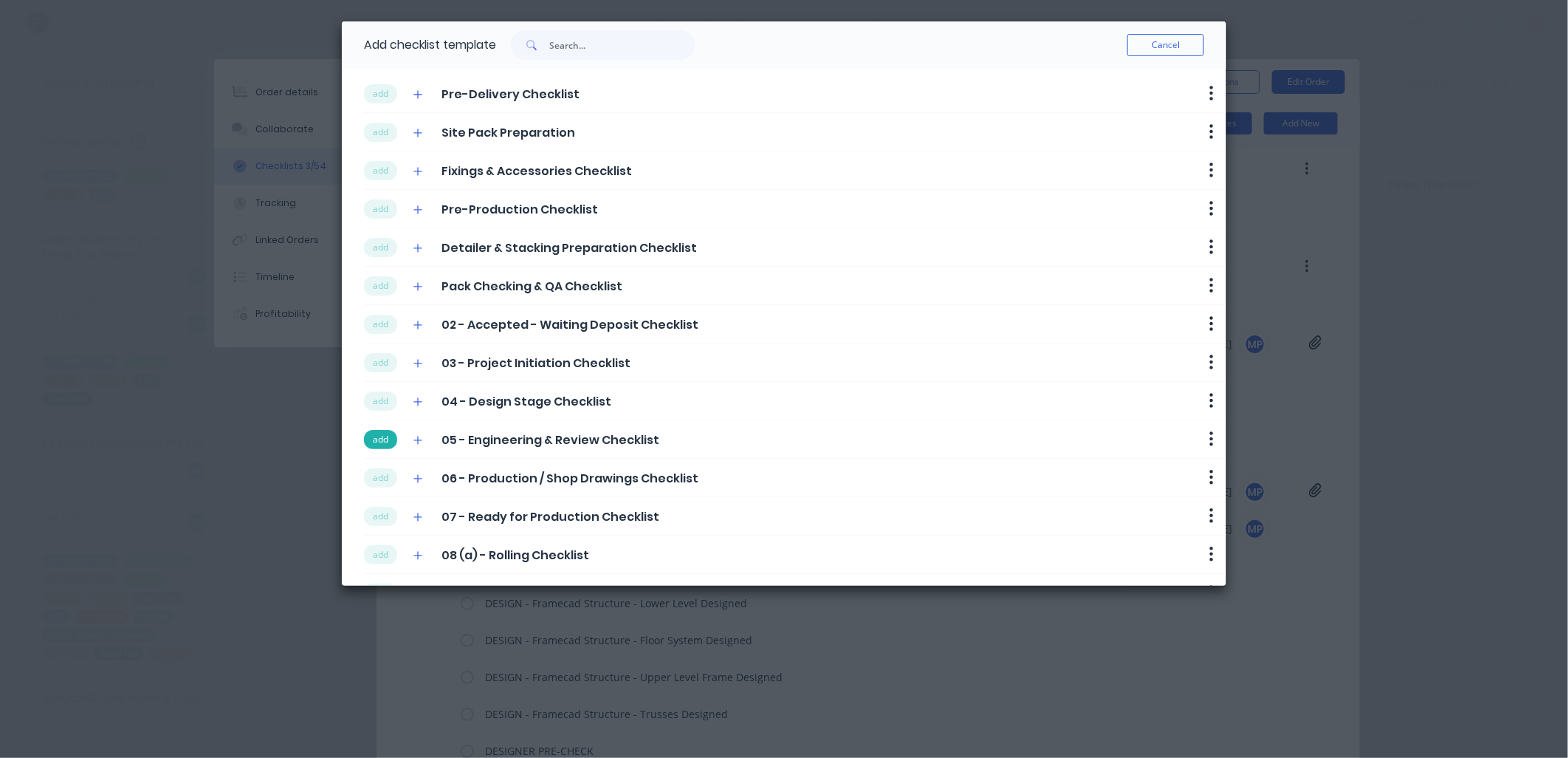
click at [386, 445] on button "add" at bounding box center [380, 439] width 33 height 19
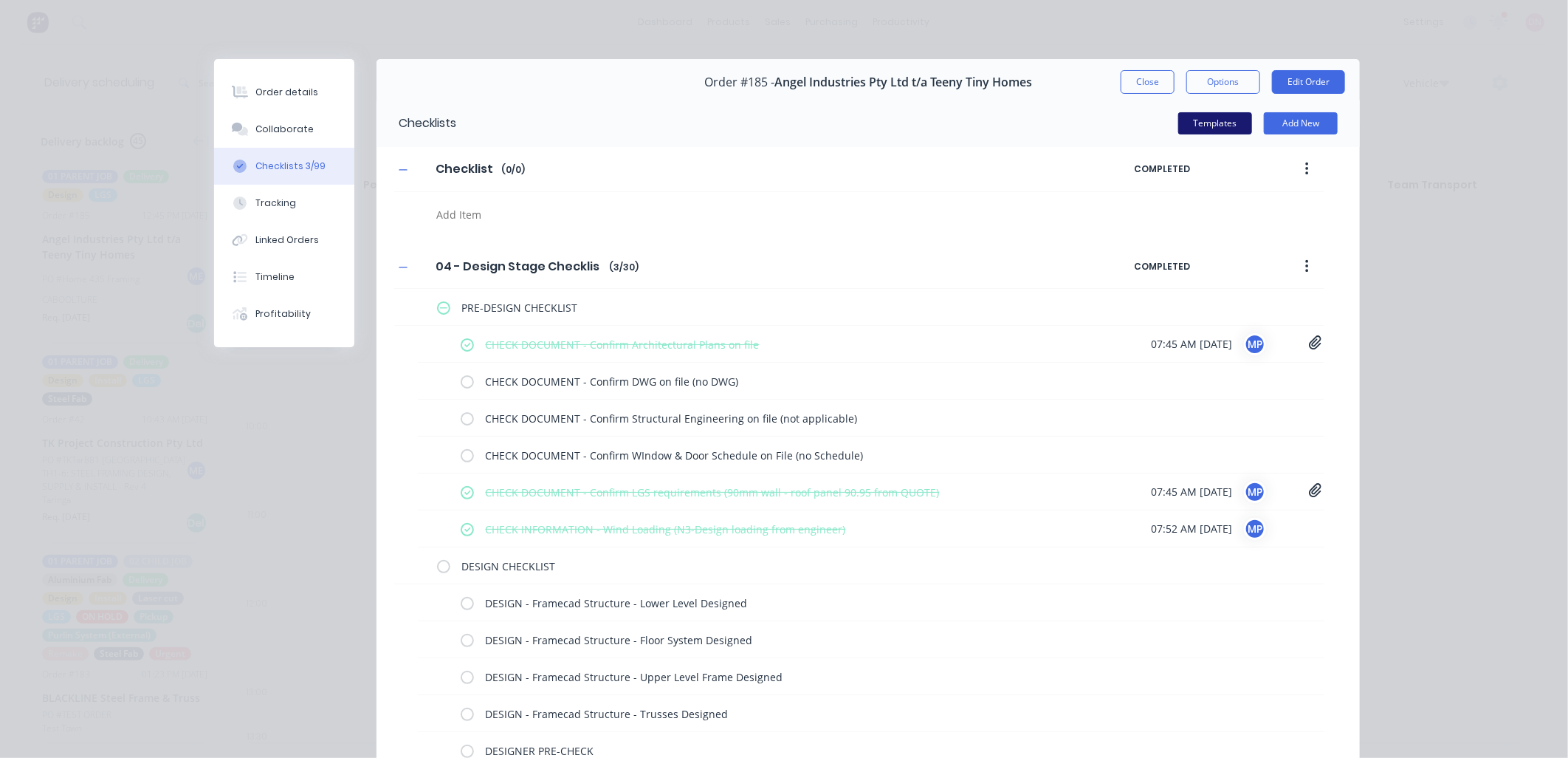
click at [1228, 122] on button "Templates" at bounding box center [1214, 123] width 74 height 22
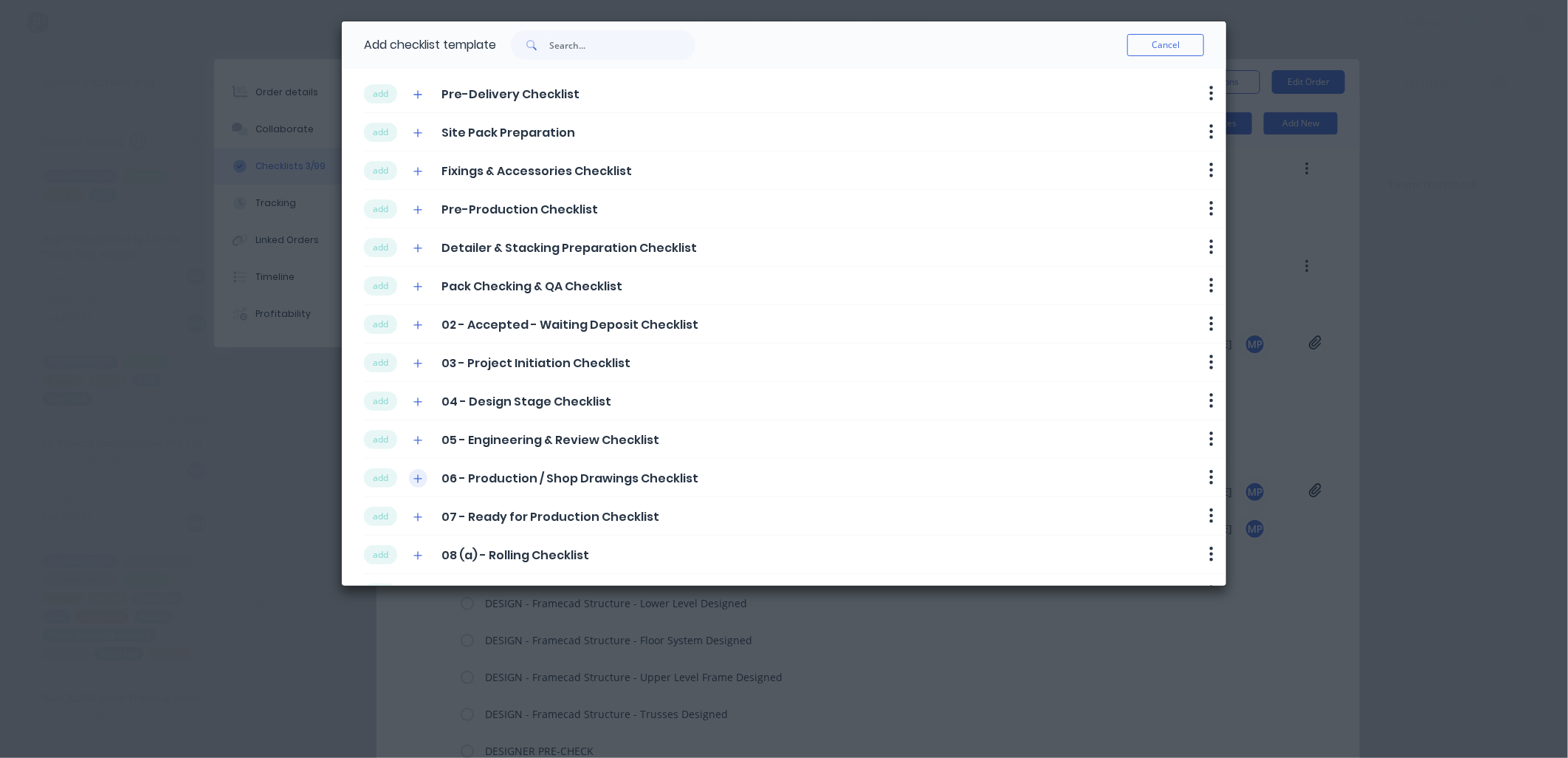
drag, startPoint x: 382, startPoint y: 483, endPoint x: 418, endPoint y: 473, distance: 37.4
click at [382, 483] on button "add" at bounding box center [380, 478] width 33 height 19
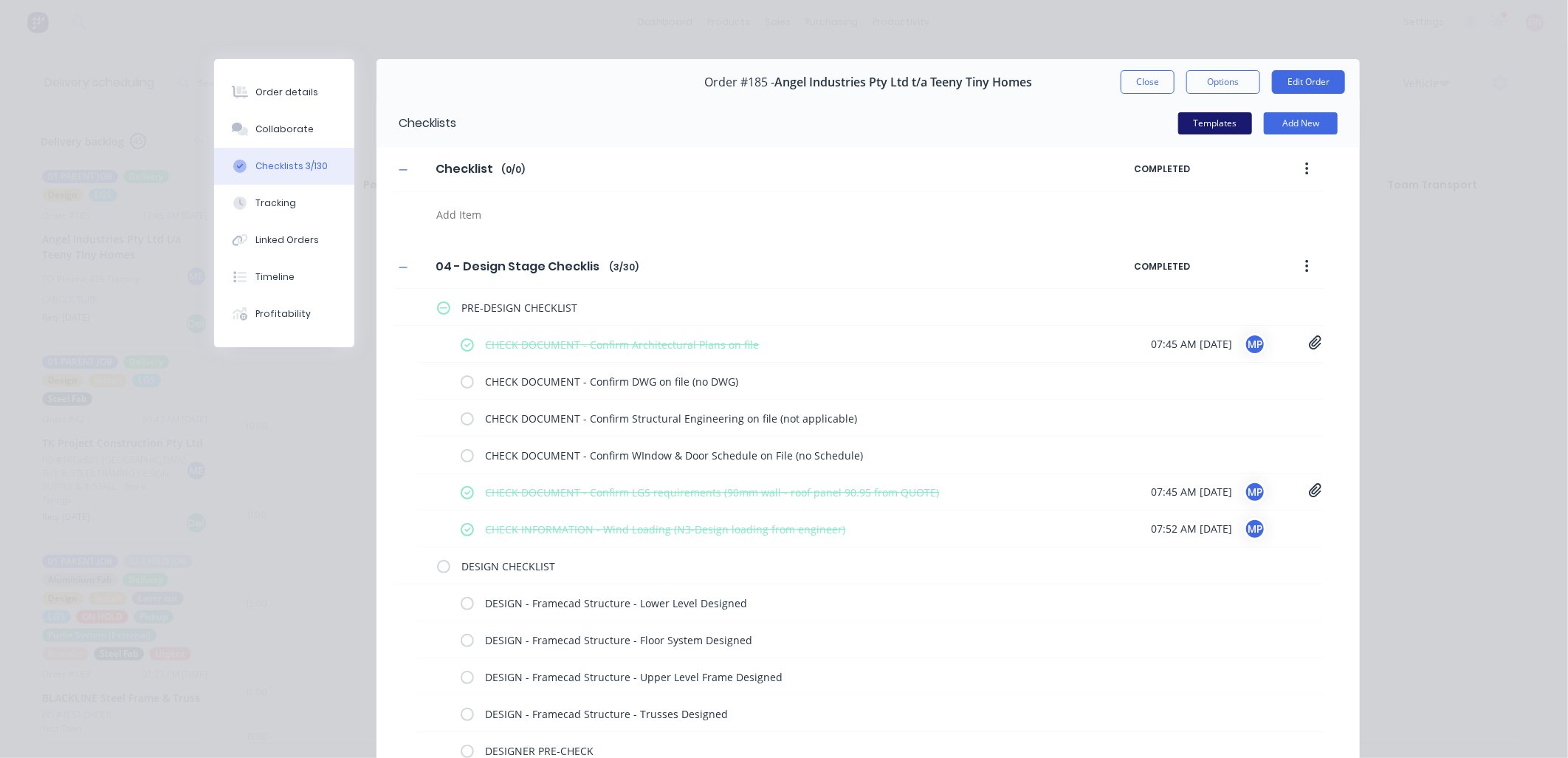
click at [1224, 123] on button "Templates" at bounding box center [1214, 123] width 74 height 22
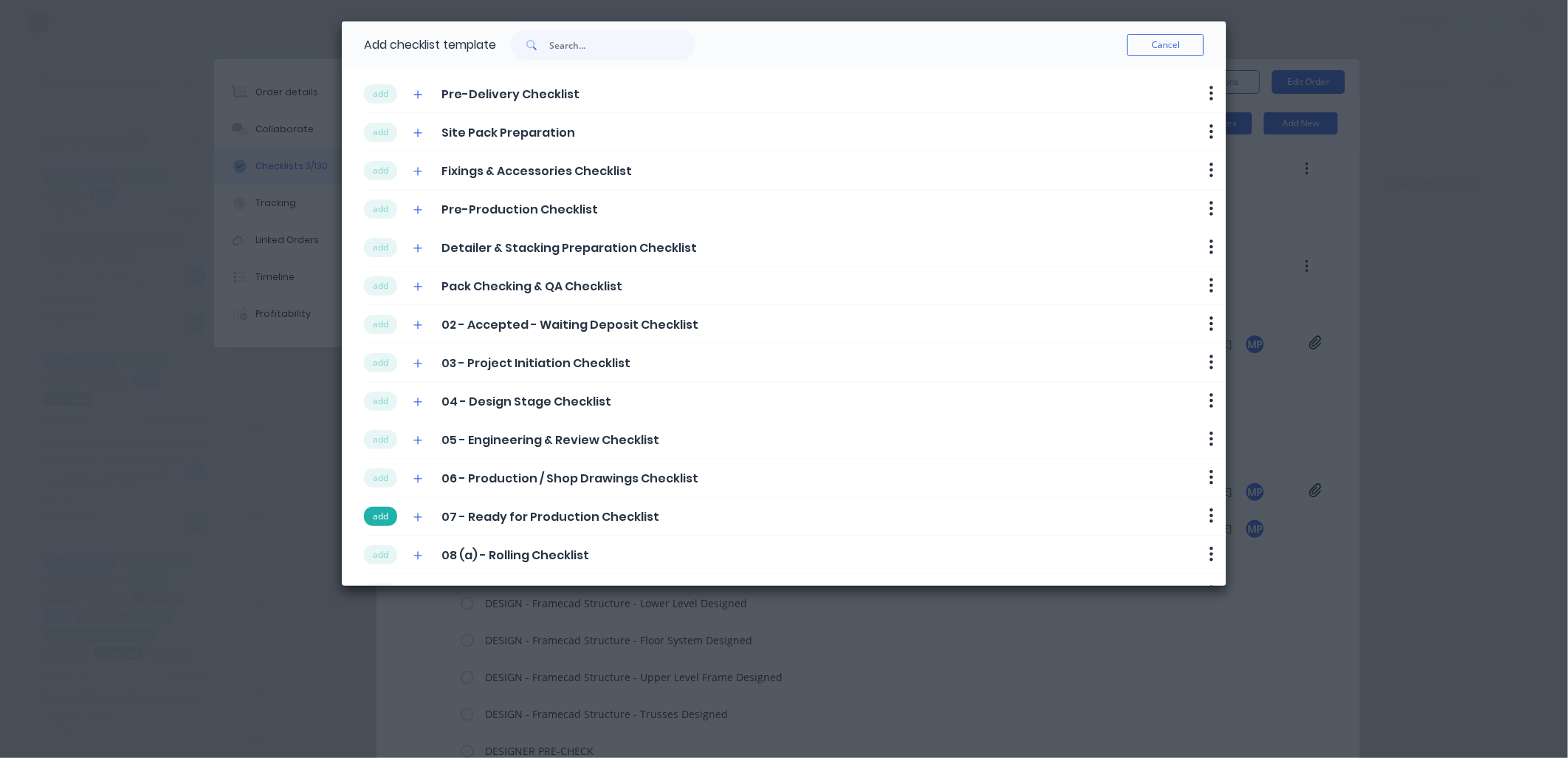
click at [372, 517] on button "add" at bounding box center [380, 516] width 33 height 19
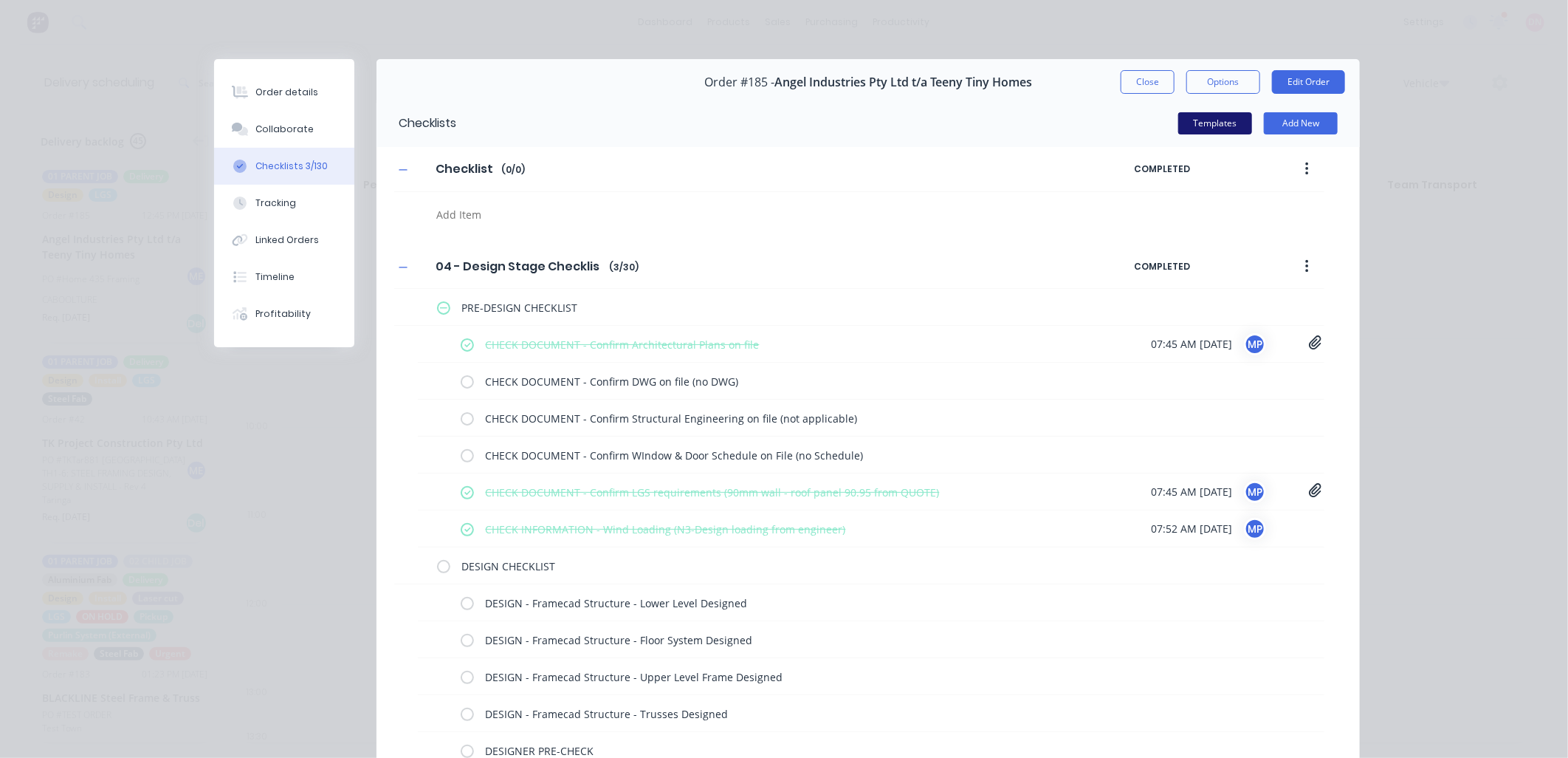
click at [1202, 115] on button "Templates" at bounding box center [1214, 123] width 74 height 22
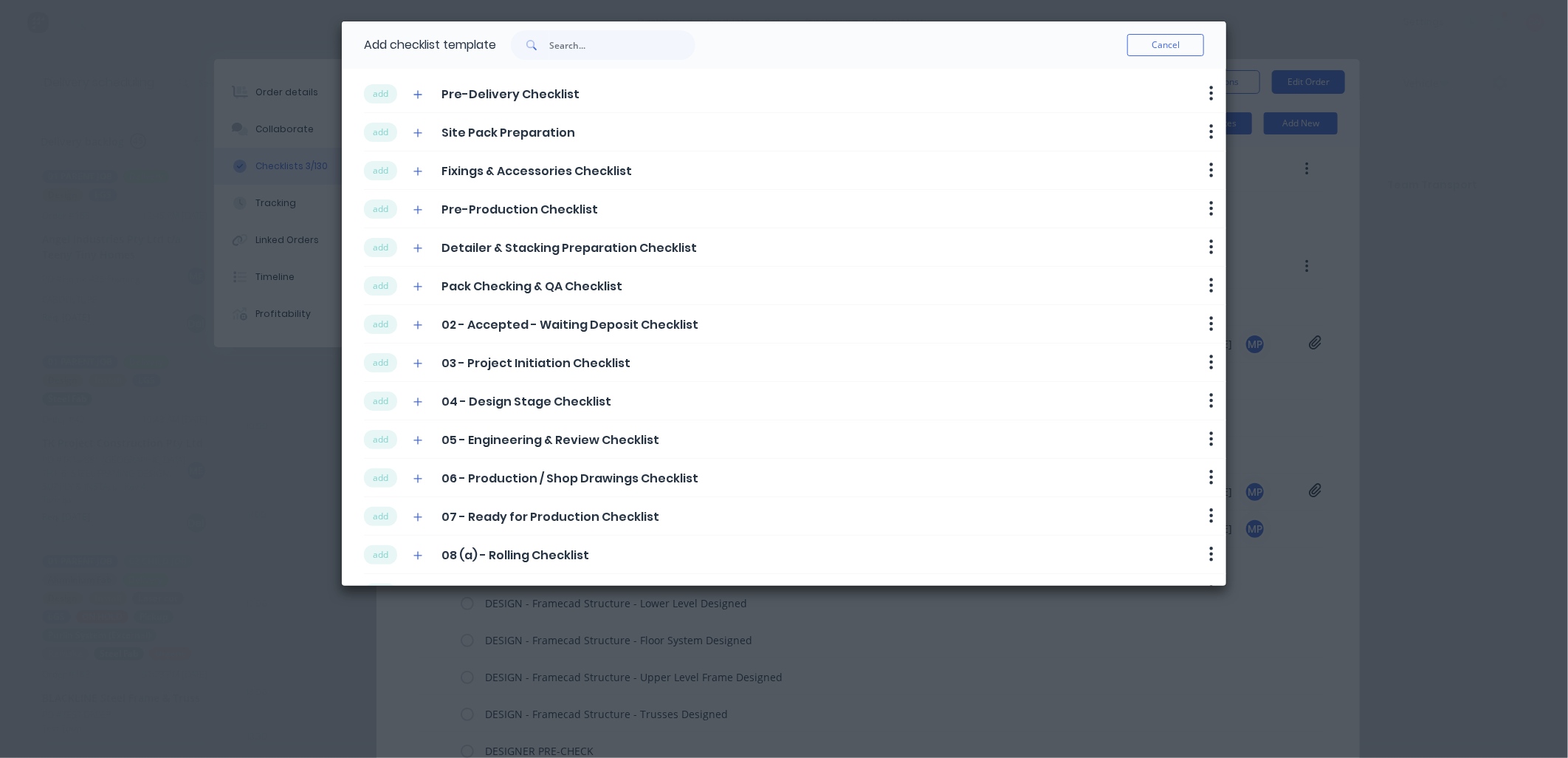
scroll to position [156, 0]
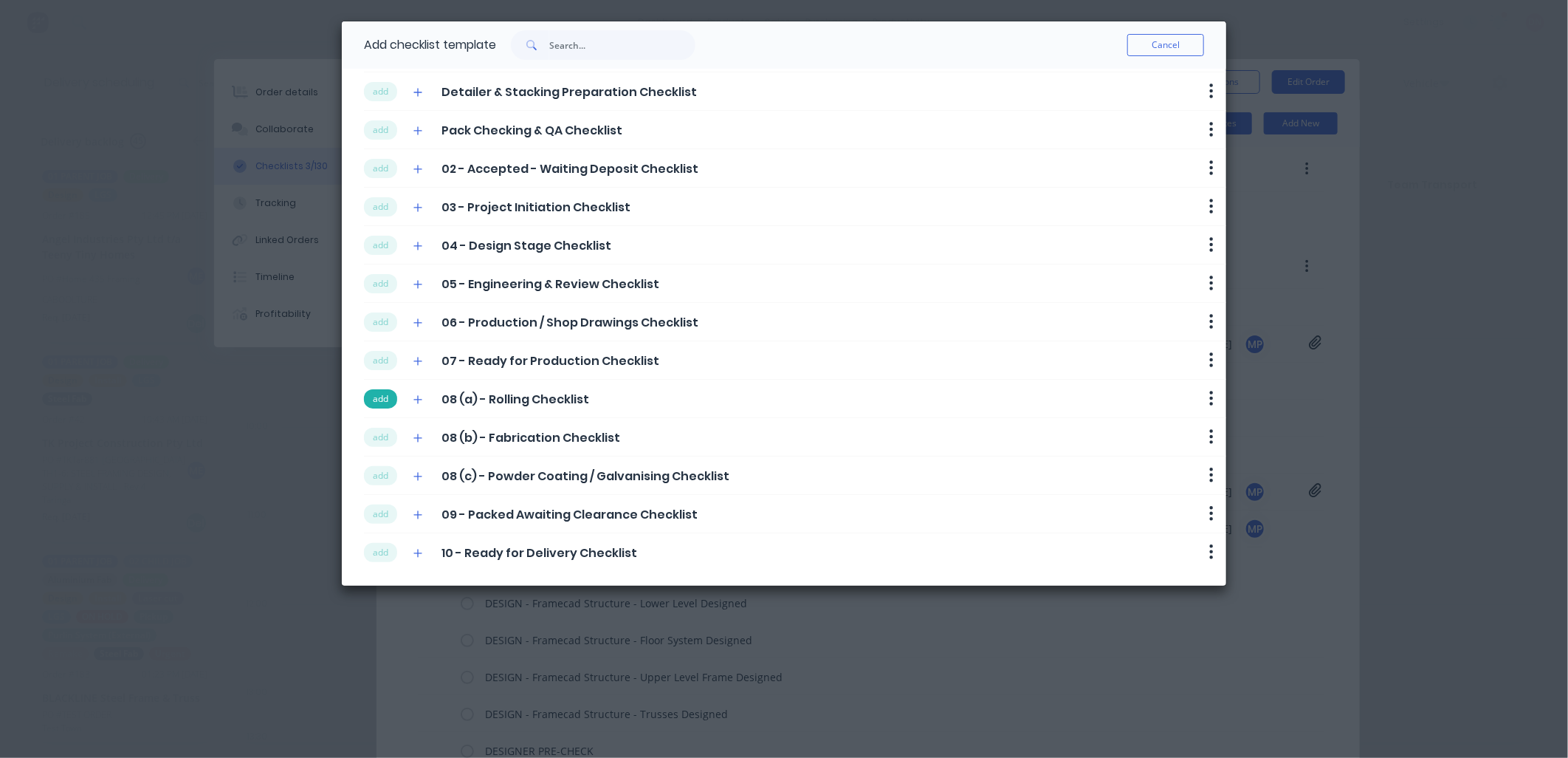
click at [385, 404] on button "add" at bounding box center [380, 399] width 33 height 19
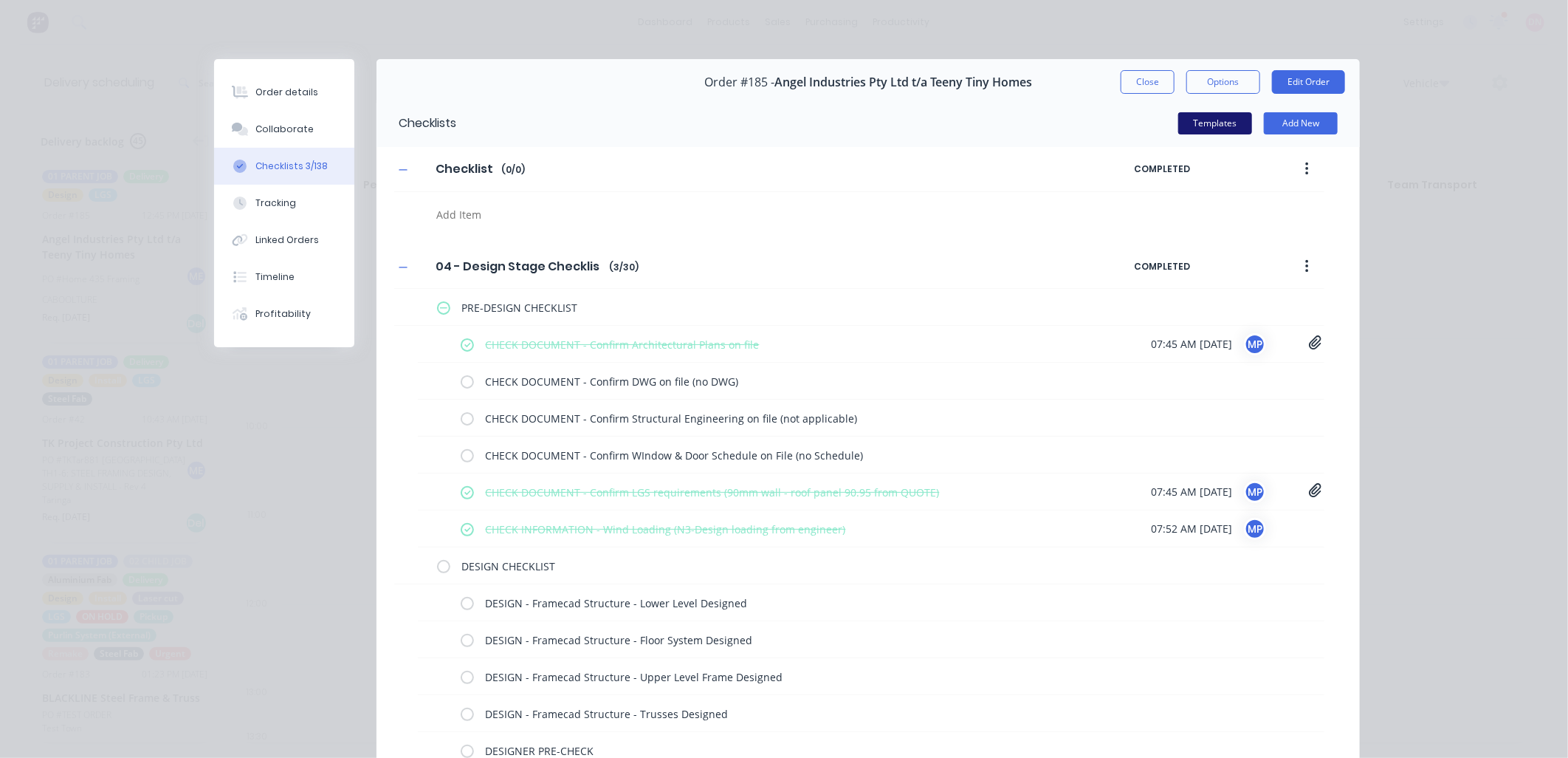
click at [1202, 122] on button "Templates" at bounding box center [1214, 123] width 74 height 22
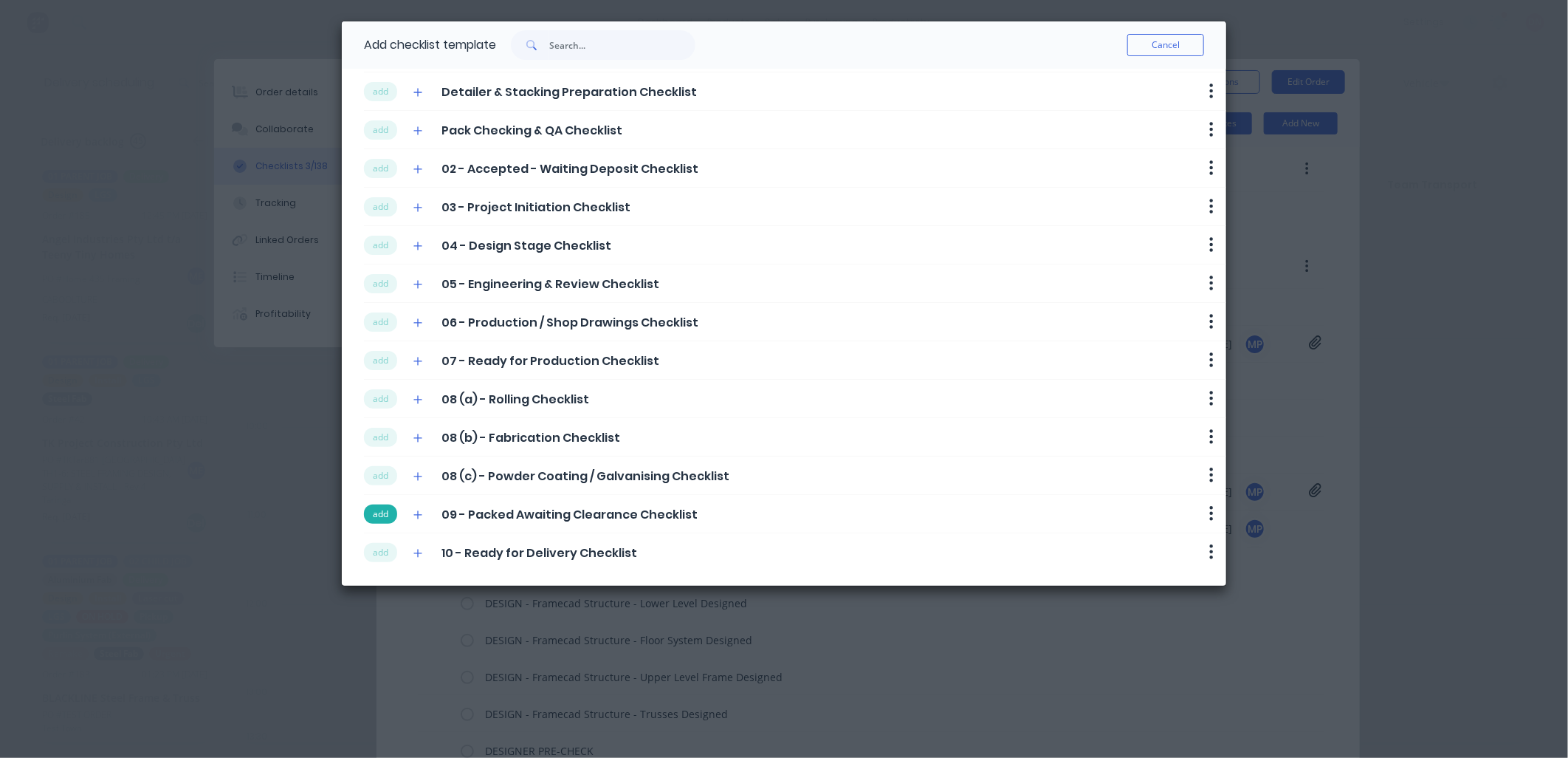
click at [384, 515] on button "add" at bounding box center [380, 513] width 33 height 19
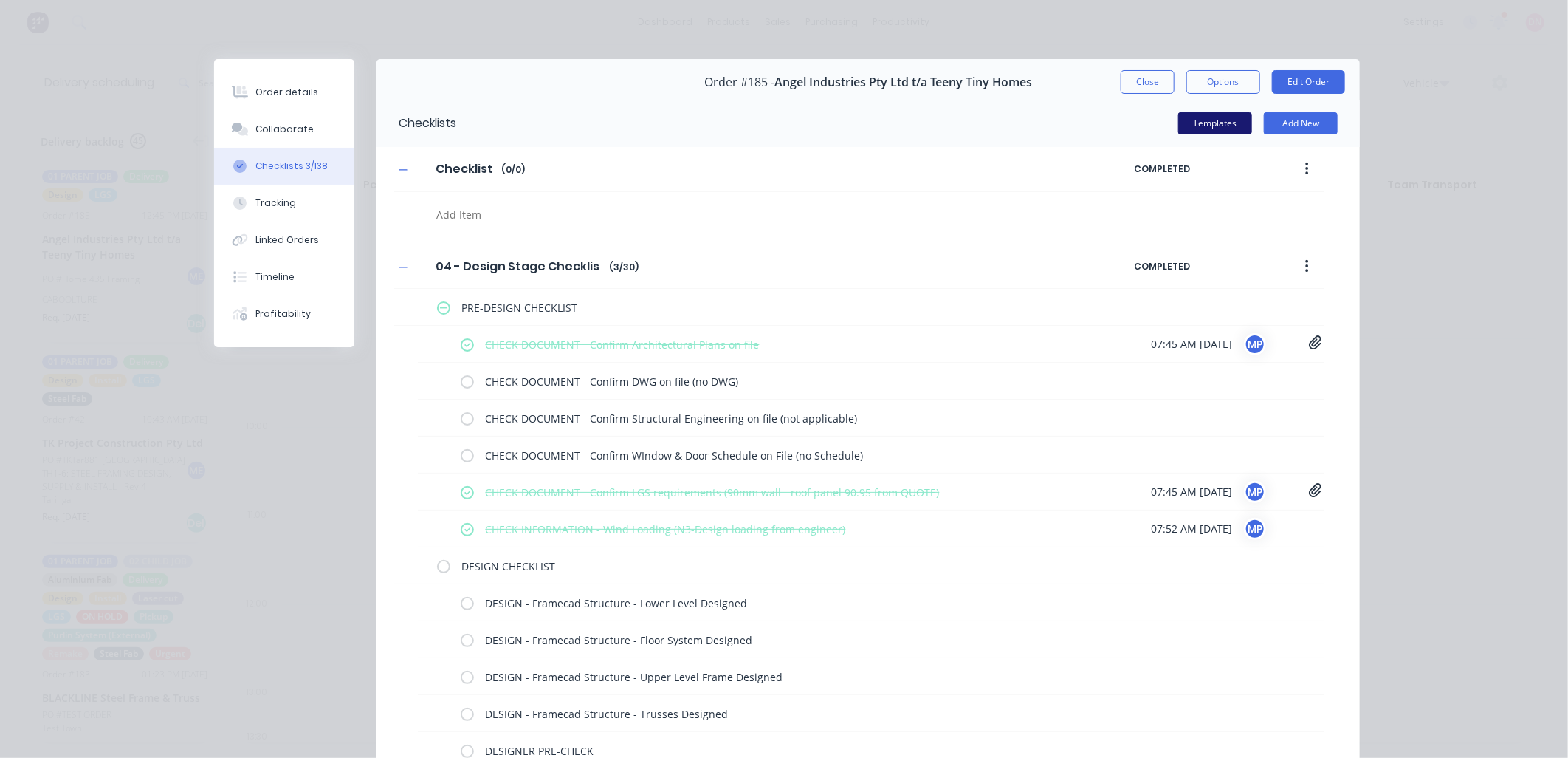
click at [1201, 131] on button "Templates" at bounding box center [1214, 123] width 74 height 22
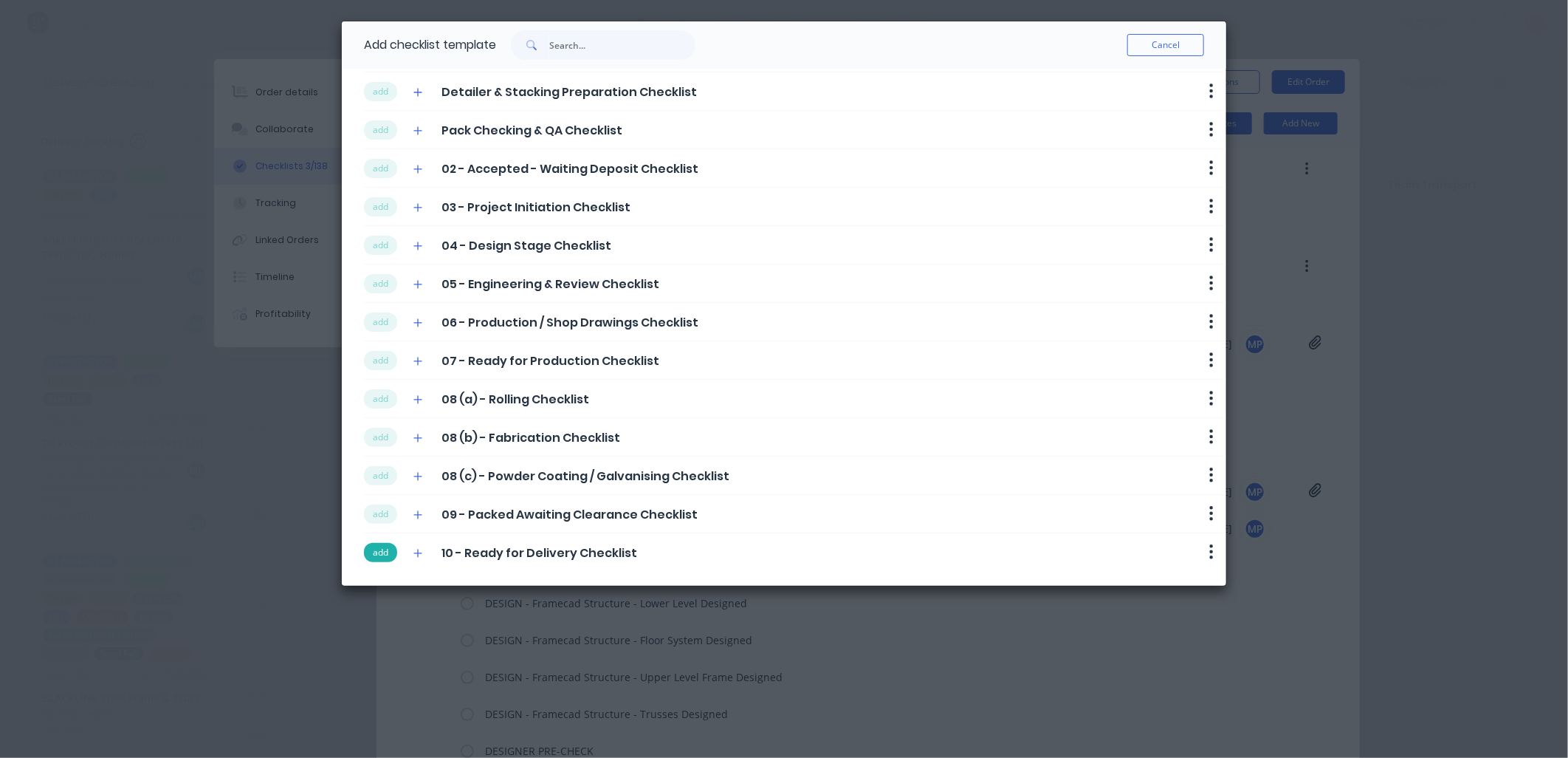
click at [367, 547] on button "add" at bounding box center [380, 552] width 33 height 19
type textarea "x"
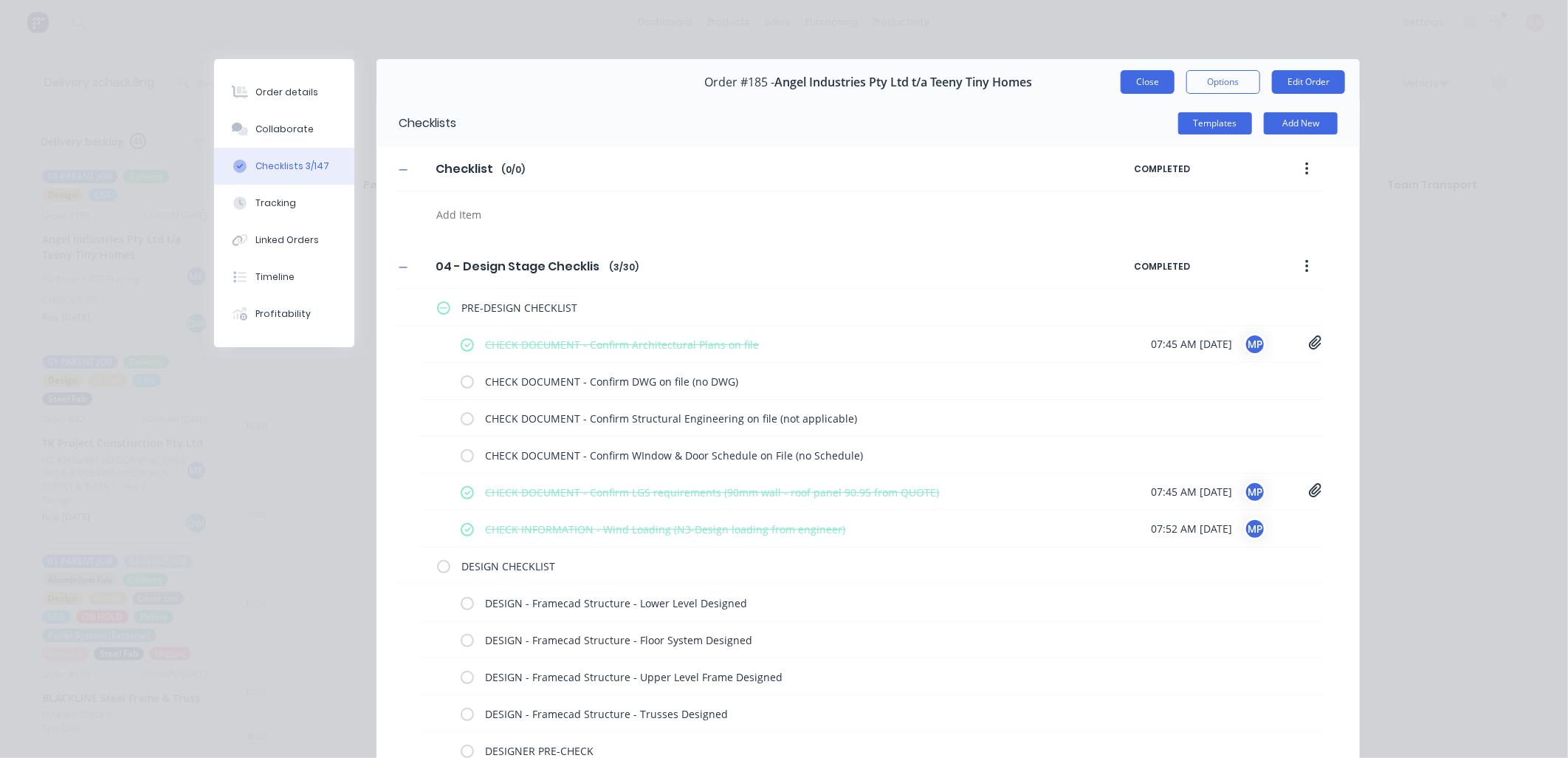
click at [1128, 86] on button "Close" at bounding box center [1148, 82] width 54 height 24
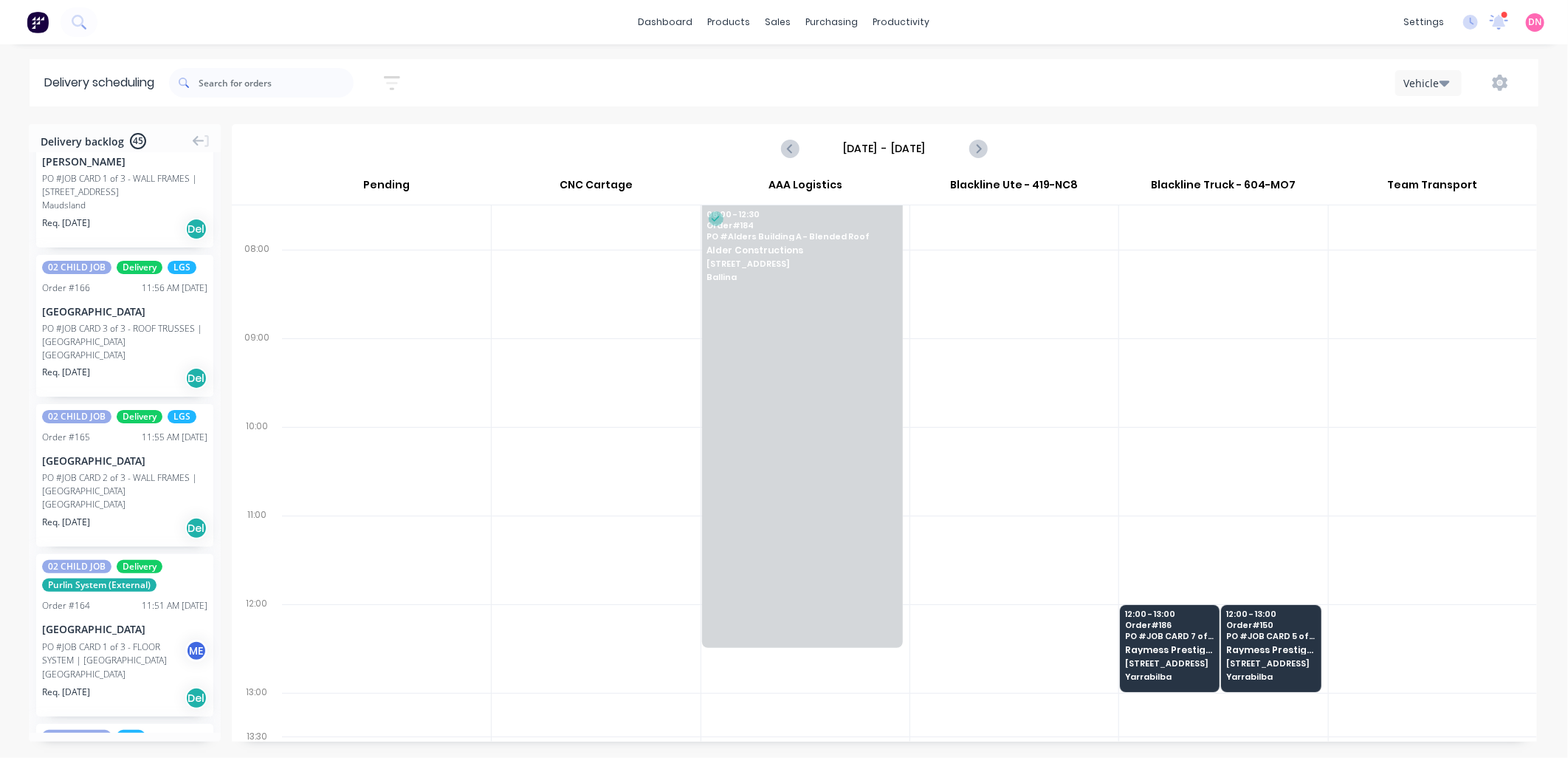
scroll to position [2133, 0]
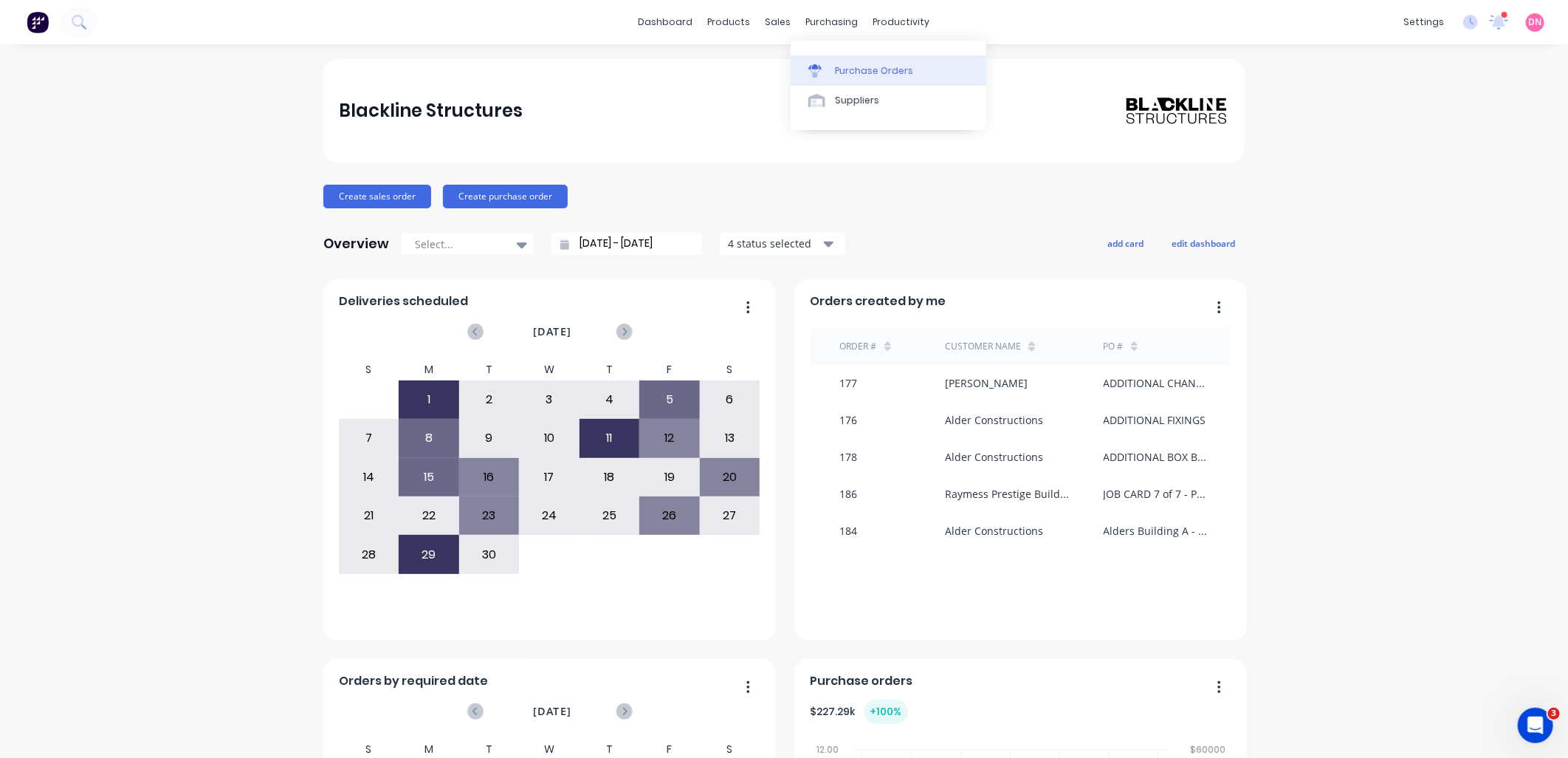
click at [839, 80] on link "Purchase Orders" at bounding box center [888, 70] width 196 height 29
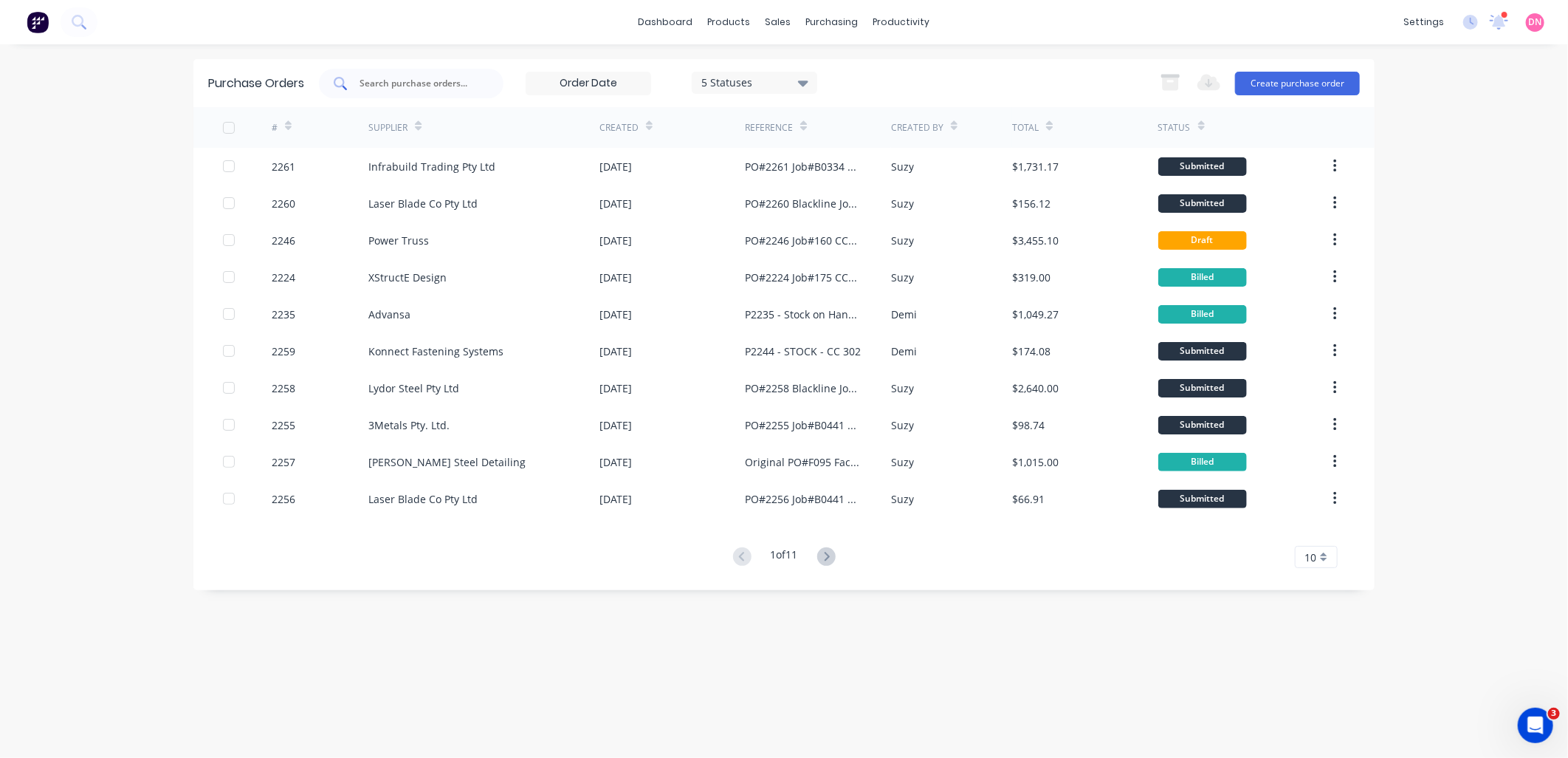
click at [389, 76] on input "text" at bounding box center [419, 83] width 122 height 15
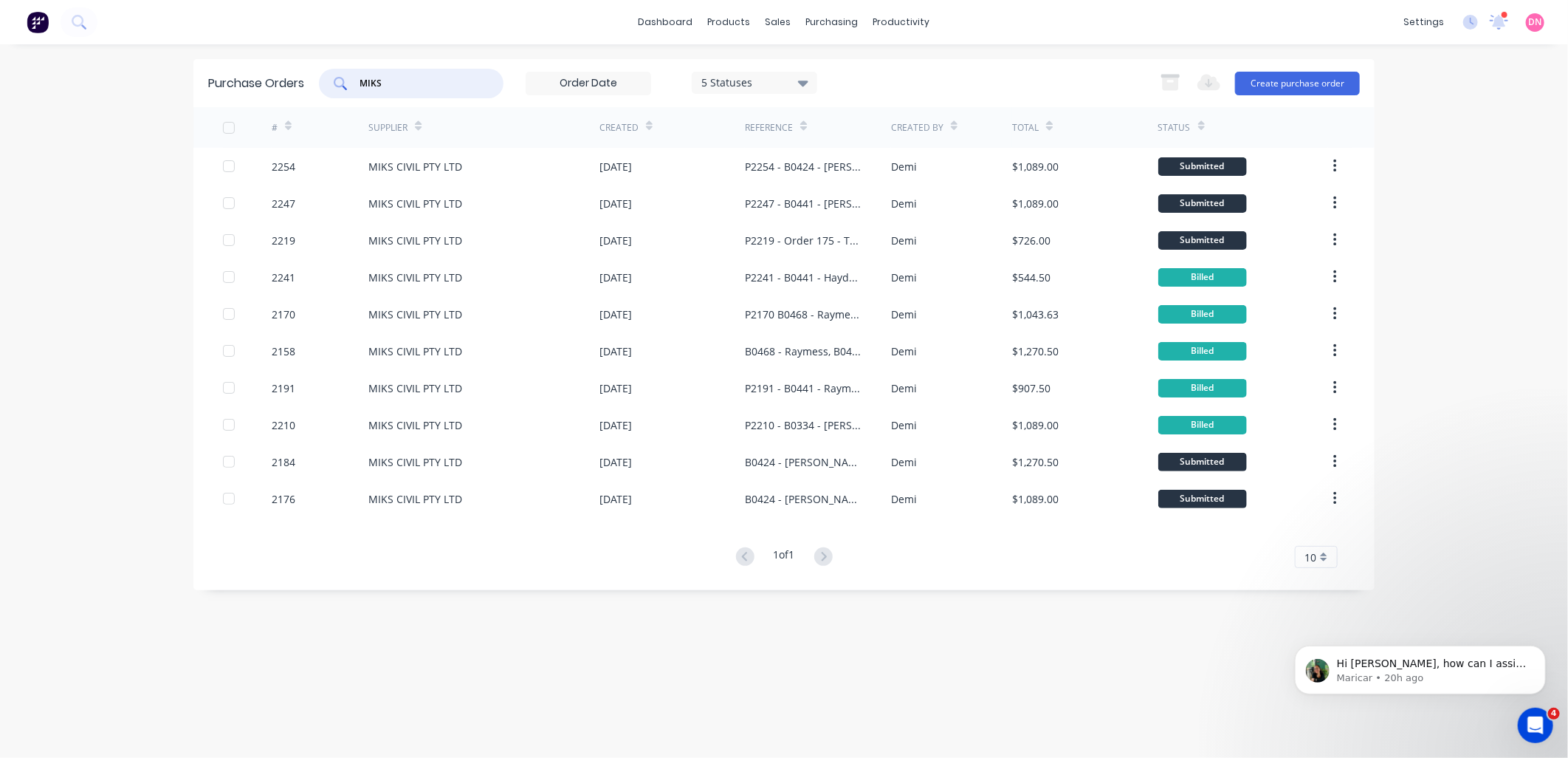
click at [227, 128] on div at bounding box center [229, 128] width 29 height 29
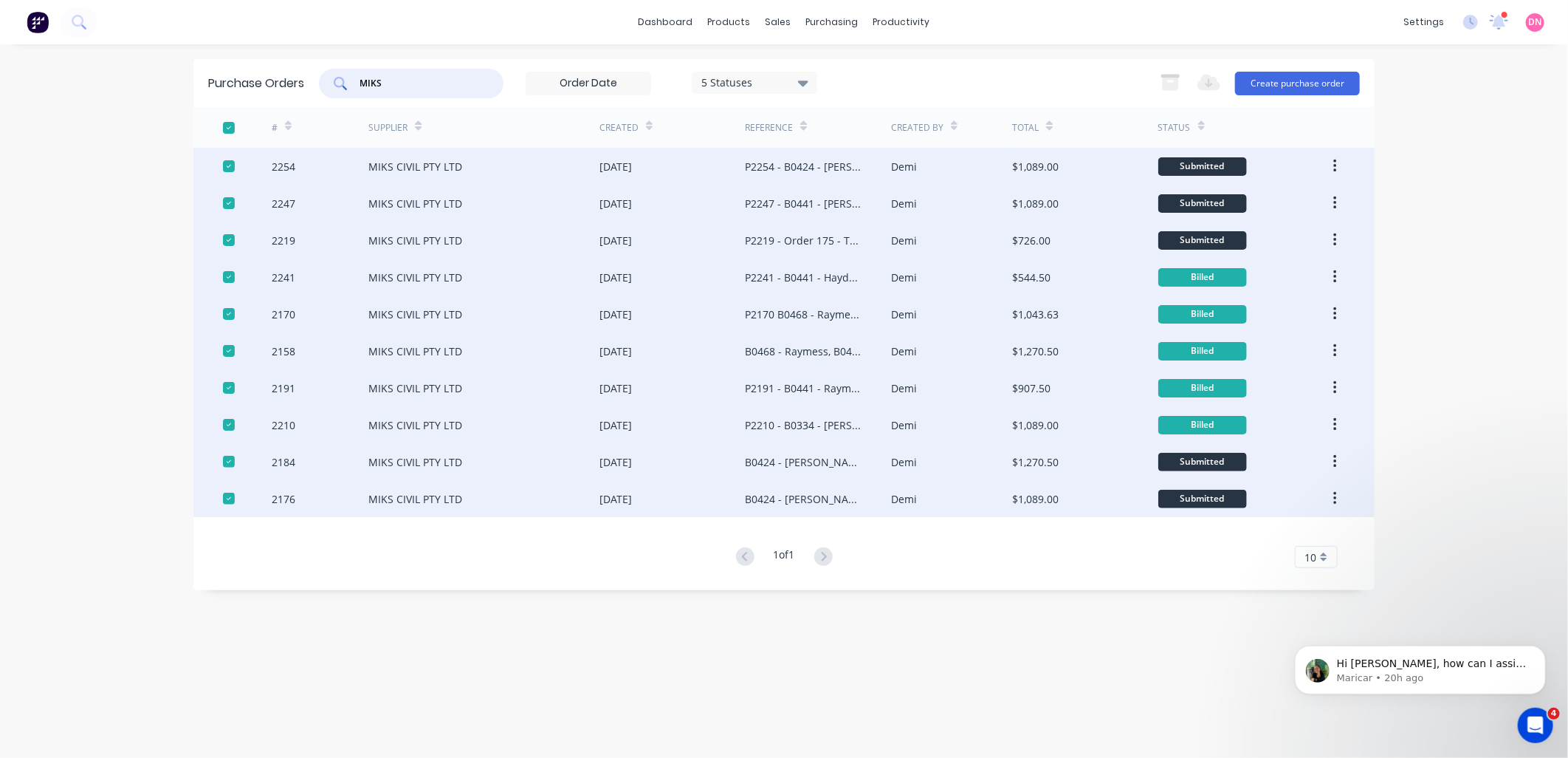
type input "MIKS"
click at [1338, 159] on button "button" at bounding box center [1335, 166] width 35 height 26
click at [1427, 150] on div "dashboard products sales purchasing productivity dashboard products Product Cat…" at bounding box center [784, 379] width 1568 height 758
click at [902, 56] on div "dashboard products sales purchasing productivity dashboard products Product Cat…" at bounding box center [784, 379] width 1568 height 758
click at [232, 120] on div at bounding box center [229, 128] width 29 height 29
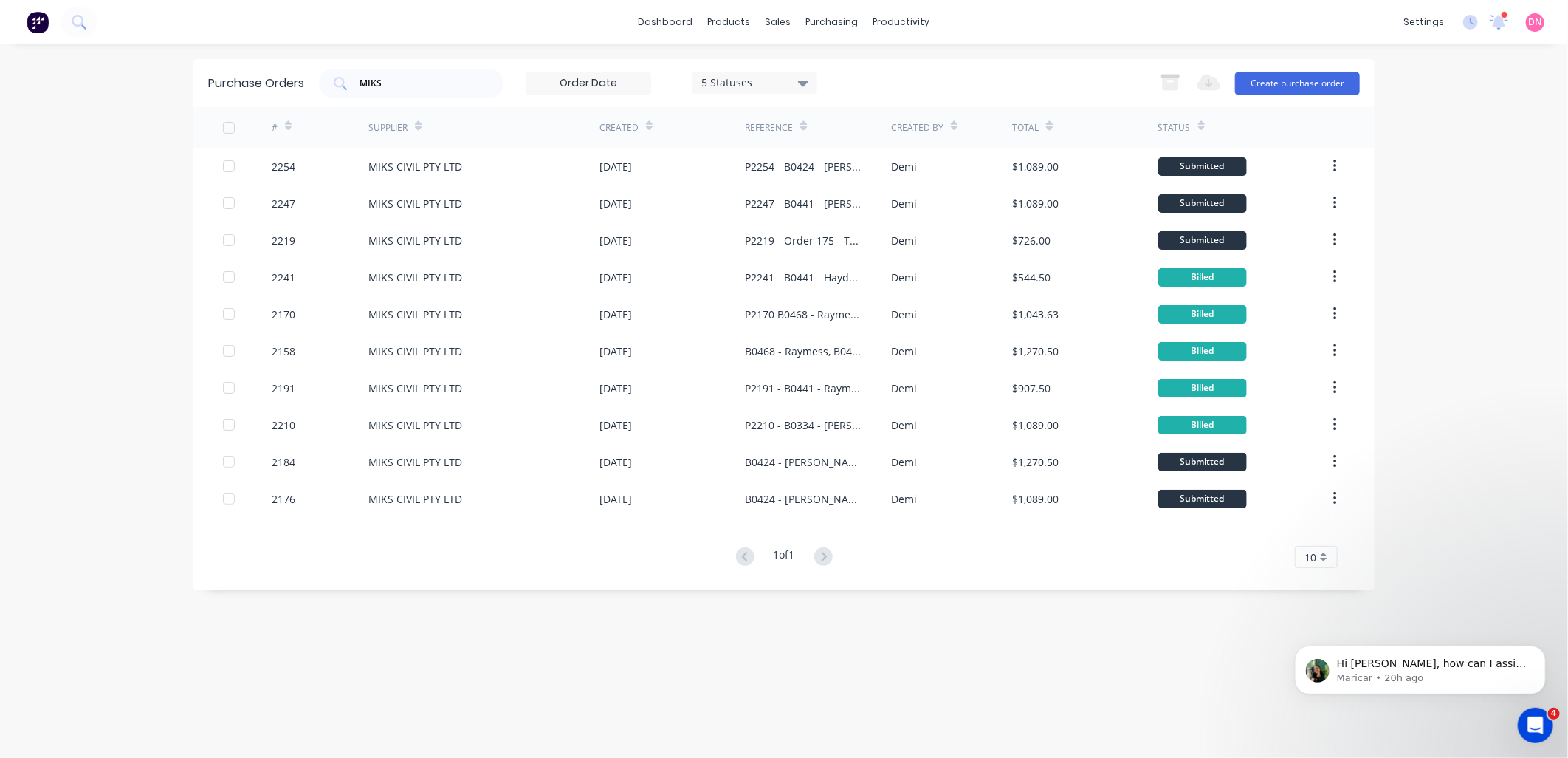
drag, startPoint x: 582, startPoint y: 125, endPoint x: 472, endPoint y: 136, distance: 110.5
click at [472, 136] on div "Supplier" at bounding box center [484, 127] width 231 height 40
drag, startPoint x: 587, startPoint y: 129, endPoint x: 449, endPoint y: 135, distance: 138.1
click at [449, 135] on div "Supplier" at bounding box center [484, 127] width 231 height 40
drag, startPoint x: 611, startPoint y: 130, endPoint x: 484, endPoint y: 142, distance: 127.6
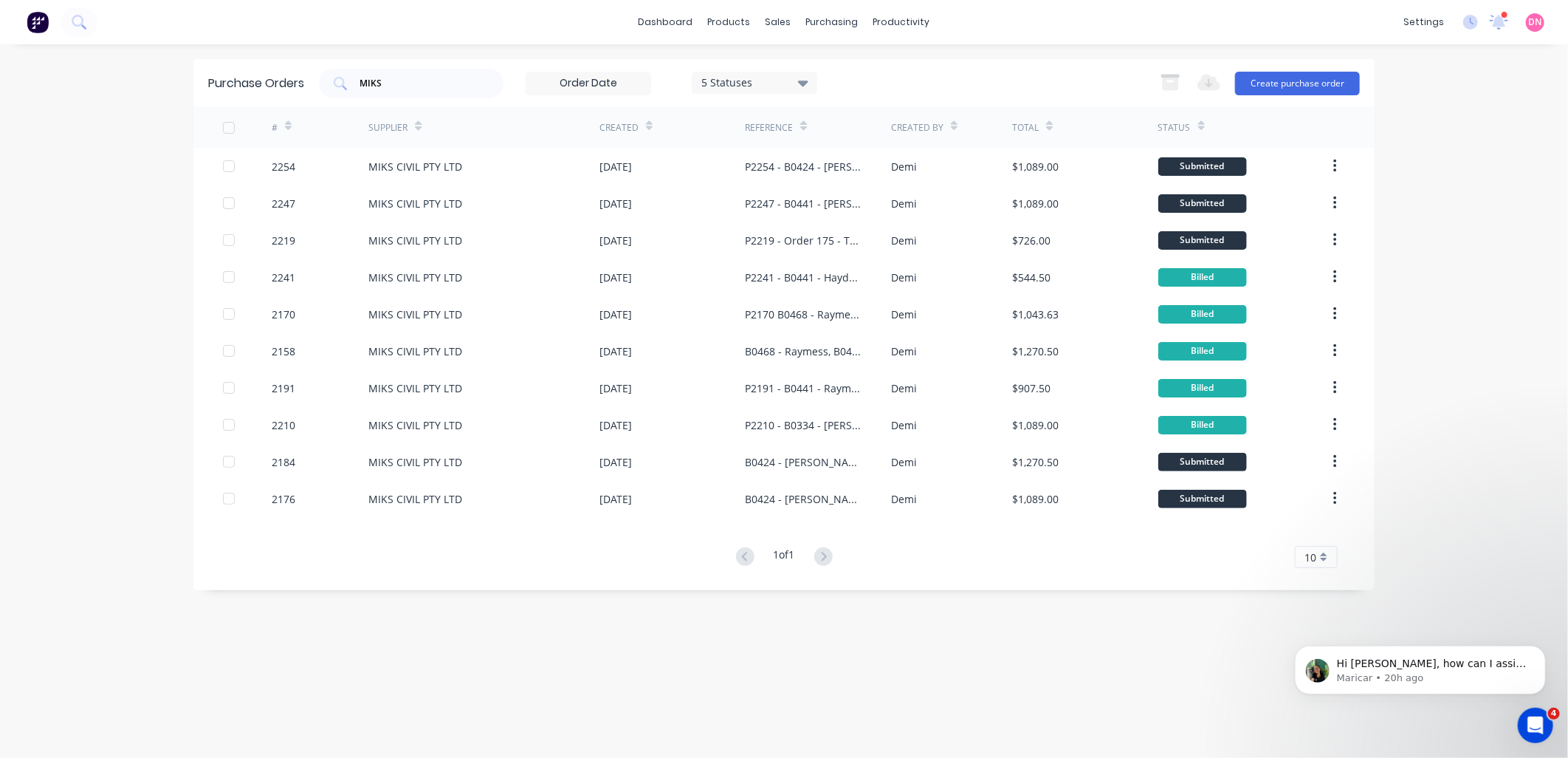
click at [536, 136] on div "# Supplier Created Reference Created By Total Status" at bounding box center [784, 127] width 1181 height 40
